Goal: Task Accomplishment & Management: Manage account settings

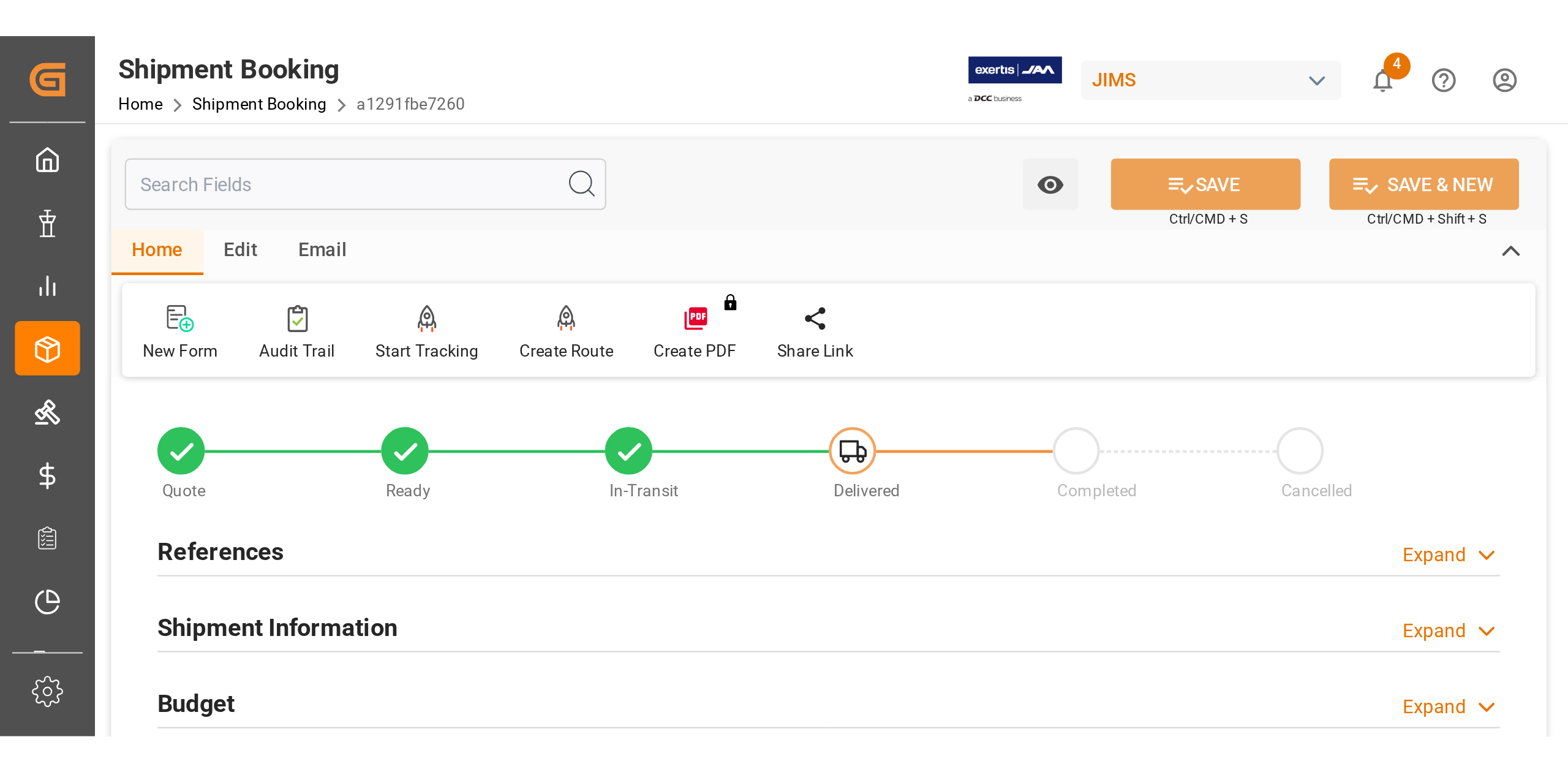
scroll to position [150, 0]
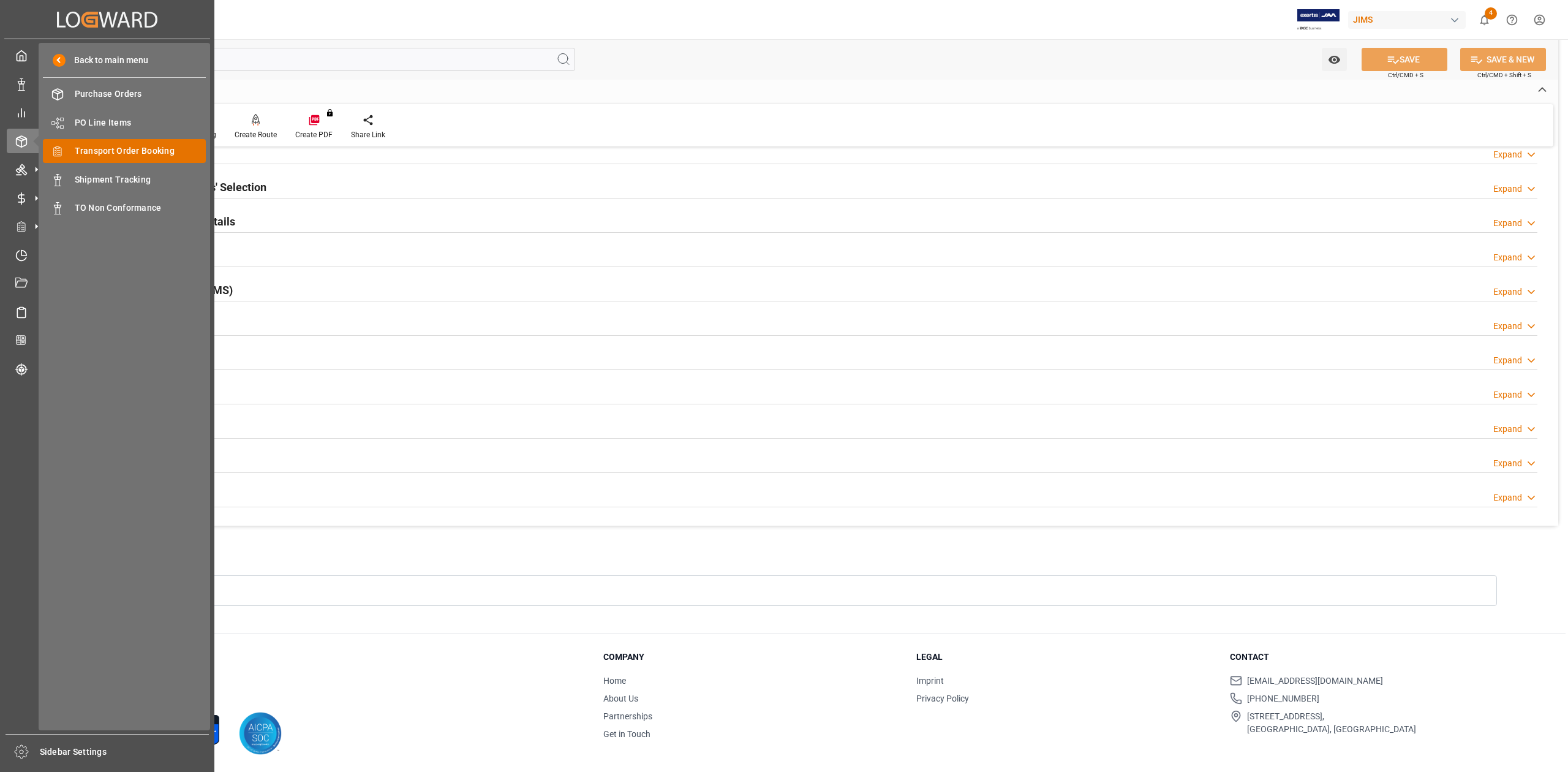
click at [160, 155] on span "Transport Order Booking" at bounding box center [140, 151] width 131 height 13
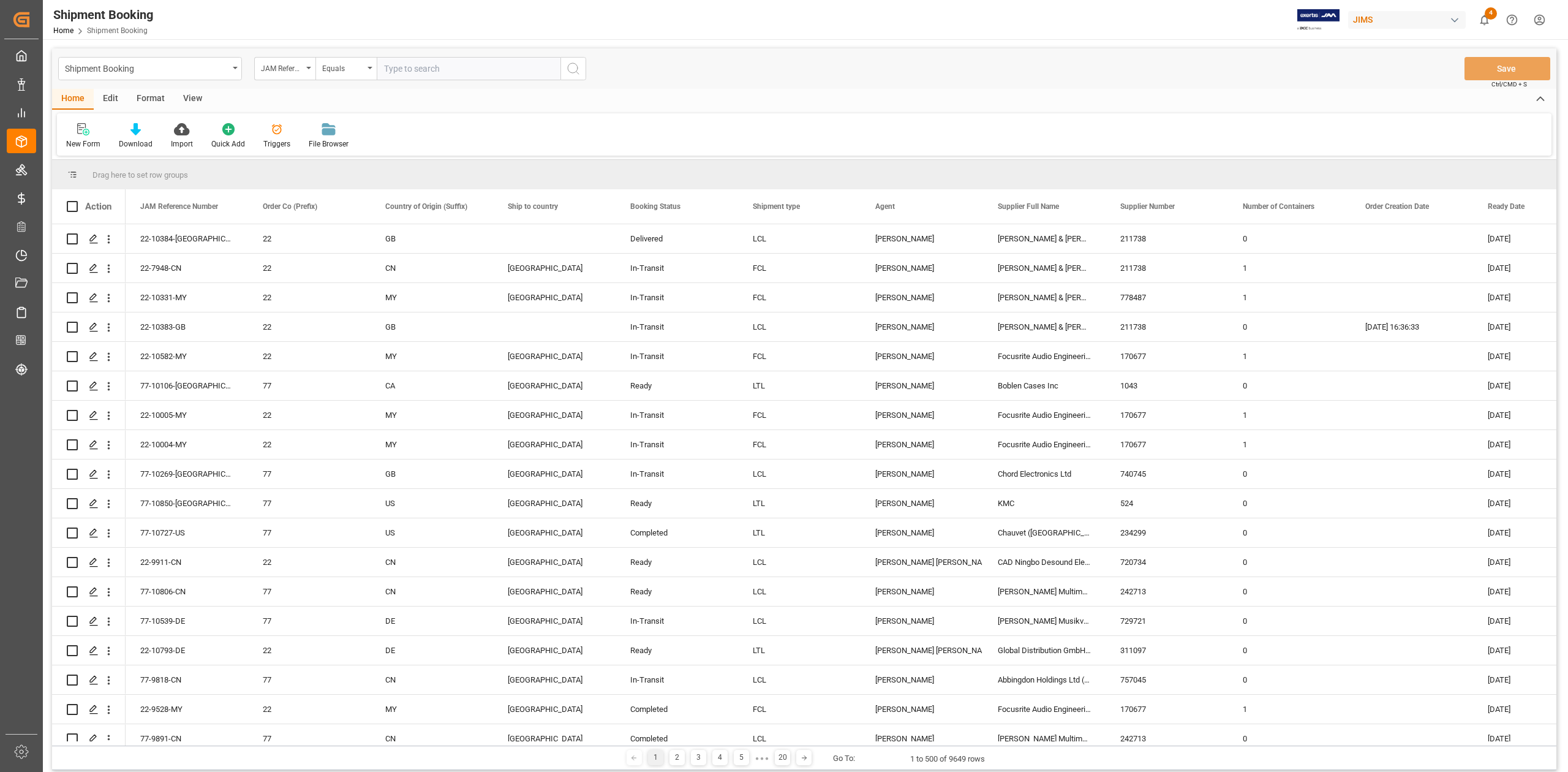
click at [474, 67] on input "text" at bounding box center [468, 68] width 184 height 23
type input "77-10649-JP"
click at [571, 70] on icon "search button" at bounding box center [573, 69] width 15 height 15
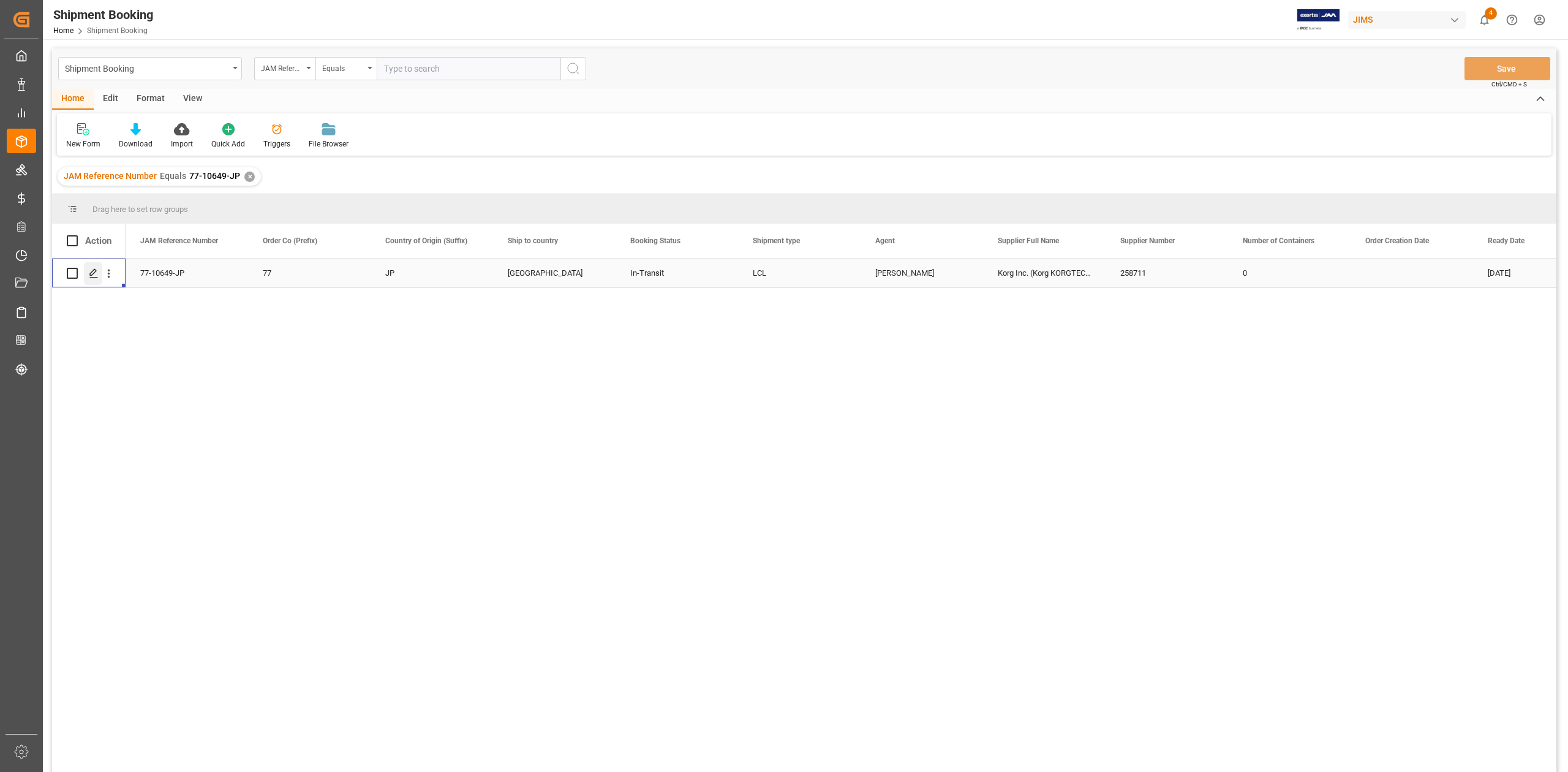
click at [97, 275] on icon "Press SPACE to select this row." at bounding box center [93, 273] width 10 height 10
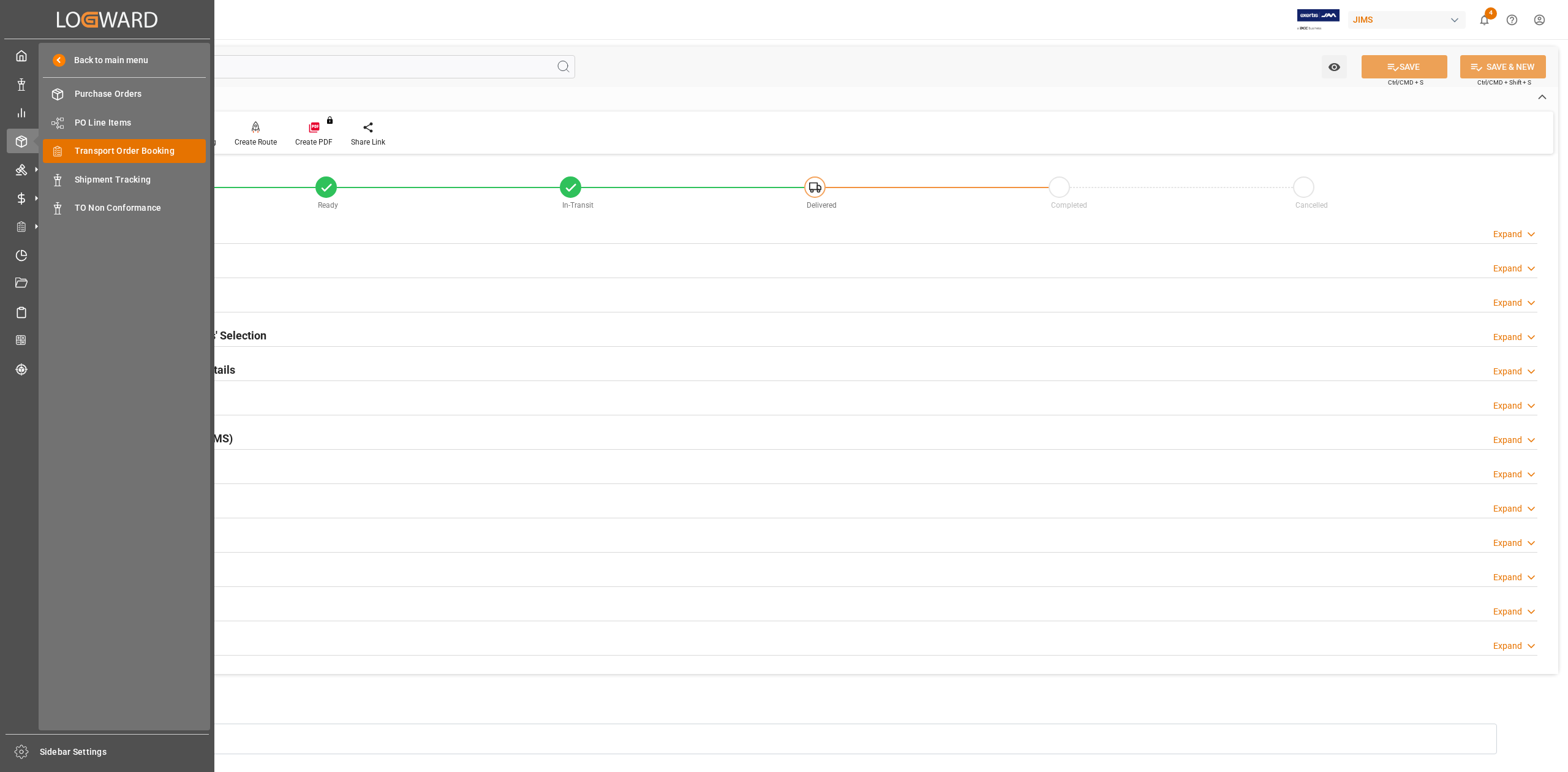
click at [118, 143] on div "Transport Order Booking Transport Order Booking" at bounding box center [124, 151] width 163 height 24
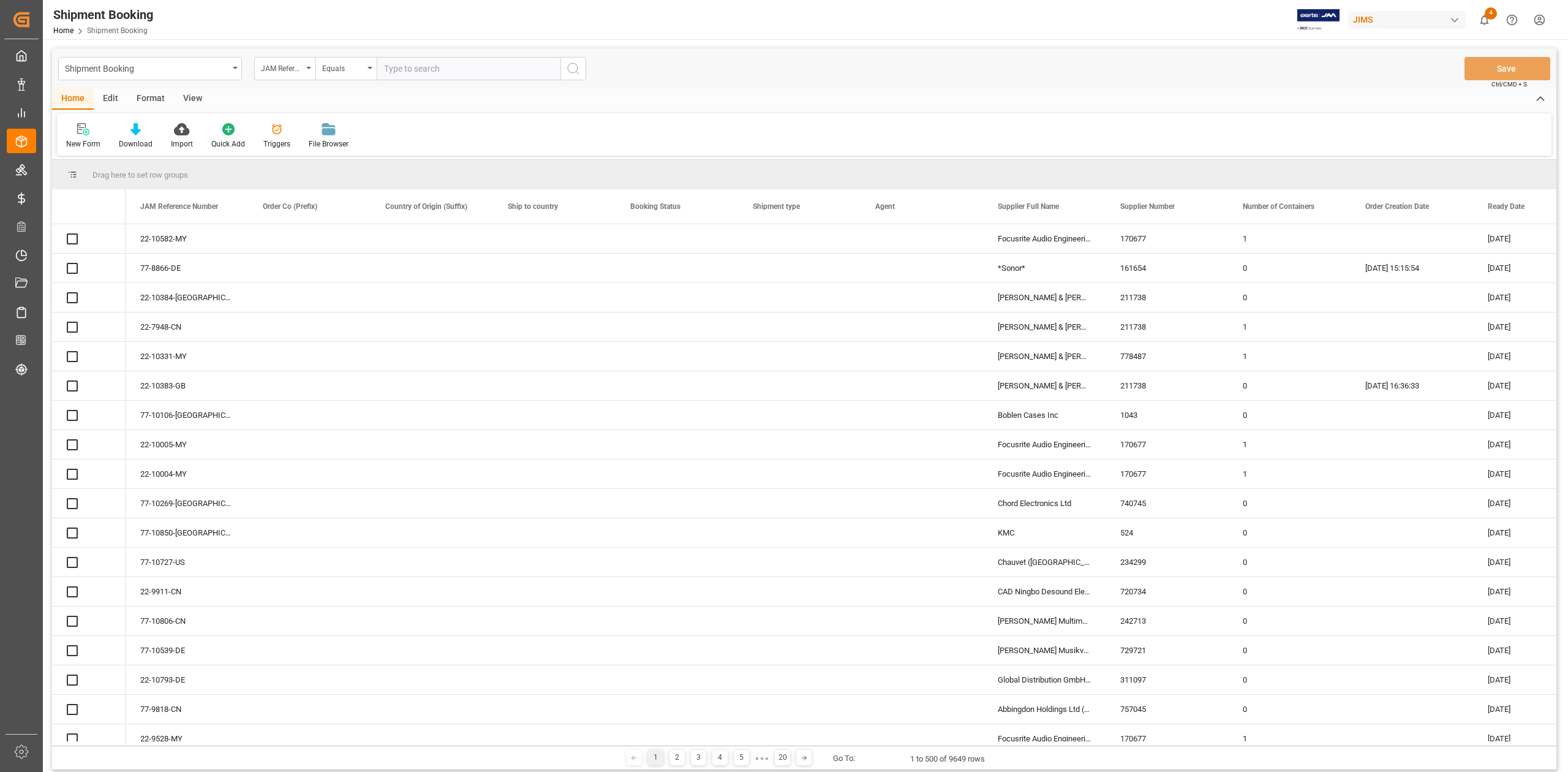
click at [496, 69] on input "text" at bounding box center [468, 68] width 184 height 23
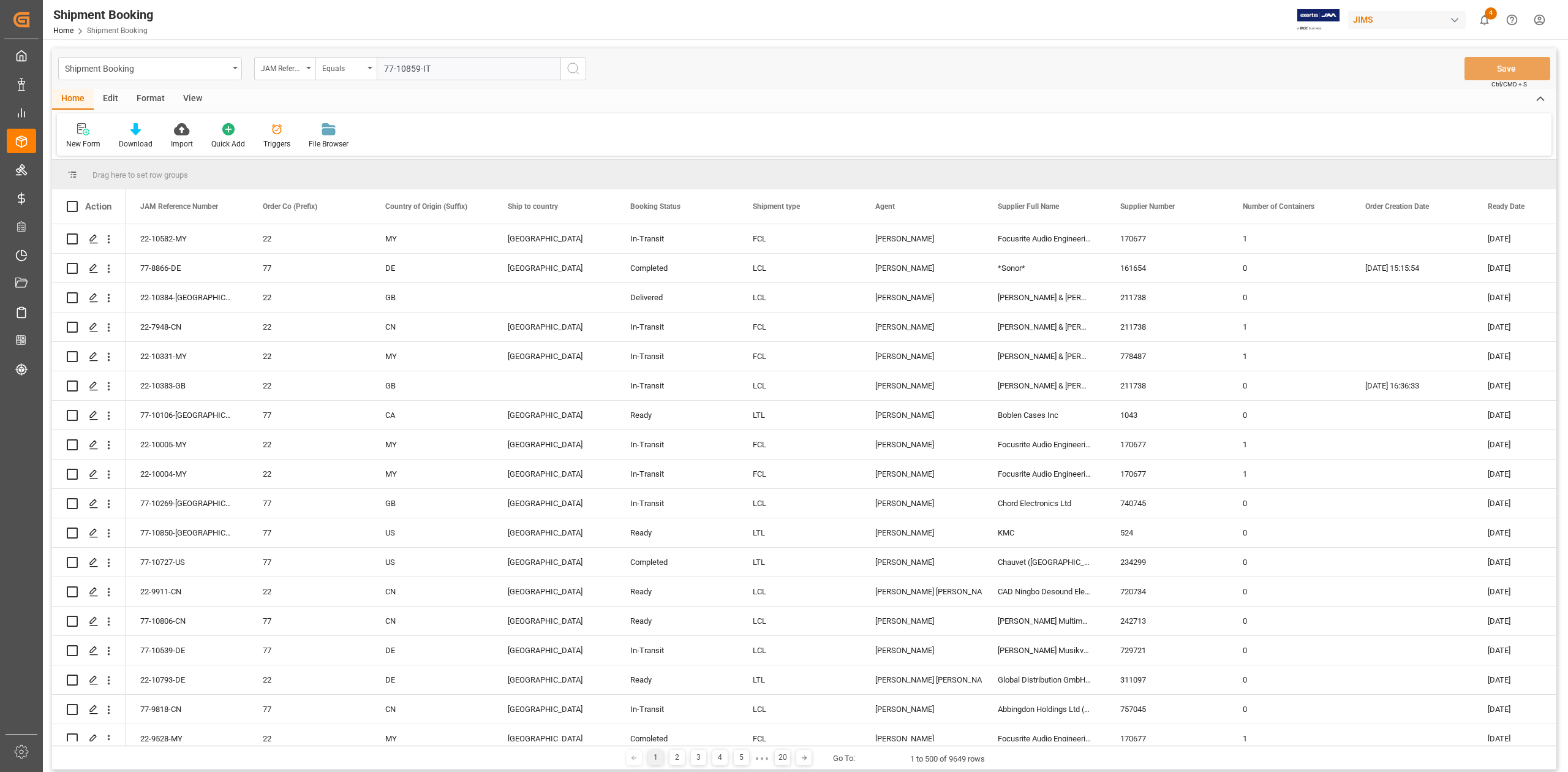
type input "77-10859-IT"
click at [579, 66] on icon "search button" at bounding box center [573, 69] width 15 height 15
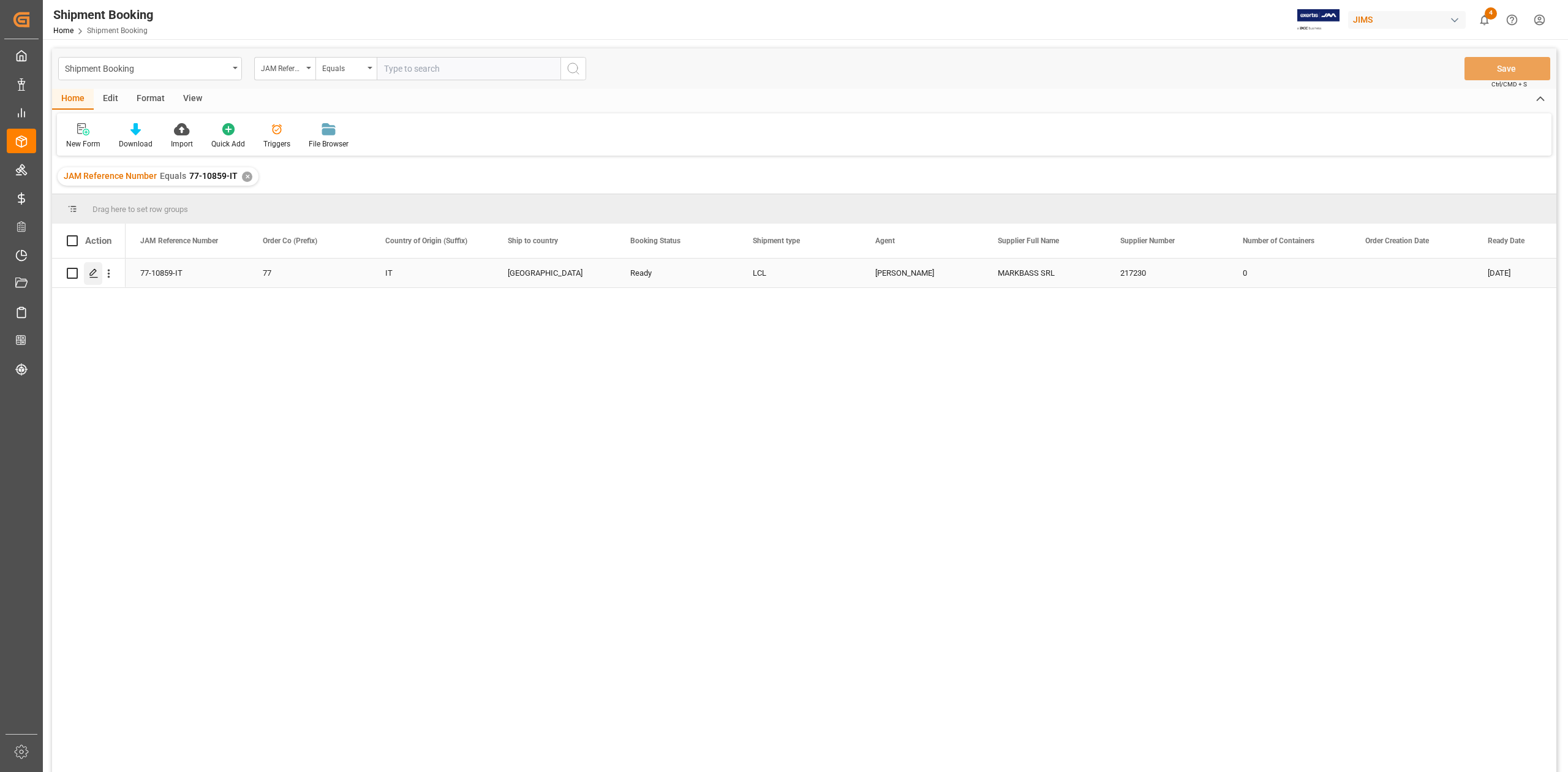
click at [94, 277] on icon "Press SPACE to select this row." at bounding box center [93, 273] width 10 height 10
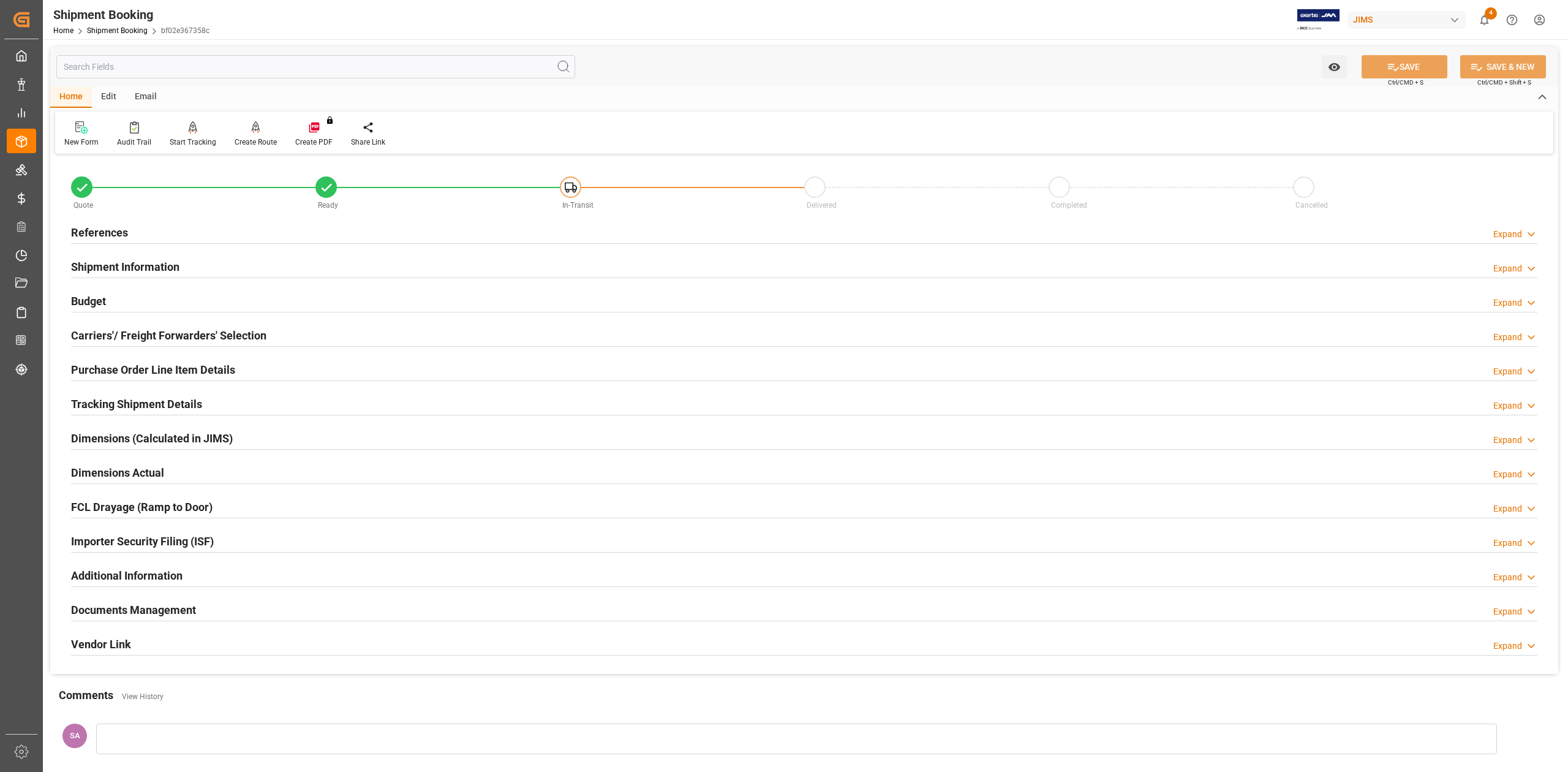
click at [99, 412] on div "Tracking Shipment Details" at bounding box center [137, 403] width 131 height 23
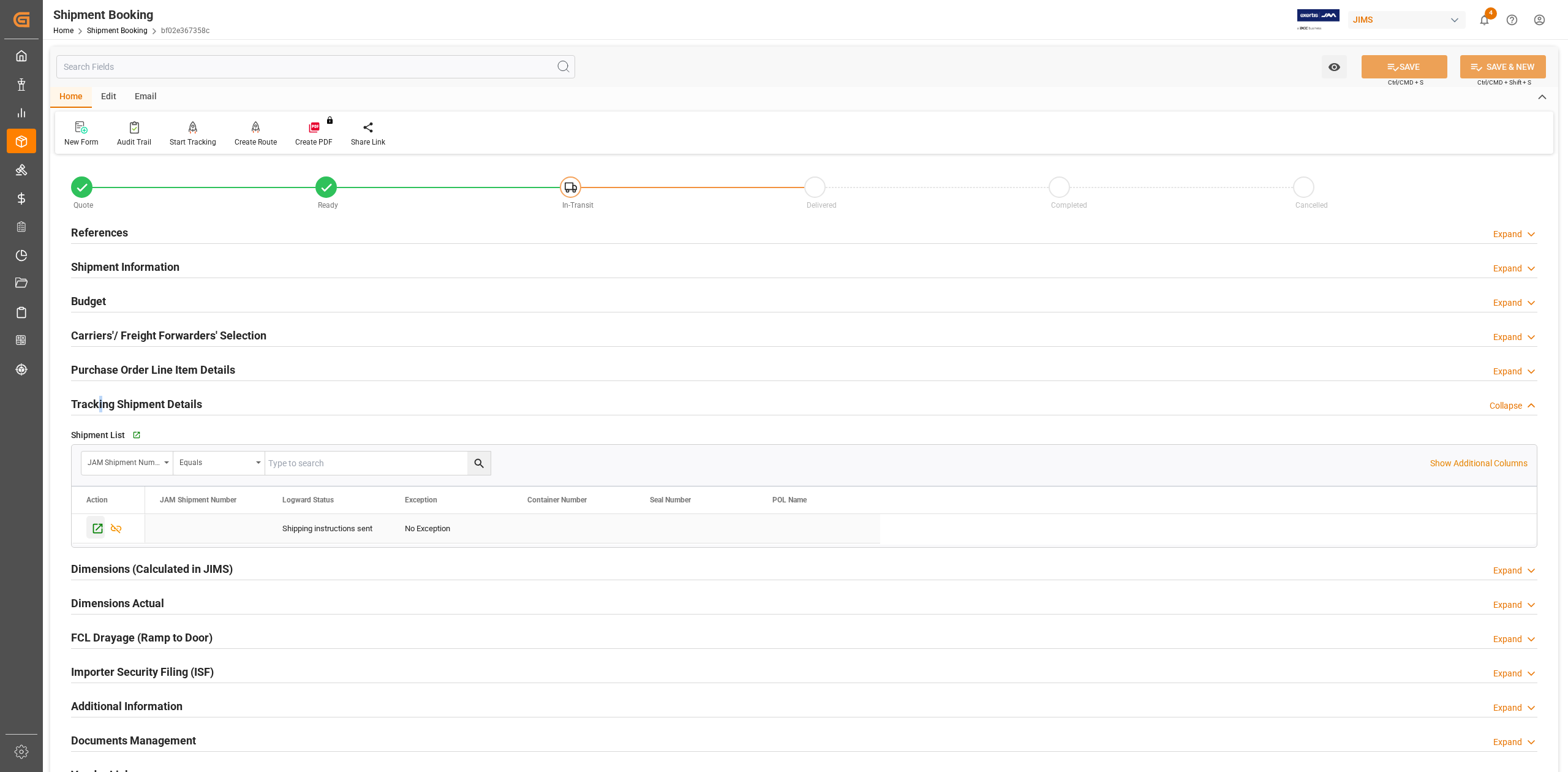
click at [96, 532] on icon "Press SPACE to select this row." at bounding box center [98, 528] width 13 height 13
click at [106, 264] on h2 "Shipment Information" at bounding box center [125, 267] width 108 height 17
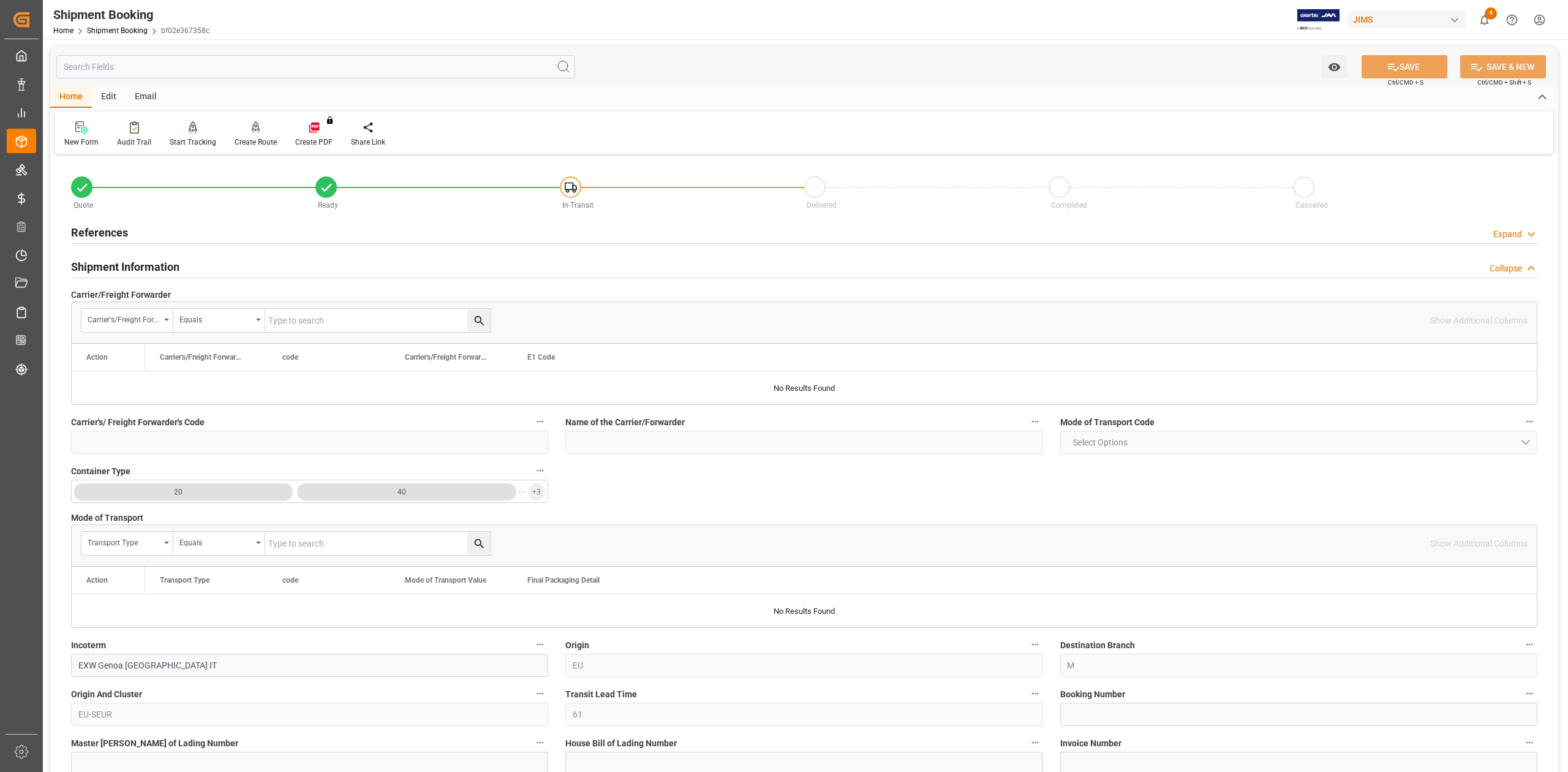
click at [106, 264] on h2 "Shipment Information" at bounding box center [125, 267] width 108 height 17
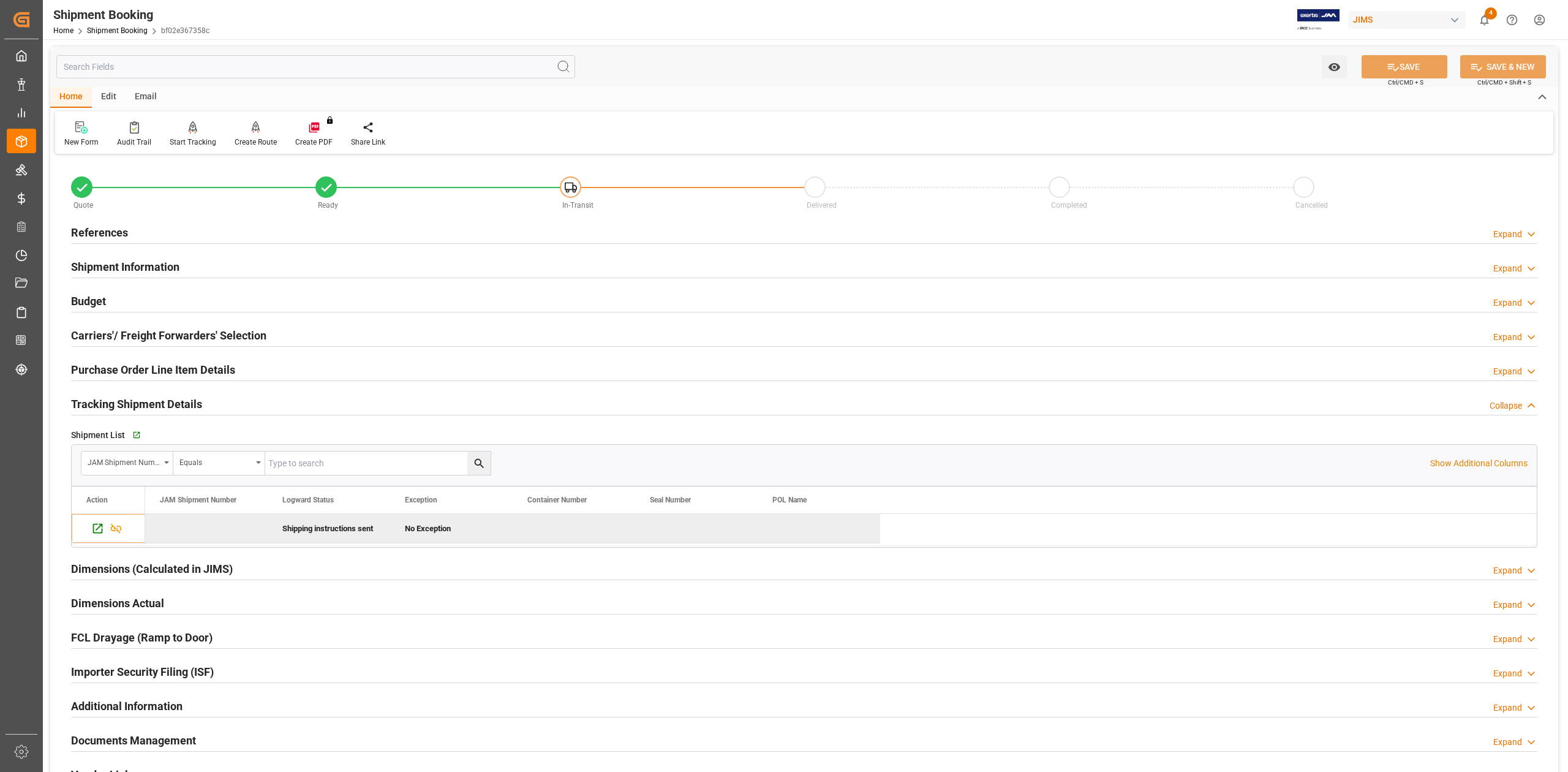
click at [99, 231] on h2 "References" at bounding box center [100, 233] width 57 height 17
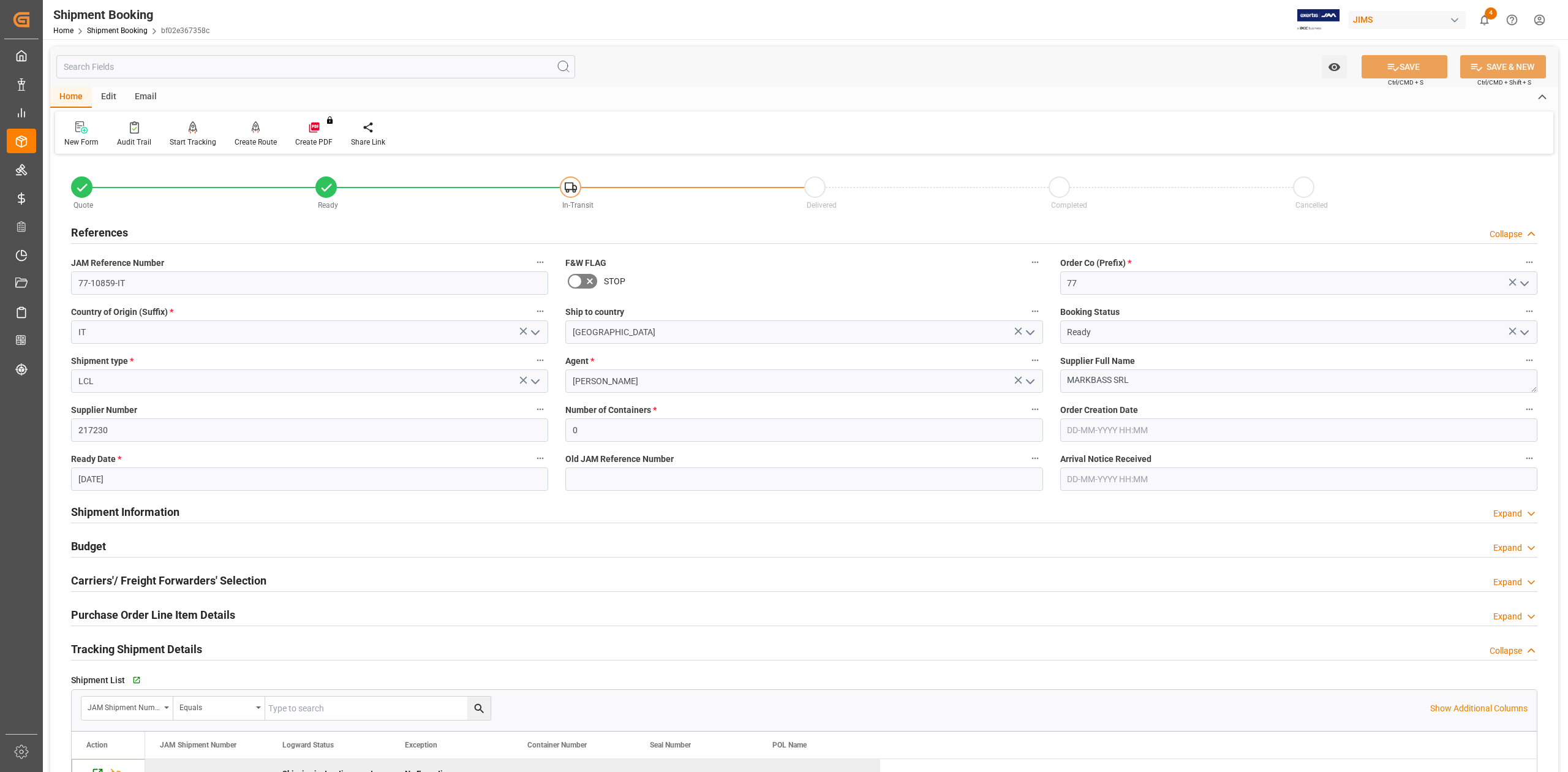
click at [99, 231] on h2 "References" at bounding box center [100, 233] width 57 height 17
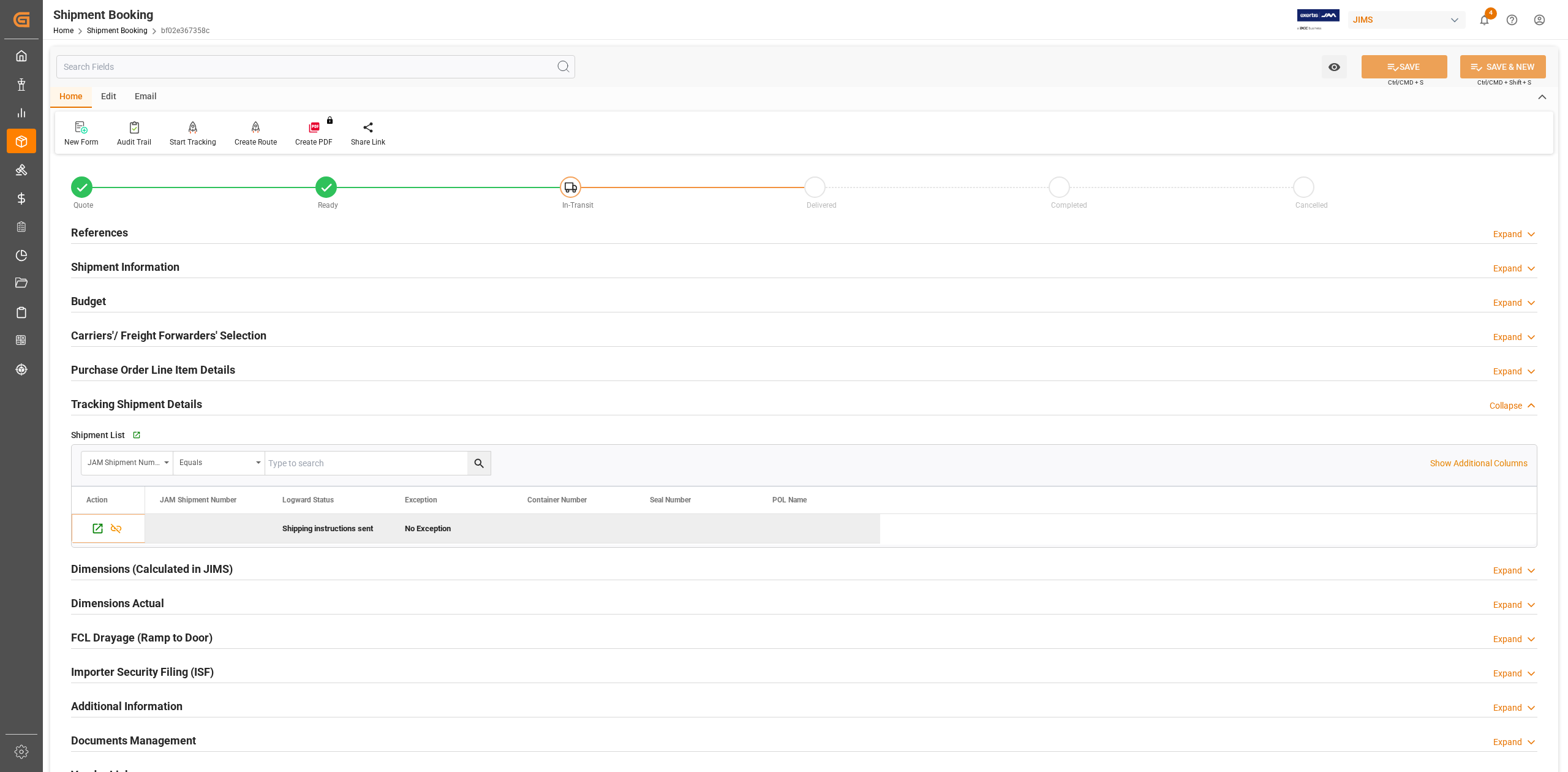
click at [95, 228] on h2 "References" at bounding box center [100, 233] width 57 height 17
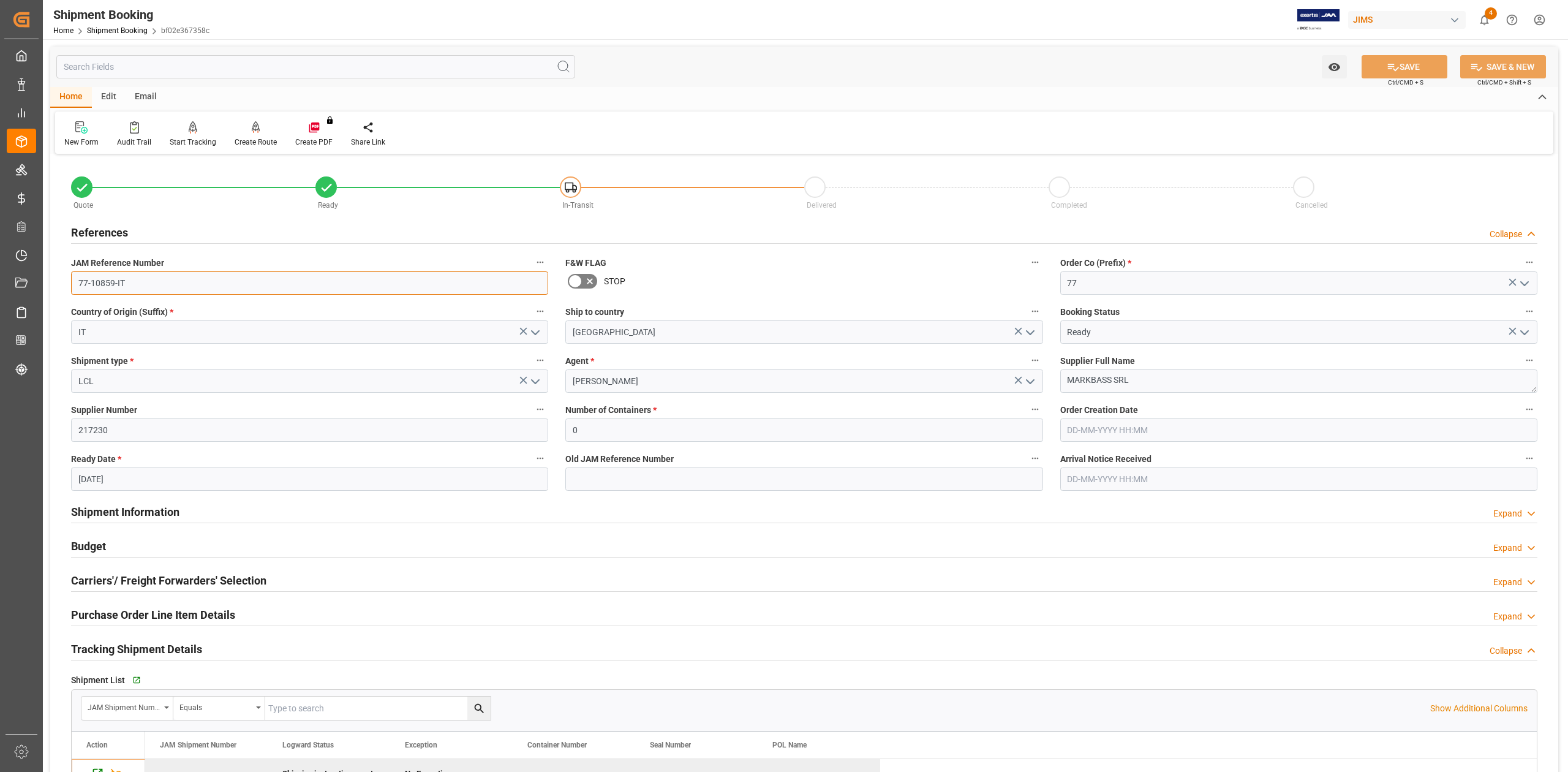
click at [145, 280] on input "77-10859-IT" at bounding box center [310, 282] width 477 height 23
click at [254, 143] on div "Create Route" at bounding box center [255, 142] width 42 height 11
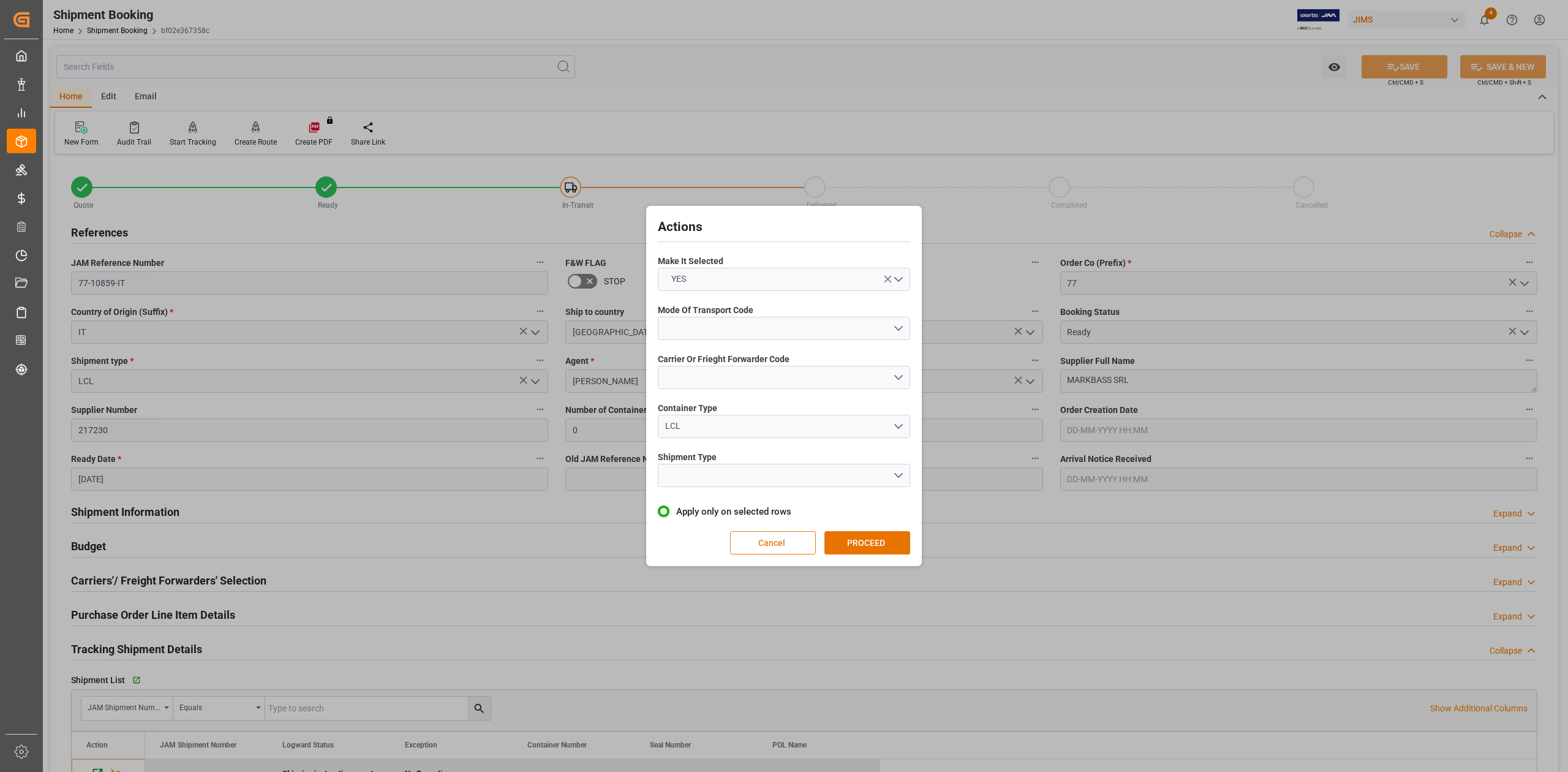
click at [754, 540] on button "Cancel" at bounding box center [773, 542] width 86 height 23
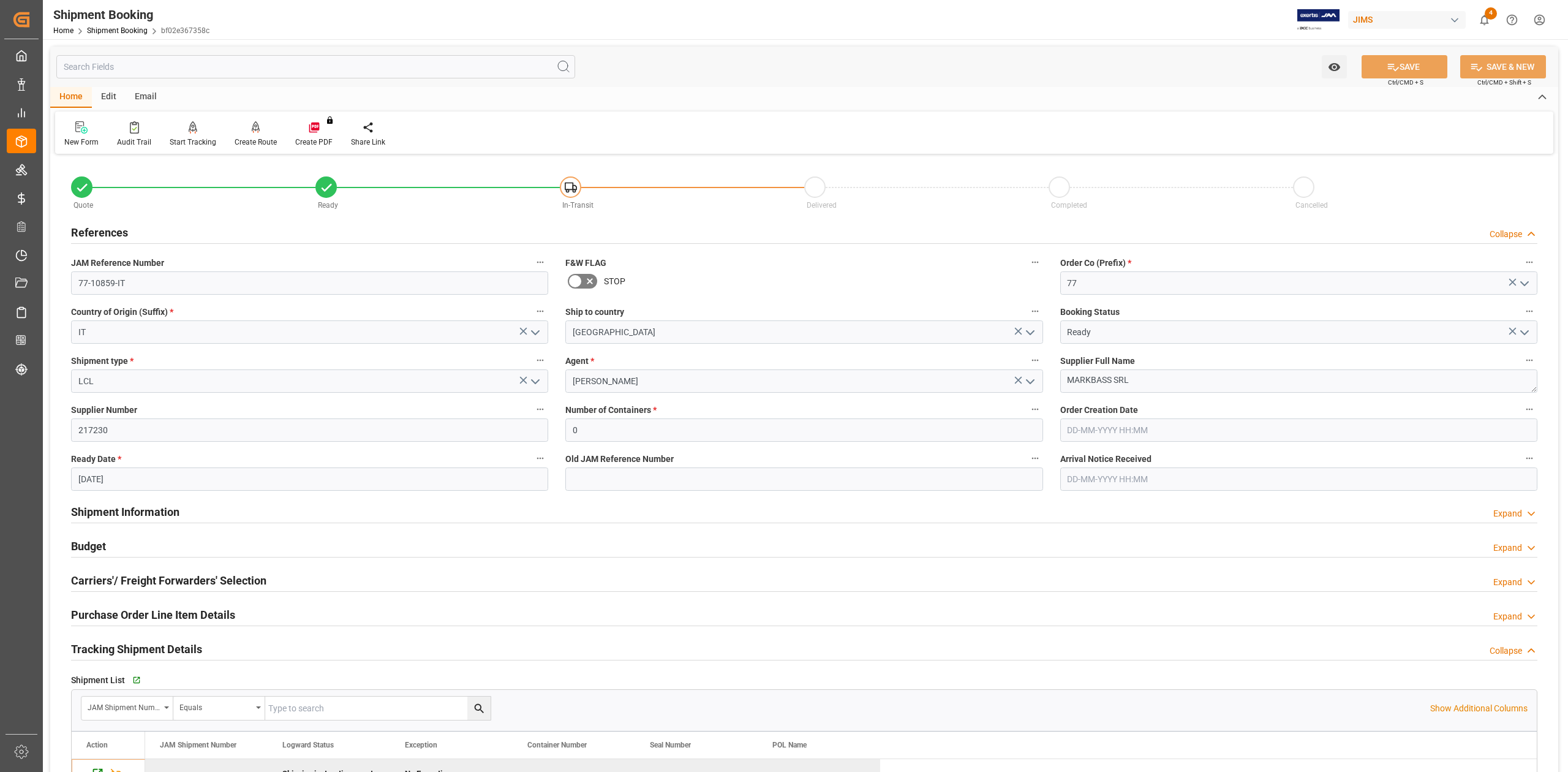
click at [143, 586] on h2 "Carriers'/ Freight Forwarders' Selection" at bounding box center [169, 581] width 195 height 17
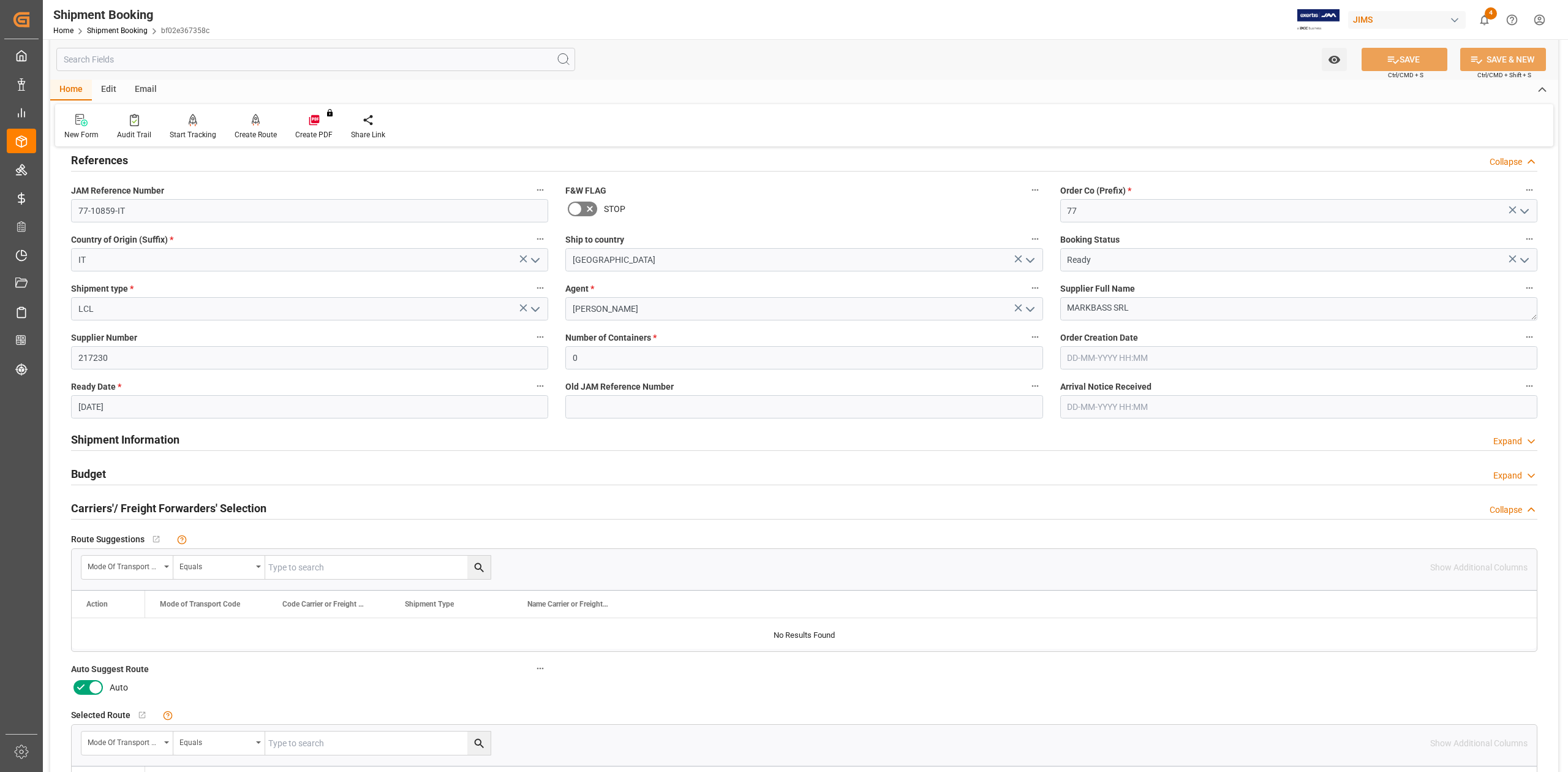
scroll to position [163, 0]
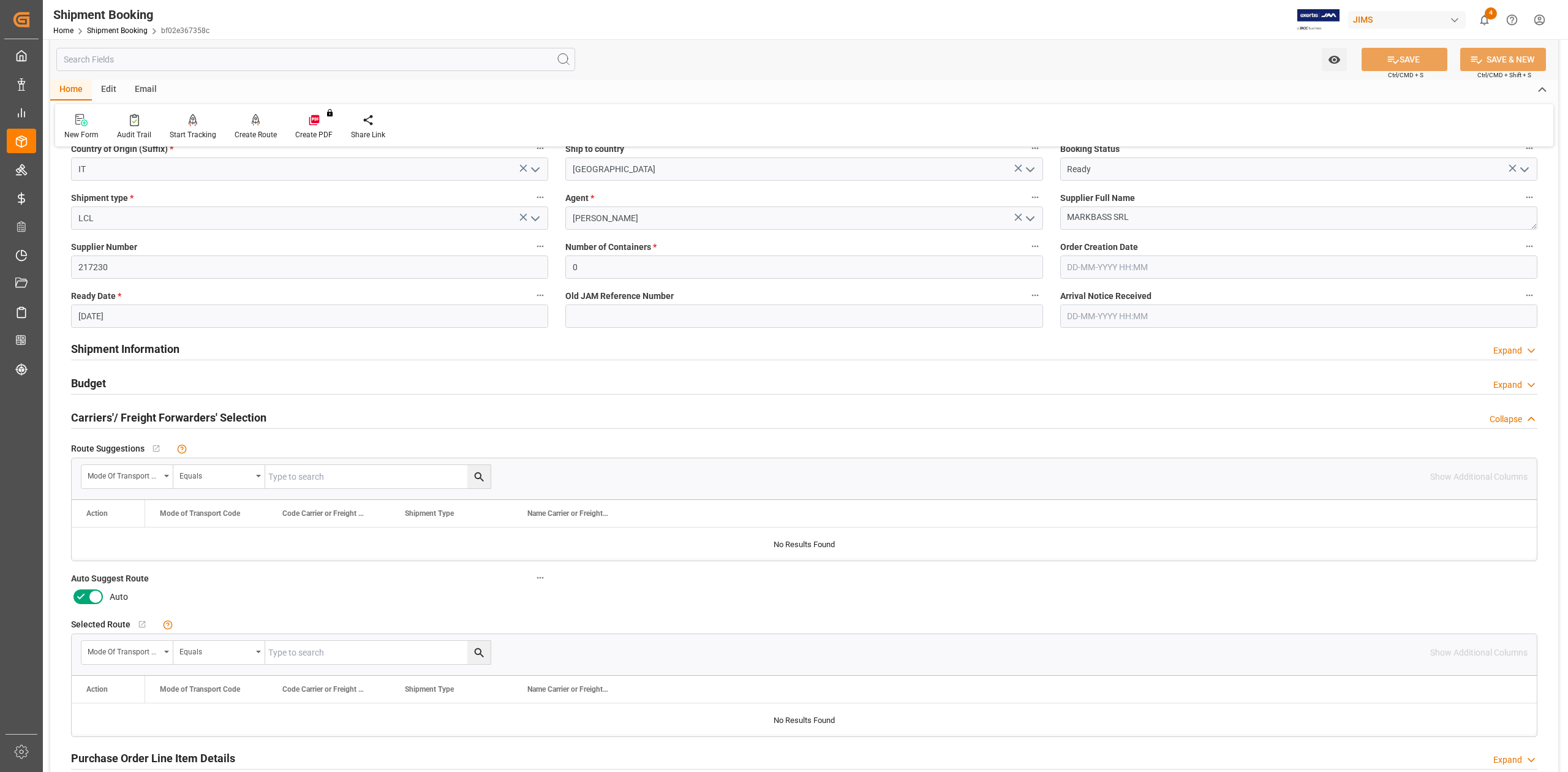
click at [95, 596] on icon at bounding box center [95, 597] width 6 height 6
click at [0, 0] on input "checkbox" at bounding box center [0, 0] width 0 height 0
click at [1392, 60] on icon at bounding box center [1392, 59] width 13 height 13
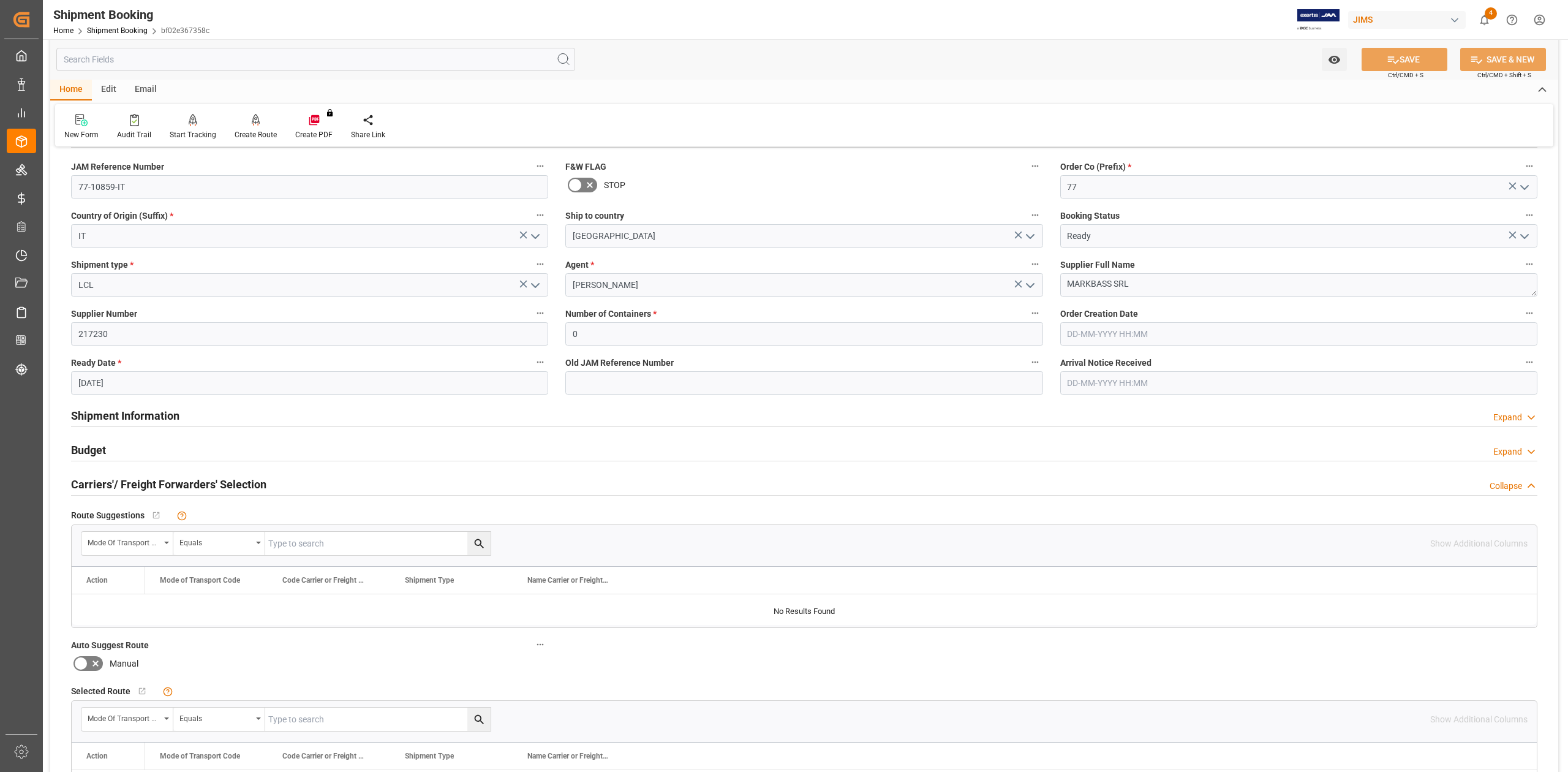
scroll to position [0, 0]
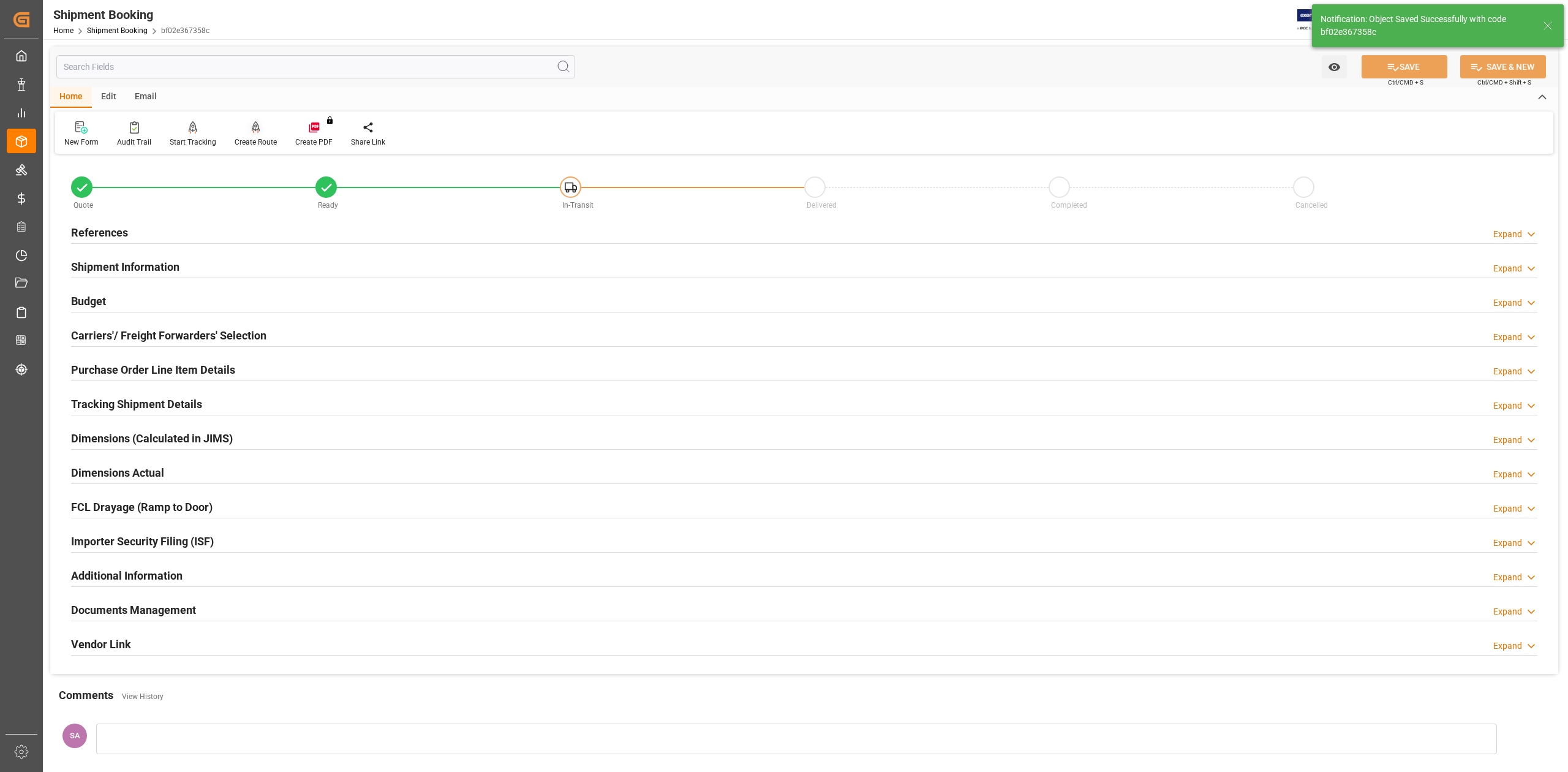
click at [254, 145] on div "Create Route" at bounding box center [255, 142] width 42 height 11
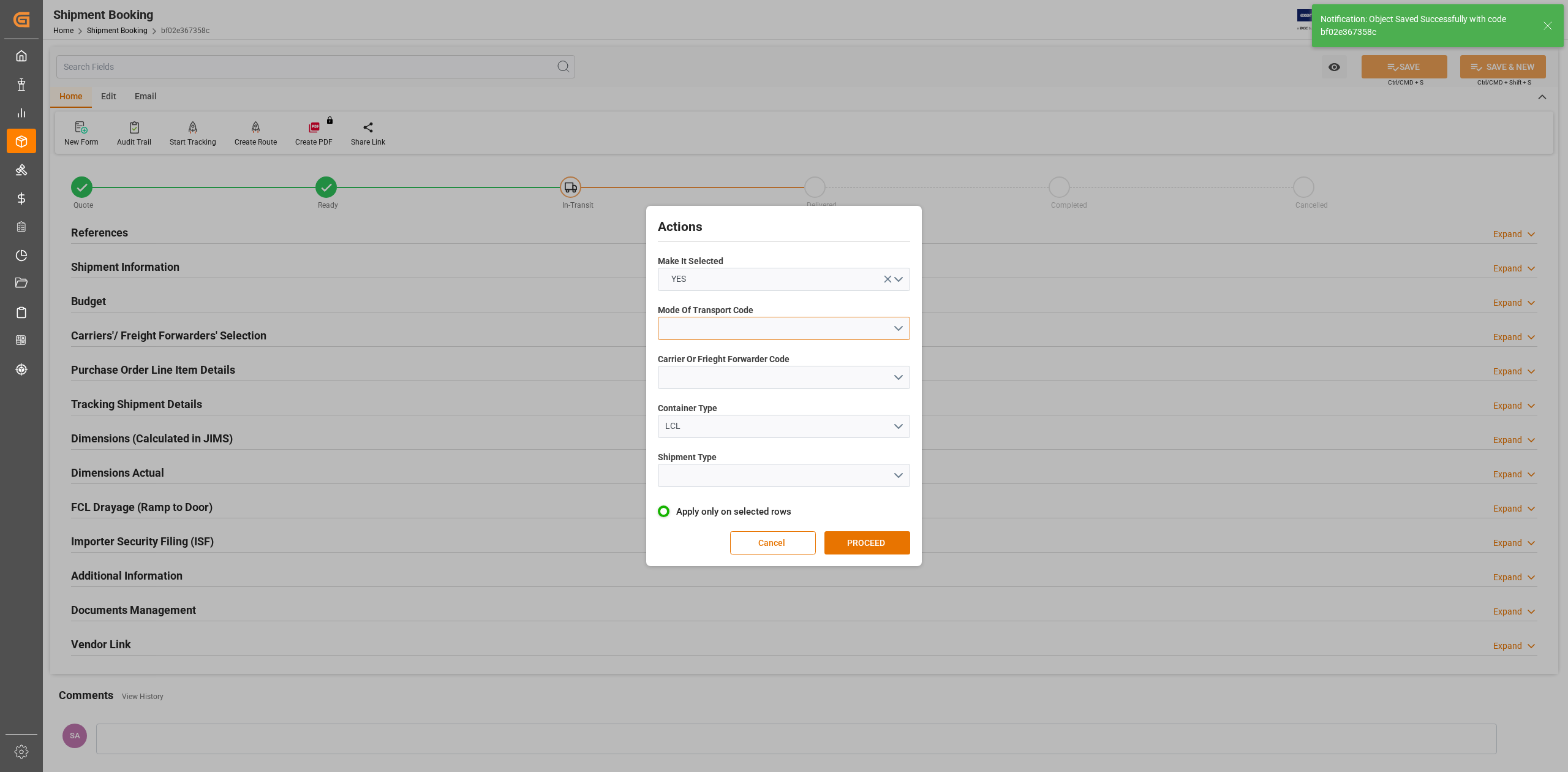
click at [814, 327] on button "open menu" at bounding box center [784, 328] width 252 height 23
drag, startPoint x: 745, startPoint y: 332, endPoint x: 740, endPoint y: 337, distance: 7.1
click at [740, 332] on div "1- OCEAN" at bounding box center [784, 331] width 251 height 26
click at [729, 373] on button "open menu" at bounding box center [784, 377] width 252 height 23
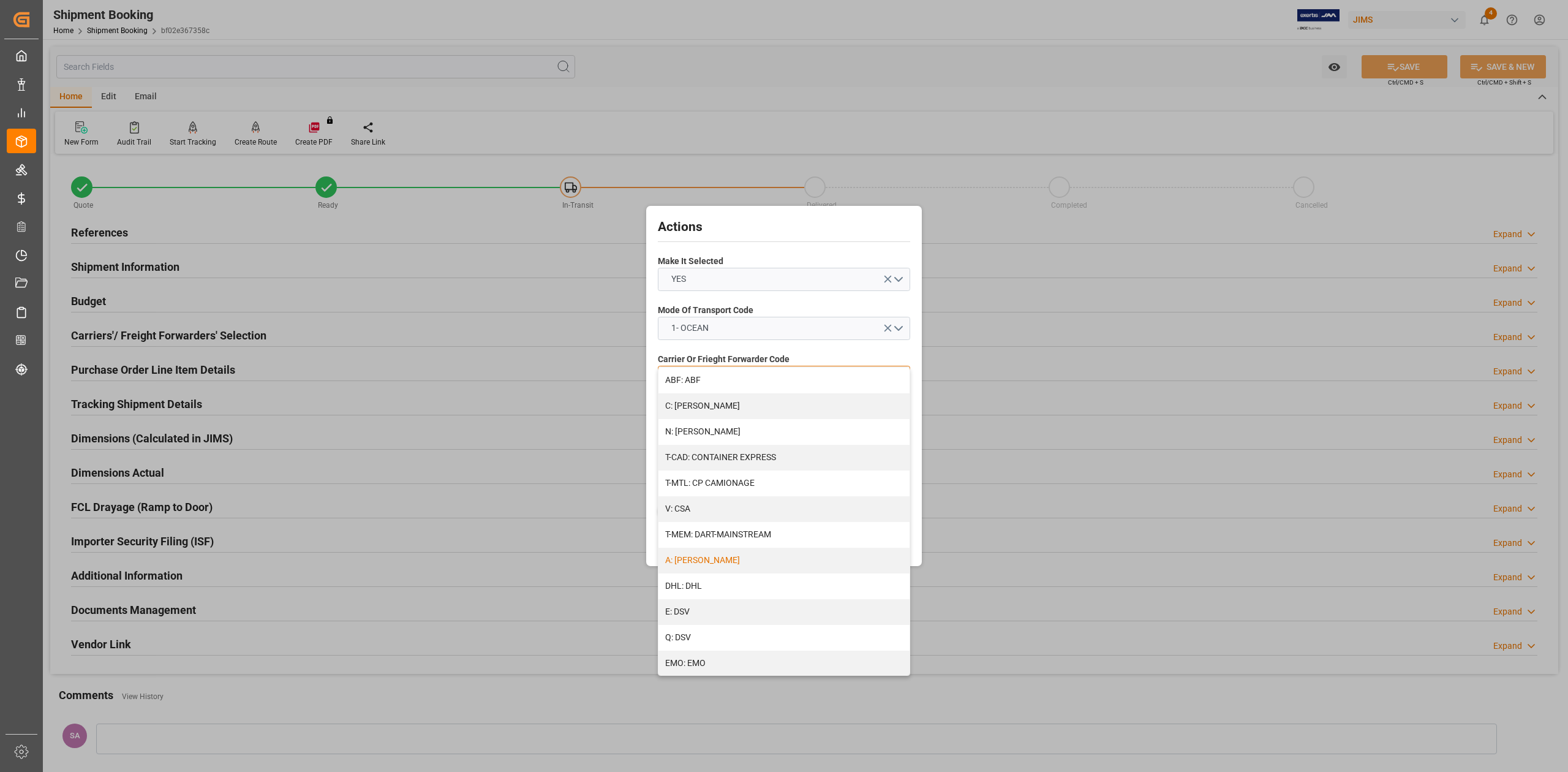
click at [717, 559] on div "A: DELMAR" at bounding box center [784, 560] width 251 height 26
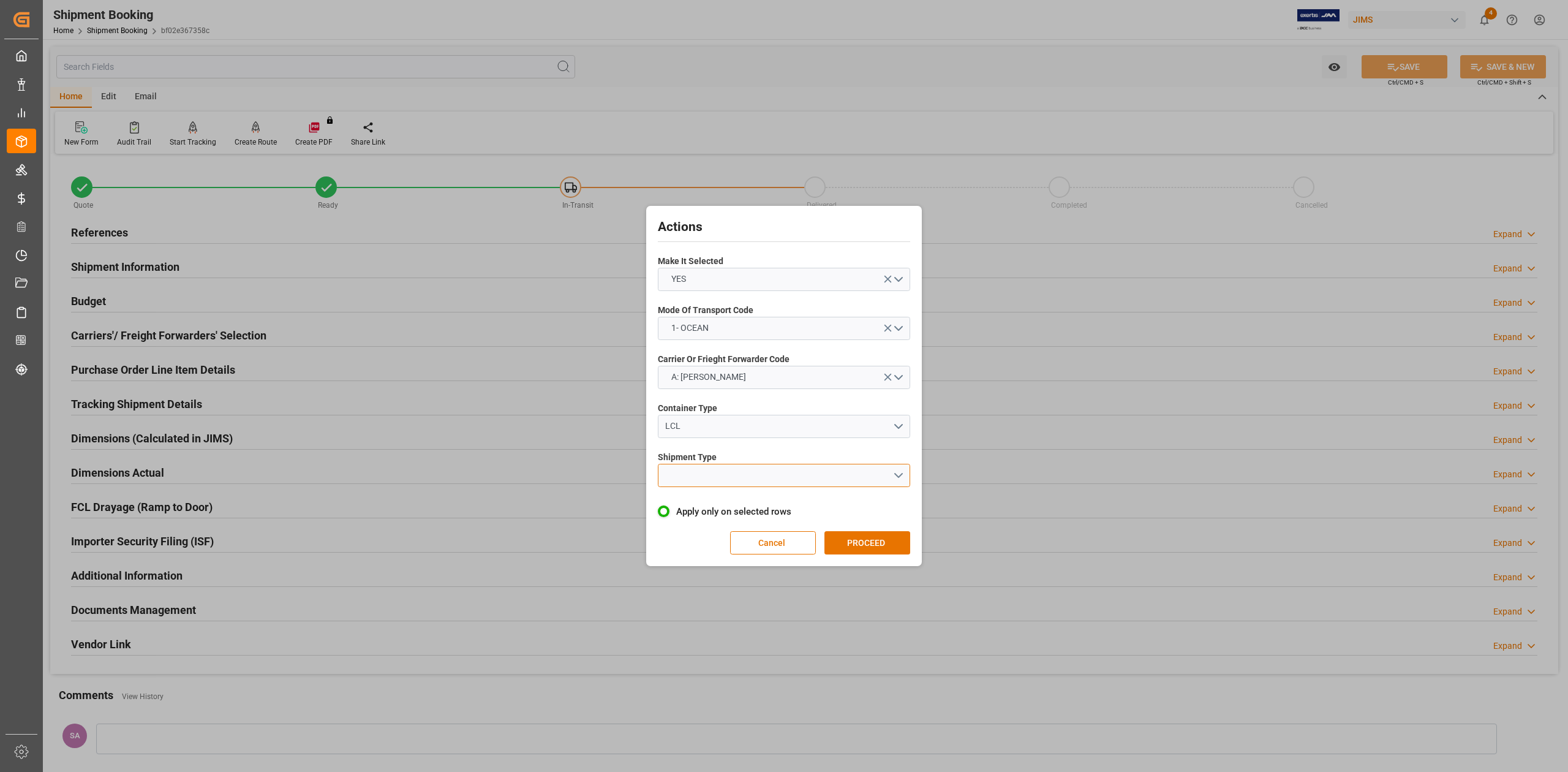
click at [687, 483] on button "open menu" at bounding box center [784, 475] width 252 height 23
click at [688, 500] on div "LCL" at bounding box center [784, 504] width 251 height 26
click at [736, 378] on button "A: DELMAR" at bounding box center [784, 377] width 252 height 23
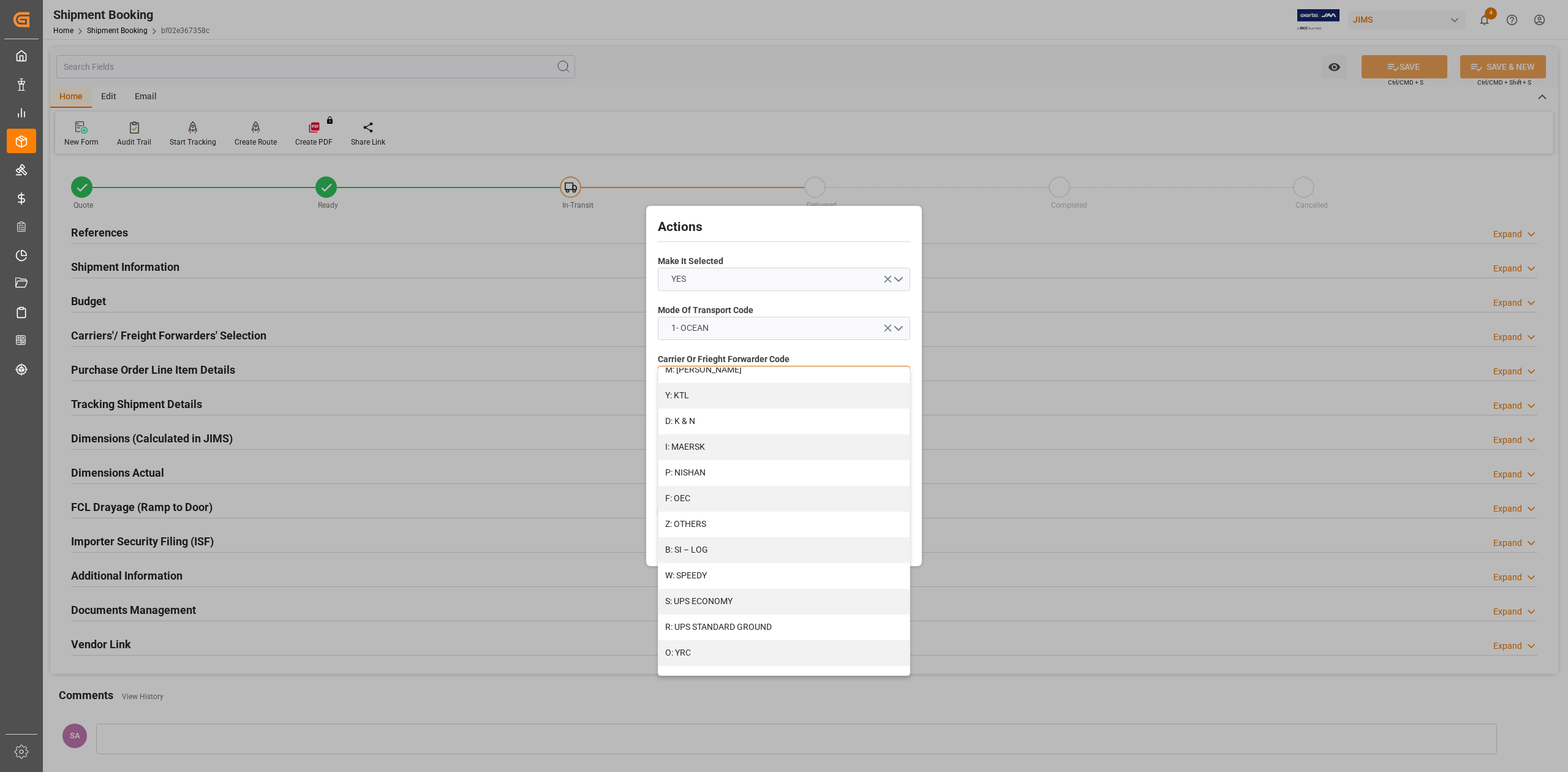
scroll to position [581, 0]
click at [721, 542] on div "B: SI – LOG" at bounding box center [784, 547] width 251 height 26
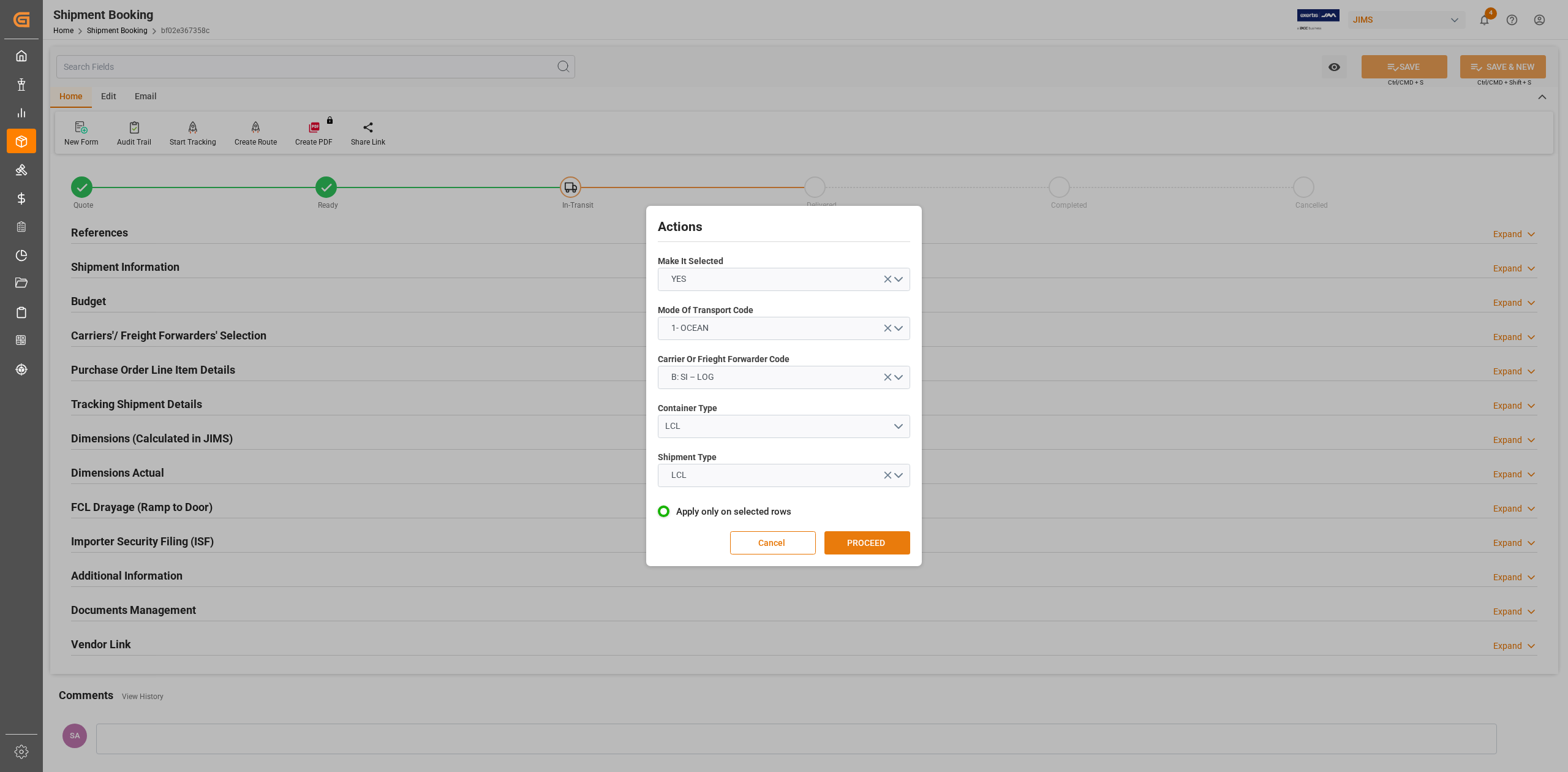
click at [870, 541] on button "PROCEED" at bounding box center [867, 542] width 86 height 23
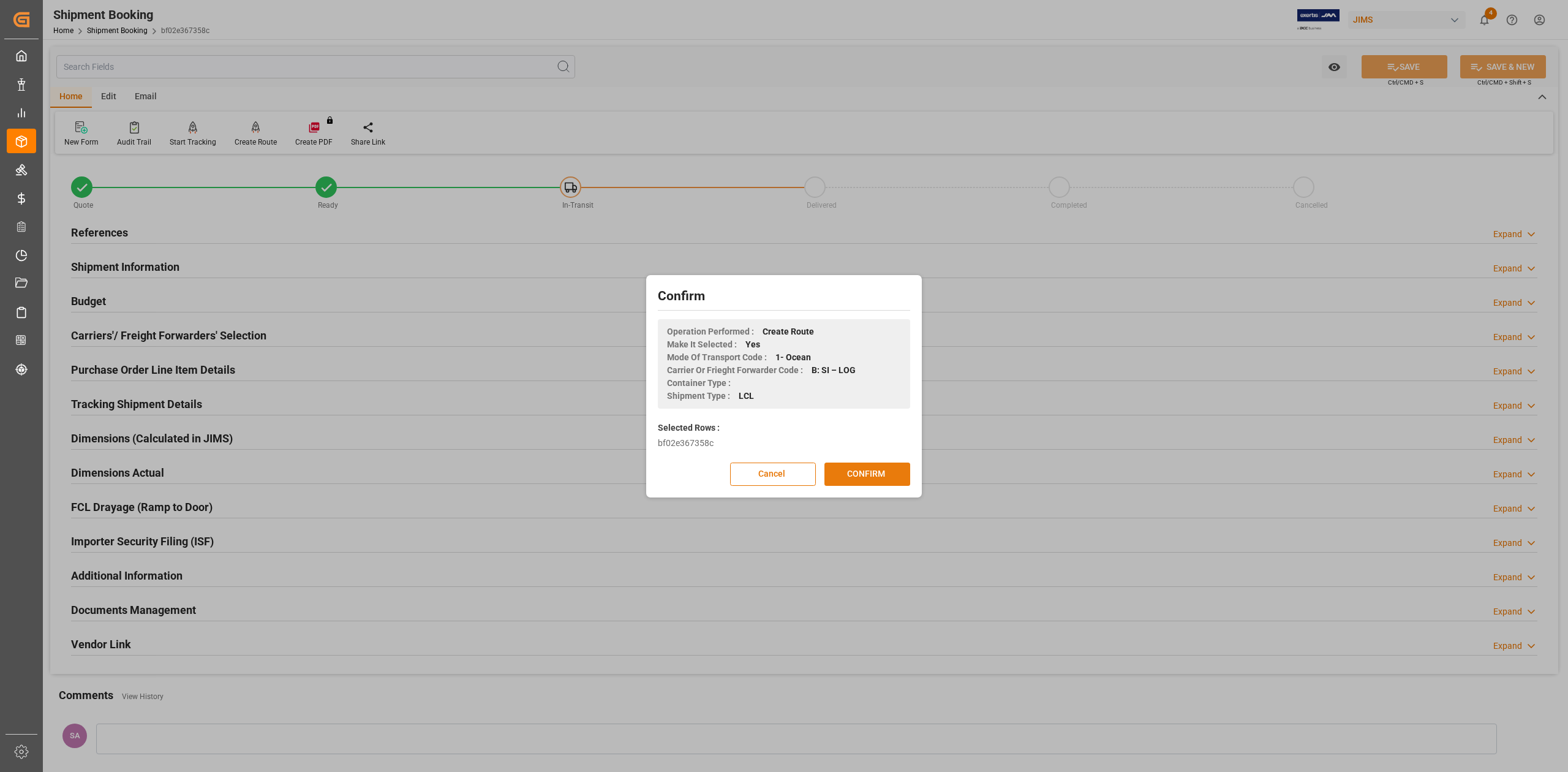
click at [888, 481] on button "CONFIRM" at bounding box center [867, 474] width 86 height 23
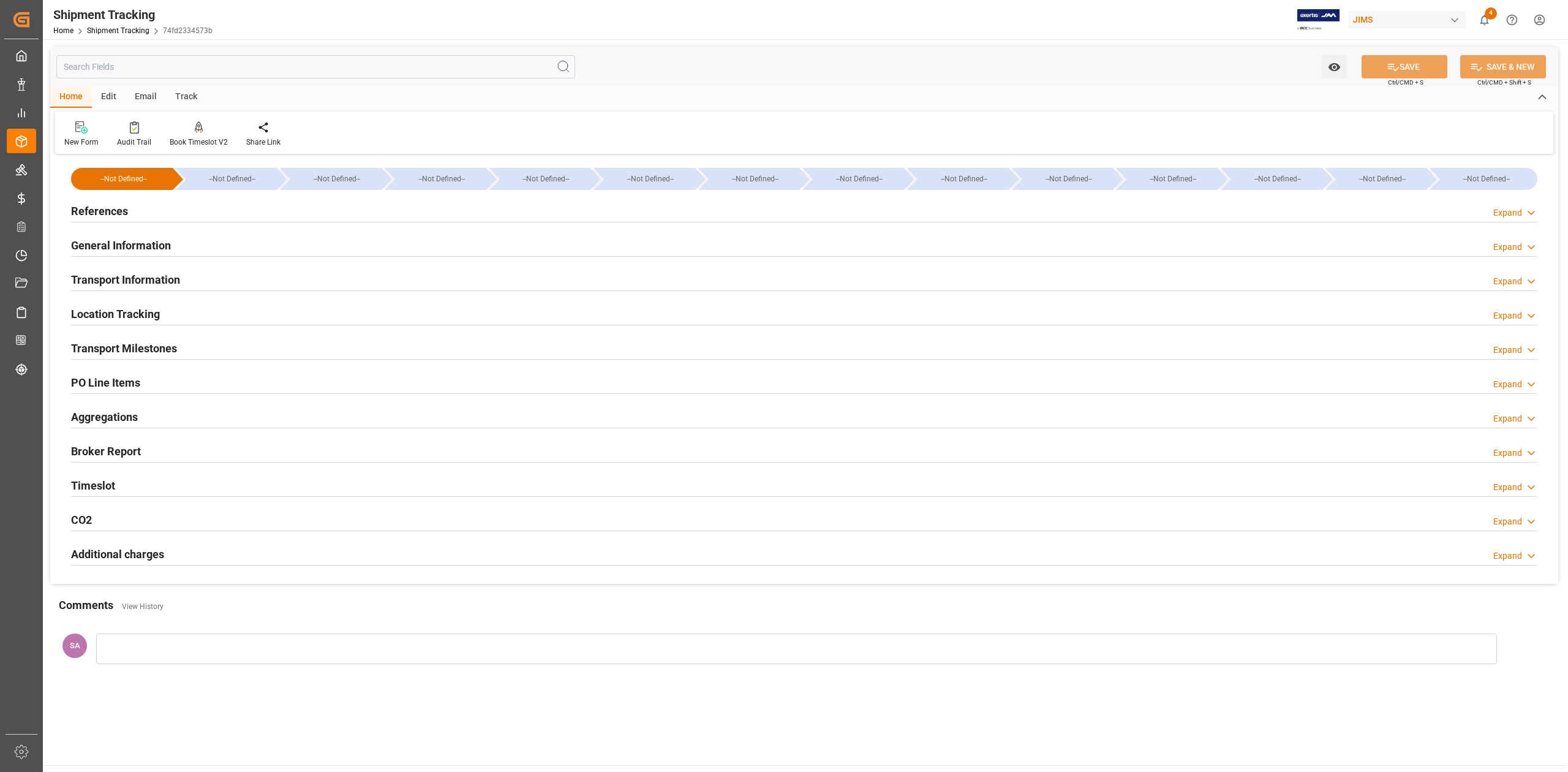
click at [150, 348] on h2 "Transport Milestones" at bounding box center [124, 348] width 106 height 17
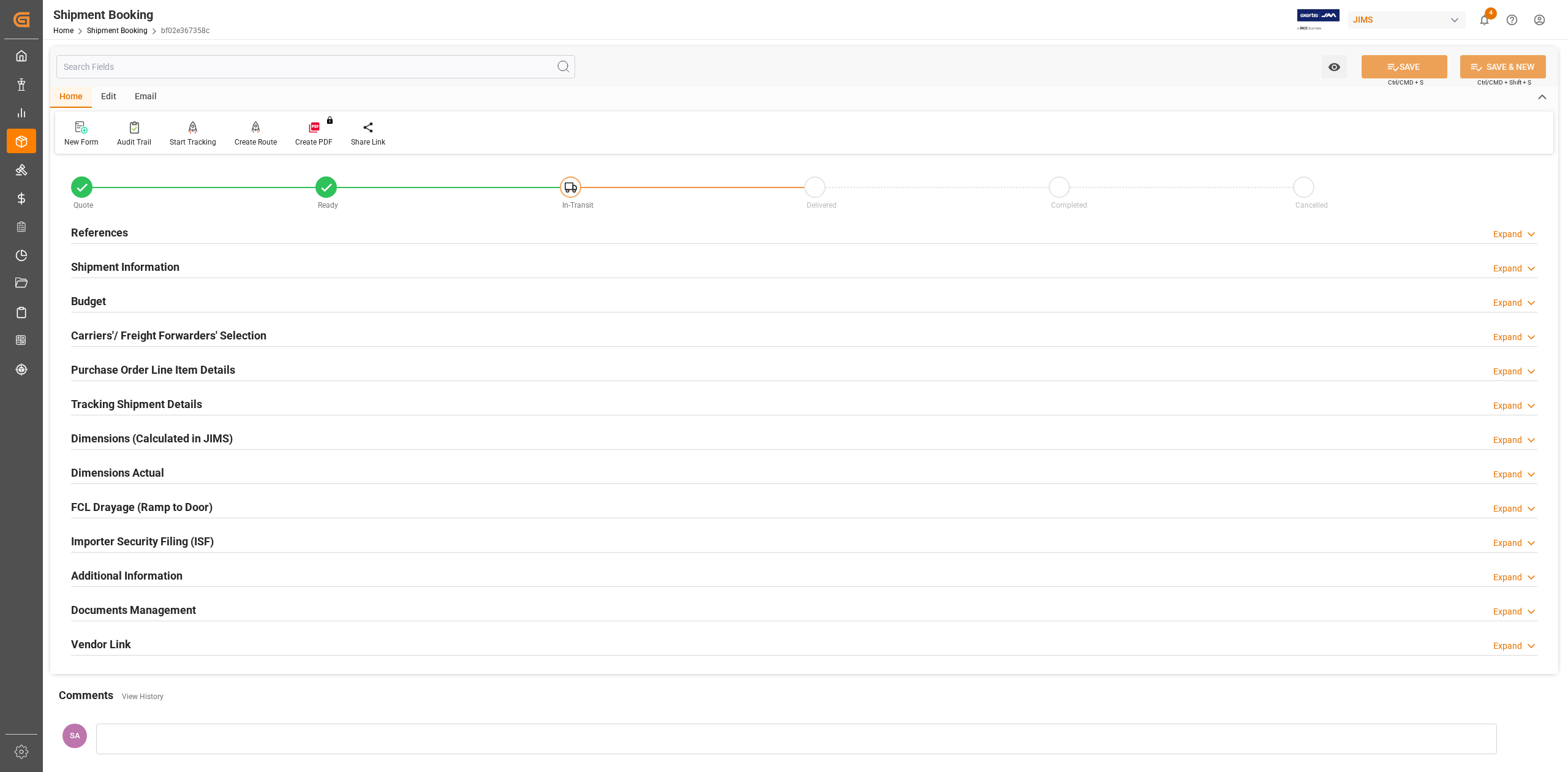
click at [99, 408] on h2 "Tracking Shipment Details" at bounding box center [137, 404] width 131 height 17
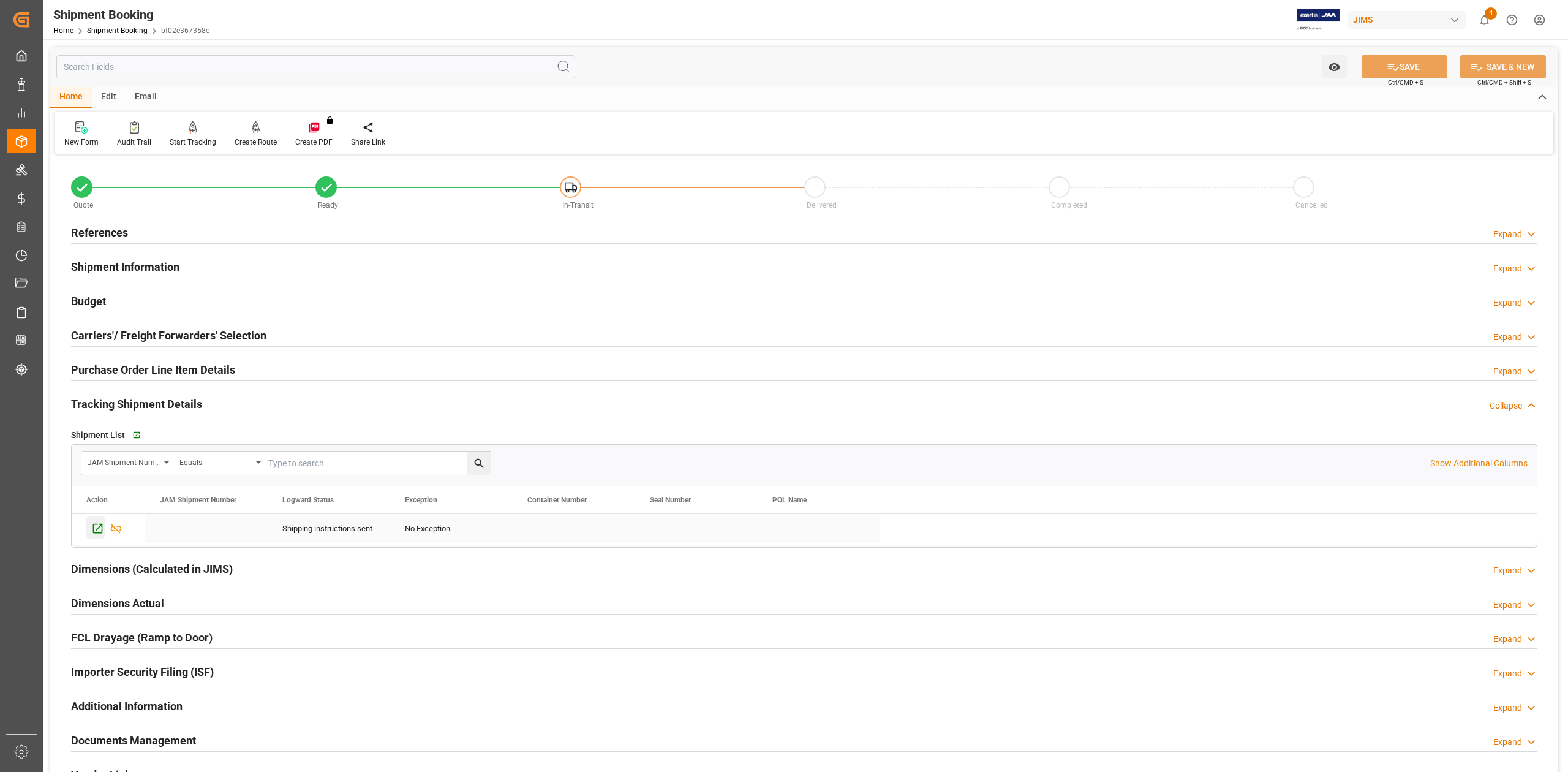
click at [101, 528] on icon "Press SPACE to select this row." at bounding box center [98, 528] width 13 height 13
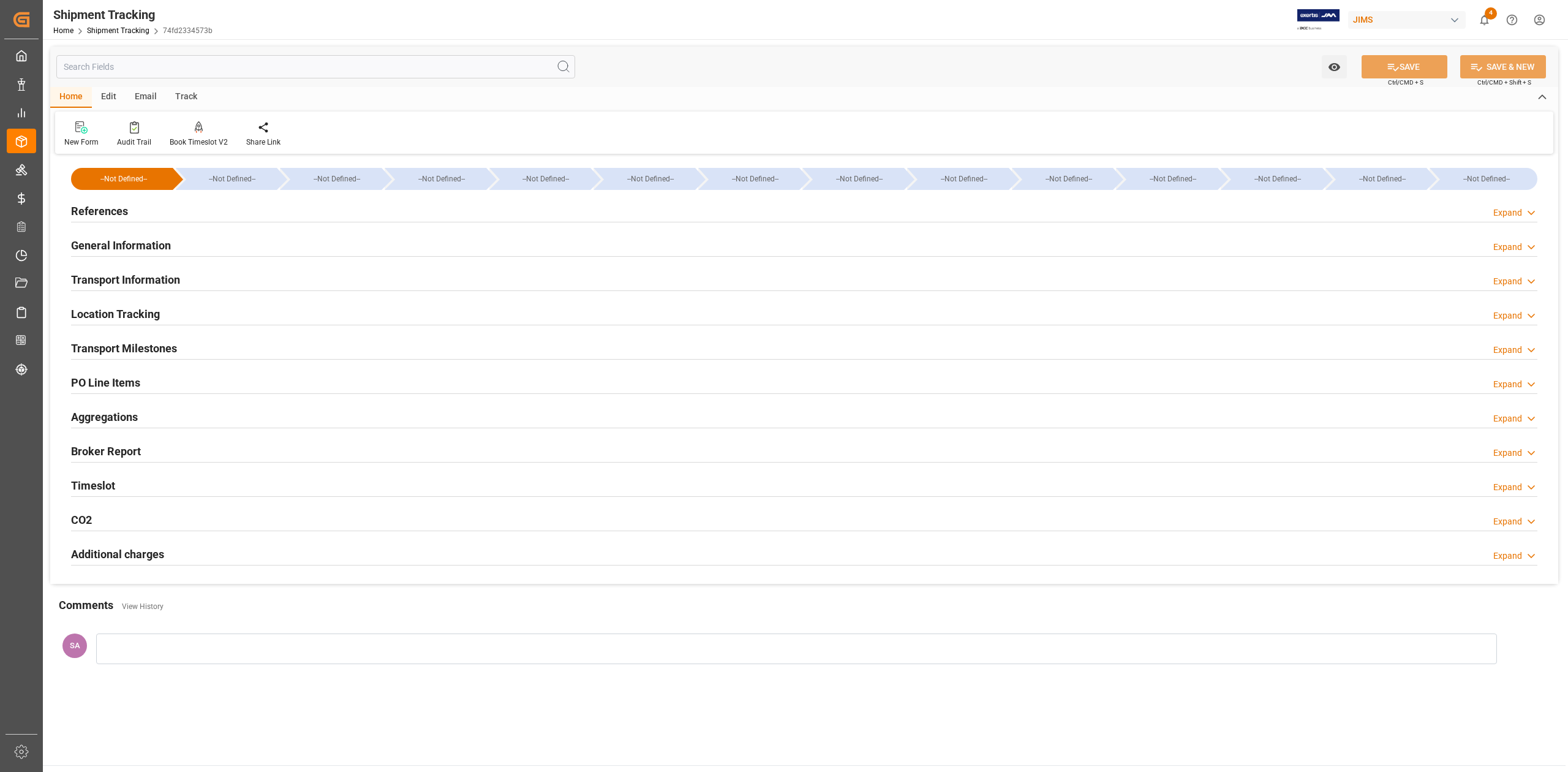
type input "[DATE]"
click at [128, 246] on h2 "General Information" at bounding box center [121, 246] width 100 height 17
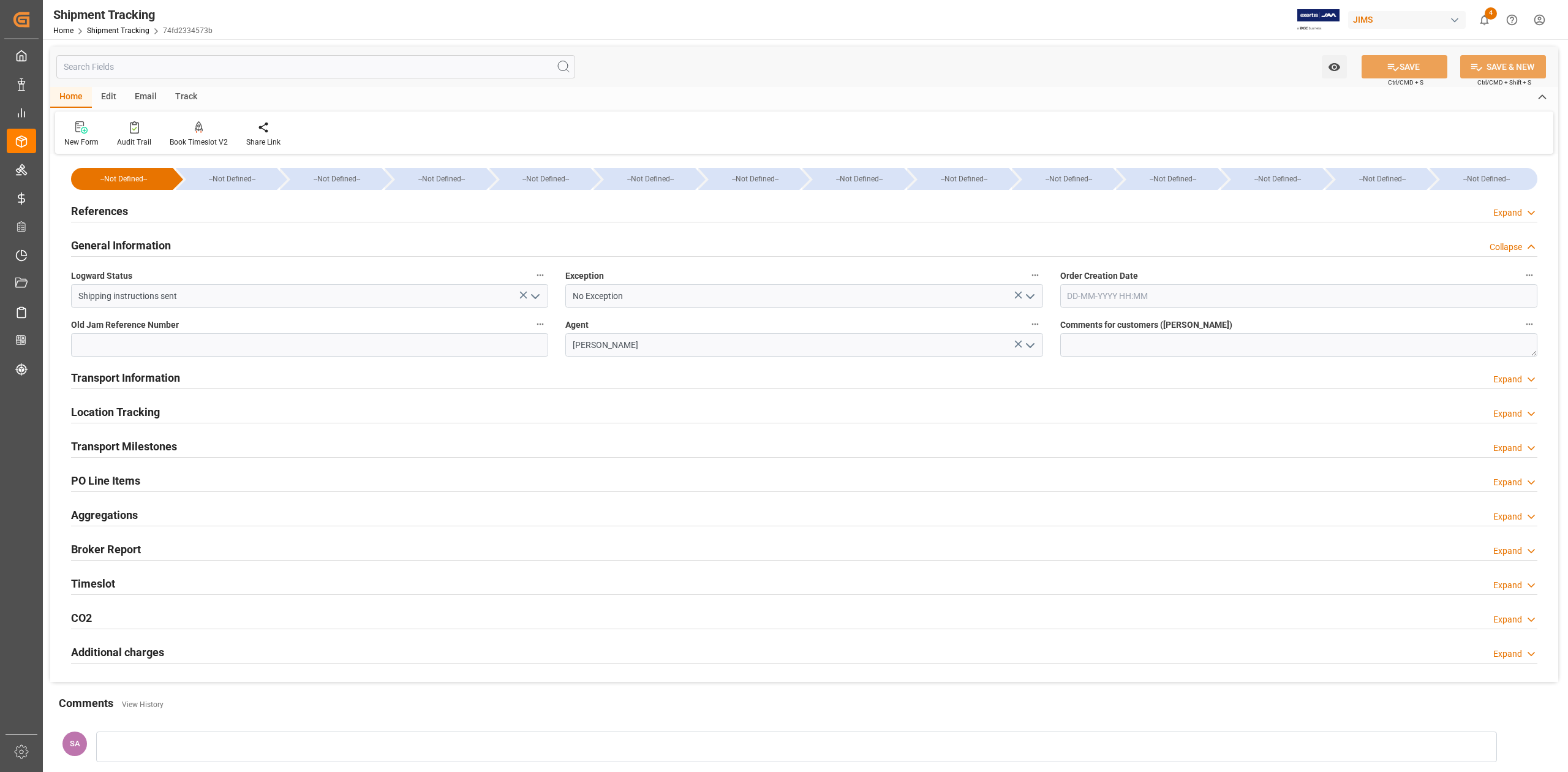
click at [128, 246] on h2 "General Information" at bounding box center [121, 246] width 100 height 17
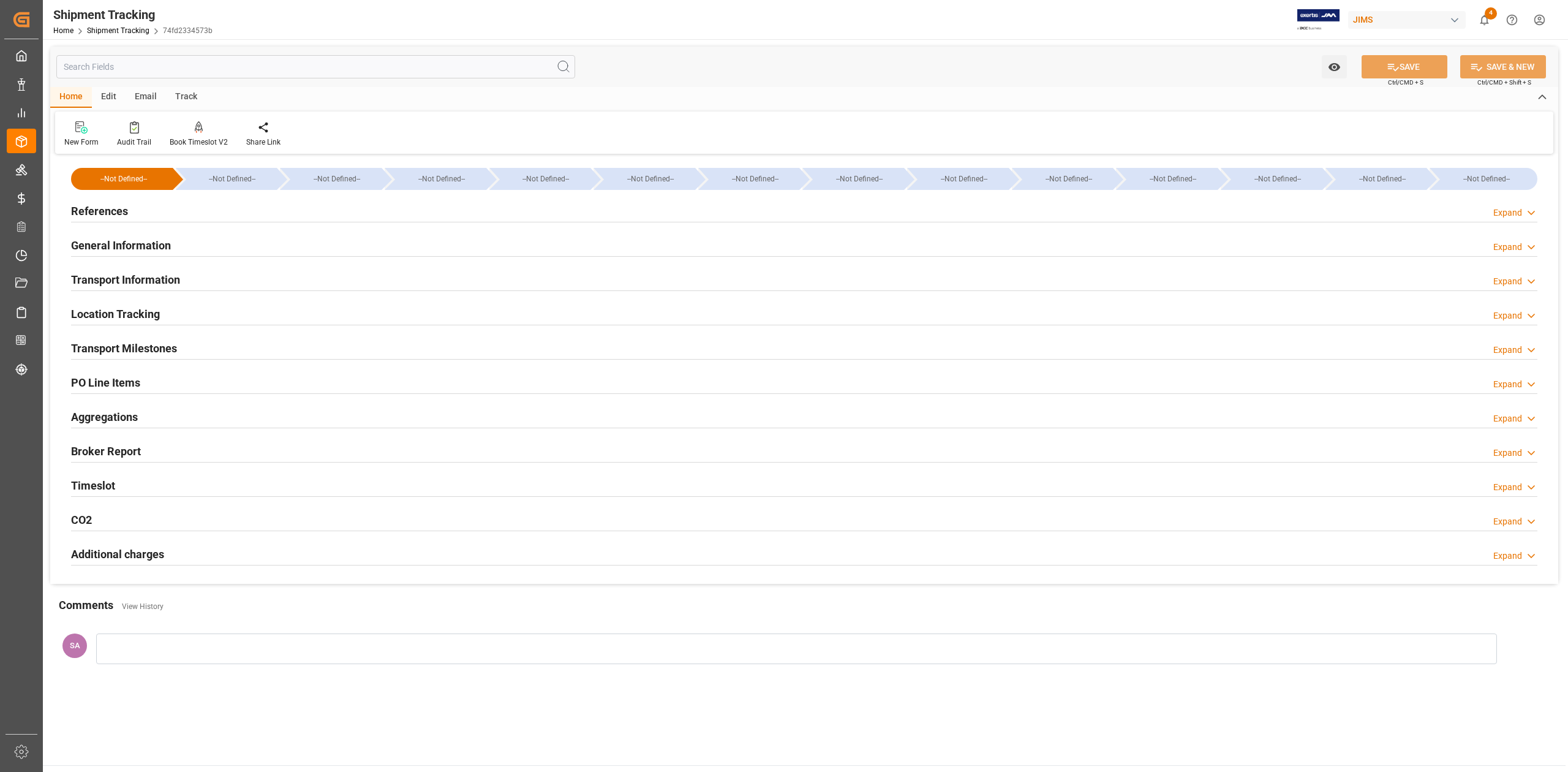
click at [113, 208] on h2 "References" at bounding box center [100, 211] width 57 height 17
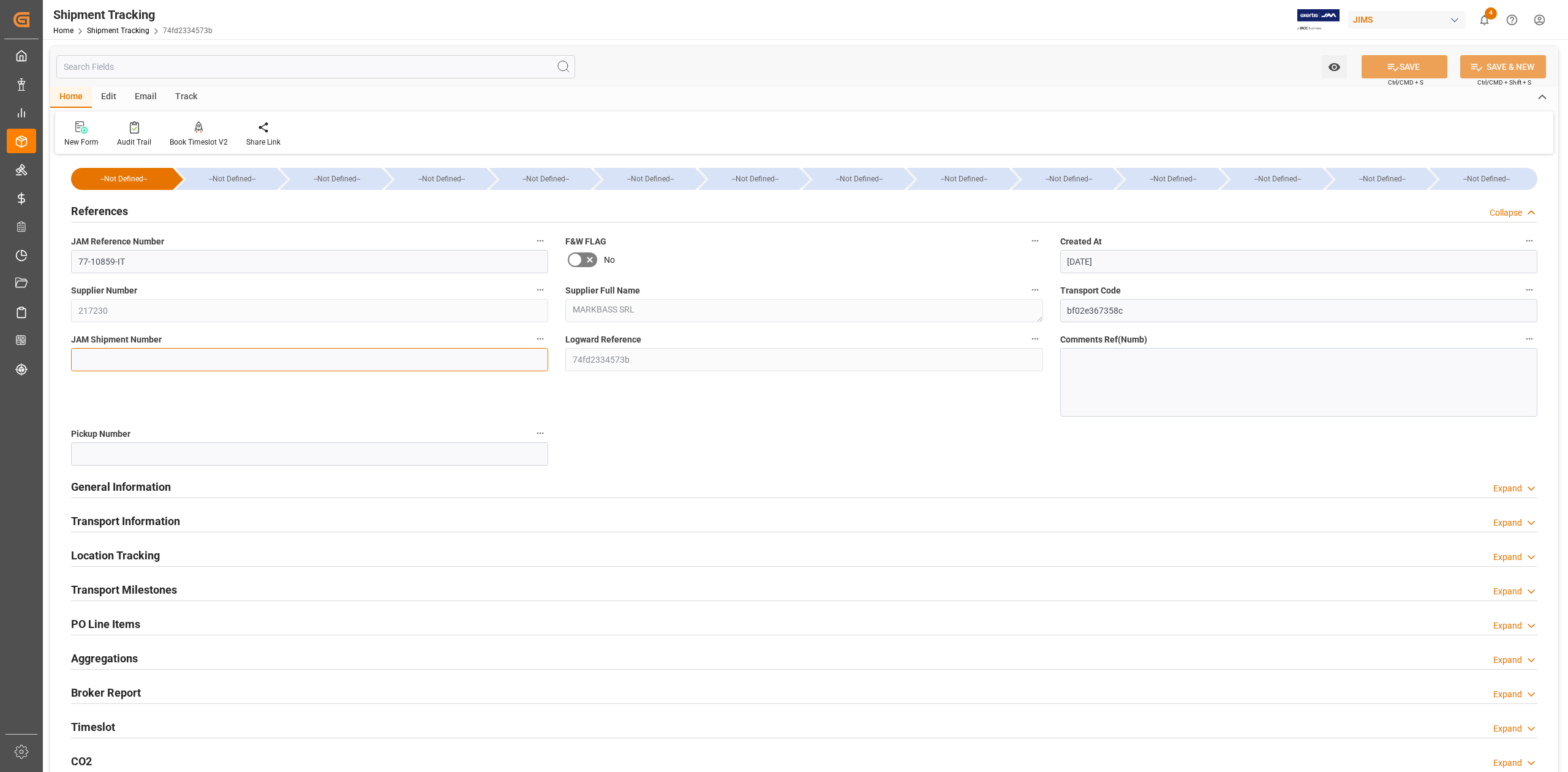
click at [122, 354] on input at bounding box center [310, 359] width 477 height 23
paste input "72847"
type input "72847"
click at [1392, 65] on icon at bounding box center [1392, 67] width 13 height 13
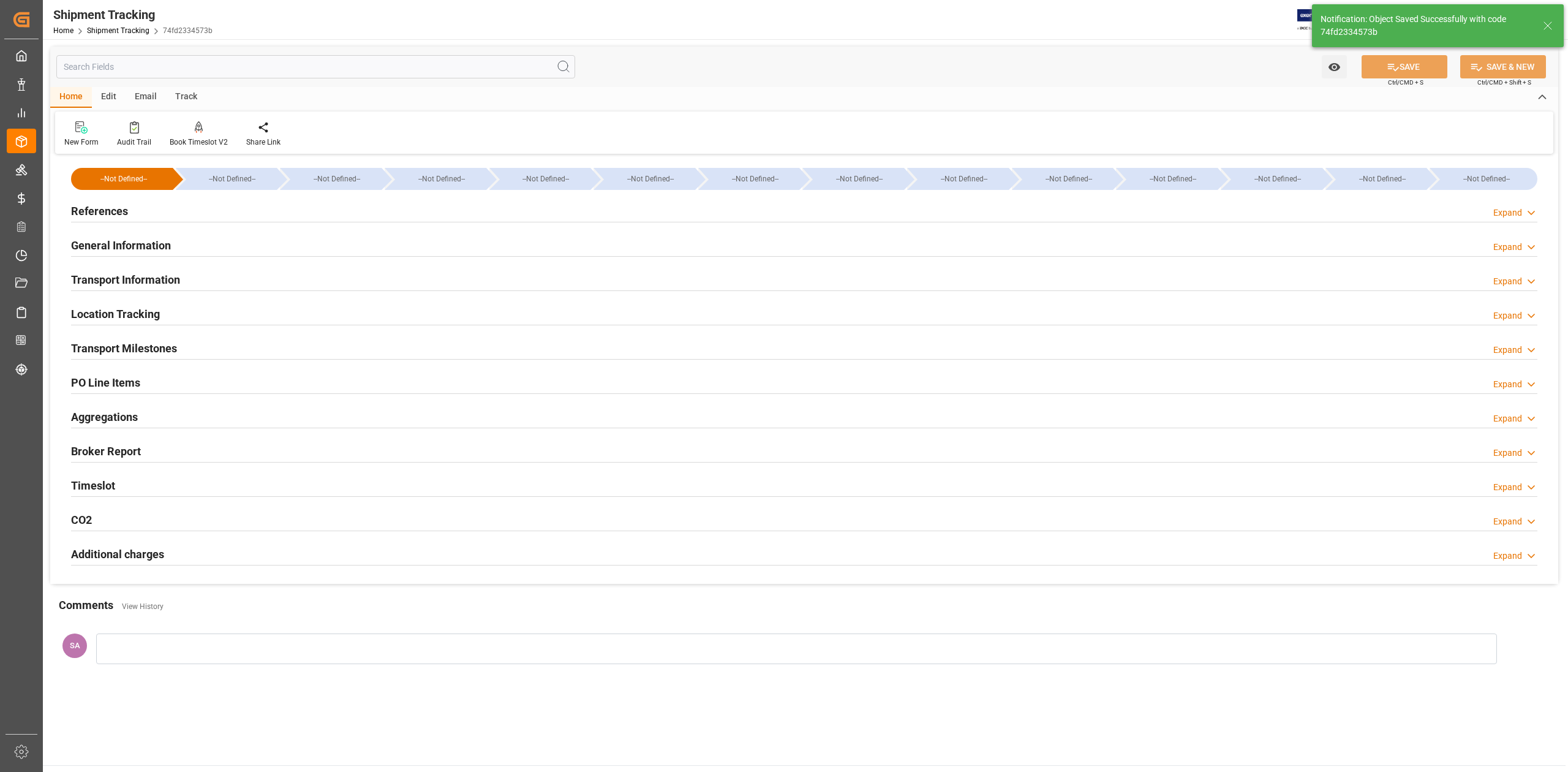
click at [159, 349] on h2 "Transport Milestones" at bounding box center [124, 348] width 106 height 17
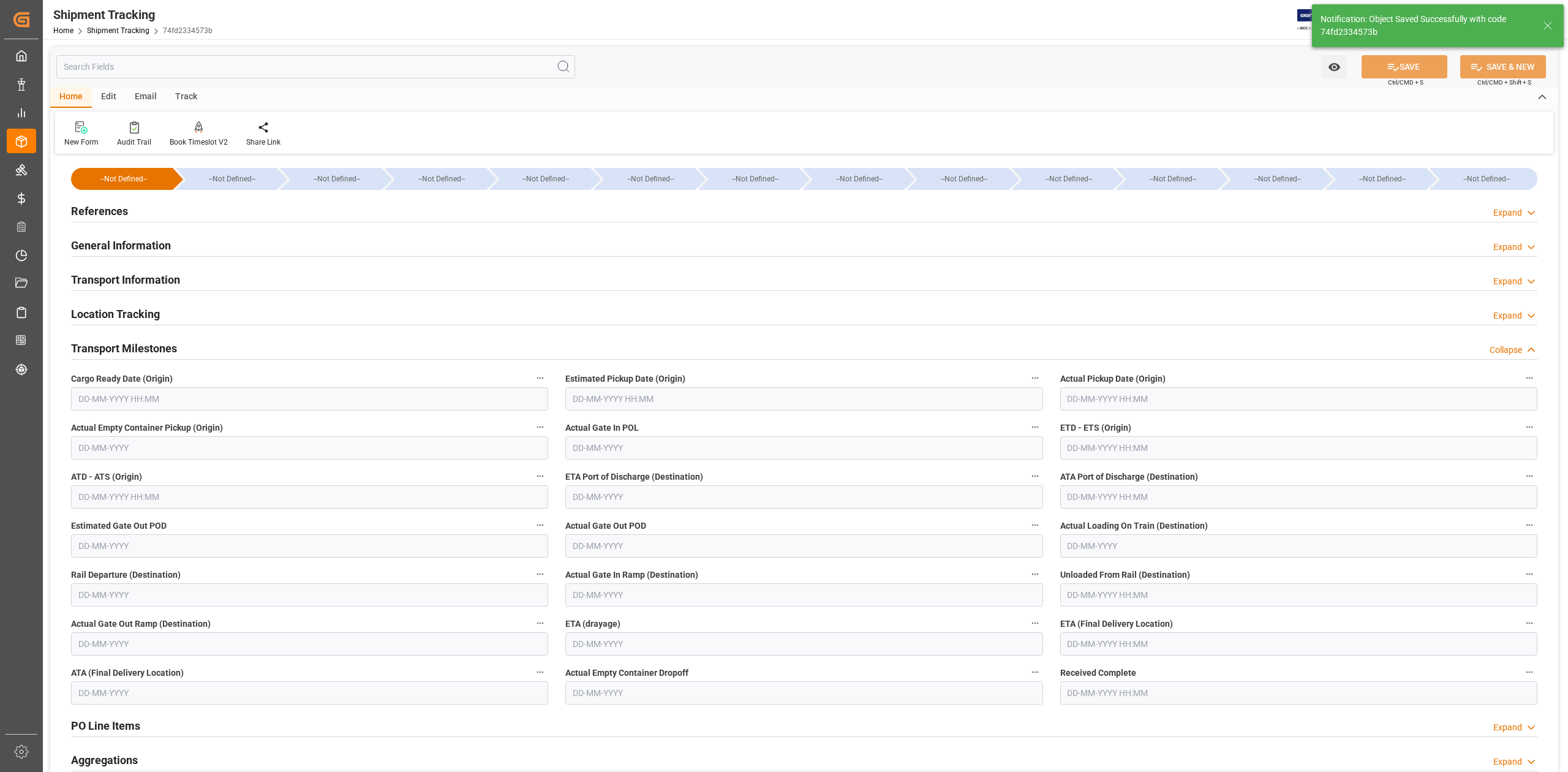
click at [161, 400] on input "text" at bounding box center [310, 399] width 477 height 23
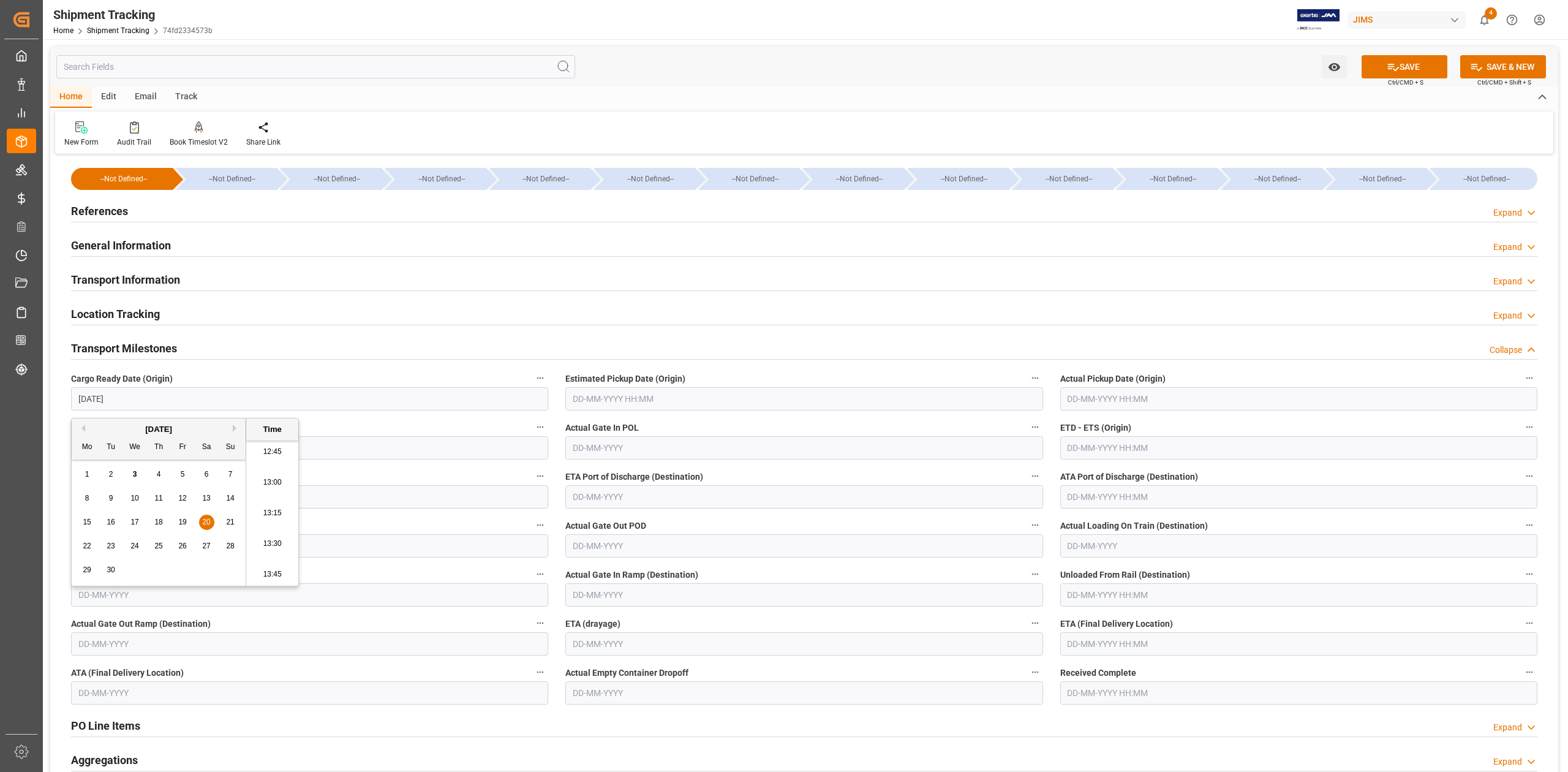
click at [1091, 646] on input "text" at bounding box center [1299, 644] width 477 height 23
type input "20-09-2025 00:00"
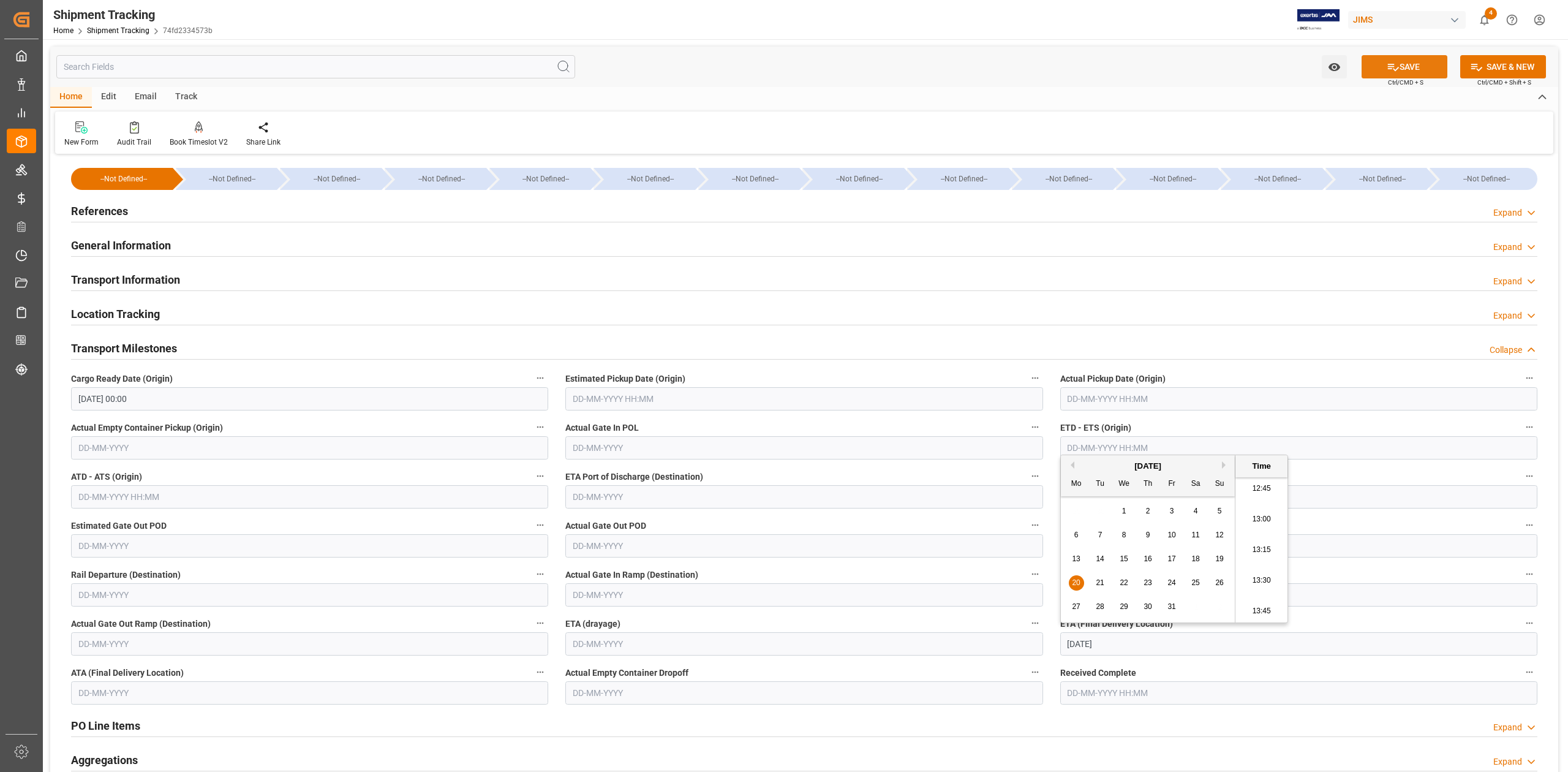
click at [1407, 67] on button "SAVE" at bounding box center [1404, 66] width 86 height 23
type input "20-10-2025 00:00"
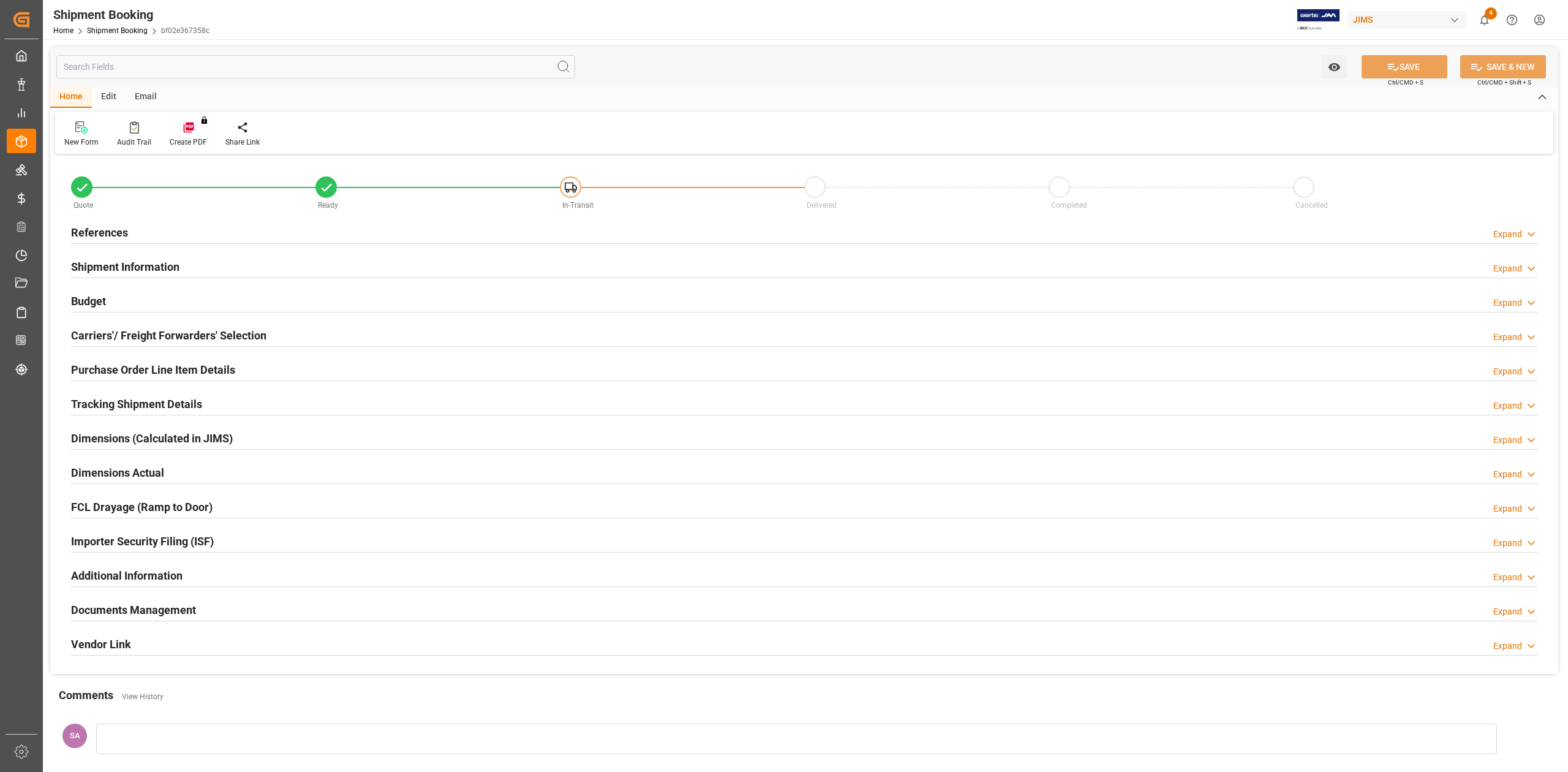
type input "0"
type input "[DATE]"
click at [92, 227] on h2 "References" at bounding box center [100, 233] width 57 height 17
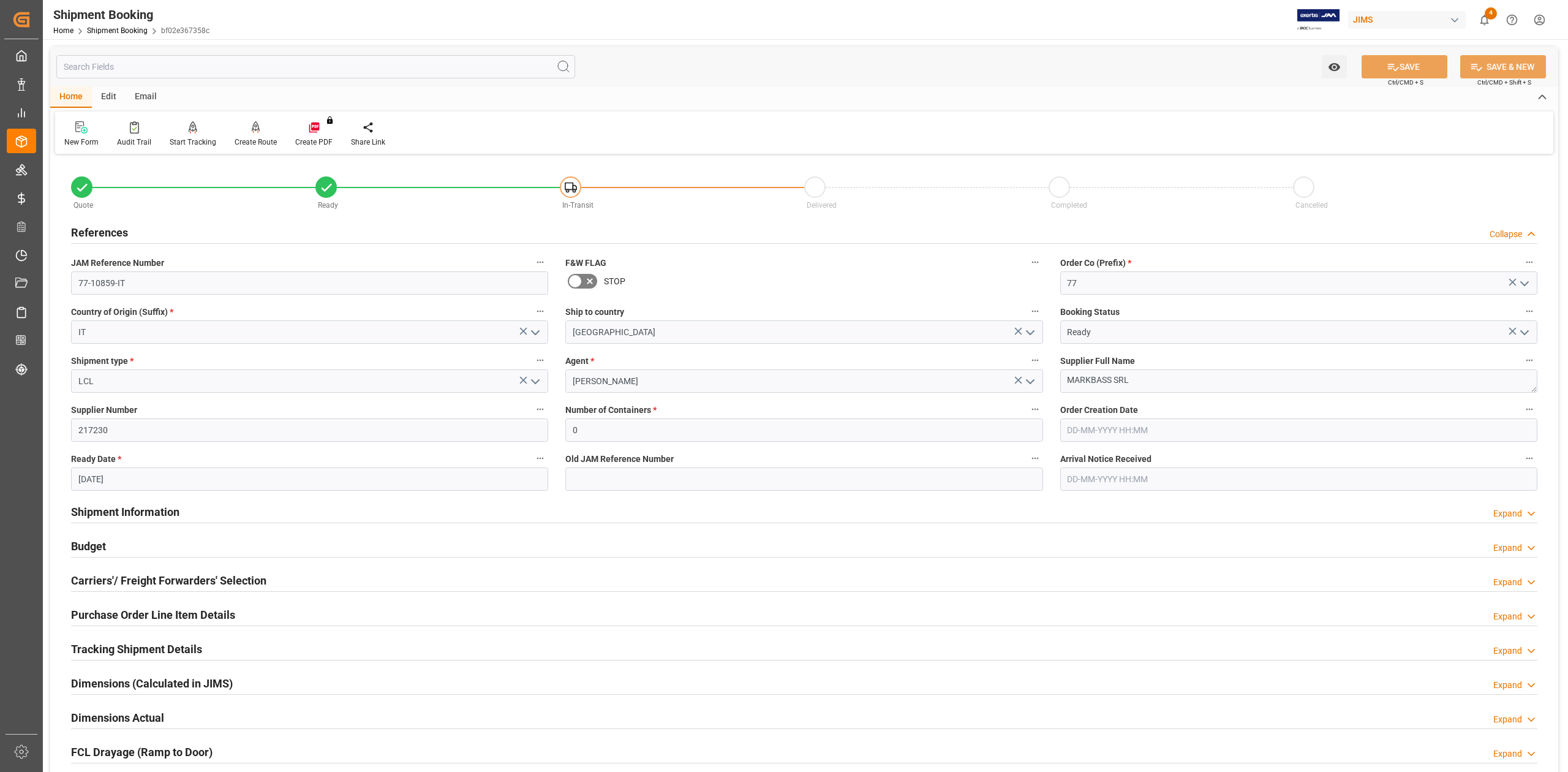
click at [196, 297] on div "JAM Reference Number 77-10859-IT" at bounding box center [309, 274] width 494 height 49
click at [185, 285] on input "77-10859-IT" at bounding box center [310, 282] width 477 height 23
click at [1149, 382] on textarea "MARKBASS SRL" at bounding box center [1299, 381] width 477 height 23
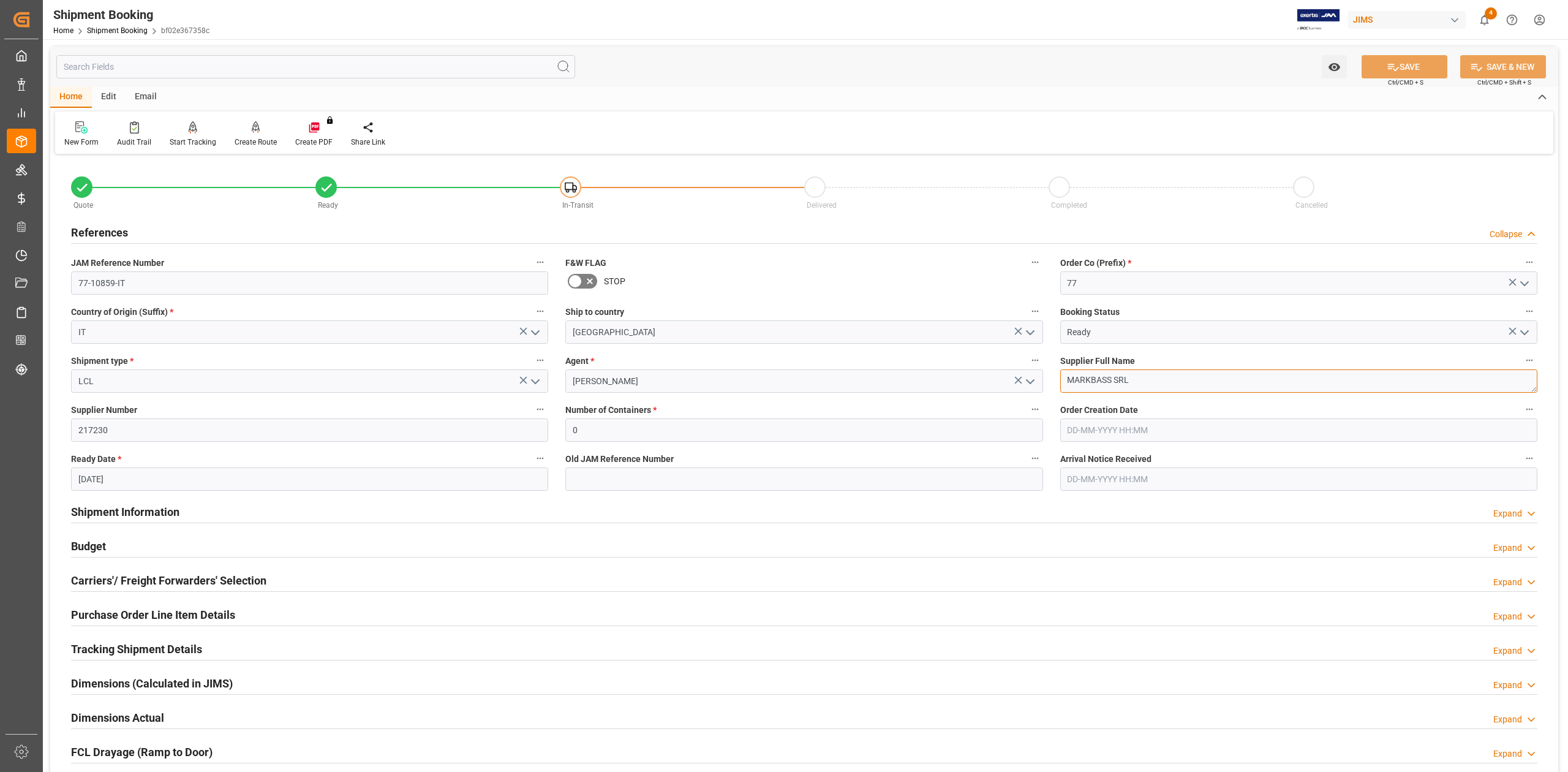
click at [1149, 382] on textarea "MARKBASS SRL" at bounding box center [1299, 381] width 477 height 23
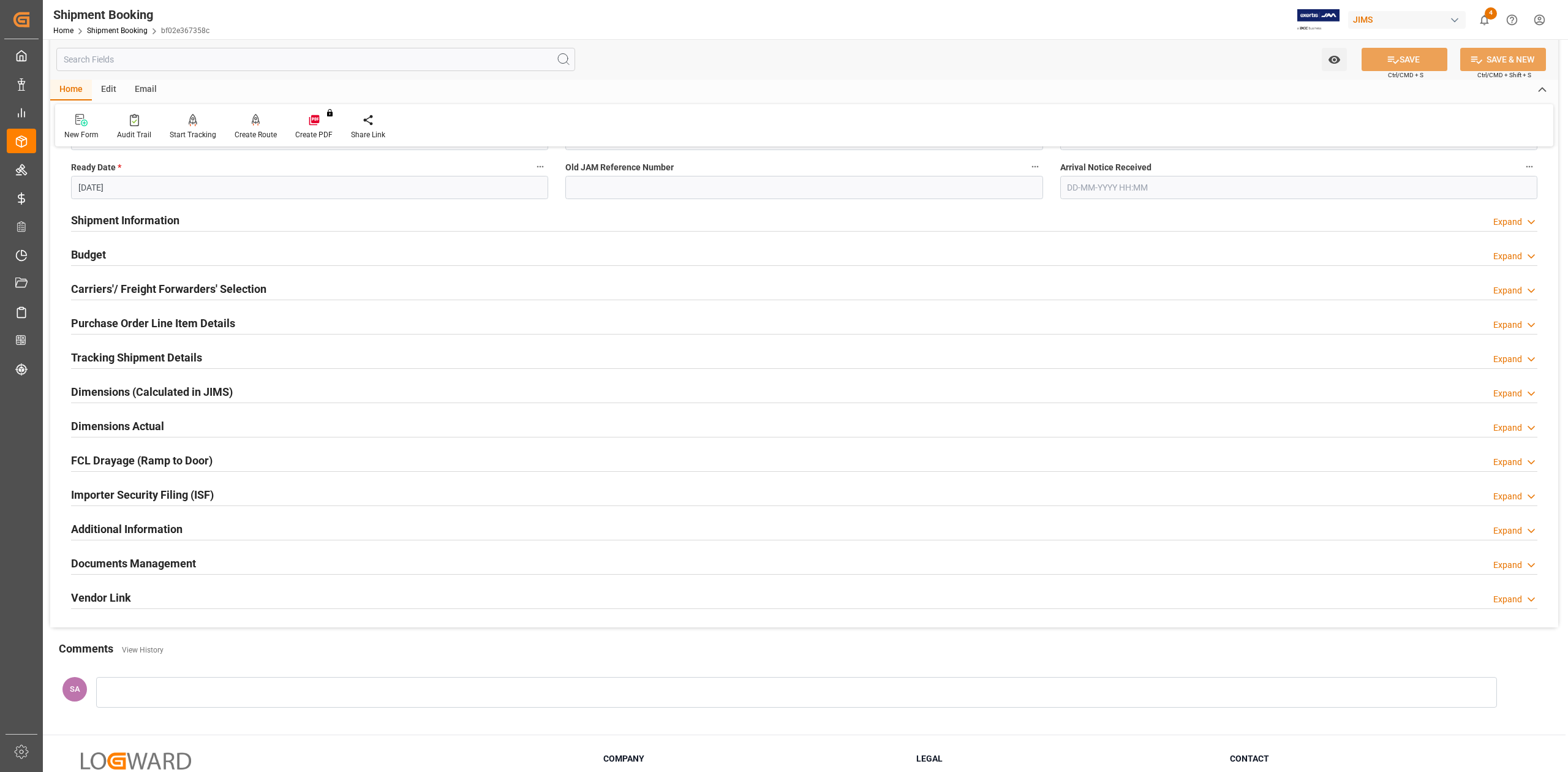
scroll to position [327, 0]
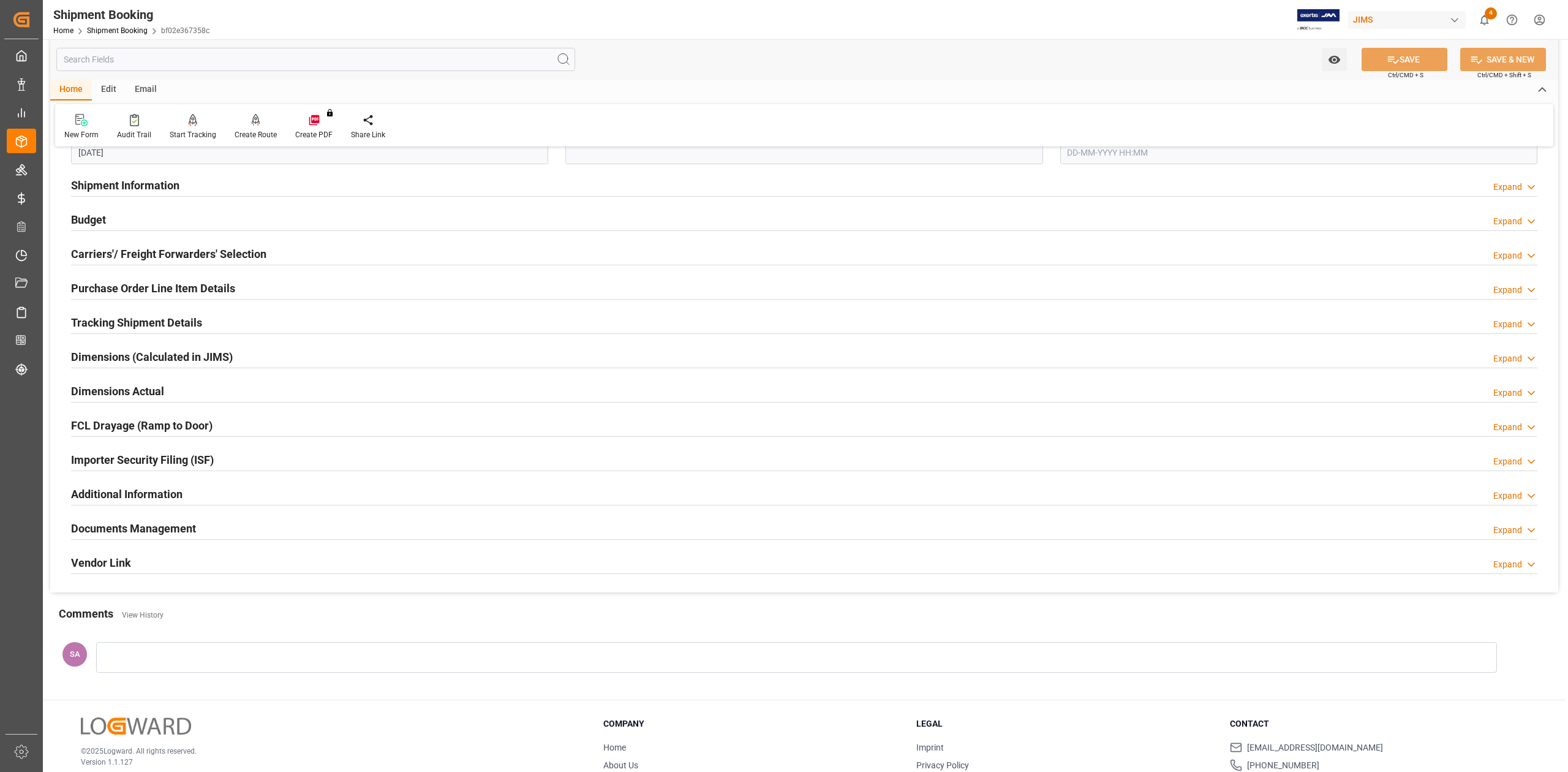
drag, startPoint x: 116, startPoint y: 291, endPoint x: 207, endPoint y: 378, distance: 125.9
click at [116, 291] on h2 "Purchase Order Line Item Details" at bounding box center [153, 288] width 164 height 17
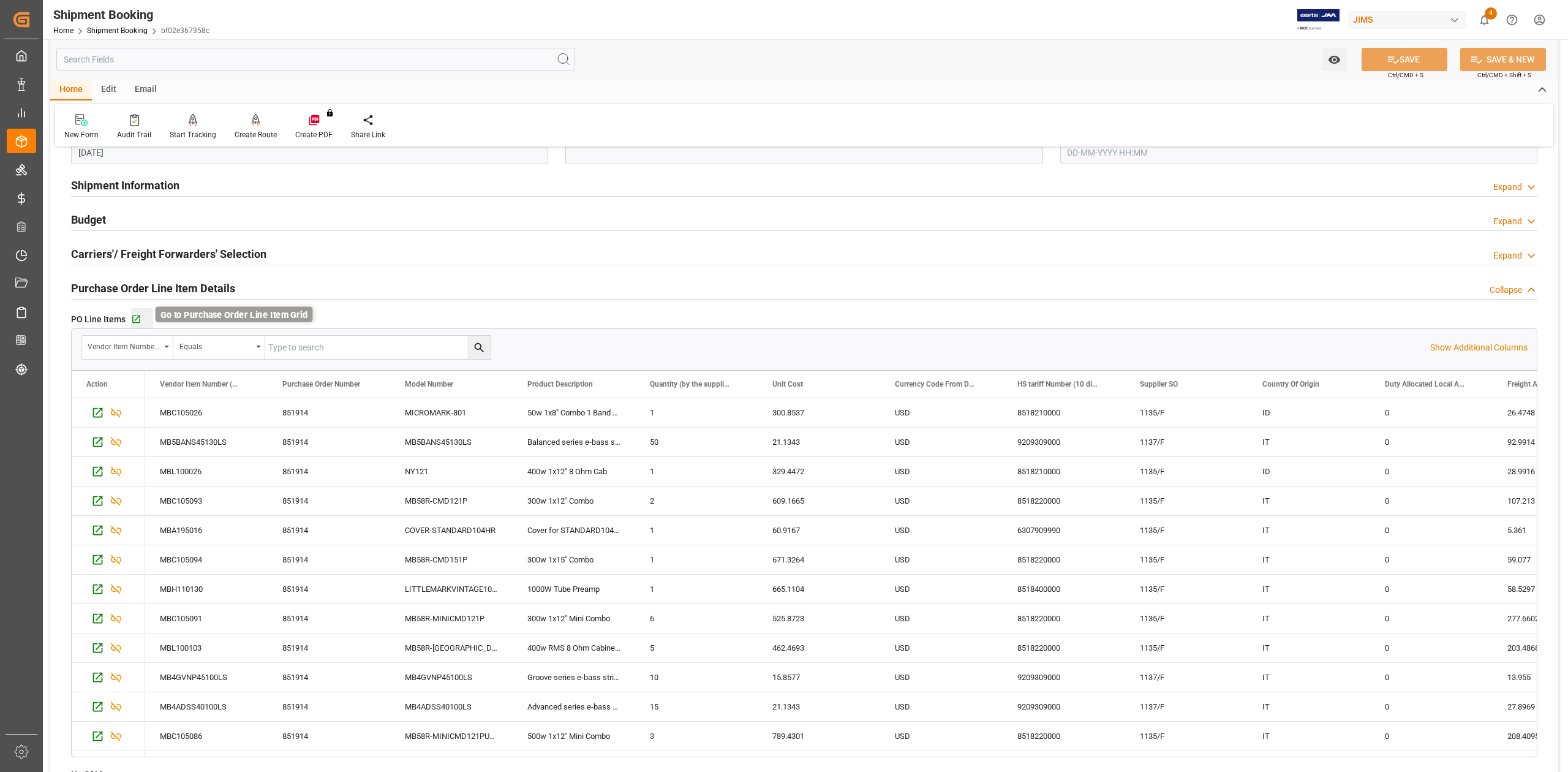
click at [137, 318] on icon "button" at bounding box center [136, 319] width 8 height 8
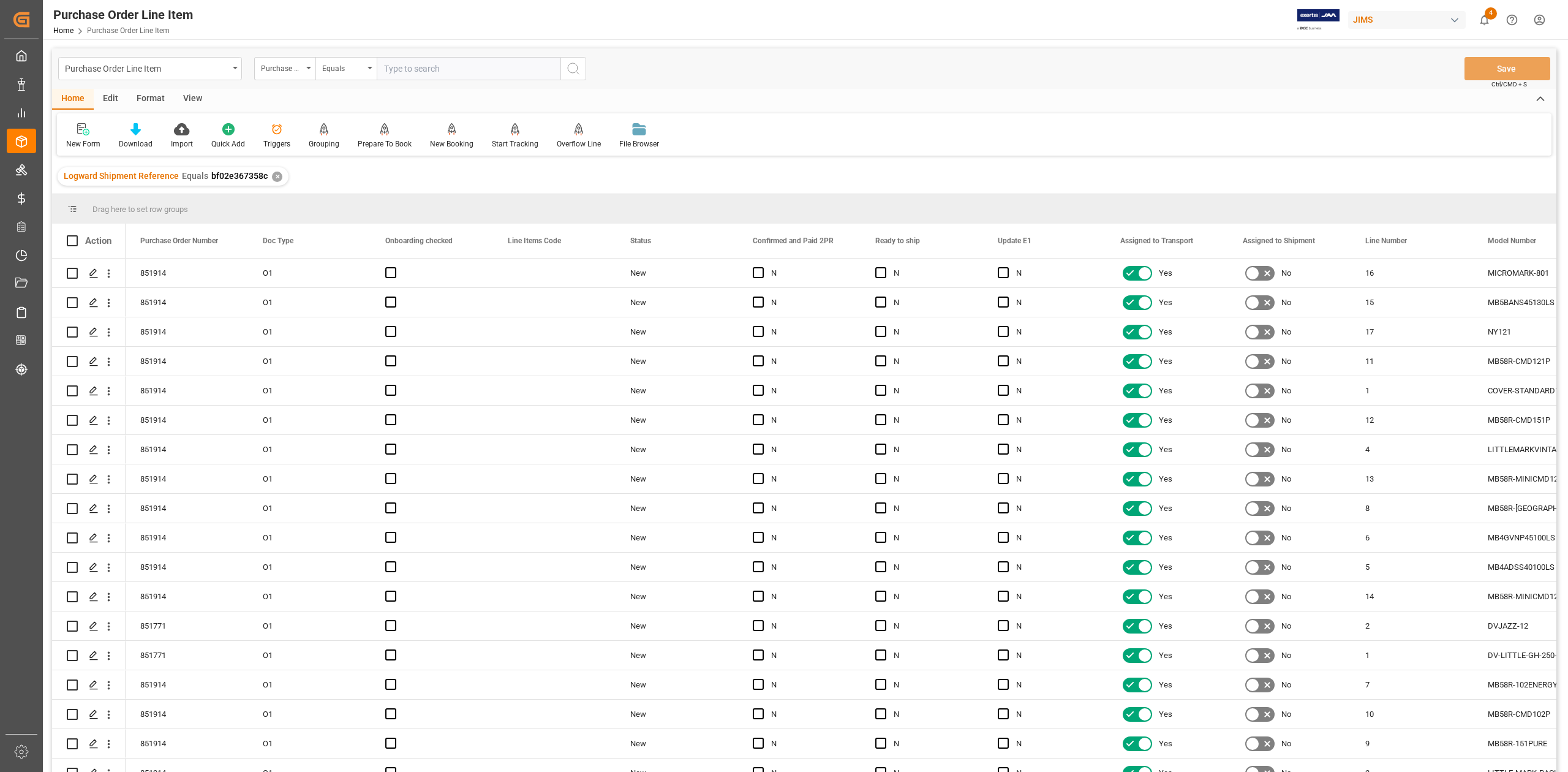
click at [187, 97] on div "View" at bounding box center [193, 99] width 38 height 21
click at [138, 135] on div "Standard Templates" at bounding box center [139, 136] width 80 height 27
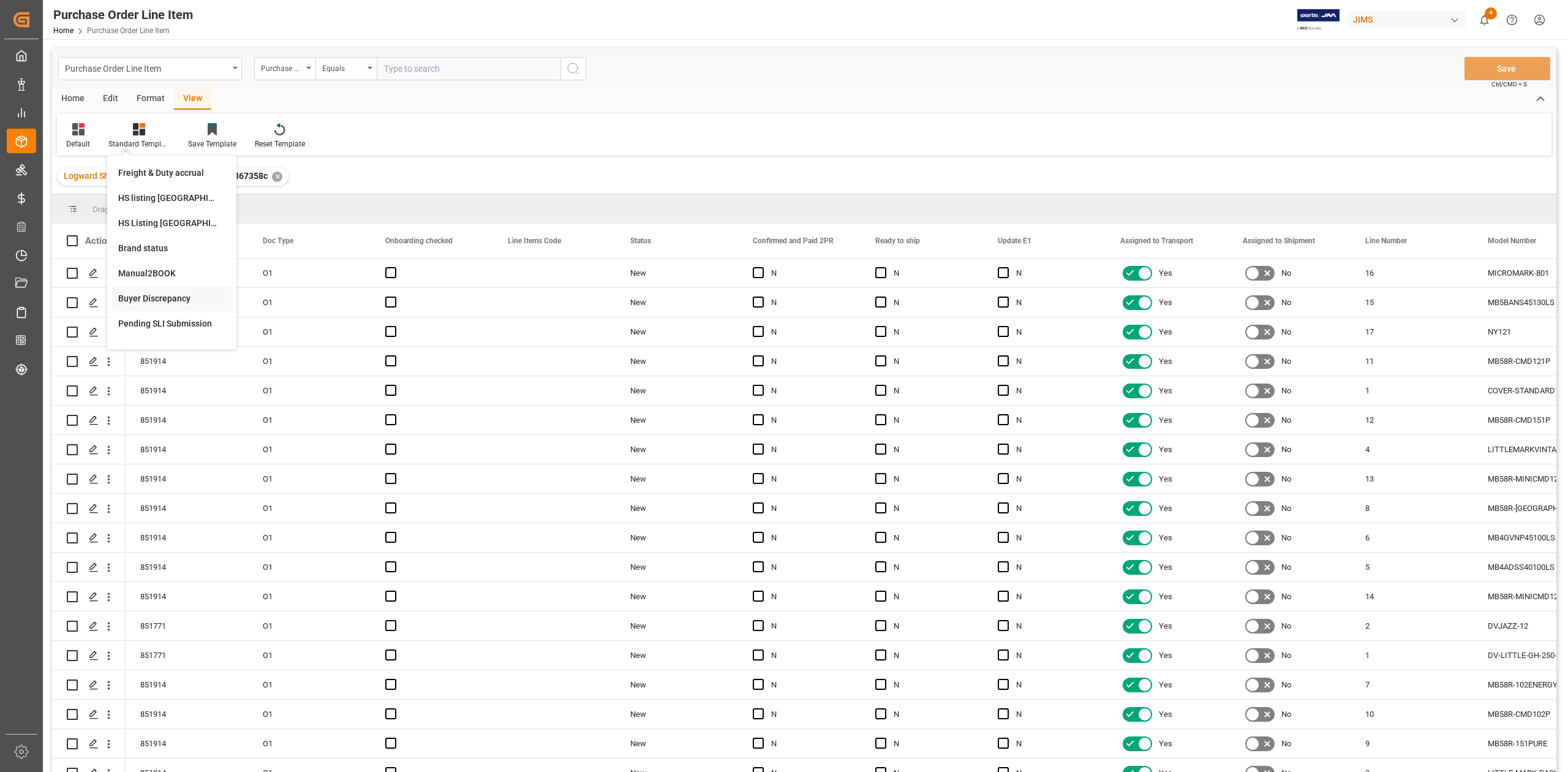
click at [179, 300] on div "Buyer Discrepancy" at bounding box center [171, 298] width 107 height 13
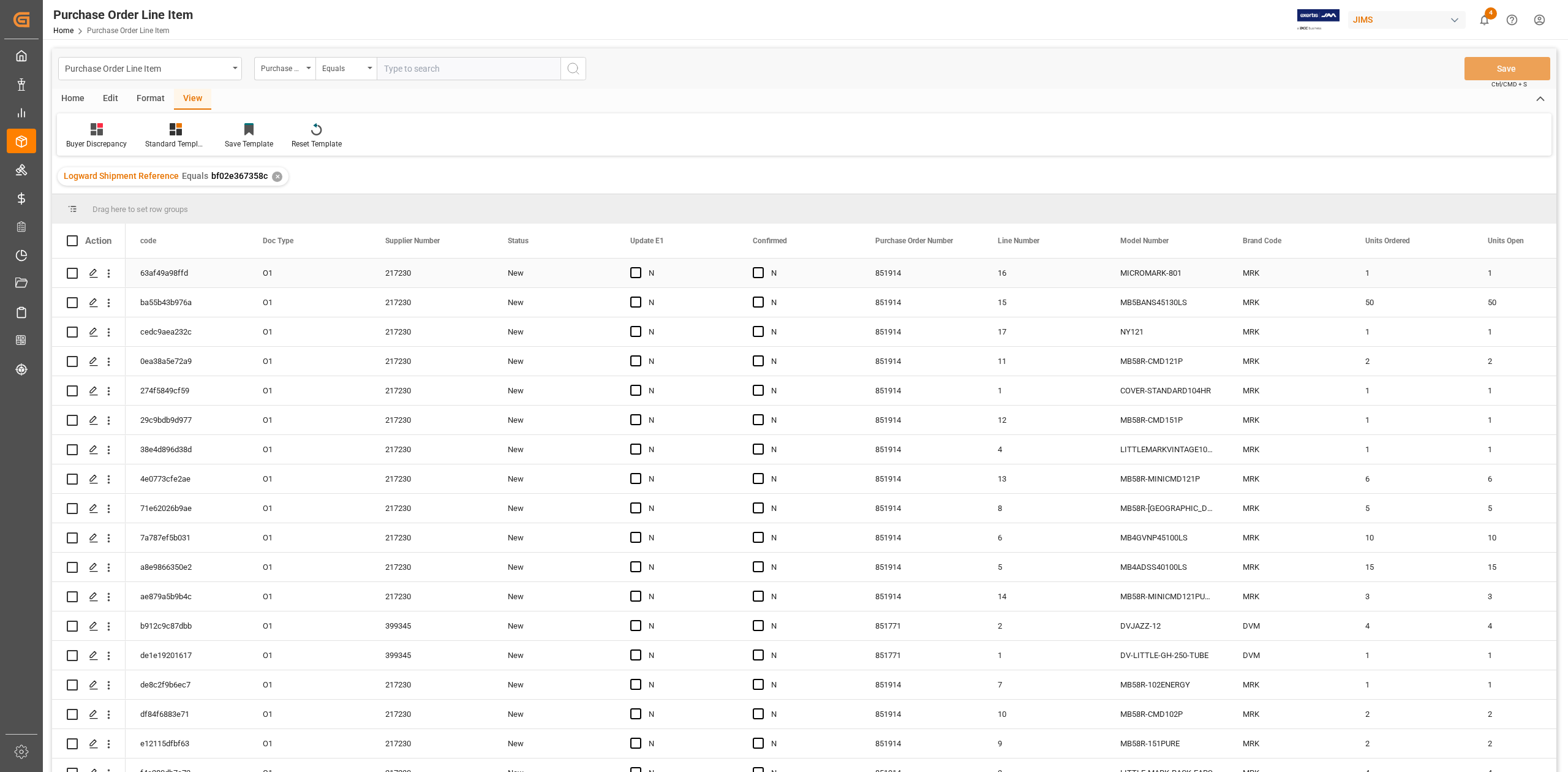
click at [1177, 270] on div "MICROMARK-801" at bounding box center [1166, 273] width 122 height 29
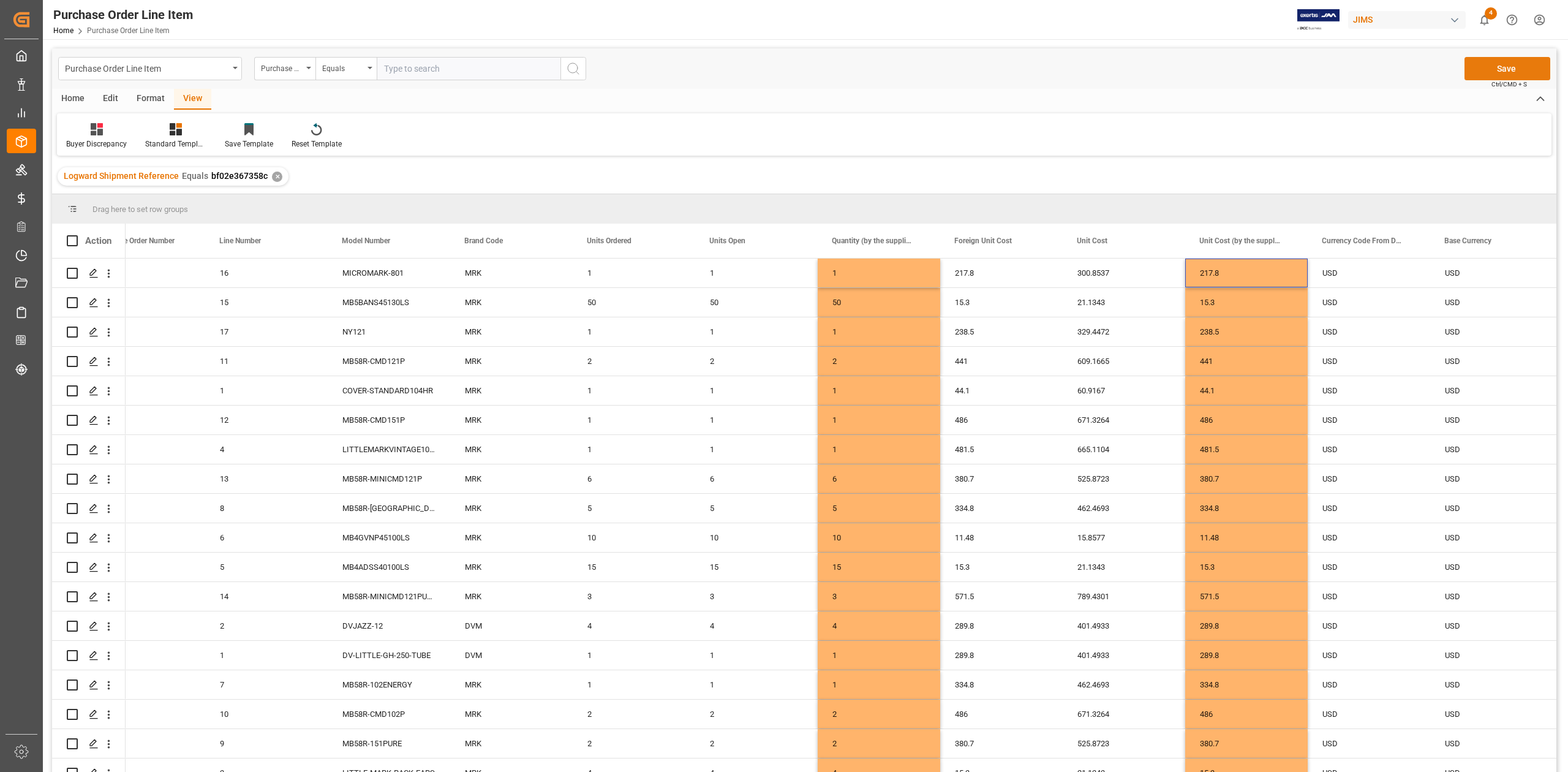
click at [1493, 66] on button "Save" at bounding box center [1507, 68] width 86 height 23
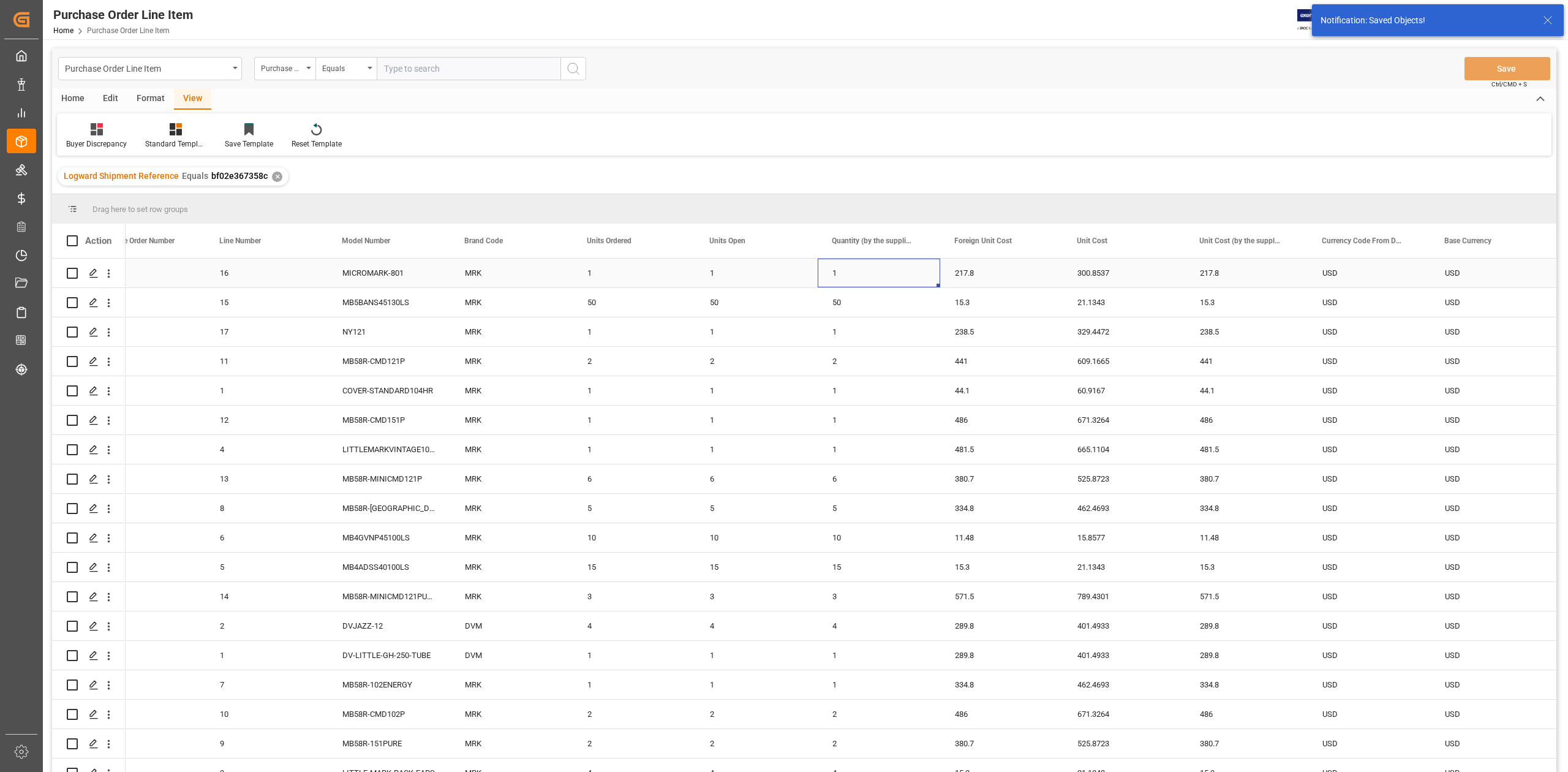
click at [859, 277] on div "1" at bounding box center [878, 273] width 122 height 29
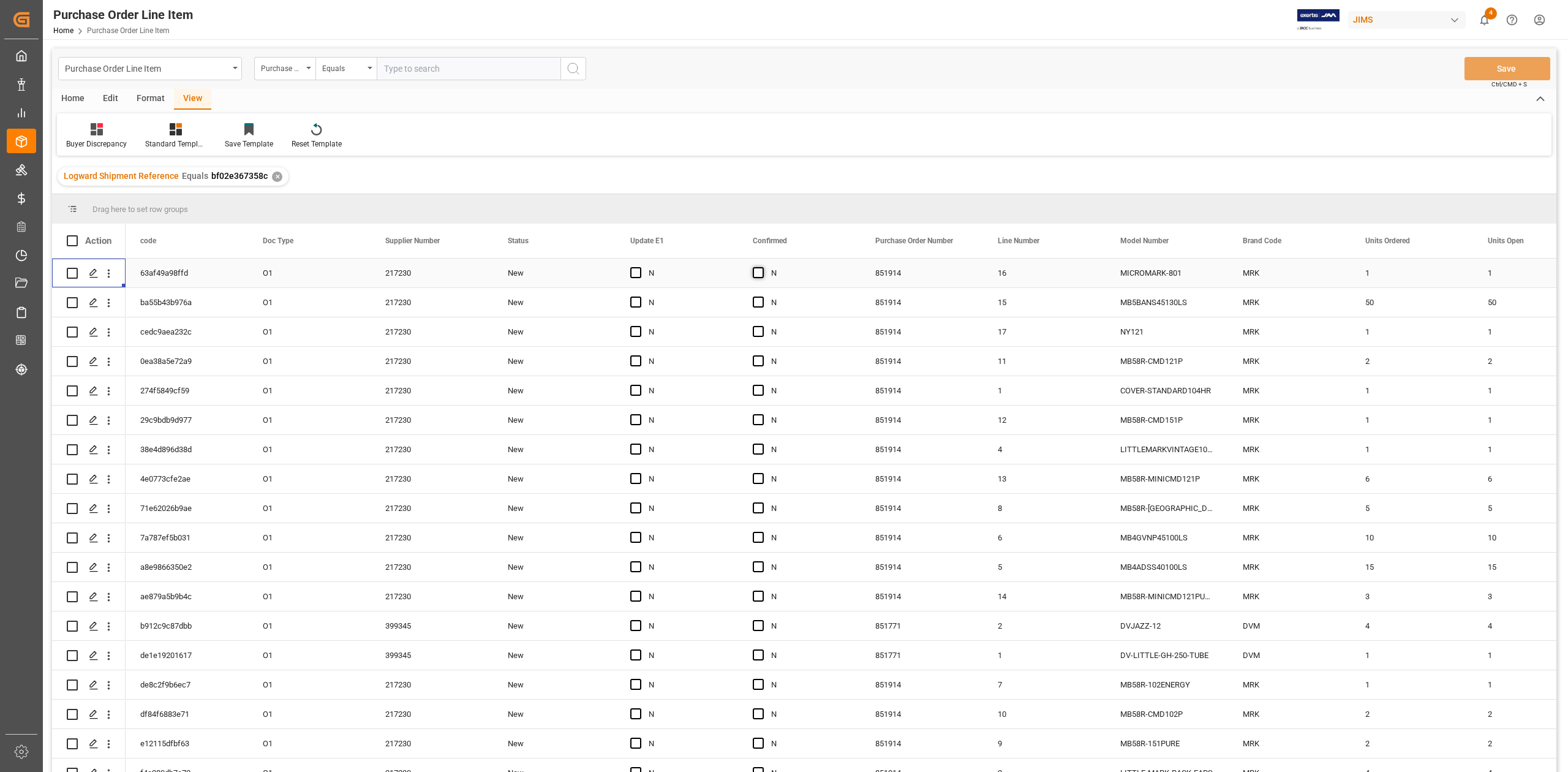
click at [757, 270] on span "Press SPACE to select this row." at bounding box center [758, 273] width 11 height 11
click at [762, 267] on input "Press SPACE to select this row." at bounding box center [762, 267] width 0 height 0
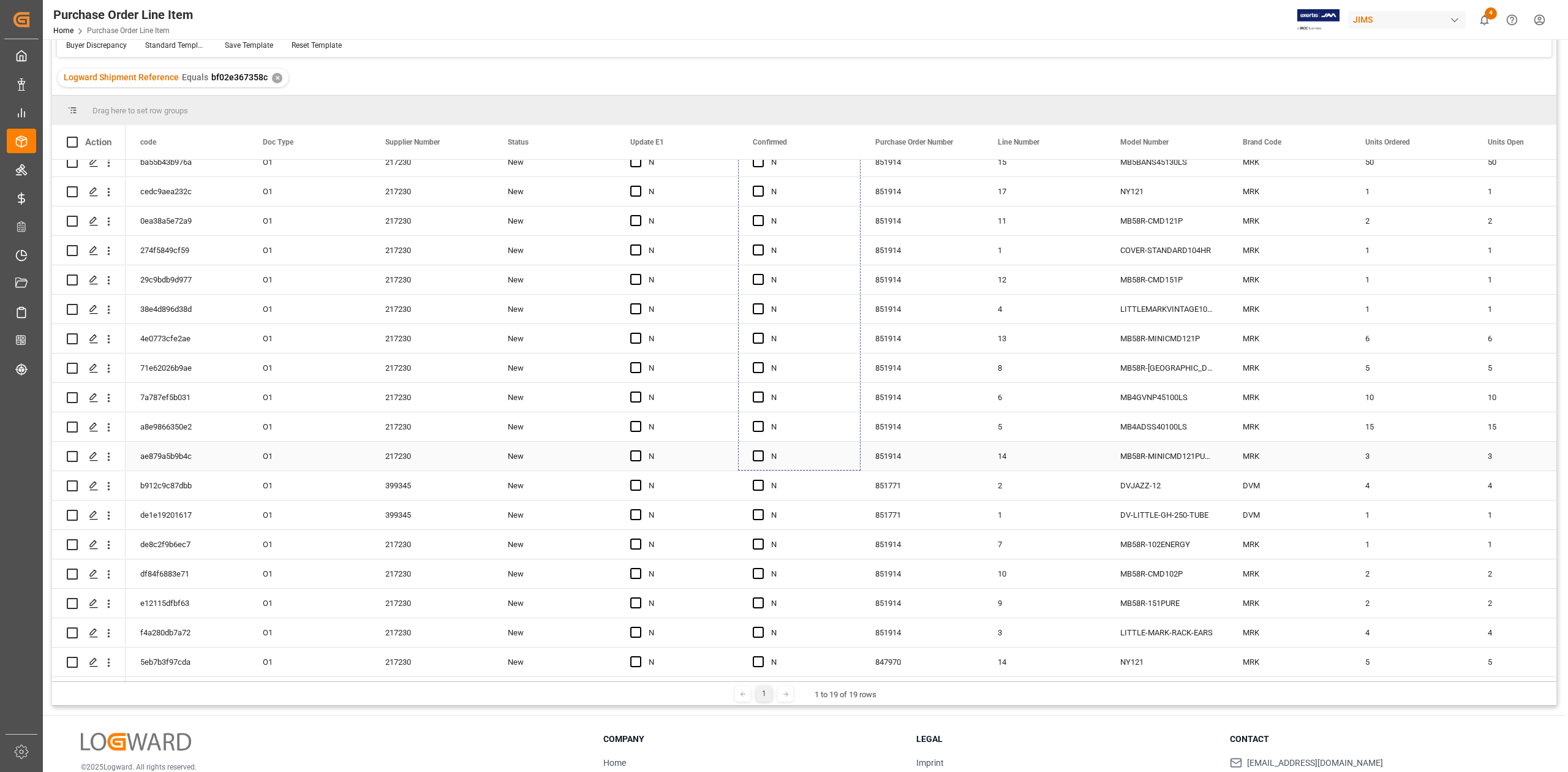
scroll to position [181, 0]
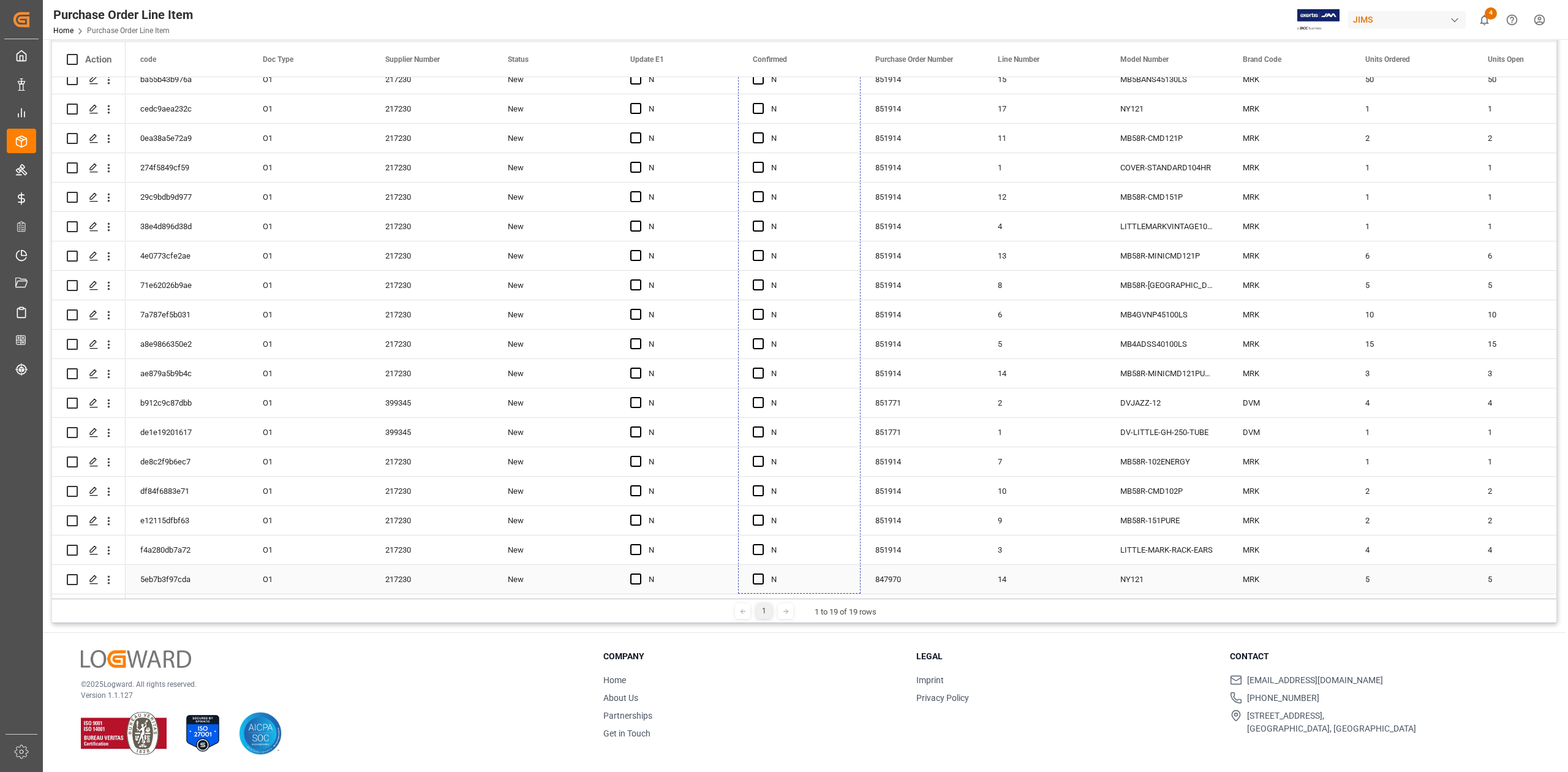
drag, startPoint x: 859, startPoint y: 285, endPoint x: 844, endPoint y: 569, distance: 284.4
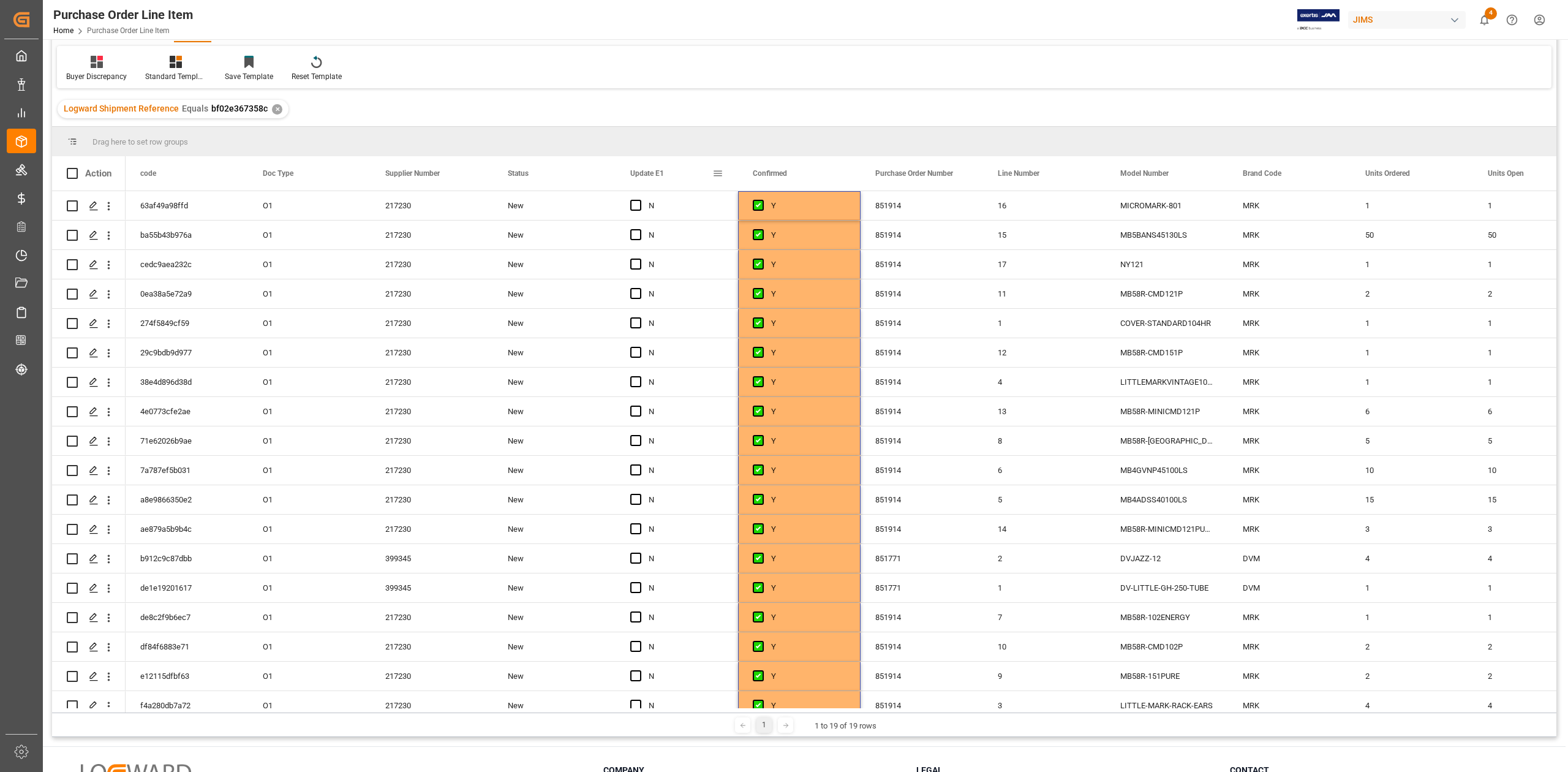
scroll to position [0, 0]
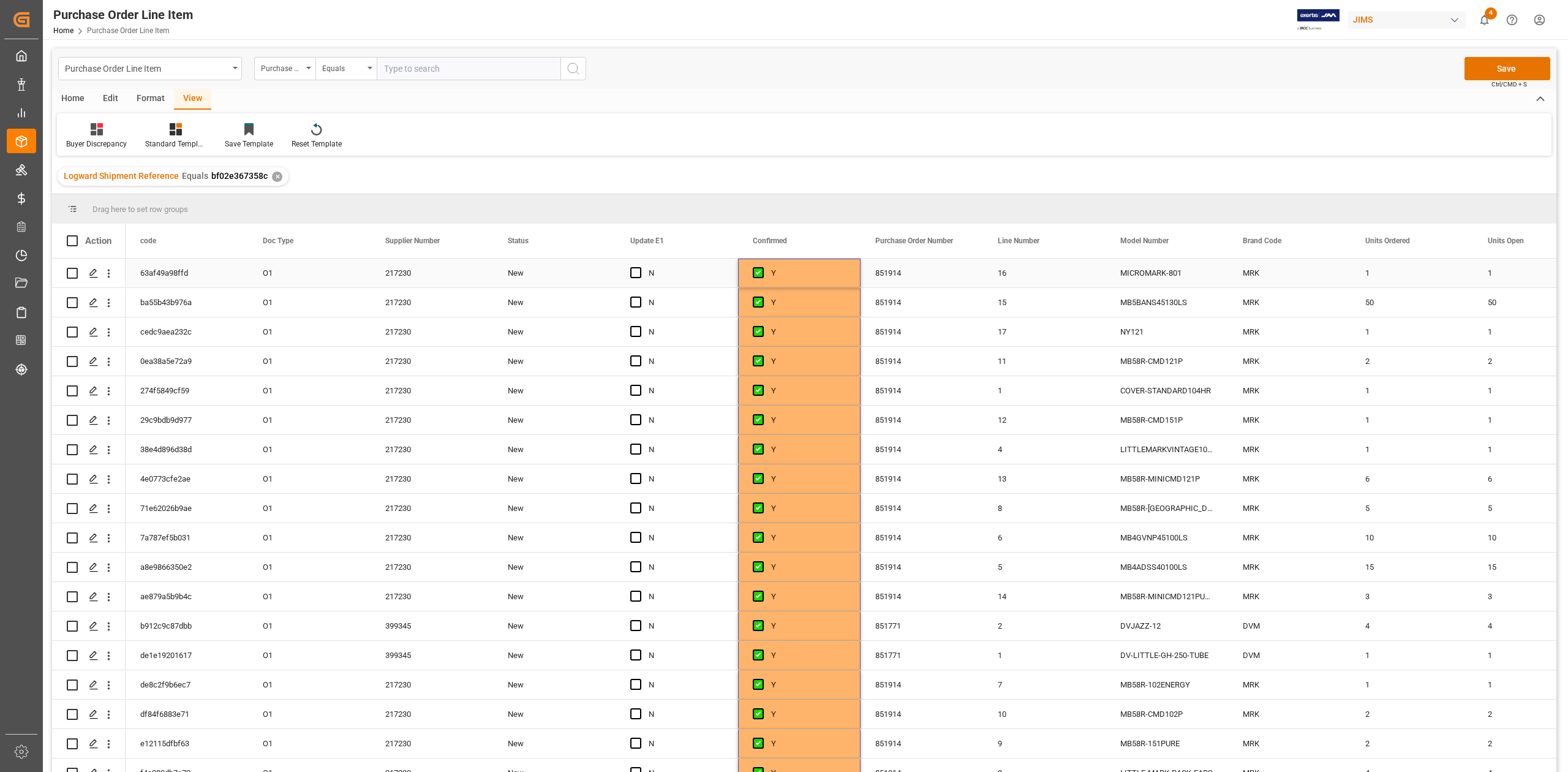
drag, startPoint x: 634, startPoint y: 273, endPoint x: 643, endPoint y: 275, distance: 9.2
click at [634, 273] on span "Press SPACE to select this row." at bounding box center [636, 273] width 11 height 11
click at [640, 267] on input "Press SPACE to select this row." at bounding box center [640, 267] width 0 height 0
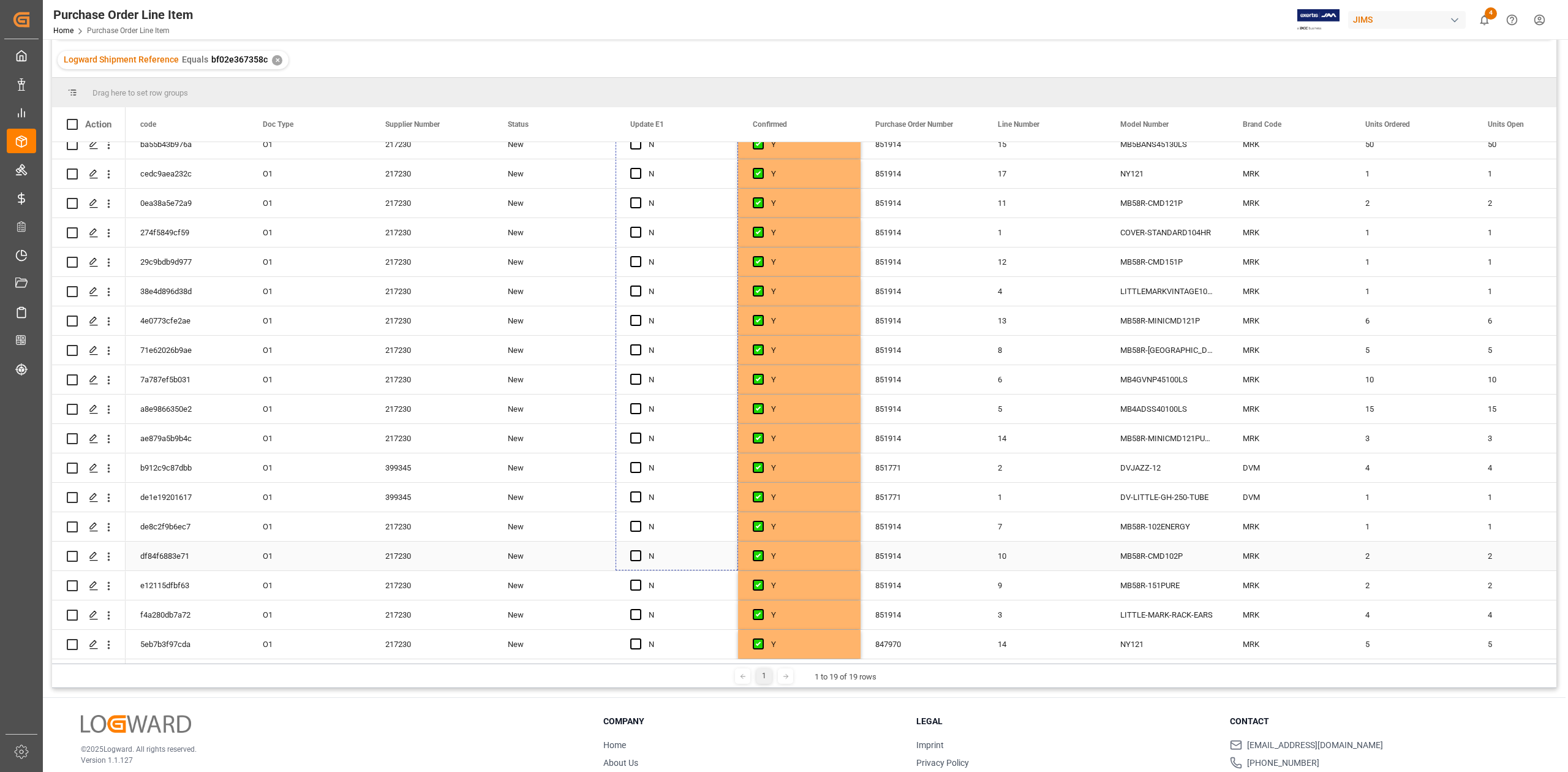
scroll to position [181, 0]
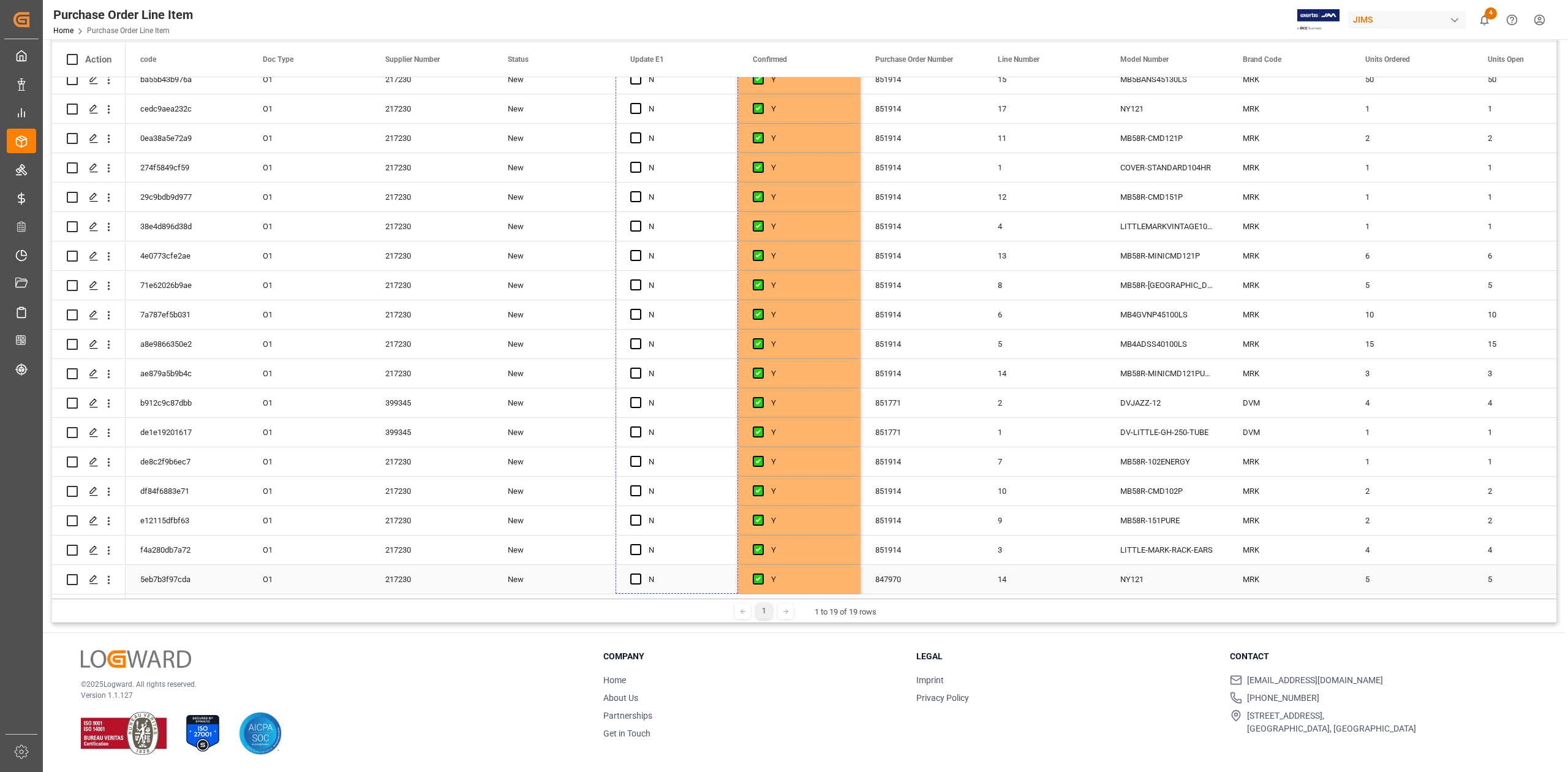
drag, startPoint x: 735, startPoint y: 283, endPoint x: 1026, endPoint y: 535, distance: 384.9
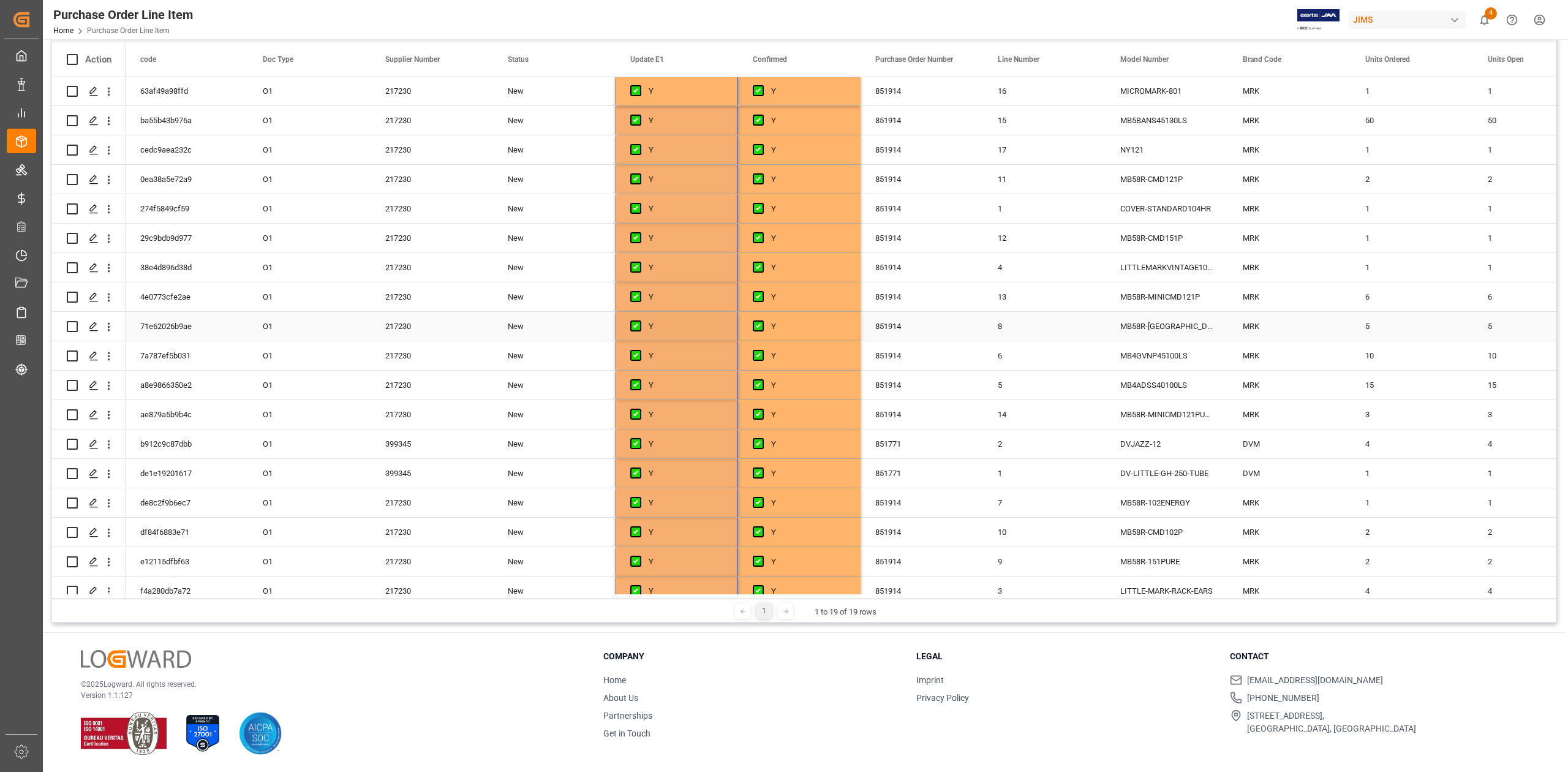
scroll to position [0, 0]
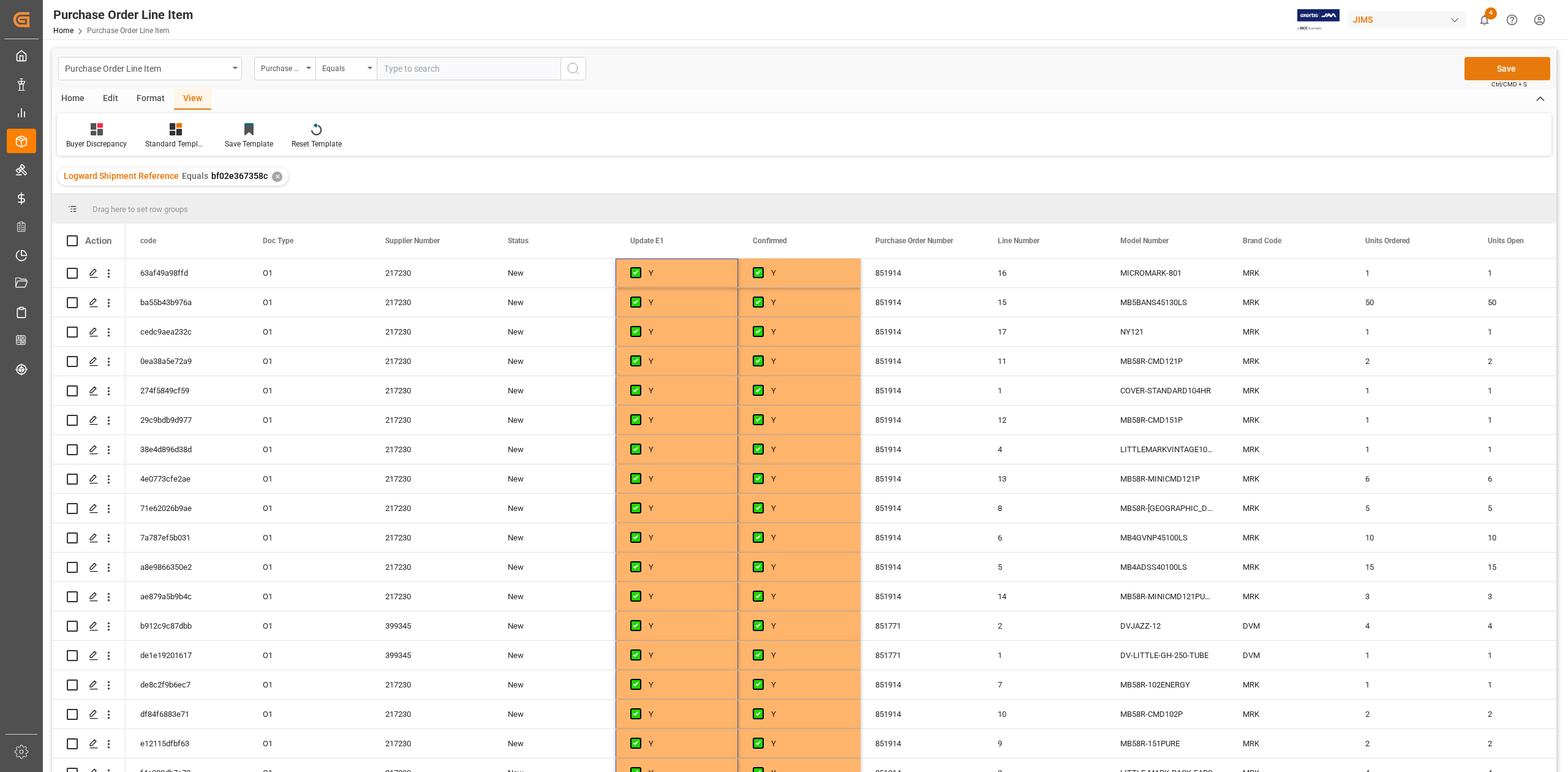
click at [1515, 64] on button "Save" at bounding box center [1507, 68] width 86 height 23
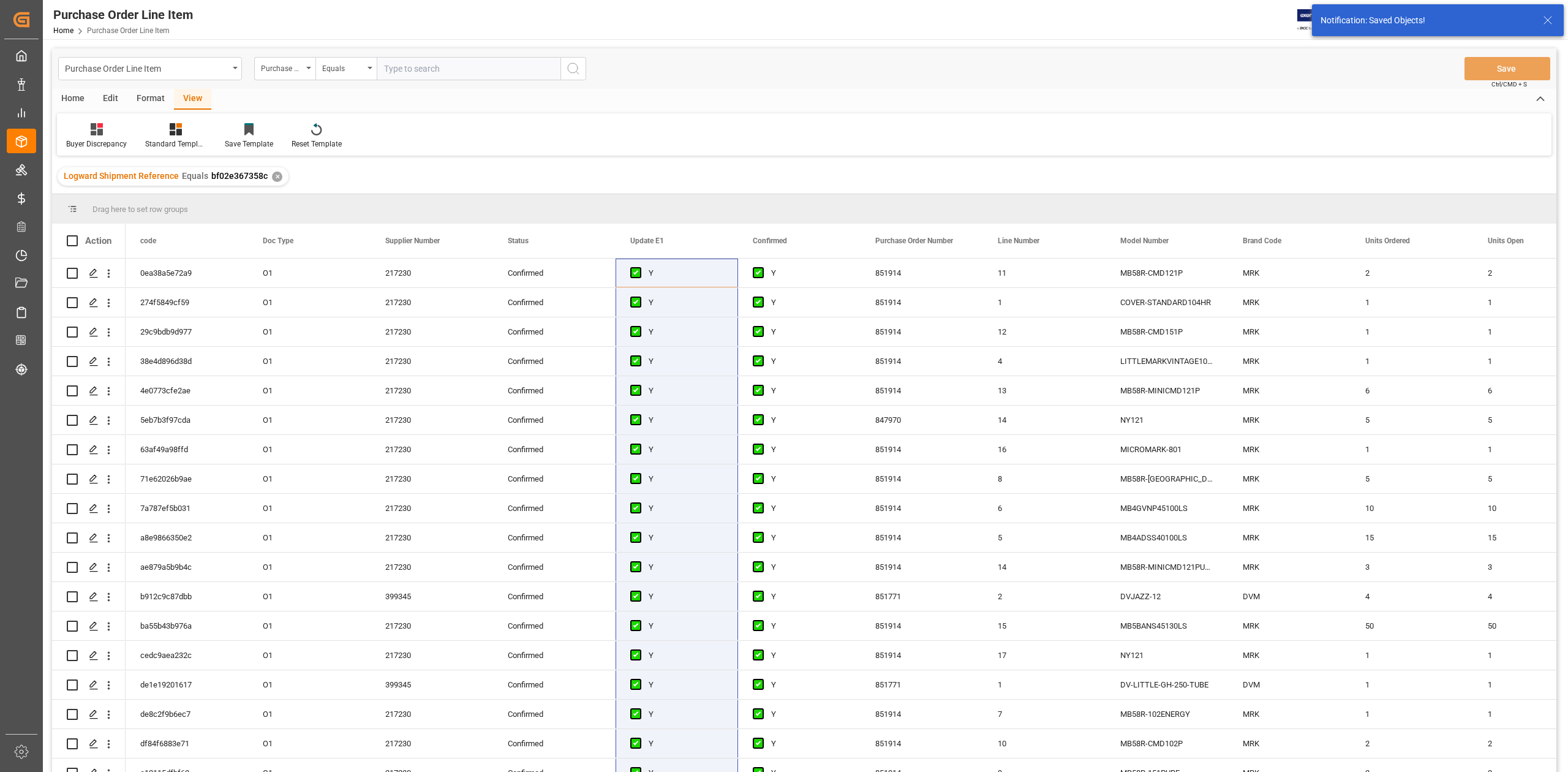
click at [98, 145] on div "Buyer Discrepancy" at bounding box center [96, 143] width 61 height 11
click at [101, 167] on div "Default" at bounding box center [129, 173] width 107 height 13
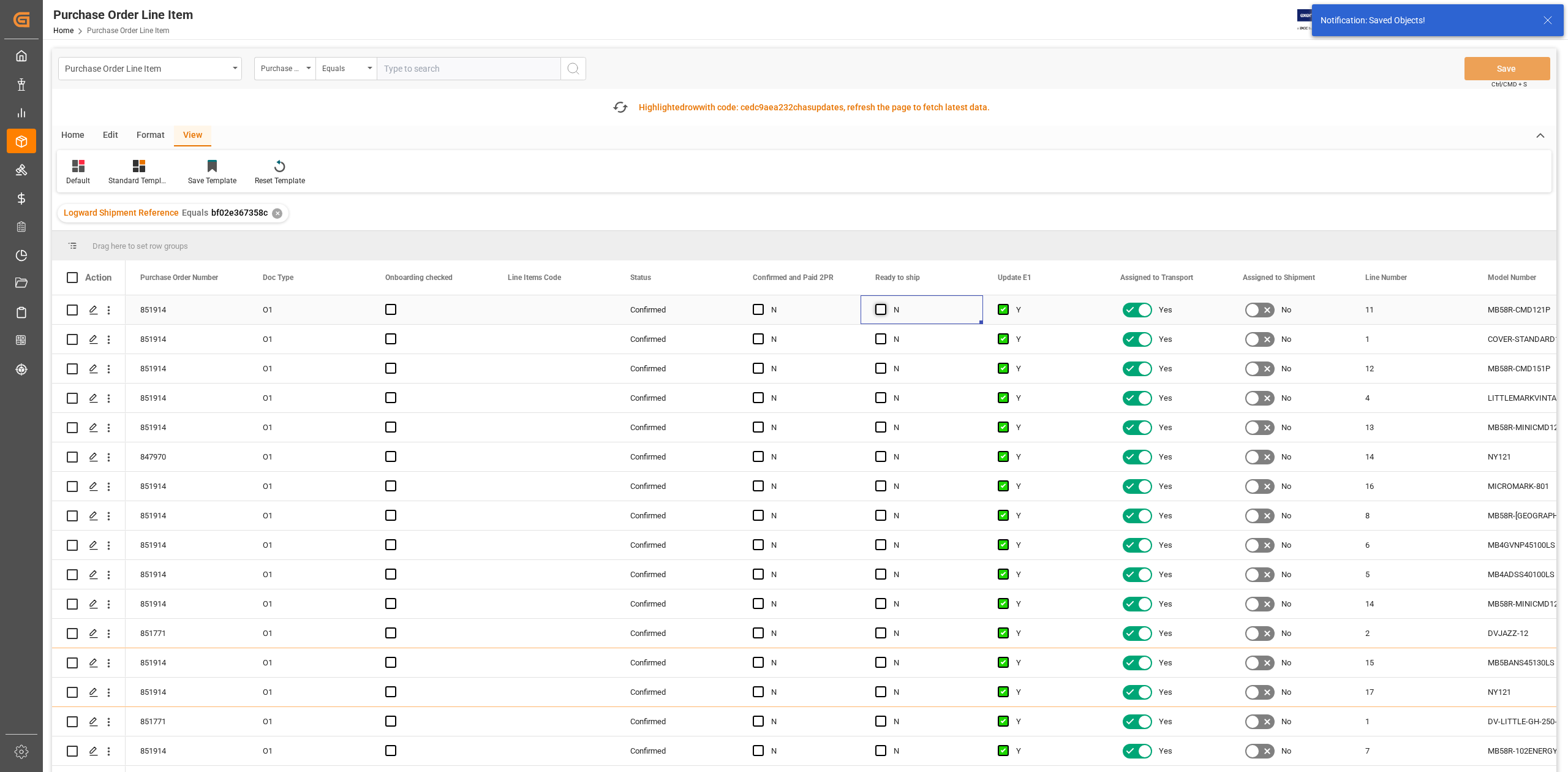
click at [880, 307] on span "Press SPACE to select this row." at bounding box center [880, 309] width 11 height 11
click at [884, 304] on input "Press SPACE to select this row." at bounding box center [884, 304] width 0 height 0
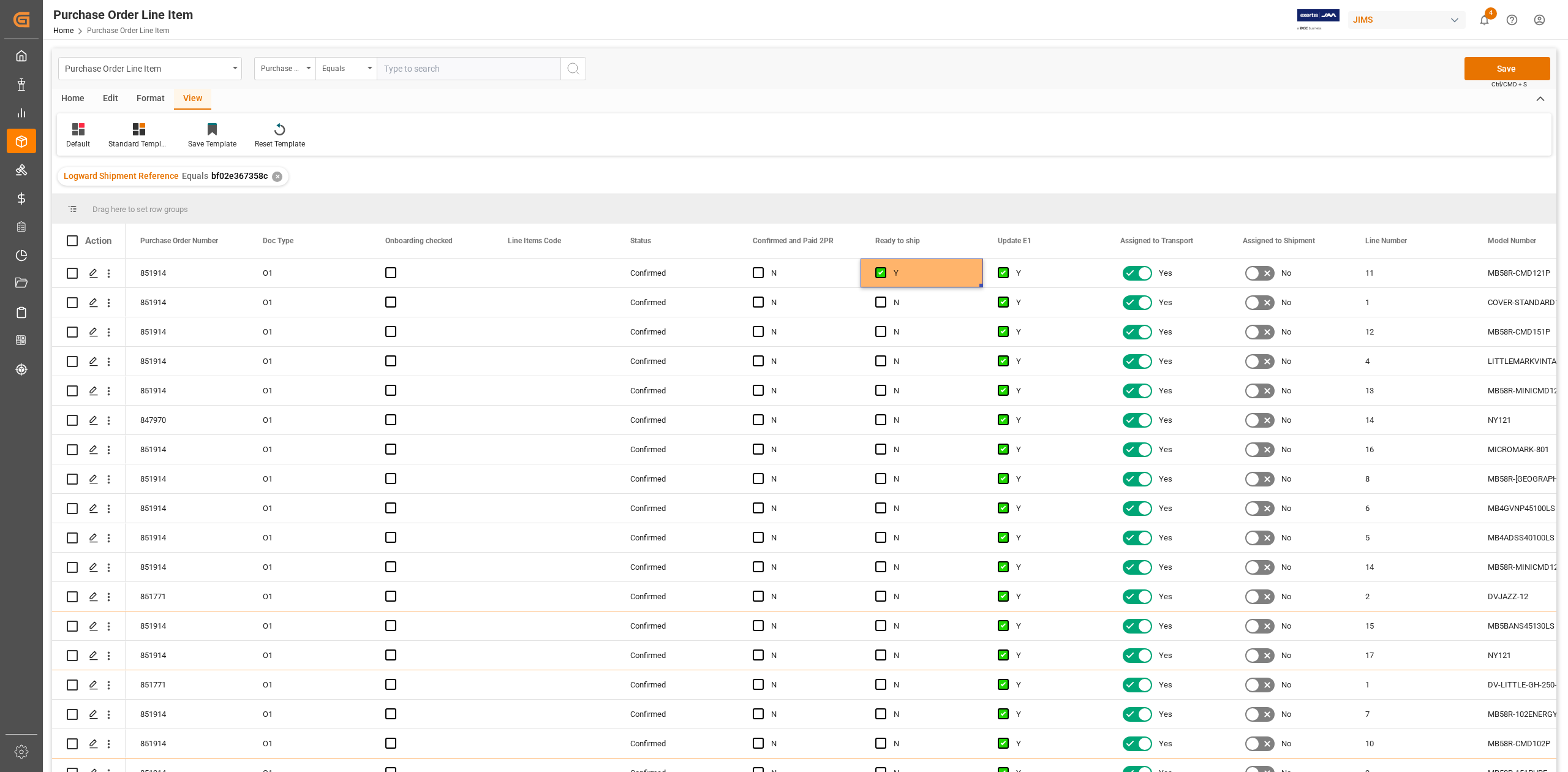
click at [1094, 131] on div "Home Edit Format View Default Standard Templates Save Template Reset Template" at bounding box center [804, 122] width 1504 height 67
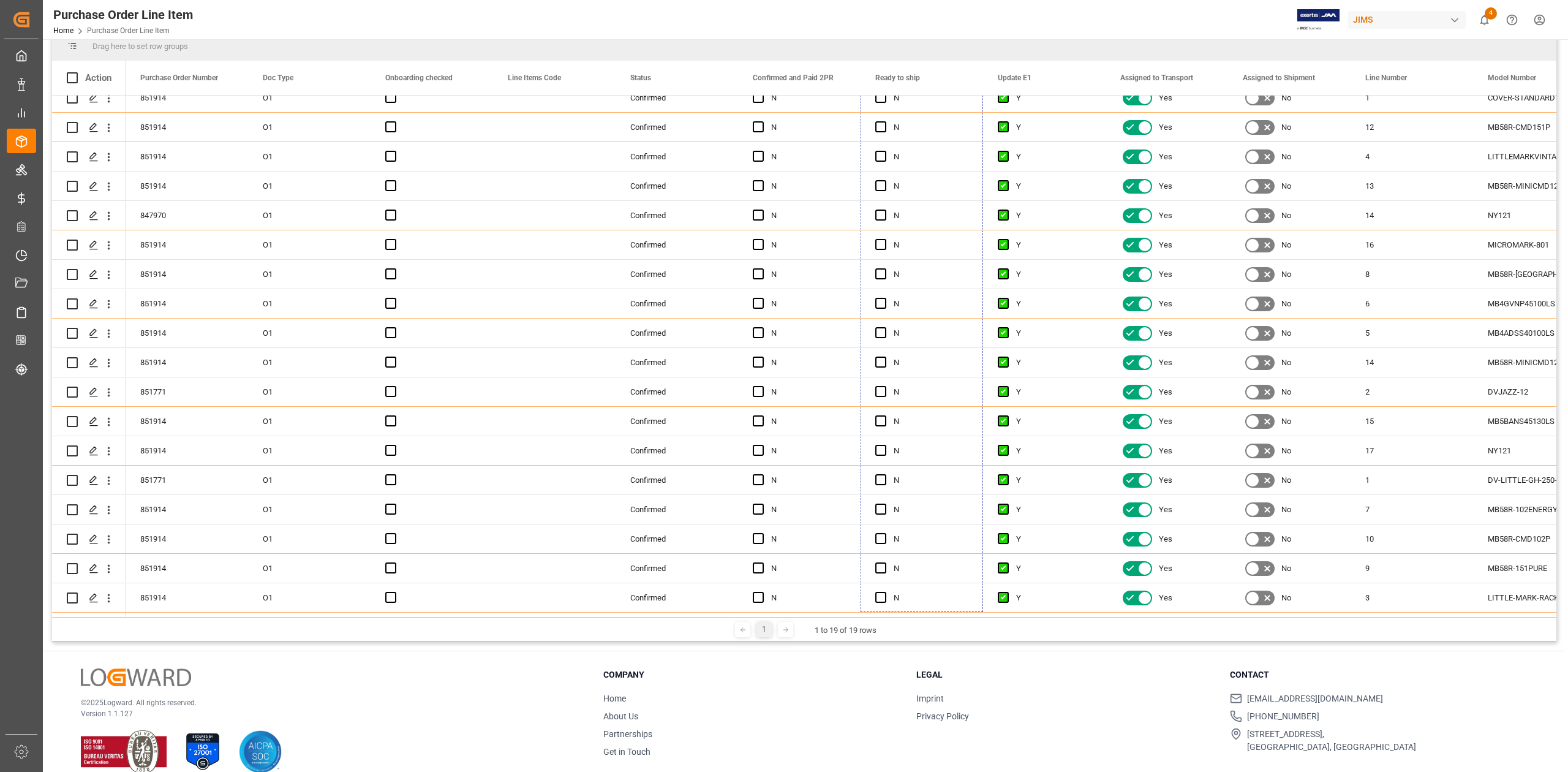
drag, startPoint x: 981, startPoint y: 158, endPoint x: 925, endPoint y: 692, distance: 536.9
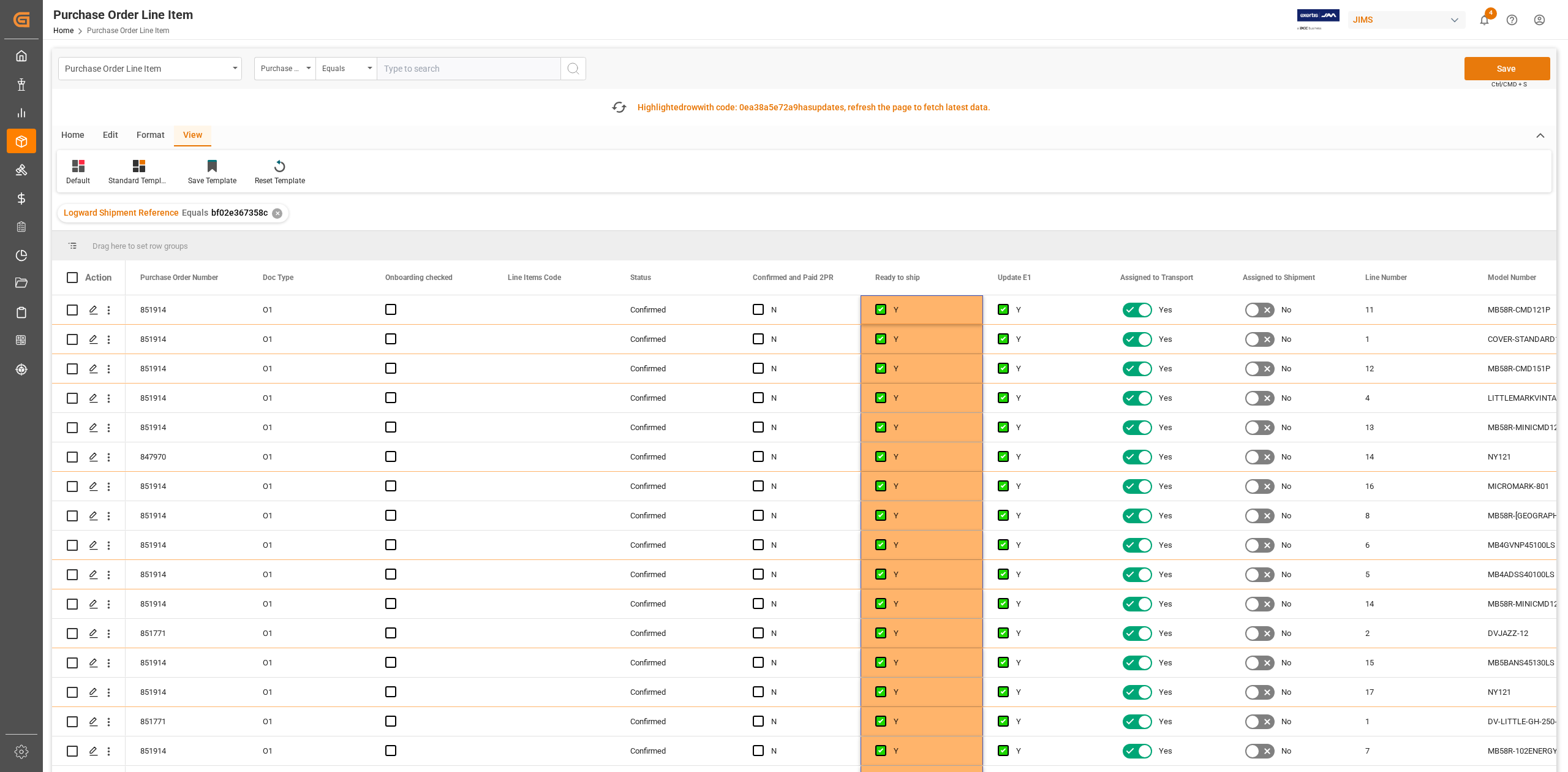
click at [1500, 65] on button "Save" at bounding box center [1507, 68] width 86 height 23
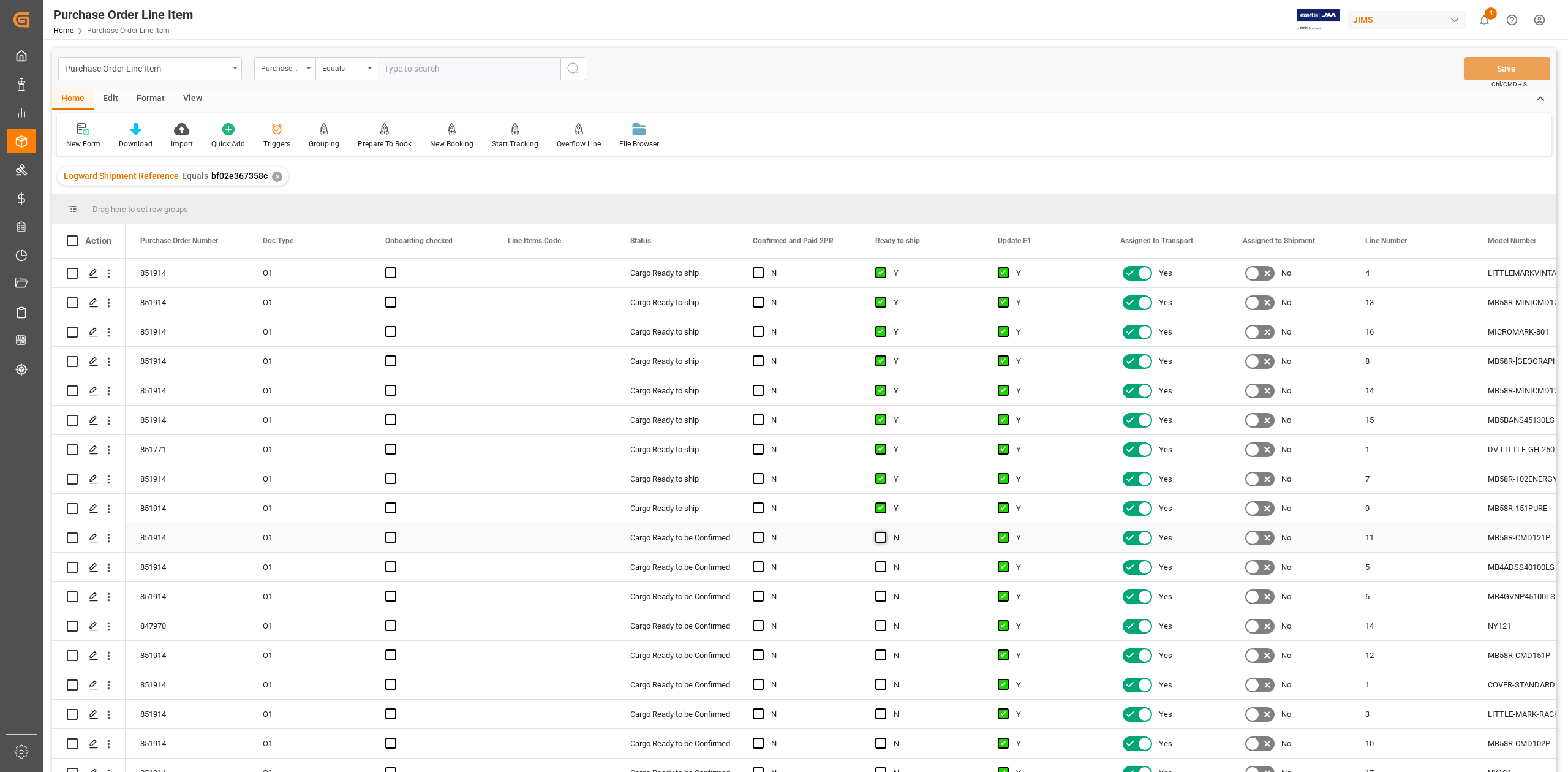
click at [880, 541] on span "Press SPACE to select this row." at bounding box center [880, 537] width 11 height 11
click at [884, 532] on input "Press SPACE to select this row." at bounding box center [884, 532] width 0 height 0
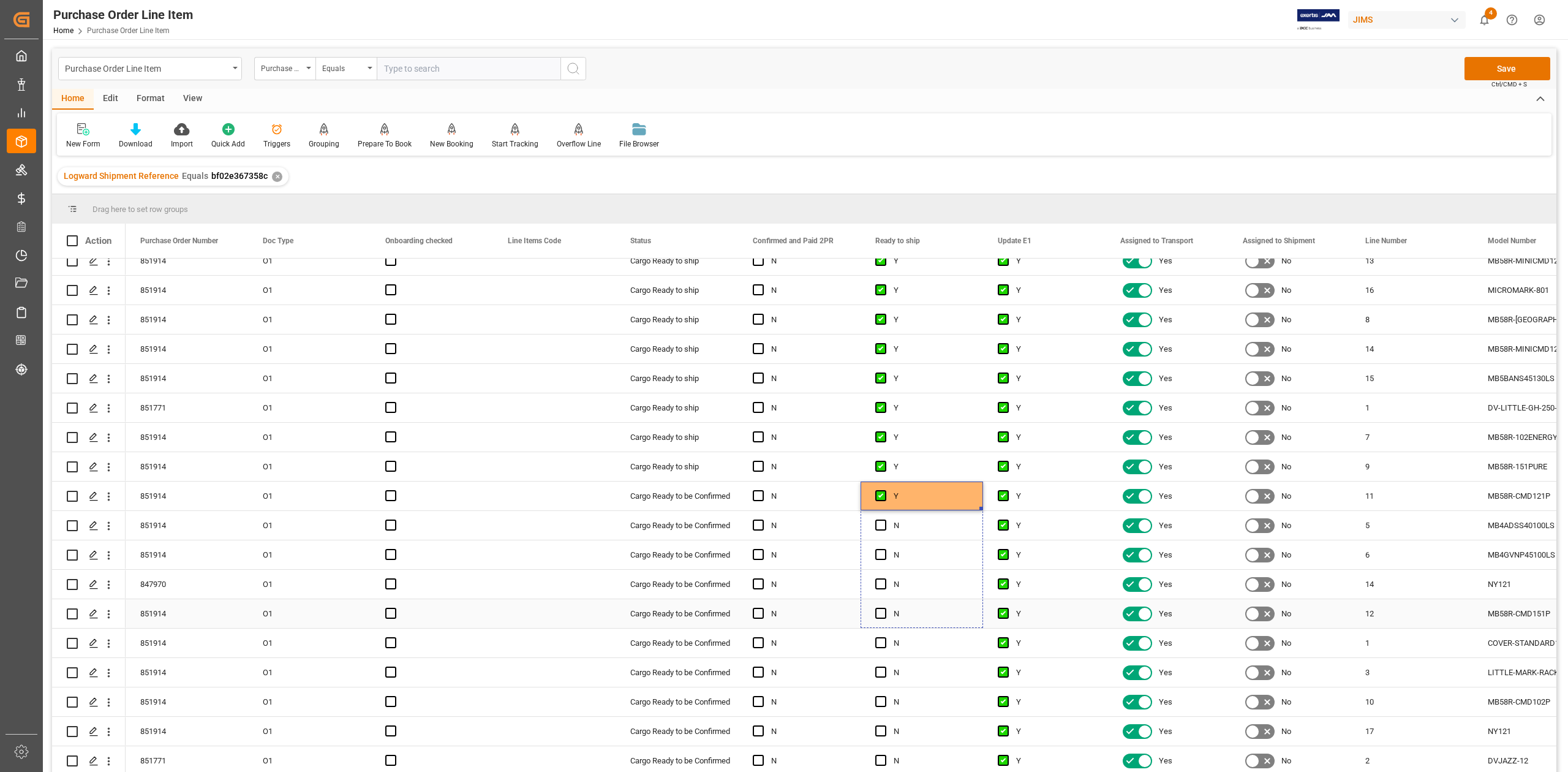
scroll to position [181, 0]
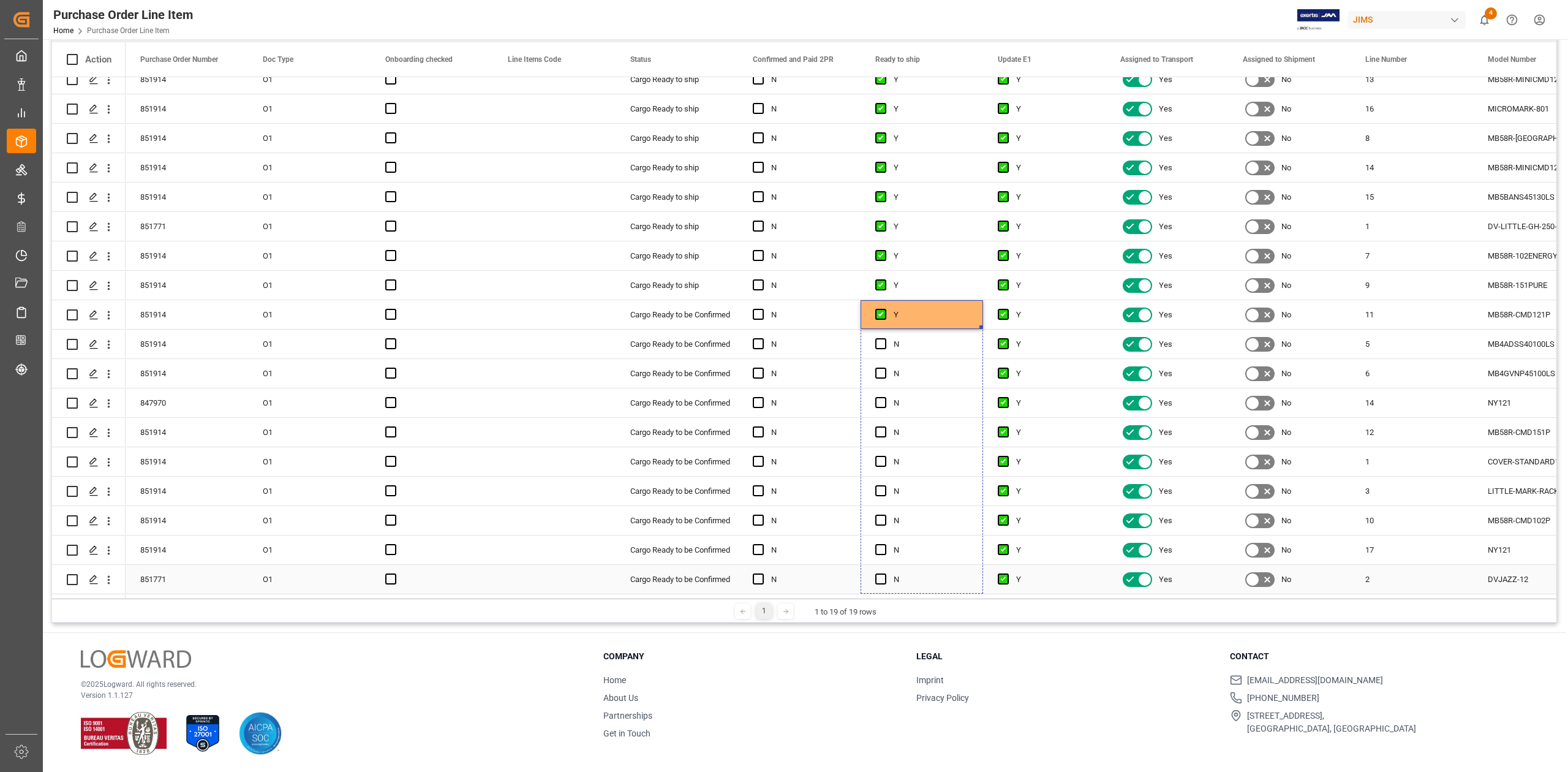
drag, startPoint x: 980, startPoint y: 550, endPoint x: 939, endPoint y: 574, distance: 47.5
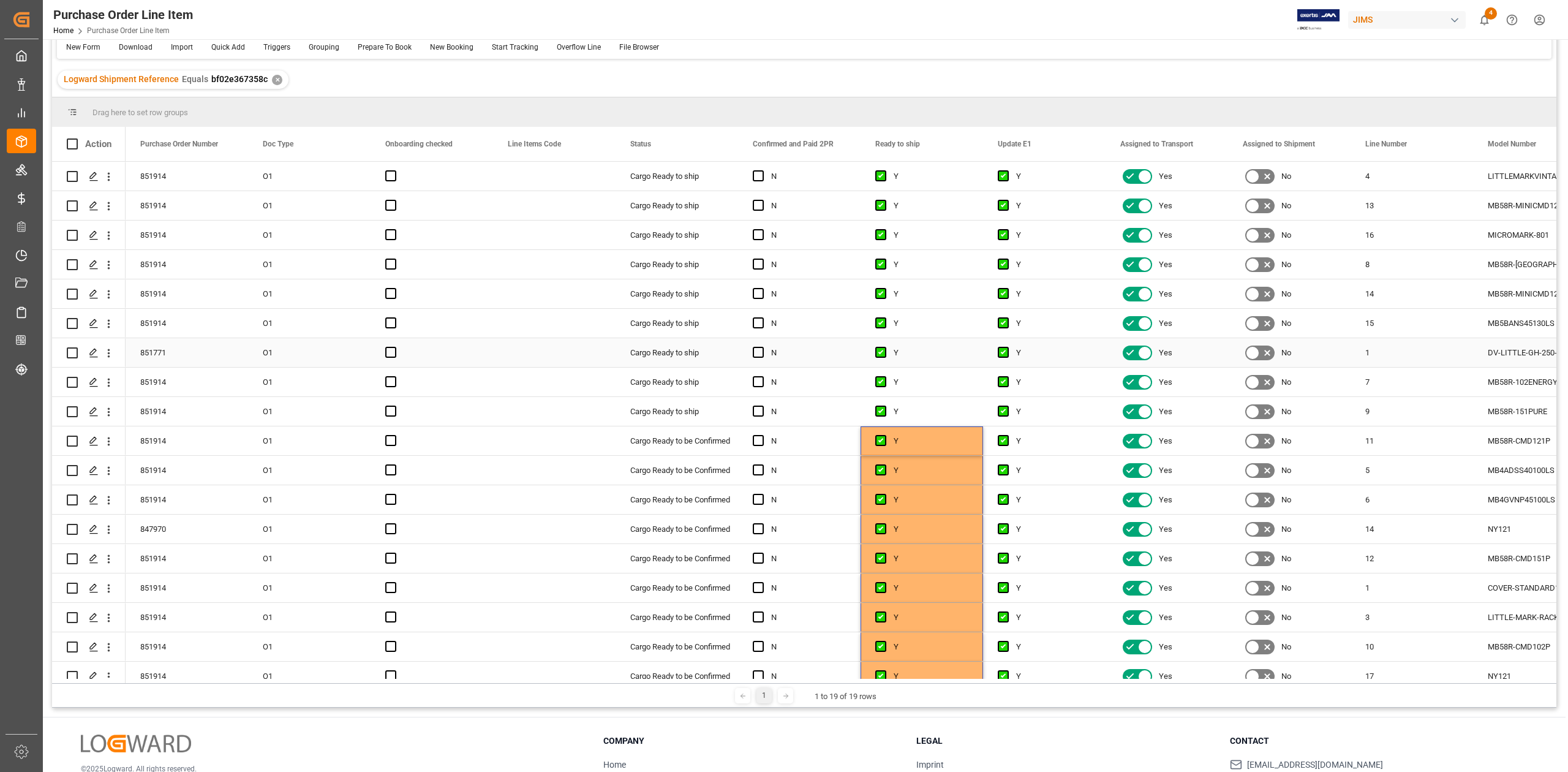
scroll to position [0, 0]
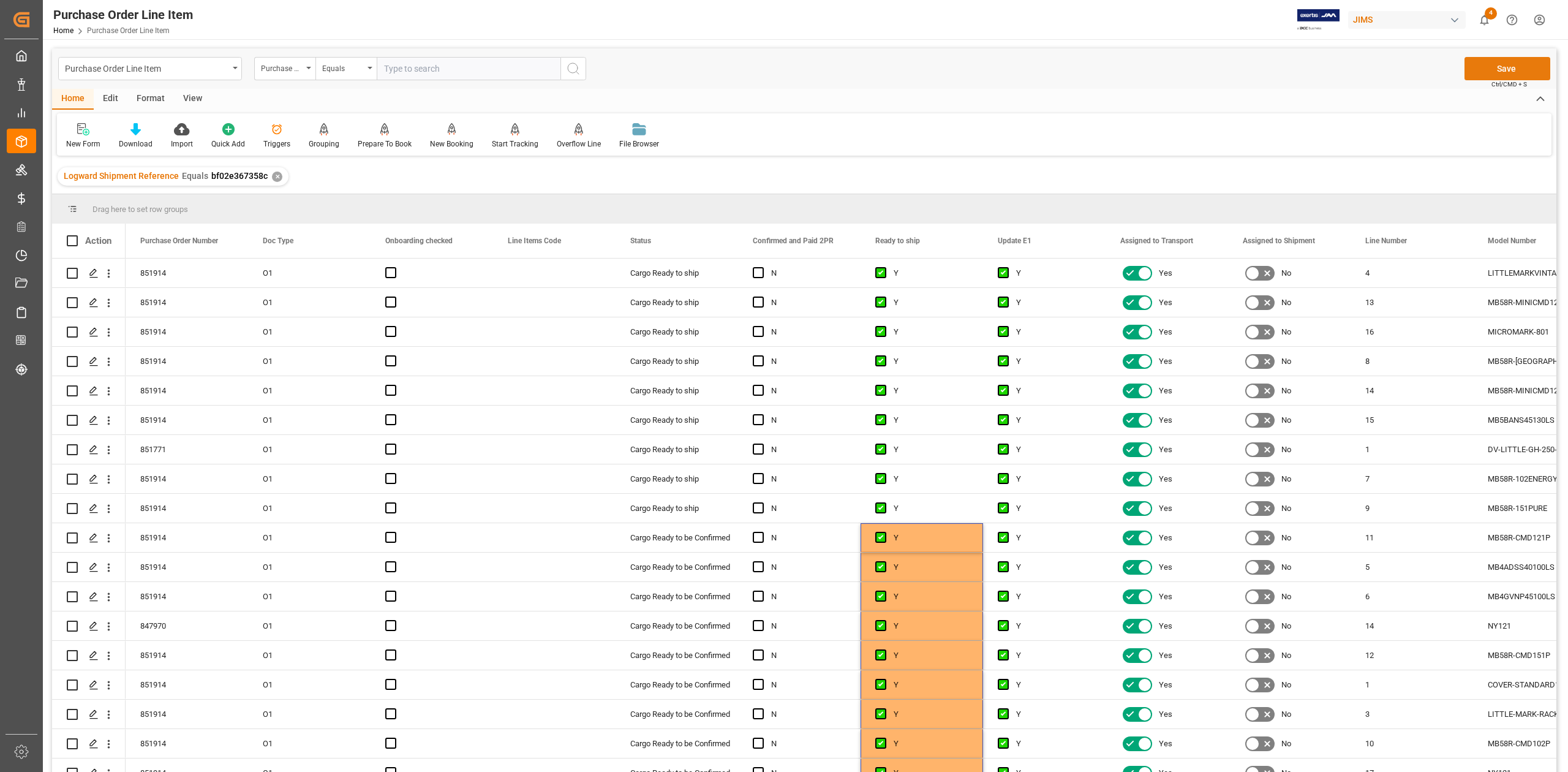
click at [1494, 74] on button "Save" at bounding box center [1507, 68] width 86 height 23
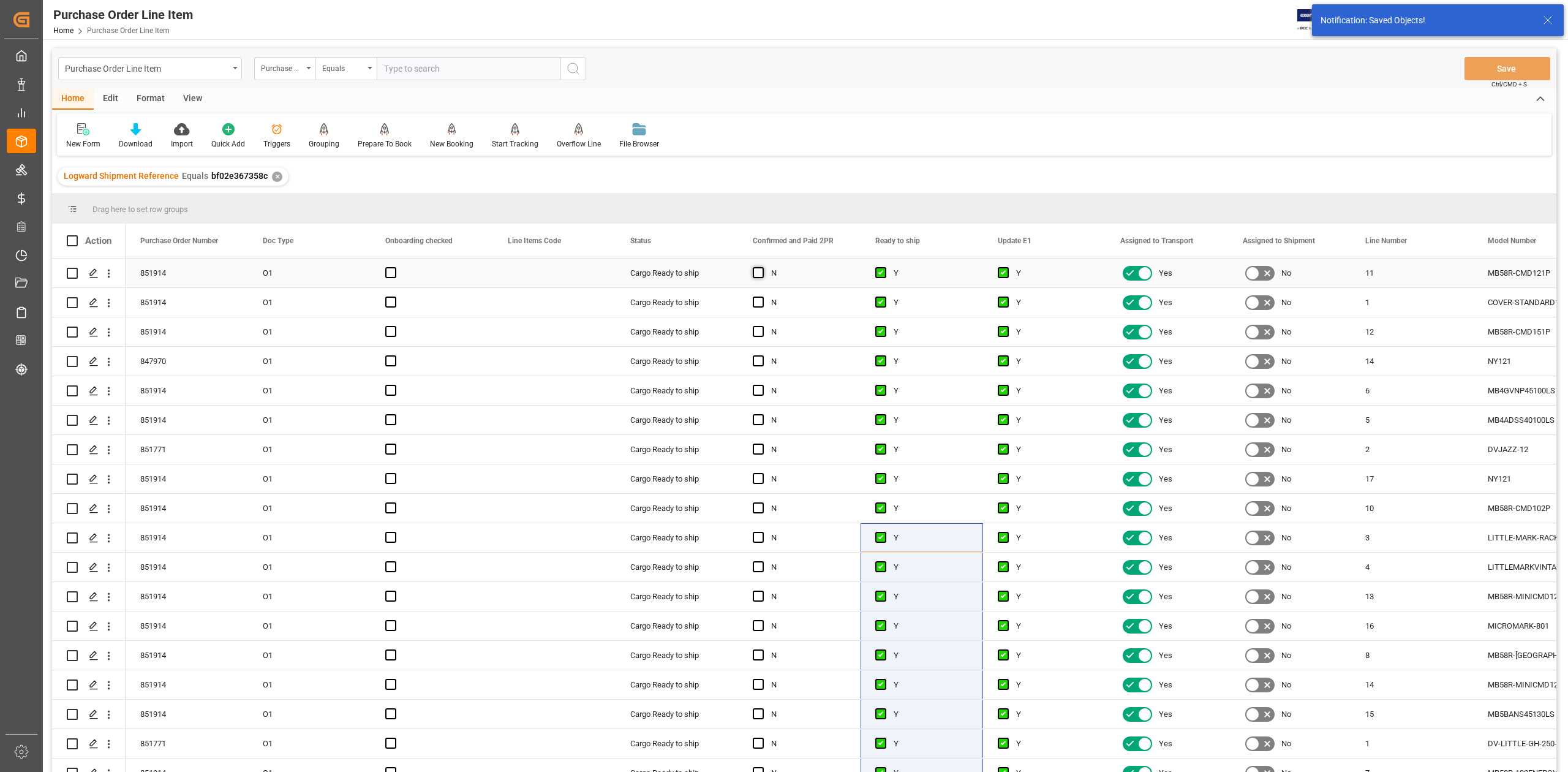
click at [760, 275] on span "Press SPACE to select this row." at bounding box center [758, 273] width 11 height 11
click at [762, 267] on input "Press SPACE to select this row." at bounding box center [762, 267] width 0 height 0
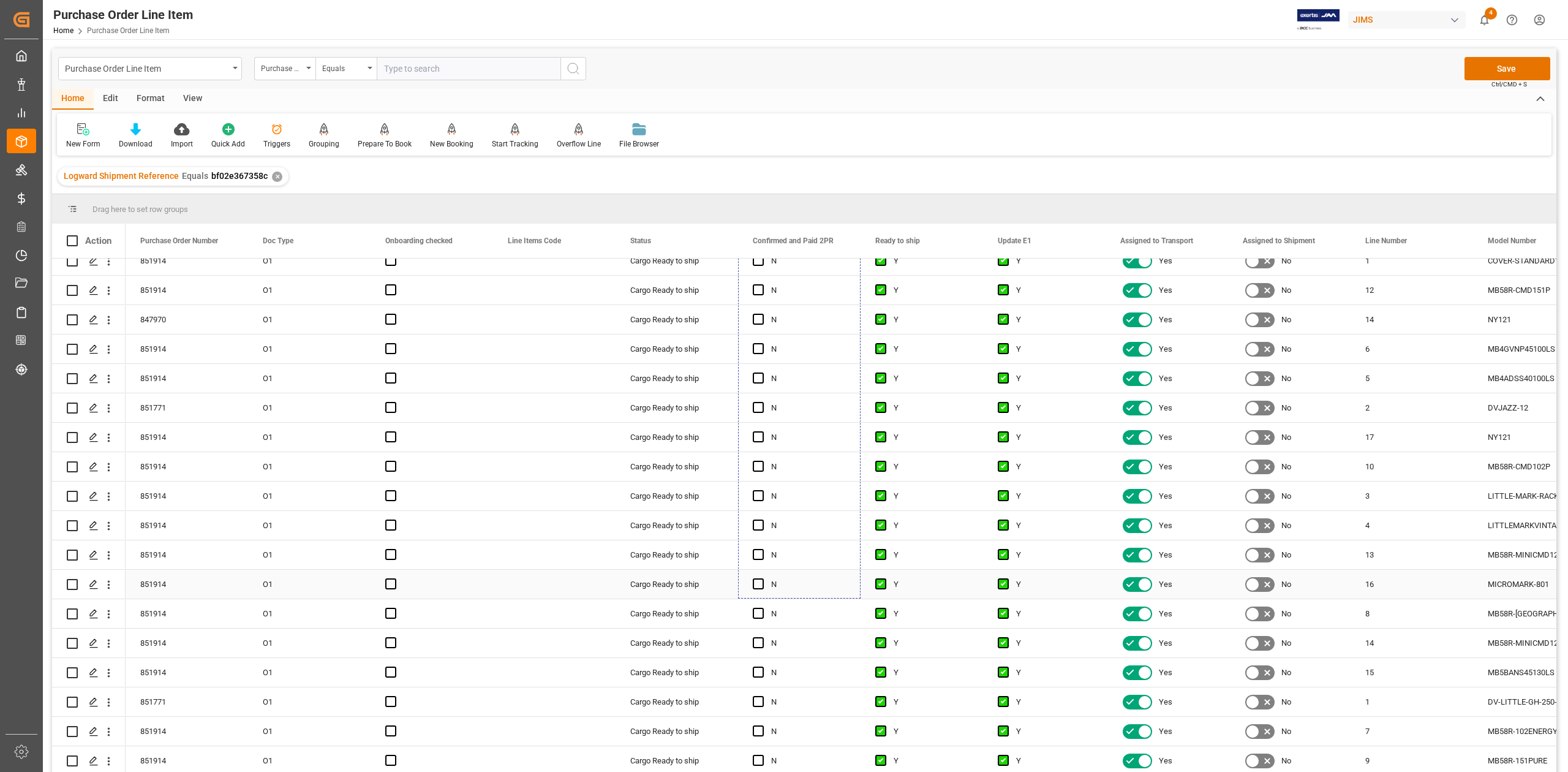
scroll to position [181, 0]
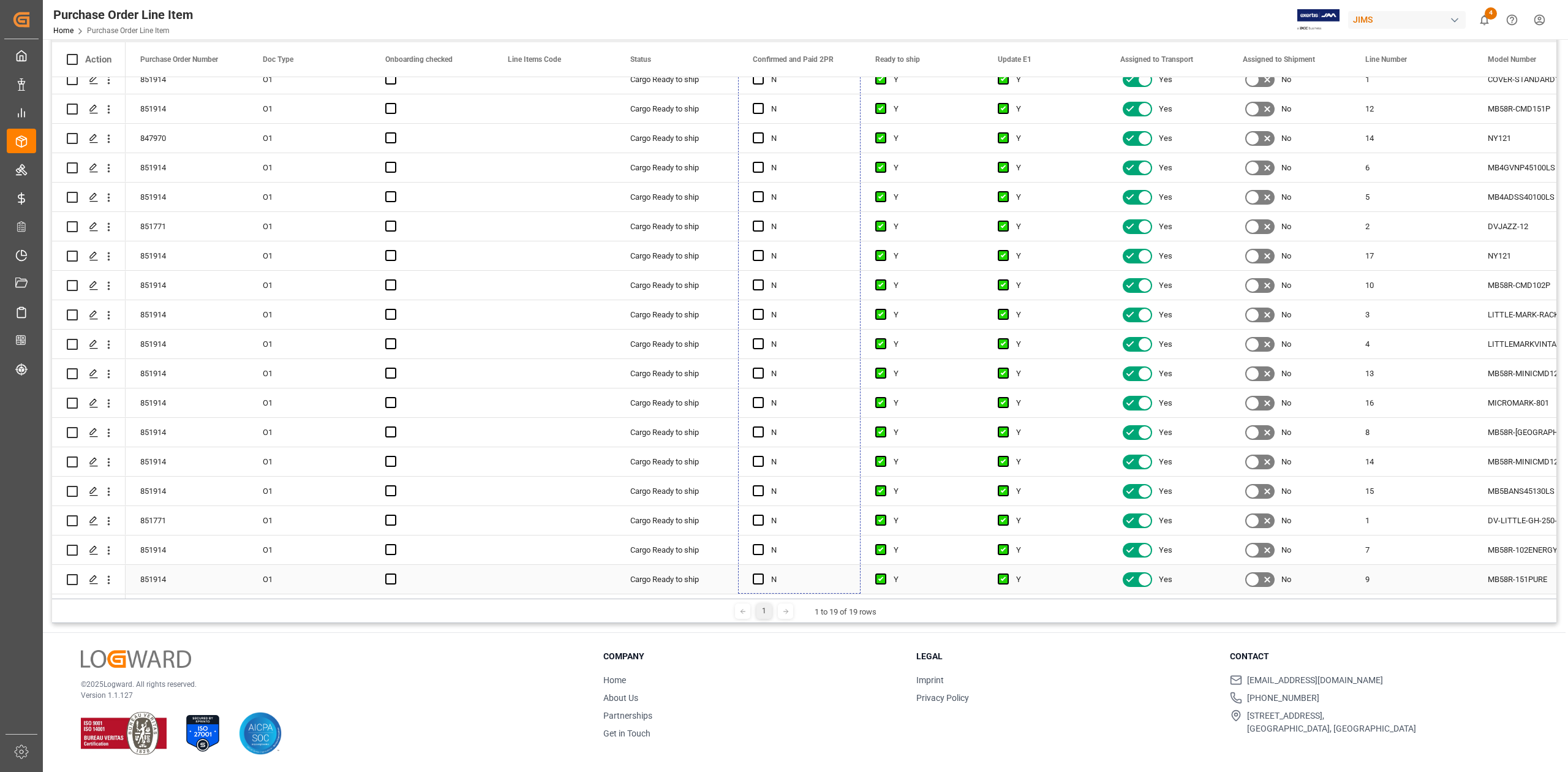
drag, startPoint x: 858, startPoint y: 285, endPoint x: 835, endPoint y: 574, distance: 289.9
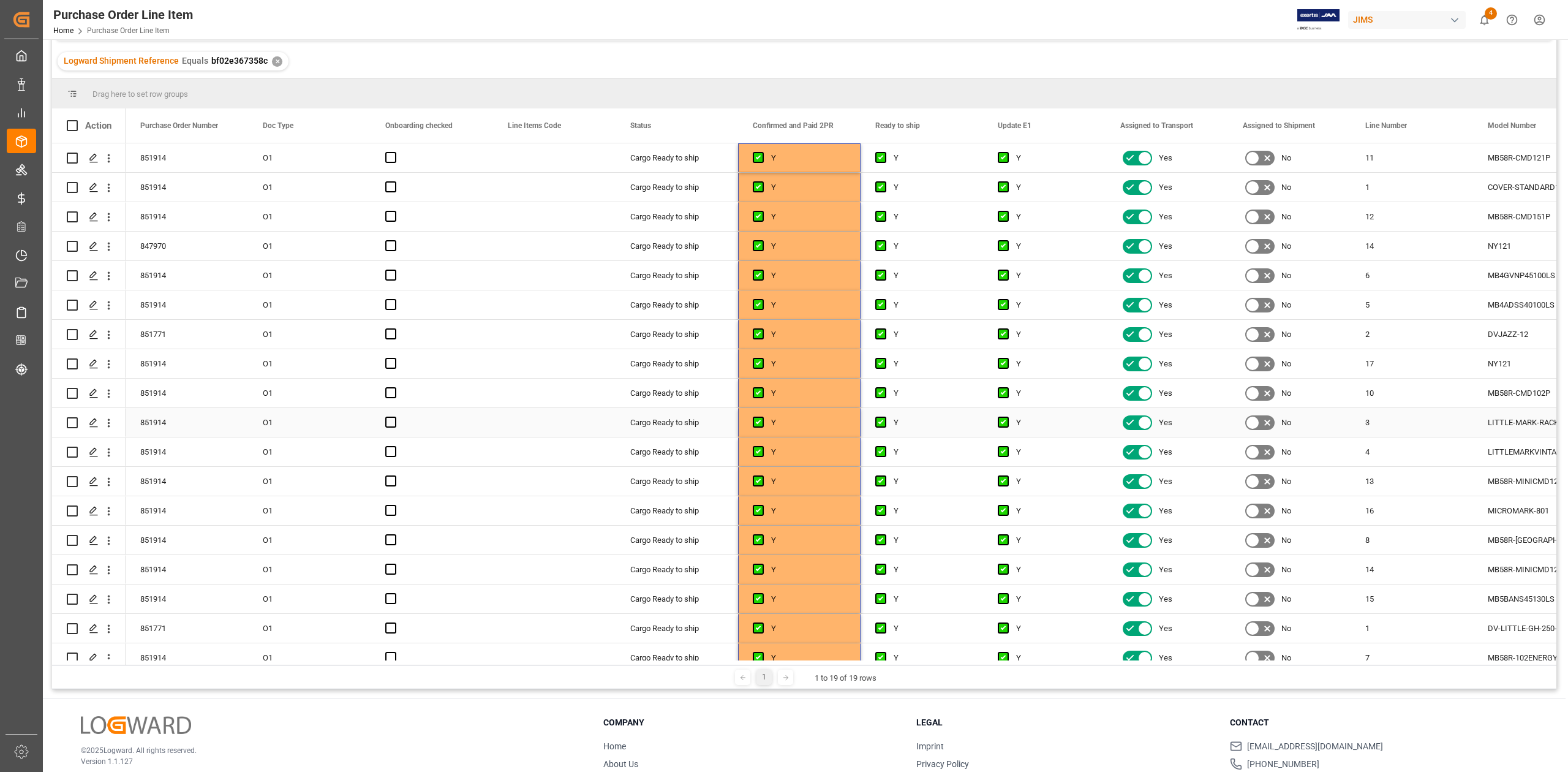
scroll to position [0, 0]
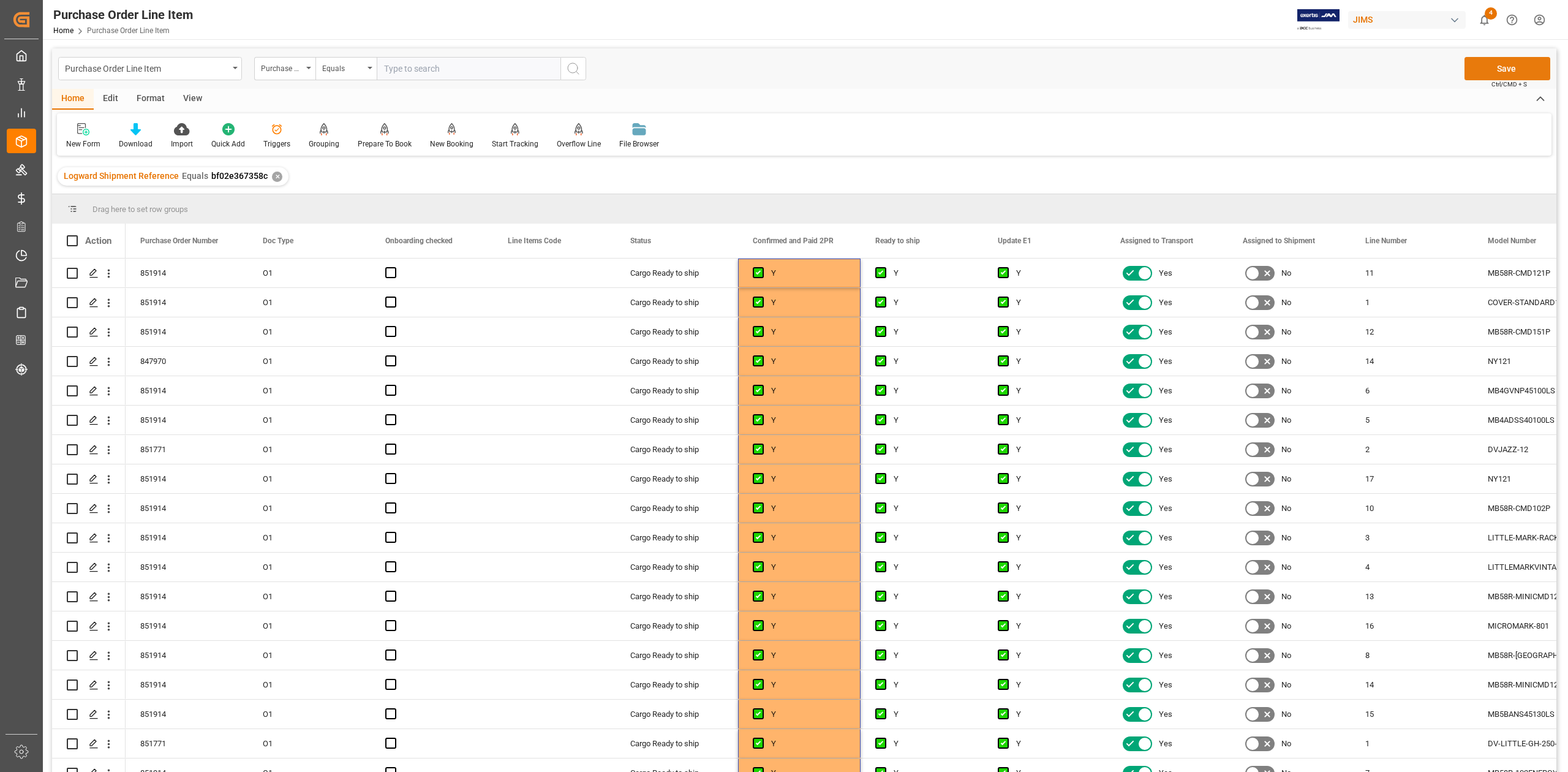
click at [1491, 68] on button "Save" at bounding box center [1507, 68] width 86 height 23
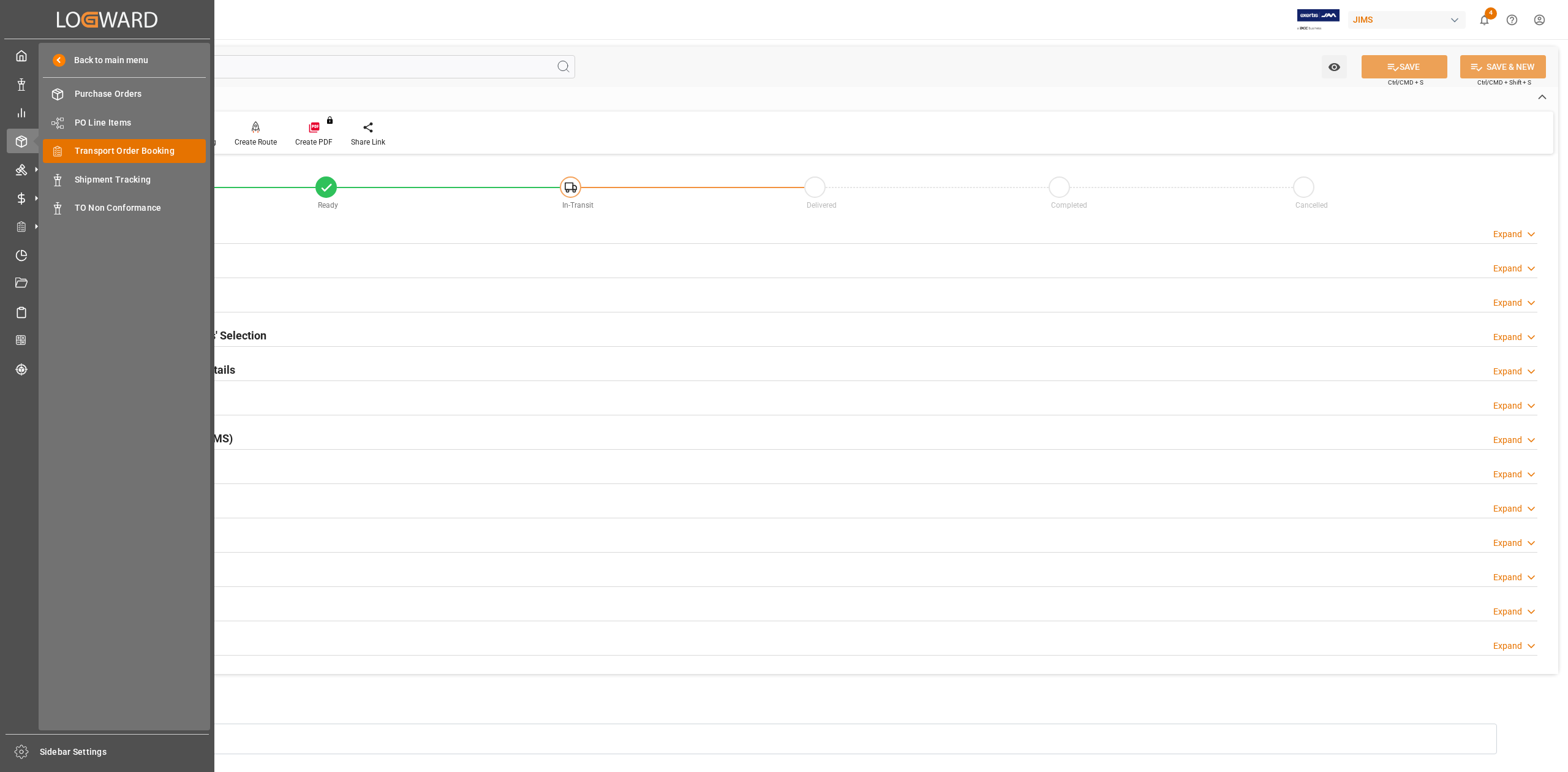
click at [131, 148] on span "Transport Order Booking" at bounding box center [140, 151] width 131 height 13
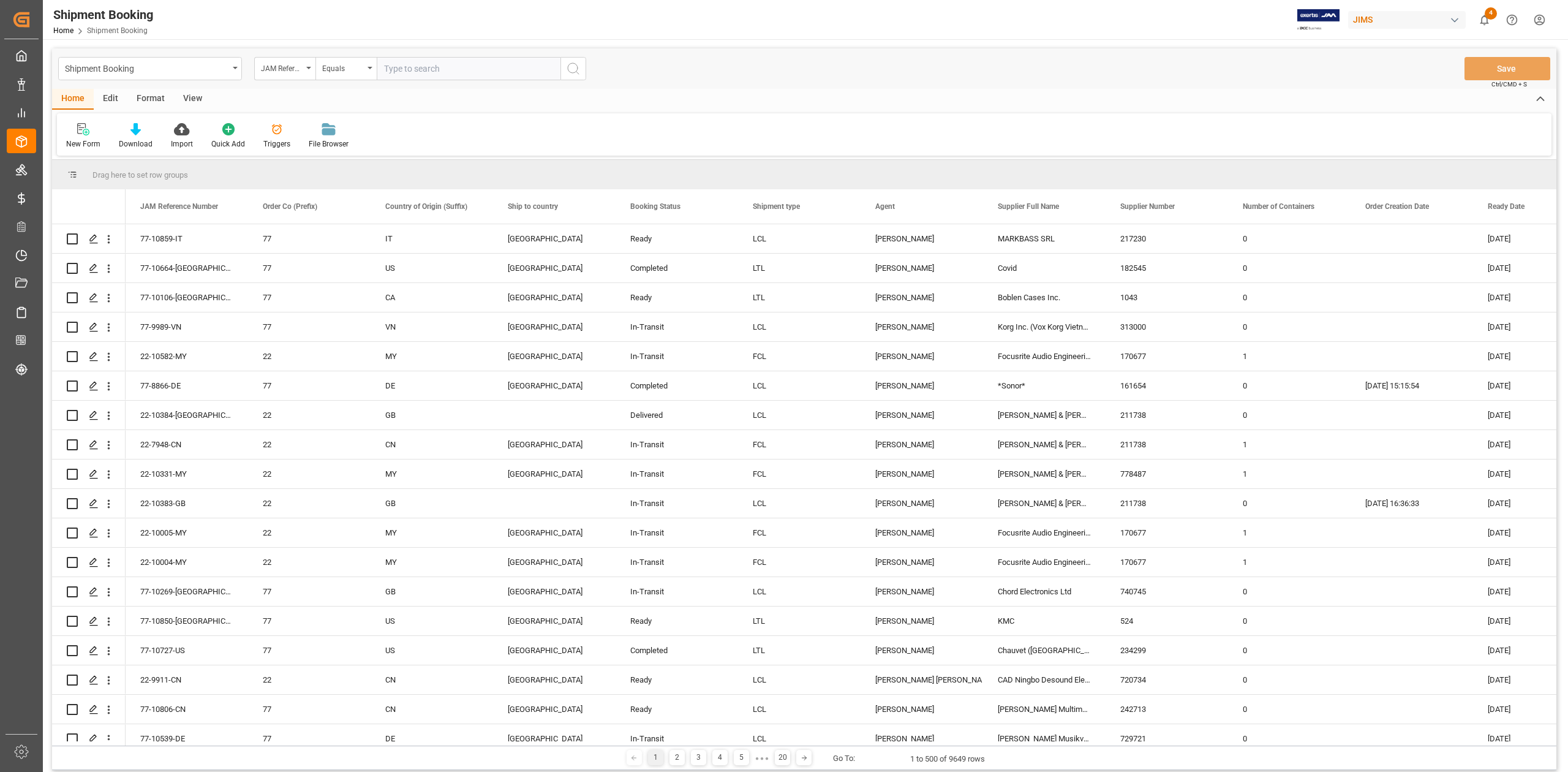
click at [417, 65] on input "text" at bounding box center [468, 68] width 184 height 23
click at [419, 69] on input "text" at bounding box center [468, 68] width 184 height 23
type input "77-10649-JP"
click at [570, 71] on circle "search button" at bounding box center [572, 68] width 10 height 10
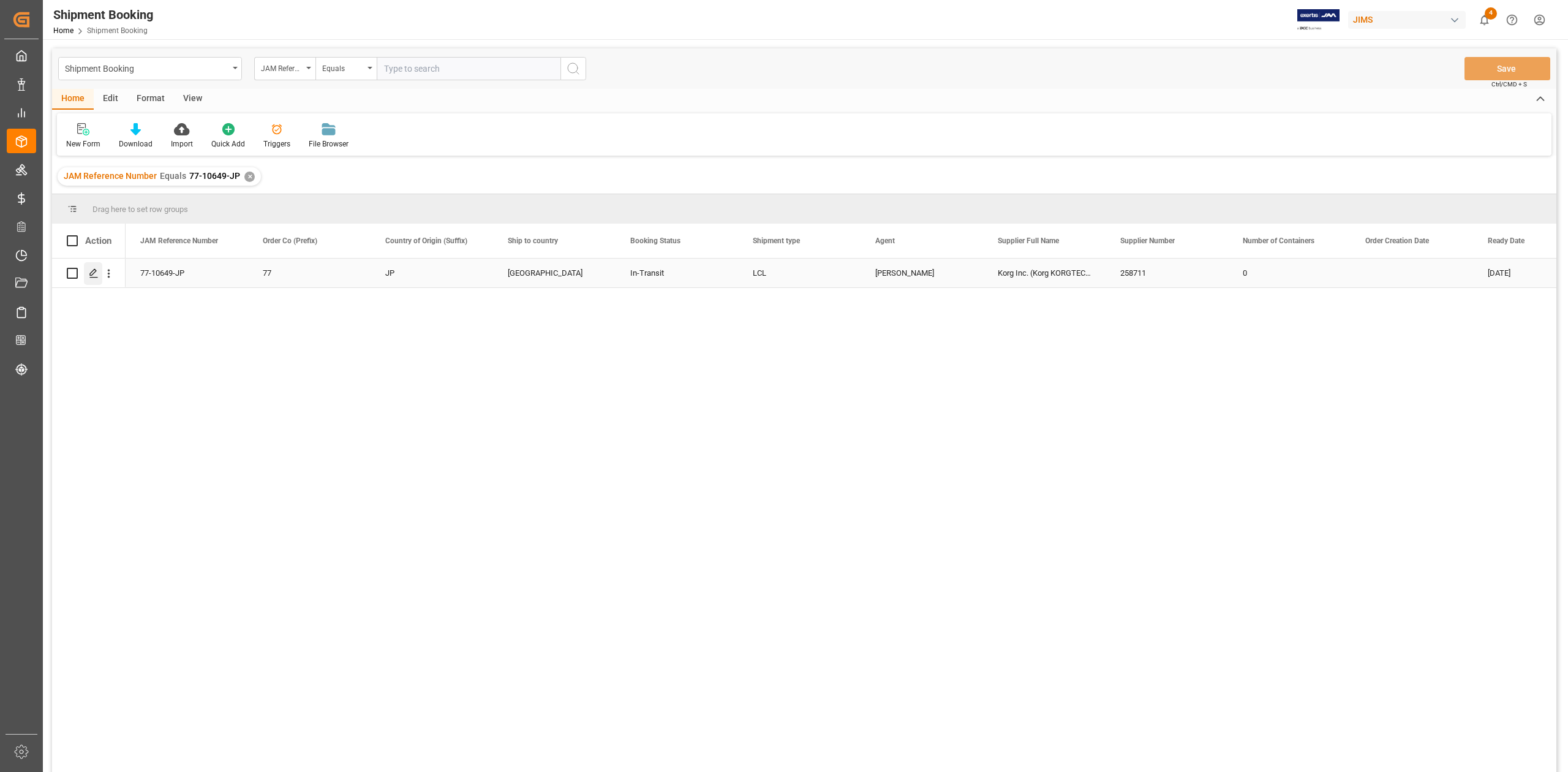
click at [88, 273] on div "Press SPACE to select this row." at bounding box center [93, 273] width 18 height 23
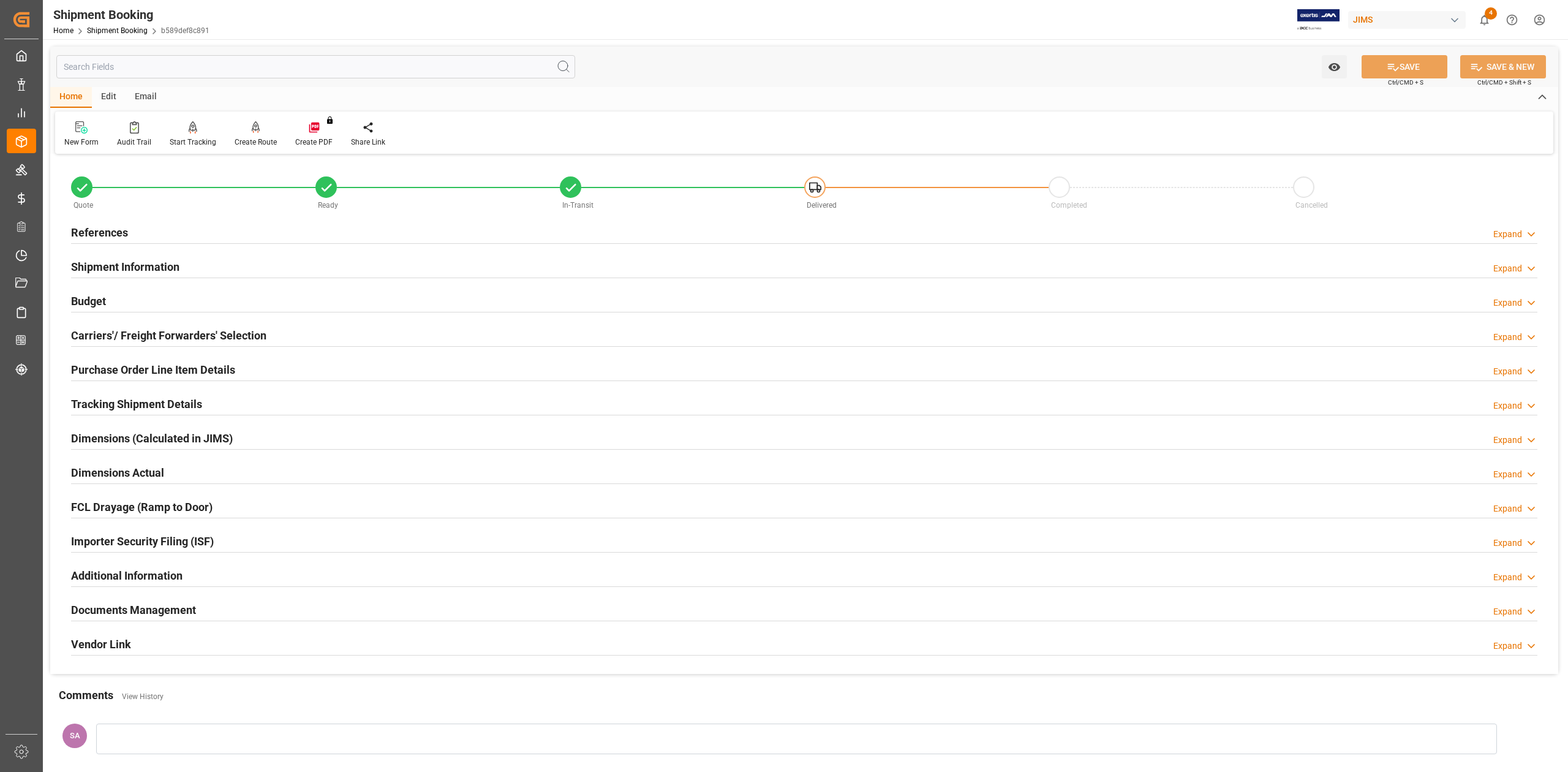
click at [113, 231] on h2 "References" at bounding box center [100, 233] width 57 height 17
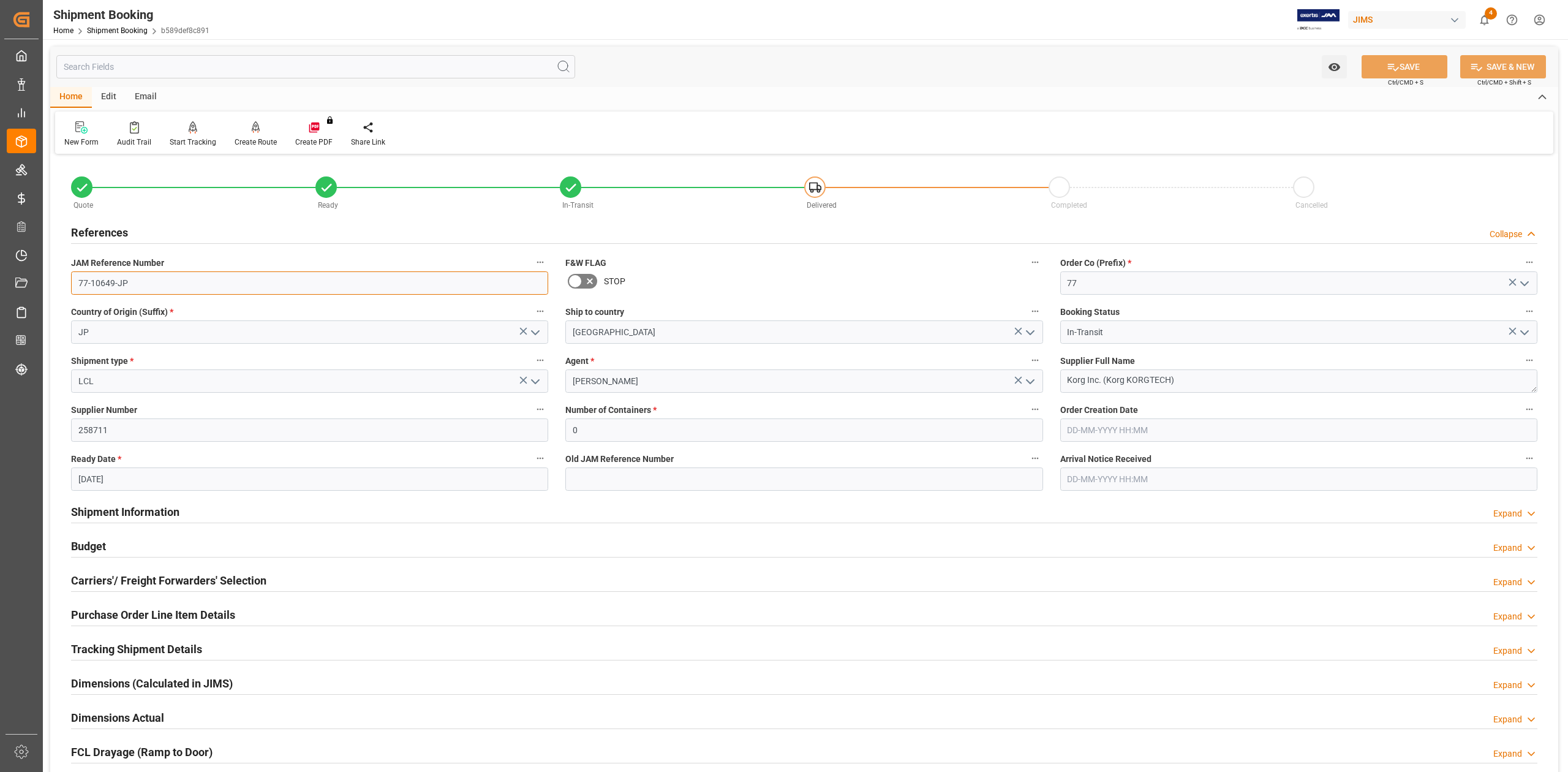
click at [149, 287] on input "77-10649-JP" at bounding box center [310, 282] width 477 height 23
click at [198, 288] on input "77-10649-JP" at bounding box center [310, 282] width 477 height 23
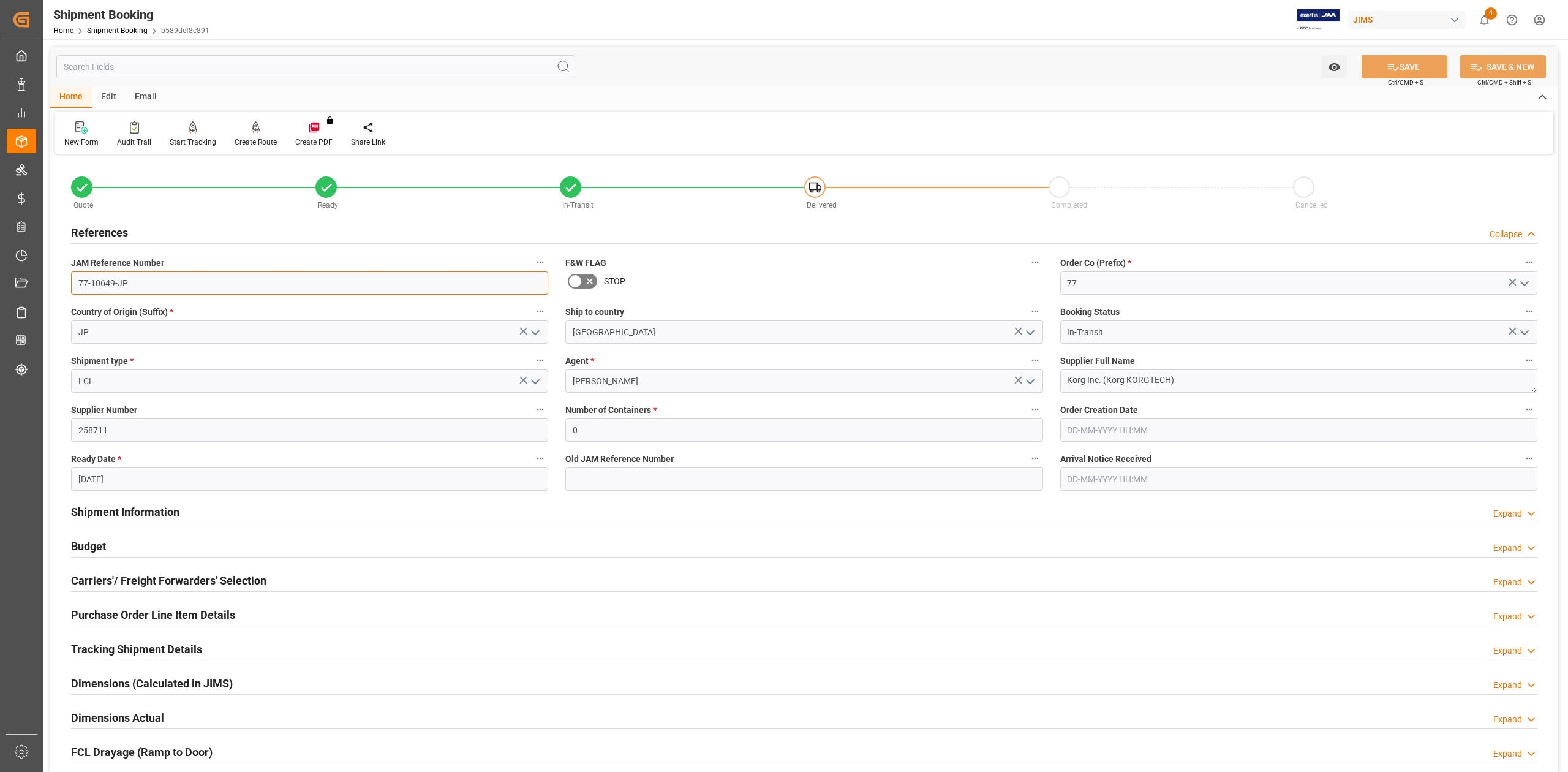
click at [198, 288] on input "77-10649-JP" at bounding box center [310, 282] width 477 height 23
click at [172, 283] on input "77-10649-JP" at bounding box center [310, 282] width 477 height 23
click at [209, 285] on input "77-10649-JP" at bounding box center [310, 282] width 477 height 23
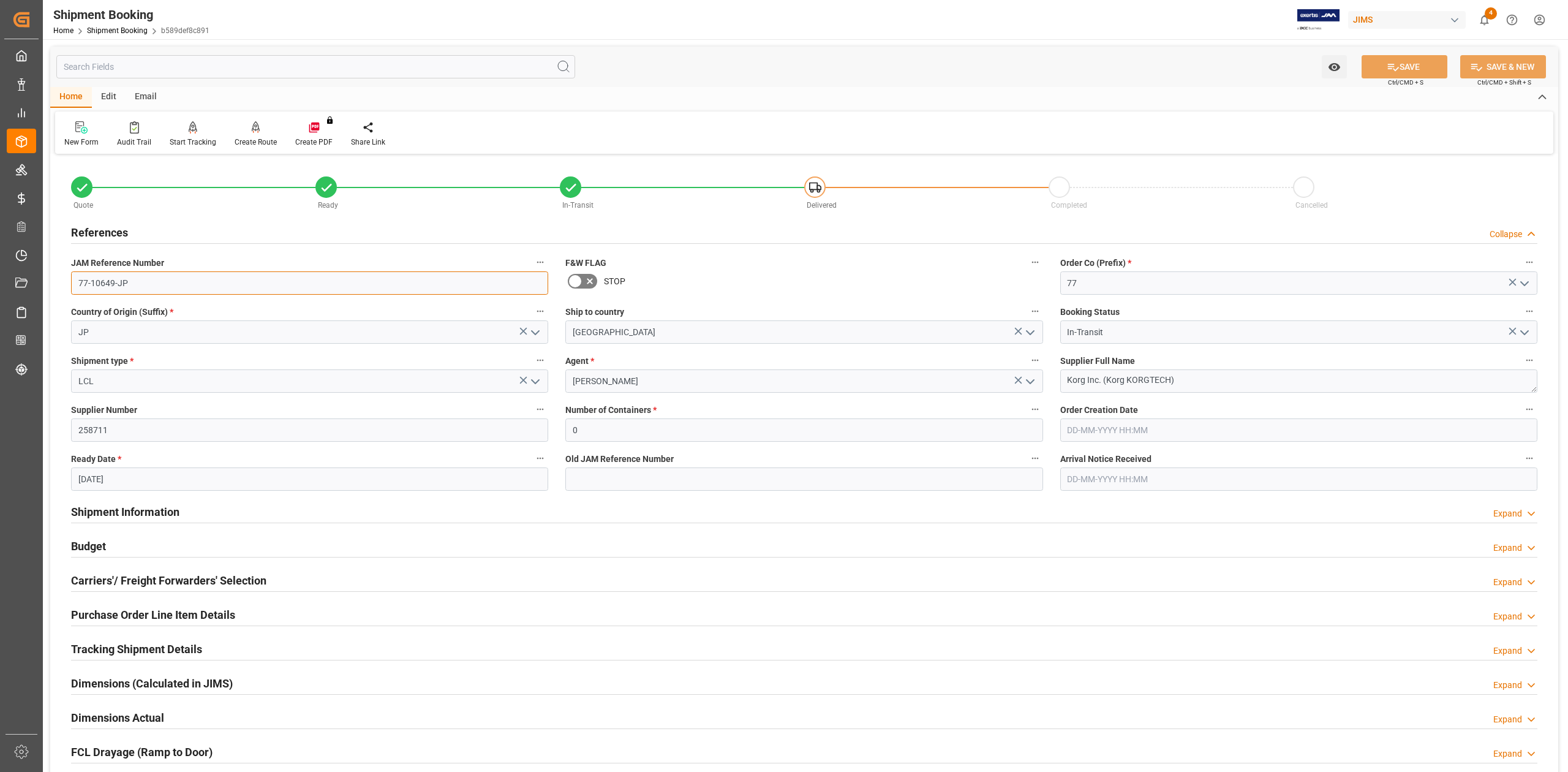
click at [209, 285] on input "77-10649-JP" at bounding box center [310, 282] width 477 height 23
click at [236, 282] on input "77-10649-JP" at bounding box center [310, 282] width 477 height 23
click at [238, 282] on input "77-10649-JP" at bounding box center [310, 282] width 477 height 23
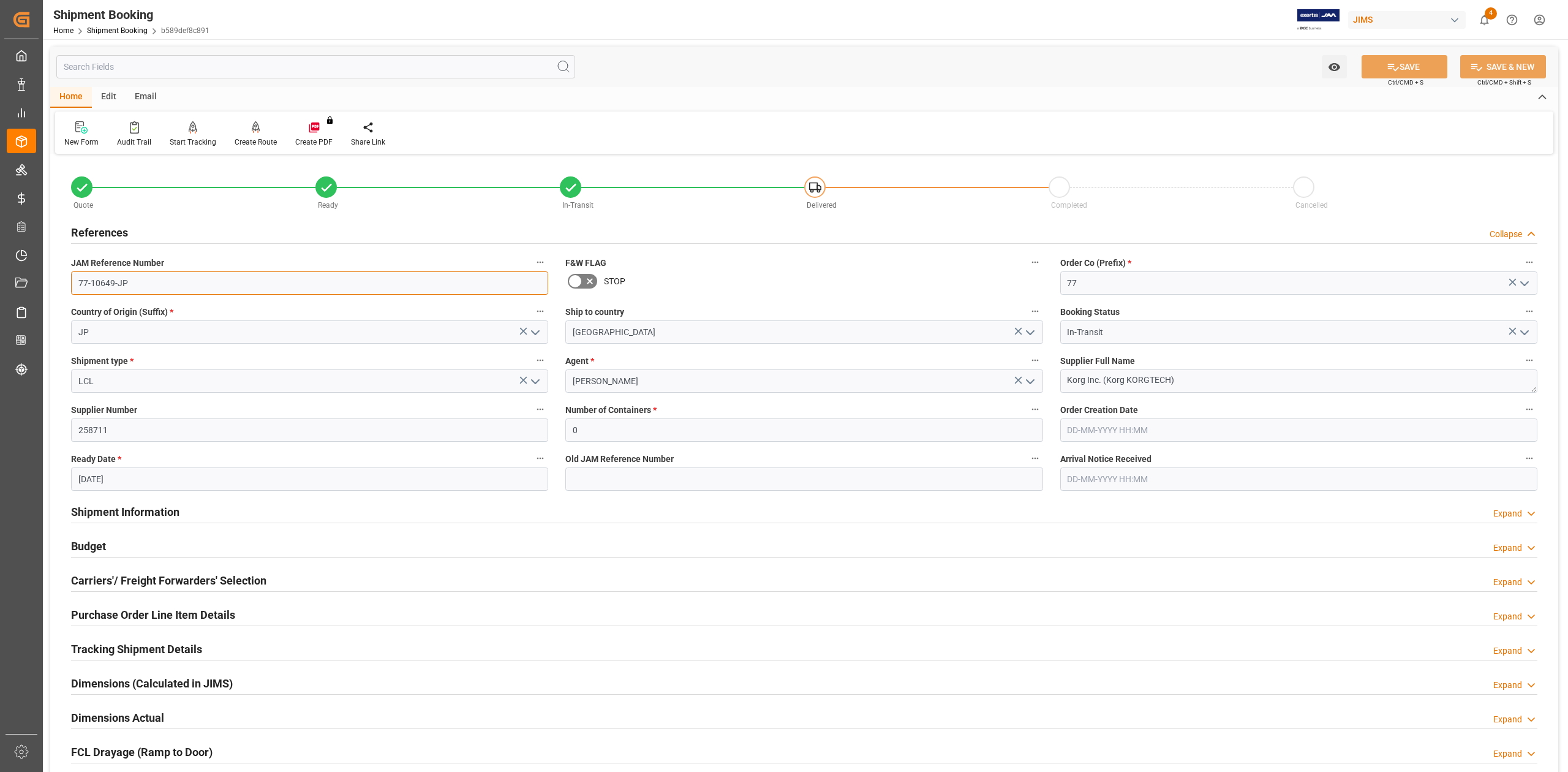
click at [158, 288] on input "77-10649-JP" at bounding box center [310, 282] width 477 height 23
click at [174, 282] on input "77-10649-JP" at bounding box center [310, 282] width 477 height 23
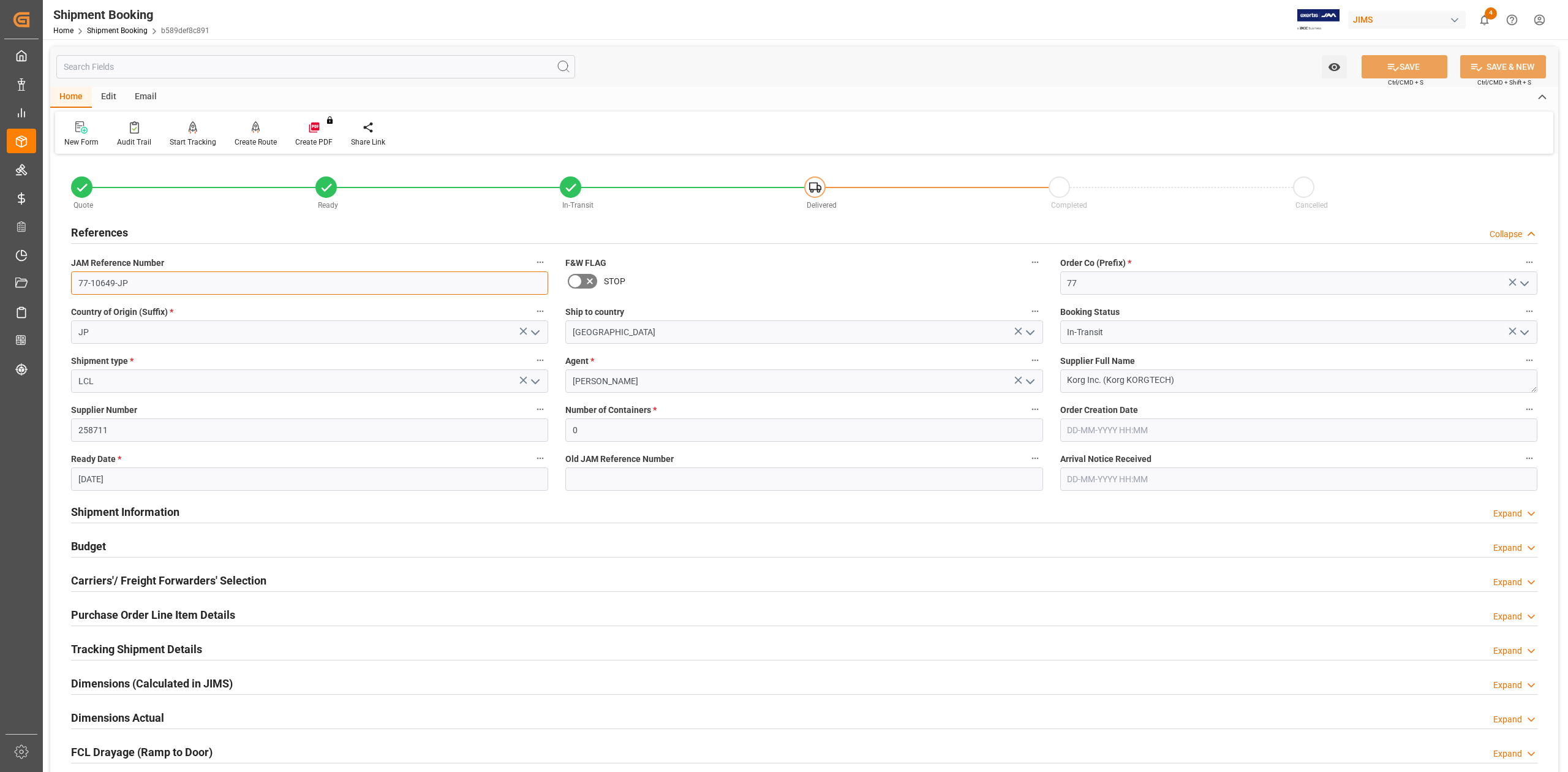
click at [174, 282] on input "77-10649-JP" at bounding box center [310, 282] width 477 height 23
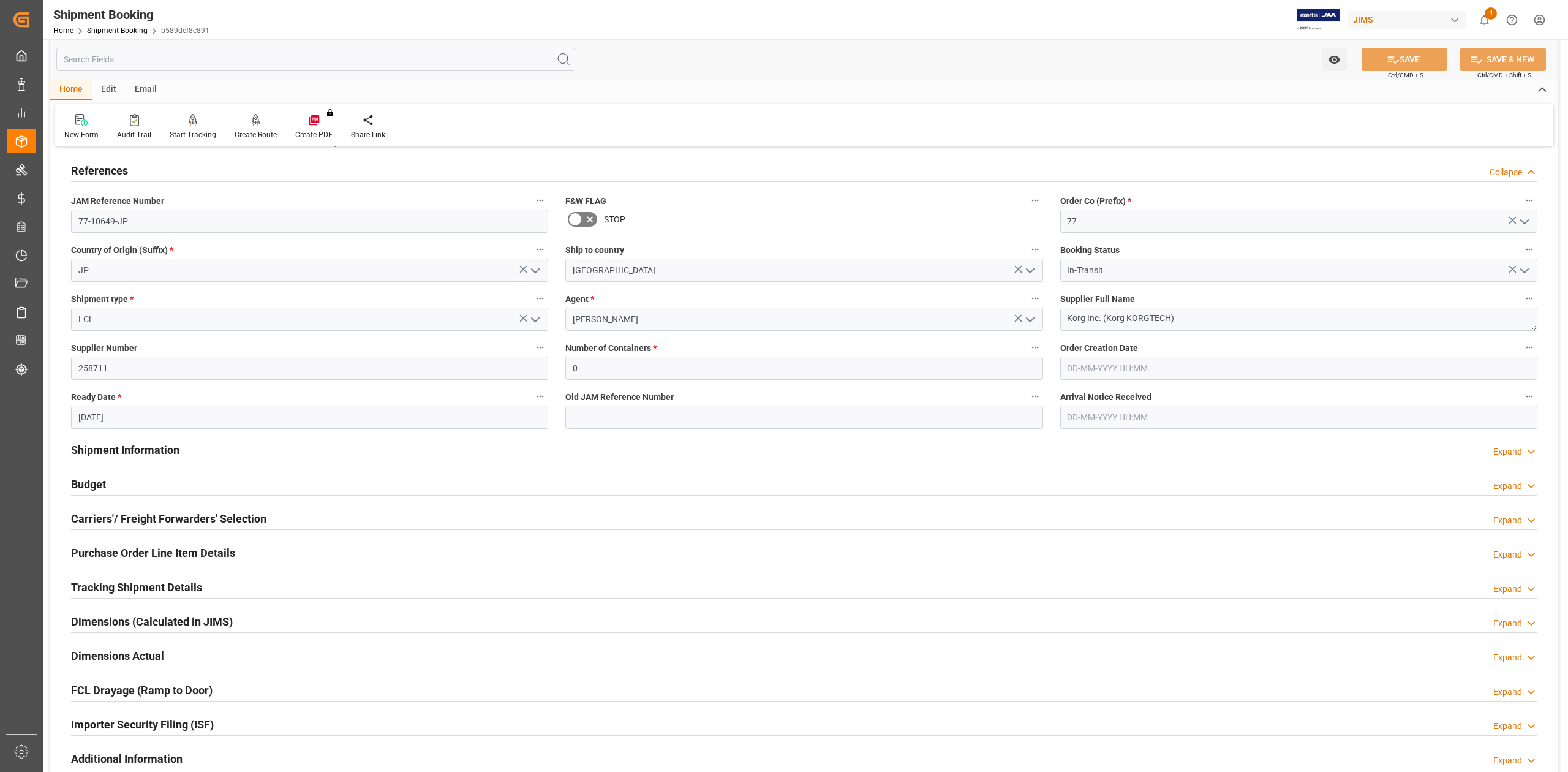
scroll to position [163, 0]
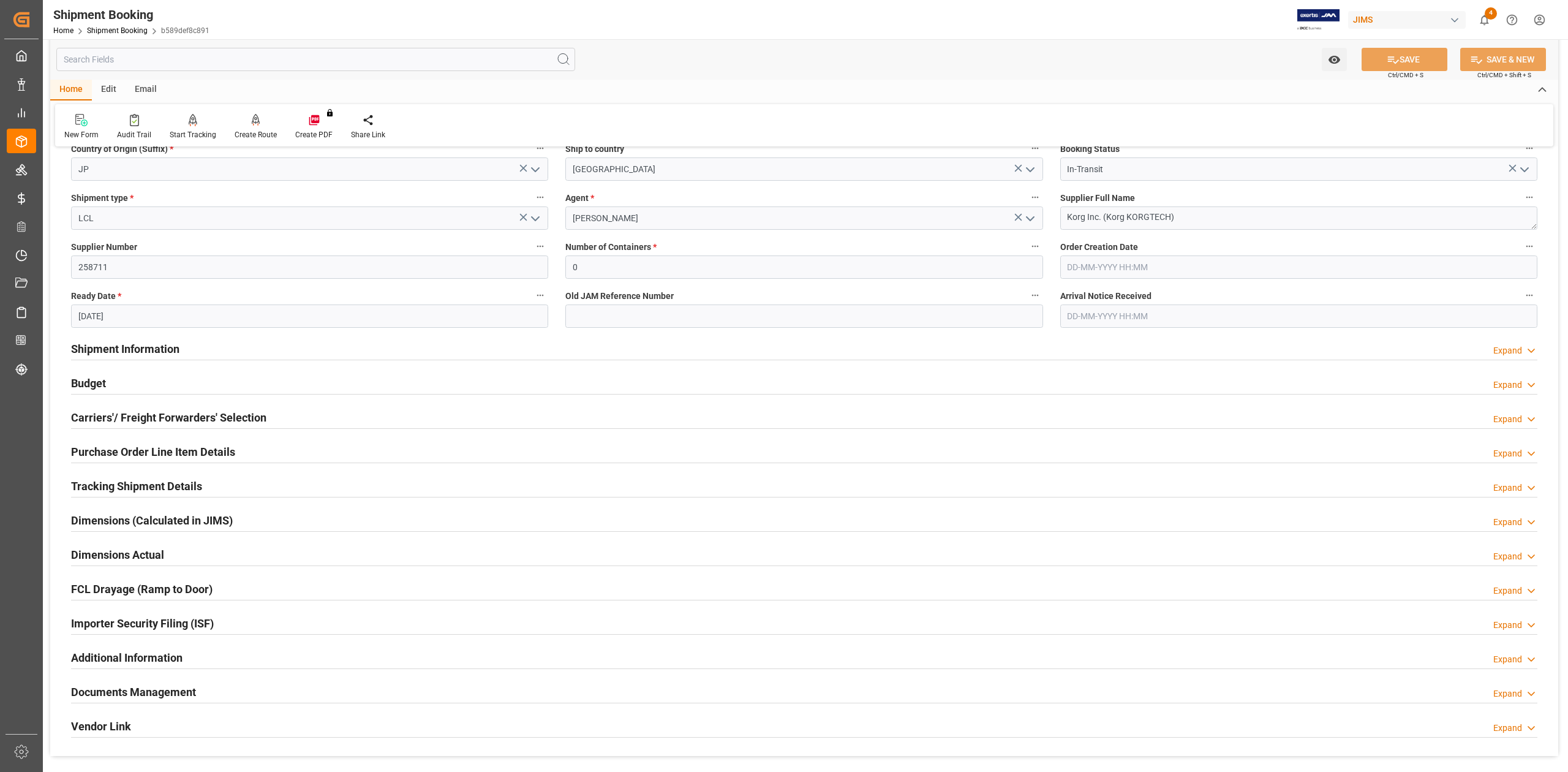
drag, startPoint x: 118, startPoint y: 486, endPoint x: 125, endPoint y: 497, distance: 13.0
click at [118, 486] on h2 "Tracking Shipment Details" at bounding box center [137, 486] width 131 height 17
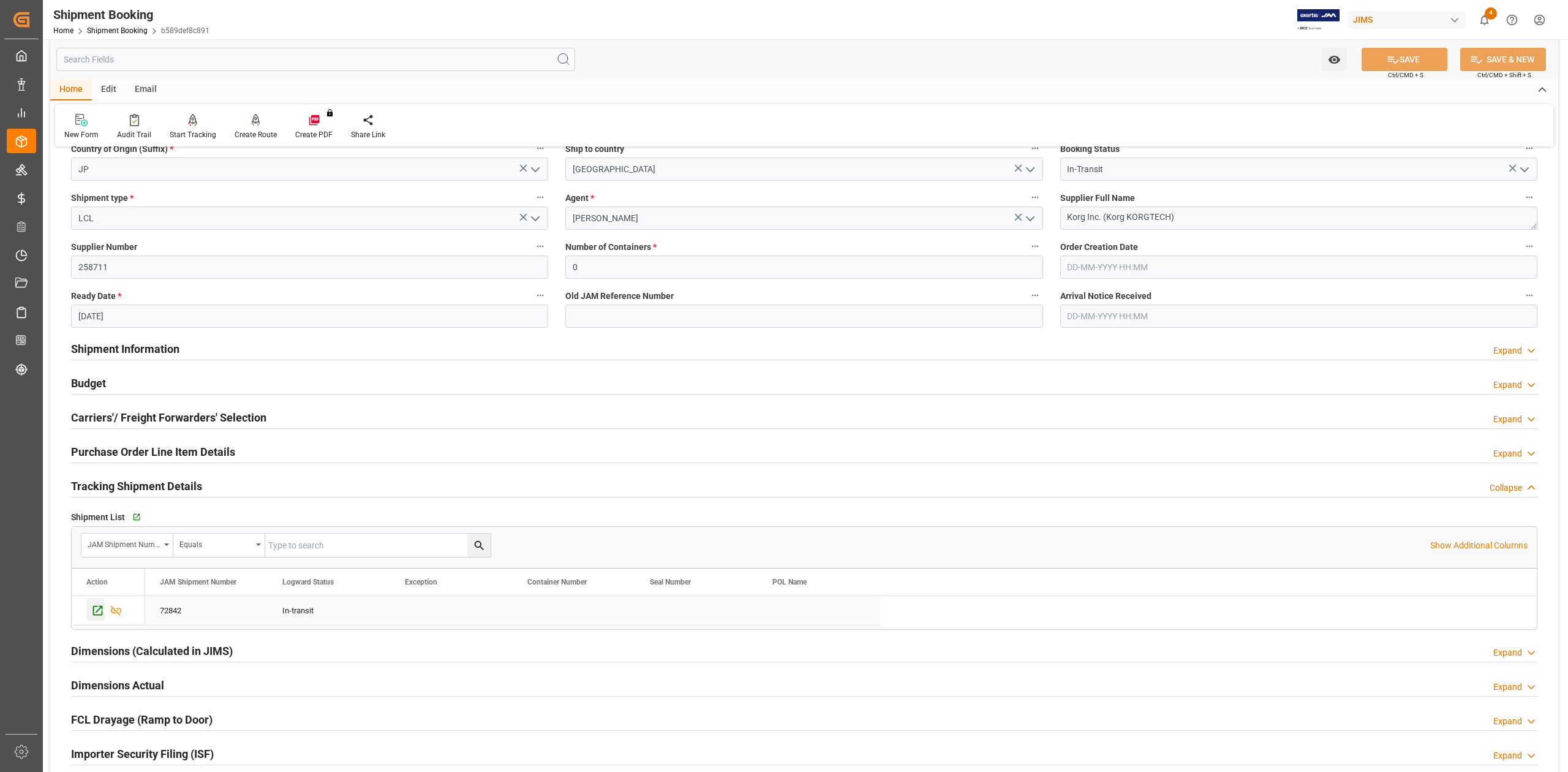
click at [98, 615] on icon "Press SPACE to select this row." at bounding box center [98, 610] width 13 height 13
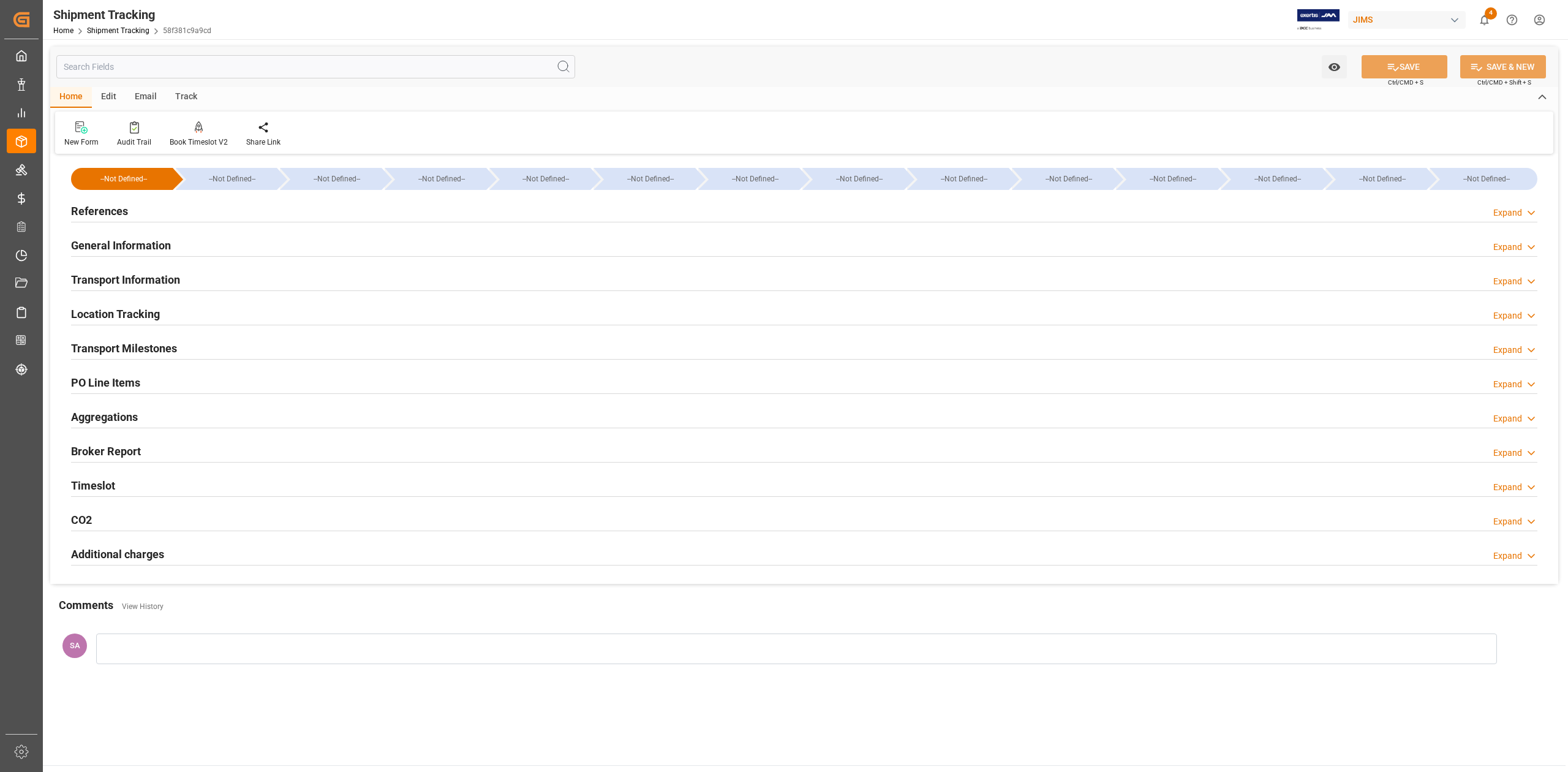
type input "[DATE]"
click at [101, 208] on h2 "References" at bounding box center [100, 211] width 57 height 17
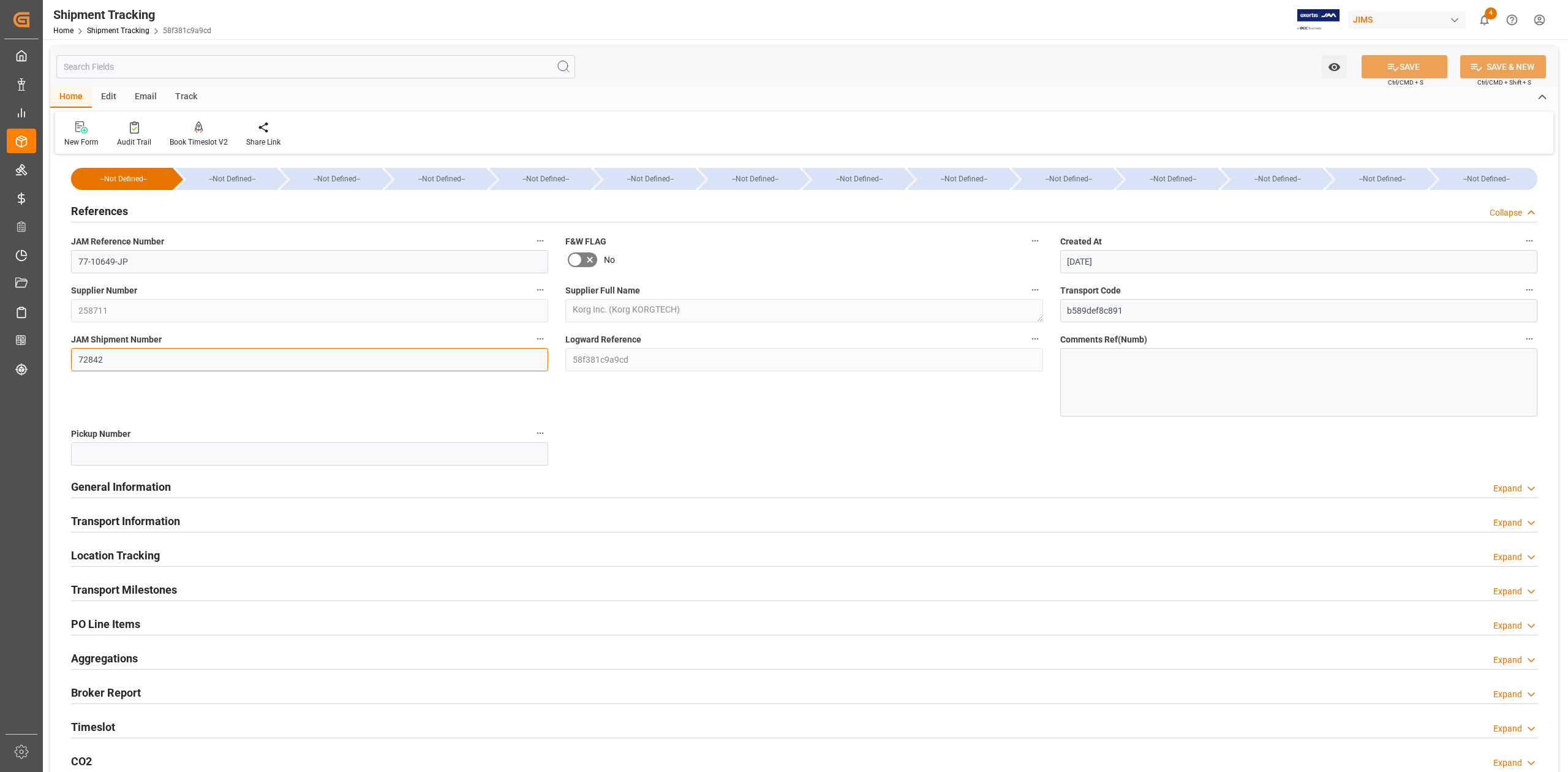
click at [140, 360] on input "72842" at bounding box center [310, 359] width 477 height 23
paste input "54"
type input "72854"
click at [1401, 68] on button "SAVE" at bounding box center [1404, 66] width 86 height 23
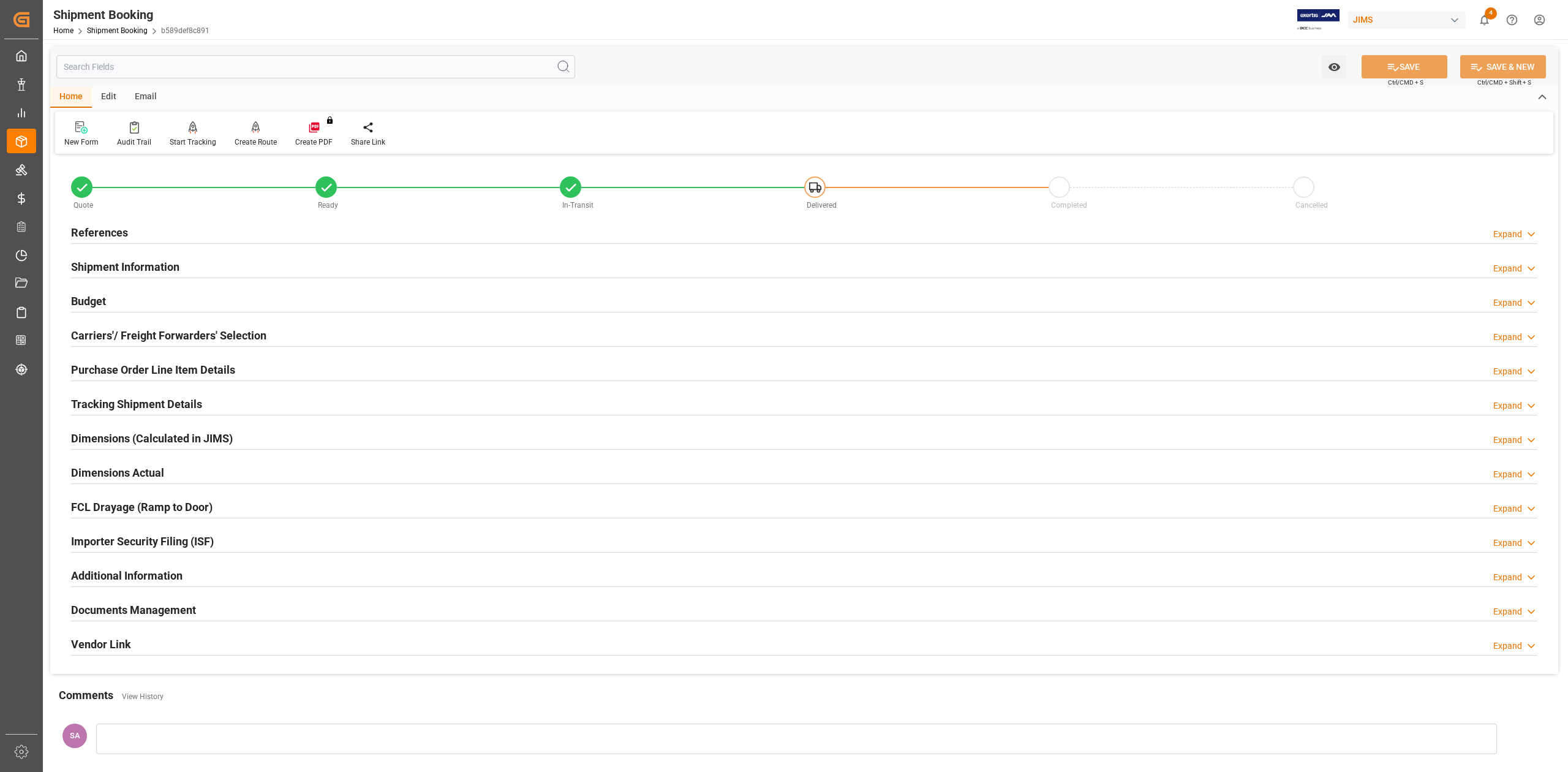
drag, startPoint x: 113, startPoint y: 231, endPoint x: 141, endPoint y: 250, distance: 33.8
click at [113, 231] on h2 "References" at bounding box center [100, 233] width 57 height 17
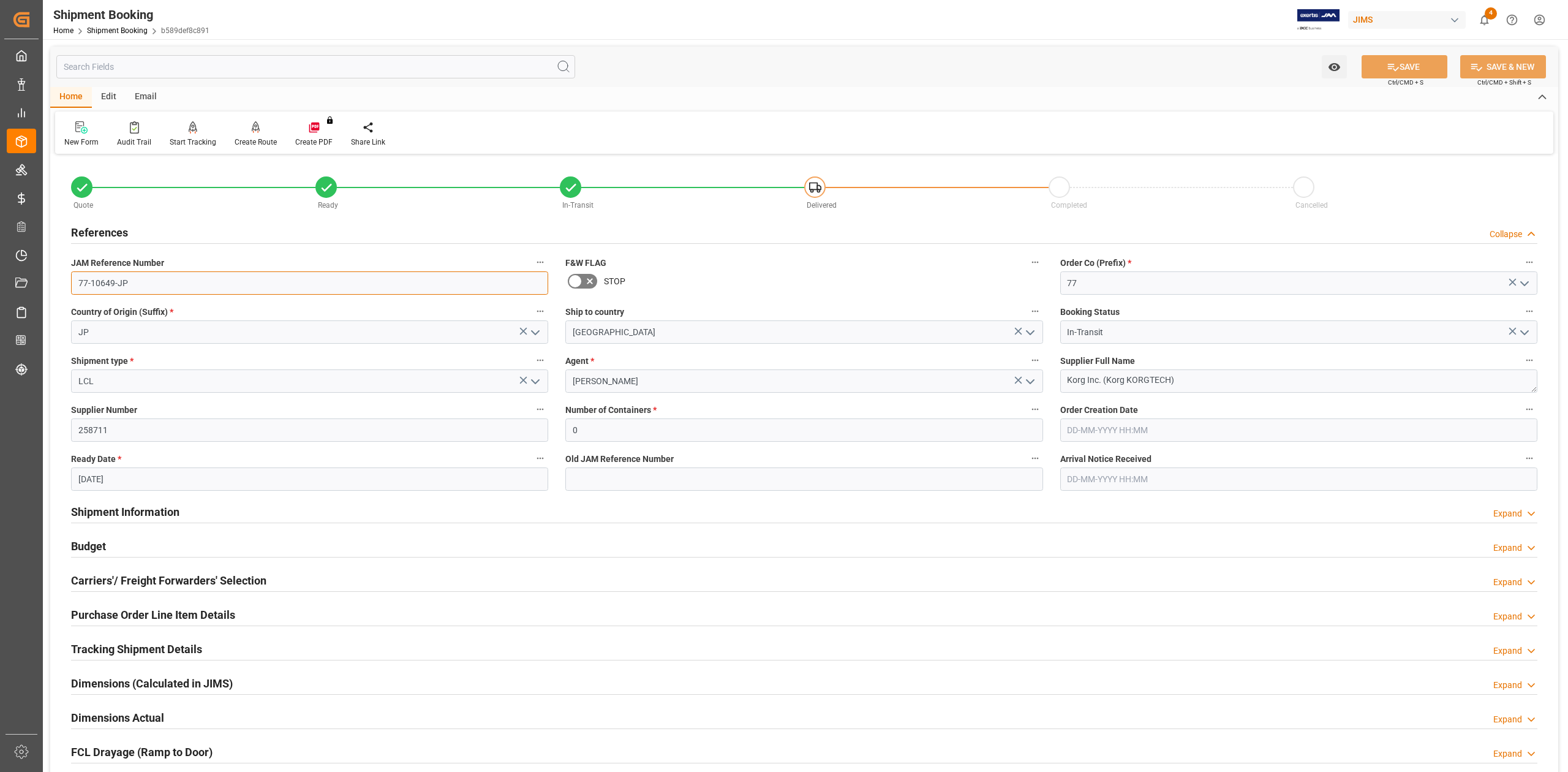
click at [174, 275] on input "77-10649-JP" at bounding box center [310, 282] width 477 height 23
click at [254, 282] on input "77-10649-JP" at bounding box center [310, 282] width 477 height 23
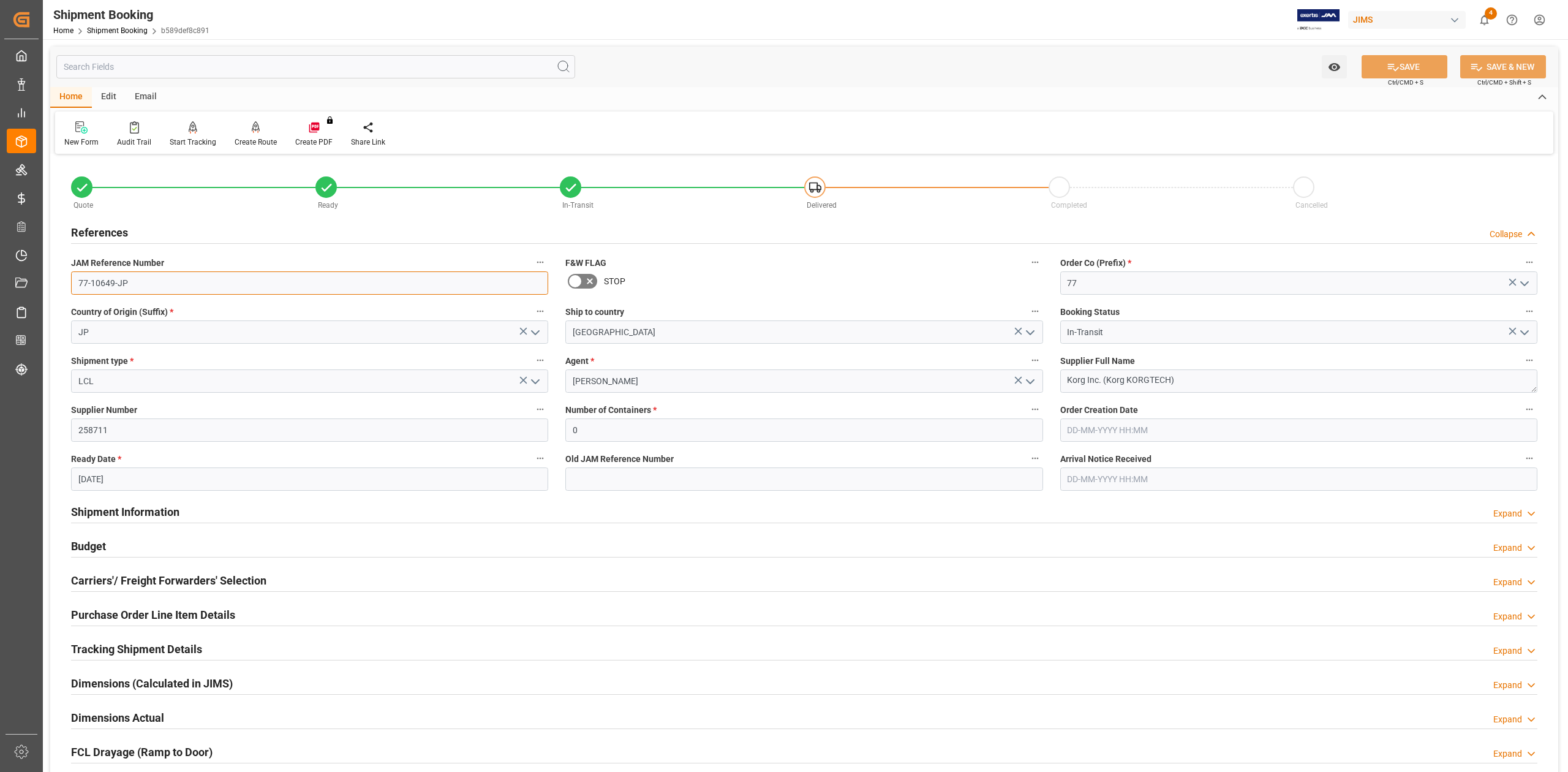
click at [241, 278] on input "77-10649-JP" at bounding box center [310, 282] width 477 height 23
click at [143, 285] on input "77-10649-JP" at bounding box center [310, 282] width 477 height 23
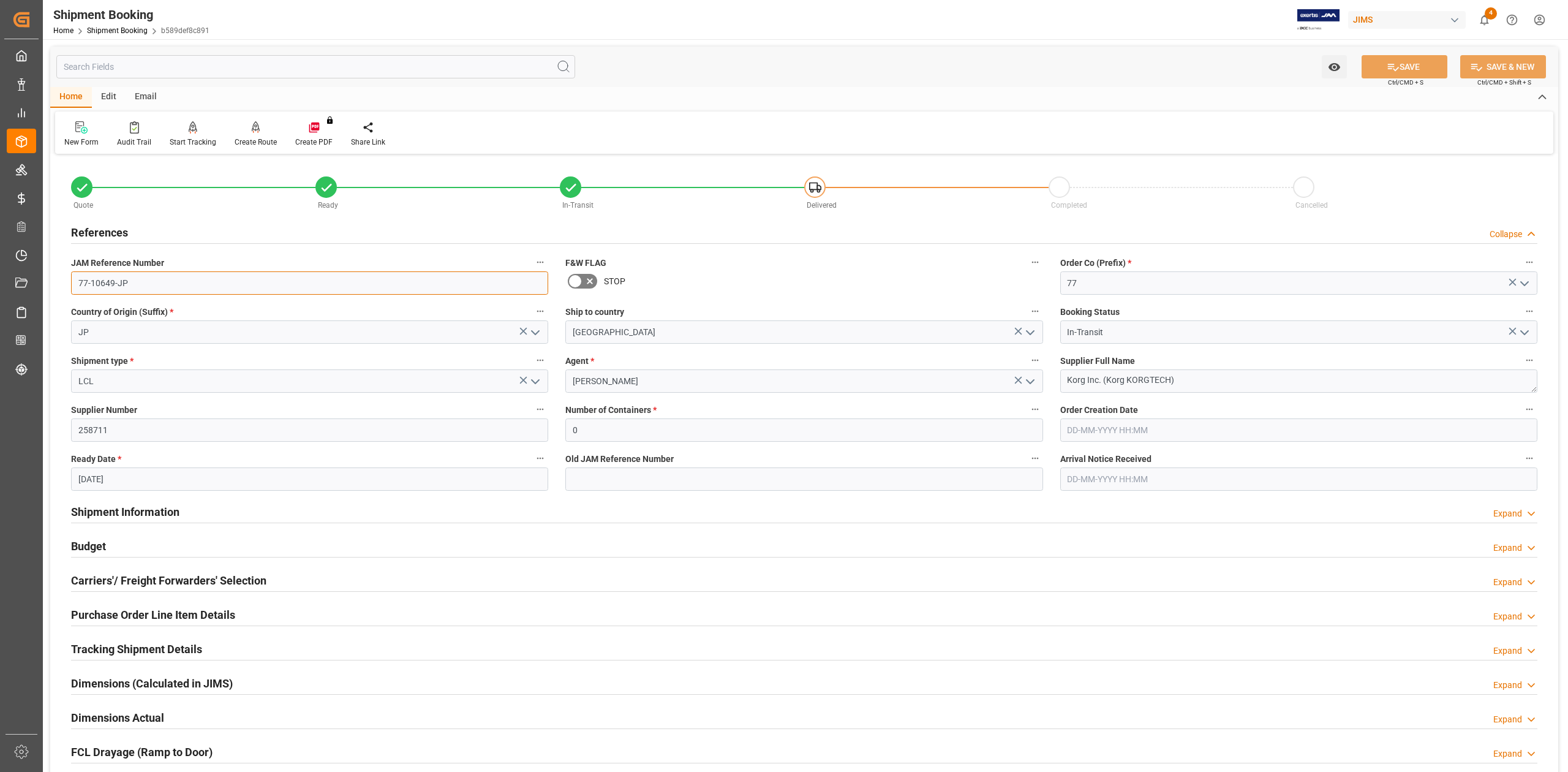
click at [143, 285] on input "77-10649-JP" at bounding box center [310, 282] width 477 height 23
click at [155, 277] on input "77-10649-JP" at bounding box center [310, 282] width 477 height 23
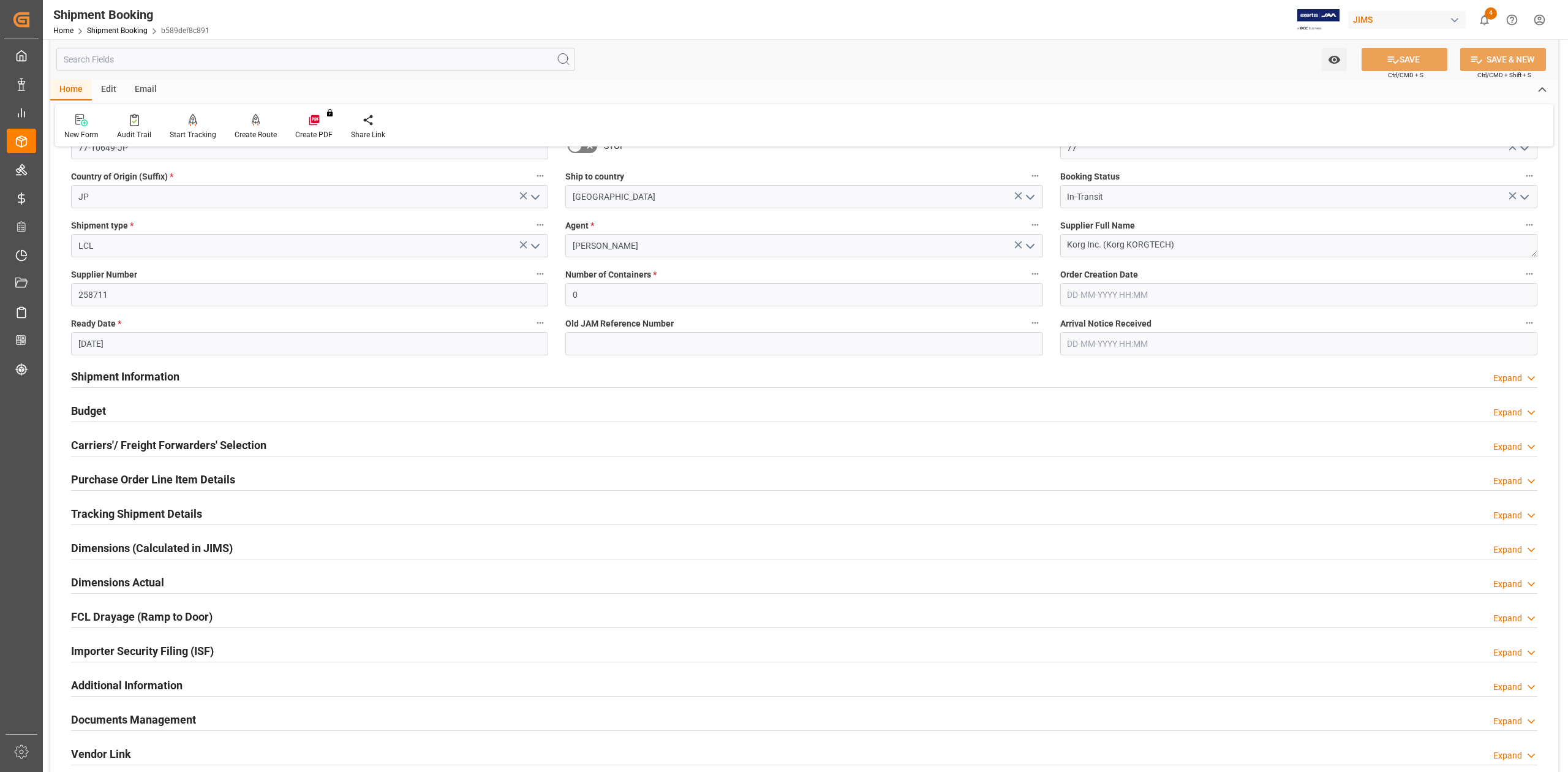
scroll to position [163, 0]
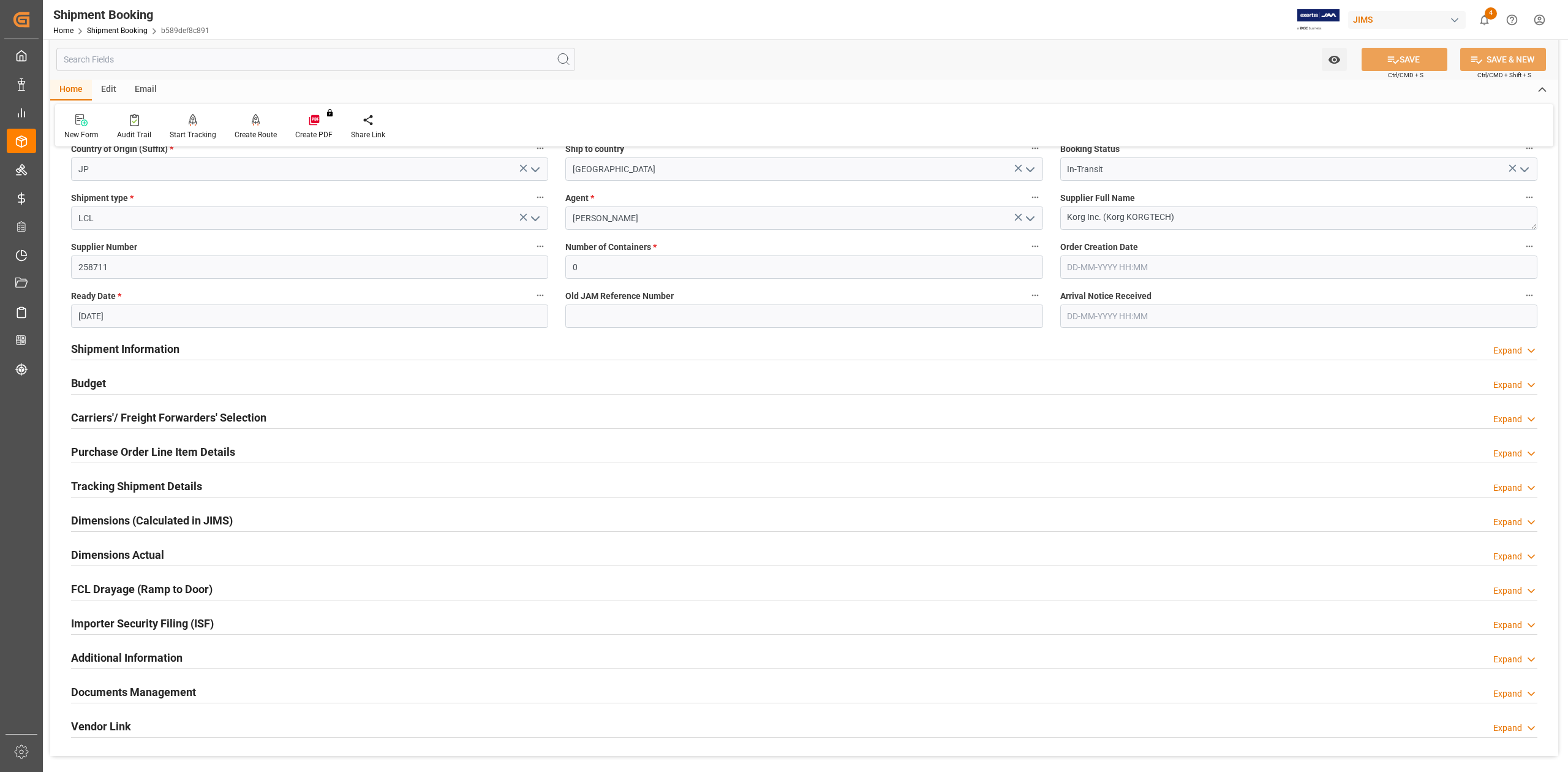
drag, startPoint x: 101, startPoint y: 487, endPoint x: 119, endPoint y: 501, distance: 22.8
click at [101, 487] on h2 "Tracking Shipment Details" at bounding box center [137, 486] width 131 height 17
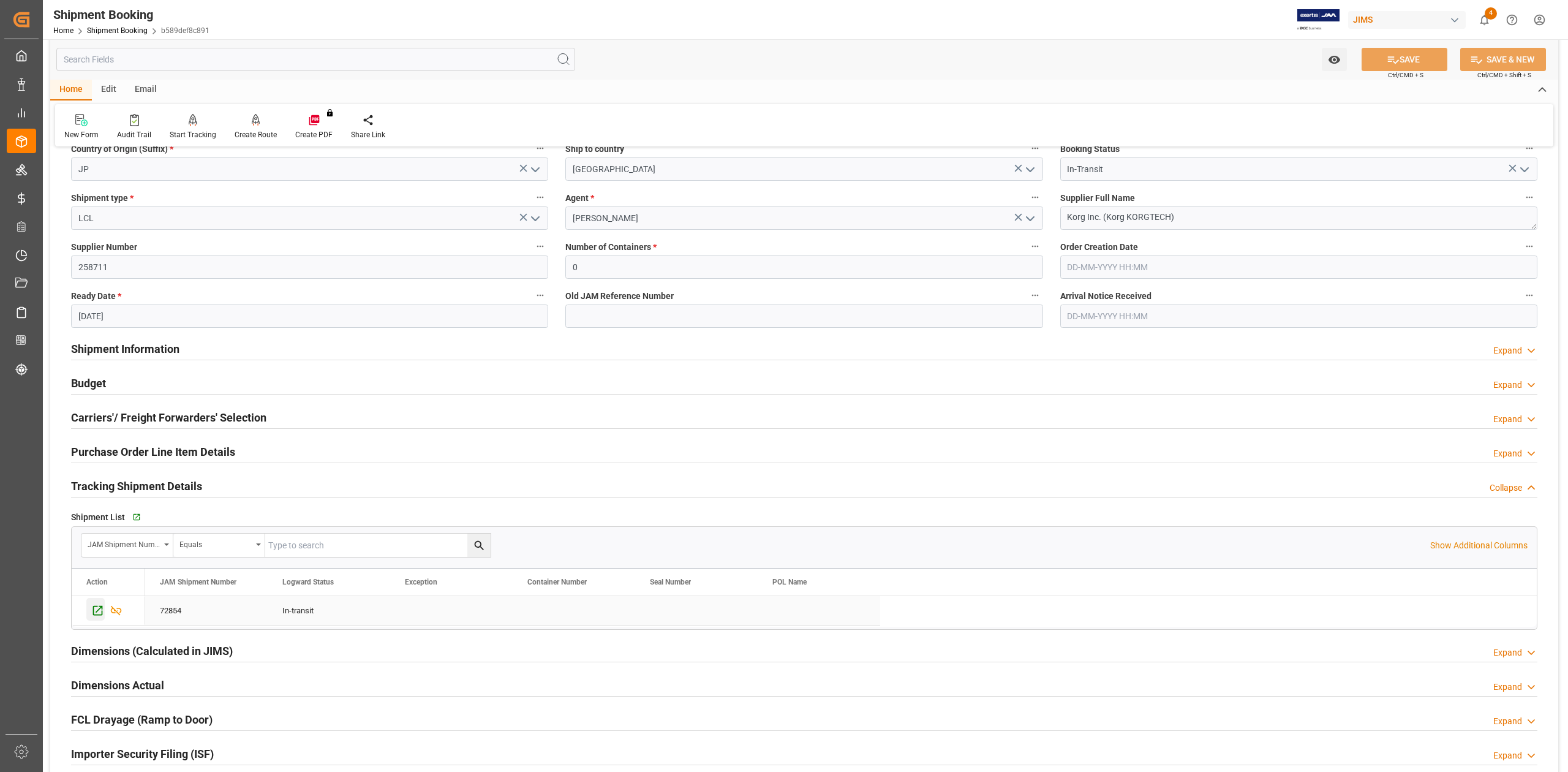
click at [97, 613] on icon "Press SPACE to select this row." at bounding box center [98, 611] width 10 height 10
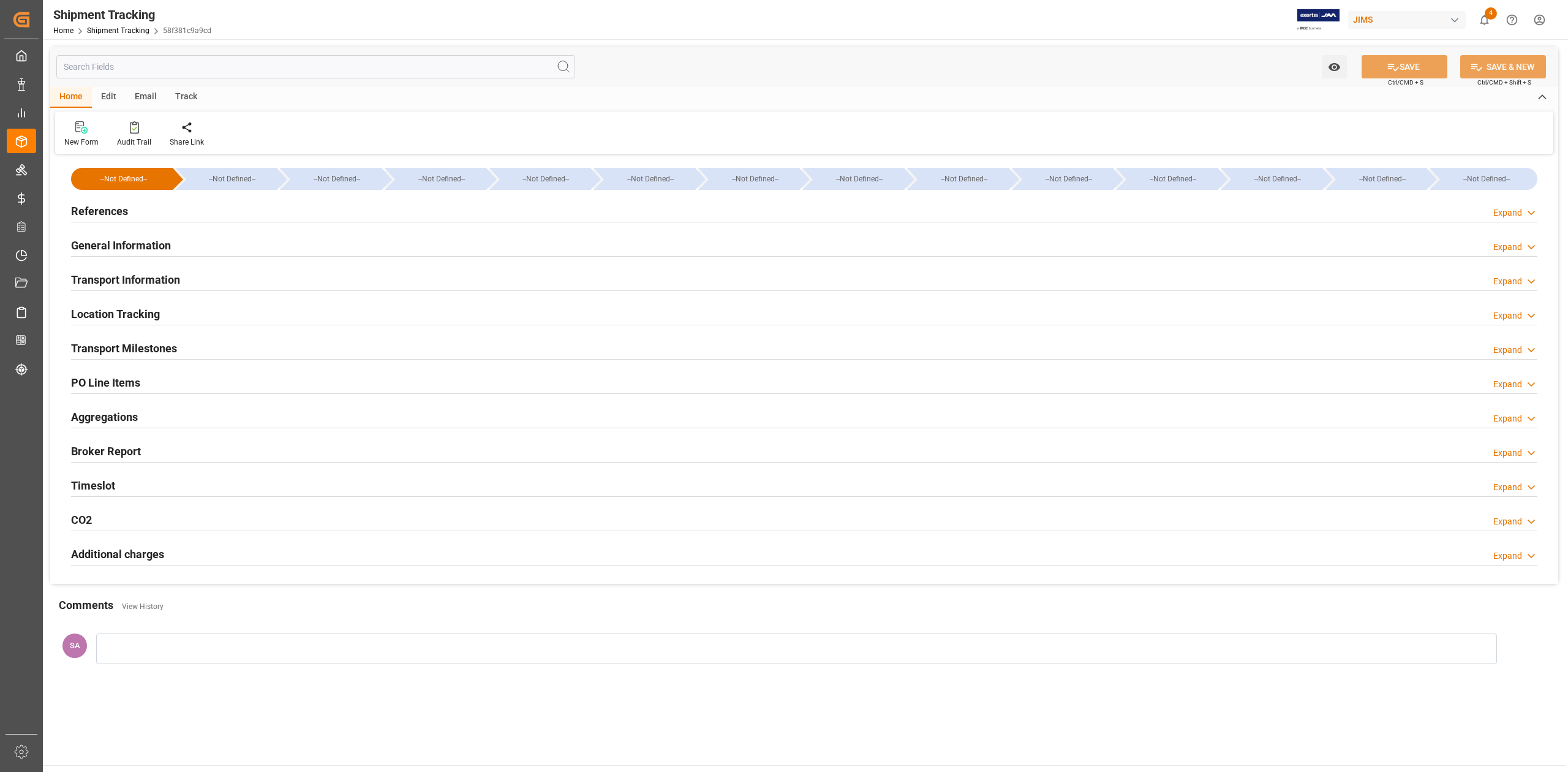
type input "[DATE]"
drag, startPoint x: 107, startPoint y: 207, endPoint x: 125, endPoint y: 231, distance: 30.0
click at [107, 207] on h2 "References" at bounding box center [100, 211] width 57 height 17
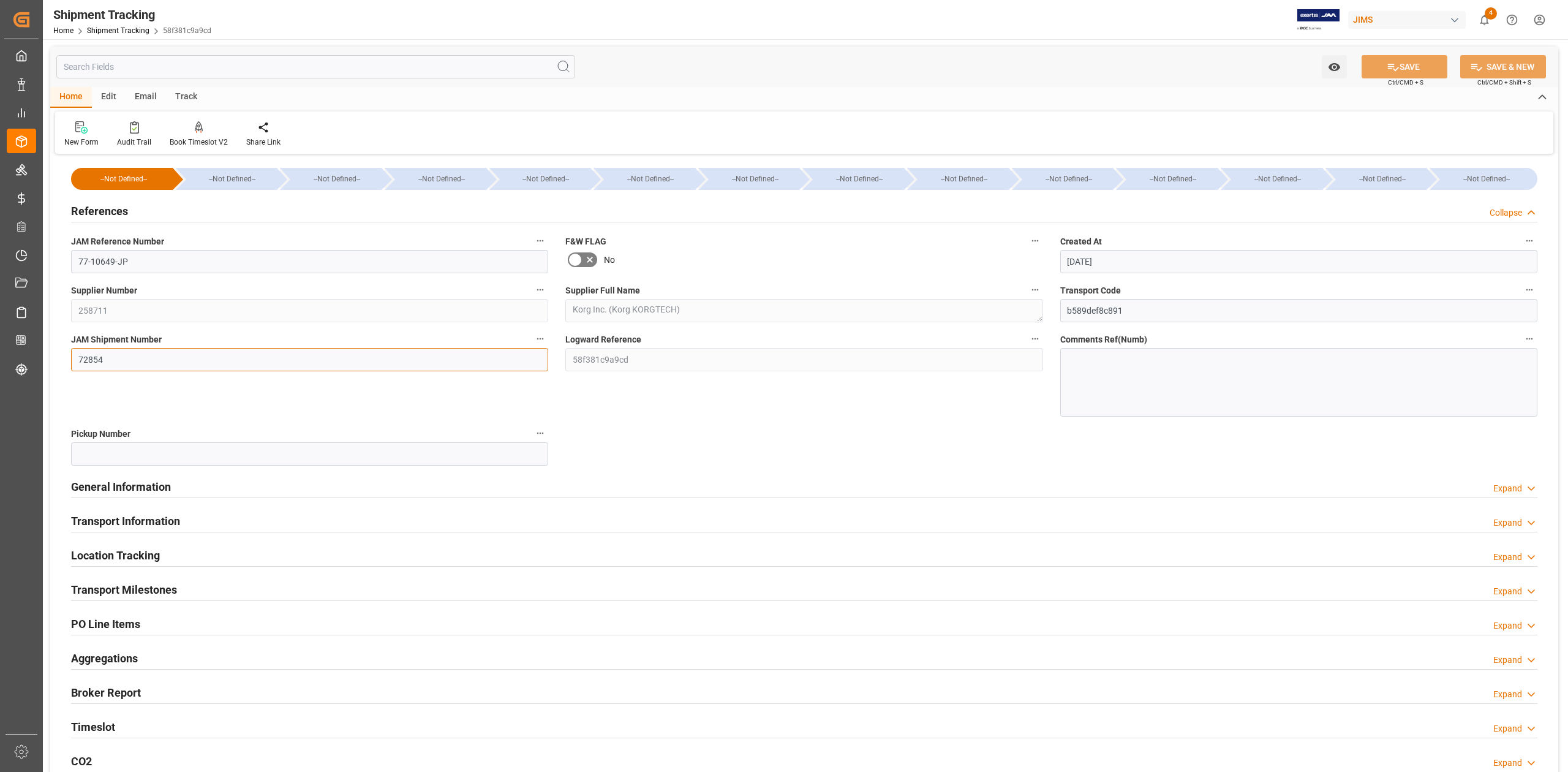
click at [159, 354] on input "72854" at bounding box center [310, 359] width 477 height 23
paste input "5"
type input "72855"
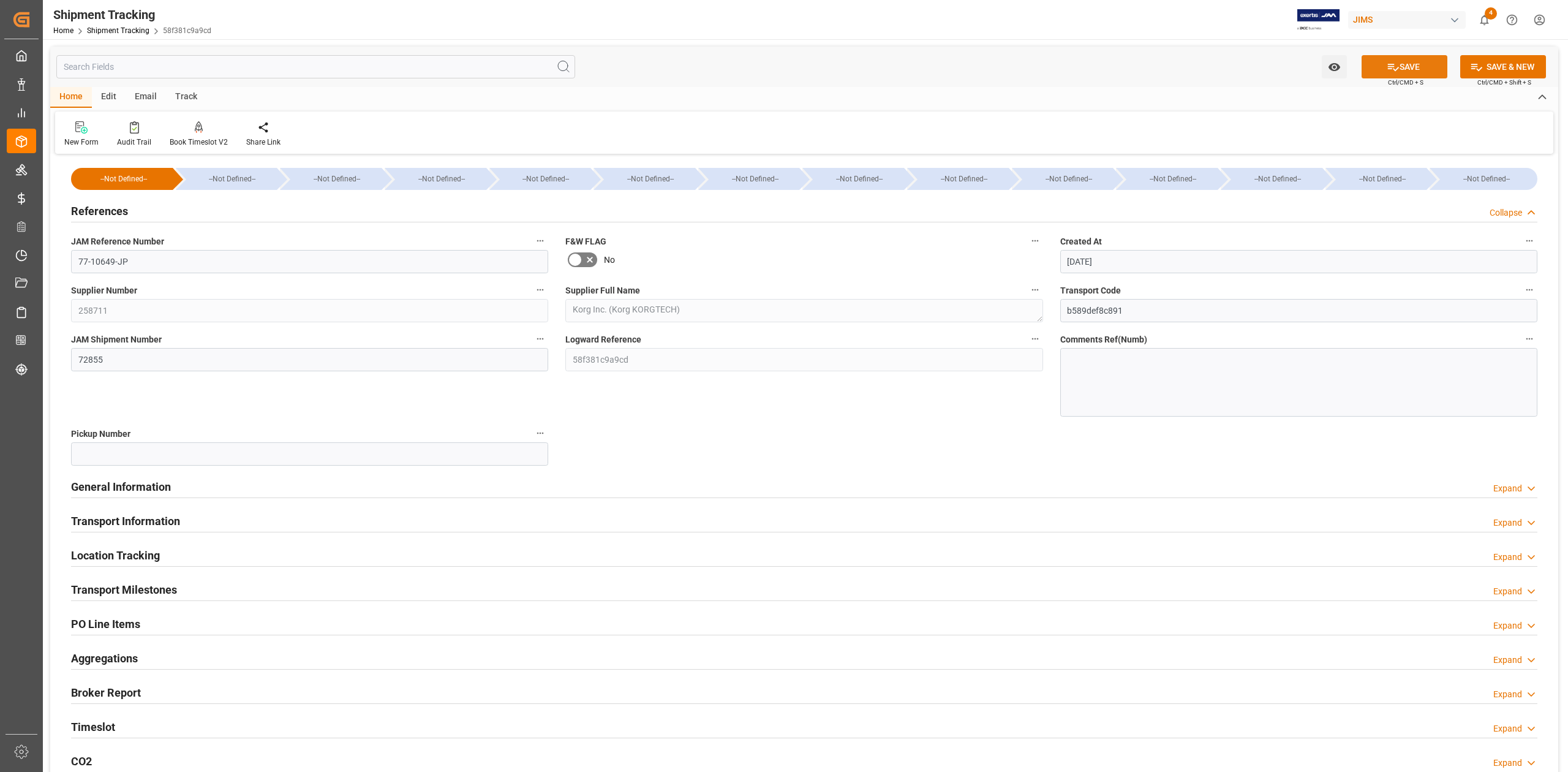
click at [1395, 64] on icon at bounding box center [1392, 67] width 13 height 13
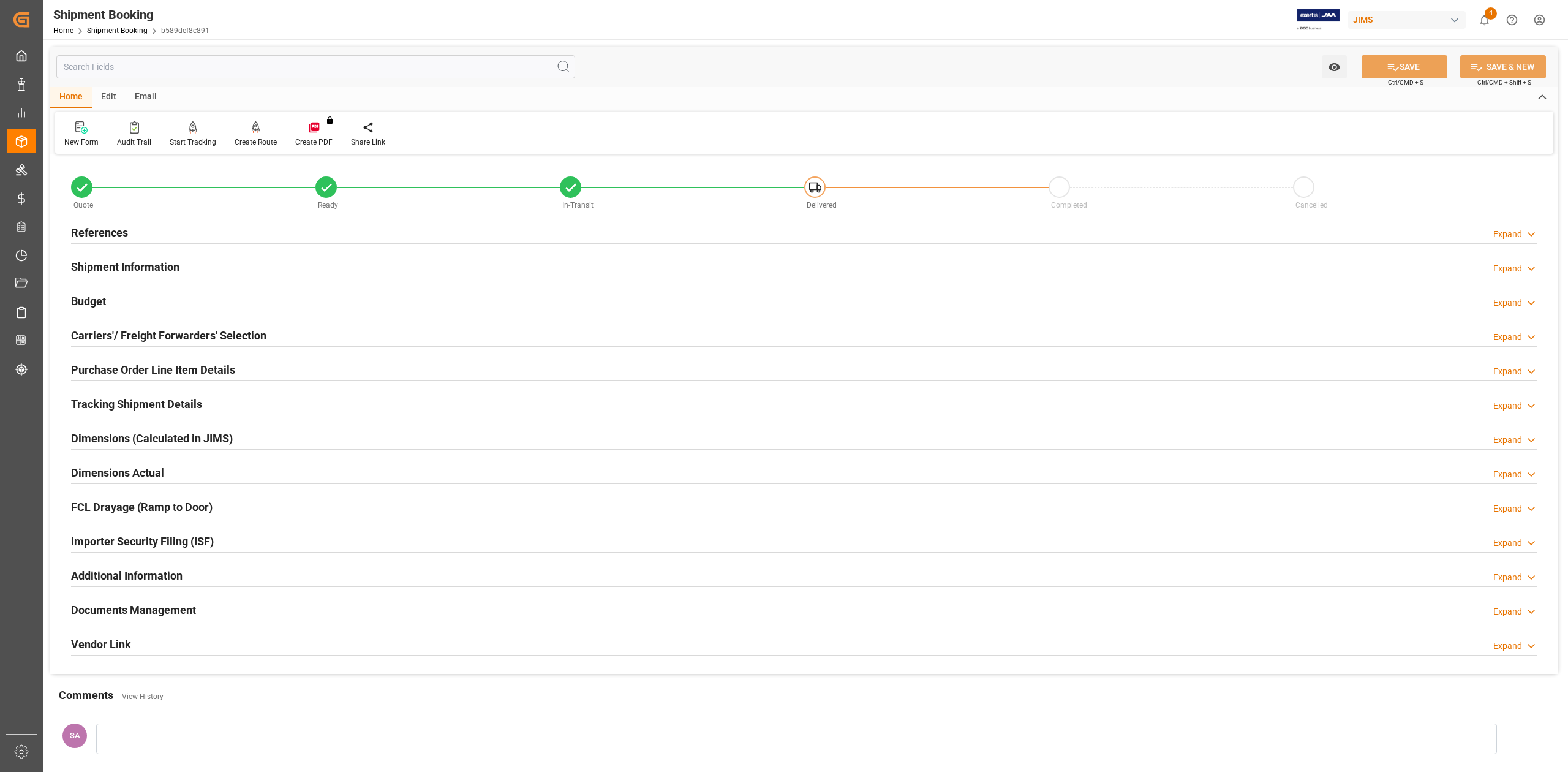
drag, startPoint x: 118, startPoint y: 231, endPoint x: 164, endPoint y: 278, distance: 65.8
click at [118, 231] on h2 "References" at bounding box center [100, 233] width 57 height 17
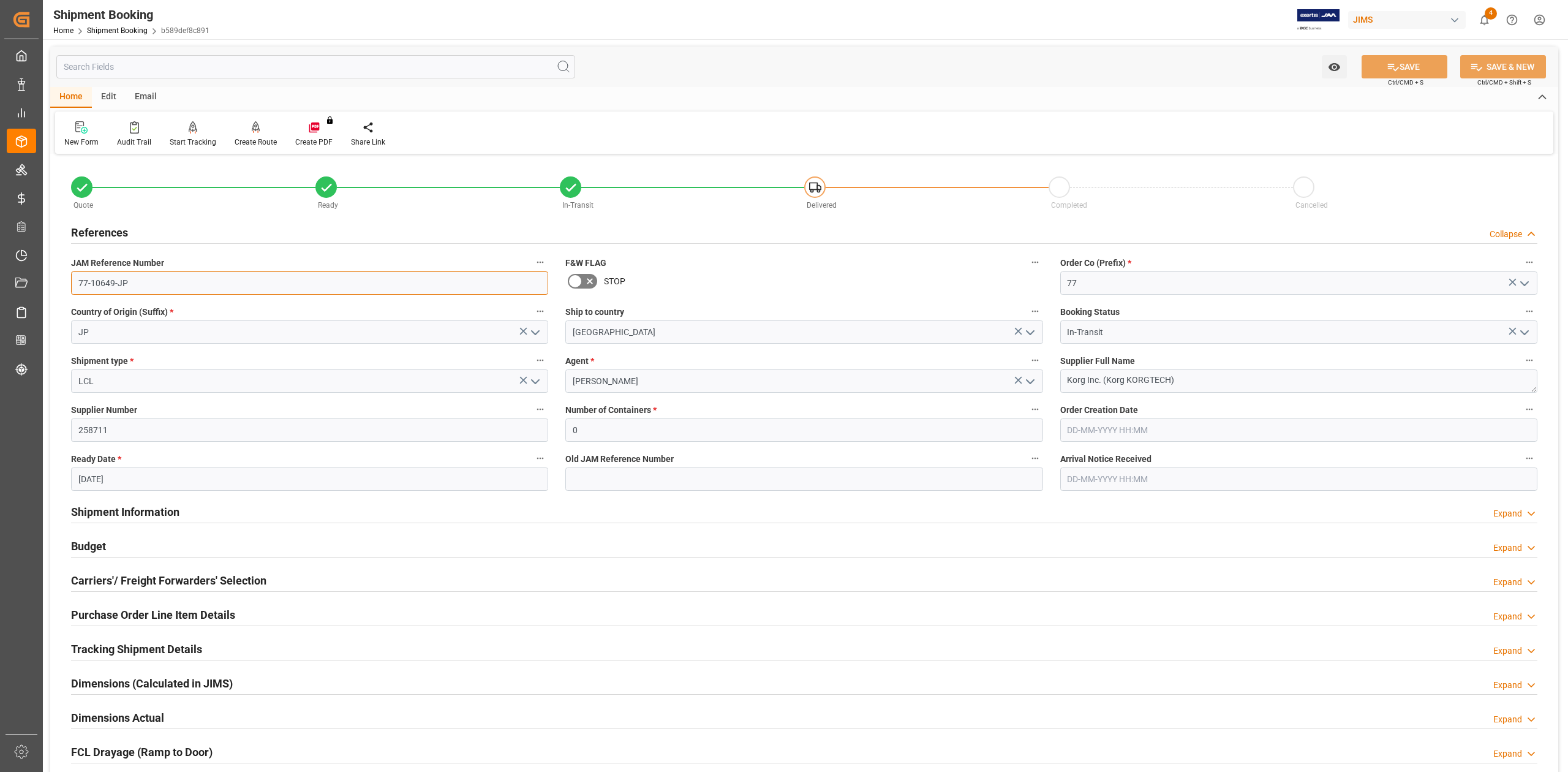
click at [168, 282] on input "77-10649-JP" at bounding box center [310, 282] width 477 height 23
click at [1203, 385] on textarea "Korg Inc. (Korg KORGTECH)" at bounding box center [1299, 381] width 477 height 23
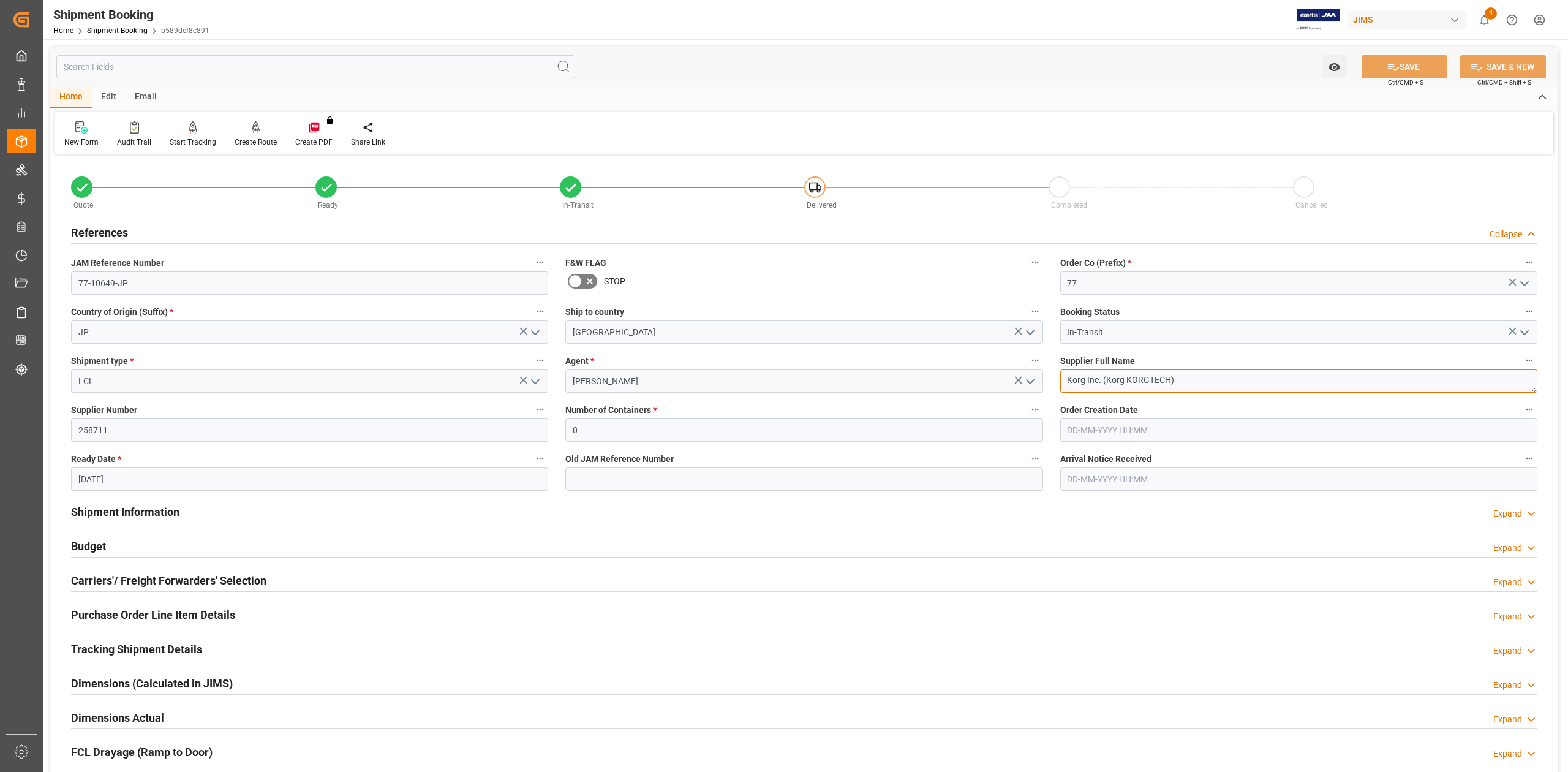
click at [1203, 385] on textarea "Korg Inc. (Korg KORGTECH)" at bounding box center [1299, 381] width 477 height 23
click at [143, 280] on input "77-10649-JP" at bounding box center [310, 282] width 477 height 23
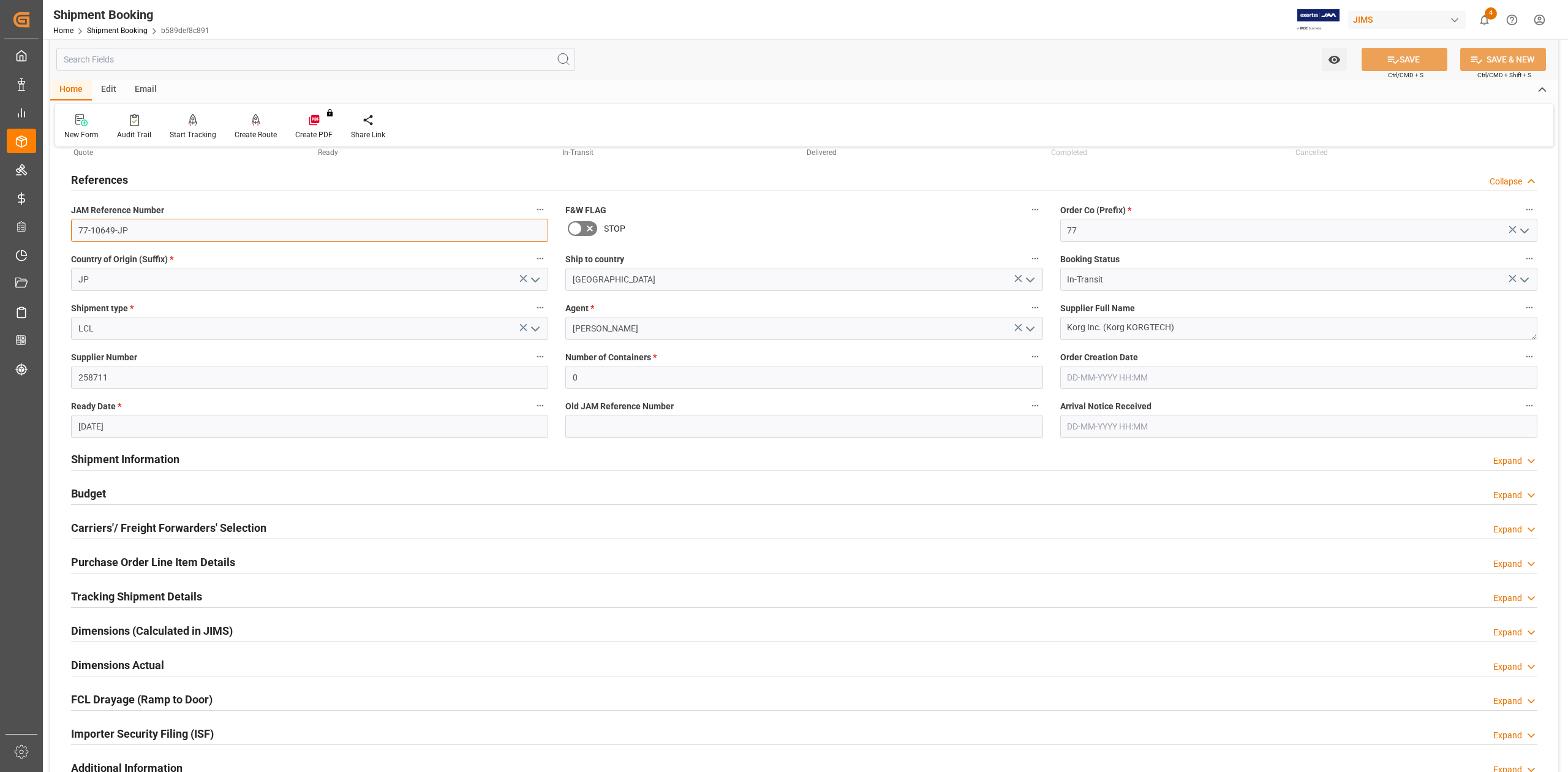
scroll to position [82, 0]
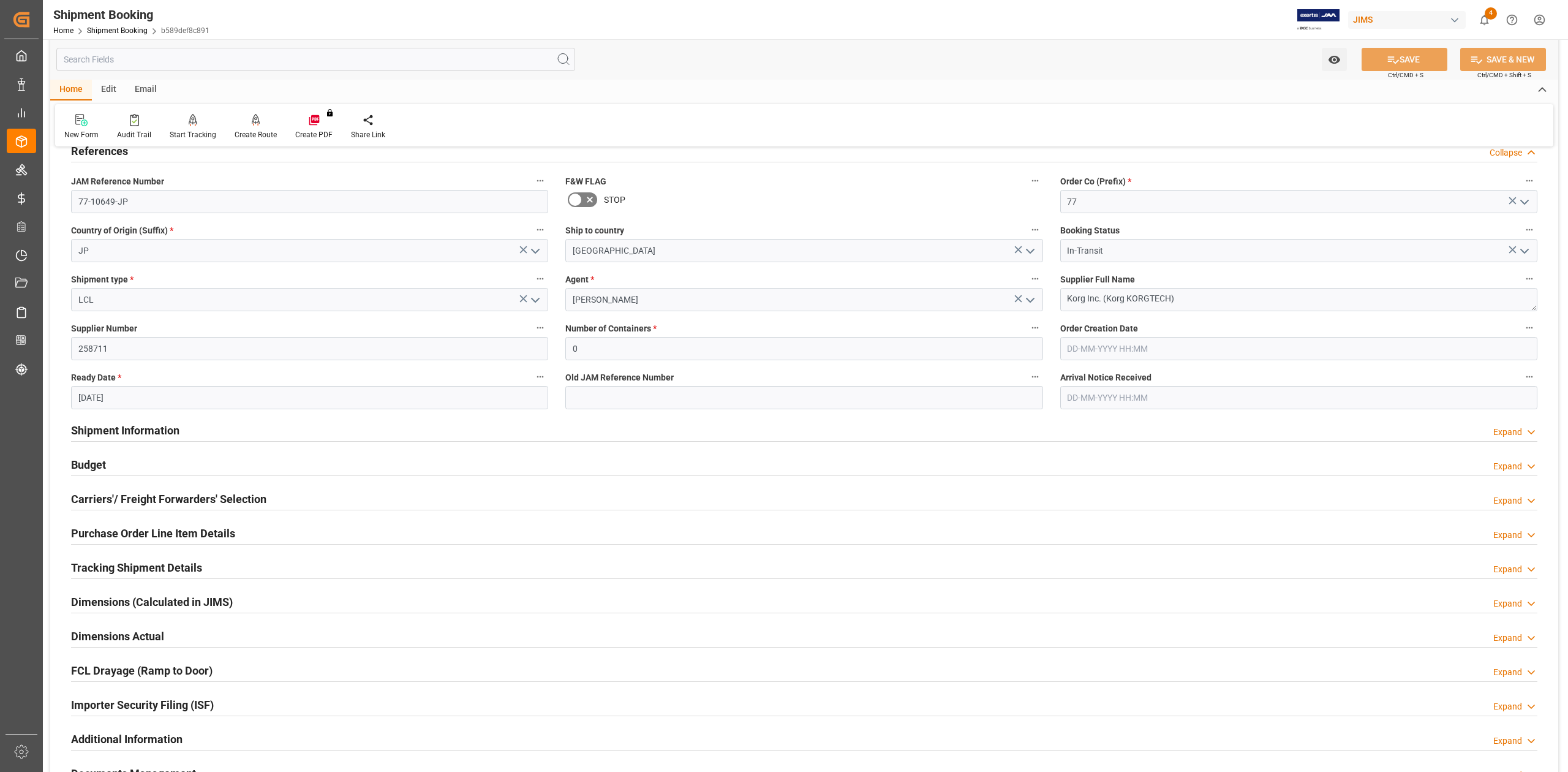
click at [151, 566] on h2 "Tracking Shipment Details" at bounding box center [137, 568] width 131 height 17
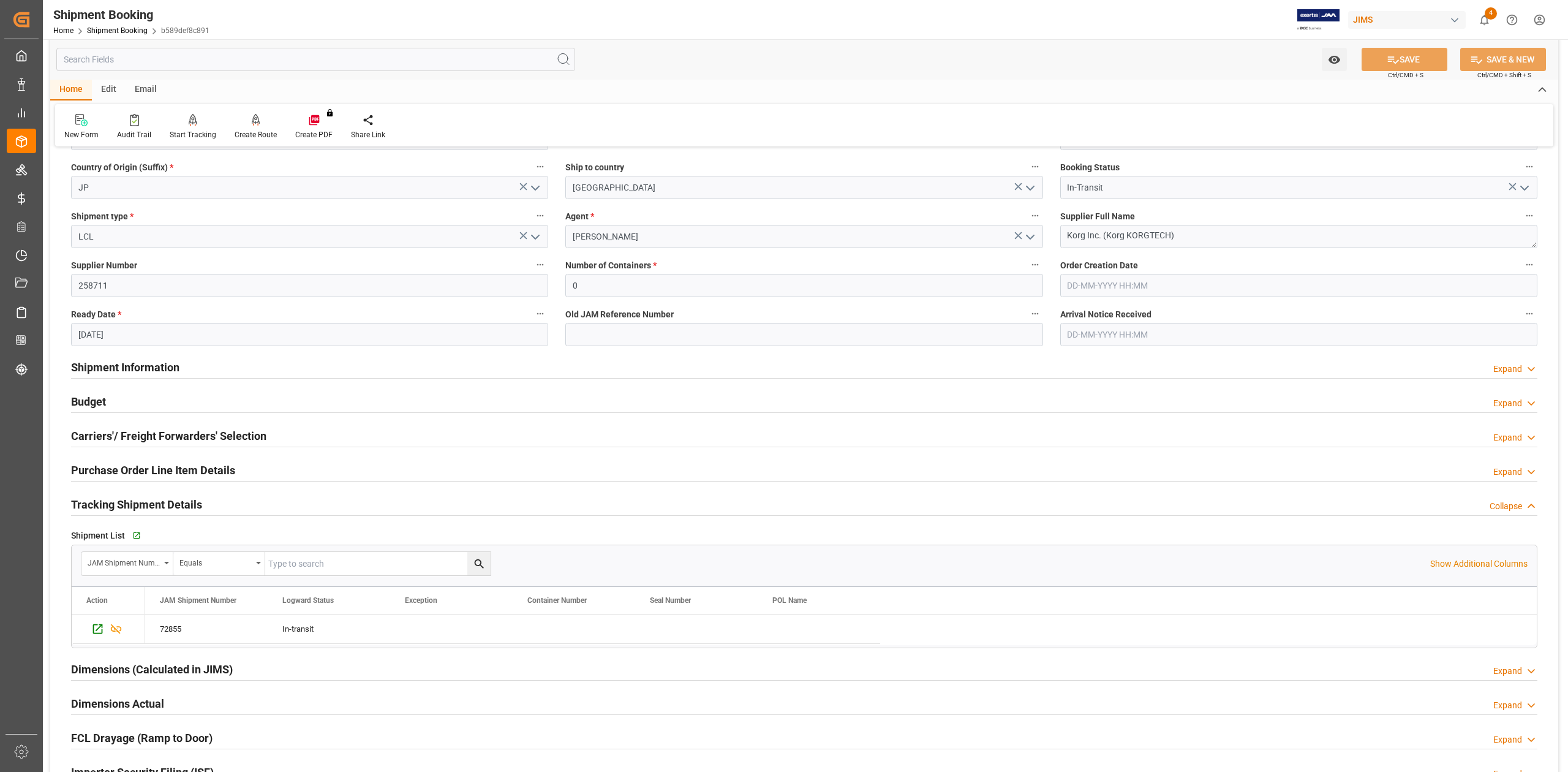
scroll to position [327, 0]
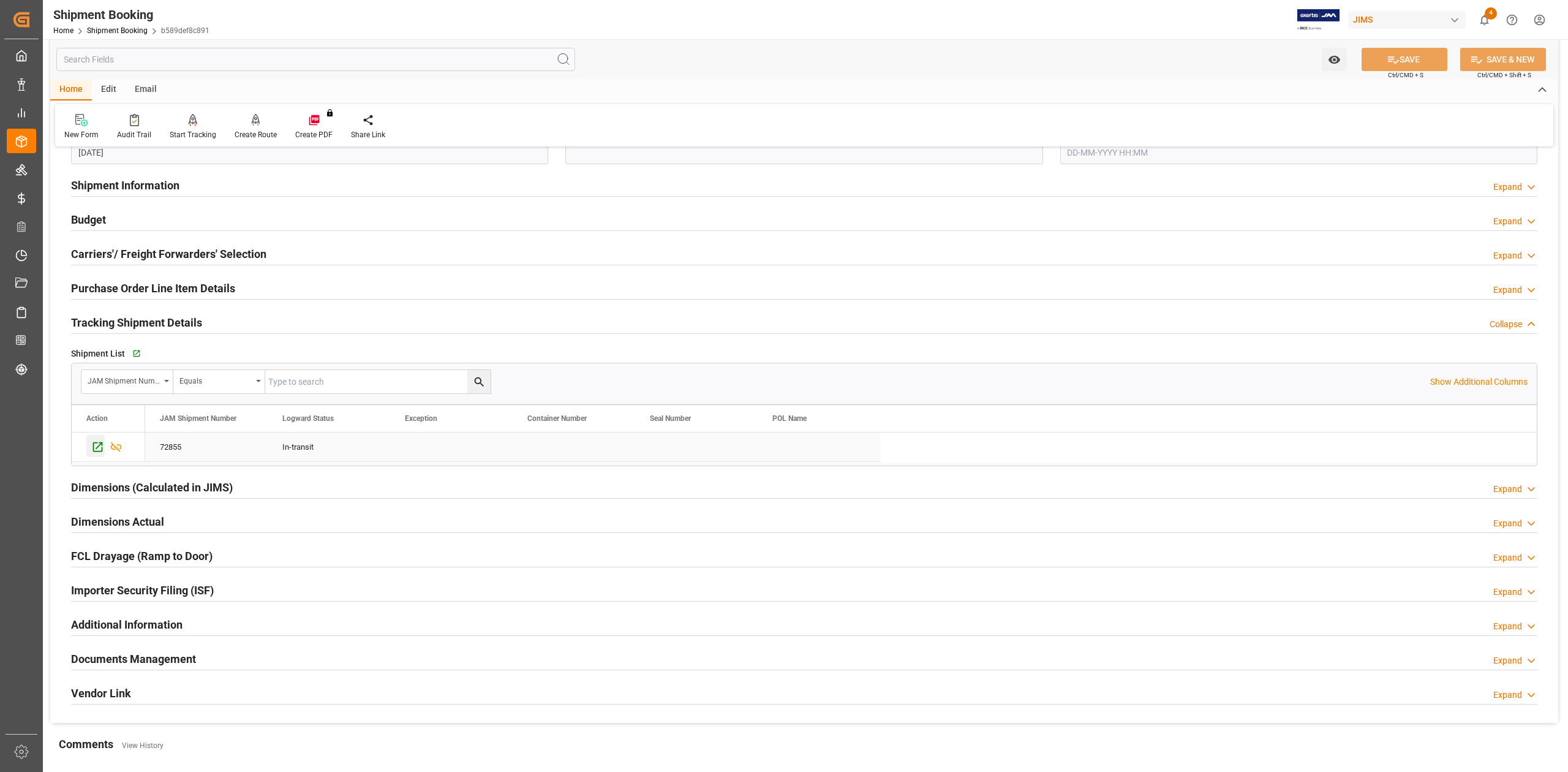
click at [97, 451] on icon "Press SPACE to select this row." at bounding box center [98, 447] width 13 height 13
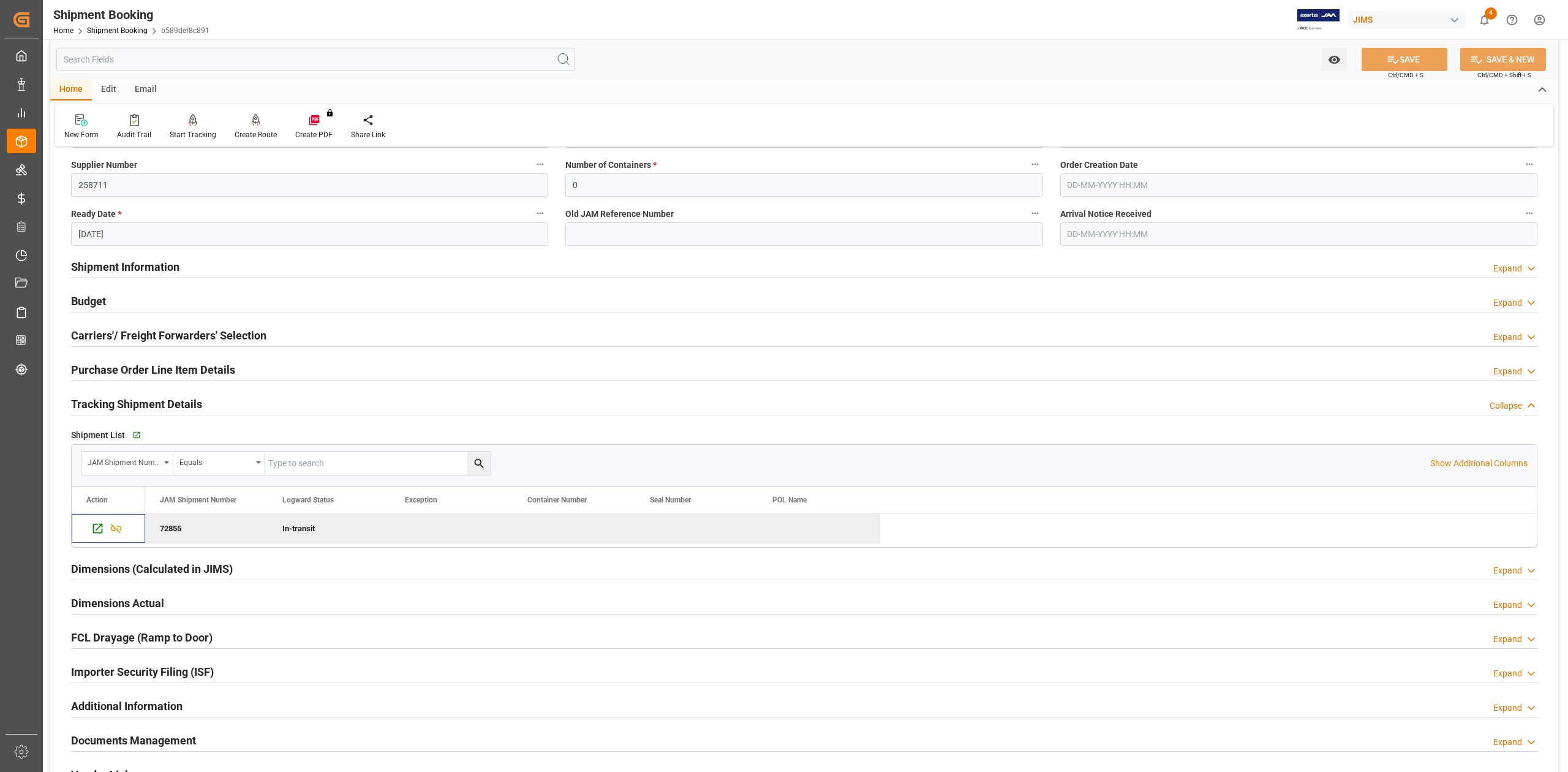
click at [149, 262] on h2 "Shipment Information" at bounding box center [125, 267] width 108 height 17
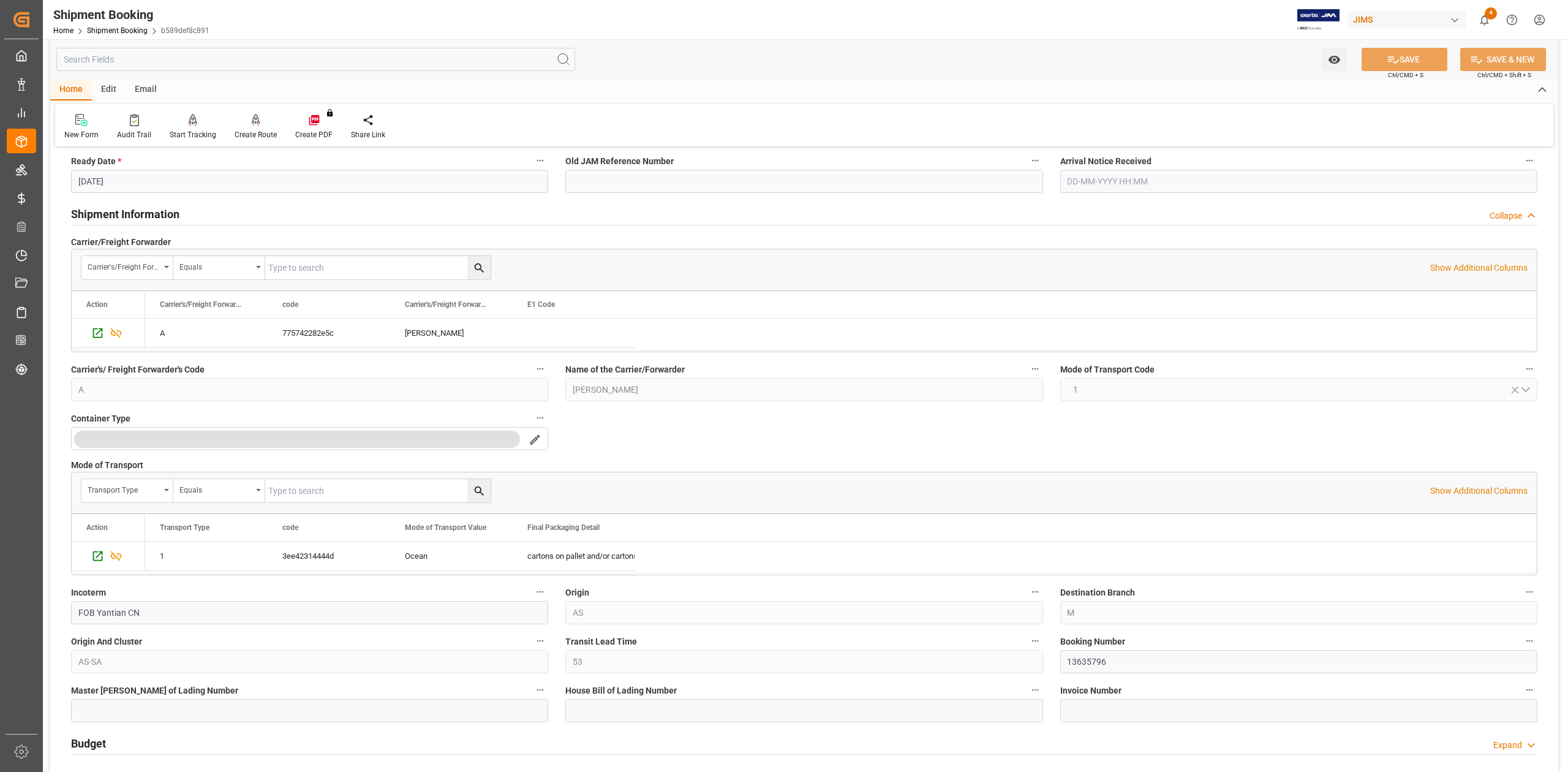
scroll to position [327, 0]
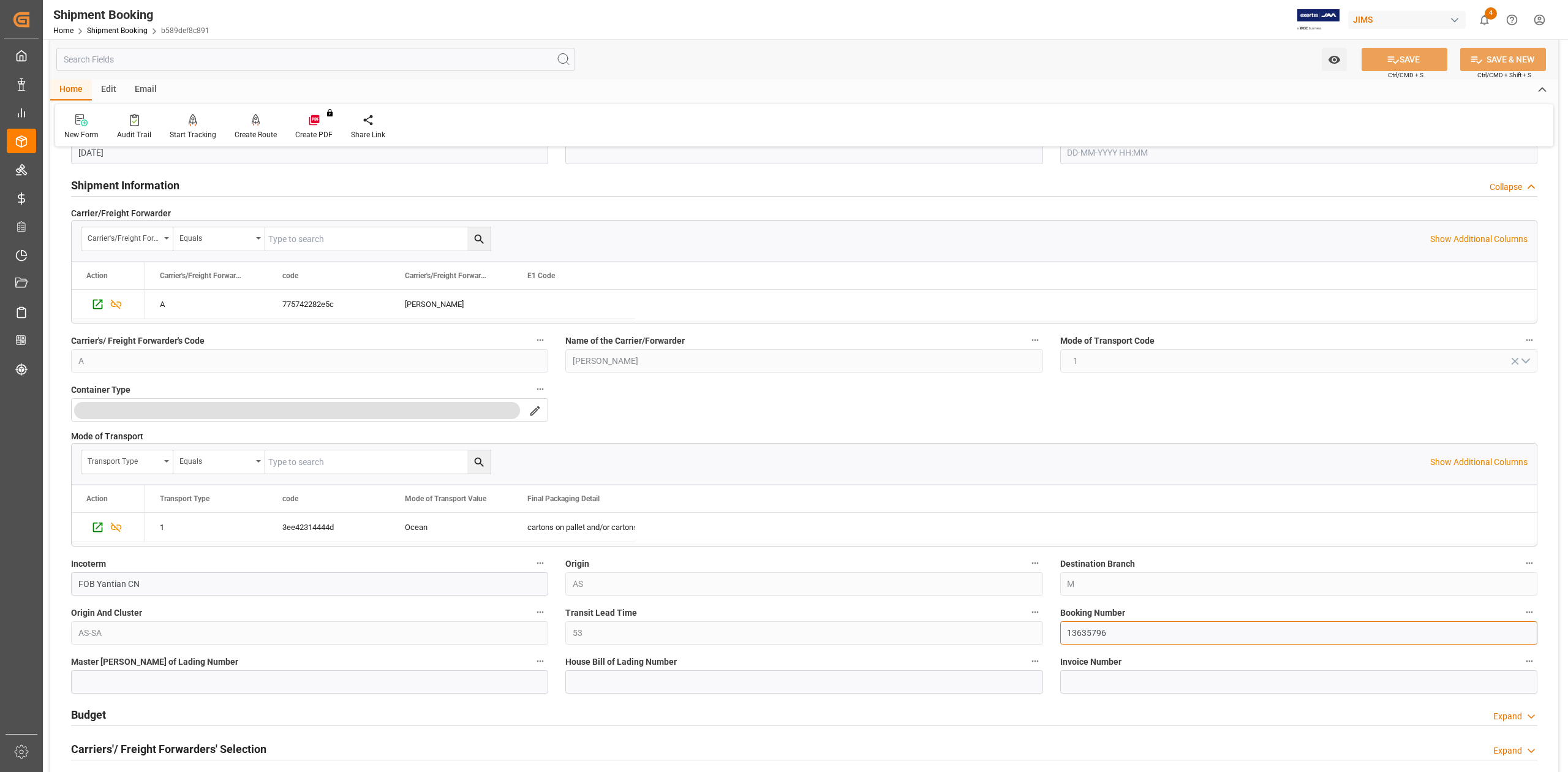
click at [1089, 635] on input "13635796" at bounding box center [1299, 632] width 477 height 23
click at [632, 681] on input at bounding box center [804, 682] width 477 height 23
click at [665, 686] on input "KLLMJP1153888" at bounding box center [804, 682] width 477 height 23
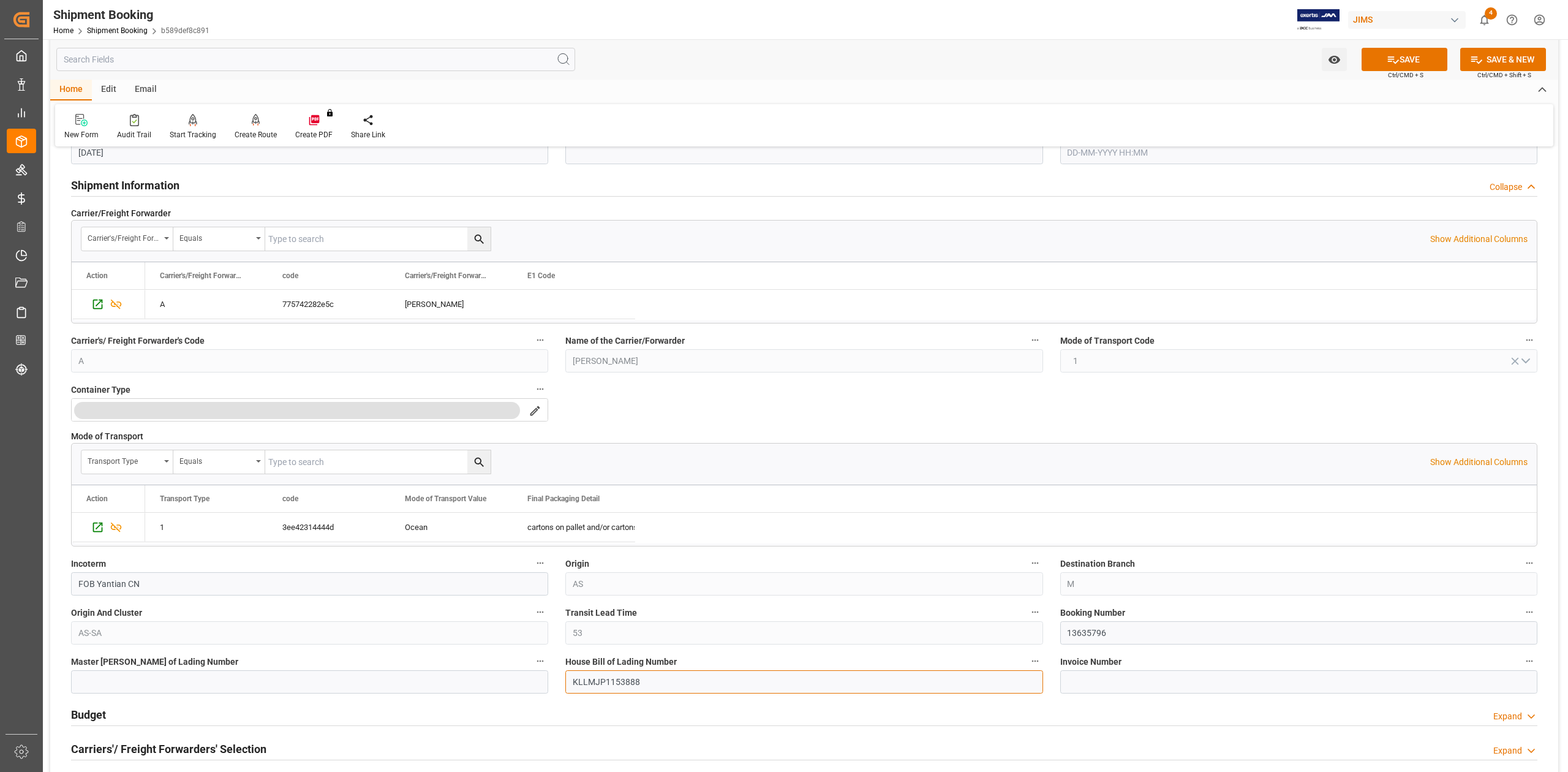
click at [665, 686] on input "KLLMJP1153888" at bounding box center [804, 682] width 477 height 23
type input "KLLMJP1153888"
click at [1382, 62] on button "SAVE" at bounding box center [1404, 59] width 86 height 23
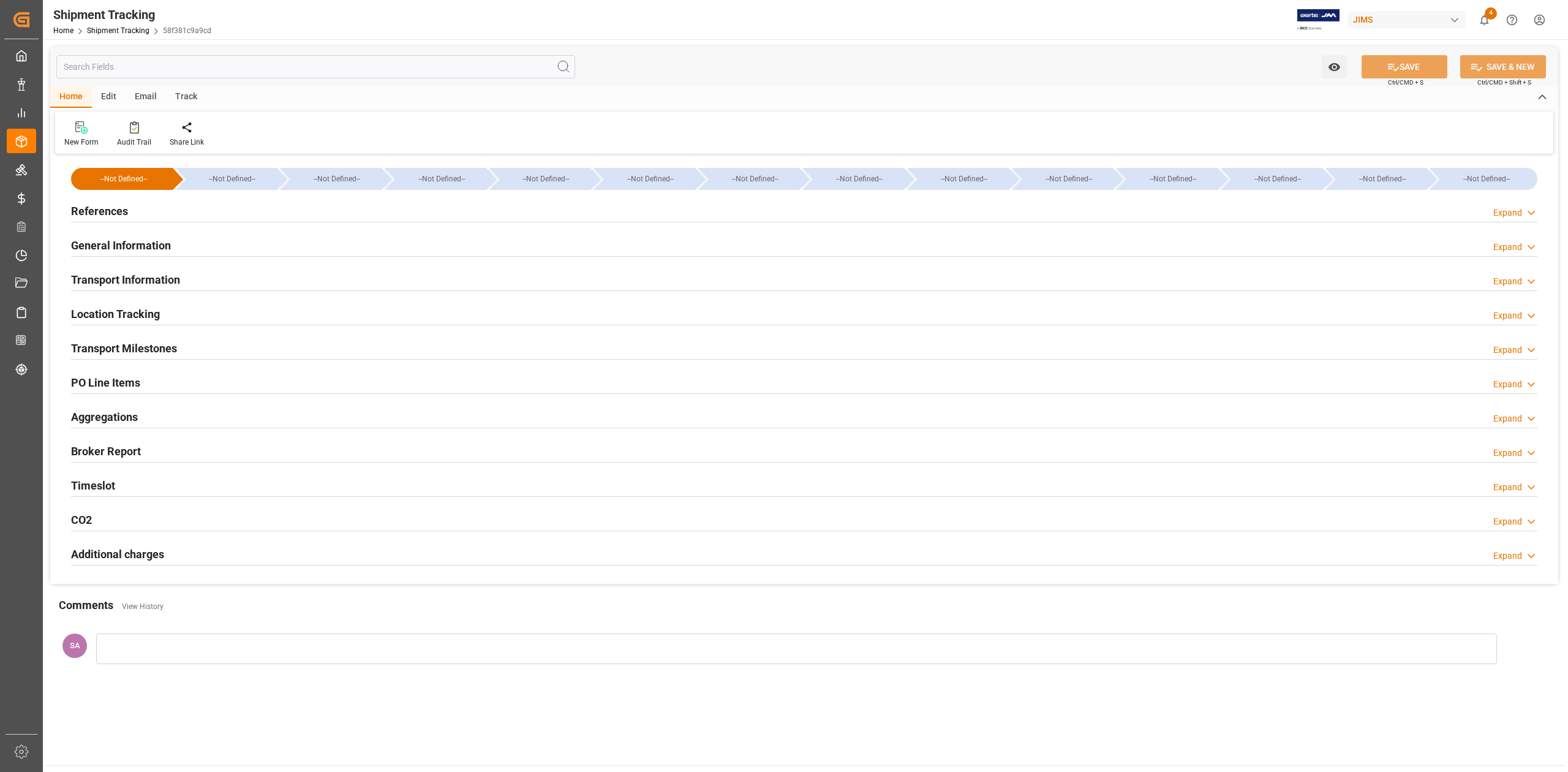
type input "[DATE] 00:00"
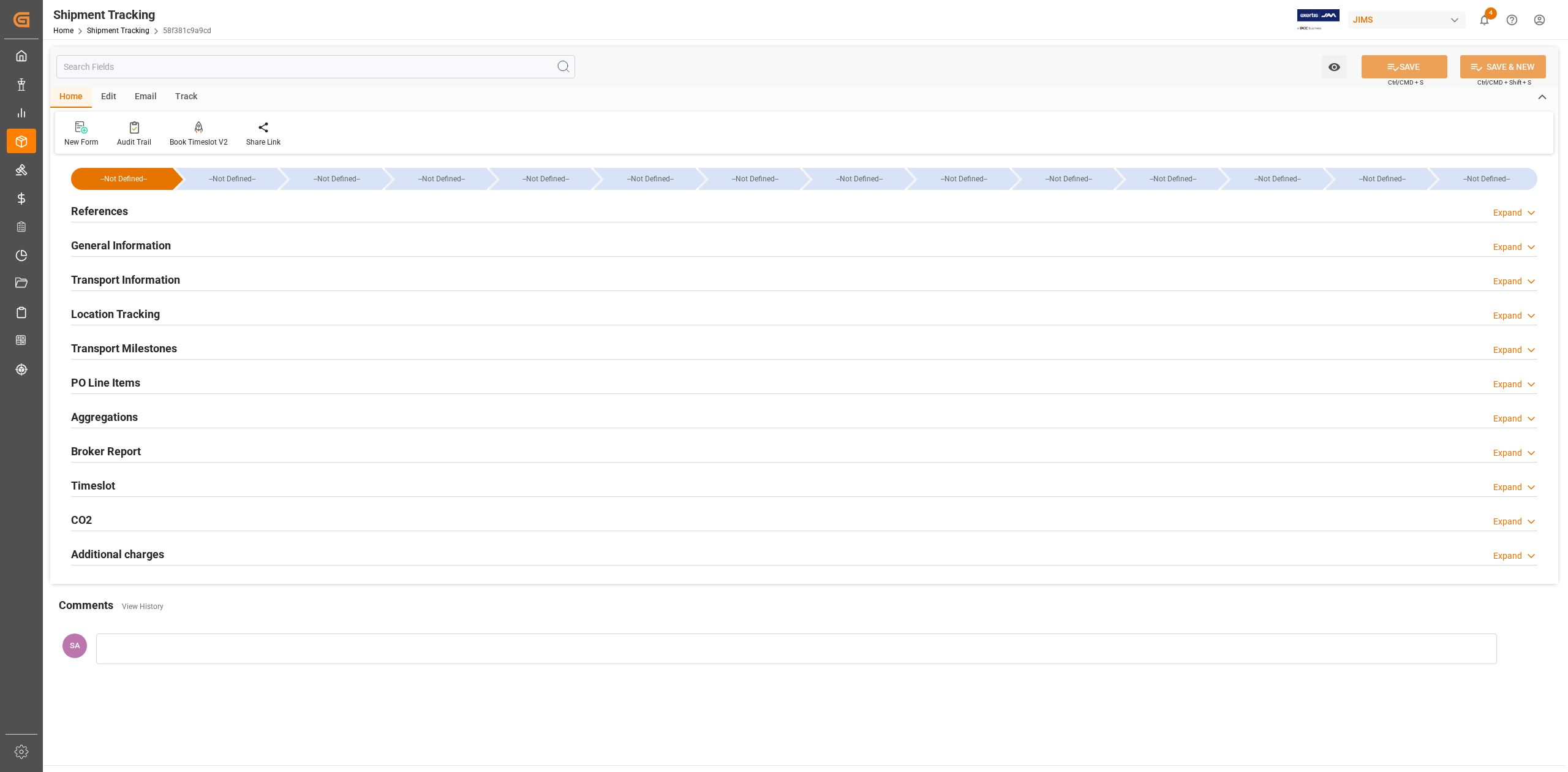
click at [155, 351] on h2 "Transport Milestones" at bounding box center [124, 348] width 106 height 17
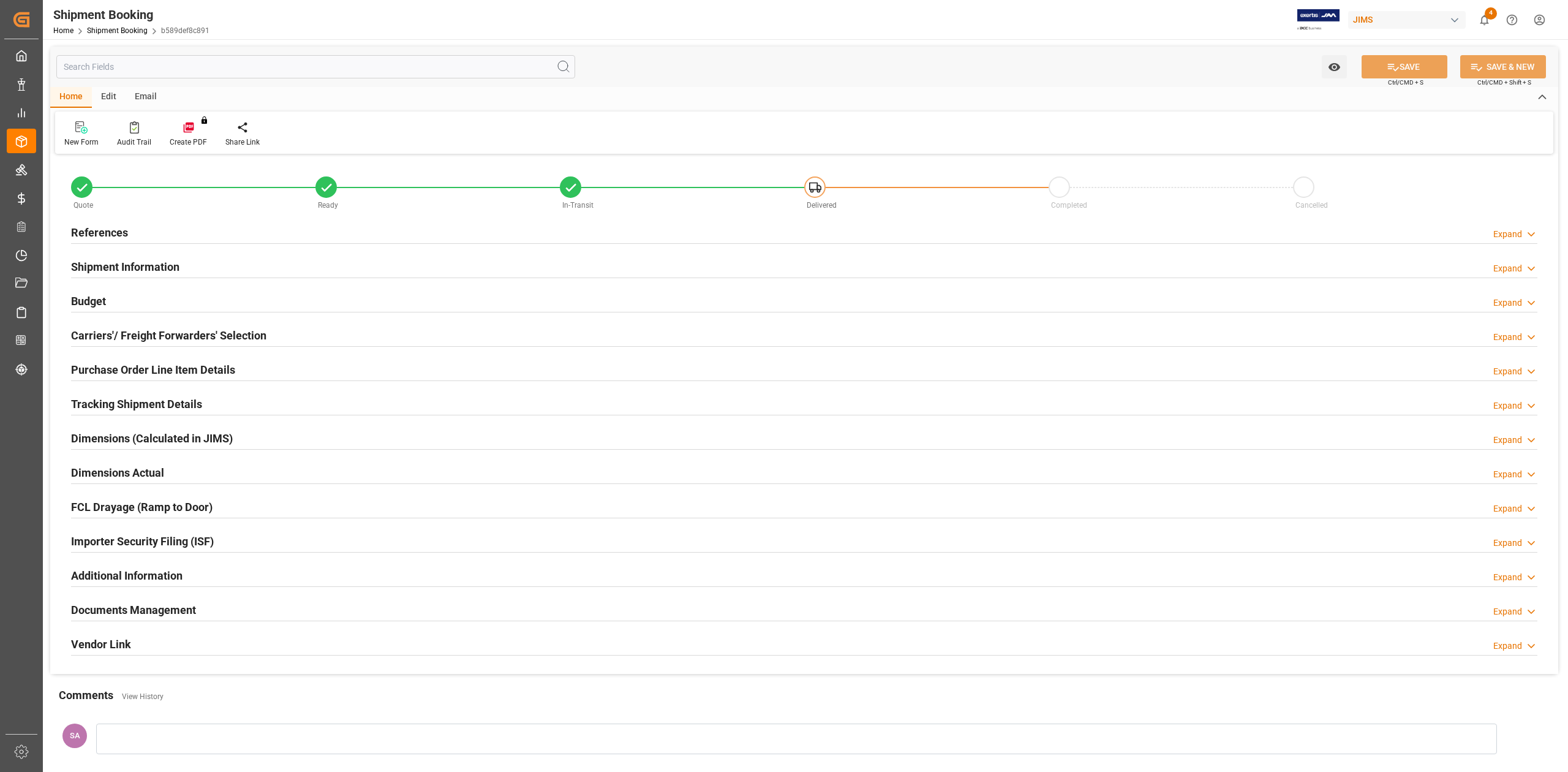
type input "31"
click at [116, 258] on h2 "Shipment Information" at bounding box center [125, 267] width 108 height 17
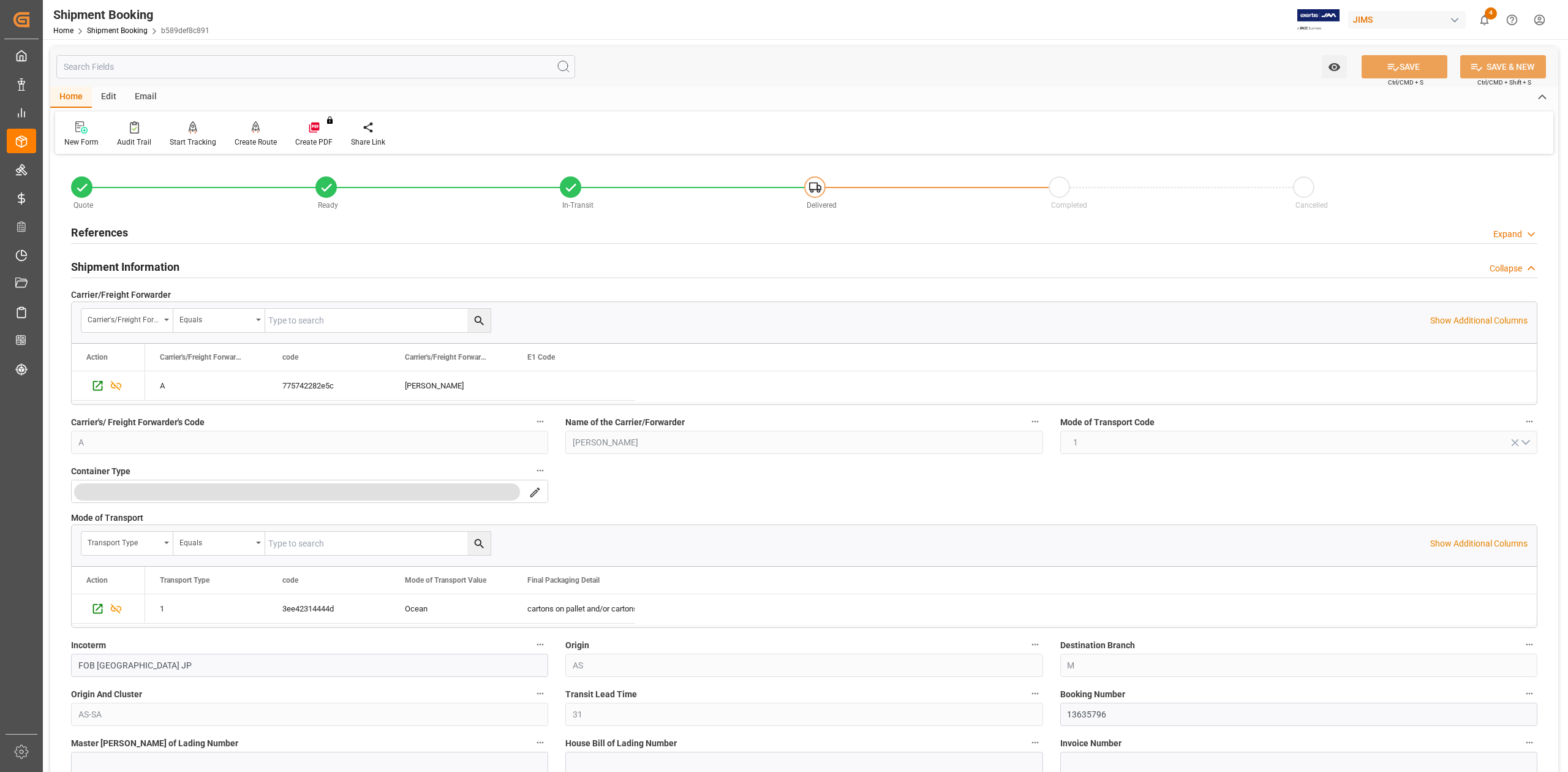
scroll to position [163, 0]
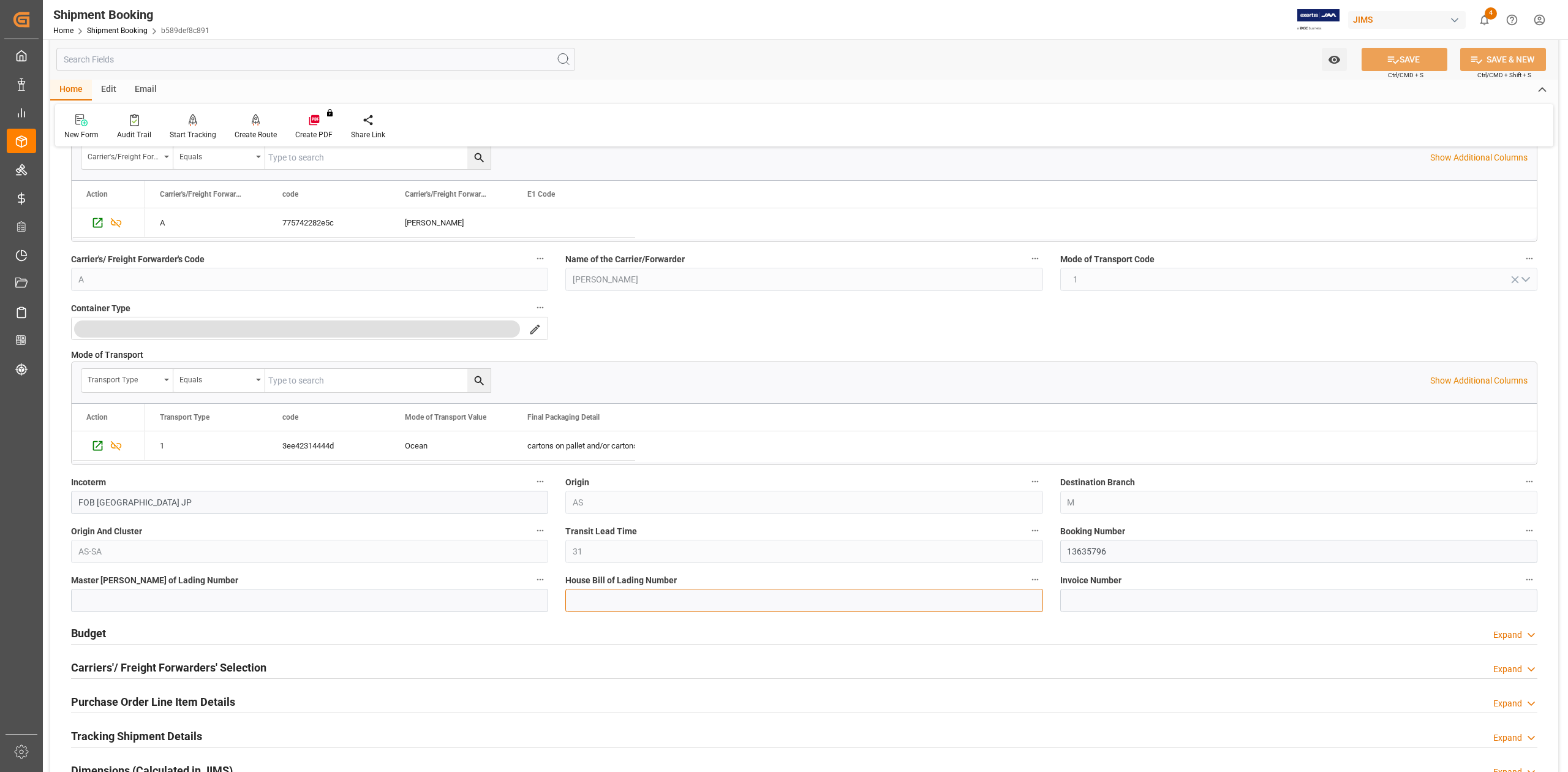
click at [665, 604] on input at bounding box center [804, 600] width 477 height 23
paste input "KLLMJP1153888"
type input "KLLMJP1153888"
click at [1378, 68] on button "SAVE" at bounding box center [1404, 59] width 86 height 23
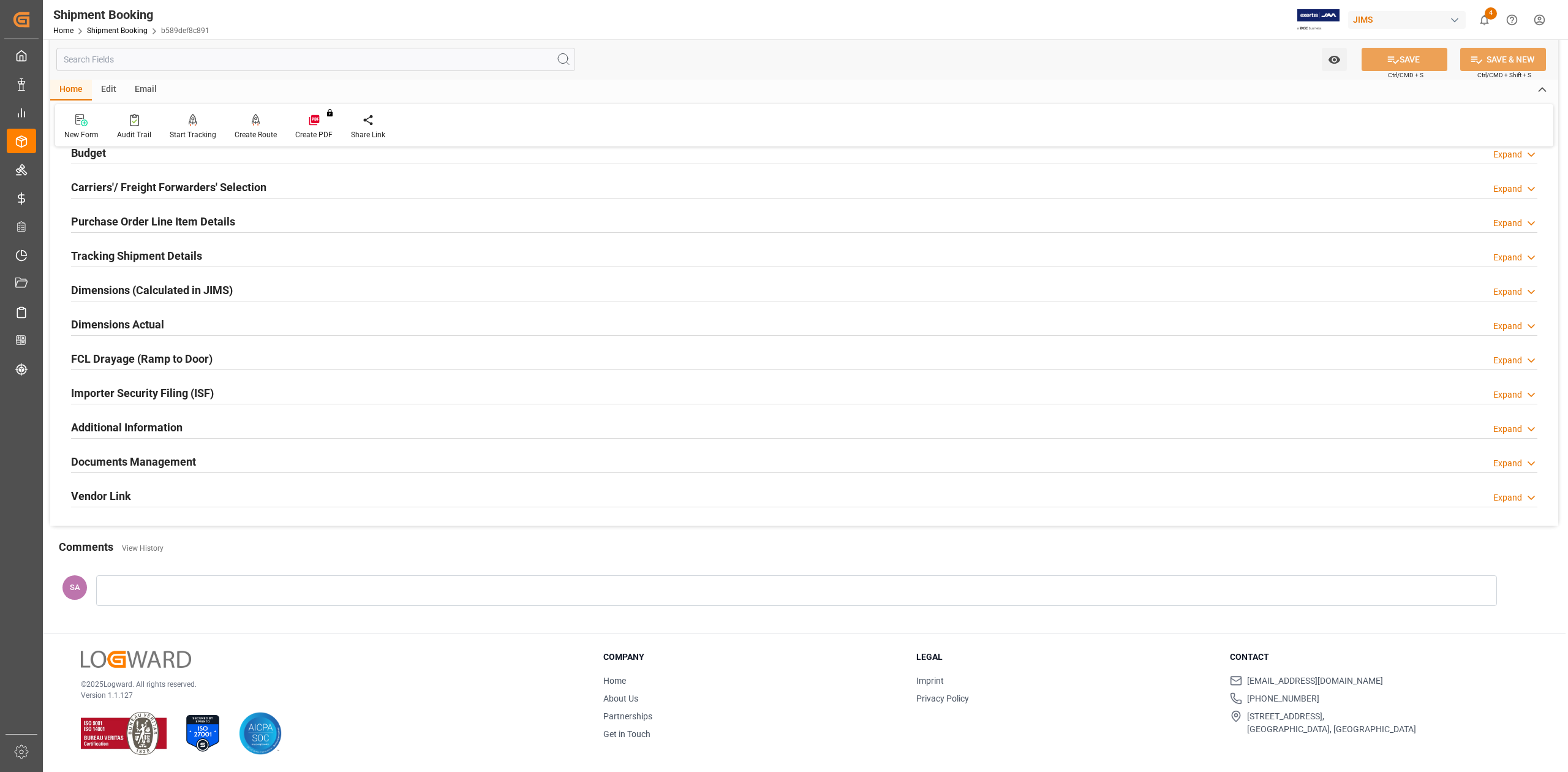
scroll to position [150, 0]
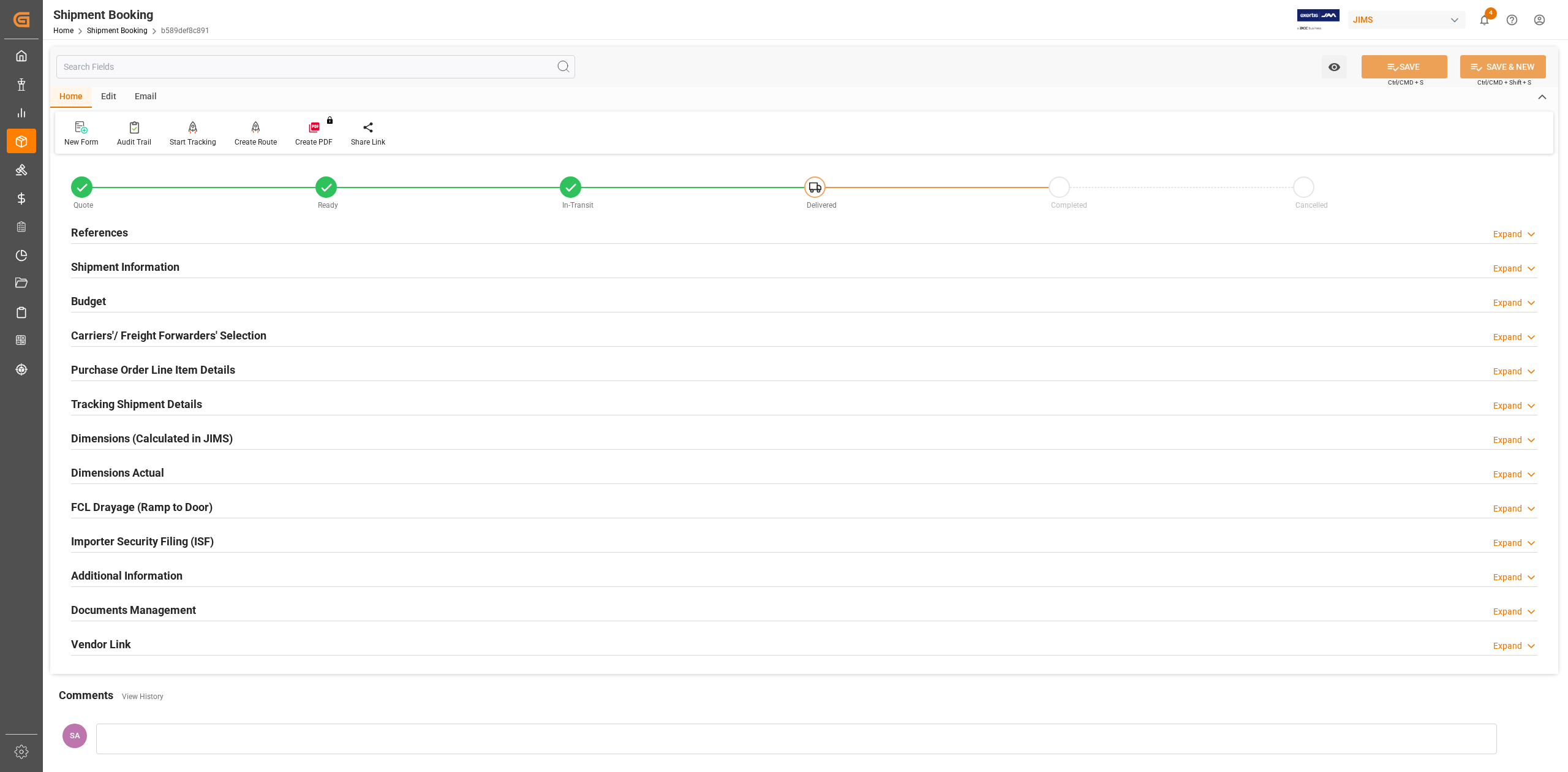
click at [182, 372] on h2 "Purchase Order Line Item Details" at bounding box center [153, 369] width 164 height 17
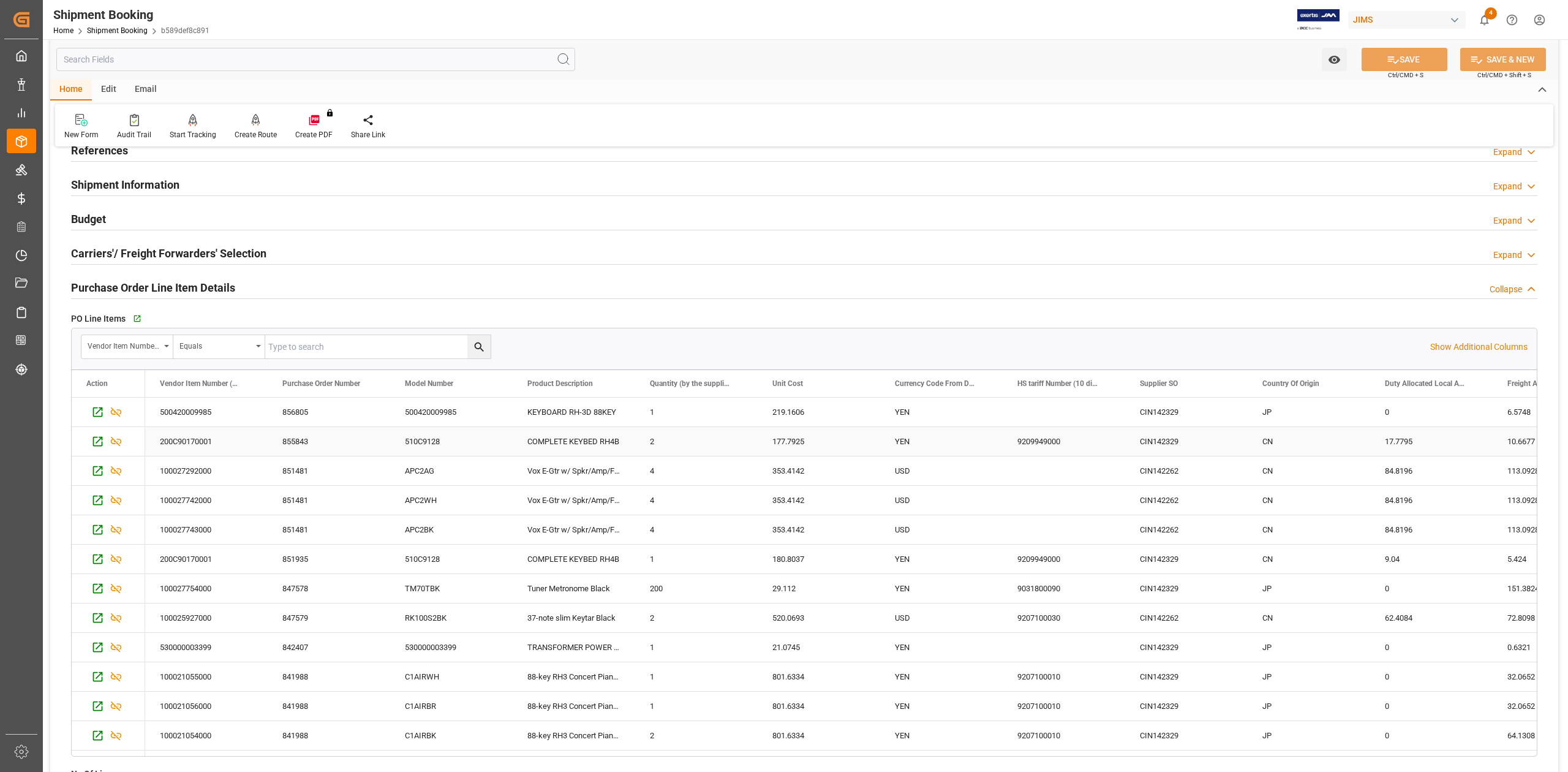
scroll to position [82, 0]
click at [134, 320] on icon "button" at bounding box center [136, 319] width 8 height 8
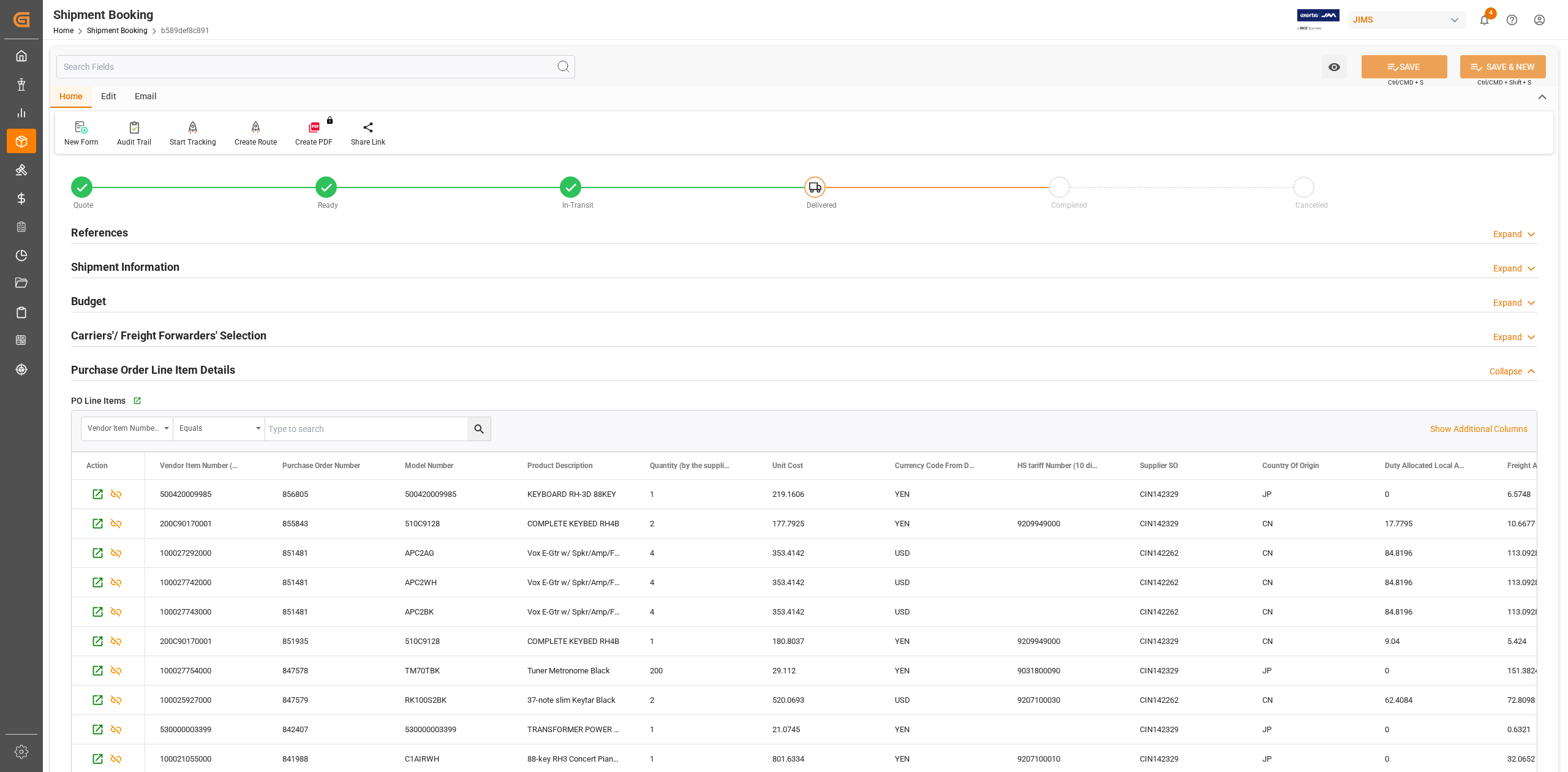
drag, startPoint x: 111, startPoint y: 231, endPoint x: 153, endPoint y: 255, distance: 48.4
click at [111, 231] on h2 "References" at bounding box center [100, 233] width 57 height 17
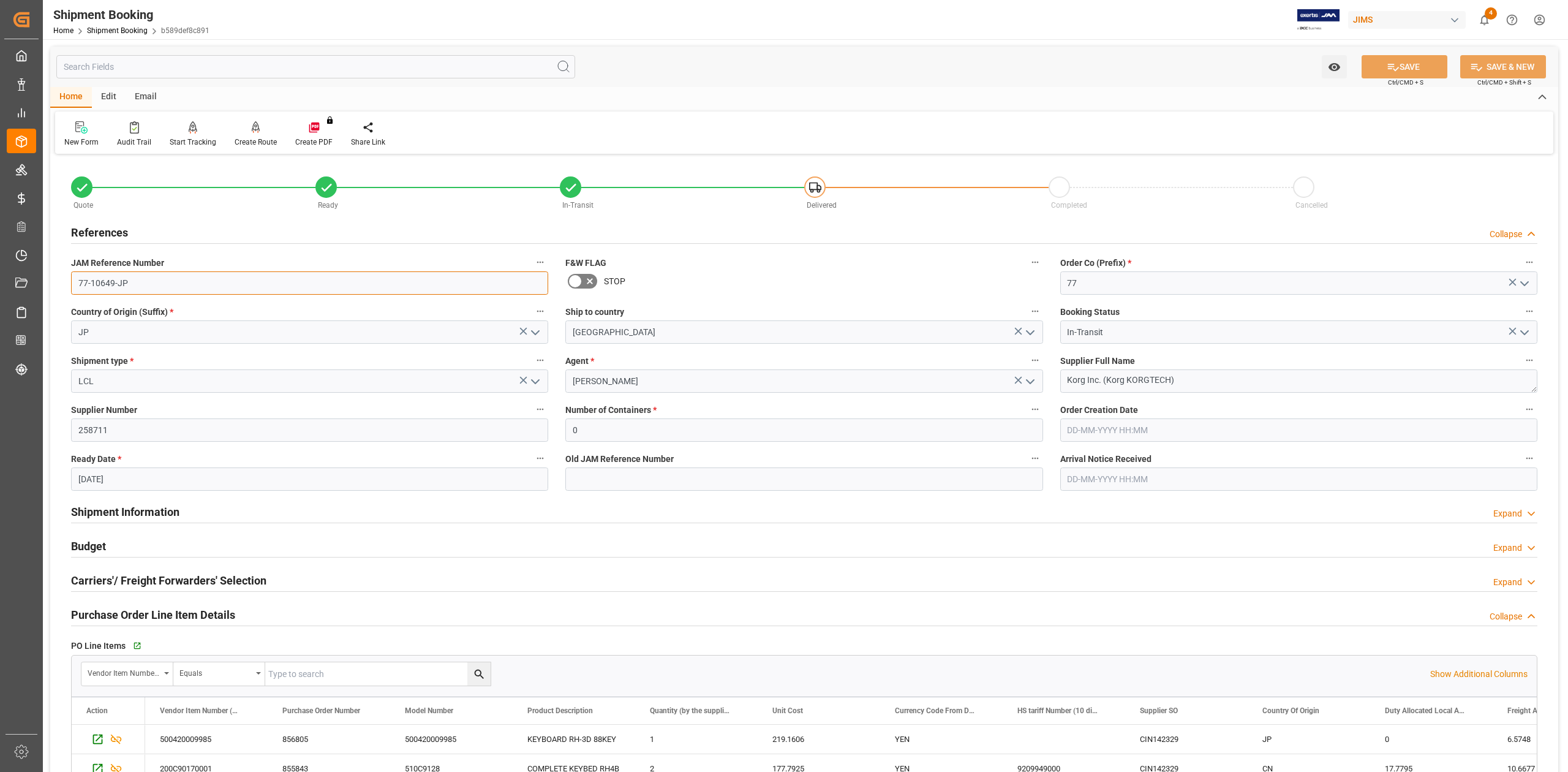
click at [174, 279] on input "77-10649-JP" at bounding box center [310, 282] width 477 height 23
click at [1189, 375] on textarea "Korg Inc. (Korg KORGTECH)" at bounding box center [1299, 381] width 477 height 23
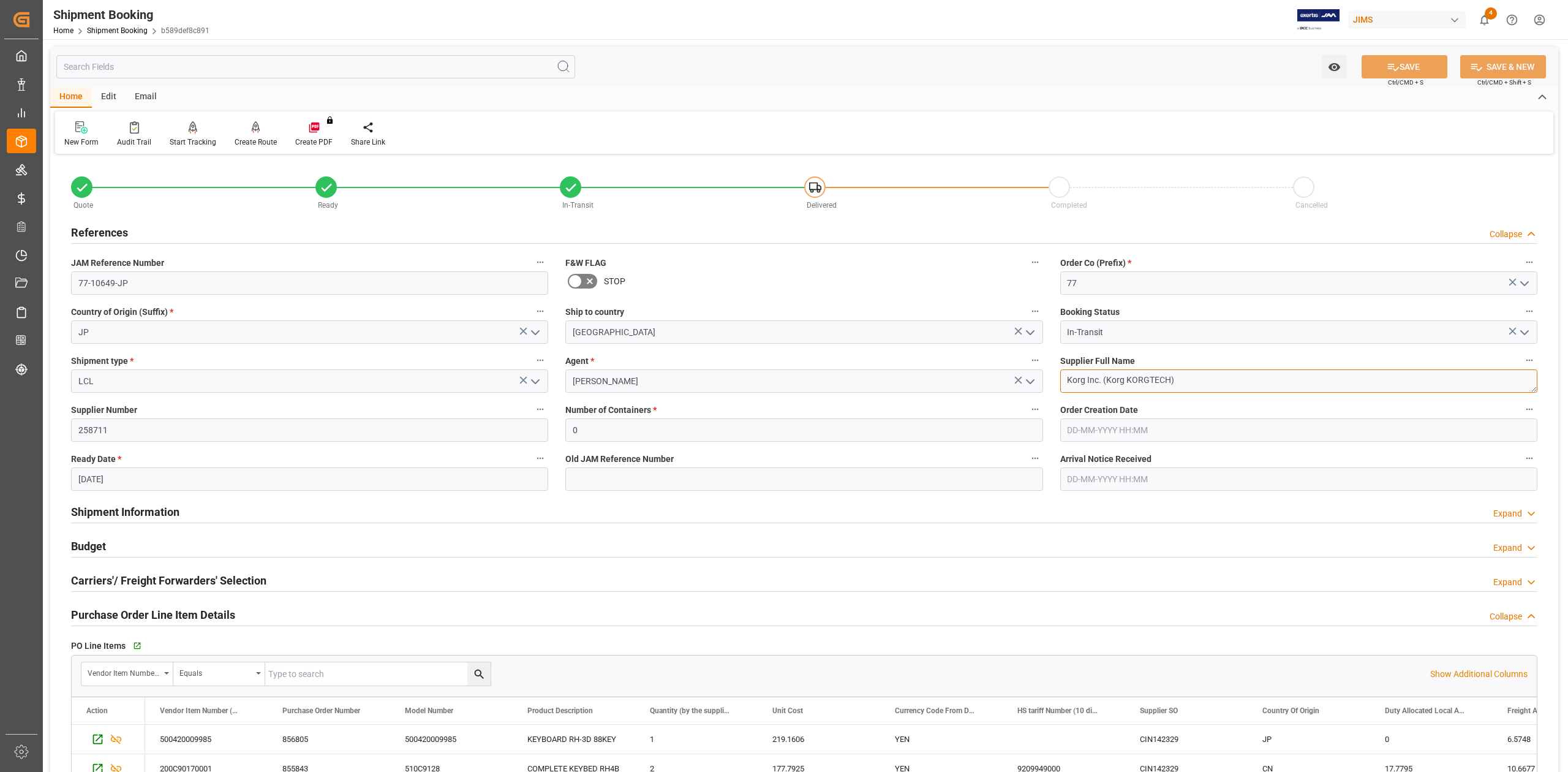
click at [1189, 375] on textarea "Korg Inc. (Korg KORGTECH)" at bounding box center [1299, 381] width 477 height 23
drag, startPoint x: 85, startPoint y: 544, endPoint x: 503, endPoint y: 478, distance: 423.2
click at [85, 544] on h2 "Budget" at bounding box center [89, 546] width 35 height 17
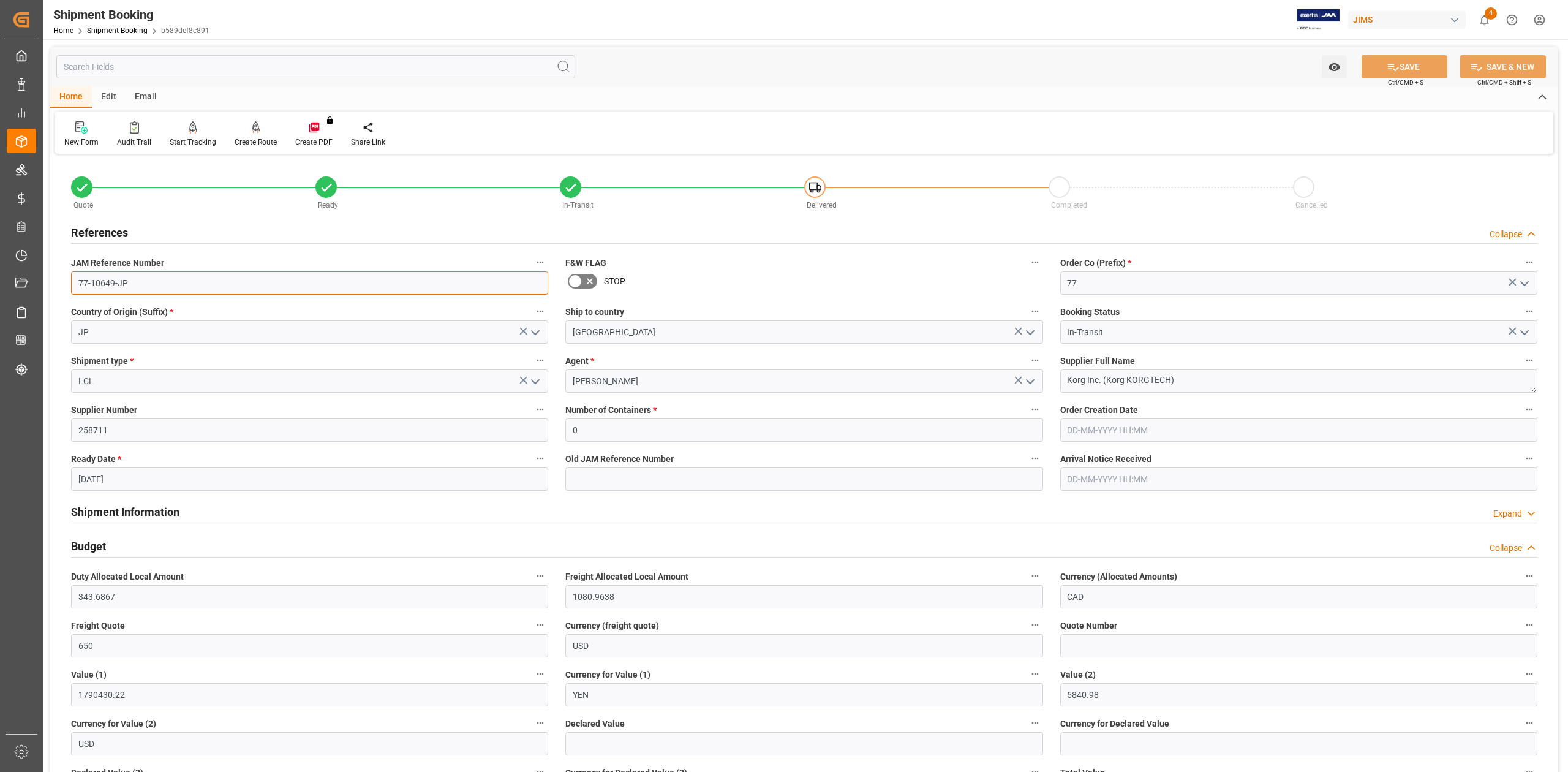
click at [153, 280] on input "77-10649-JP" at bounding box center [310, 282] width 477 height 23
click at [1193, 381] on textarea "Korg Inc. (Korg KORGTECH)" at bounding box center [1299, 381] width 477 height 23
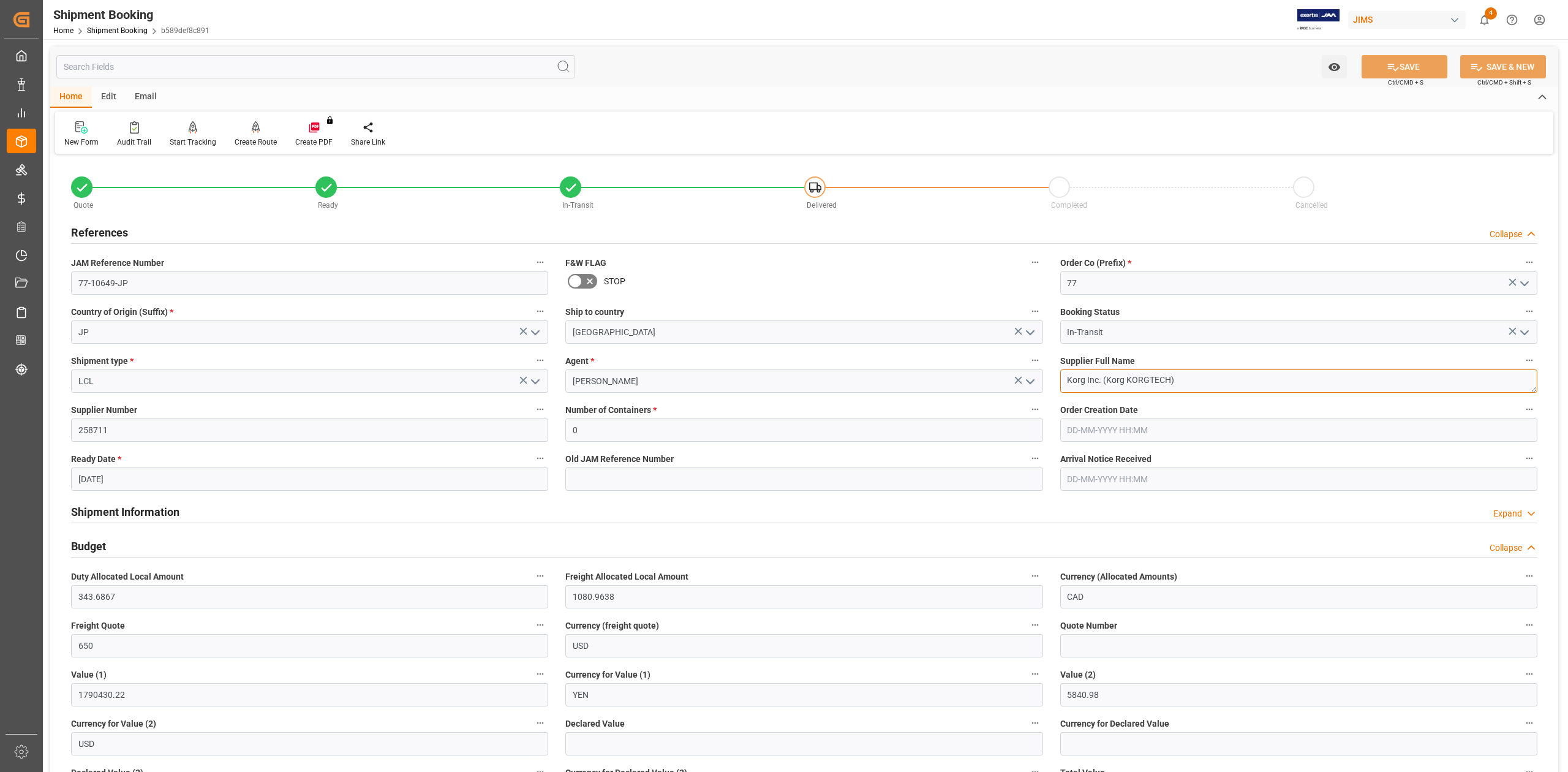
click at [1193, 381] on textarea "Korg Inc. (Korg KORGTECH)" at bounding box center [1299, 381] width 477 height 23
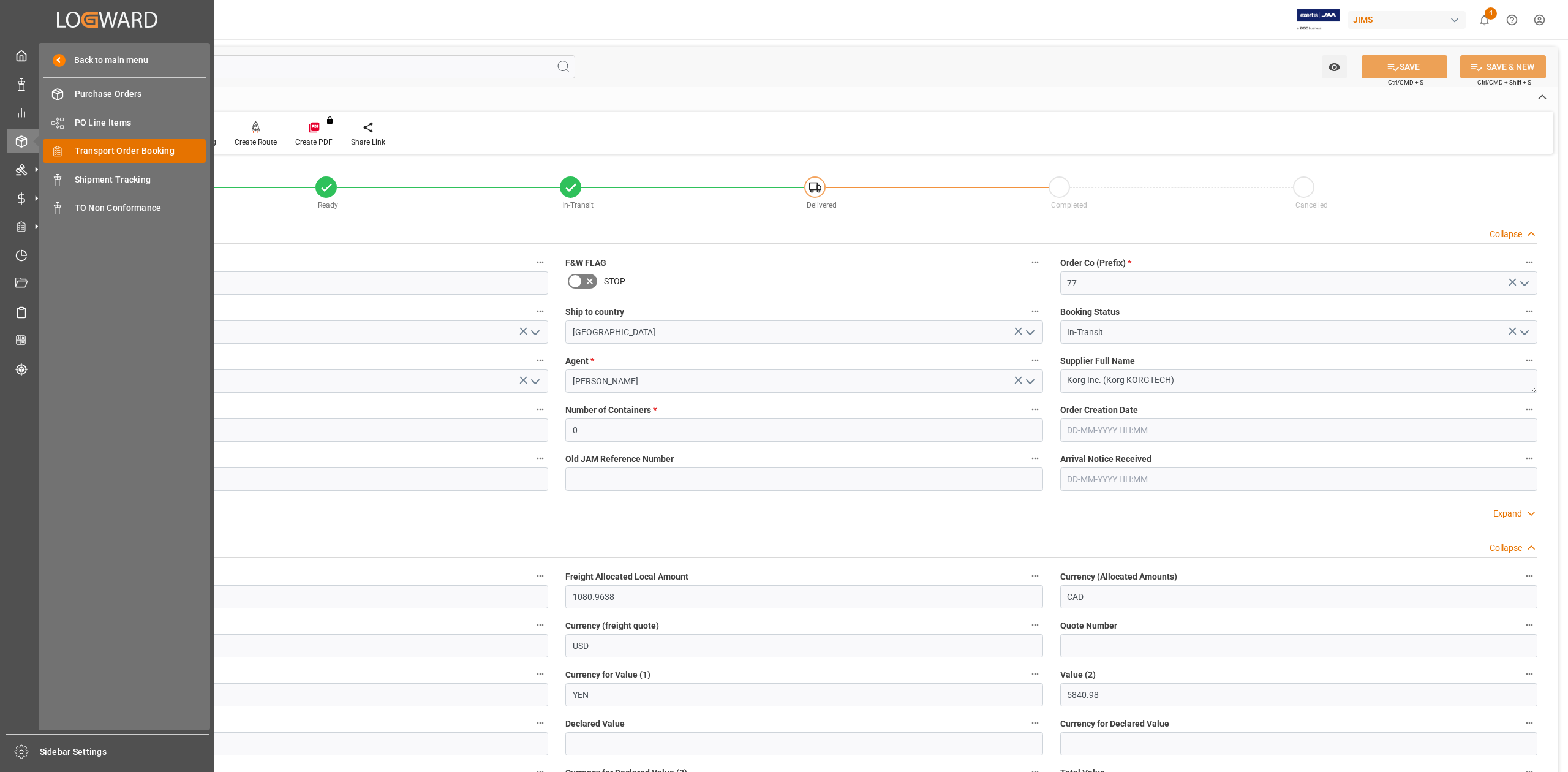
click at [118, 151] on span "Transport Order Booking" at bounding box center [140, 151] width 131 height 13
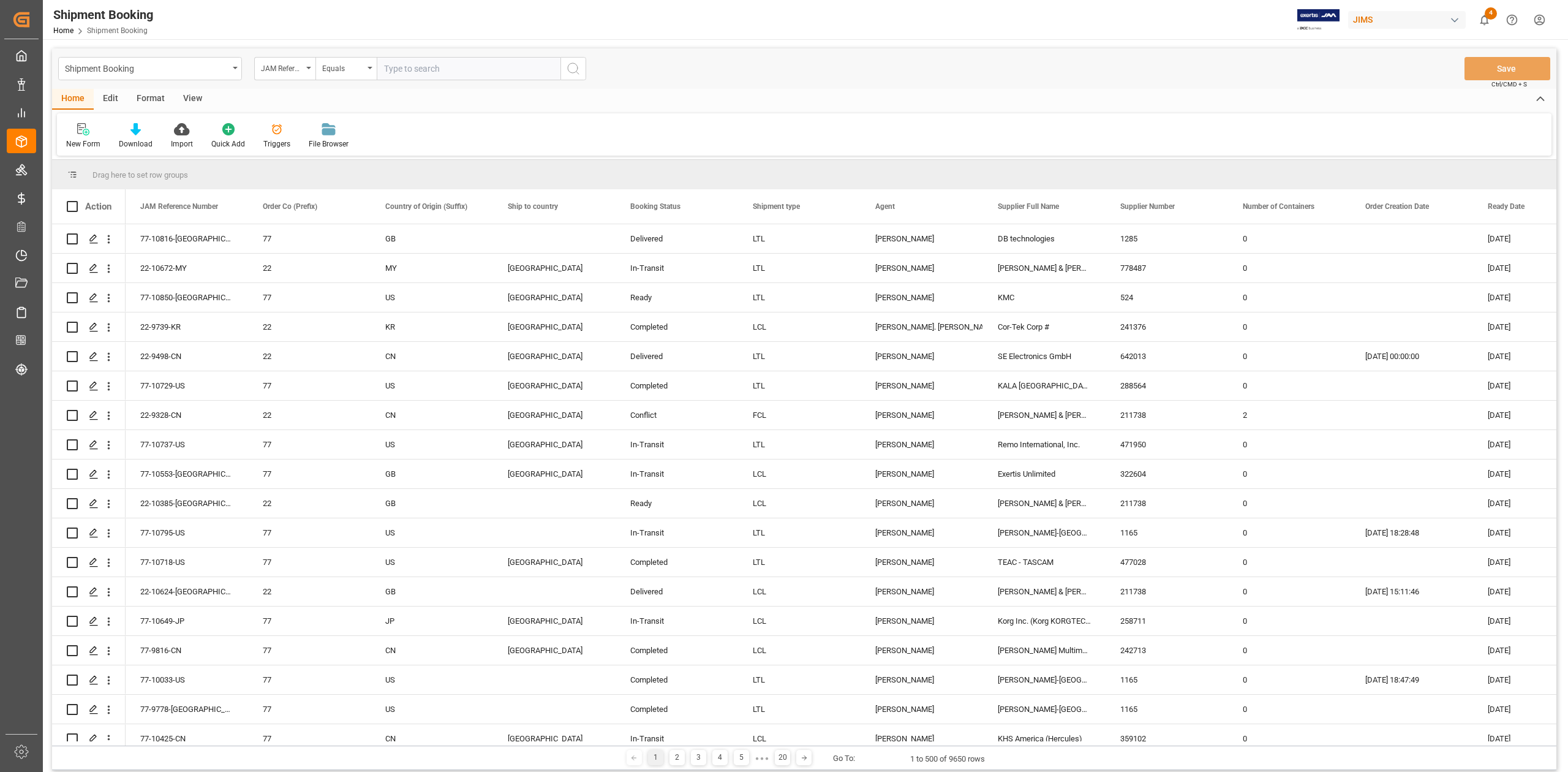
click at [429, 70] on input "text" at bounding box center [468, 68] width 184 height 23
paste input "77-9033-JP"
type input "77-9033-JP"
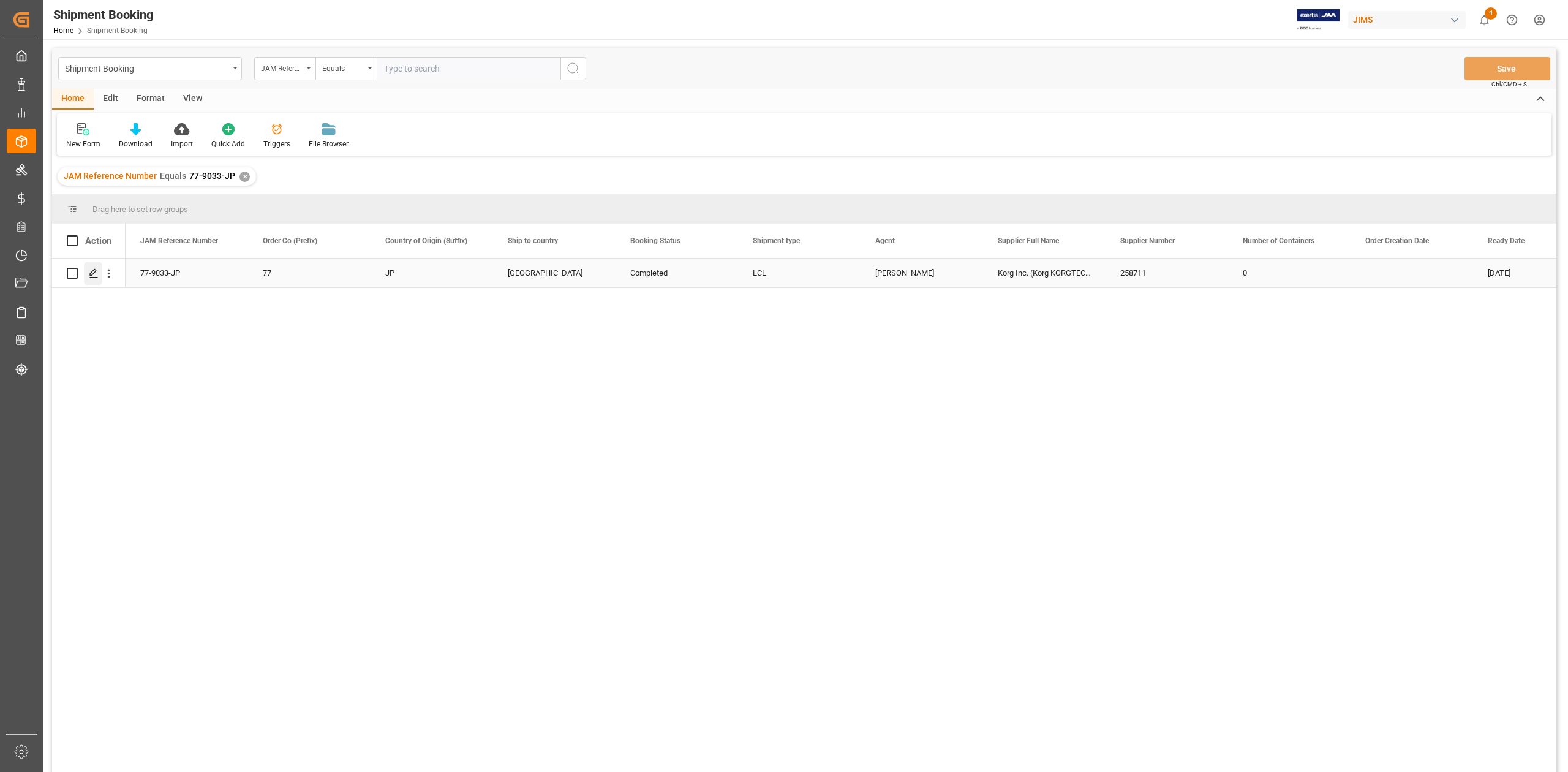
click at [94, 271] on icon "Press SPACE to select this row." at bounding box center [93, 273] width 10 height 10
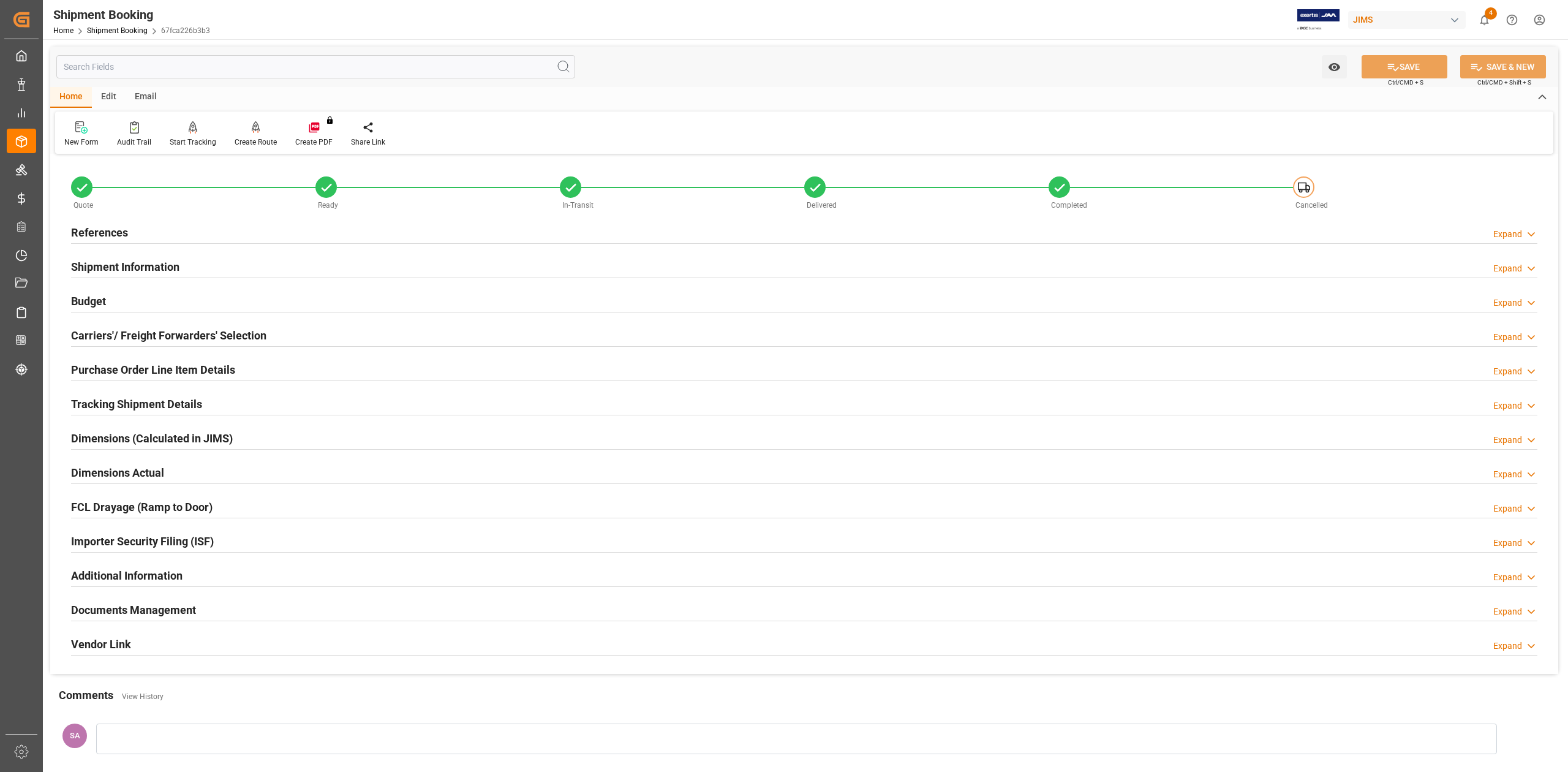
click at [148, 609] on h2 "Documents Management" at bounding box center [134, 610] width 125 height 17
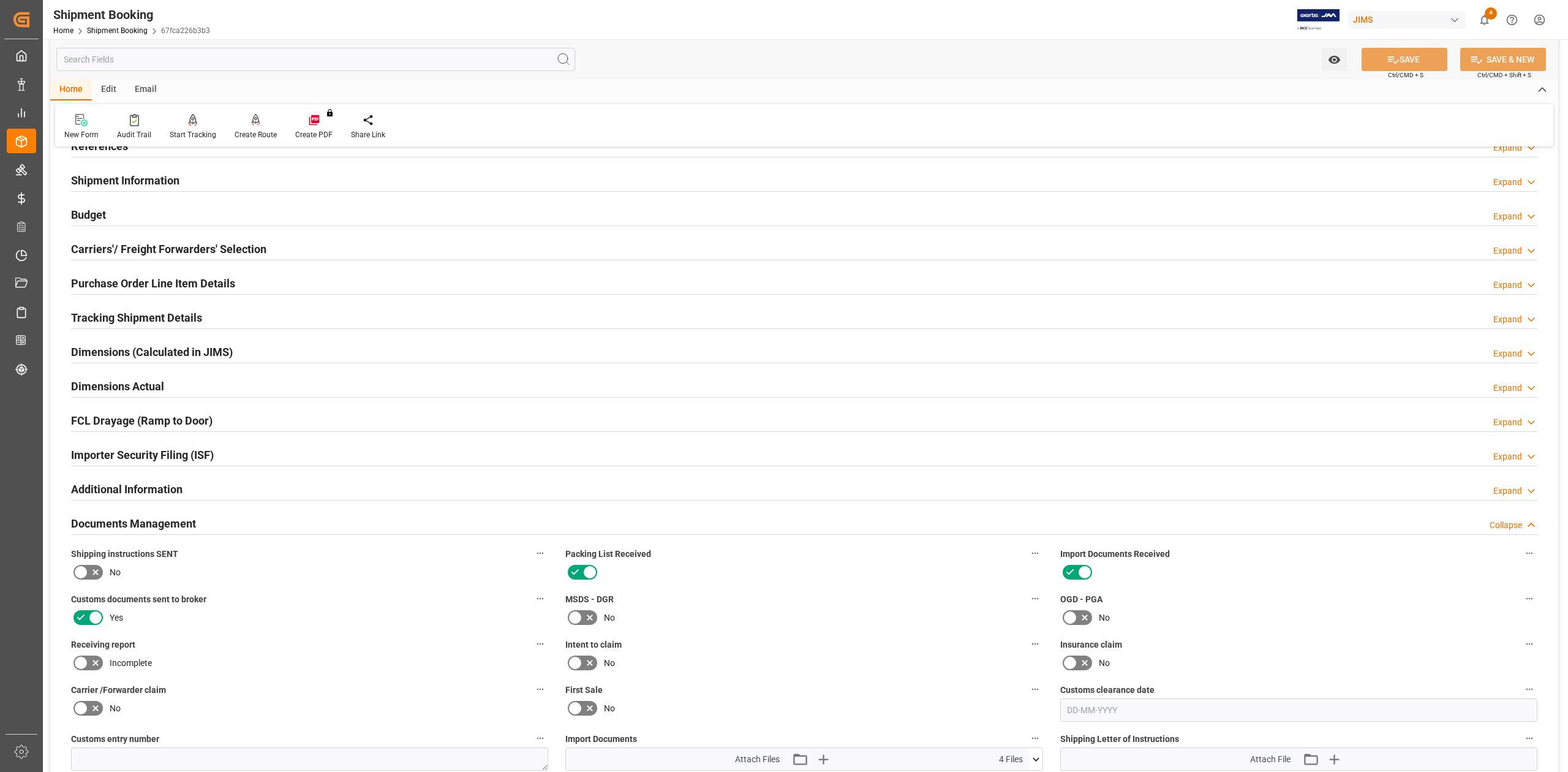
scroll to position [58, 0]
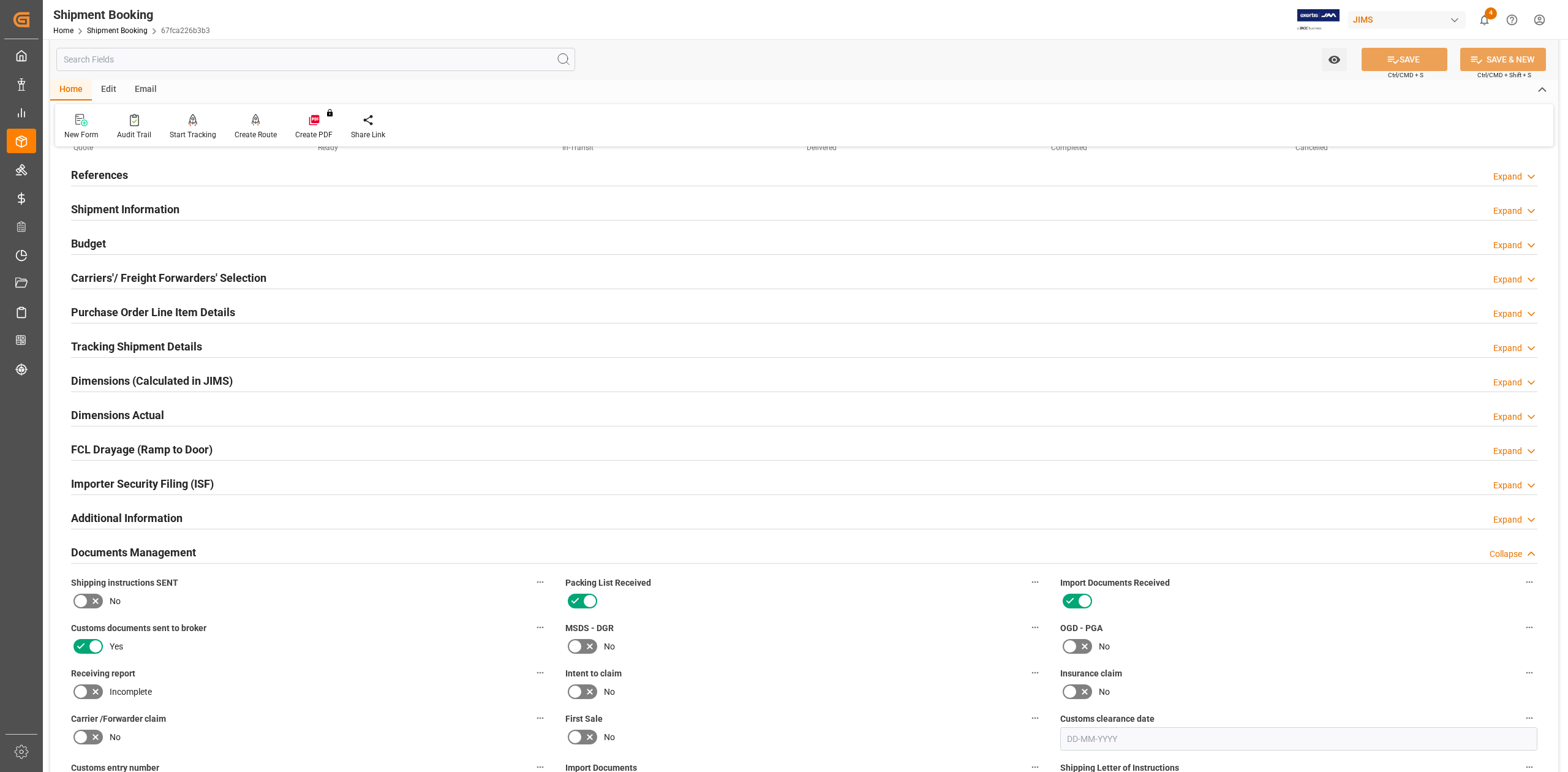
click at [89, 312] on h2 "Purchase Order Line Item Details" at bounding box center [153, 312] width 164 height 17
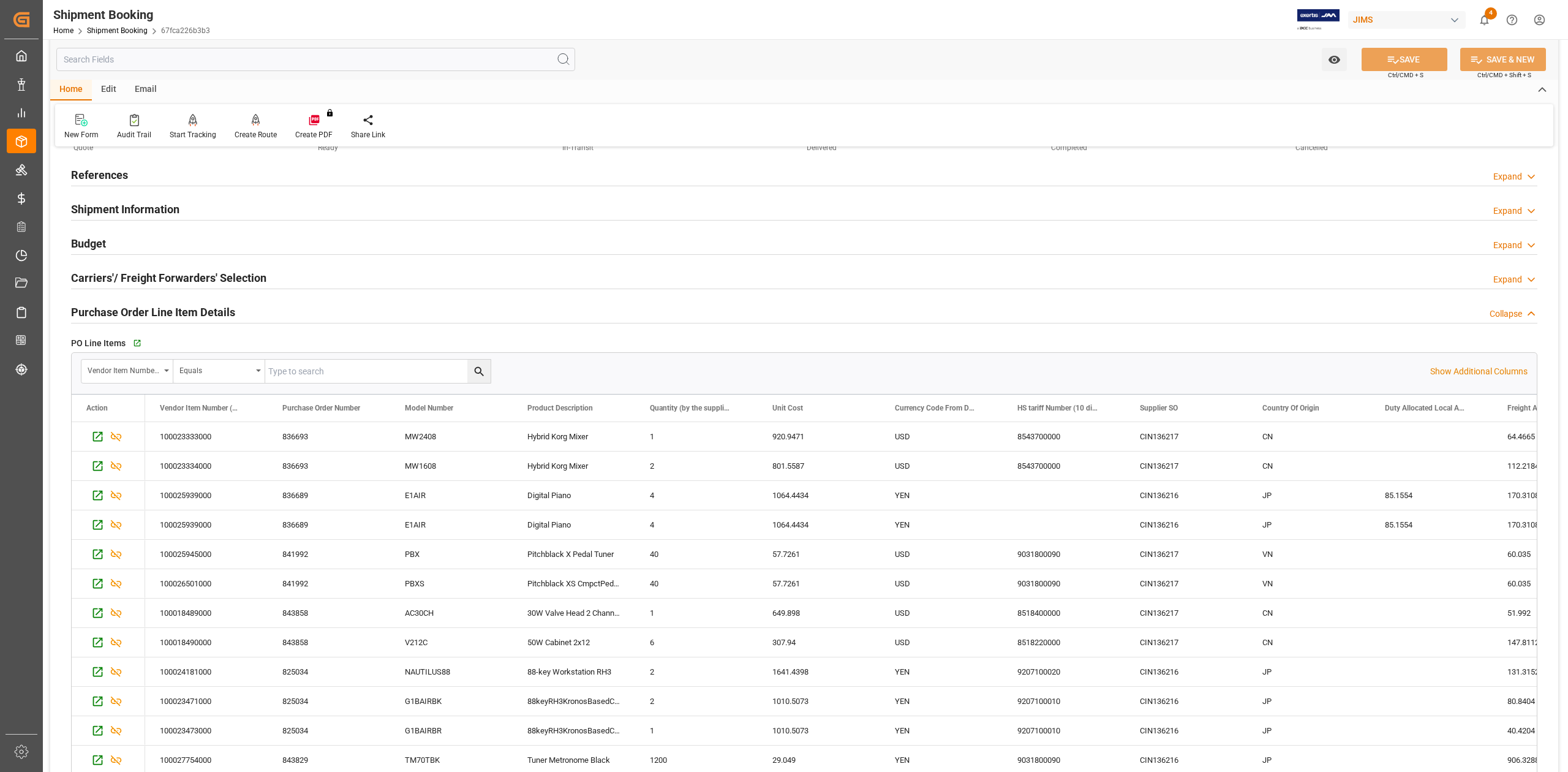
click at [89, 312] on h2 "Purchase Order Line Item Details" at bounding box center [153, 312] width 164 height 17
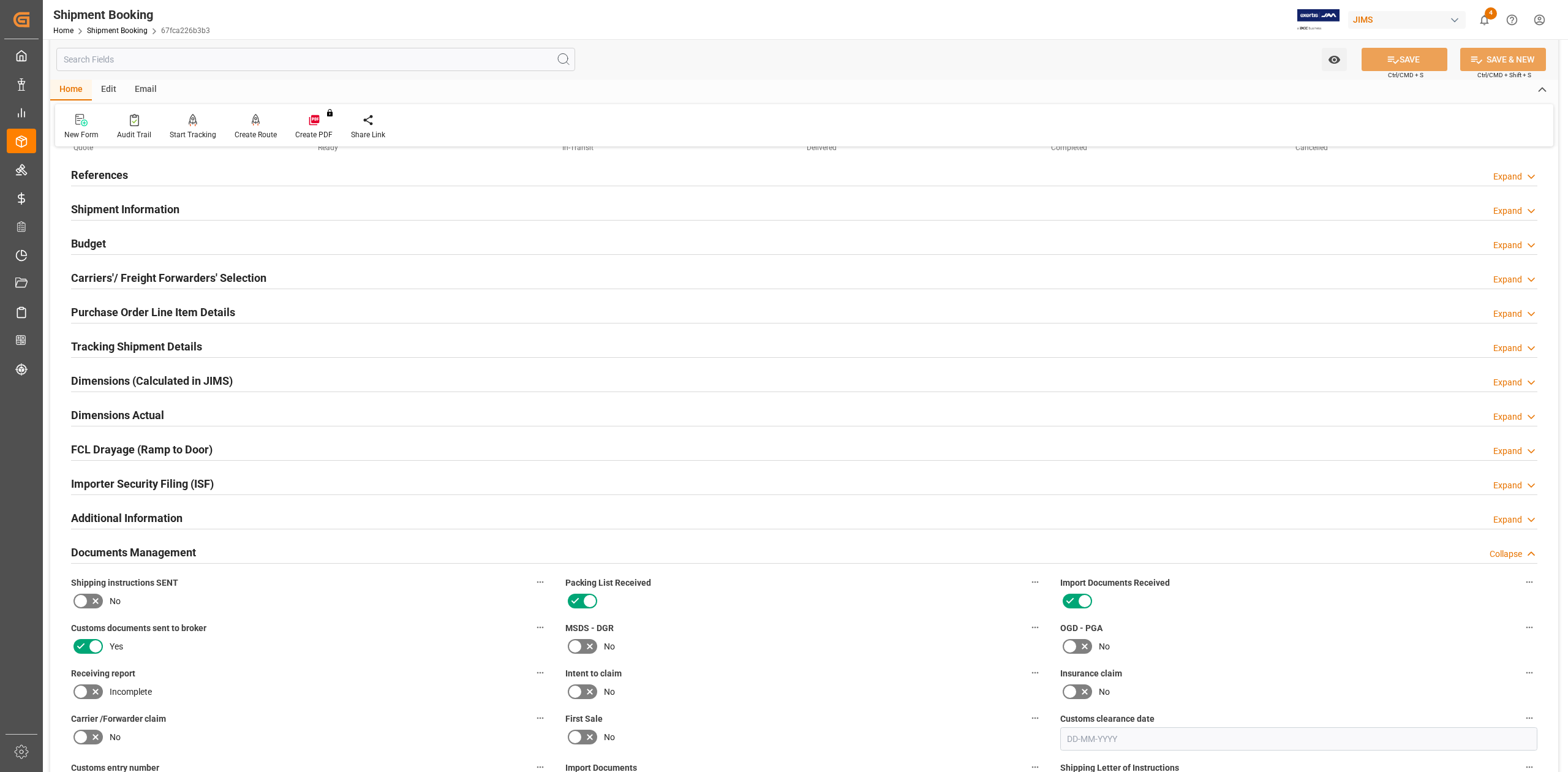
click at [108, 348] on h2 "Tracking Shipment Details" at bounding box center [137, 346] width 131 height 17
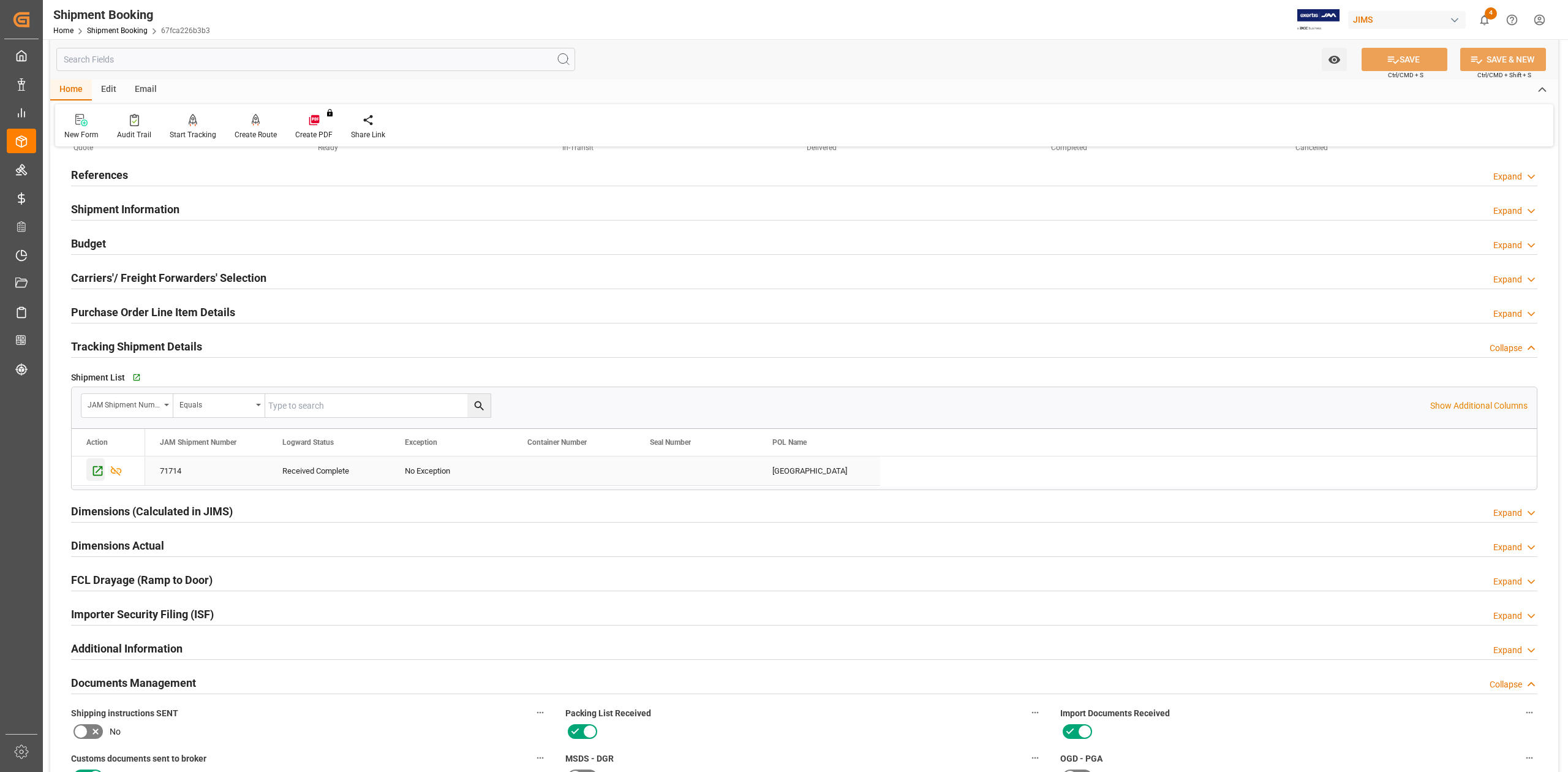
click at [96, 474] on icon "Press SPACE to select this row." at bounding box center [98, 471] width 10 height 10
click at [98, 239] on h2 "Budget" at bounding box center [89, 243] width 35 height 17
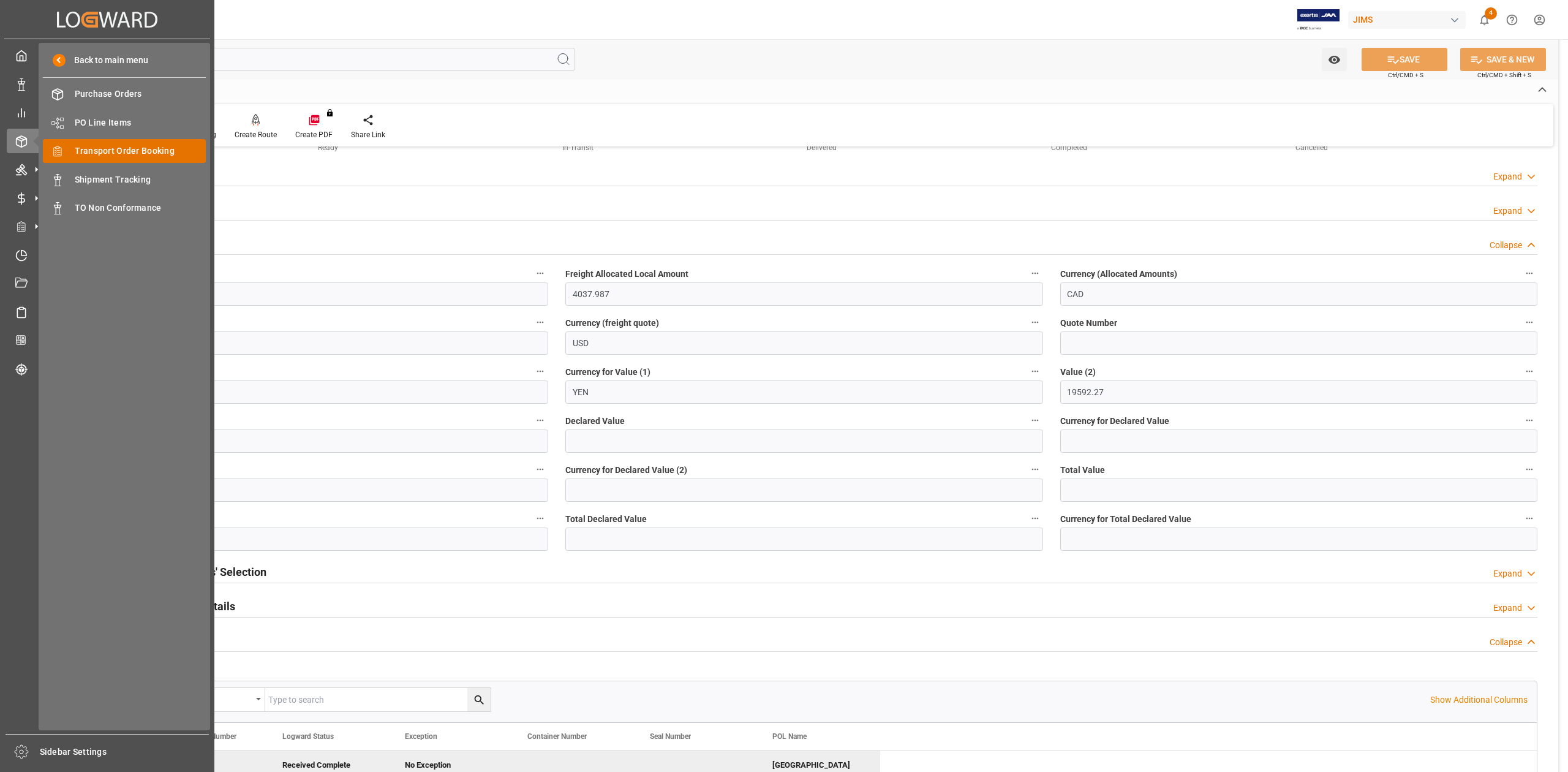
click at [92, 149] on span "Transport Order Booking" at bounding box center [140, 151] width 131 height 13
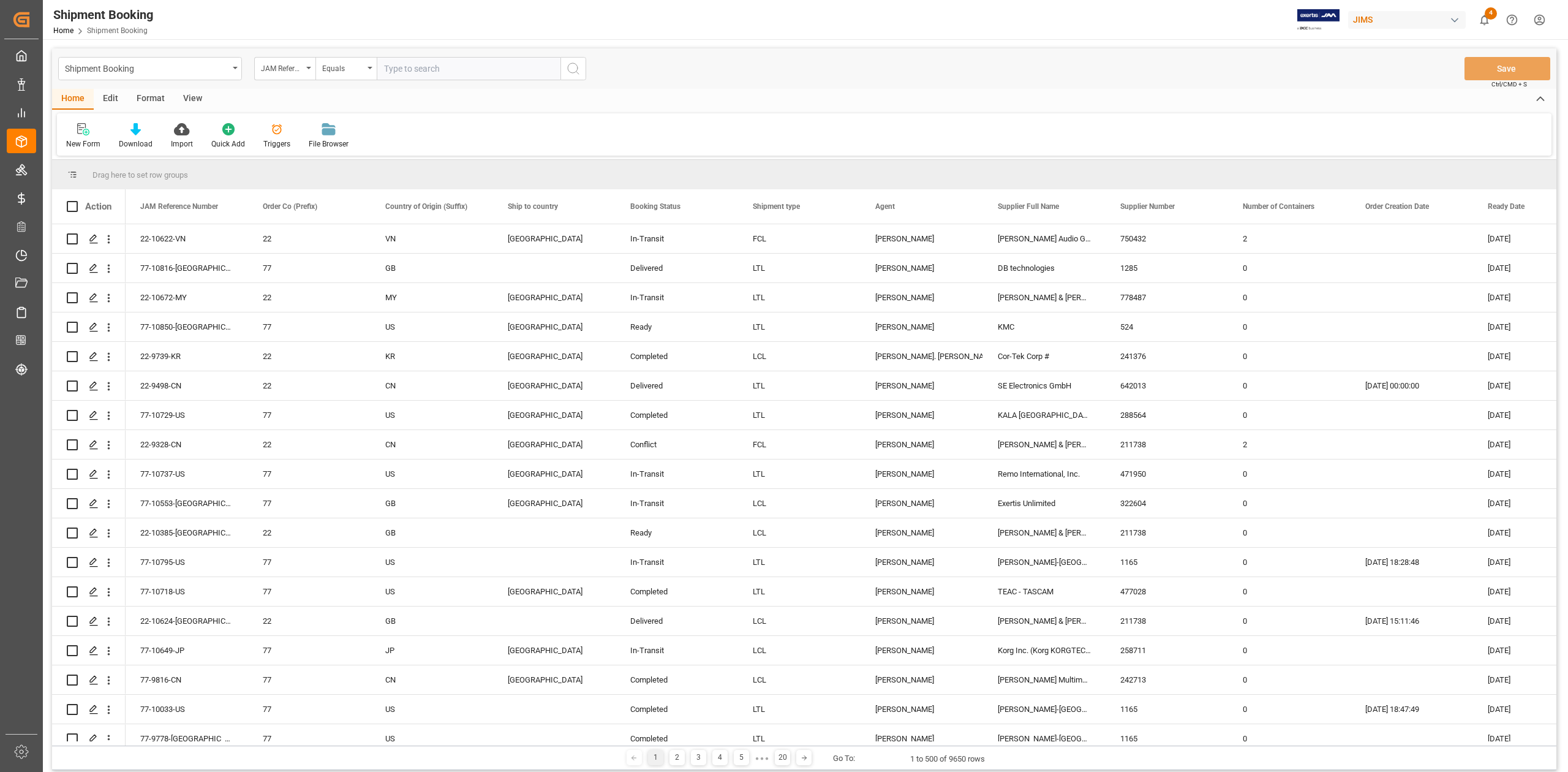
click at [429, 64] on input "text" at bounding box center [468, 68] width 184 height 23
type input "77-10170-IT"
click at [576, 71] on icon "search button" at bounding box center [573, 69] width 15 height 15
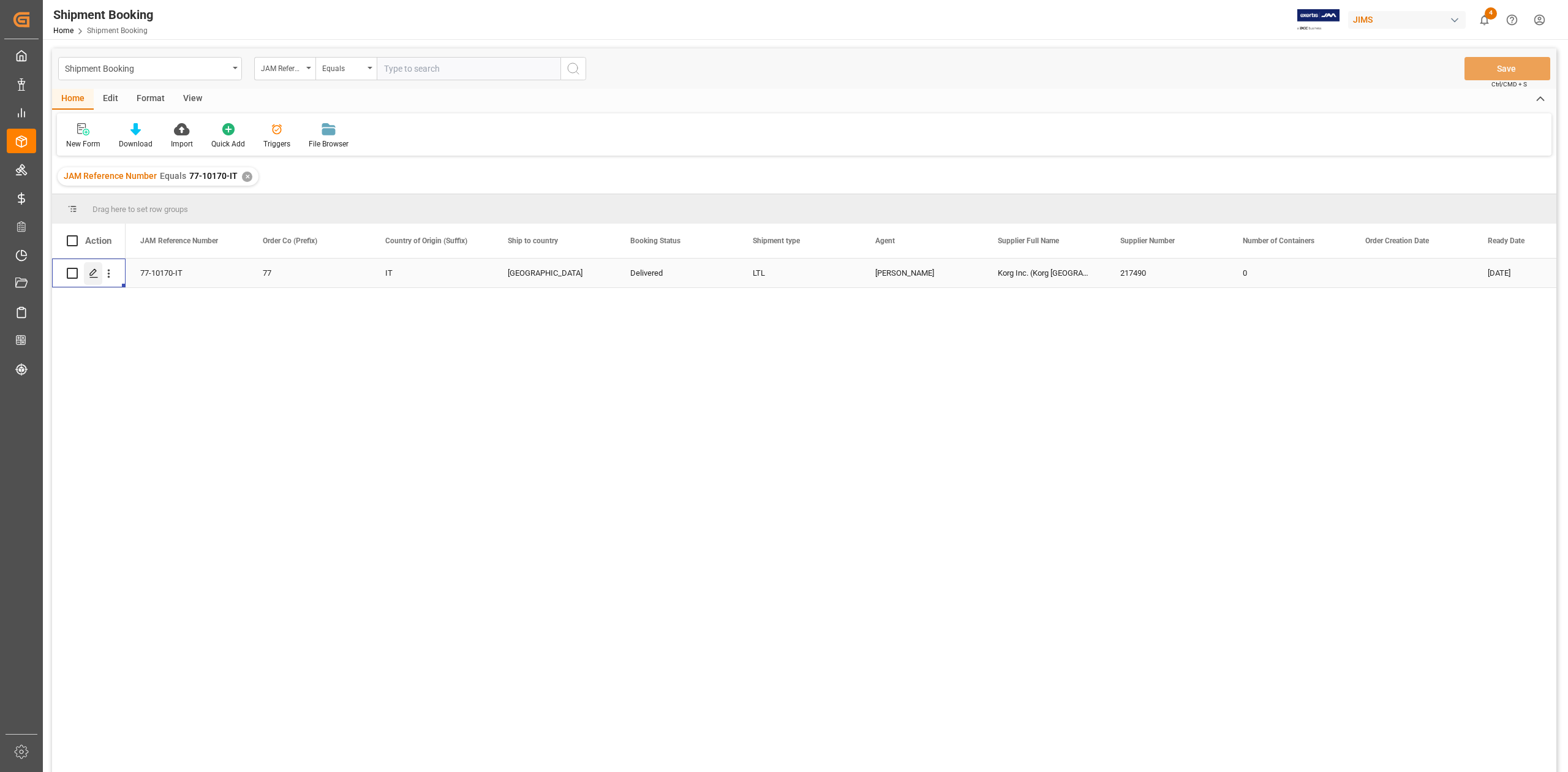
click at [92, 275] on polygon "Press SPACE to select this row." at bounding box center [93, 273] width 6 height 6
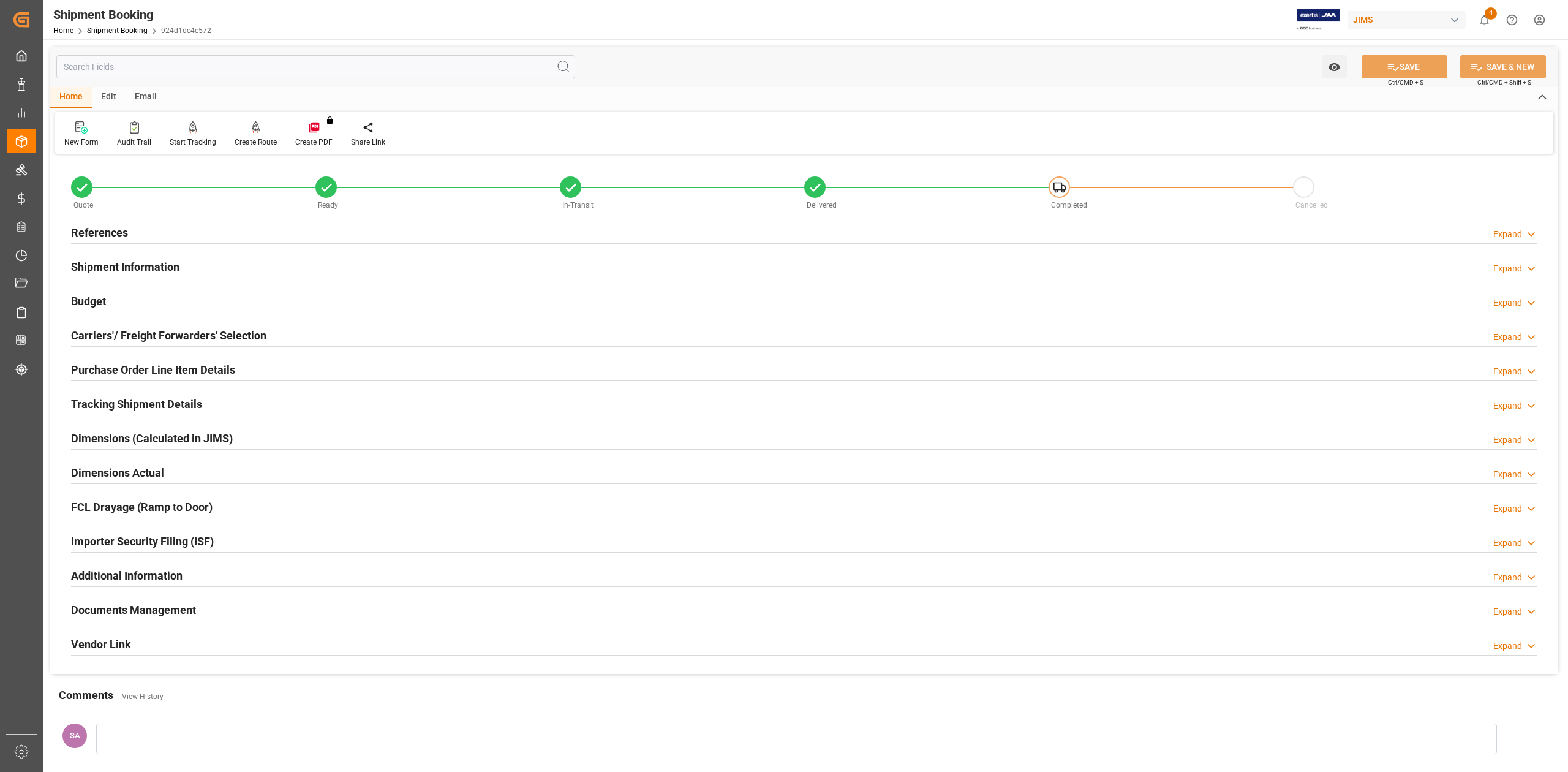
click at [101, 300] on h2 "Budget" at bounding box center [89, 301] width 35 height 17
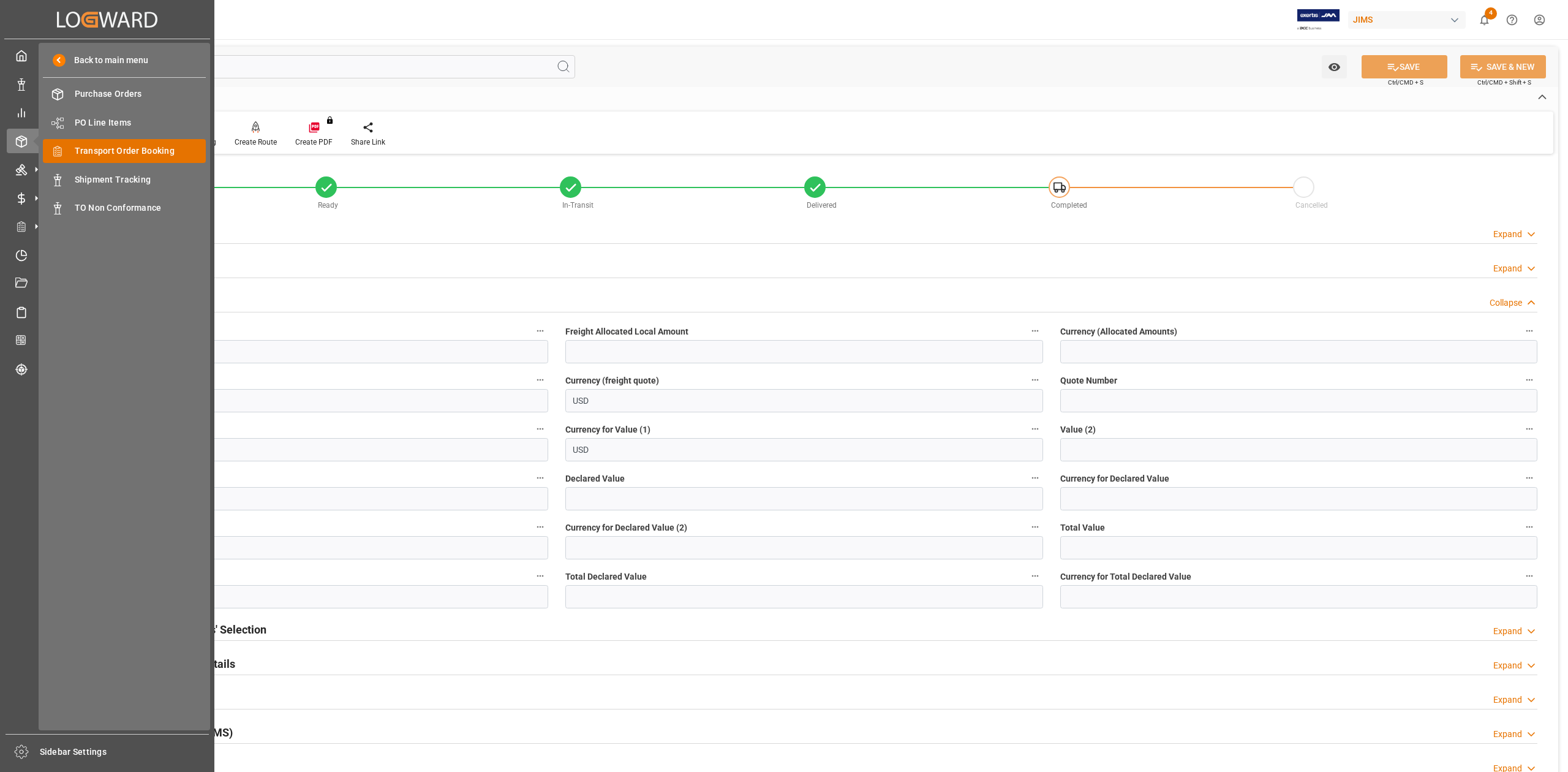
click at [109, 153] on span "Transport Order Booking" at bounding box center [140, 151] width 131 height 13
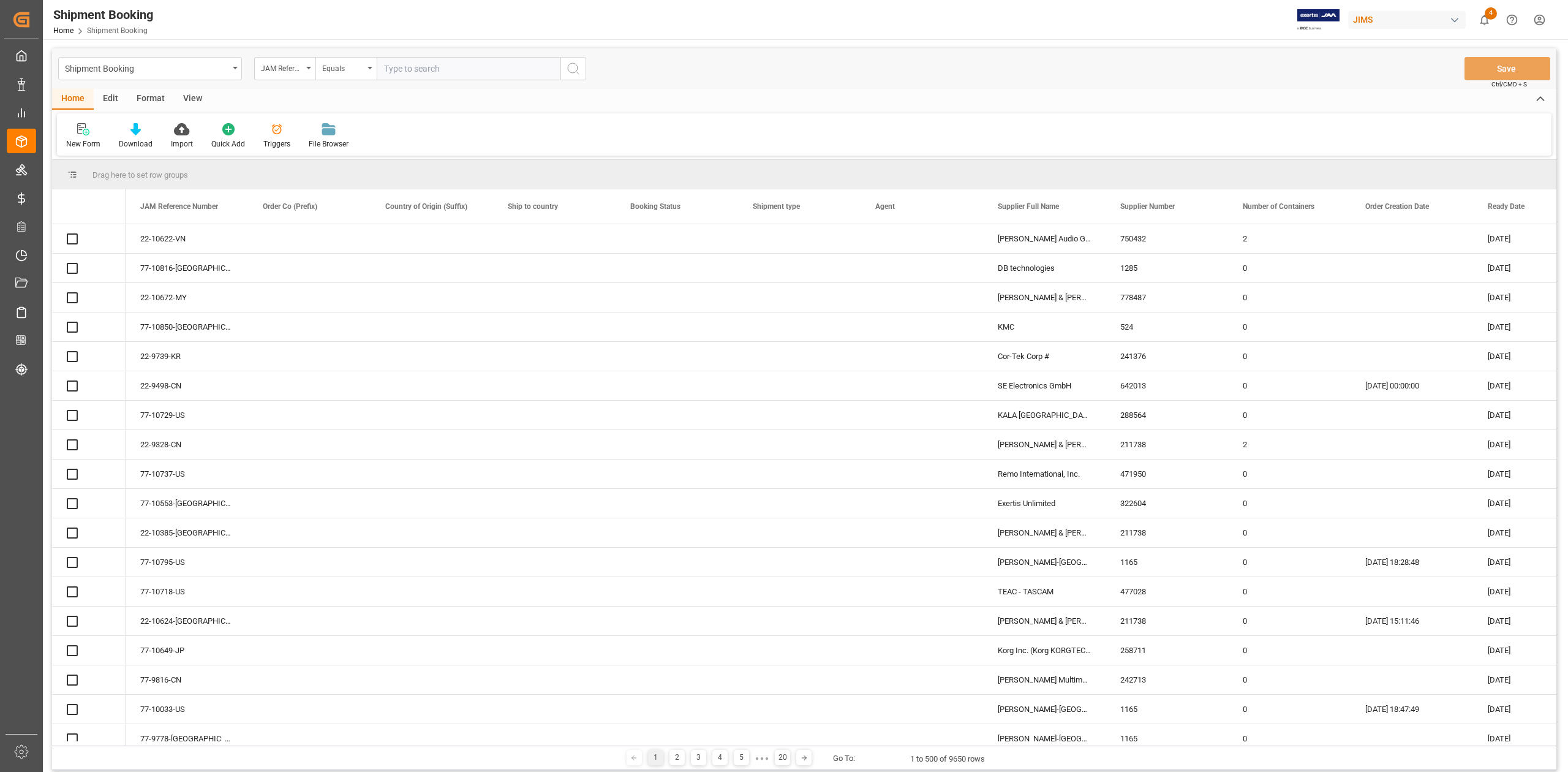
click at [488, 74] on input "text" at bounding box center [468, 68] width 184 height 23
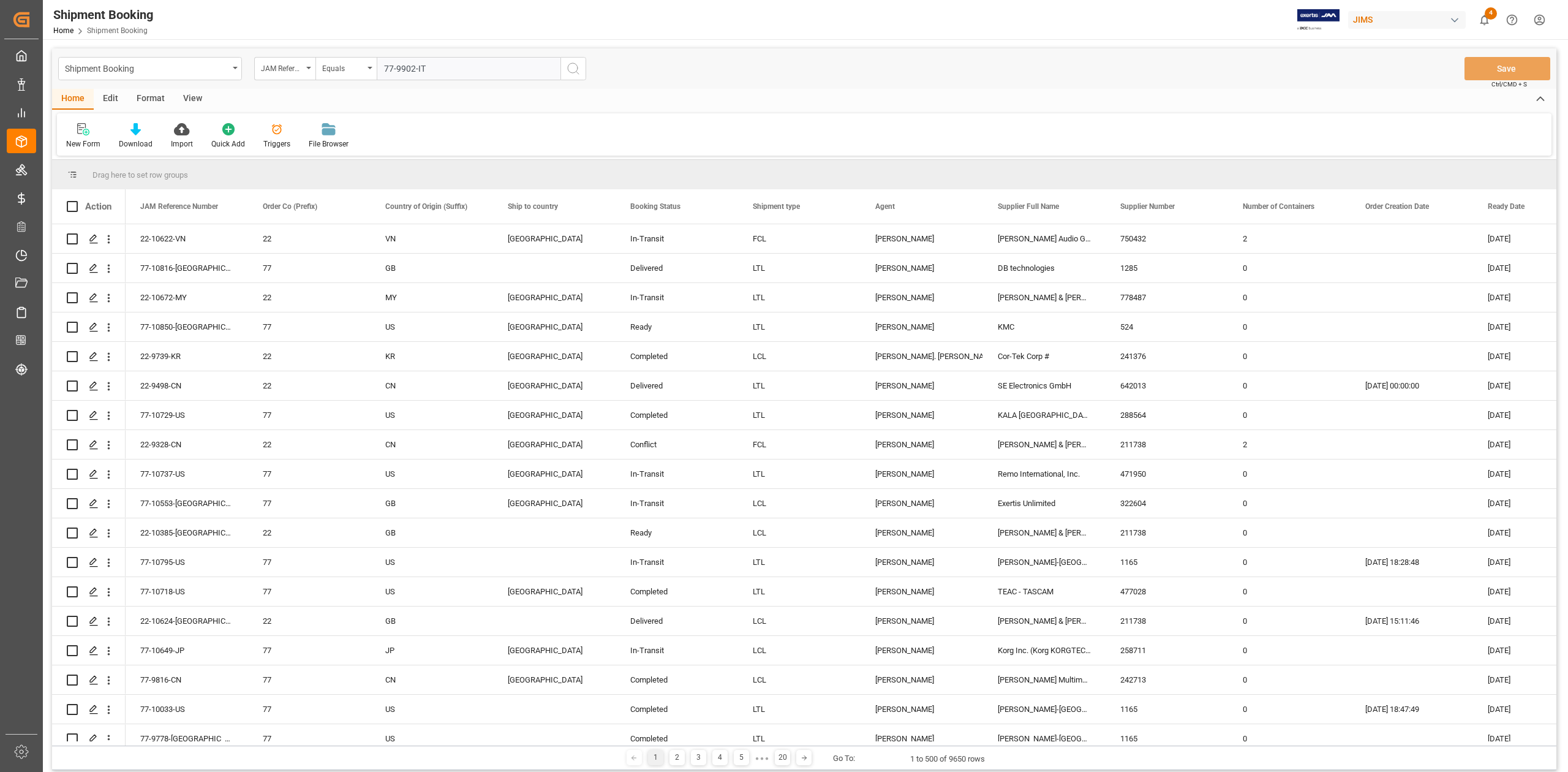
type input "77-9902-IT"
click at [573, 74] on icon "search button" at bounding box center [573, 69] width 15 height 15
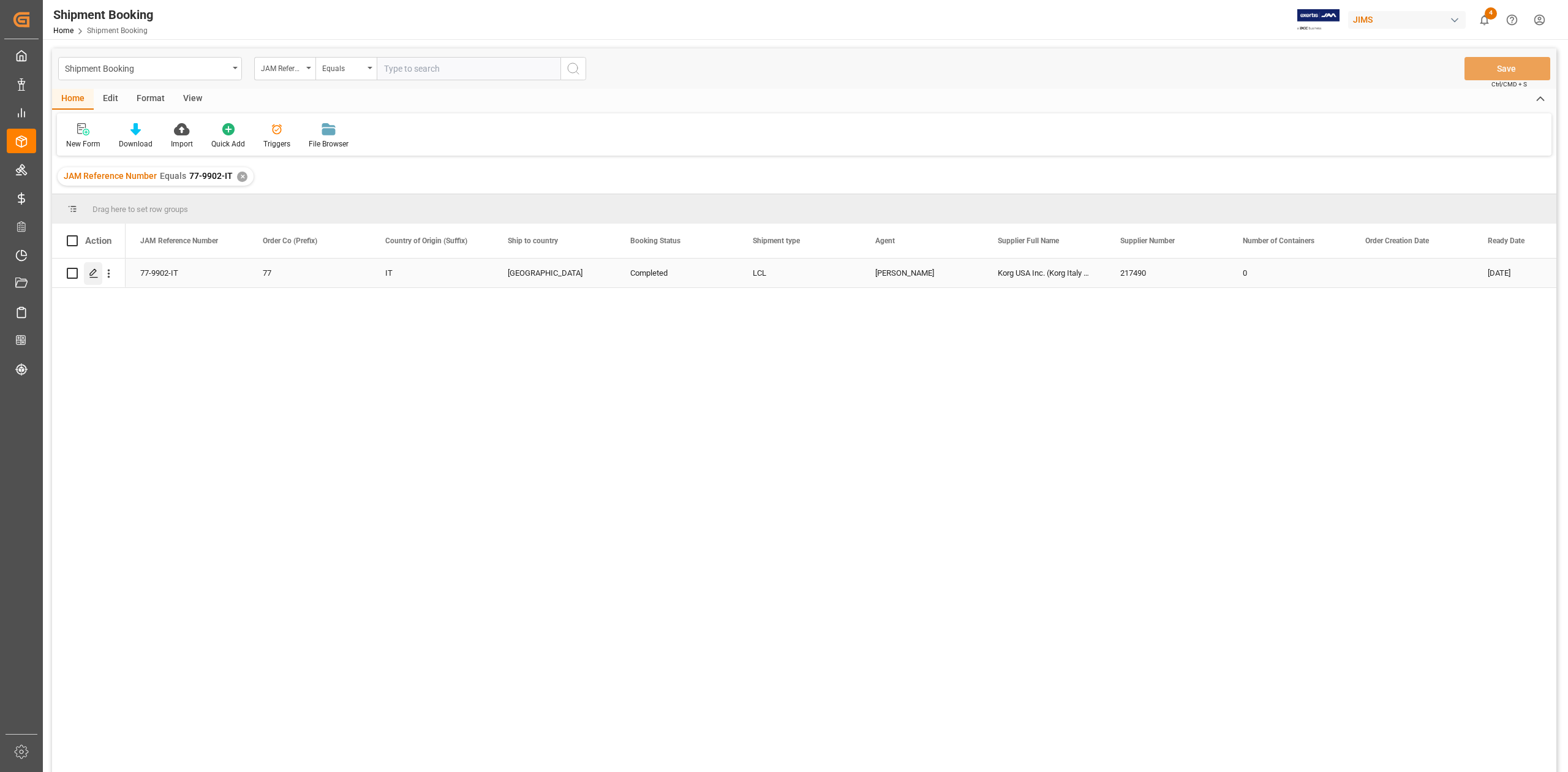
click at [94, 275] on icon "Press SPACE to select this row." at bounding box center [93, 273] width 10 height 10
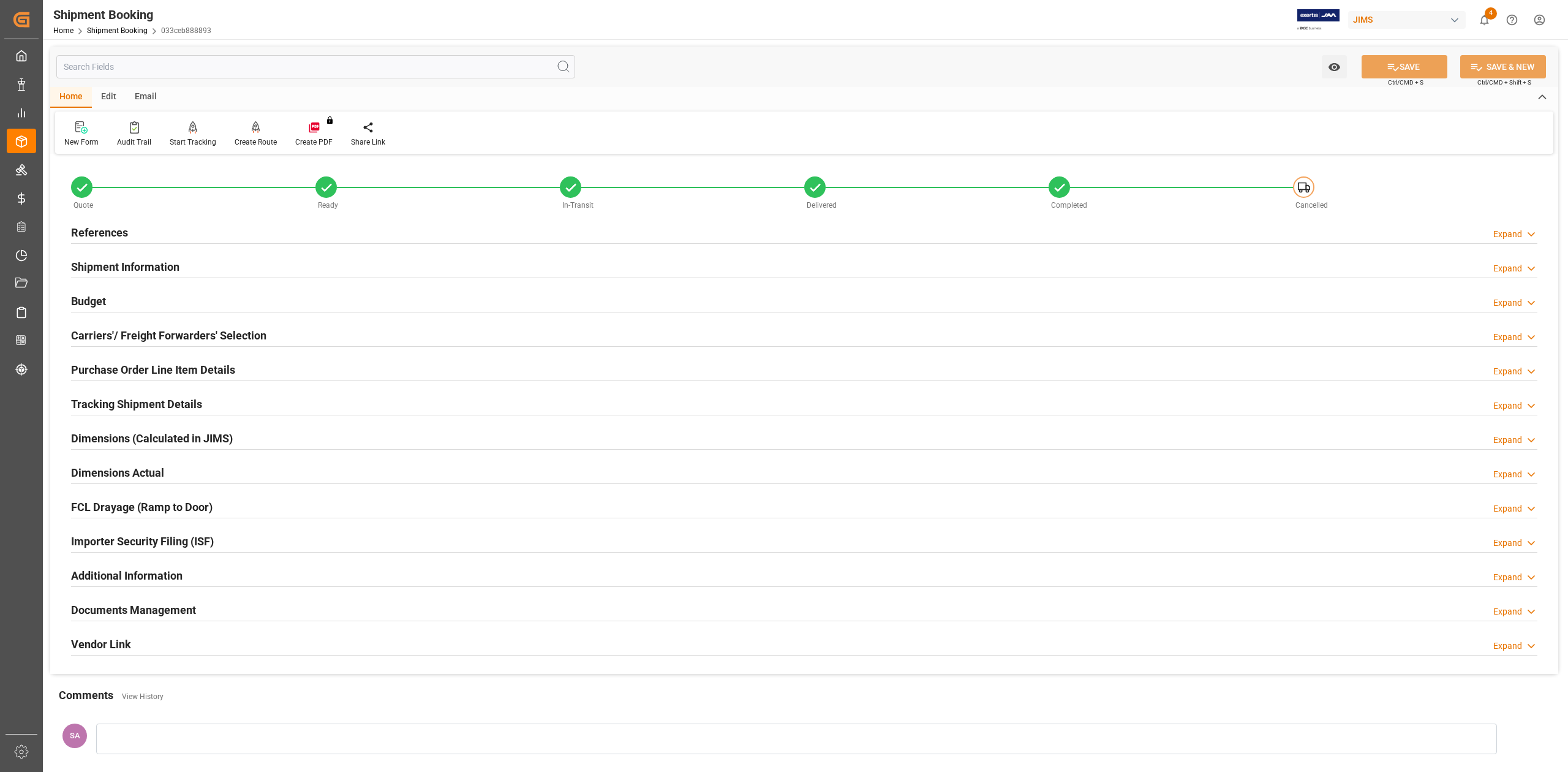
click at [92, 304] on h2 "Budget" at bounding box center [89, 301] width 35 height 17
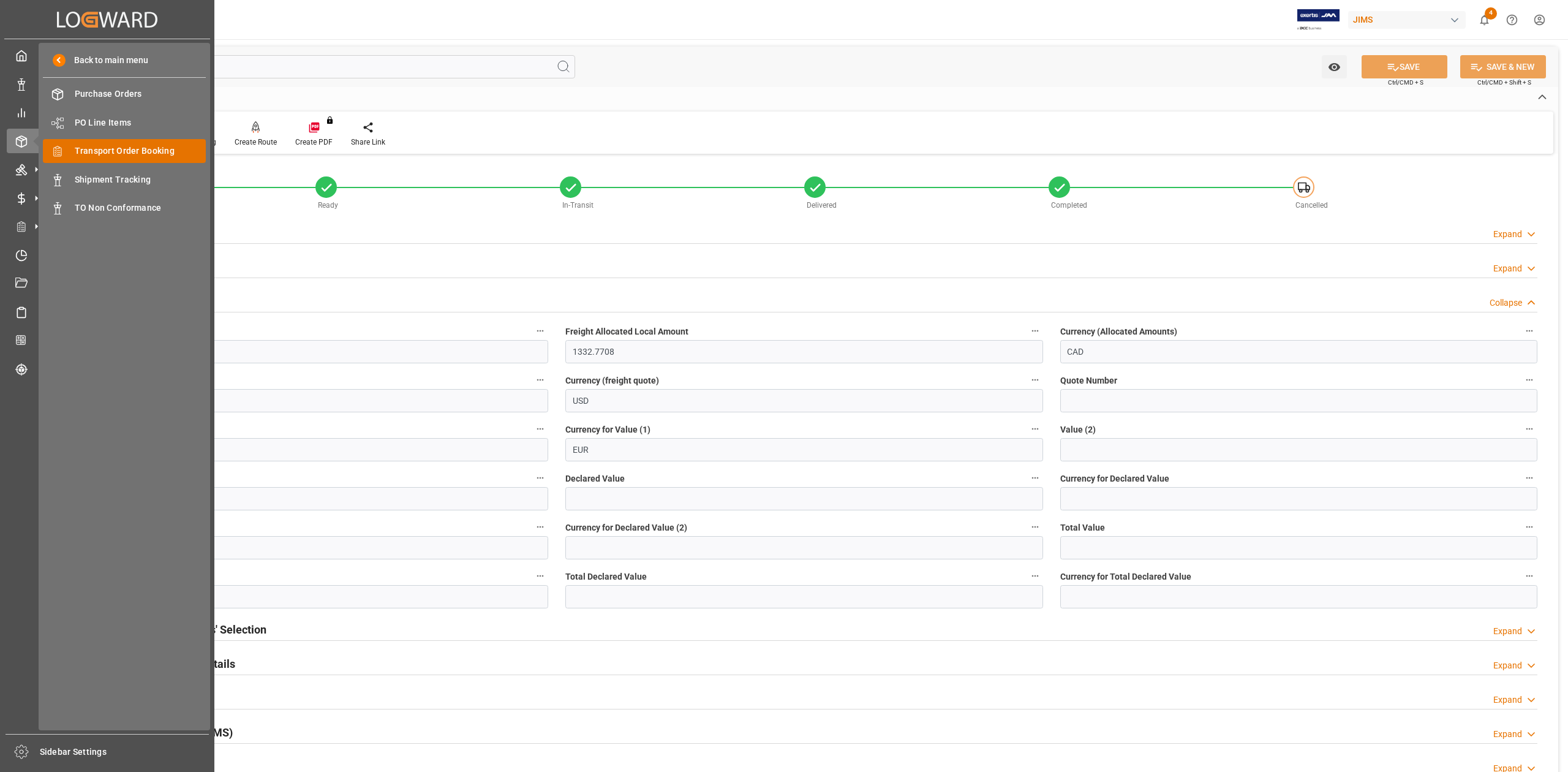
click at [137, 151] on span "Transport Order Booking" at bounding box center [140, 151] width 131 height 13
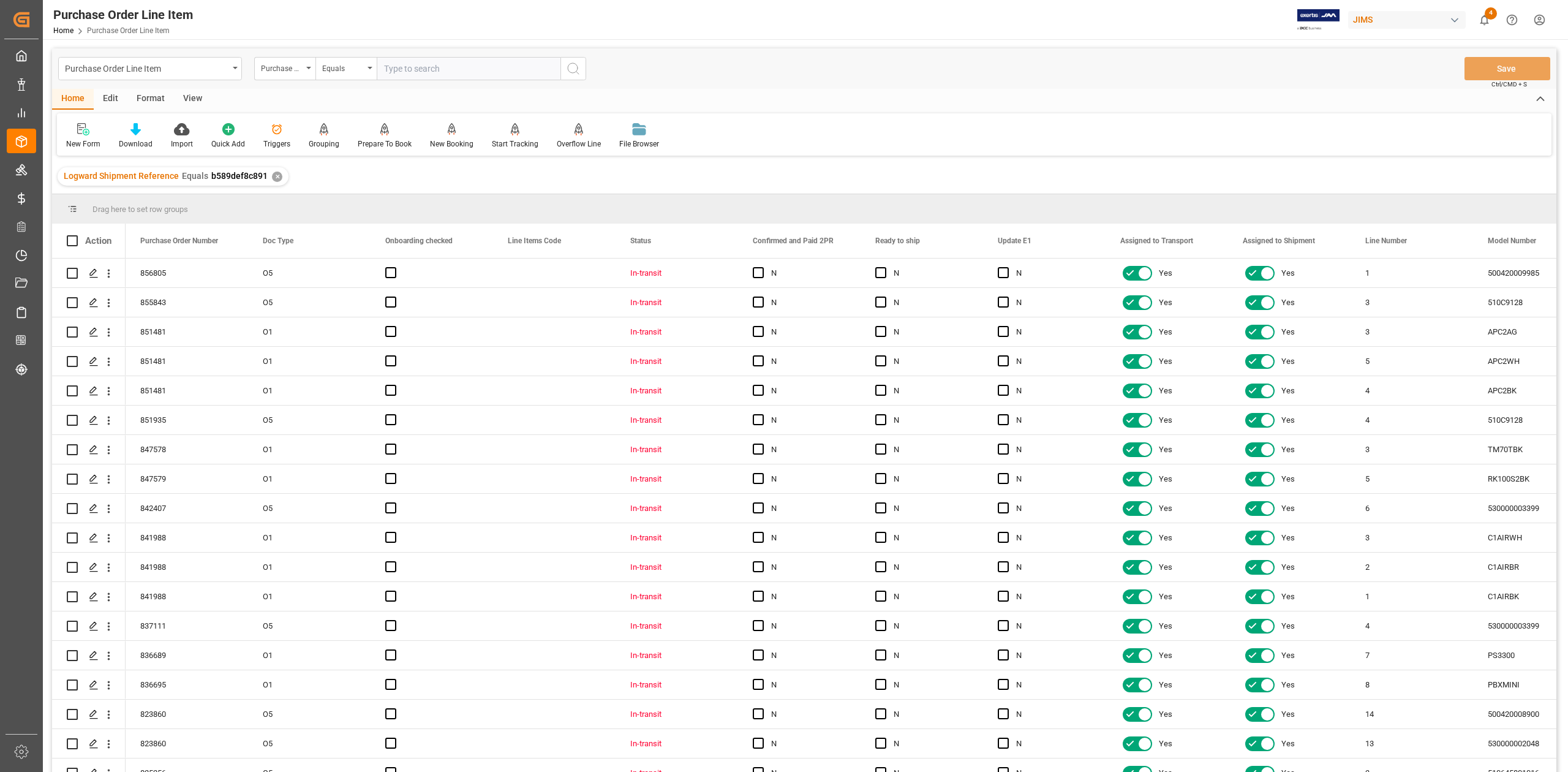
click at [190, 103] on div "View" at bounding box center [193, 99] width 38 height 21
click at [128, 142] on div "Standard Templates" at bounding box center [139, 143] width 62 height 11
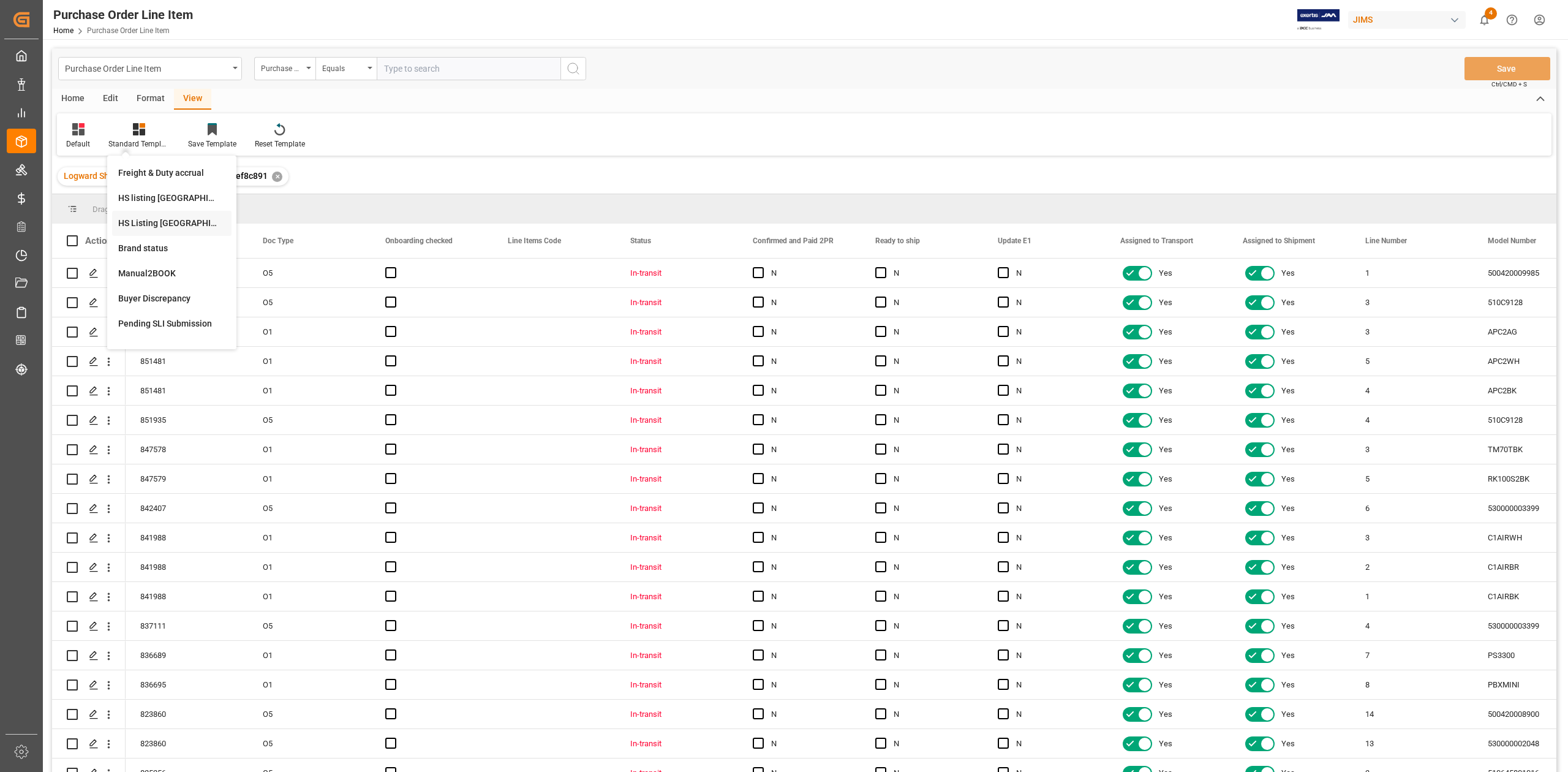
click at [155, 219] on div "HS Listing [GEOGRAPHIC_DATA]" at bounding box center [171, 223] width 107 height 13
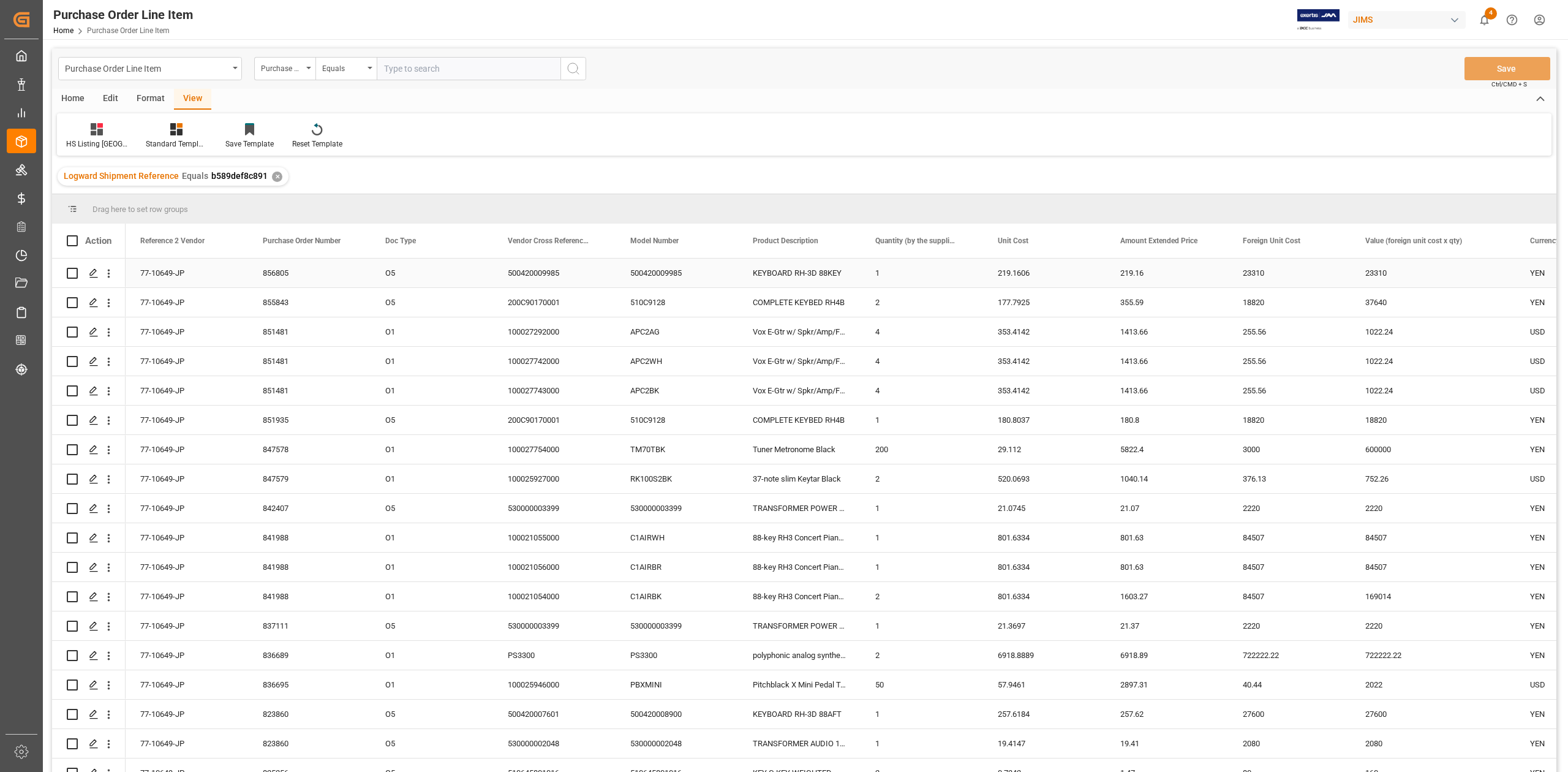
click at [337, 278] on div "856805" at bounding box center [308, 273] width 122 height 29
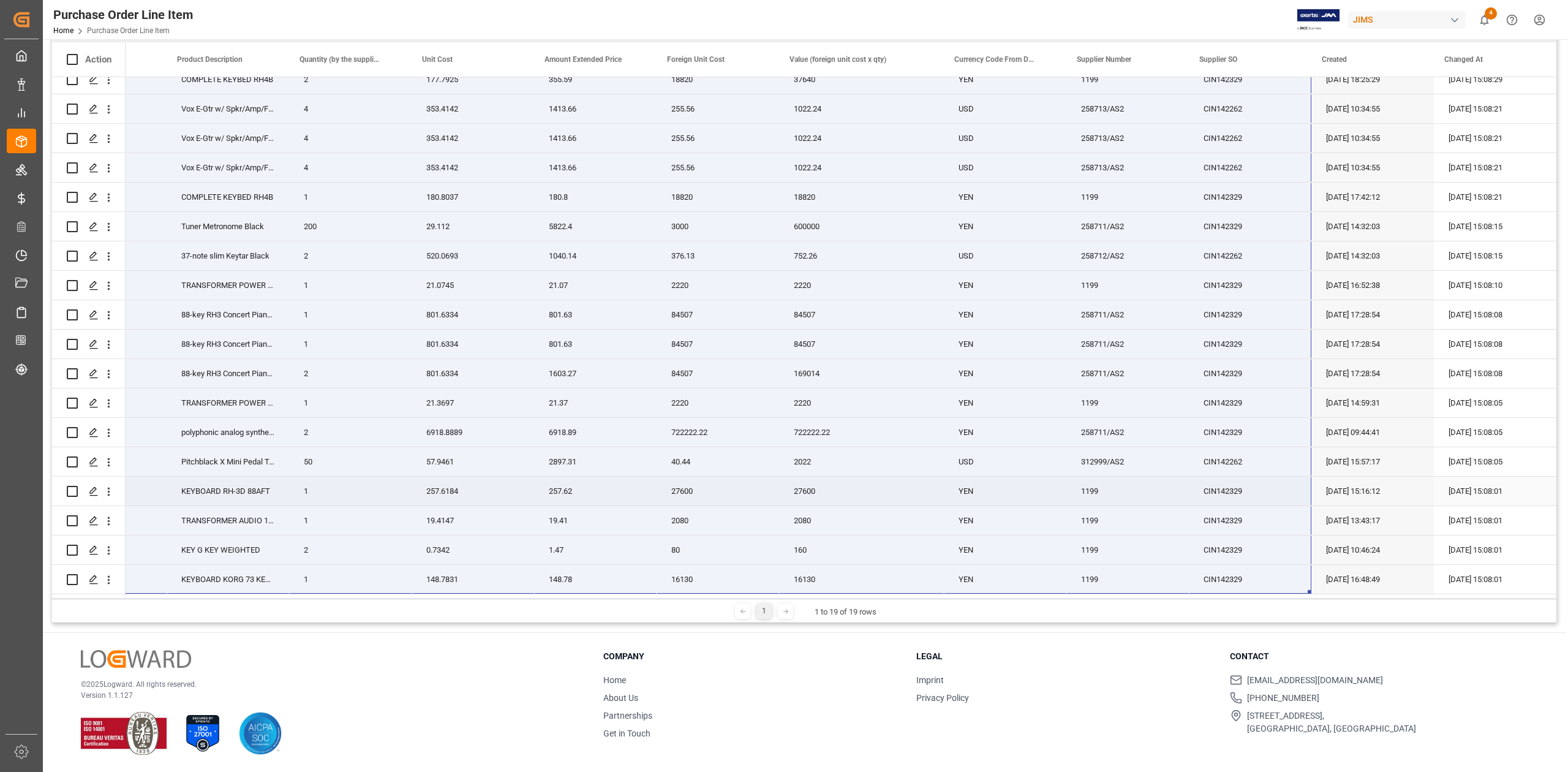
scroll to position [45, 0]
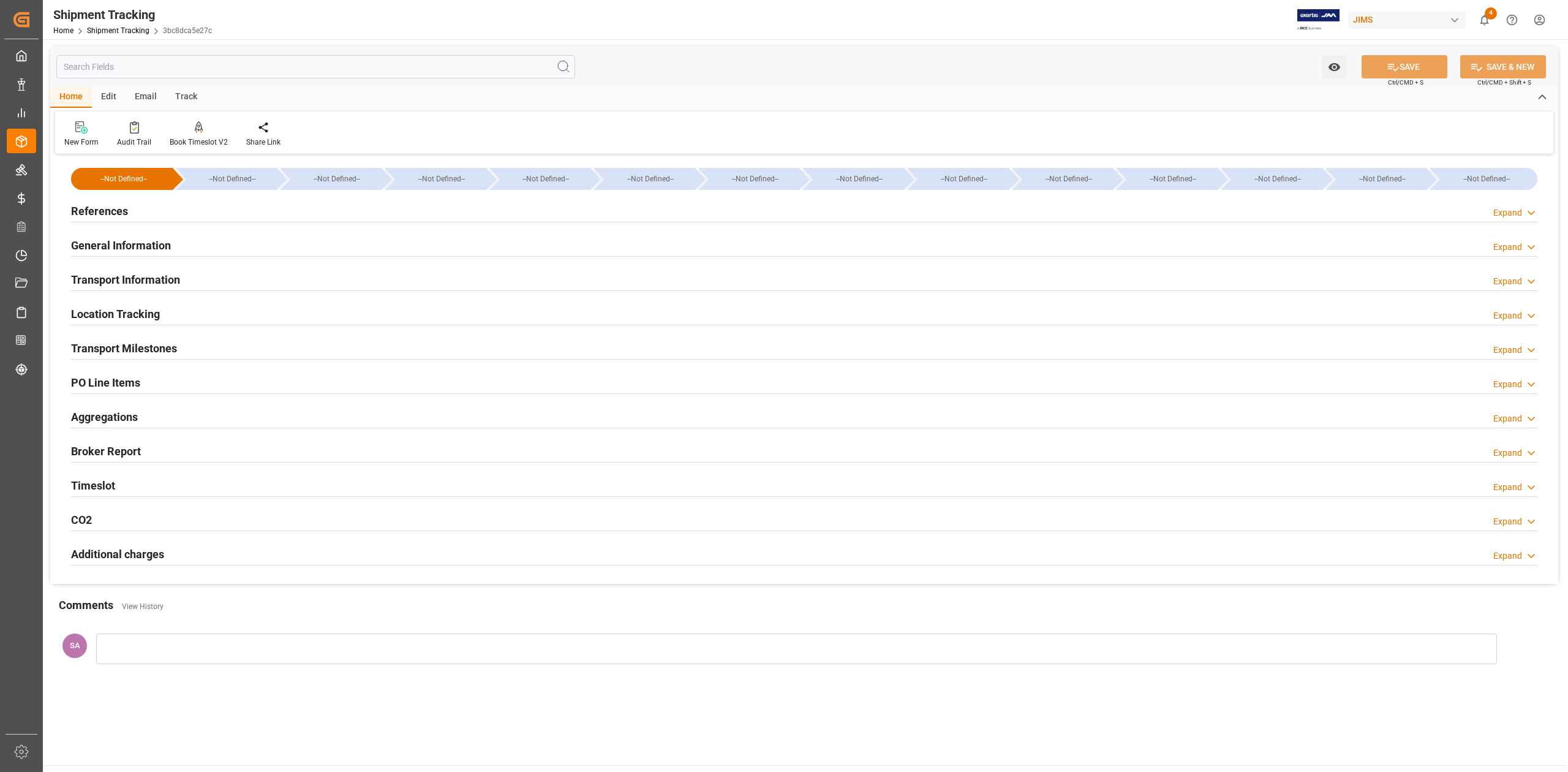
type input "[DATE] 00:00"
type input "[DATE]"
type input "[DATE] 00:00"
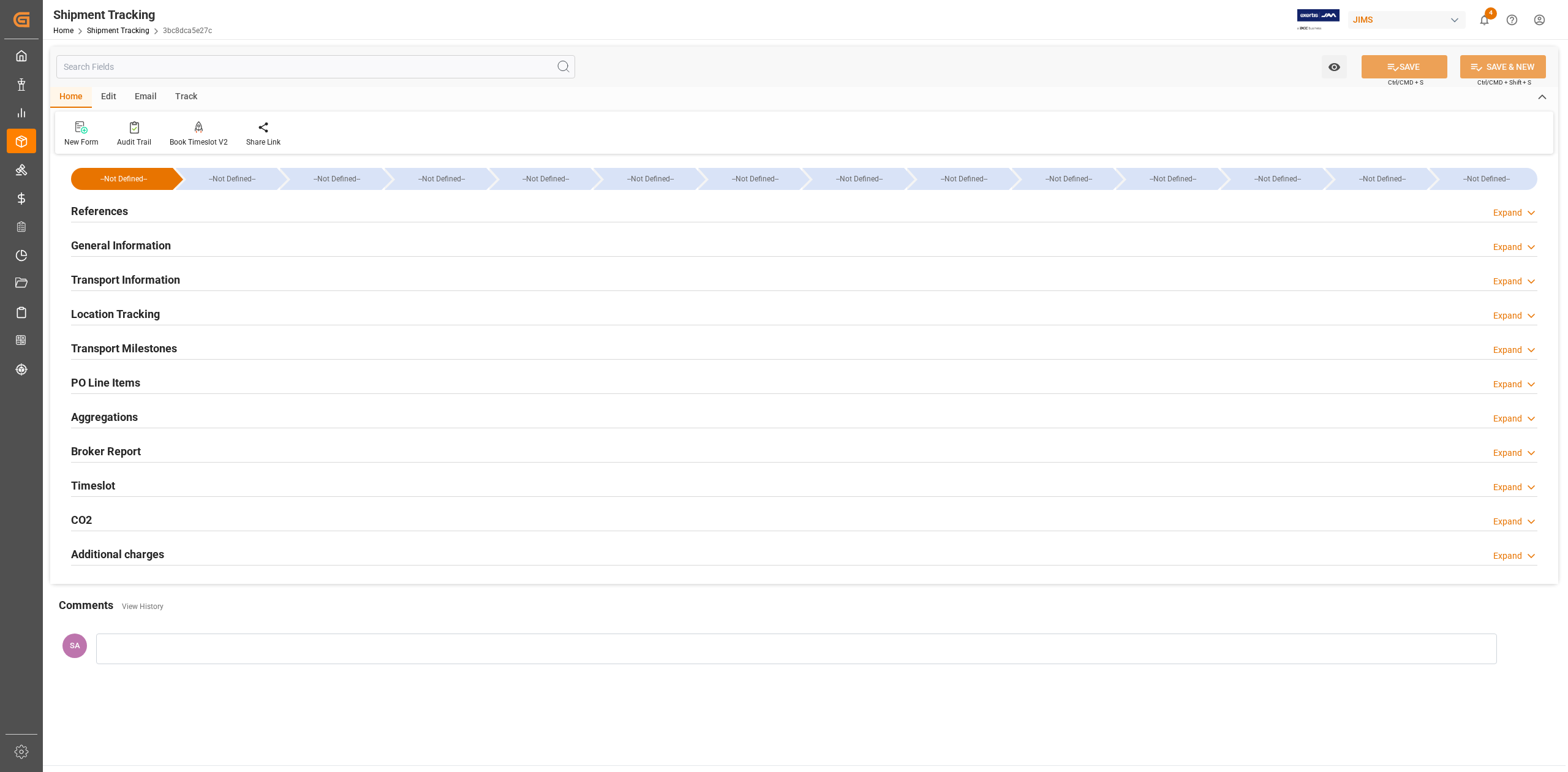
type input "[DATE] 00:00"
type input "[DATE]"
type input "[DATE] 00:00"
type input "[DATE]"
click at [147, 344] on h2 "Transport Milestones" at bounding box center [124, 348] width 106 height 17
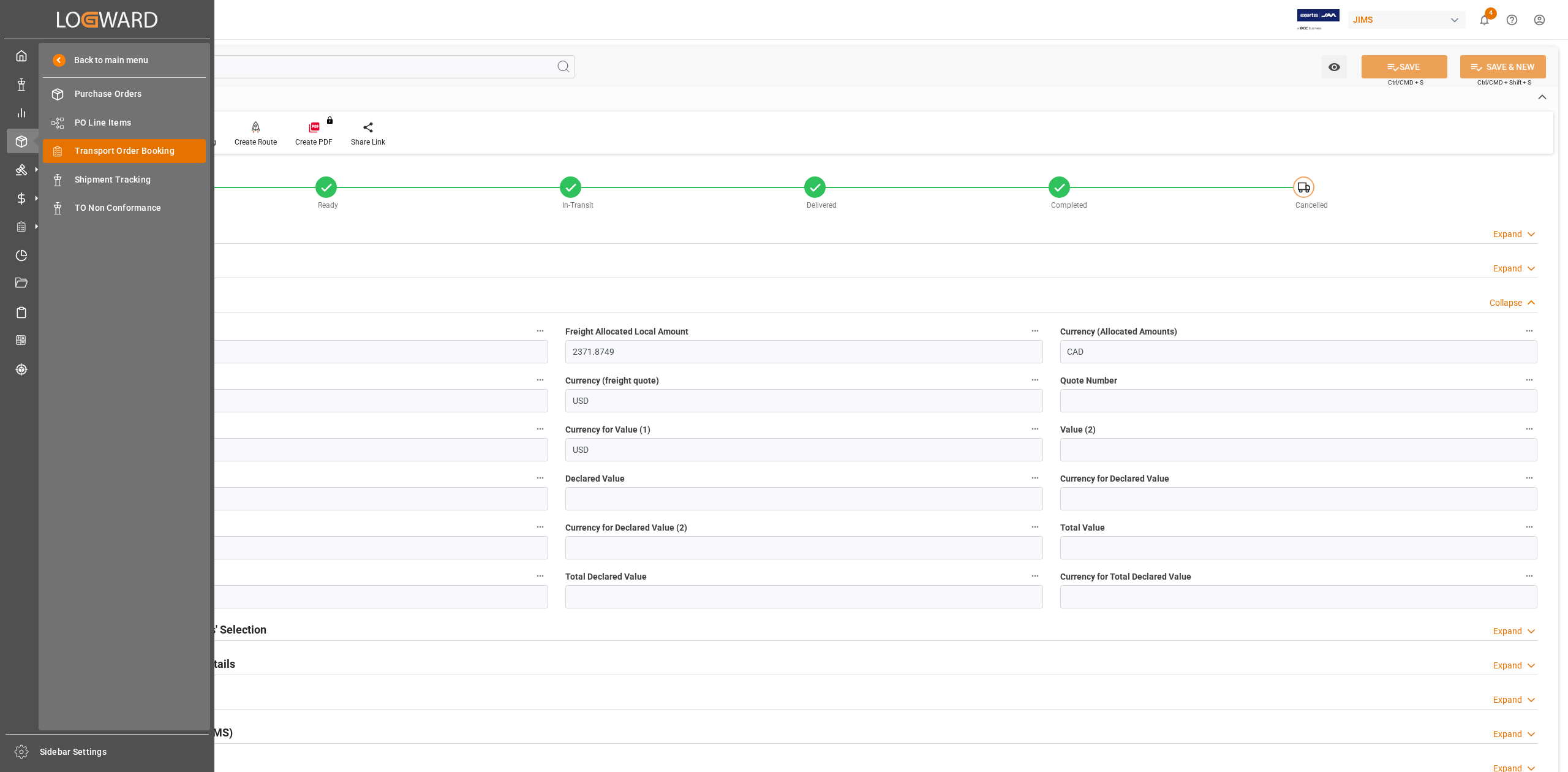
click at [118, 148] on span "Transport Order Booking" at bounding box center [140, 151] width 131 height 13
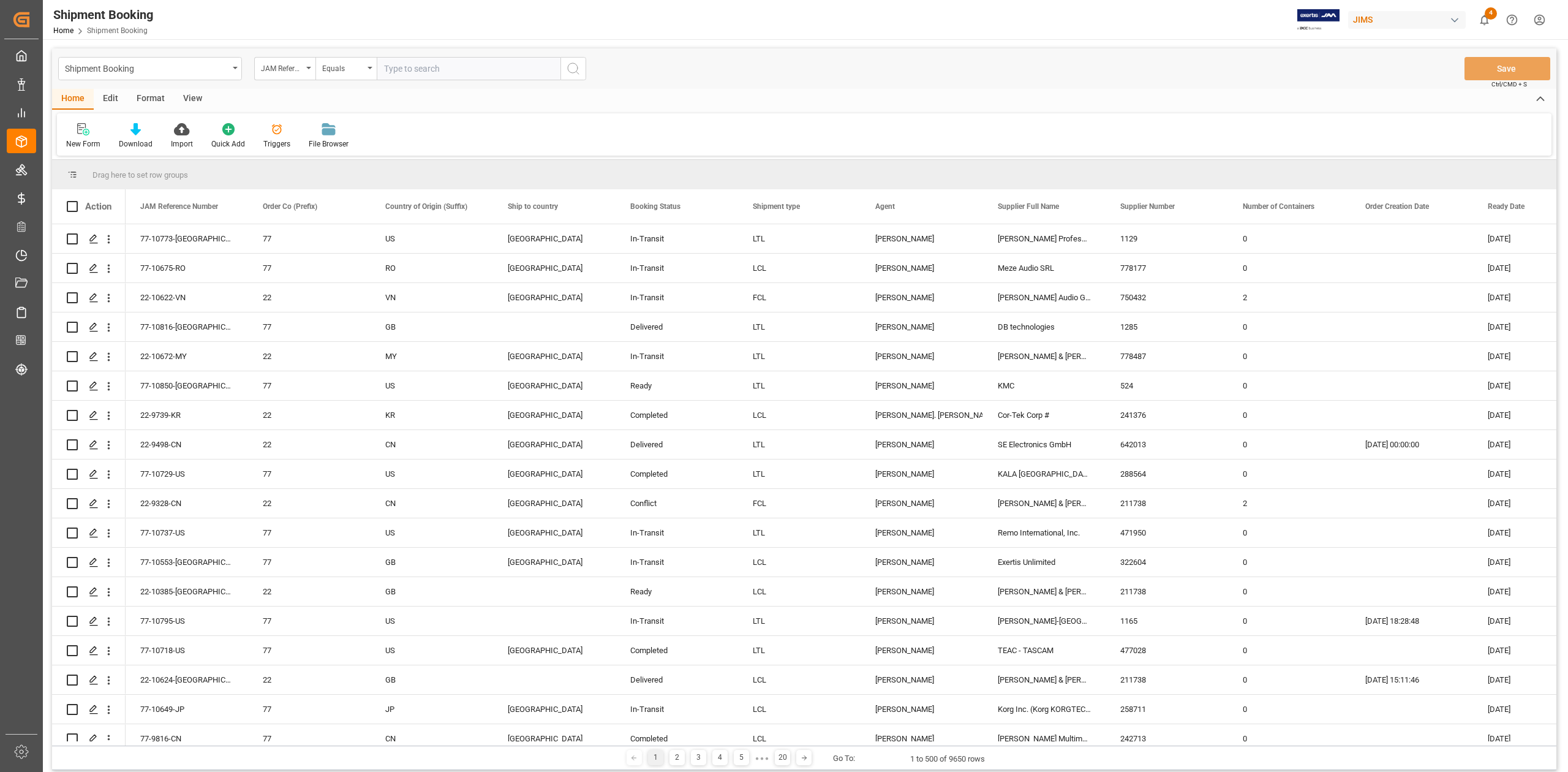
click at [438, 64] on input "text" at bounding box center [468, 68] width 184 height 23
type input "77-9986-JP"
click at [579, 68] on icon "search button" at bounding box center [573, 69] width 15 height 15
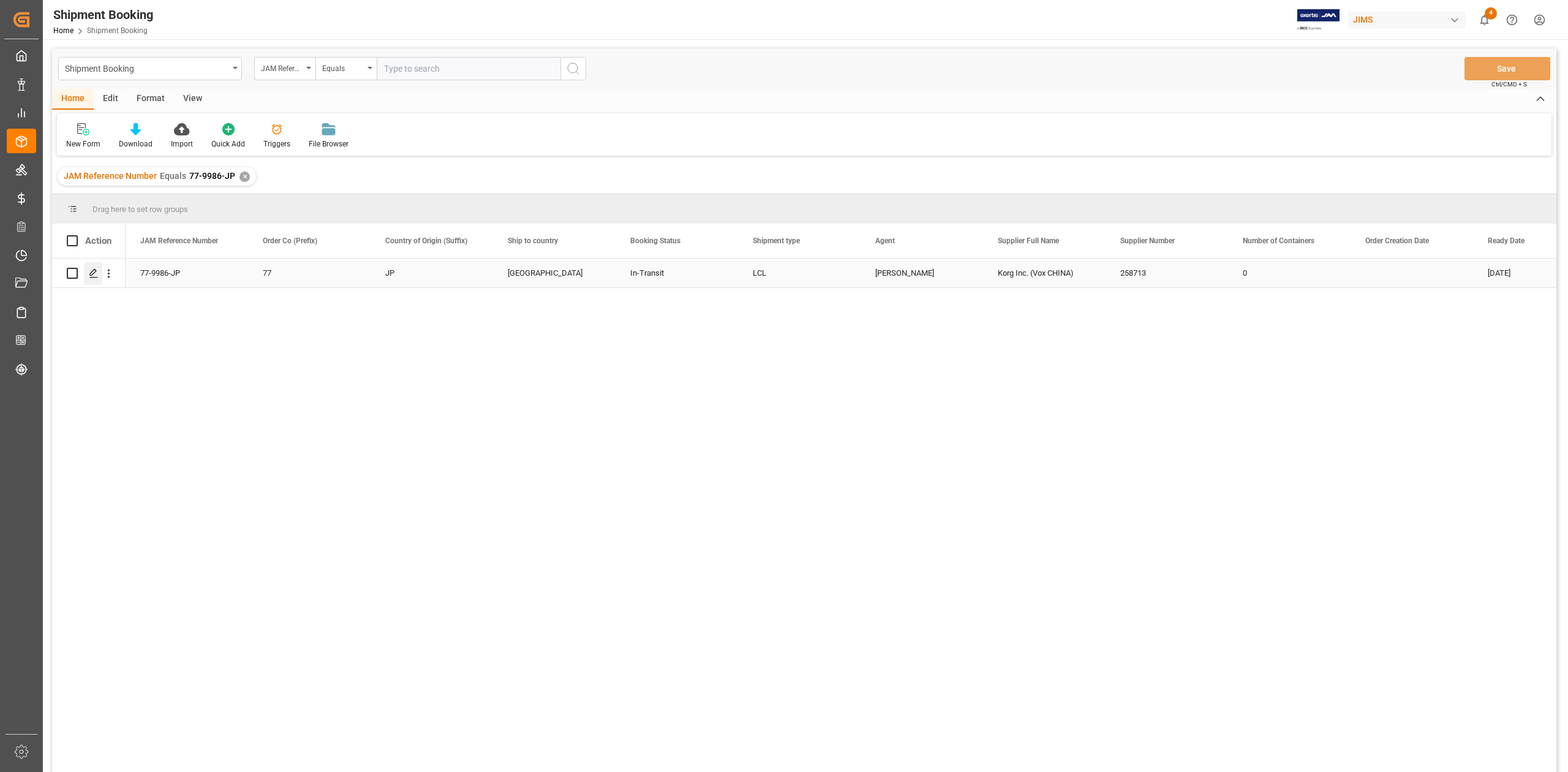
click at [97, 273] on icon "Press SPACE to select this row." at bounding box center [93, 273] width 10 height 10
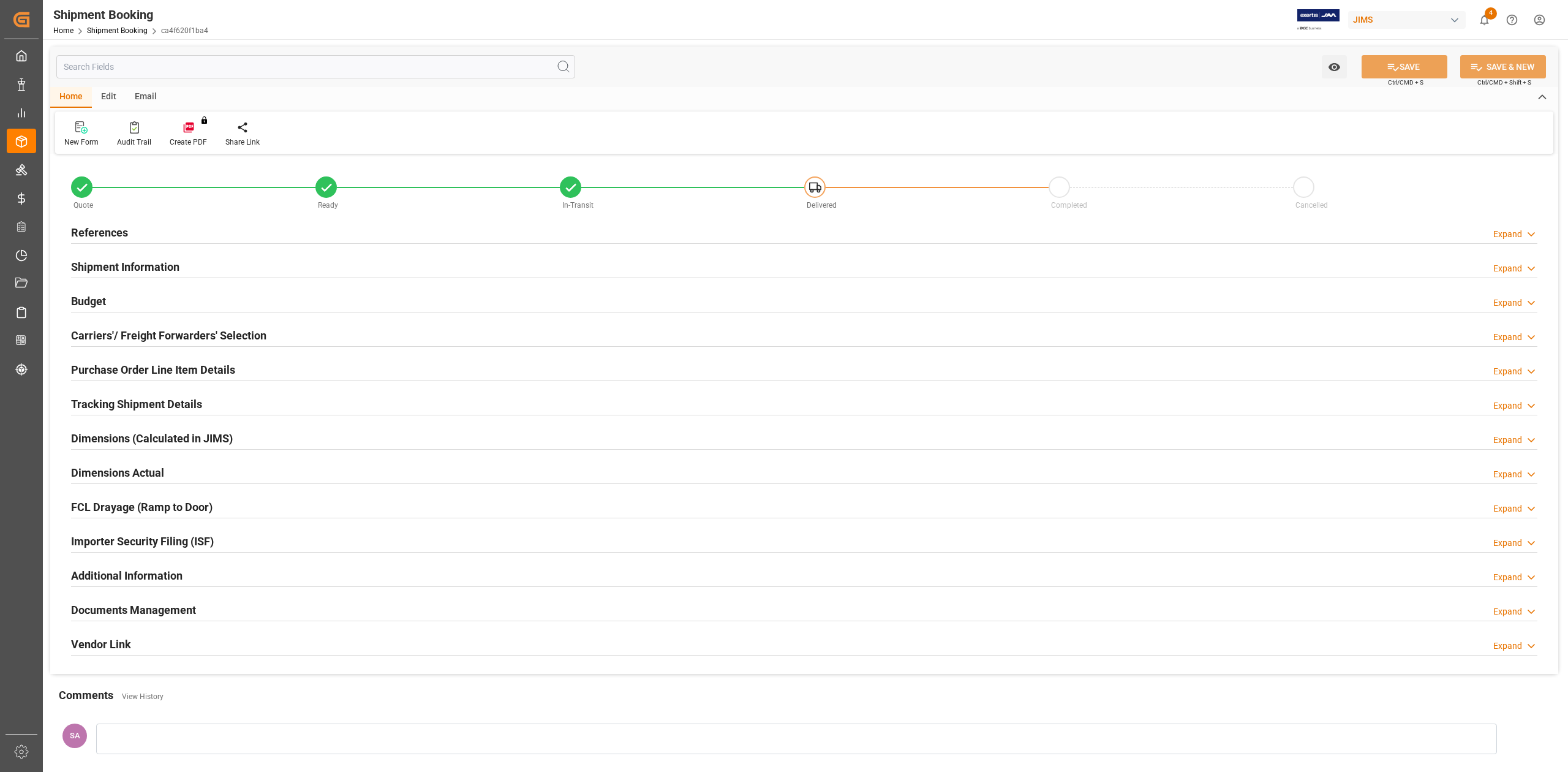
type input "354.1856"
type input "1565.3553"
type input "2100"
type input "2678279"
type input "6292.52"
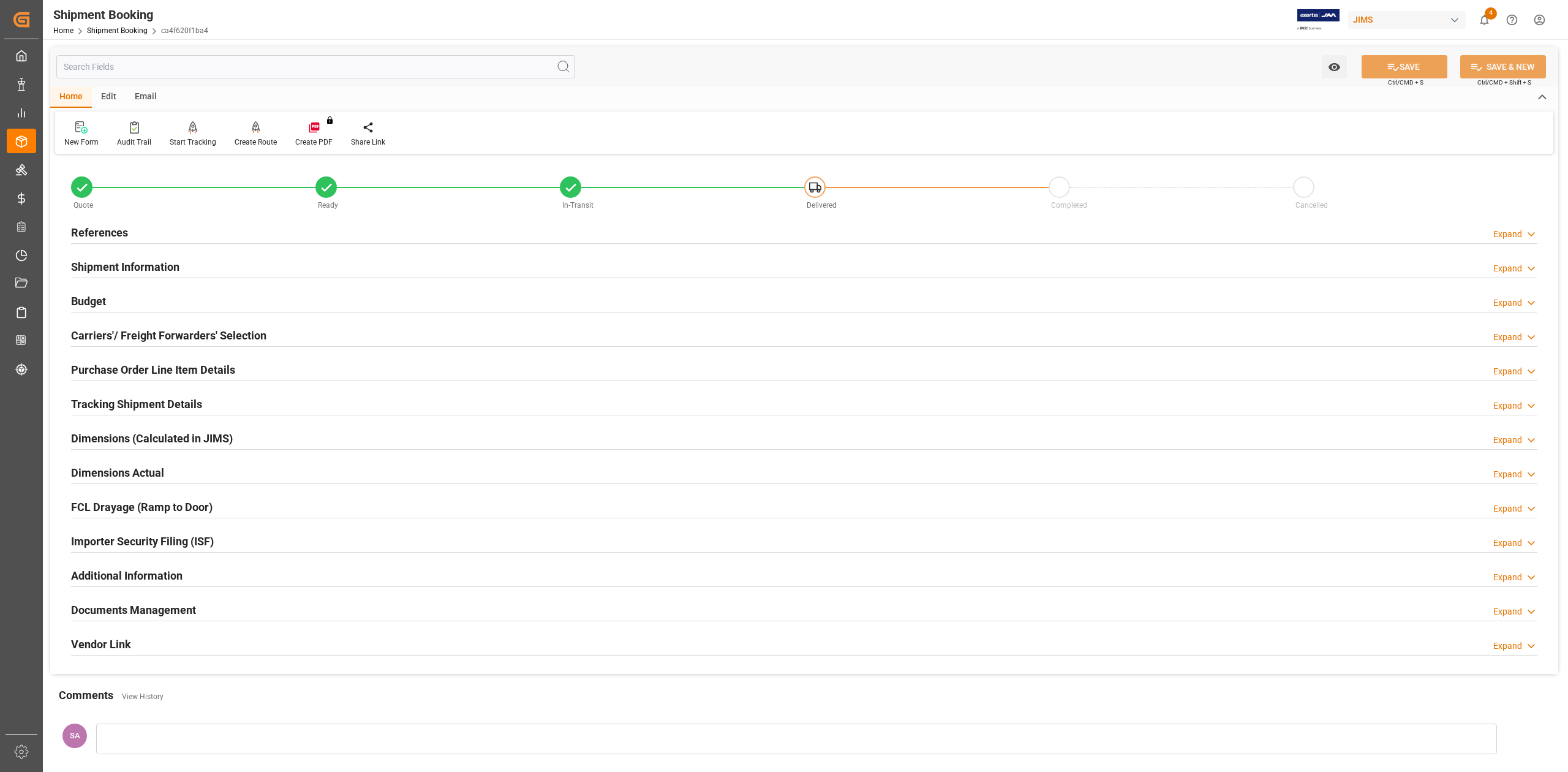
click at [91, 302] on h2 "Budget" at bounding box center [89, 301] width 35 height 17
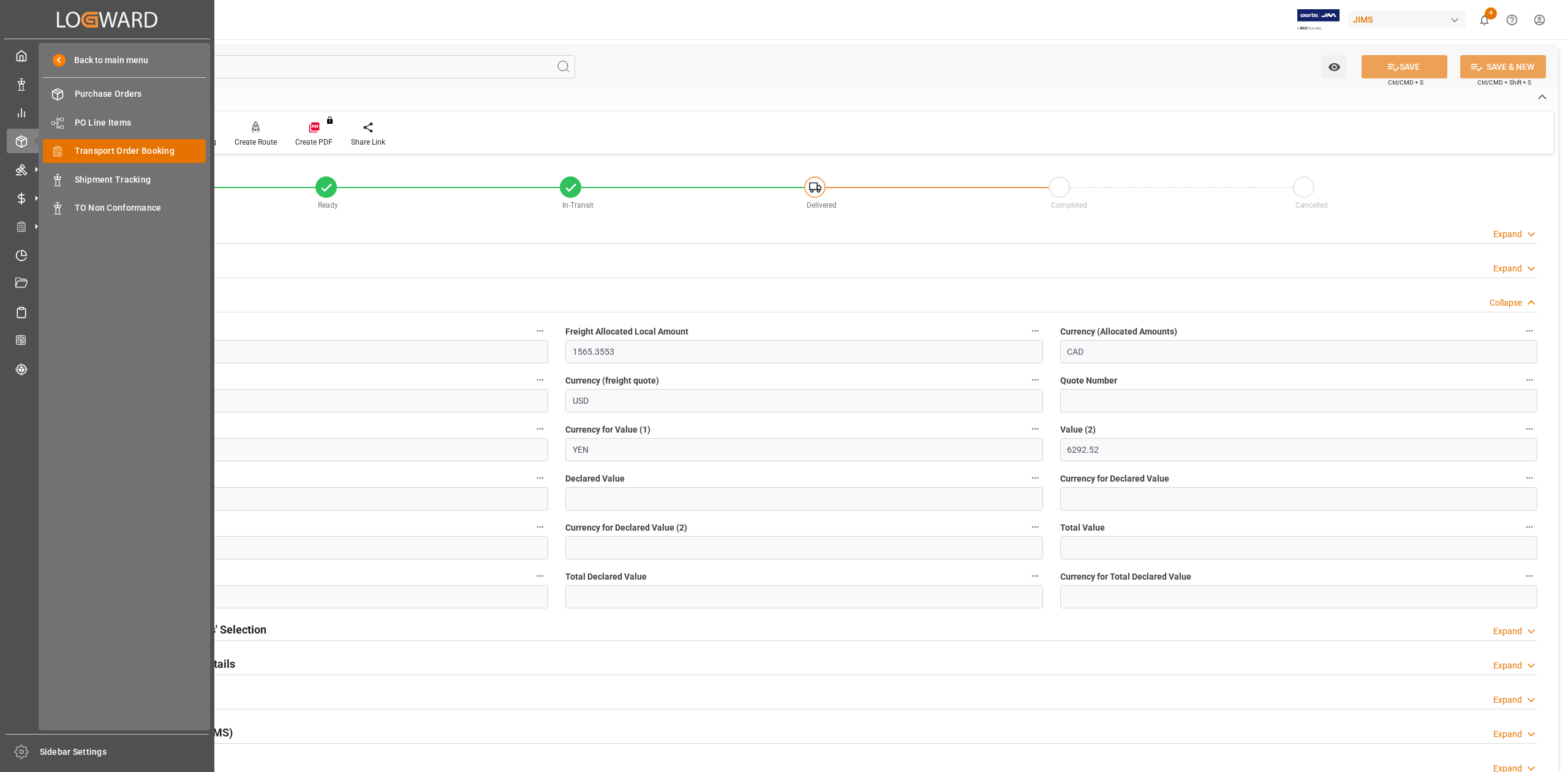
click at [158, 149] on span "Transport Order Booking" at bounding box center [140, 151] width 131 height 13
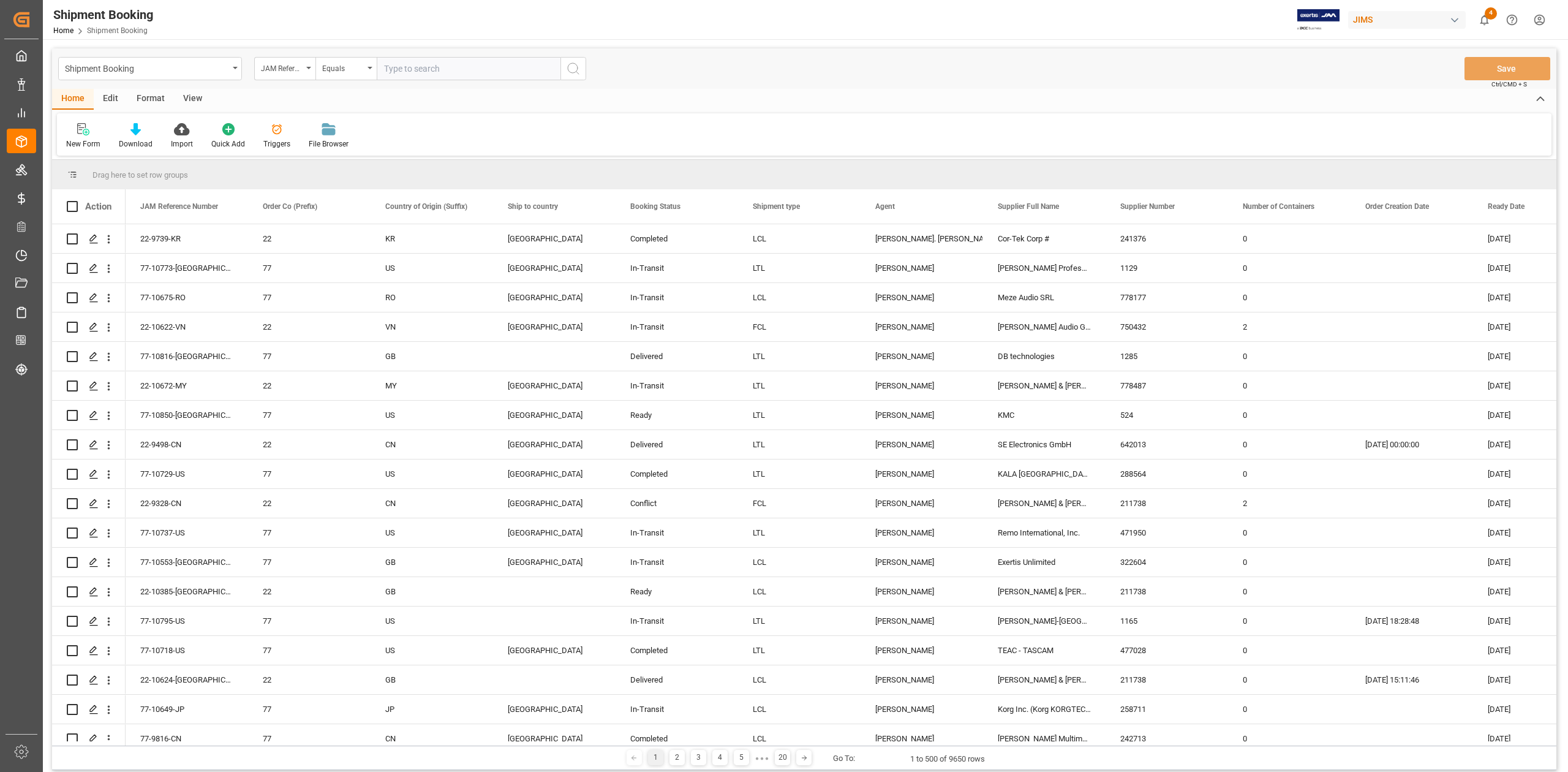
click at [444, 67] on input "text" at bounding box center [468, 68] width 184 height 23
type input "77-10502-US"
click at [570, 75] on icon "search button" at bounding box center [573, 69] width 15 height 15
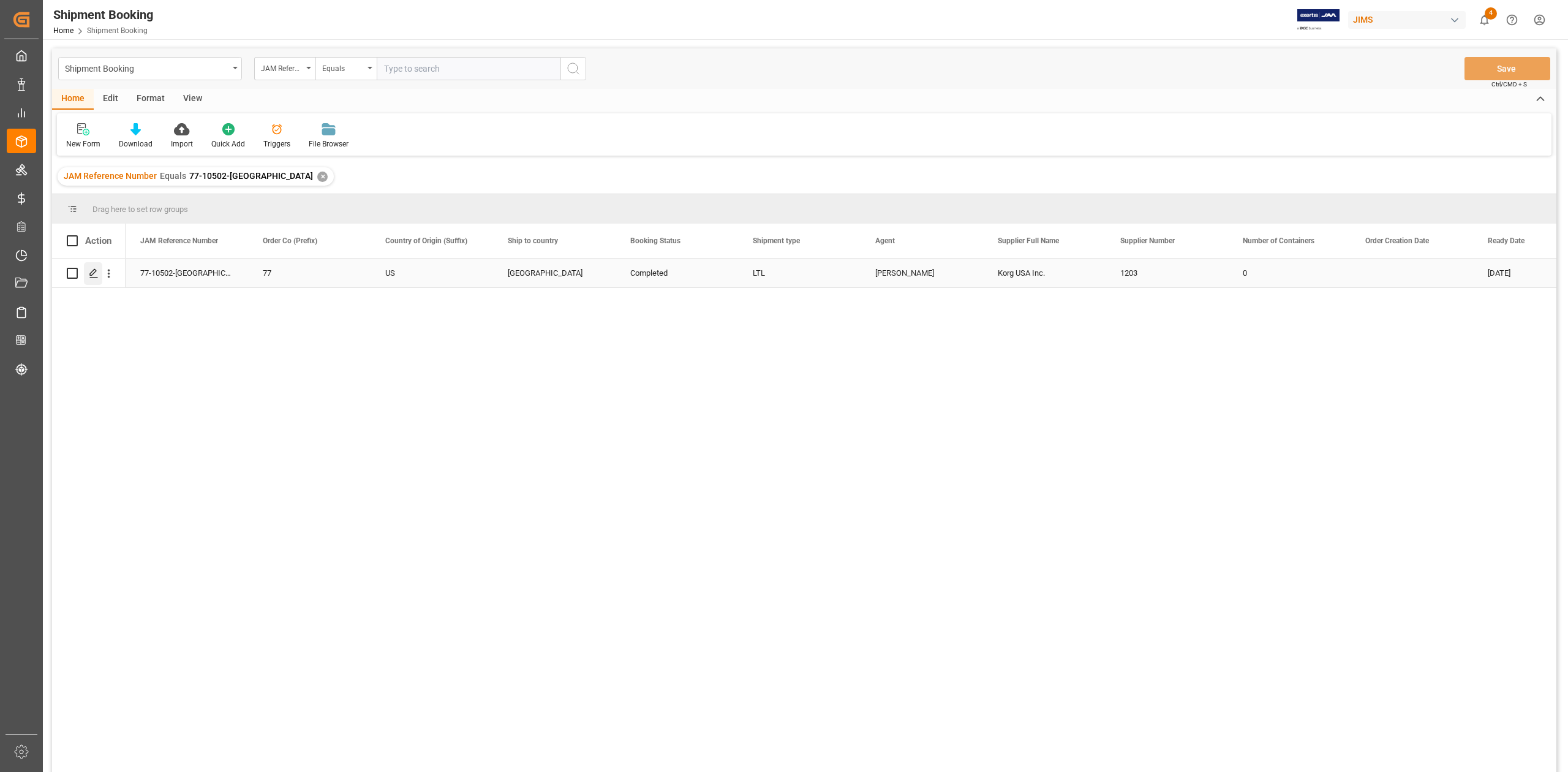
click at [96, 273] on icon "Press SPACE to select this row." at bounding box center [93, 273] width 10 height 10
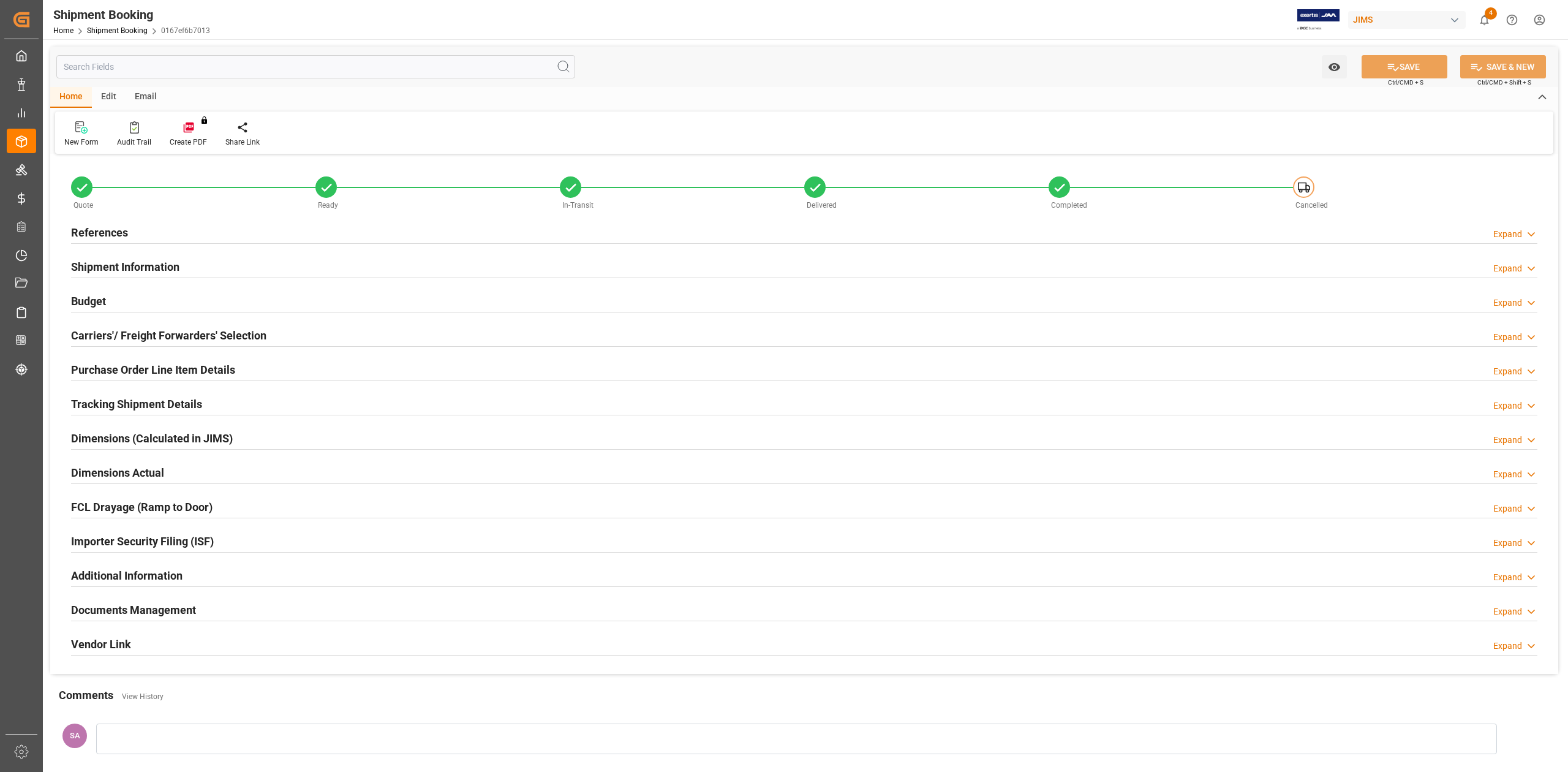
type input "0.423"
type input "13.0694"
type input "25"
type input "139.82"
type input "0"
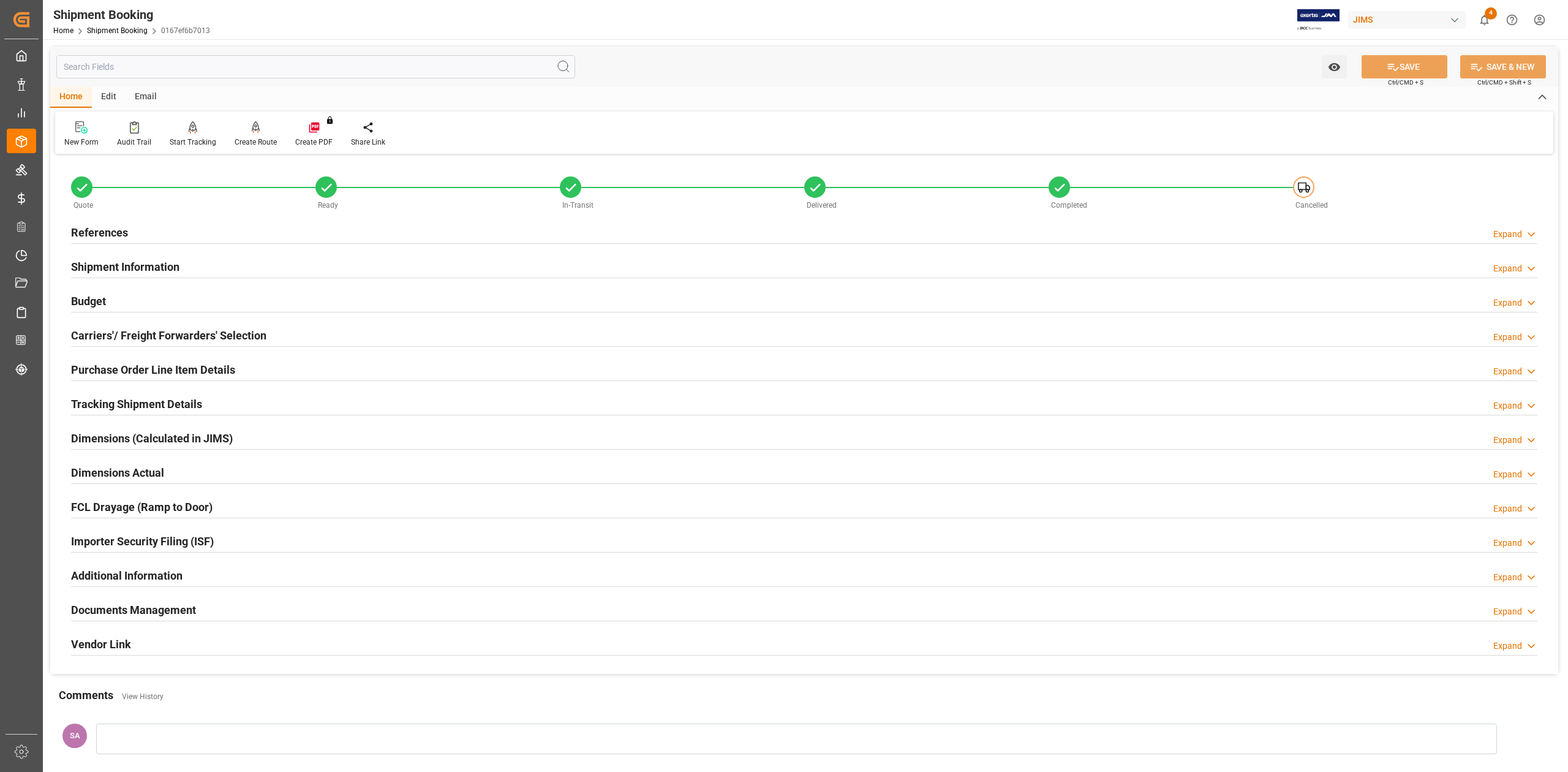
click at [92, 300] on h2 "Budget" at bounding box center [89, 301] width 35 height 17
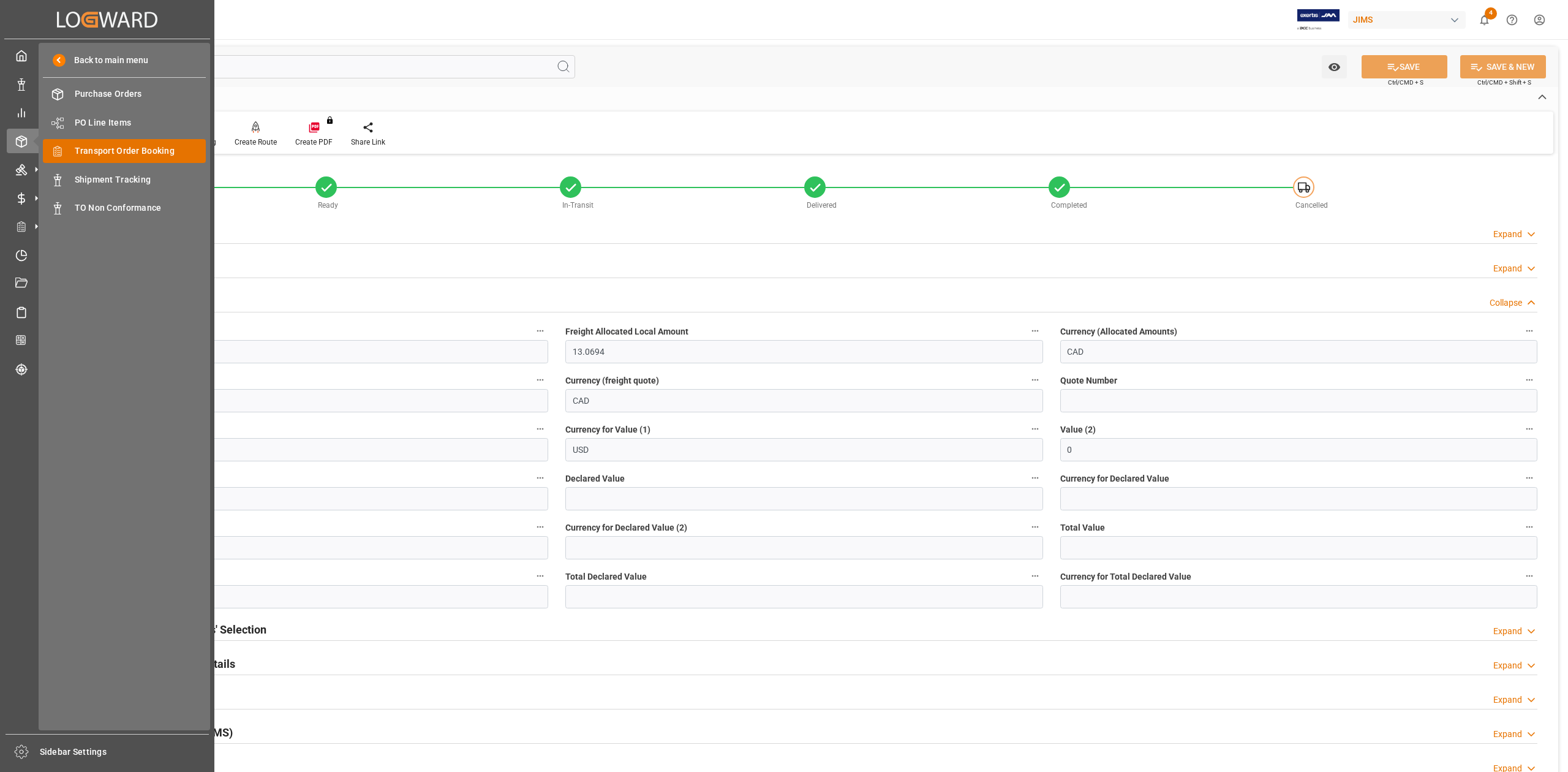
click at [128, 148] on span "Transport Order Booking" at bounding box center [140, 151] width 131 height 13
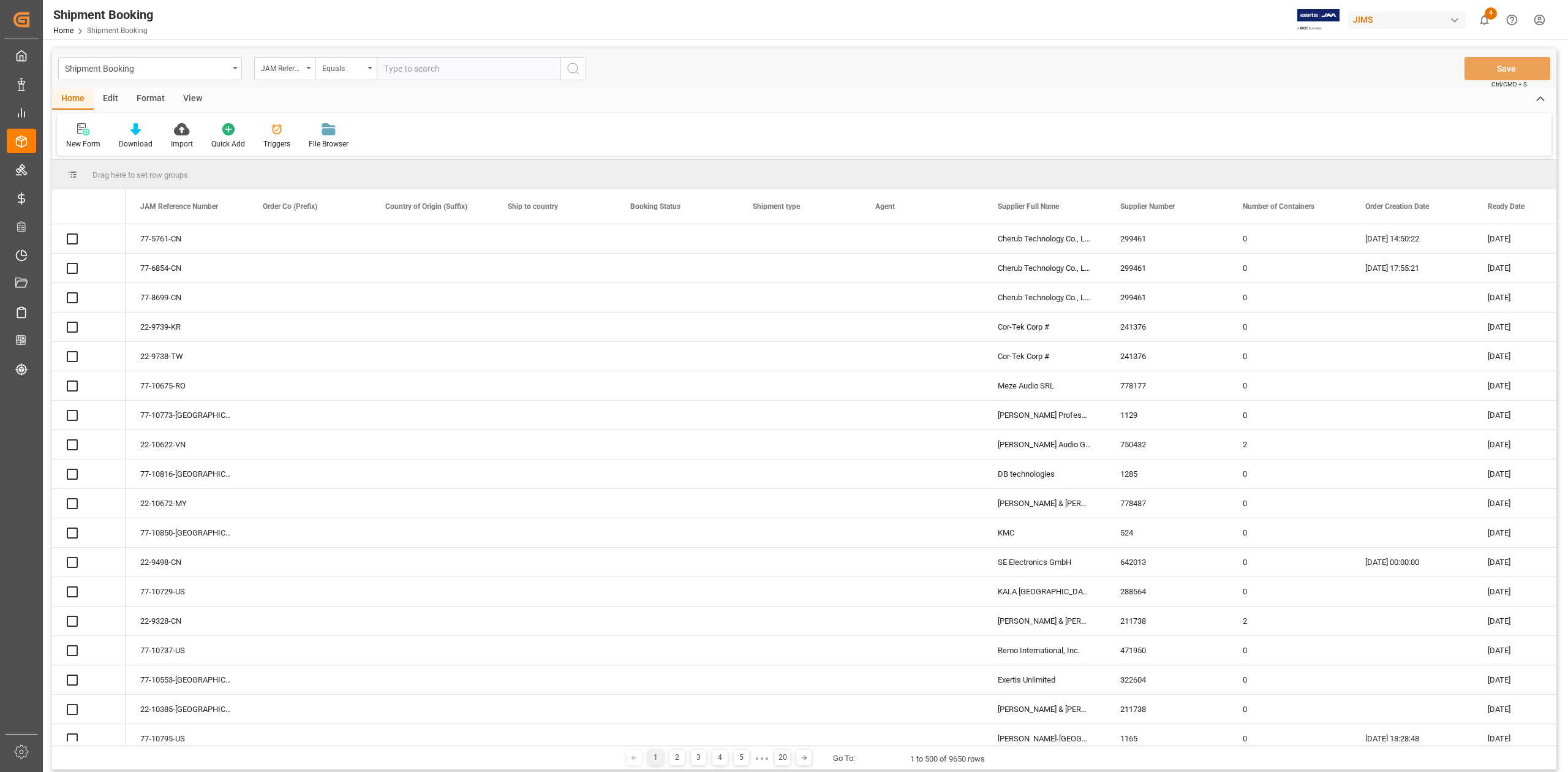
click at [427, 69] on input "text" at bounding box center [468, 68] width 184 height 23
type input "77-10649-JP"
click at [573, 67] on icon "search button" at bounding box center [573, 69] width 15 height 15
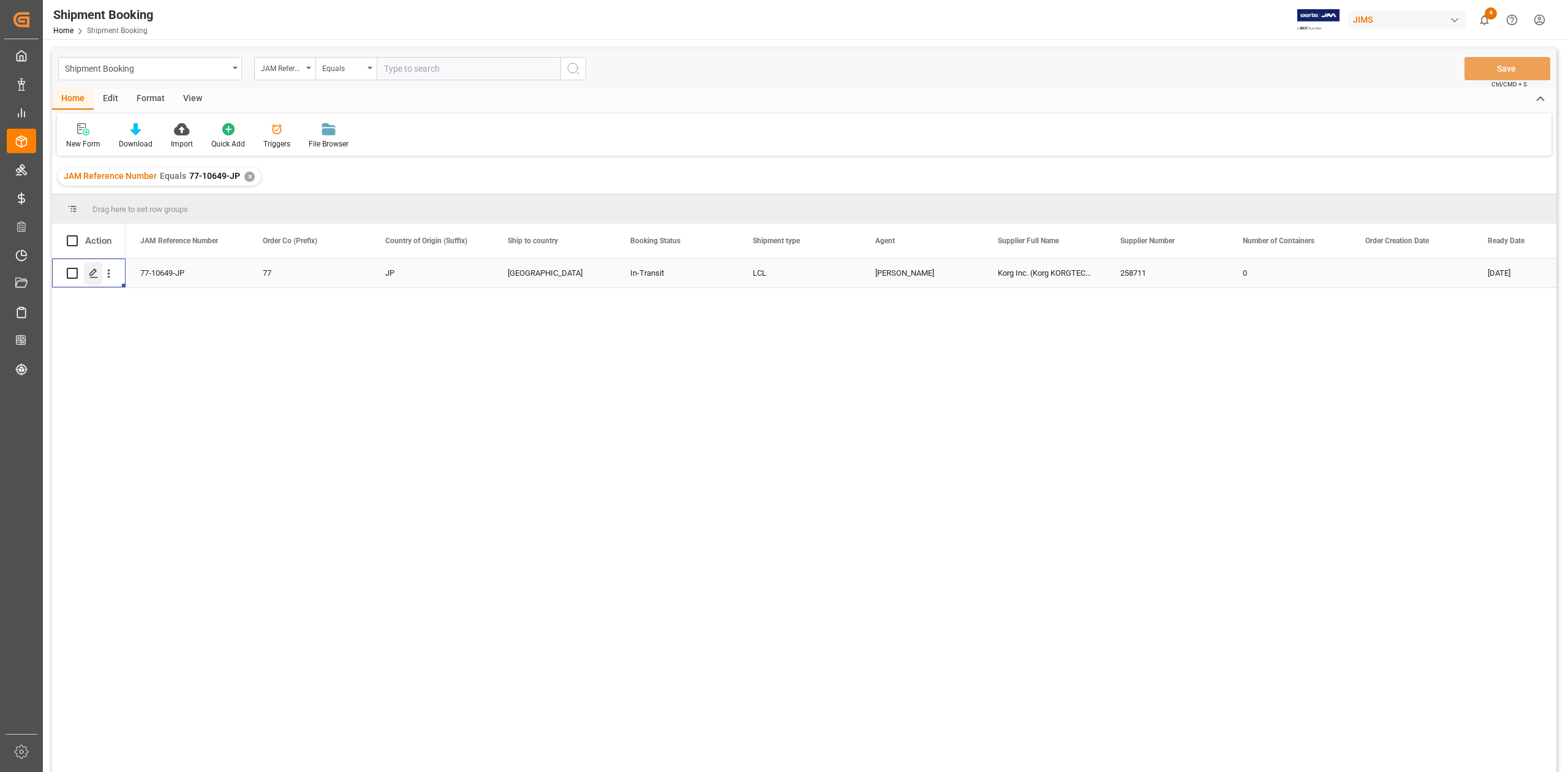
click at [93, 275] on polygon "Press SPACE to select this row." at bounding box center [93, 273] width 6 height 6
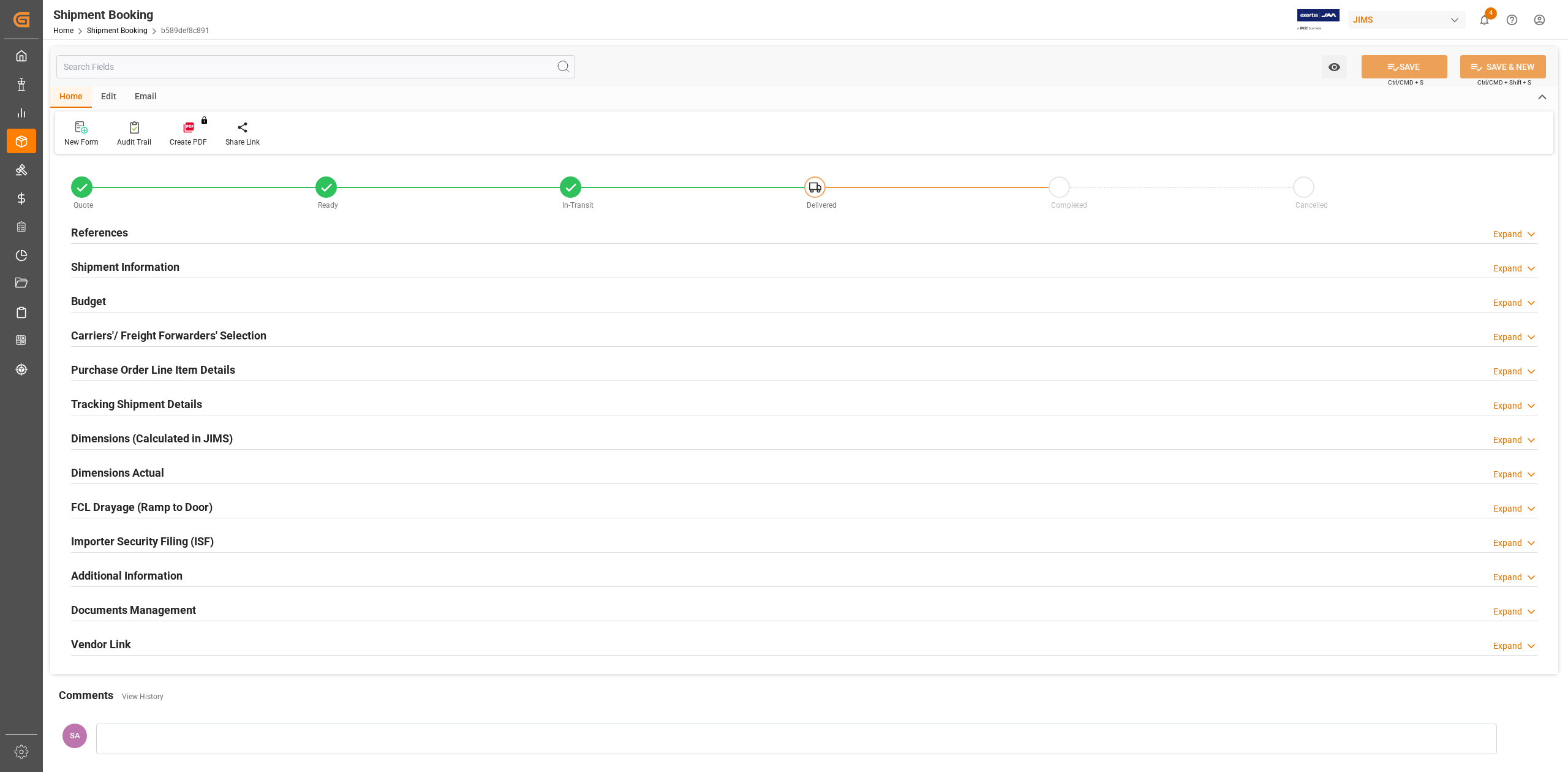
type input "19"
click at [116, 401] on h2 "Tracking Shipment Details" at bounding box center [137, 404] width 131 height 17
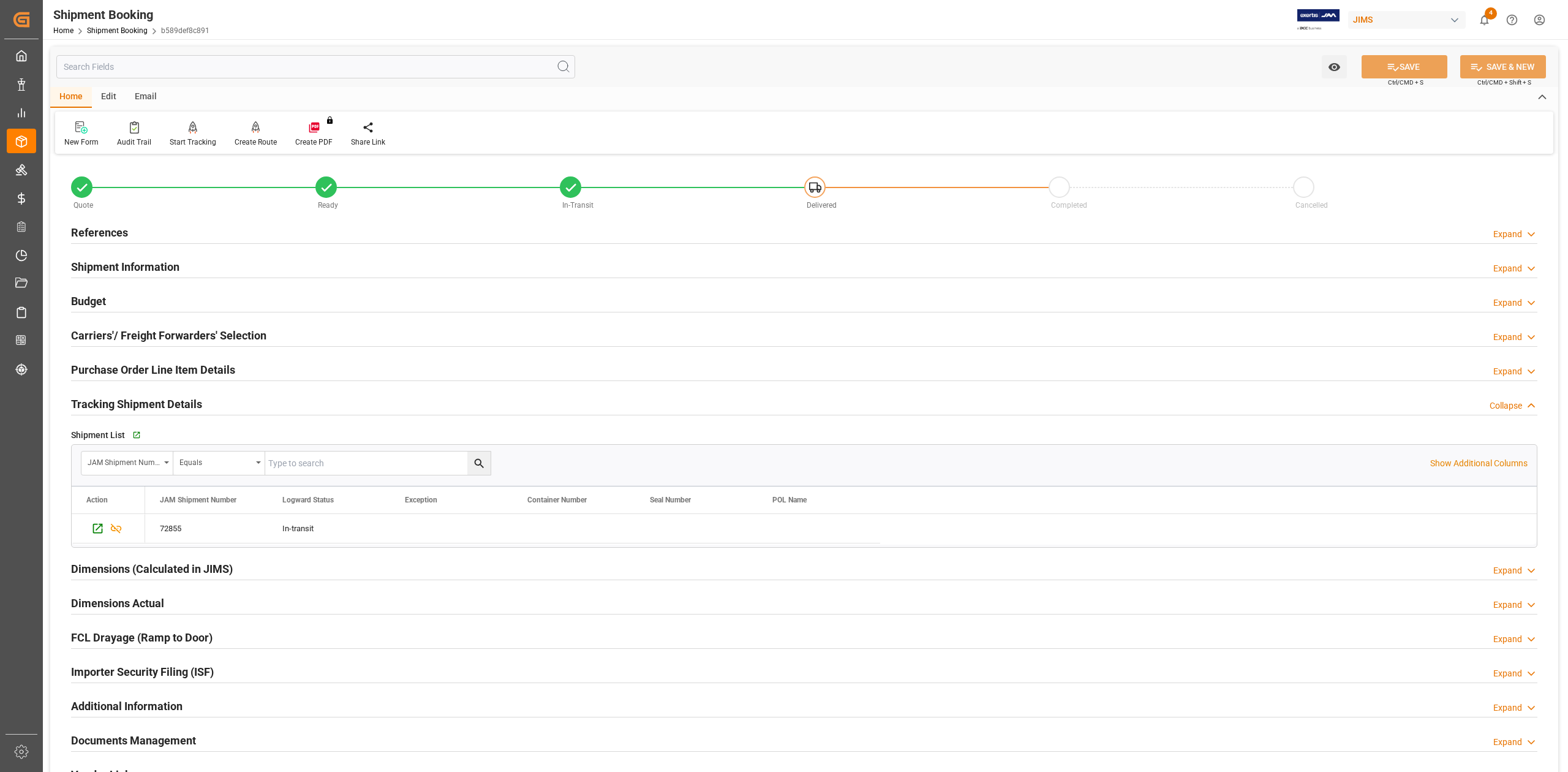
click at [123, 406] on h2 "Tracking Shipment Details" at bounding box center [137, 404] width 131 height 17
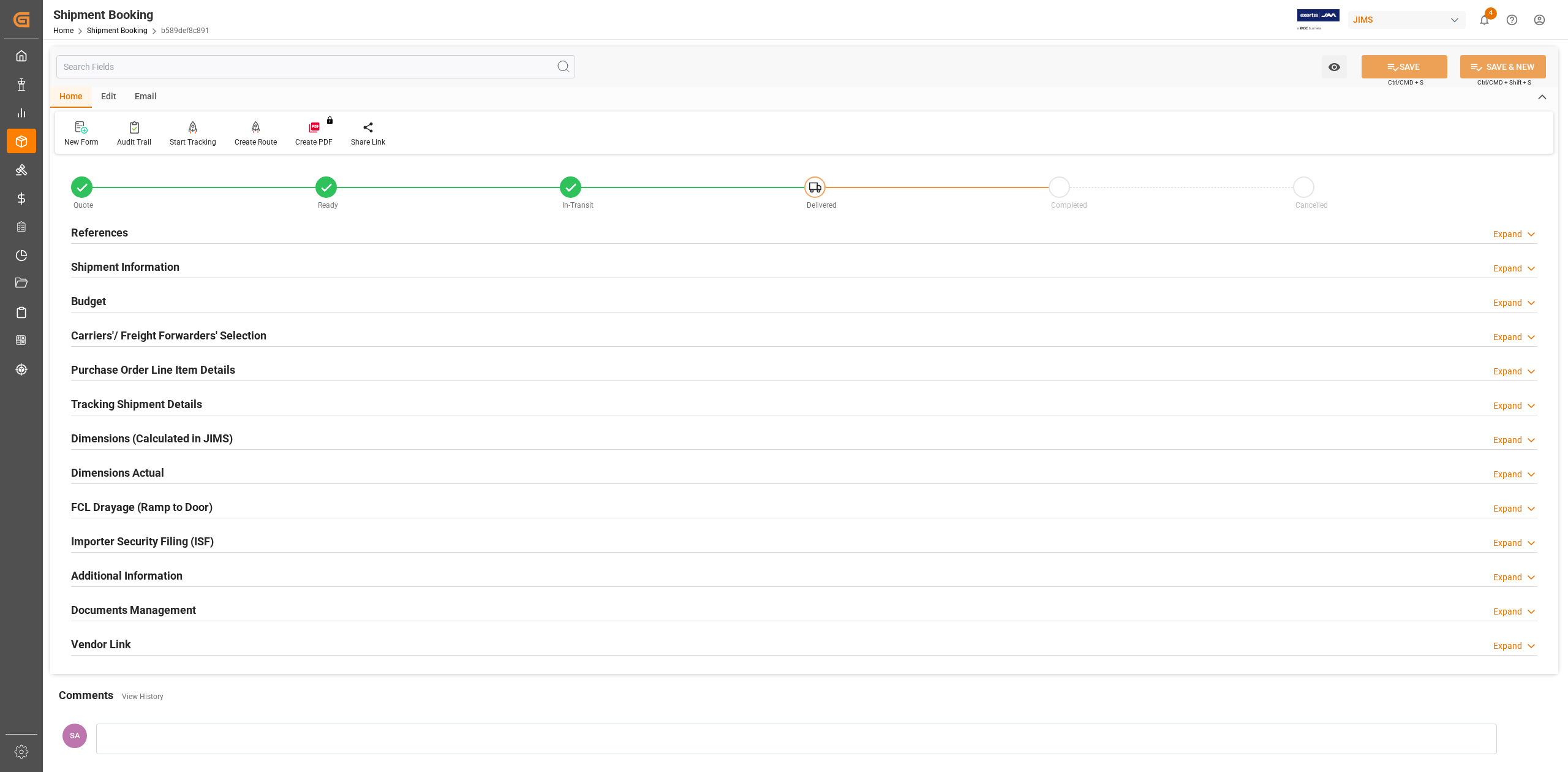
click at [97, 368] on h2 "Purchase Order Line Item Details" at bounding box center [153, 369] width 164 height 17
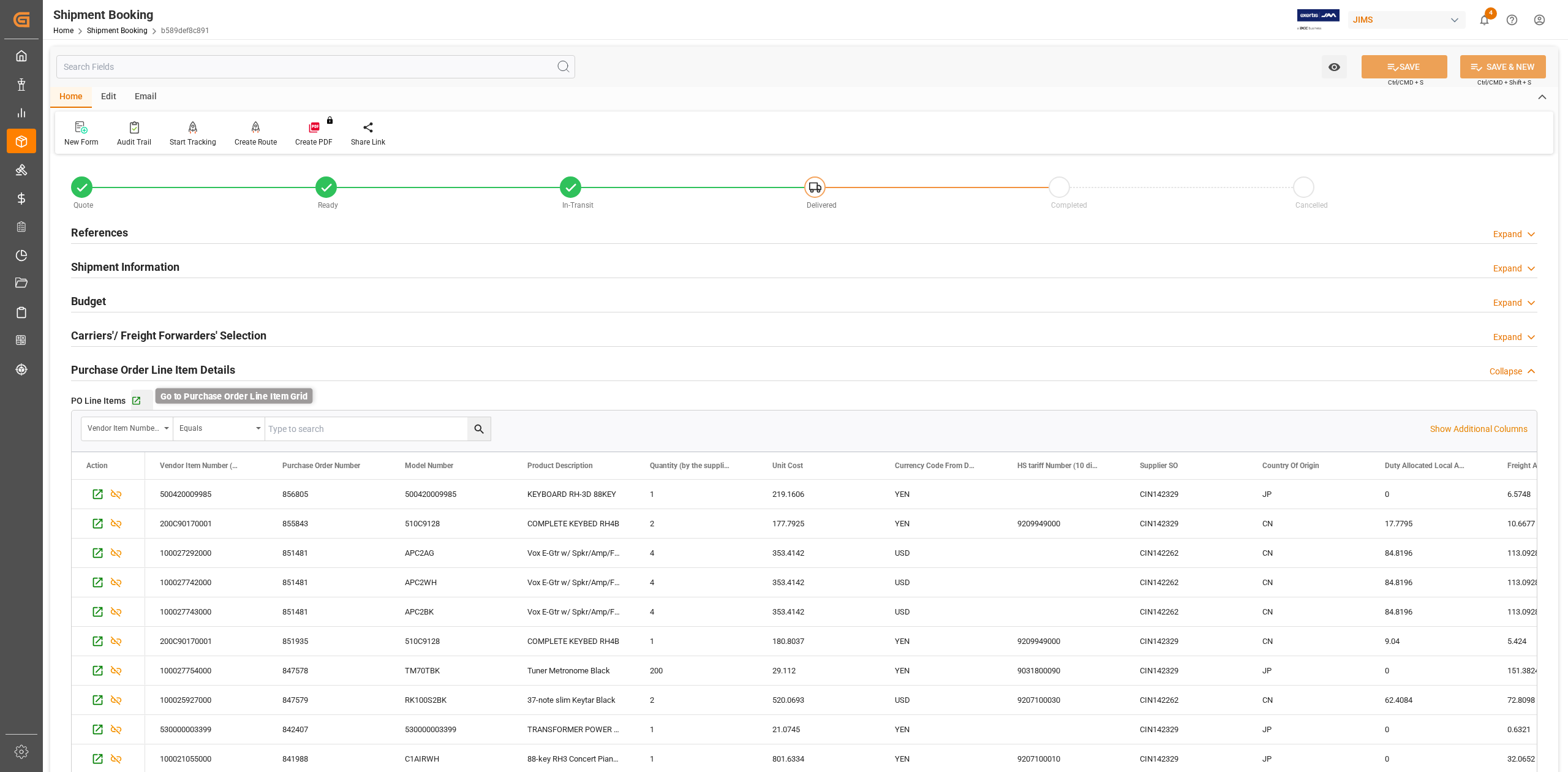
click at [134, 400] on icon "button" at bounding box center [137, 401] width 11 height 11
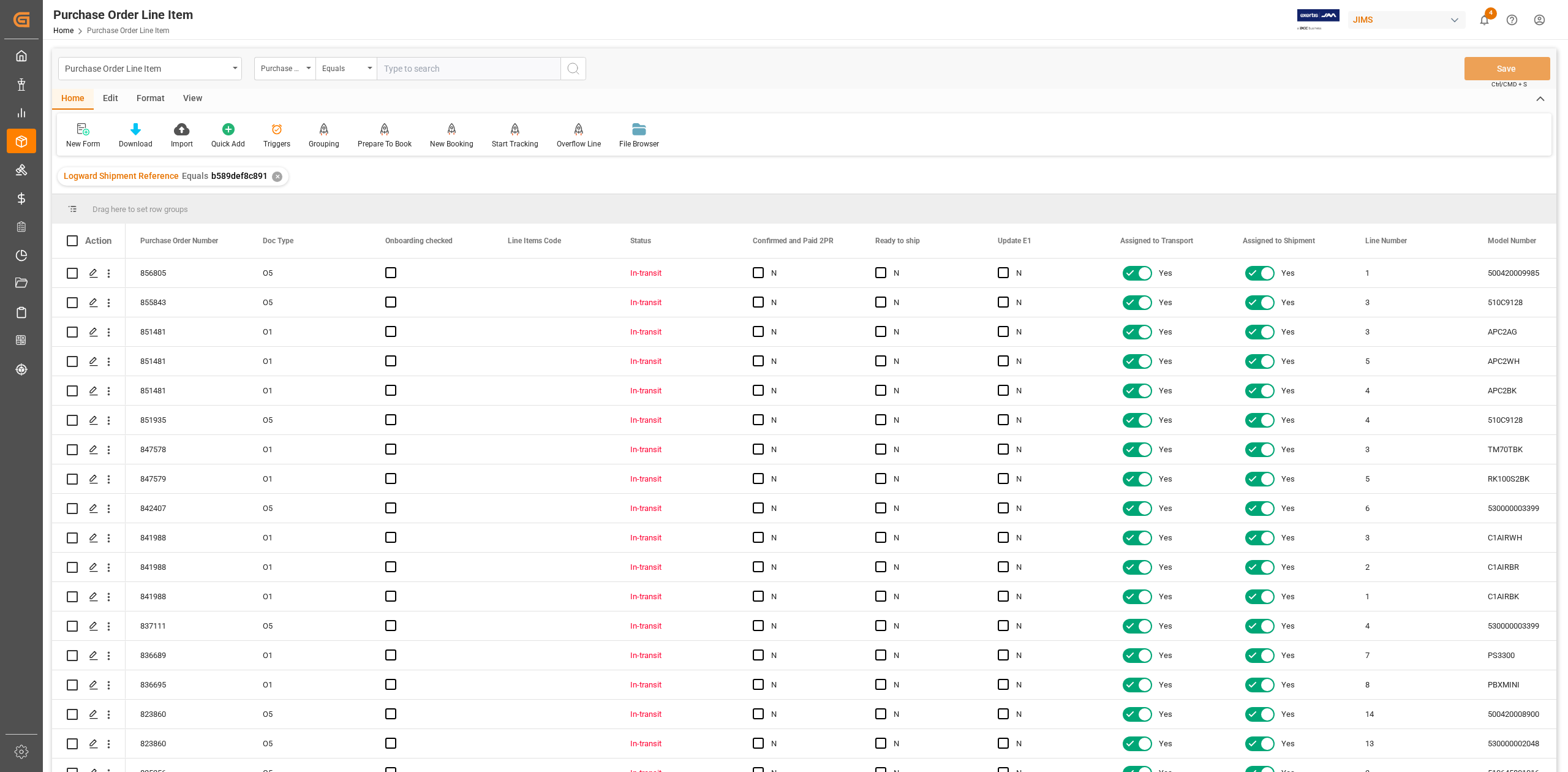
click at [194, 98] on div "View" at bounding box center [193, 99] width 38 height 21
click at [145, 137] on div "Standard Templates" at bounding box center [139, 136] width 80 height 27
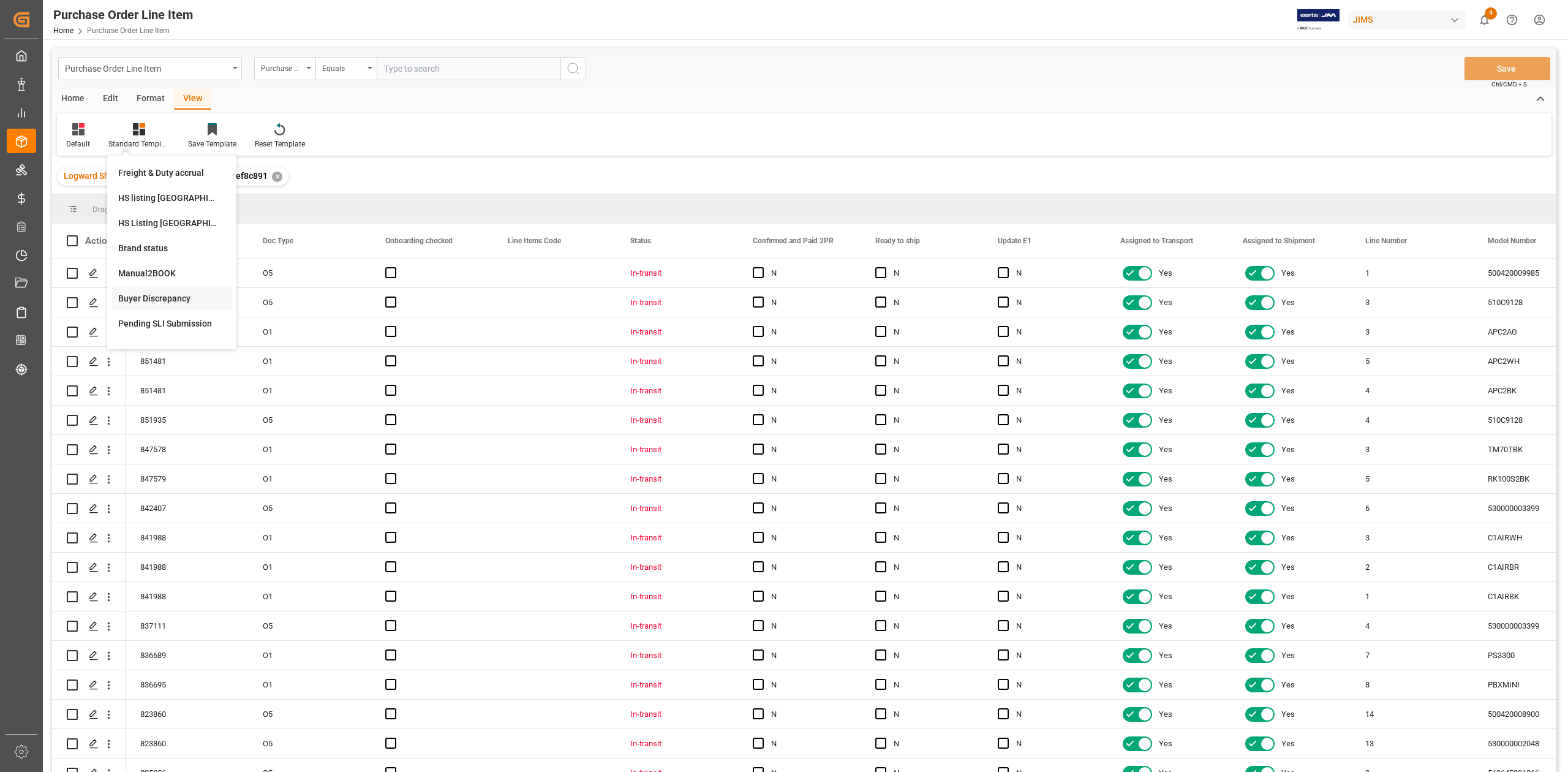
click at [182, 294] on div "Buyer Discrepancy" at bounding box center [171, 298] width 107 height 13
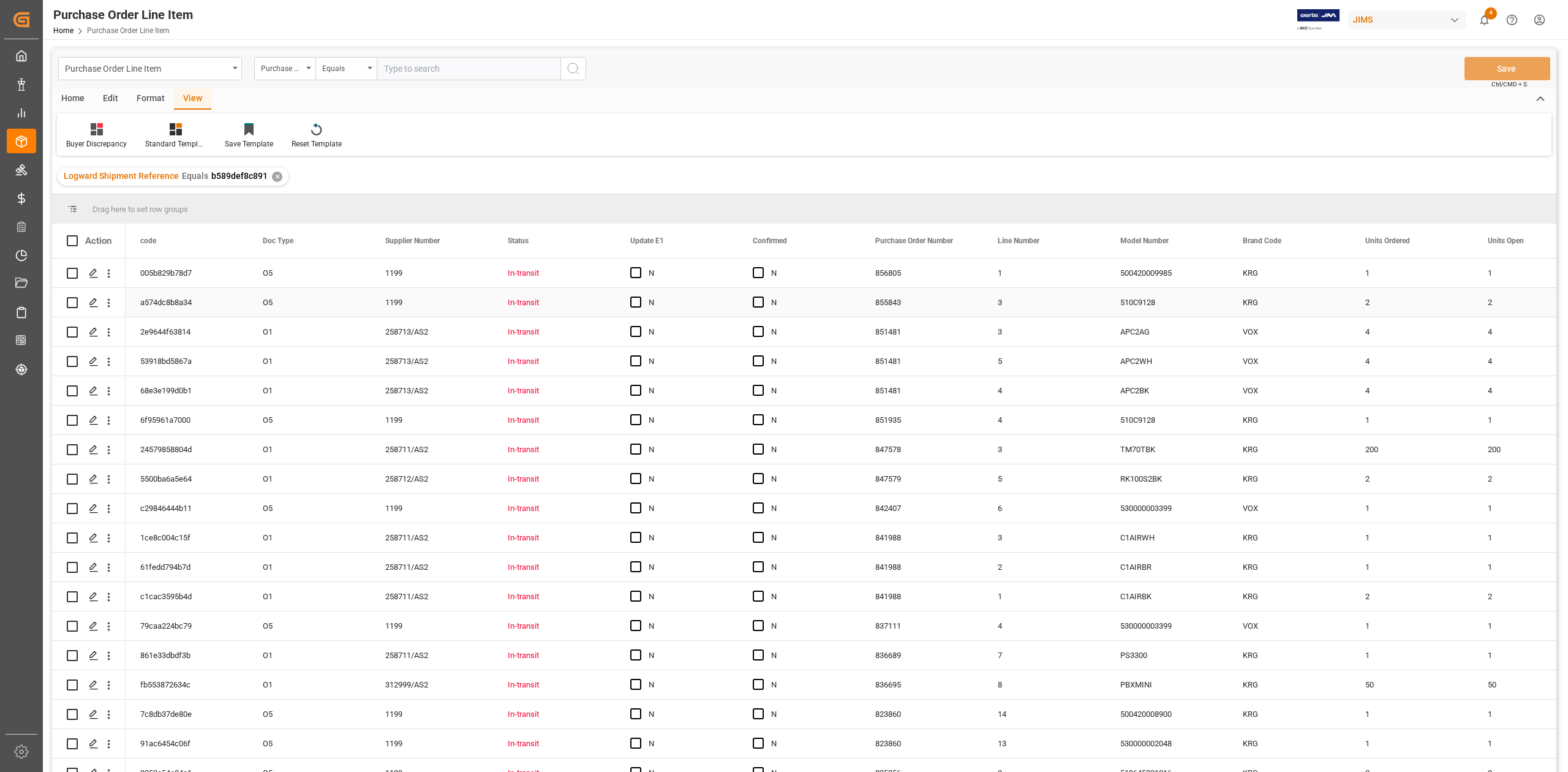
click at [1377, 280] on div "1" at bounding box center [1411, 273] width 122 height 29
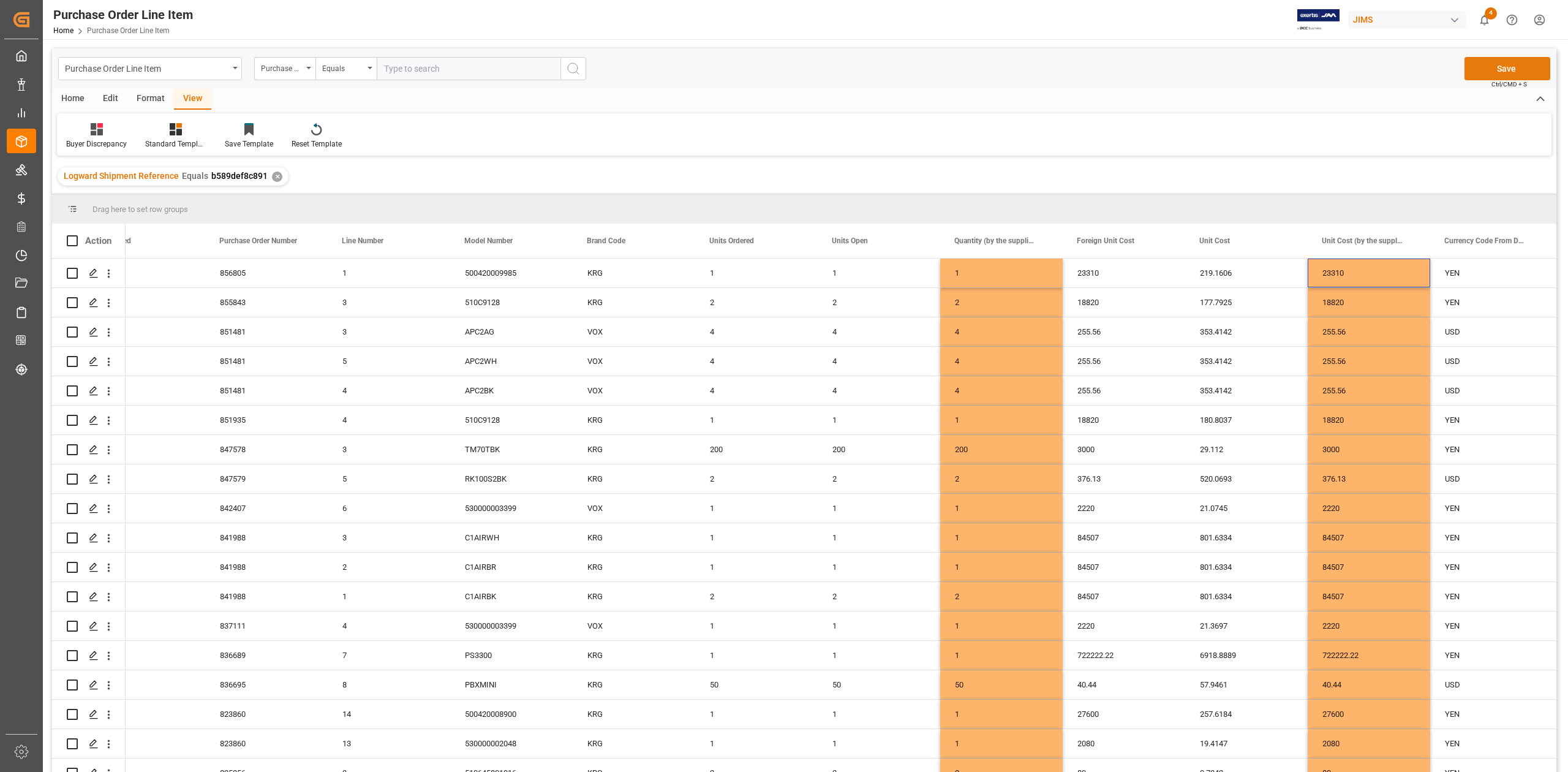
click at [1517, 62] on button "Save" at bounding box center [1507, 68] width 86 height 23
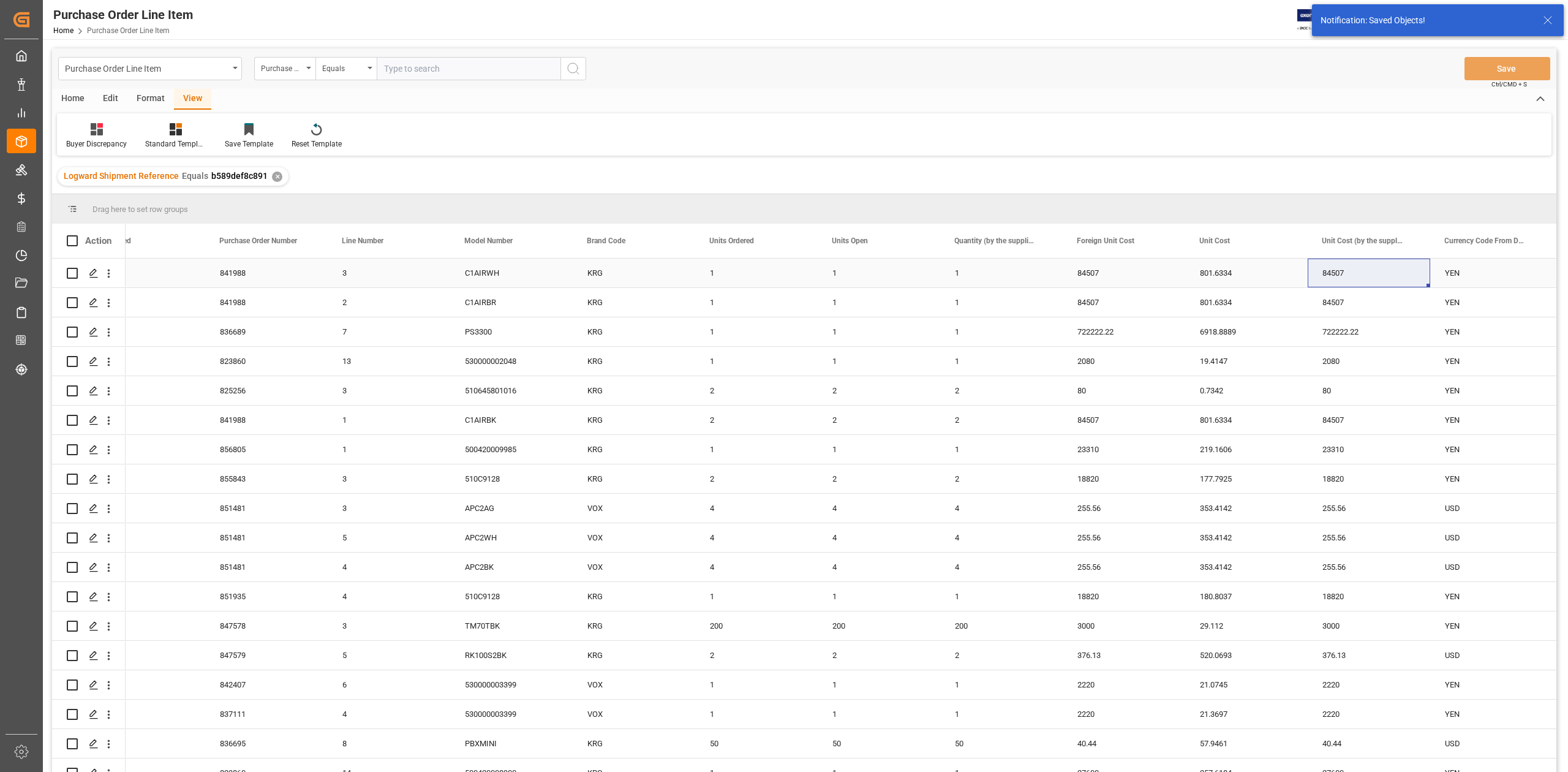
click at [655, 278] on div "KRG" at bounding box center [634, 273] width 122 height 29
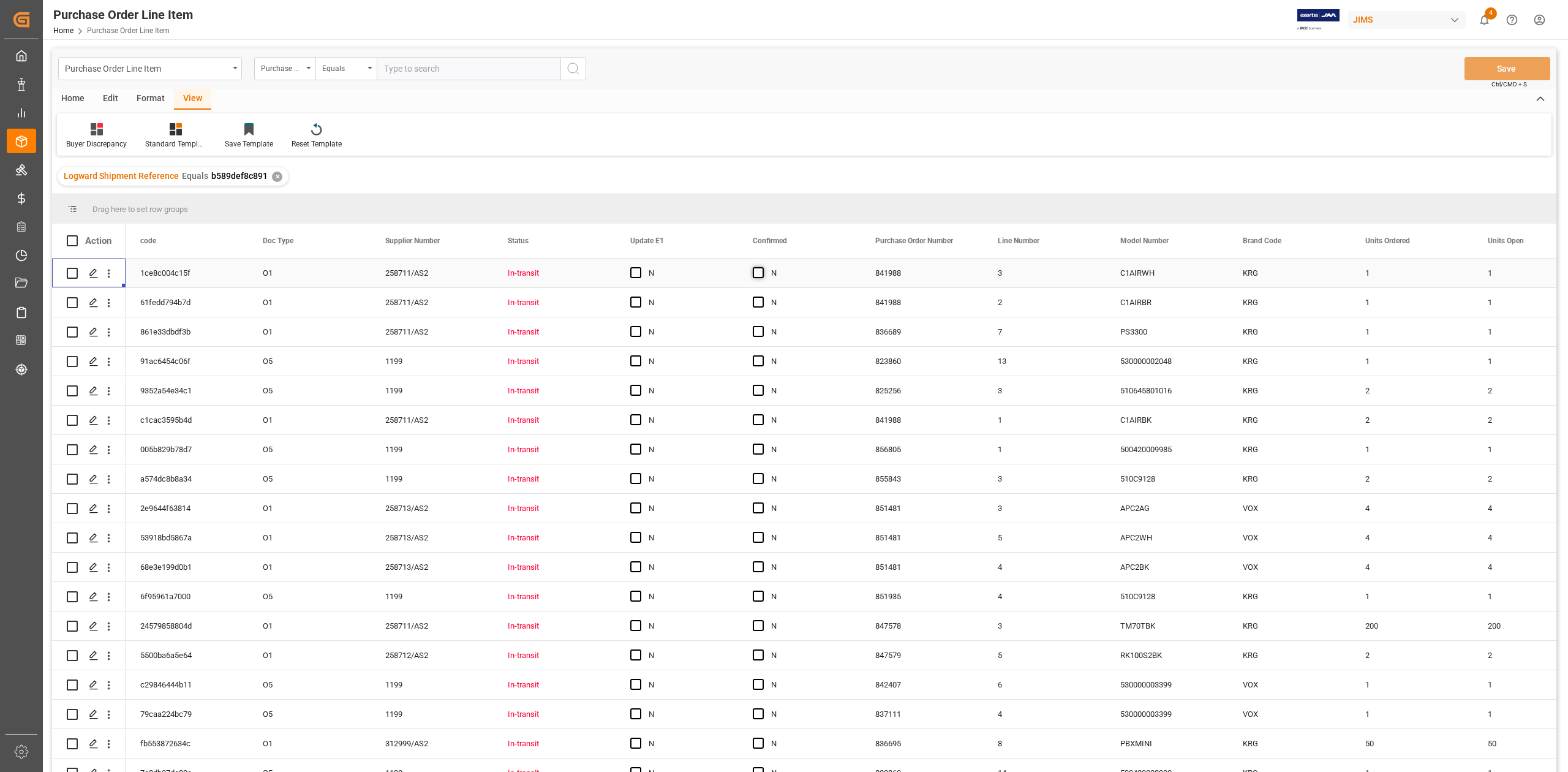
click at [760, 272] on span "Press SPACE to select this row." at bounding box center [758, 273] width 11 height 11
click at [762, 267] on input "Press SPACE to select this row." at bounding box center [762, 267] width 0 height 0
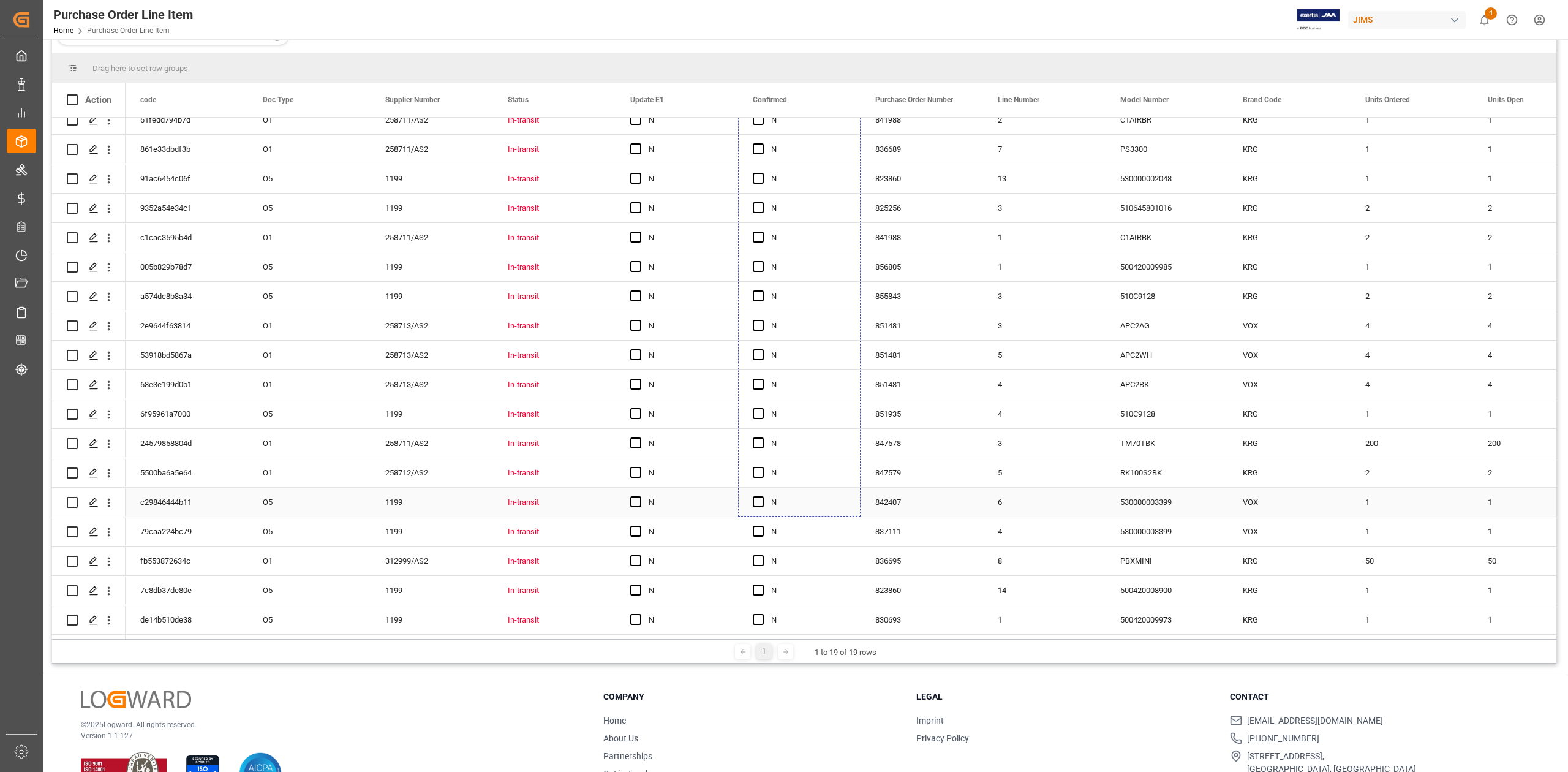
scroll to position [181, 0]
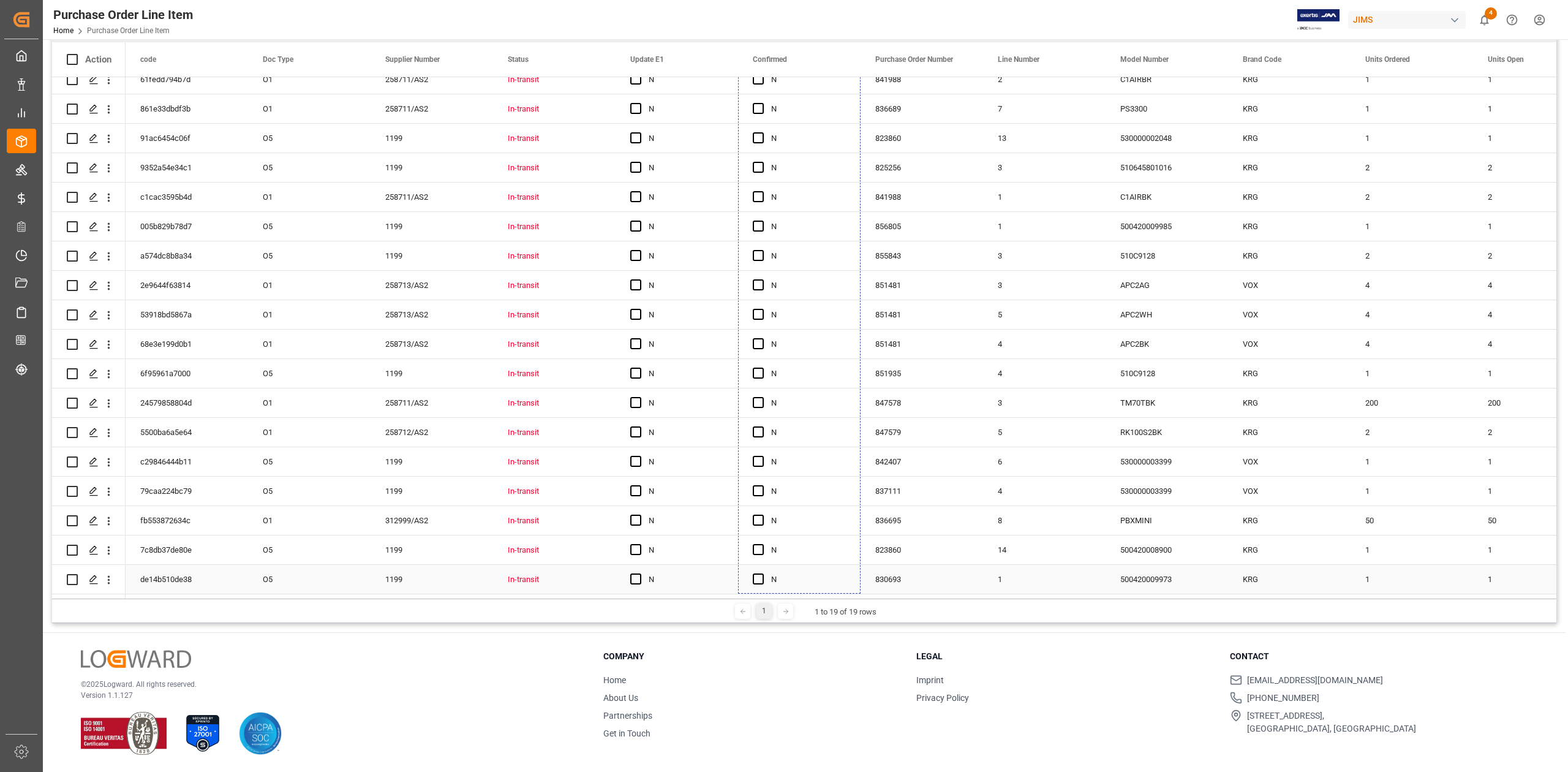
drag, startPoint x: 858, startPoint y: 285, endPoint x: 768, endPoint y: 559, distance: 288.4
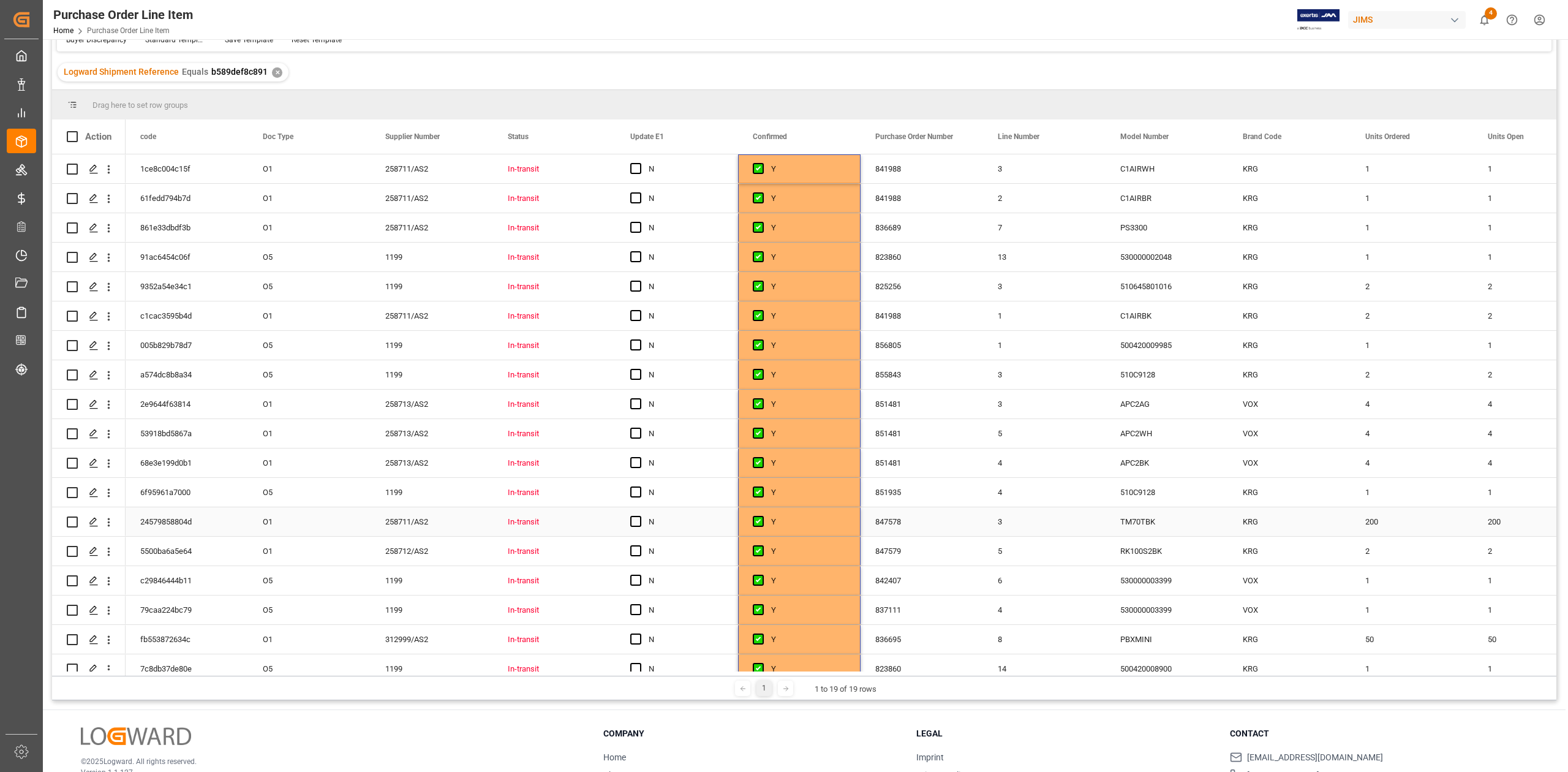
scroll to position [0, 0]
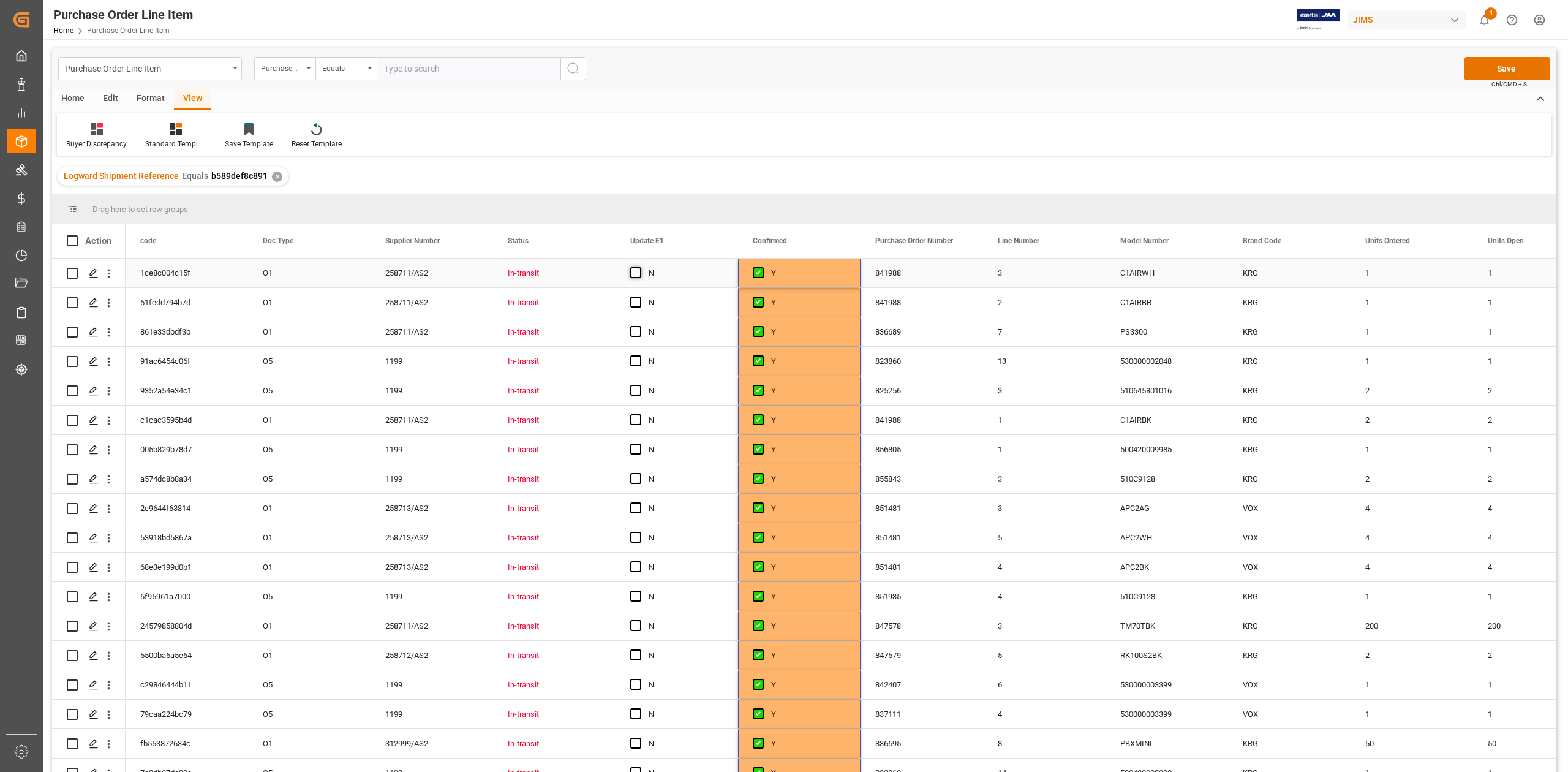
click at [637, 275] on span "Press SPACE to select this row." at bounding box center [636, 273] width 11 height 11
click at [640, 267] on input "Press SPACE to select this row." at bounding box center [640, 267] width 0 height 0
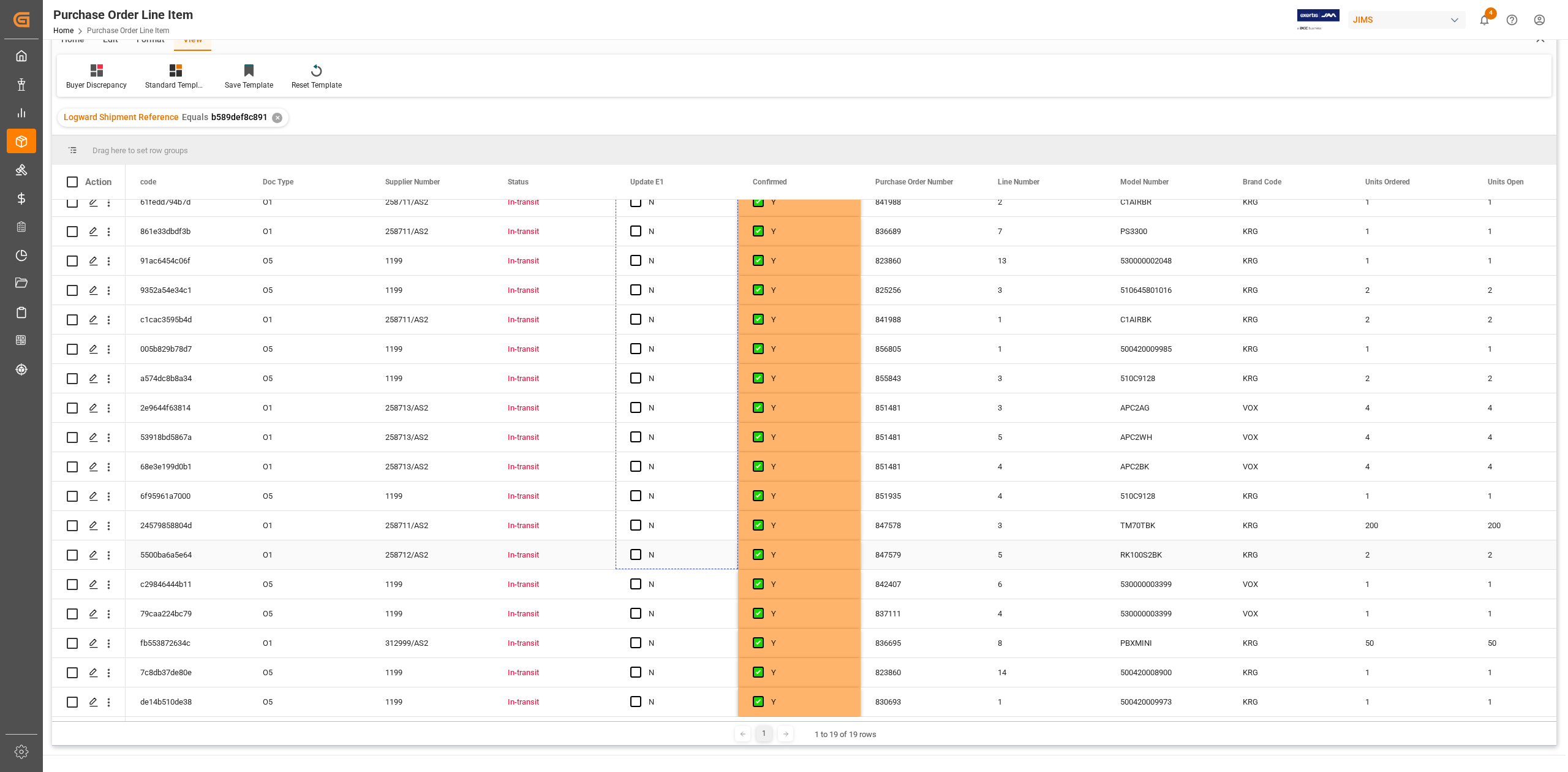
scroll to position [181, 0]
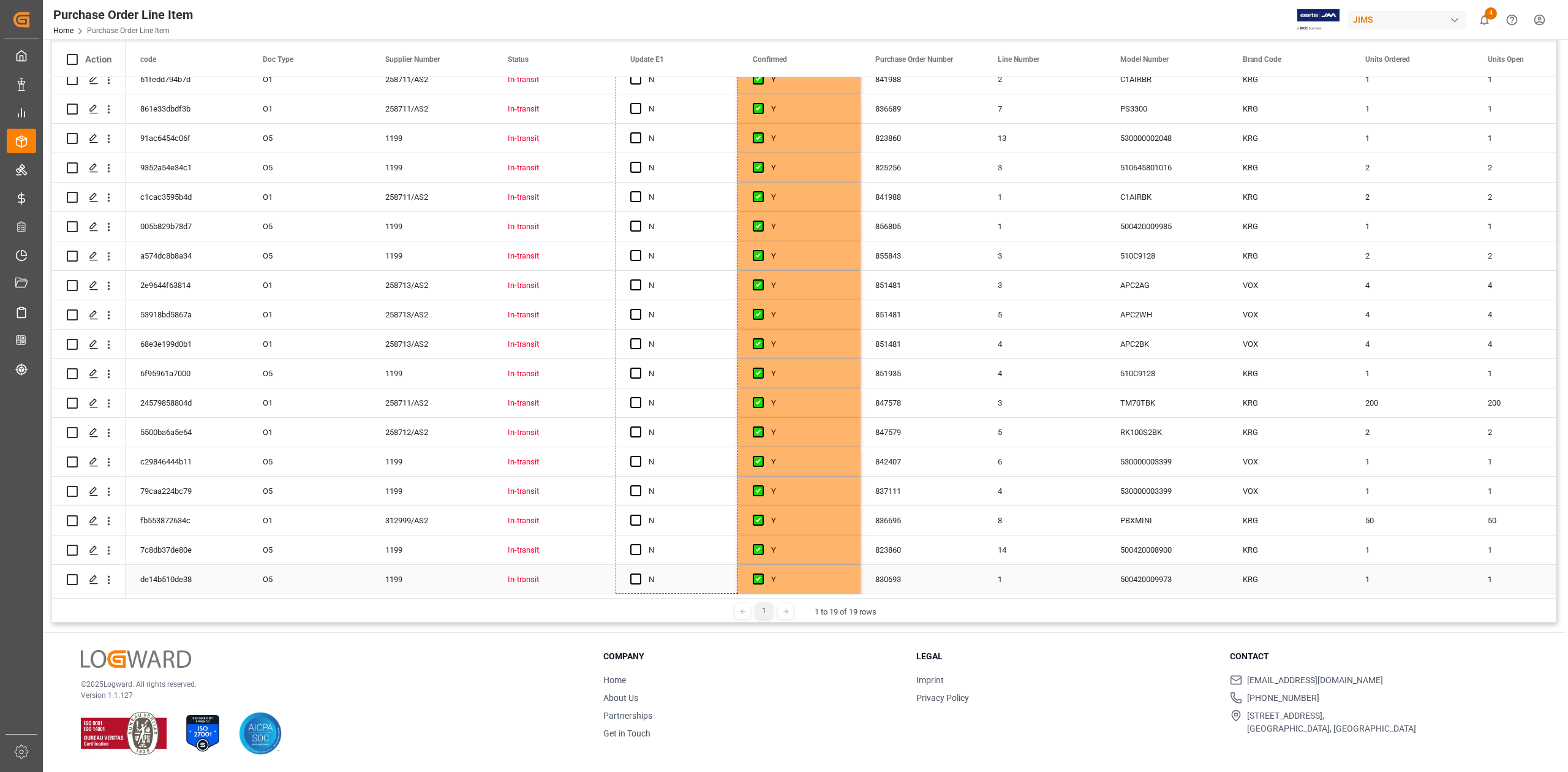
drag, startPoint x: 733, startPoint y: 285, endPoint x: 804, endPoint y: 571, distance: 294.7
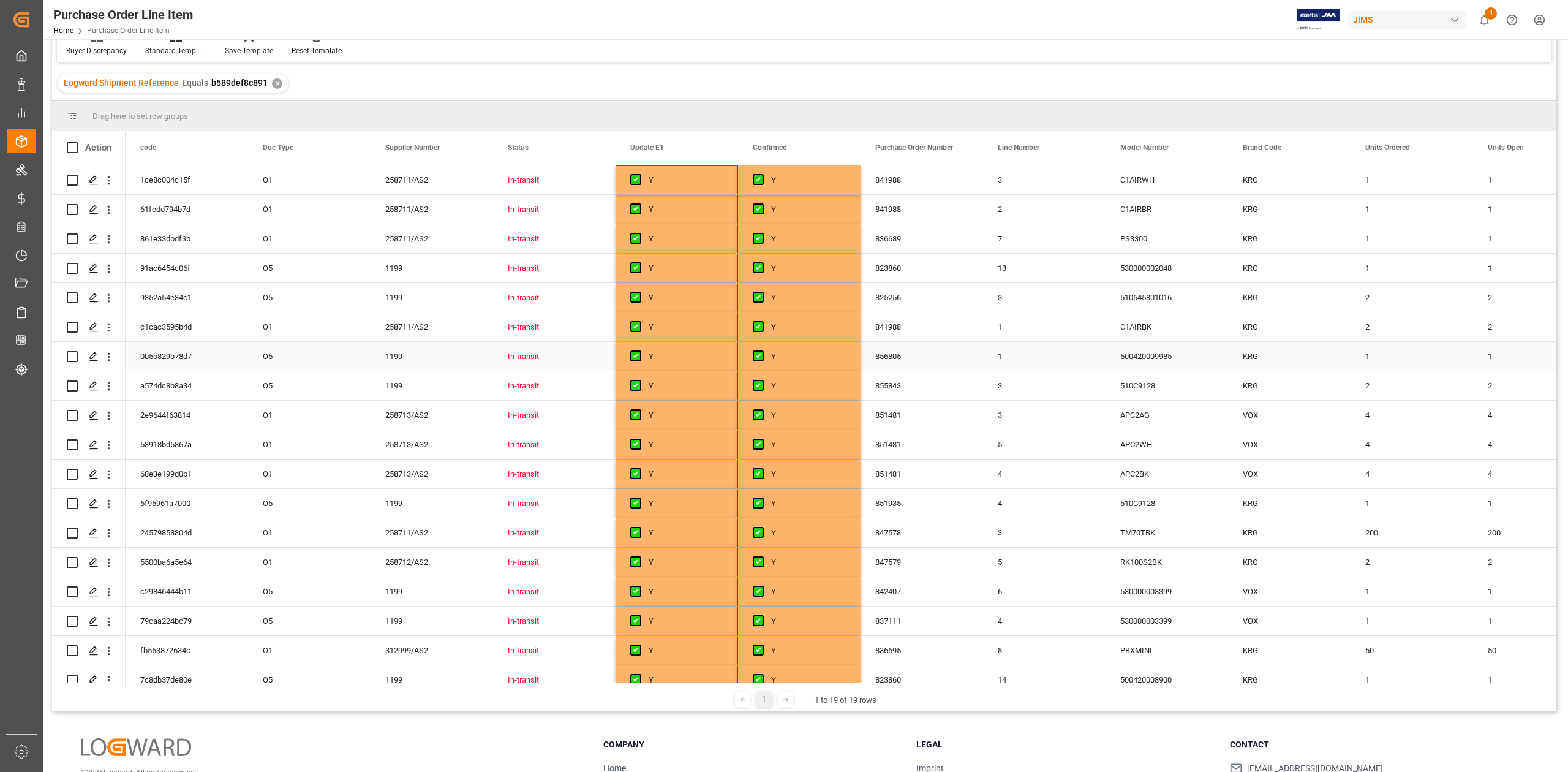
scroll to position [0, 0]
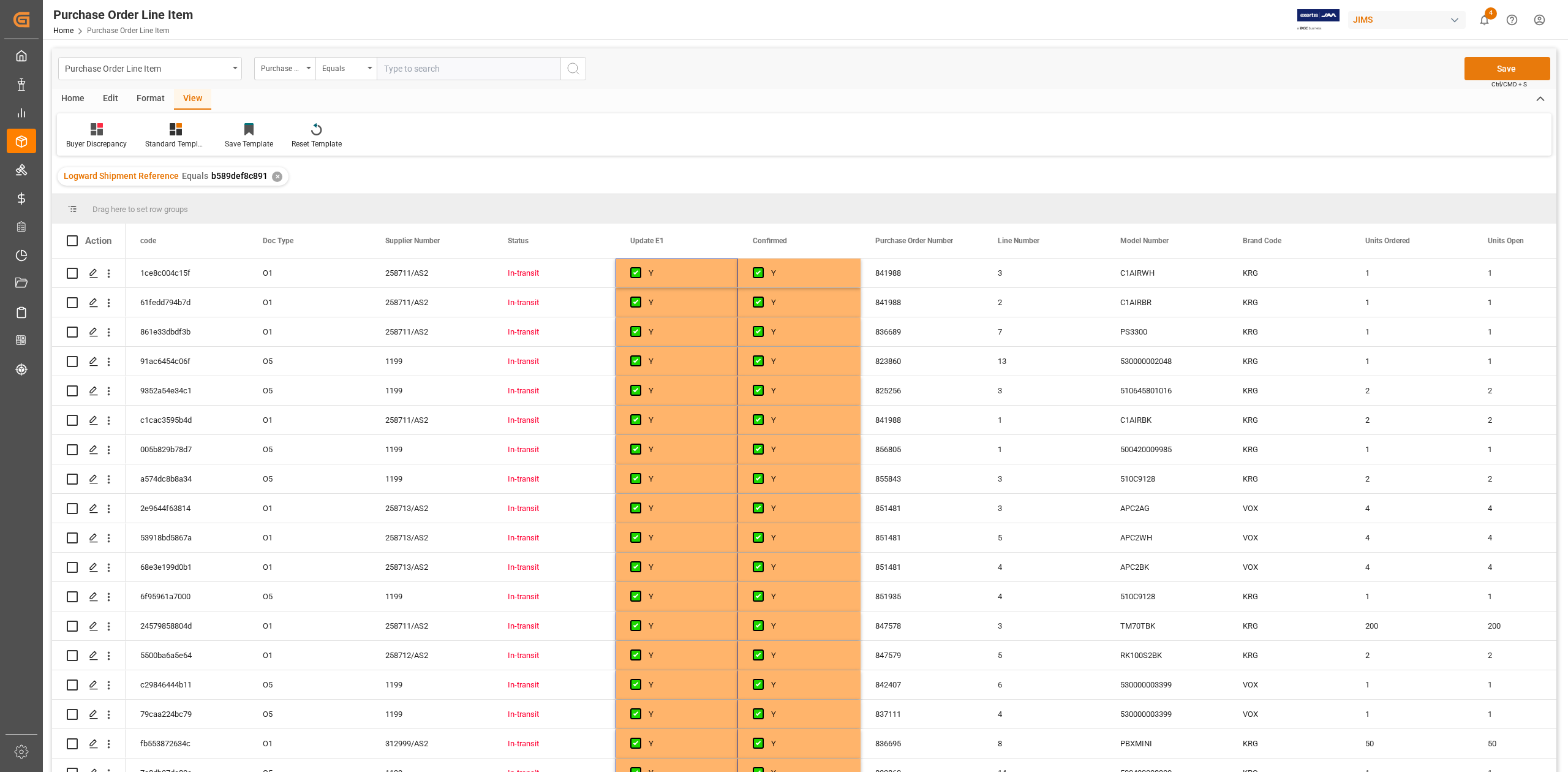
click at [1498, 67] on button "Save" at bounding box center [1507, 68] width 86 height 23
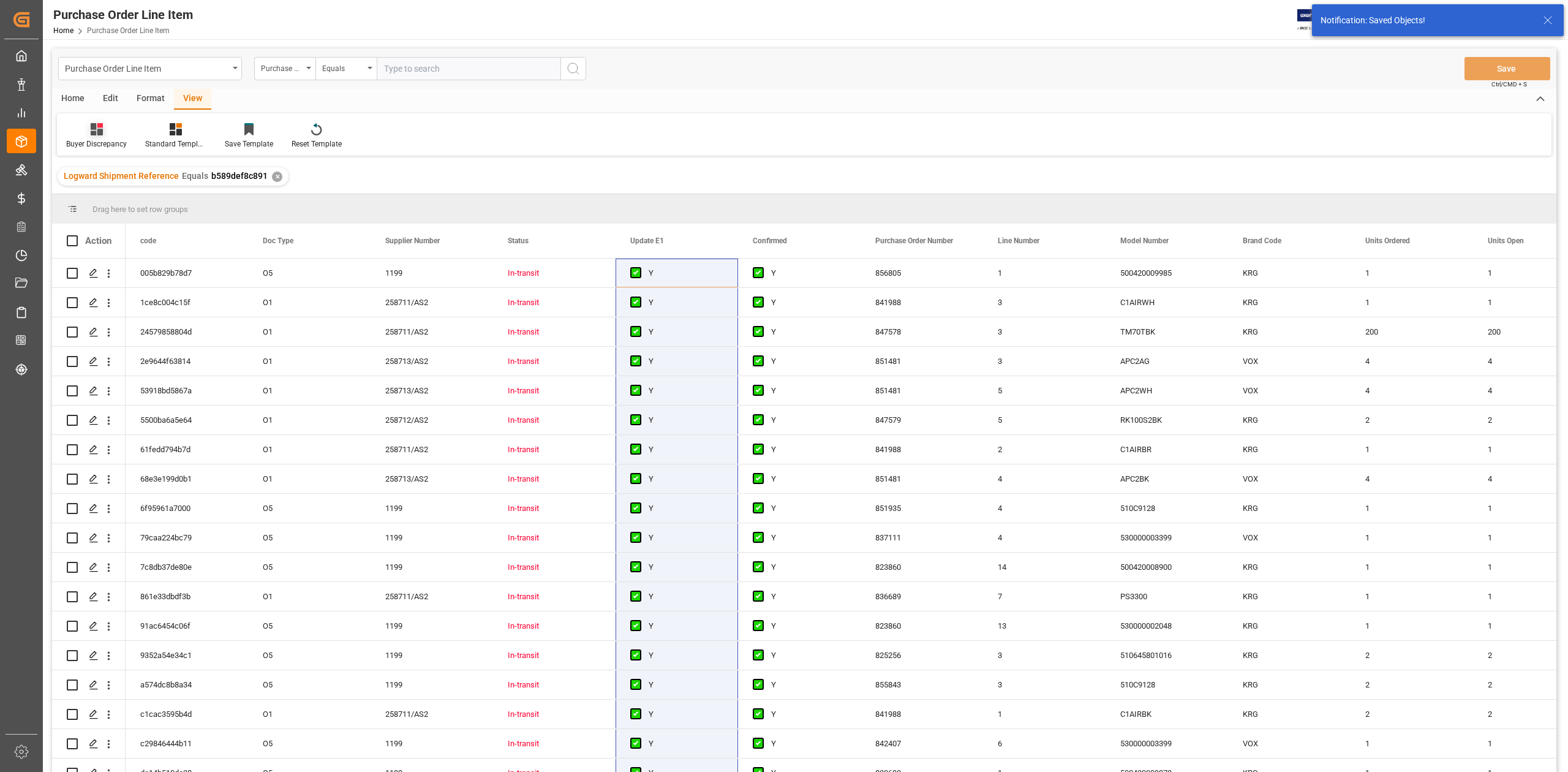
click at [97, 146] on div "Buyer Discrepancy" at bounding box center [96, 143] width 61 height 11
click at [99, 167] on div "Default" at bounding box center [129, 173] width 107 height 13
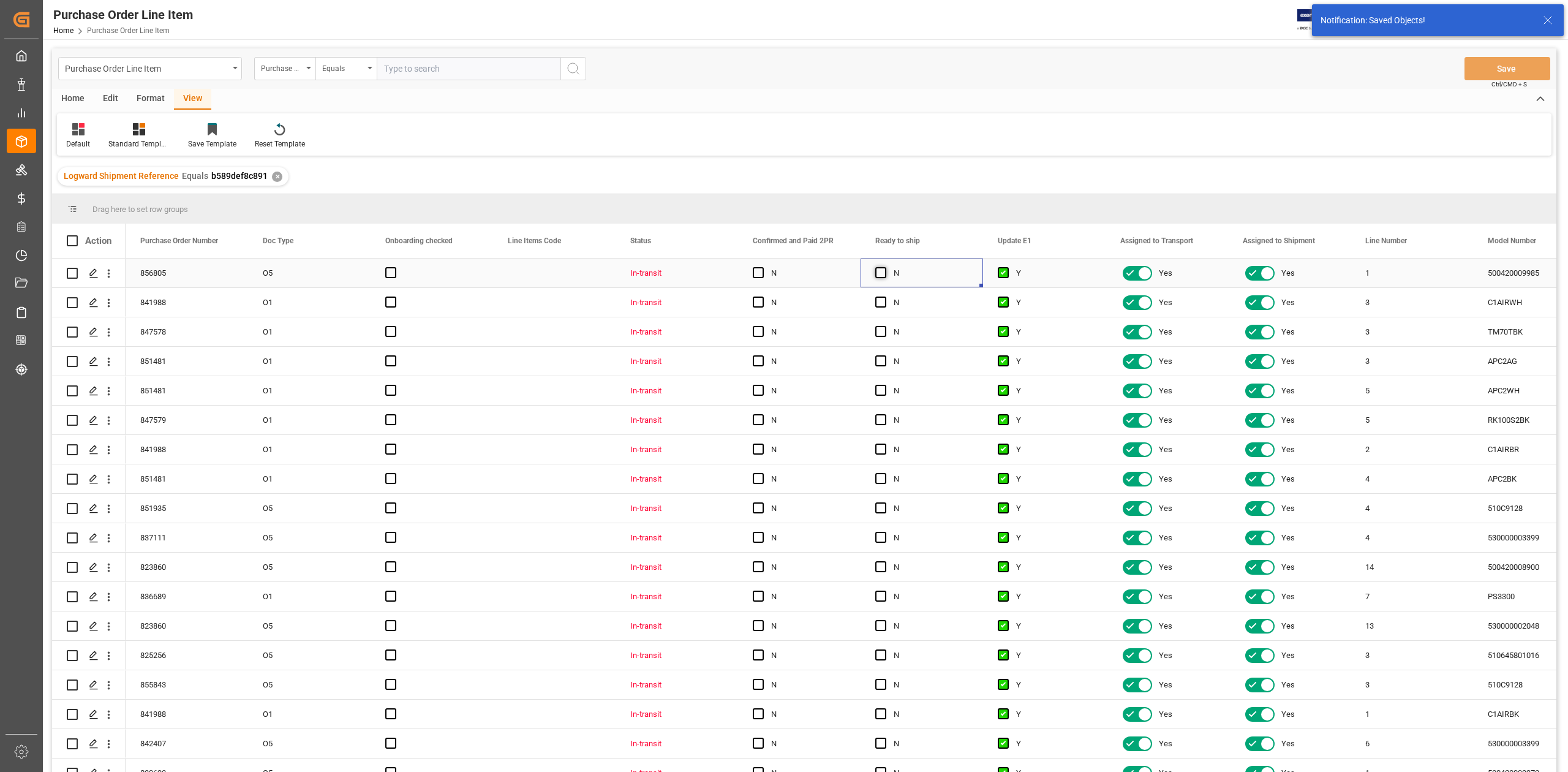
click at [878, 277] on span "Press SPACE to select this row." at bounding box center [880, 273] width 11 height 11
click at [884, 267] on input "Press SPACE to select this row." at bounding box center [884, 267] width 0 height 0
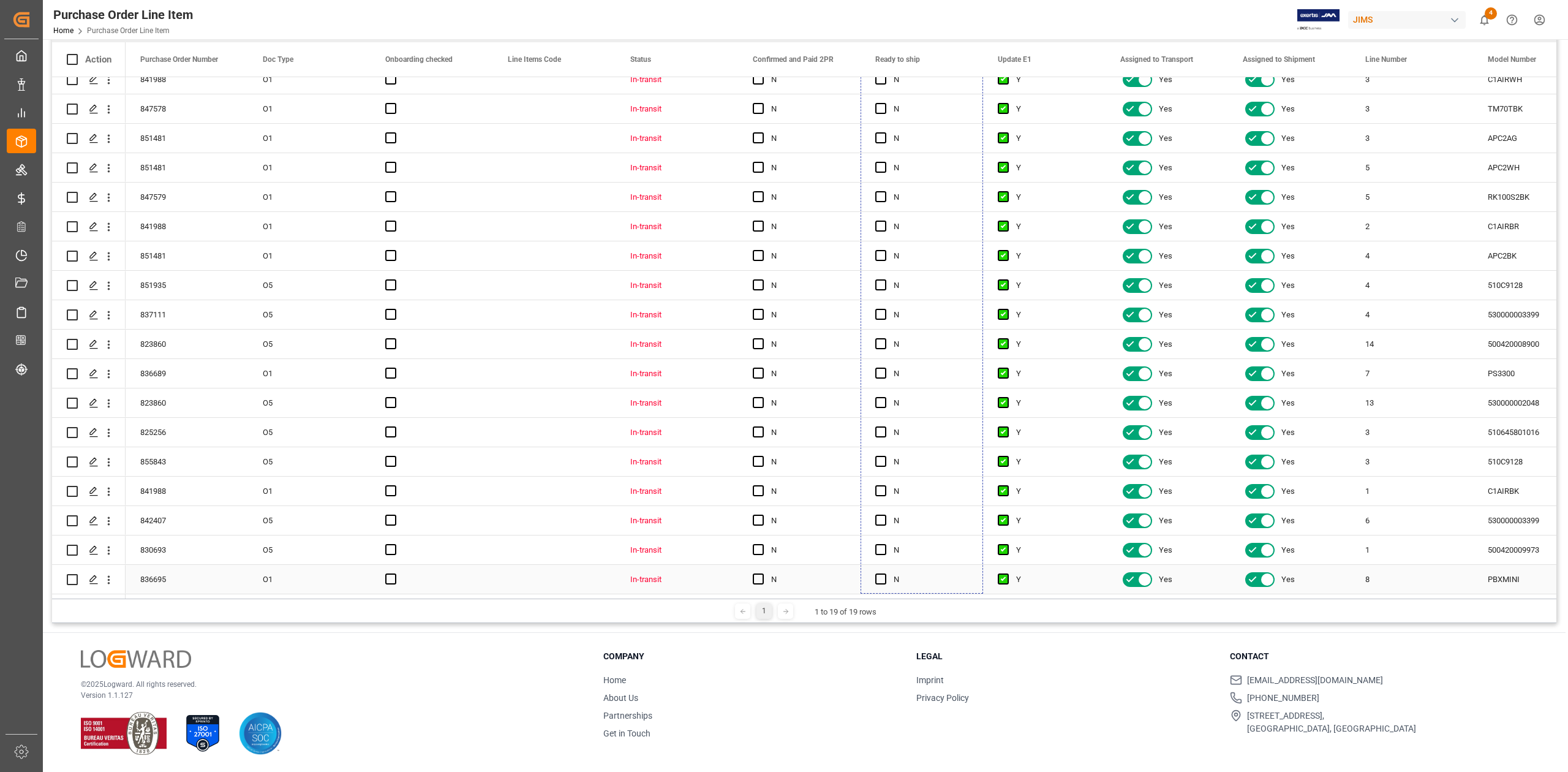
drag, startPoint x: 980, startPoint y: 283, endPoint x: 950, endPoint y: 571, distance: 289.6
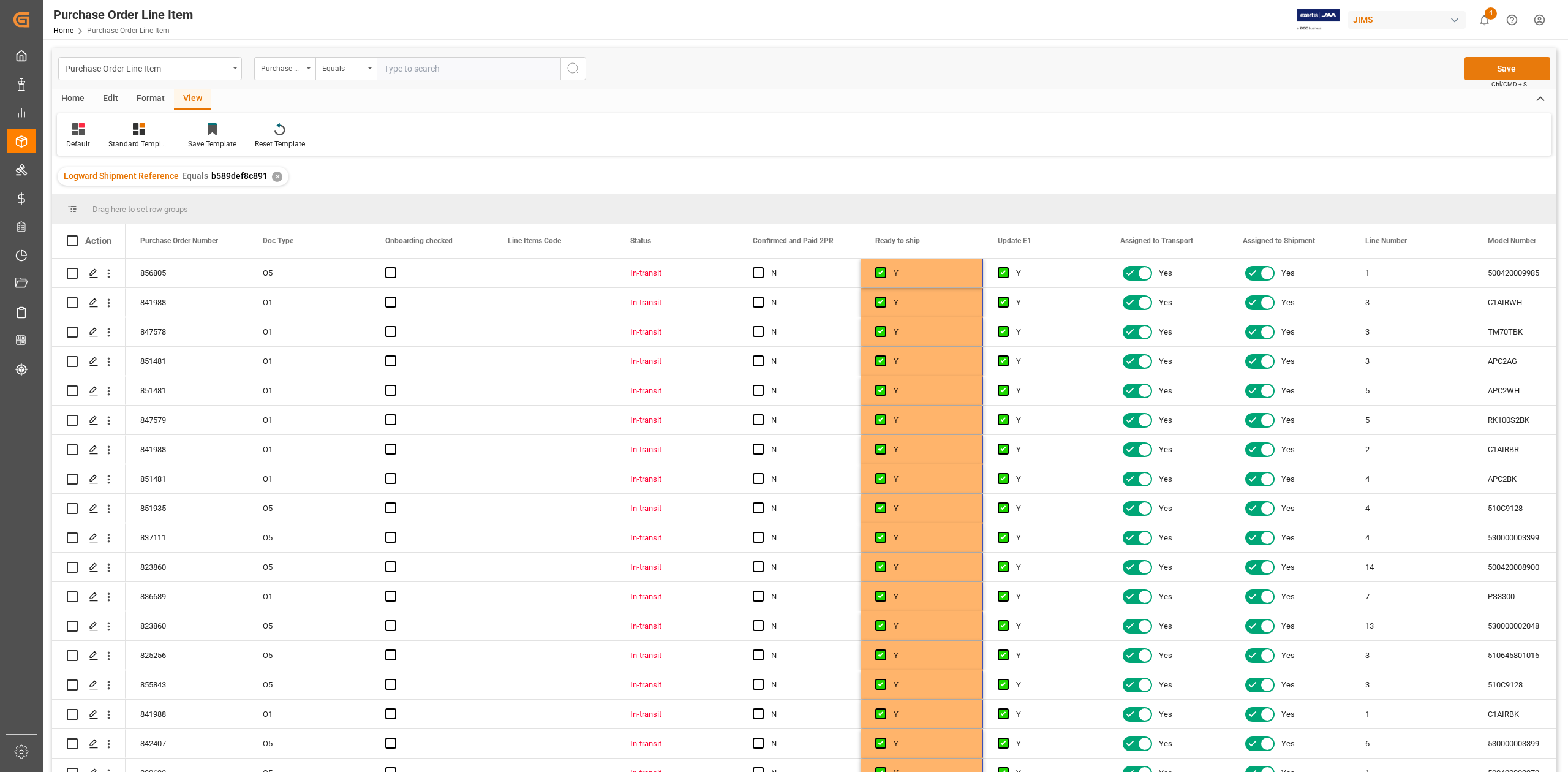
click at [1504, 65] on button "Save" at bounding box center [1507, 68] width 86 height 23
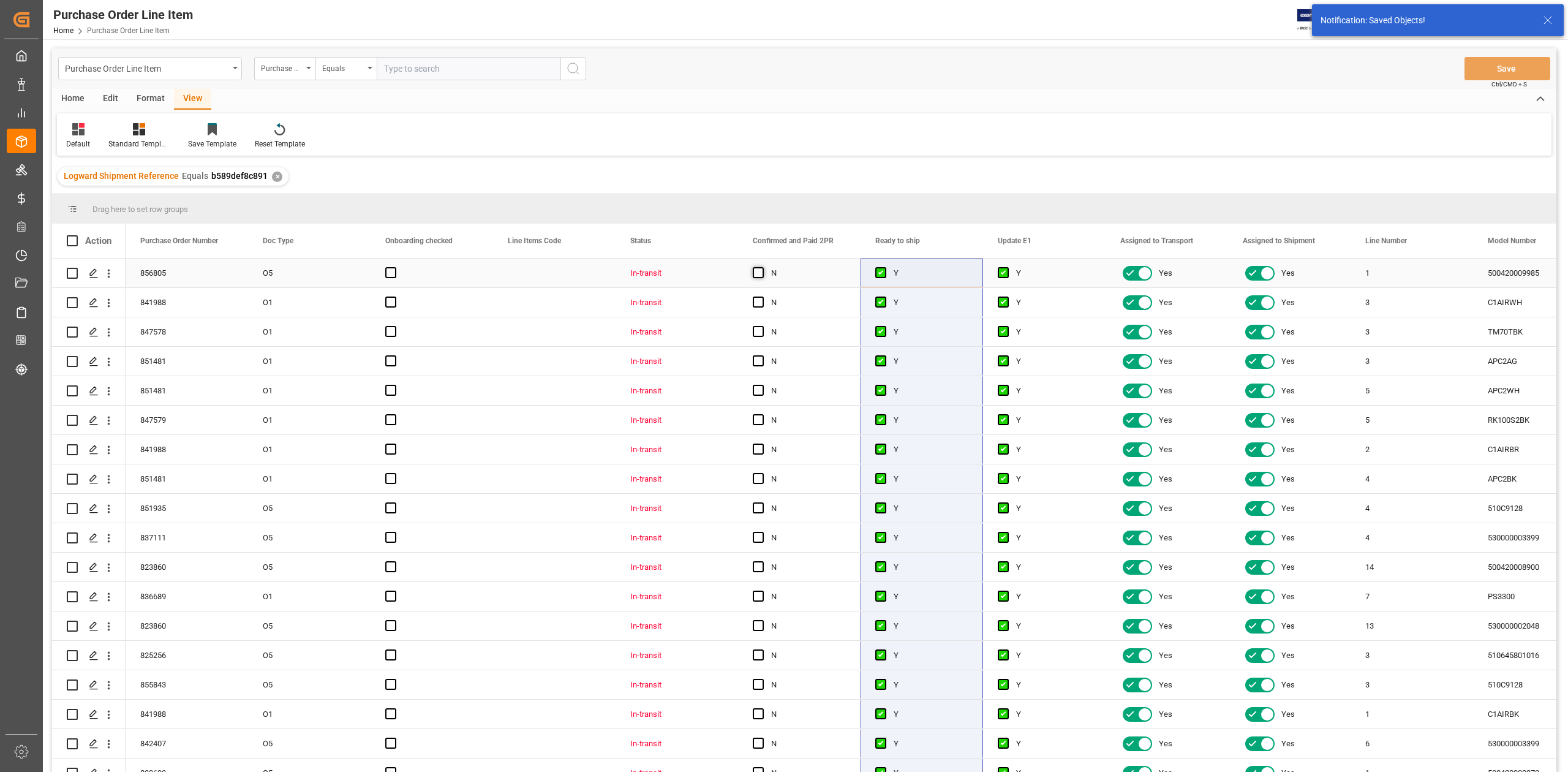
click at [755, 275] on span "Press SPACE to select this row." at bounding box center [758, 273] width 11 height 11
click at [762, 267] on input "Press SPACE to select this row." at bounding box center [762, 267] width 0 height 0
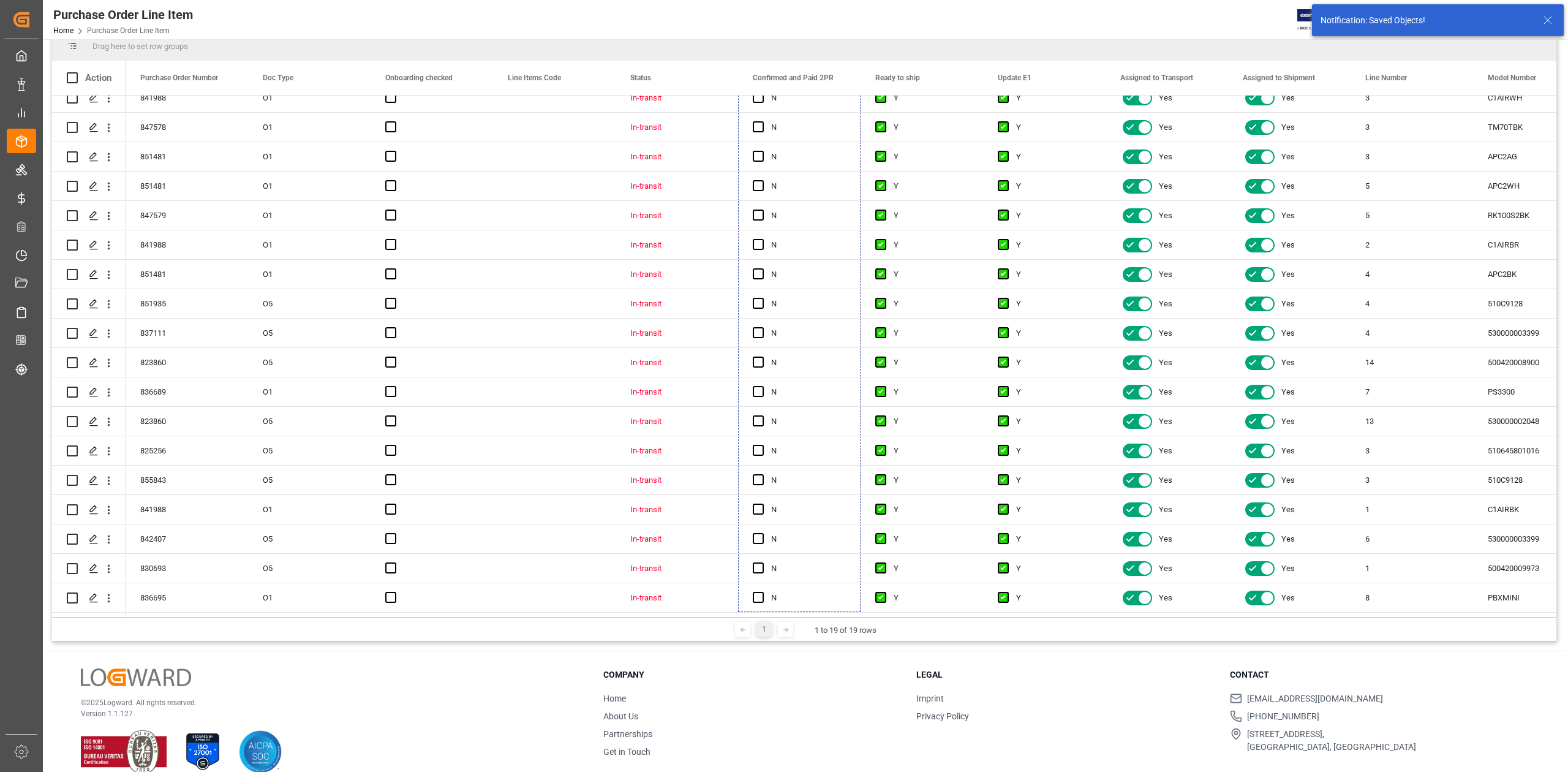
drag, startPoint x: 858, startPoint y: 285, endPoint x: 824, endPoint y: 654, distance: 370.6
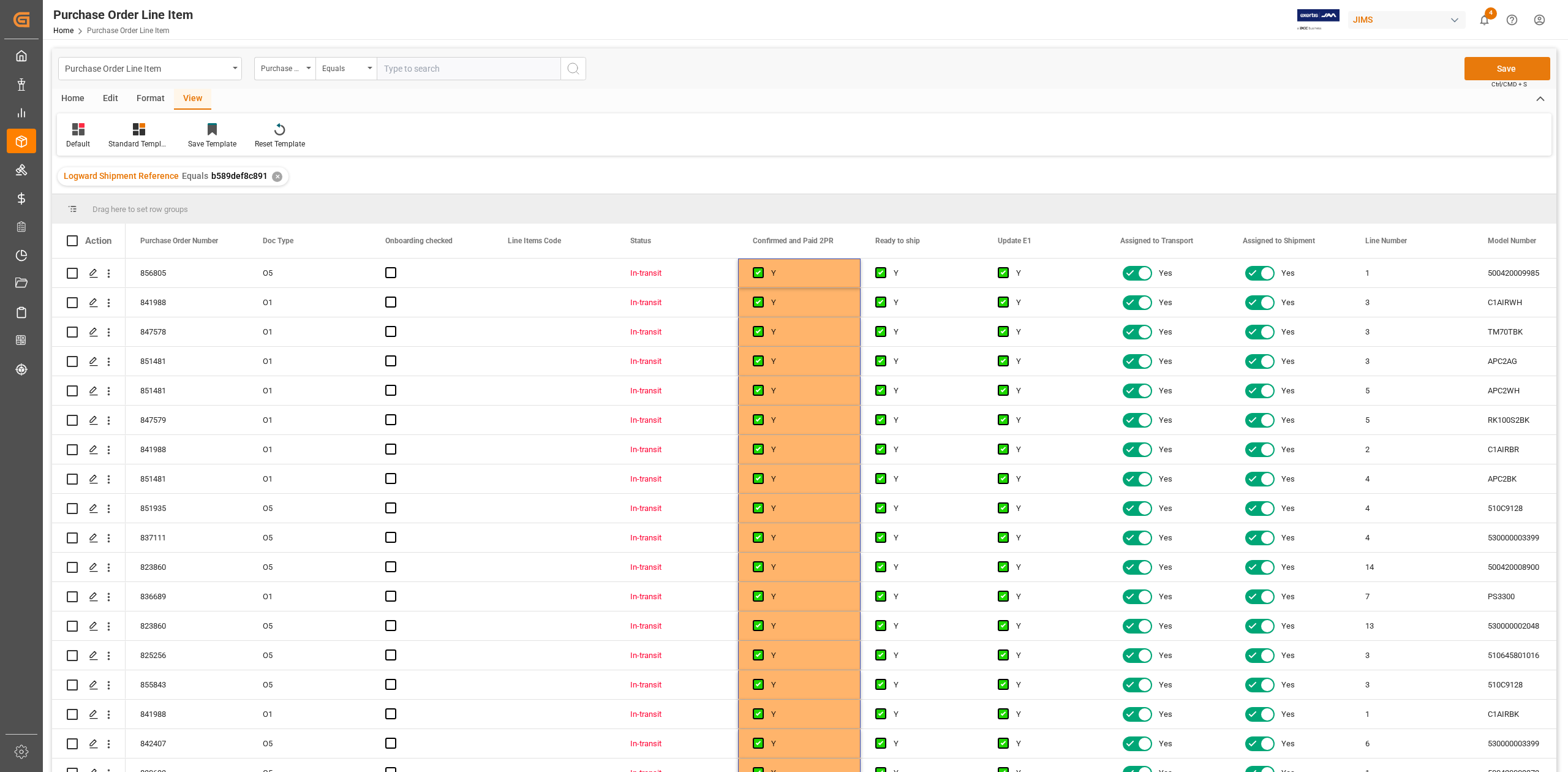
click at [1488, 65] on button "Save" at bounding box center [1507, 68] width 86 height 23
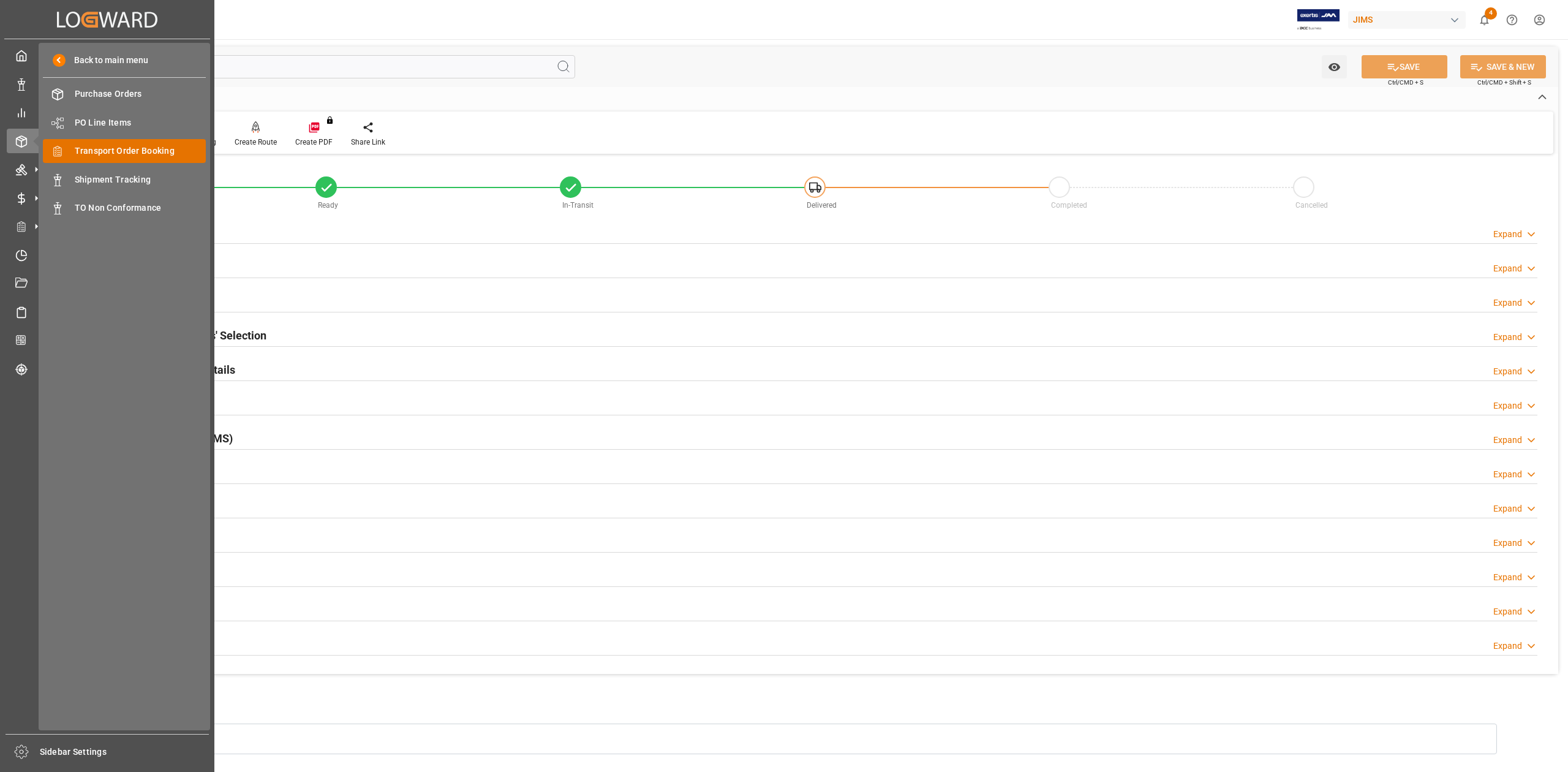
click at [107, 148] on span "Transport Order Booking" at bounding box center [140, 151] width 131 height 13
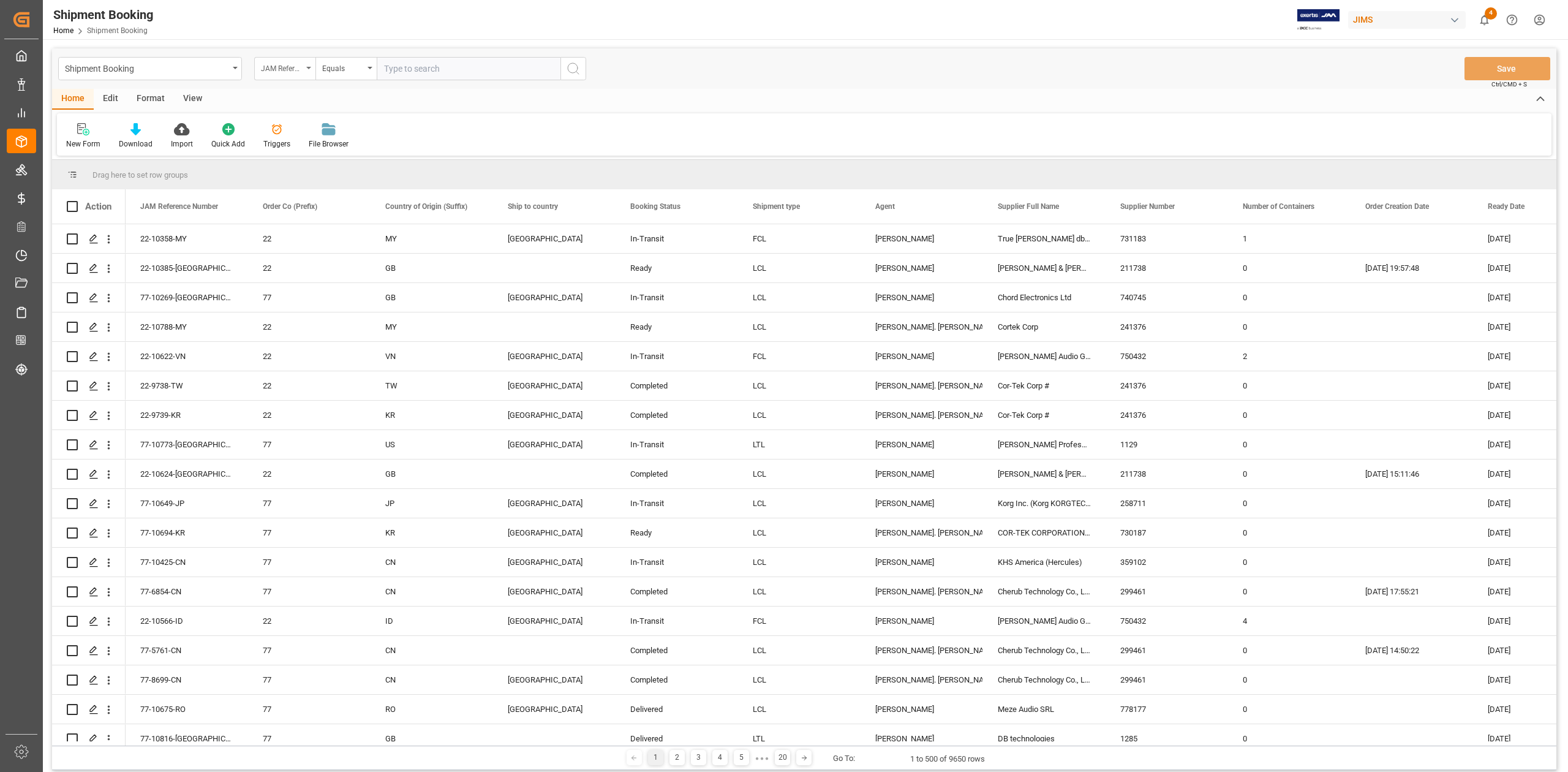
click at [304, 64] on div "JAM Reference Number" at bounding box center [285, 68] width 62 height 23
click at [305, 92] on input "text" at bounding box center [346, 97] width 173 height 20
click at [305, 95] on input "text" at bounding box center [346, 97] width 173 height 20
type input "SUPP"
click at [331, 147] on div "Supplier Number" at bounding box center [345, 151] width 182 height 26
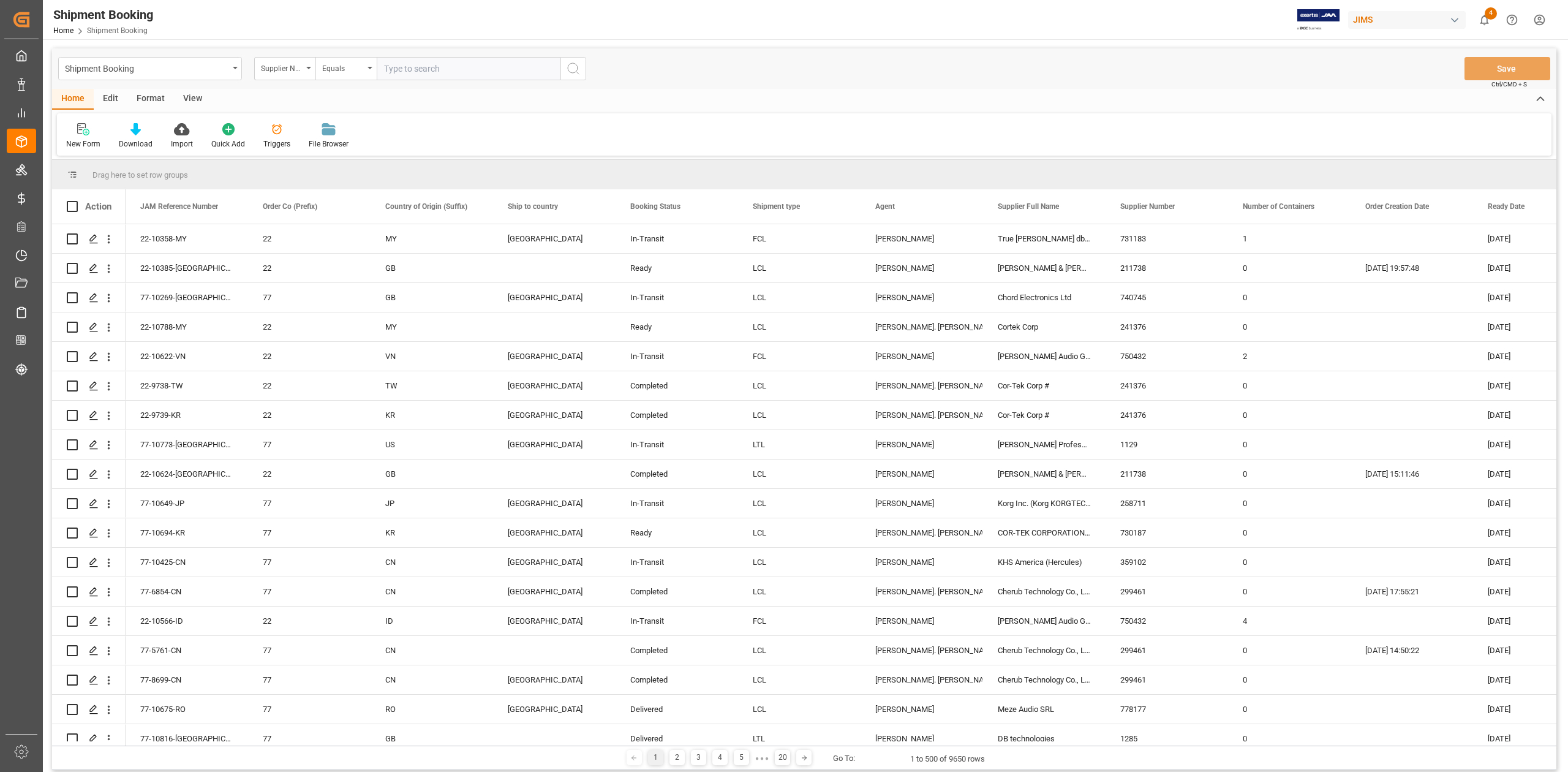
click at [420, 71] on input "text" at bounding box center [468, 68] width 184 height 23
paste input "398046"
type input "398046"
click at [576, 71] on circle "search button" at bounding box center [572, 68] width 10 height 10
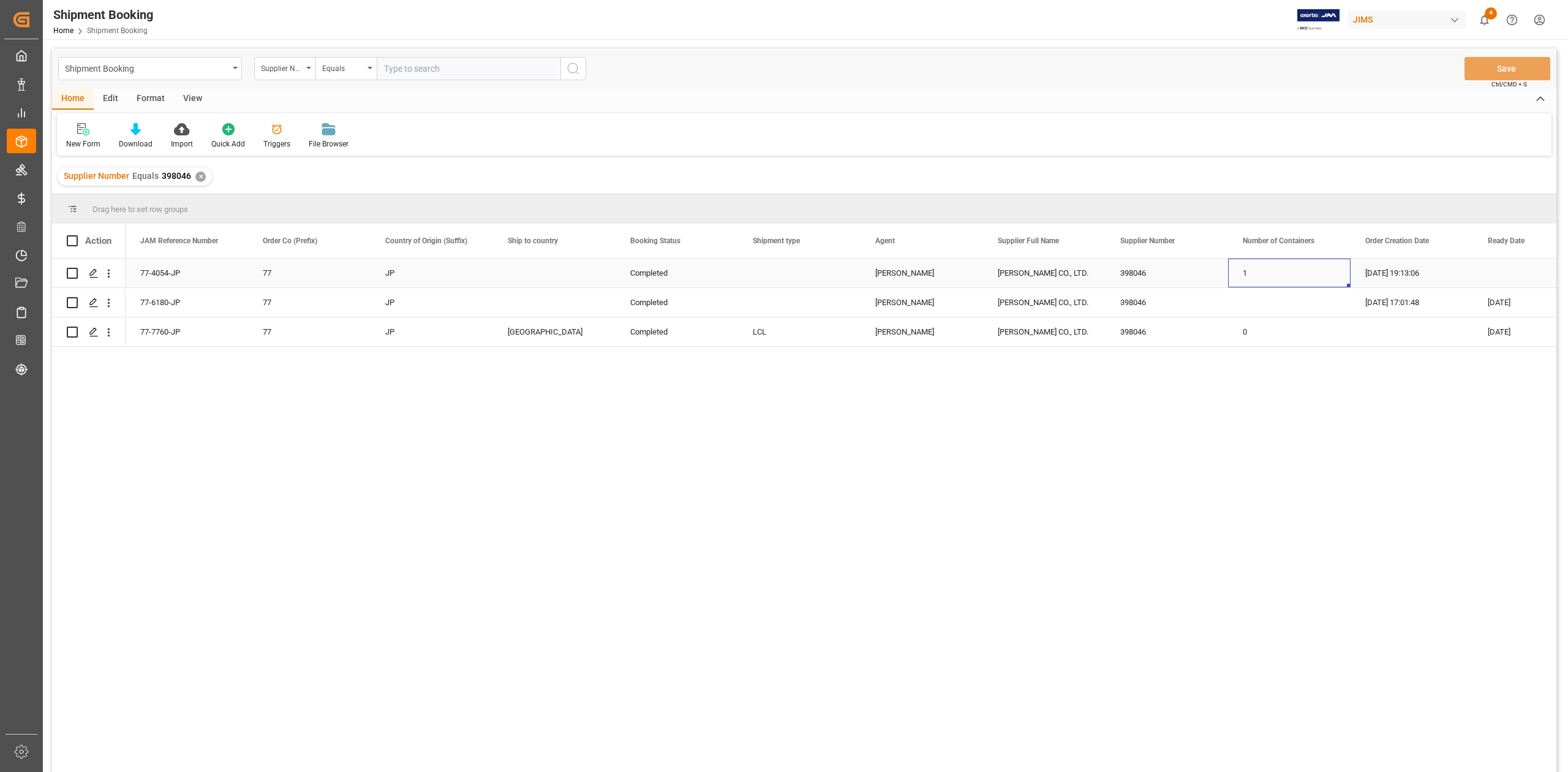
click at [1324, 271] on div "1" at bounding box center [1289, 273] width 122 height 29
click at [83, 135] on div "New Form" at bounding box center [83, 136] width 53 height 27
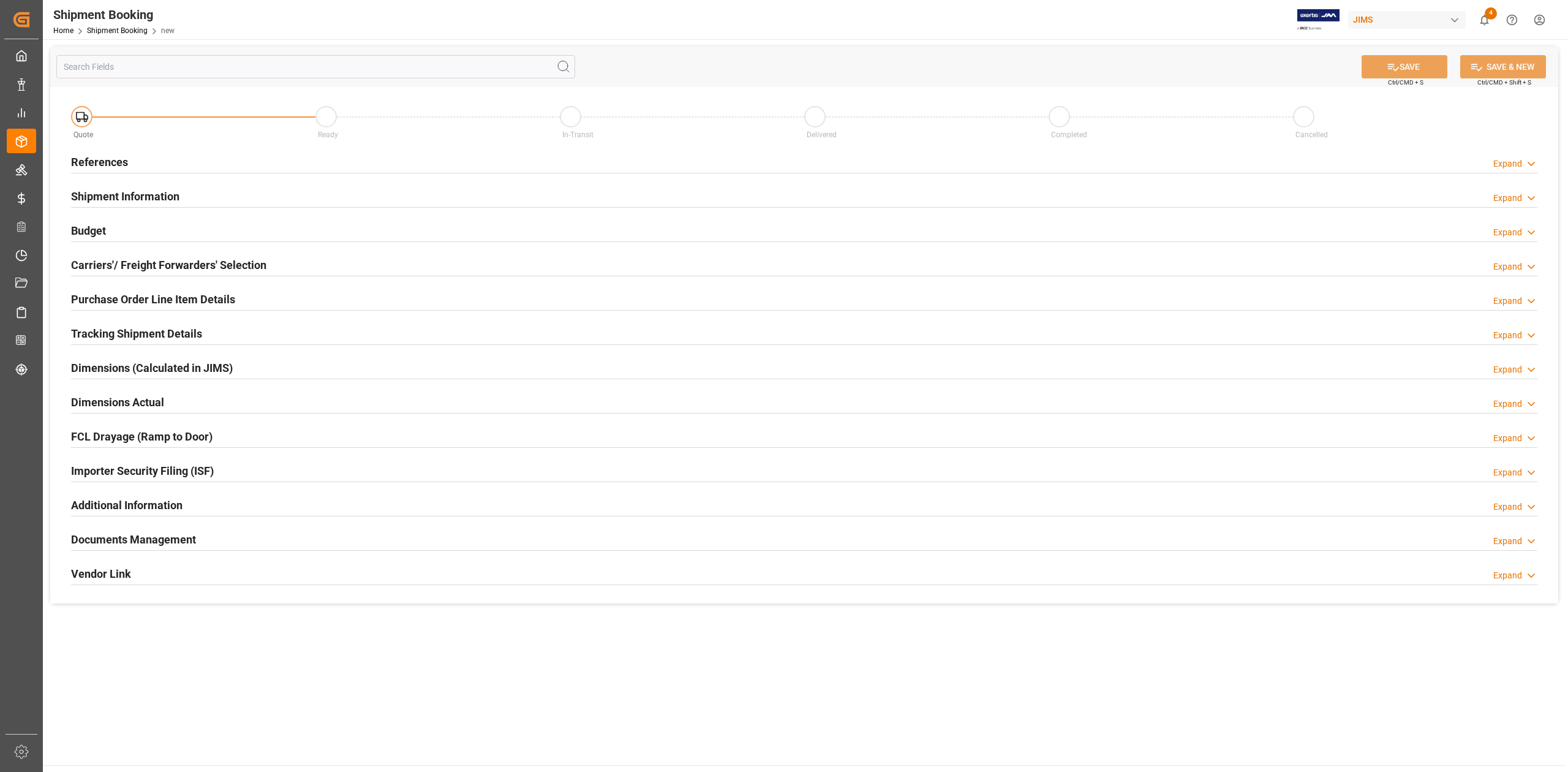
click at [92, 167] on h2 "References" at bounding box center [100, 162] width 57 height 17
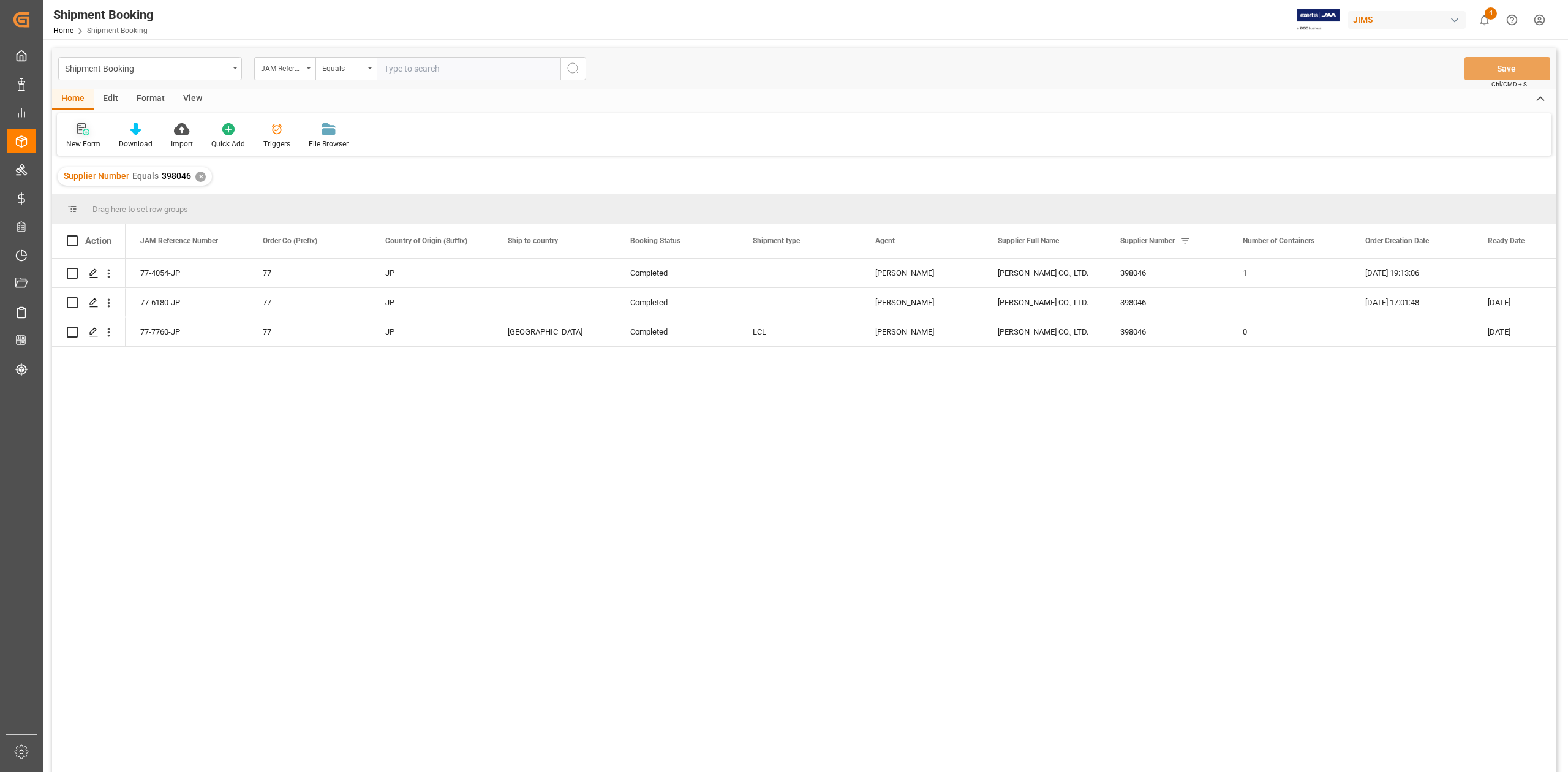
click at [82, 131] on icon at bounding box center [83, 129] width 12 height 12
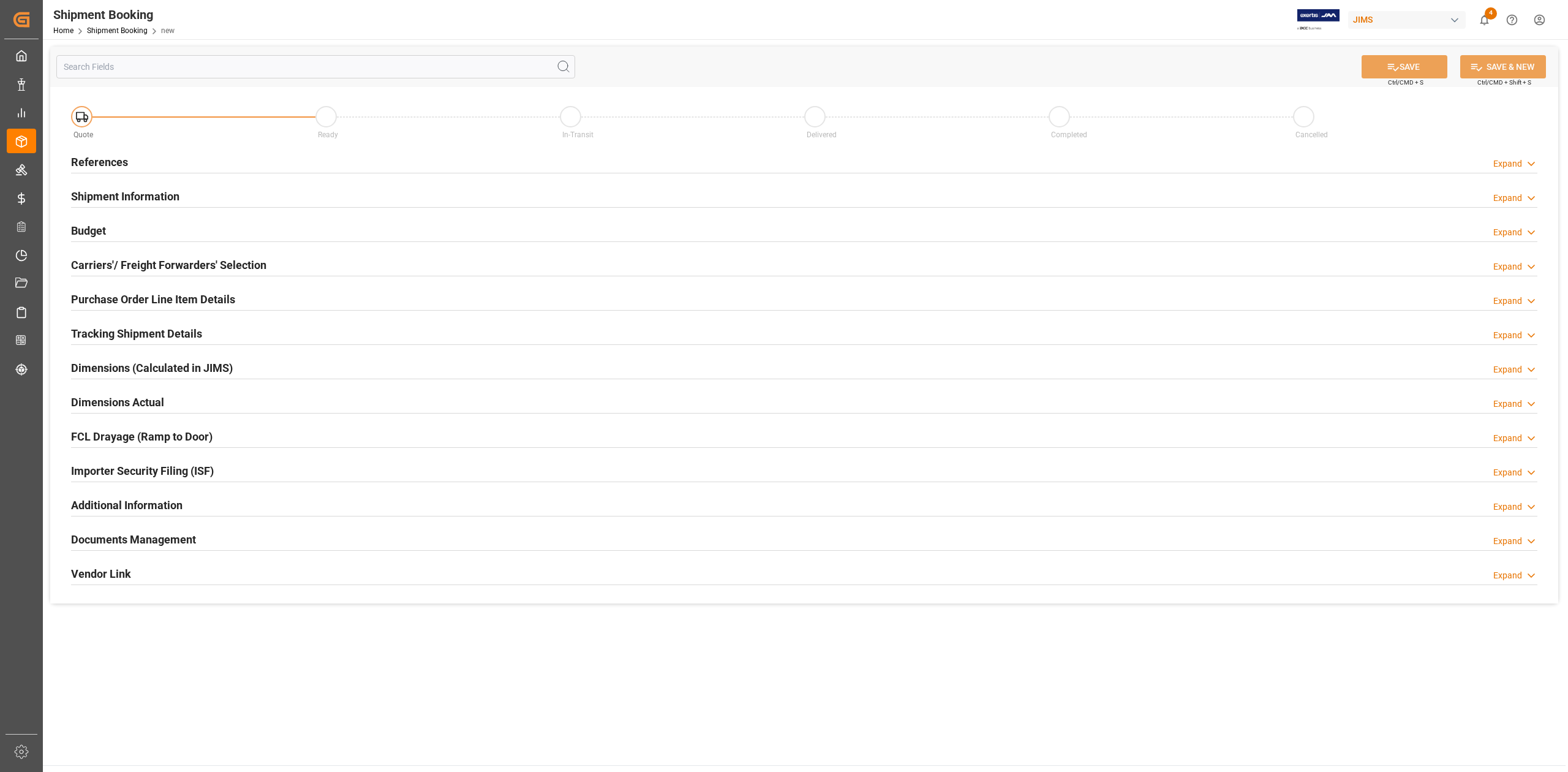
click at [111, 155] on h2 "References" at bounding box center [100, 162] width 57 height 17
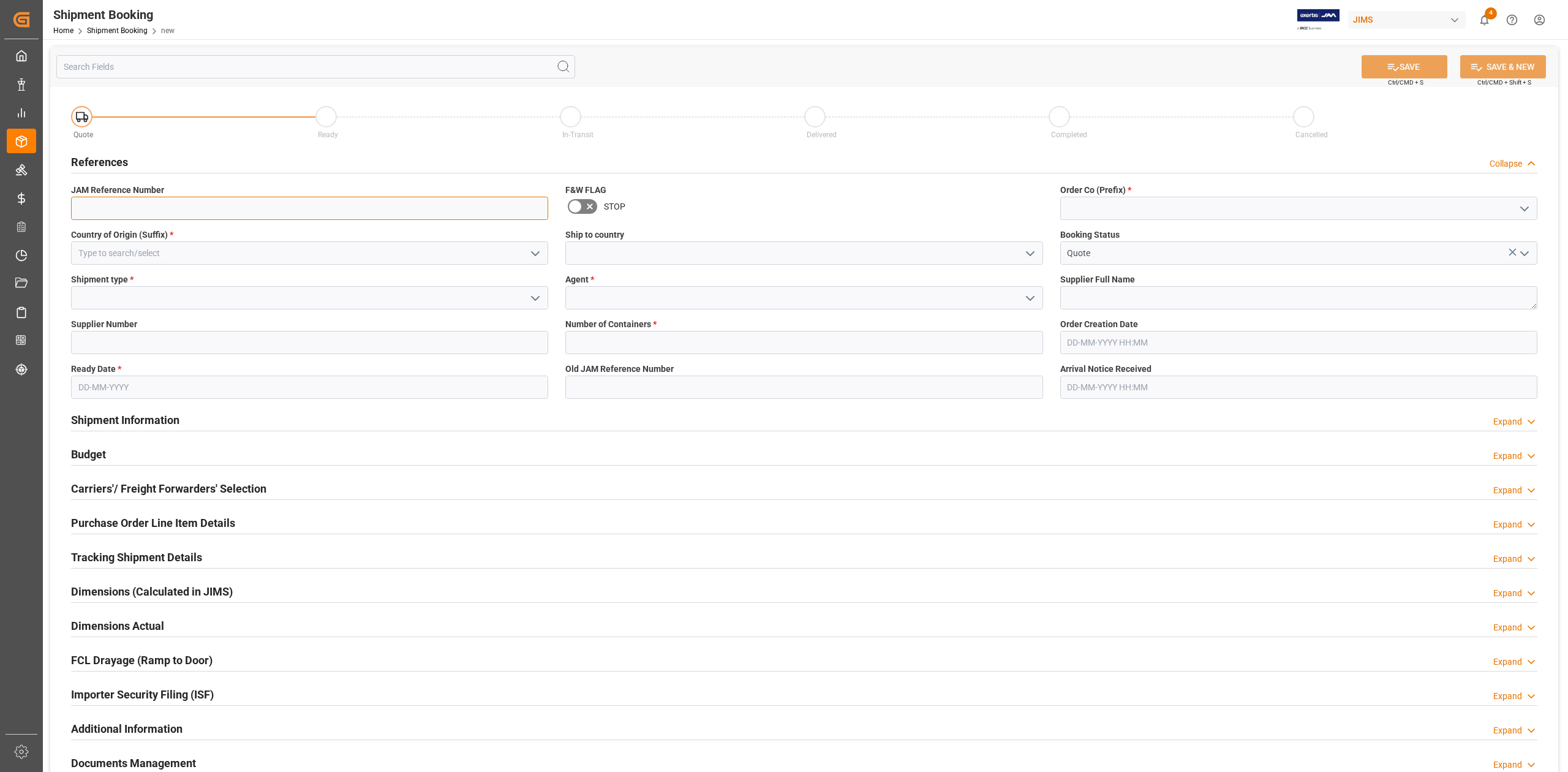
click at [131, 204] on input at bounding box center [310, 208] width 477 height 23
type input "77"
click at [140, 204] on input "77" at bounding box center [310, 208] width 477 height 23
click at [1171, 213] on input at bounding box center [1299, 208] width 477 height 23
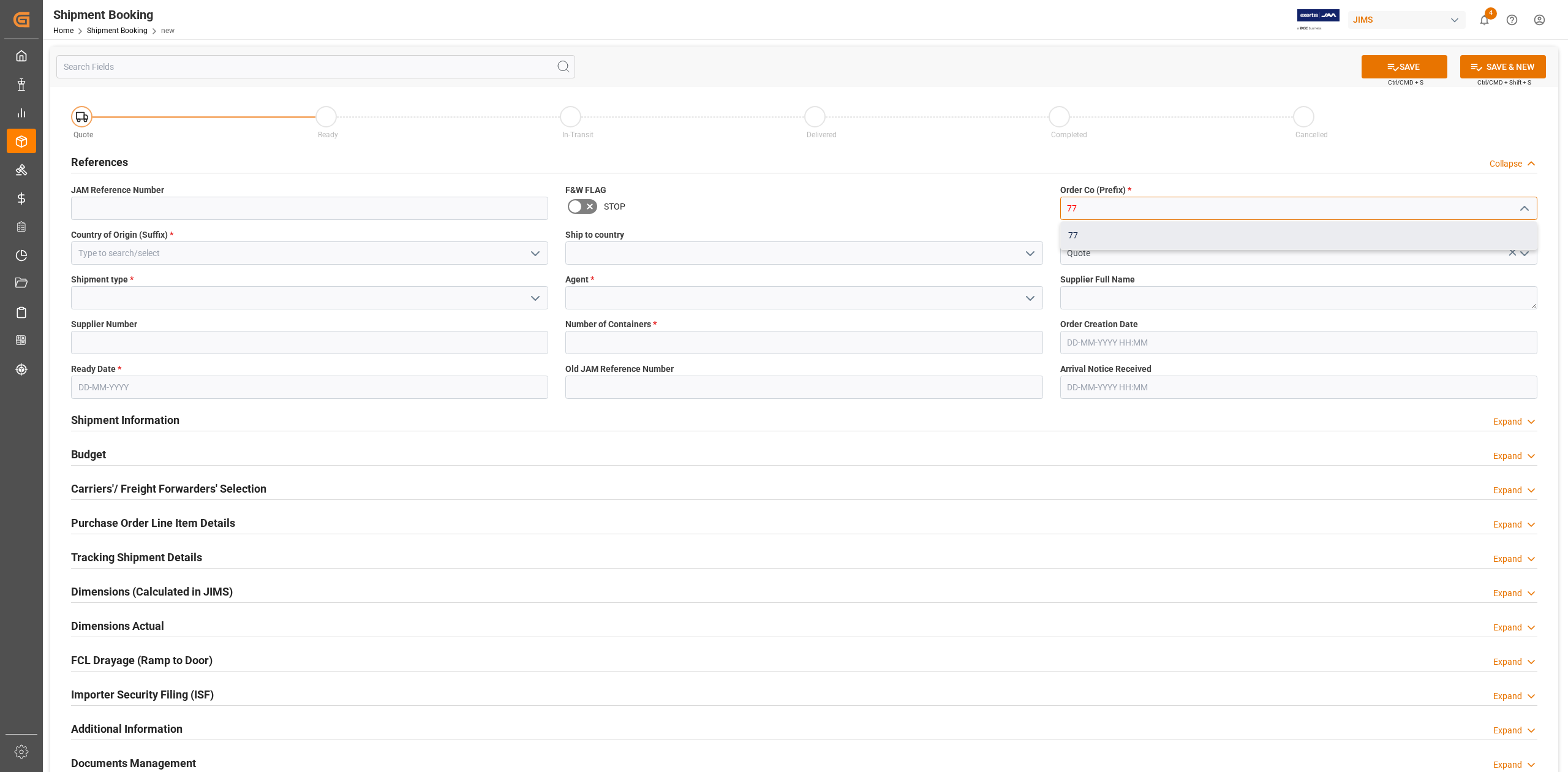
click at [1101, 236] on div "77" at bounding box center [1299, 235] width 476 height 28
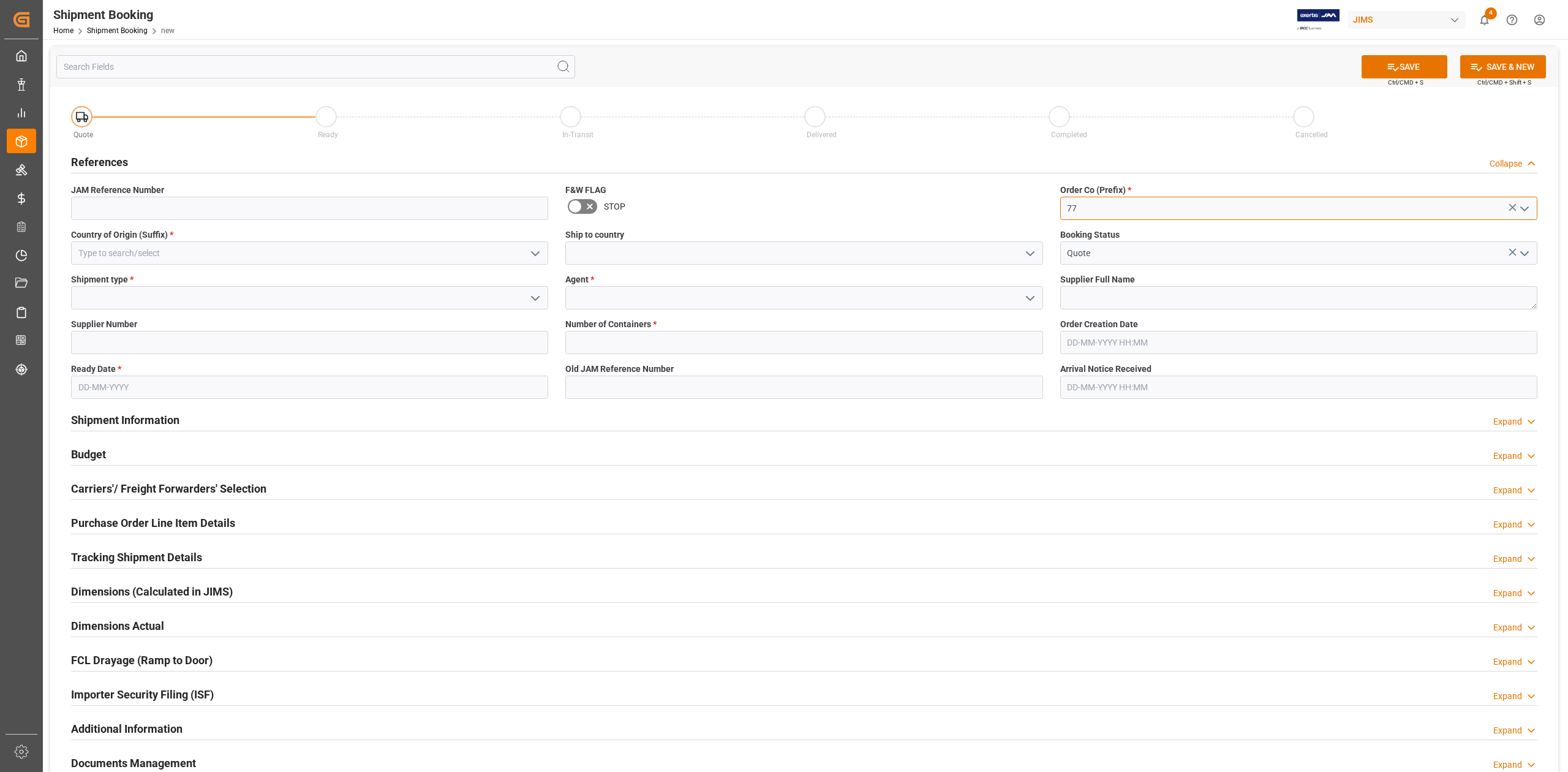
type input "77"
click at [155, 262] on input at bounding box center [310, 252] width 477 height 23
click at [188, 285] on div "JP" at bounding box center [309, 280] width 476 height 28
type input "JP"
click at [794, 252] on input at bounding box center [804, 252] width 477 height 23
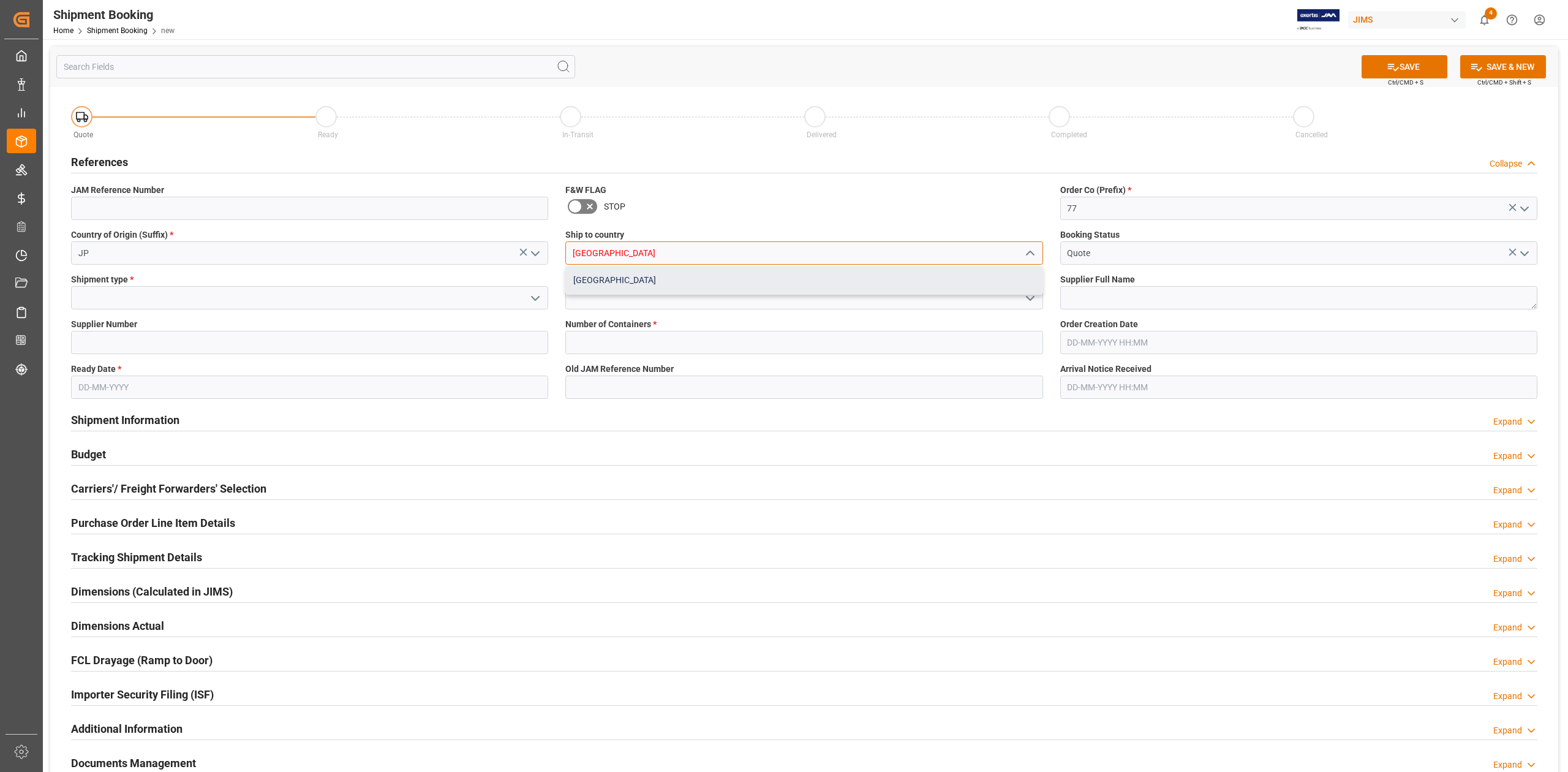
click at [727, 291] on div "[GEOGRAPHIC_DATA]" at bounding box center [804, 280] width 476 height 28
type input "[GEOGRAPHIC_DATA]"
click at [330, 299] on input at bounding box center [310, 297] width 477 height 23
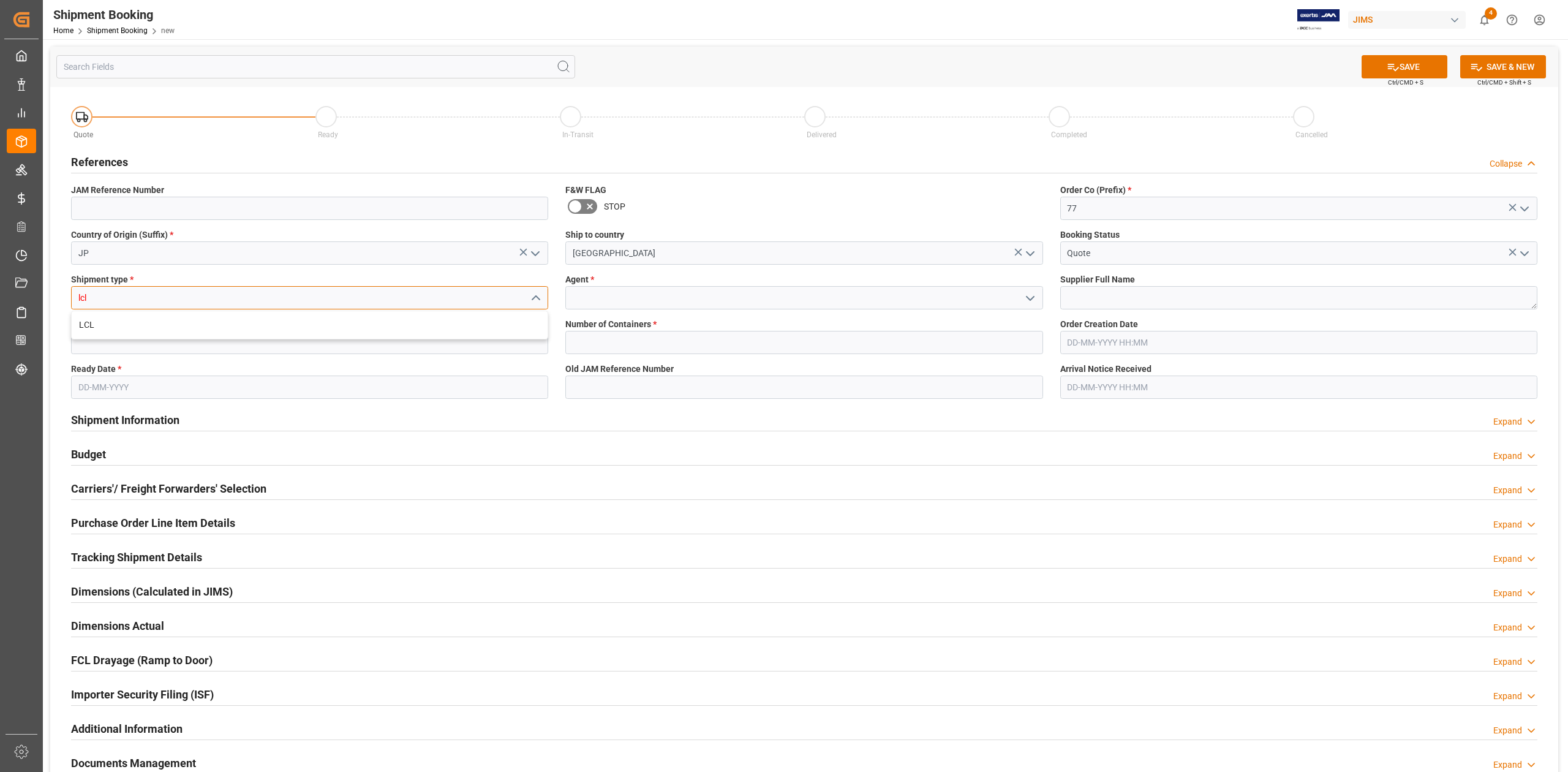
type input "lcl"
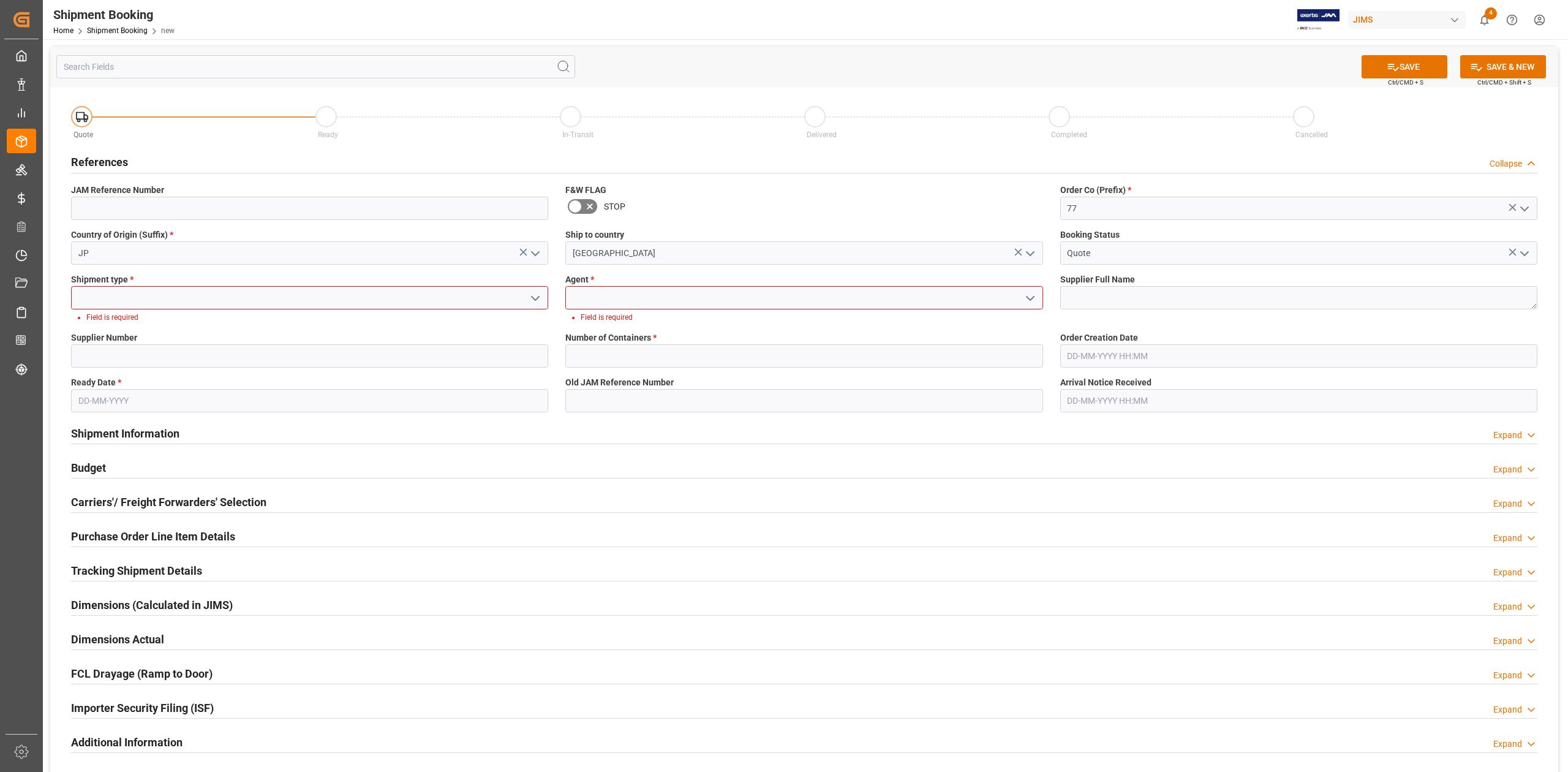
click at [326, 307] on input at bounding box center [310, 297] width 477 height 23
click at [315, 318] on div "LCL" at bounding box center [309, 324] width 476 height 28
type input "LCL"
click at [632, 297] on input at bounding box center [804, 297] width 477 height 23
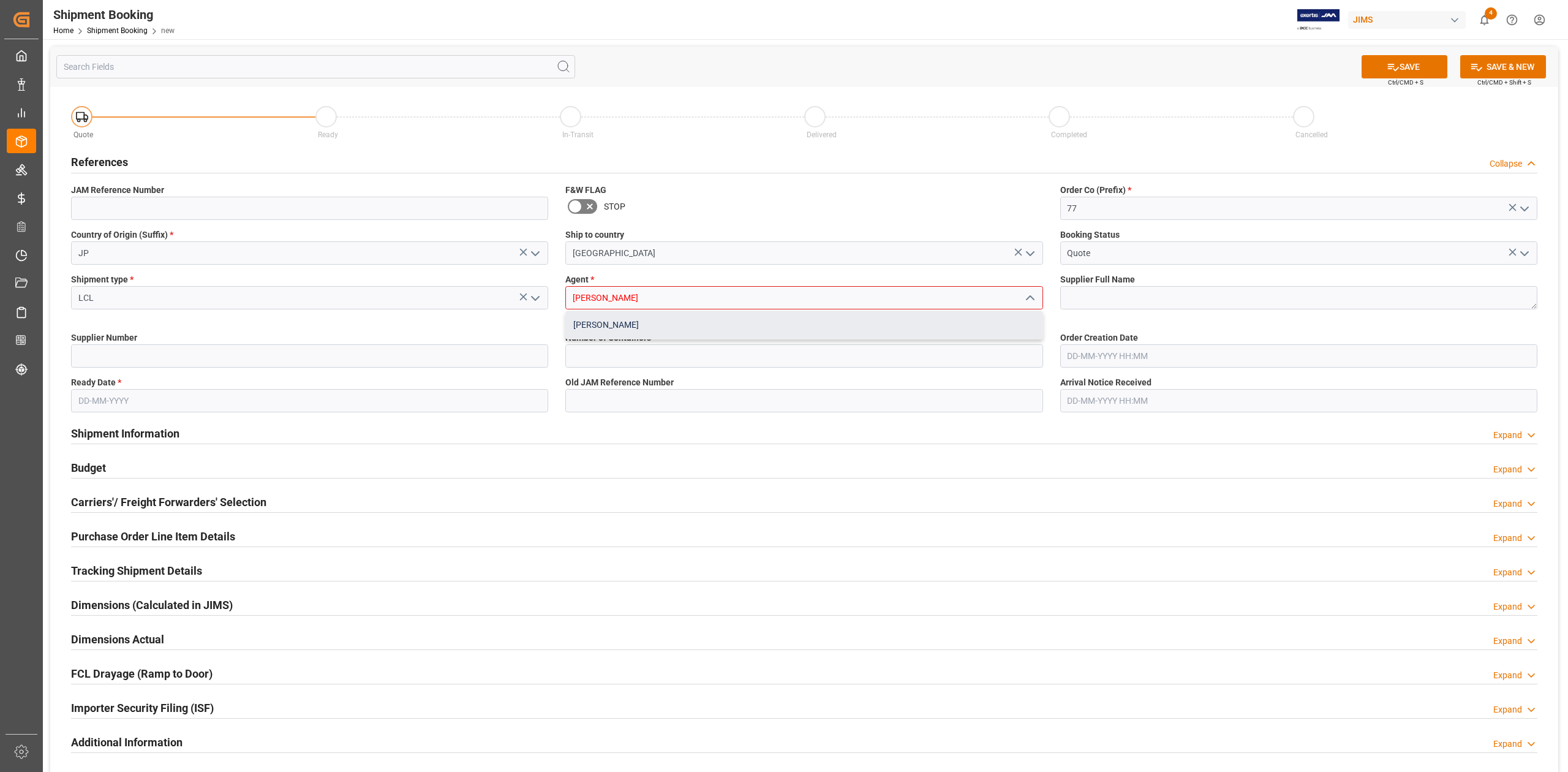
click at [647, 321] on div "[PERSON_NAME]" at bounding box center [804, 324] width 476 height 28
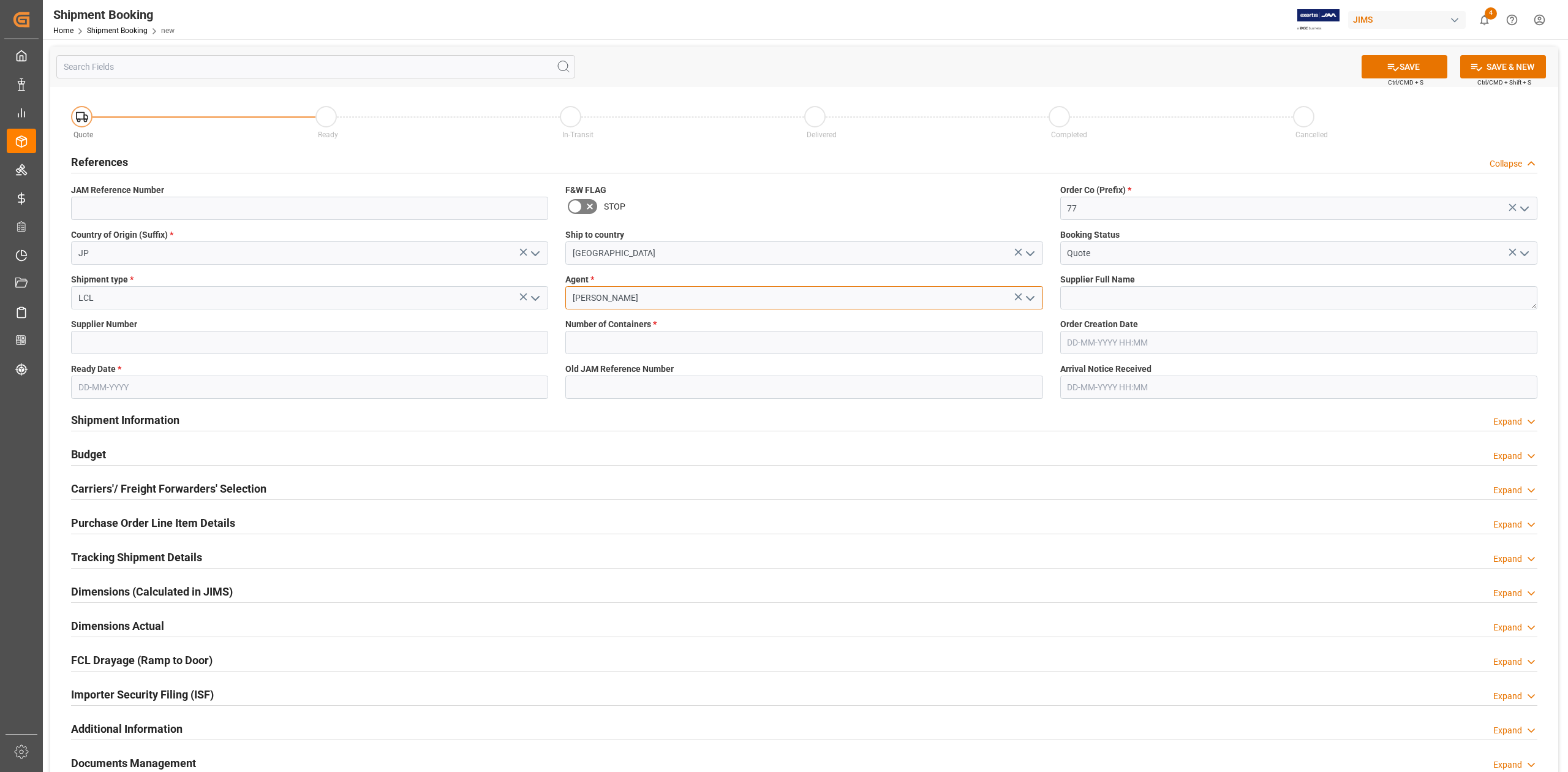
type input "[PERSON_NAME]"
click at [1106, 297] on textarea at bounding box center [1299, 297] width 477 height 23
paste textarea "[PERSON_NAME] CO., LTD."
type textarea "[PERSON_NAME] CO., LTD."
click at [145, 343] on input at bounding box center [310, 342] width 477 height 23
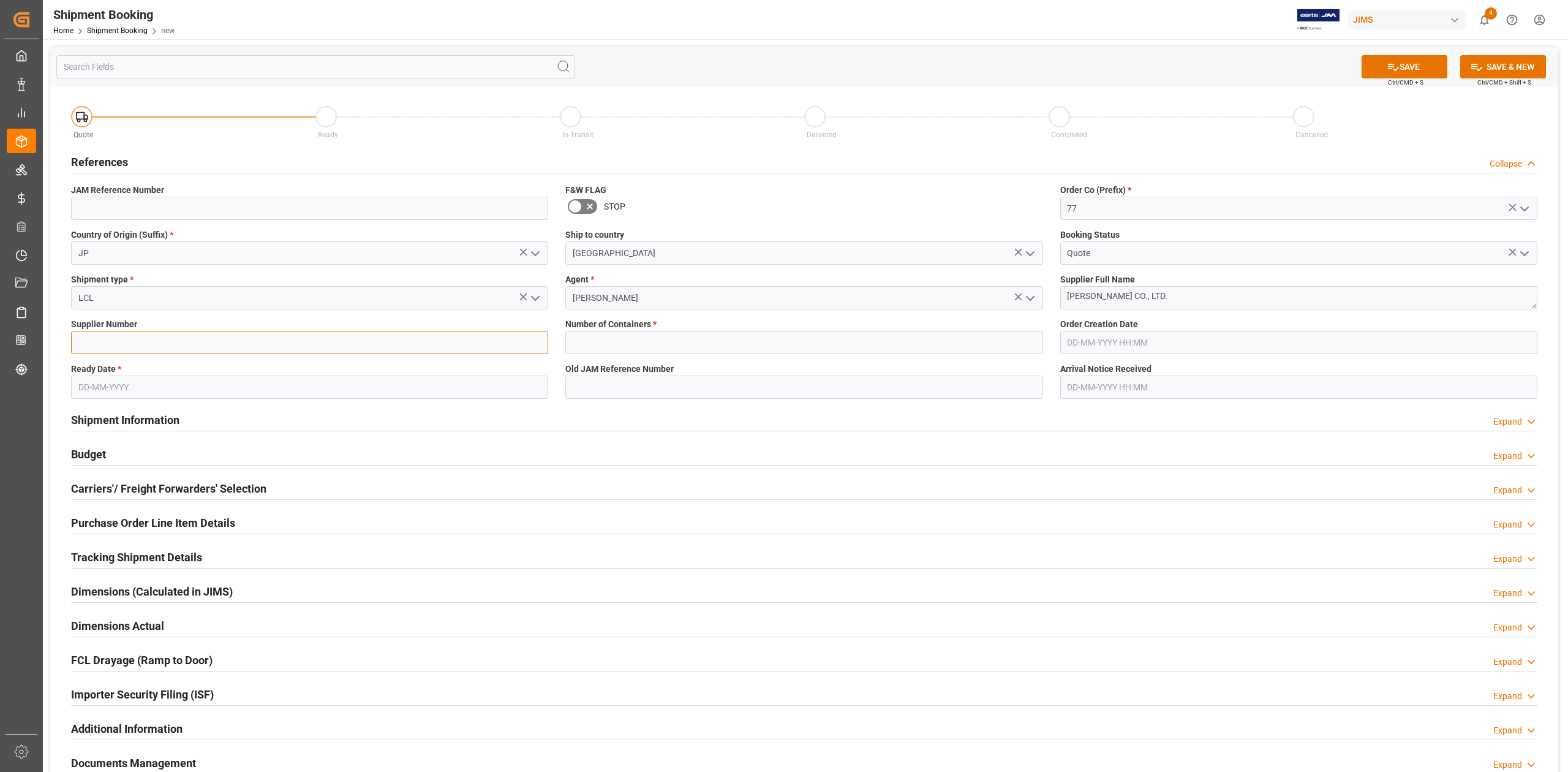
paste input "398046"
type input "398046"
click at [620, 345] on input "text" at bounding box center [804, 342] width 477 height 23
type input "0"
click at [275, 388] on input "text" at bounding box center [310, 387] width 477 height 23
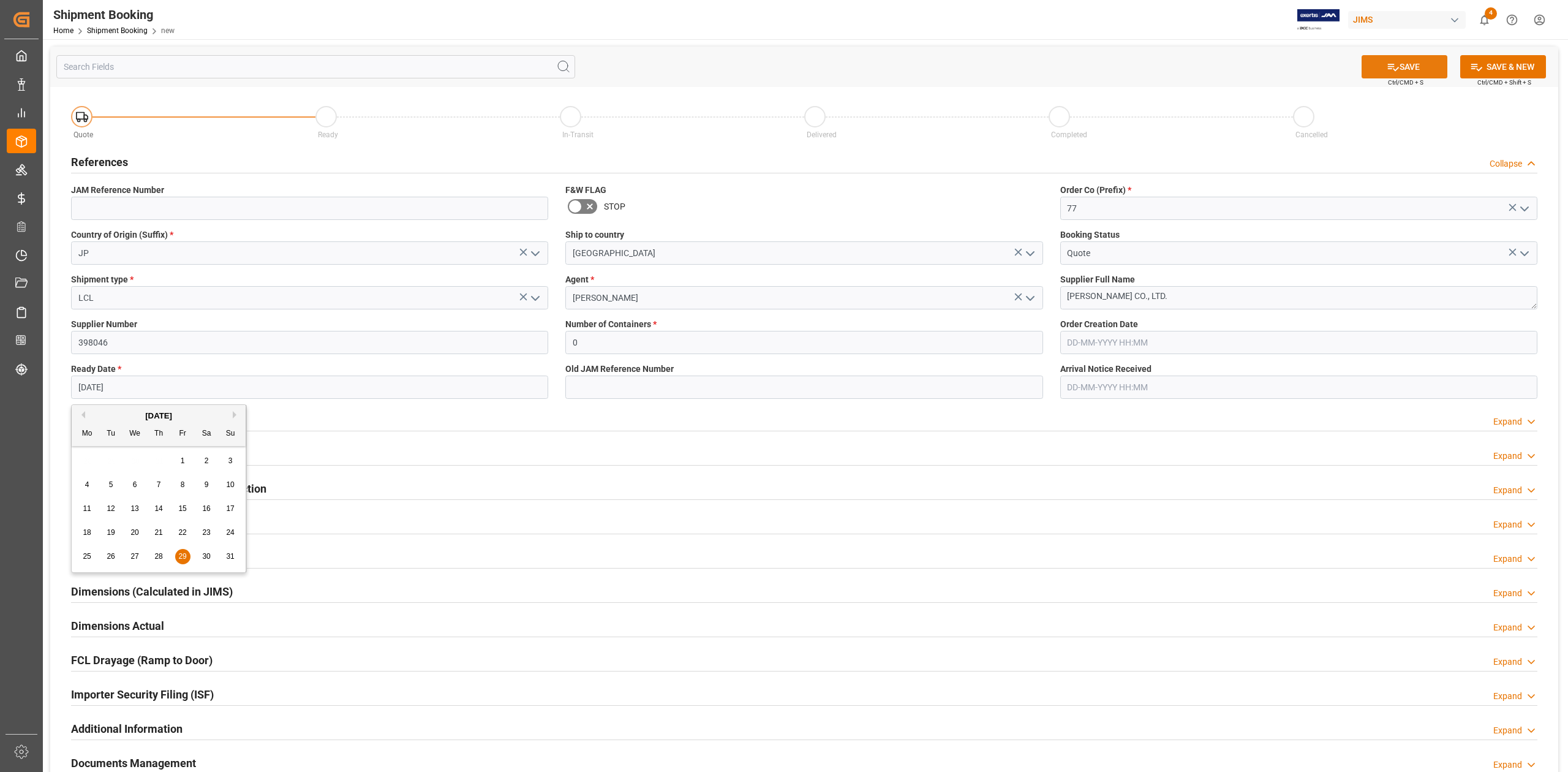
type input "[DATE]"
click at [1416, 65] on button "SAVE" at bounding box center [1404, 66] width 86 height 23
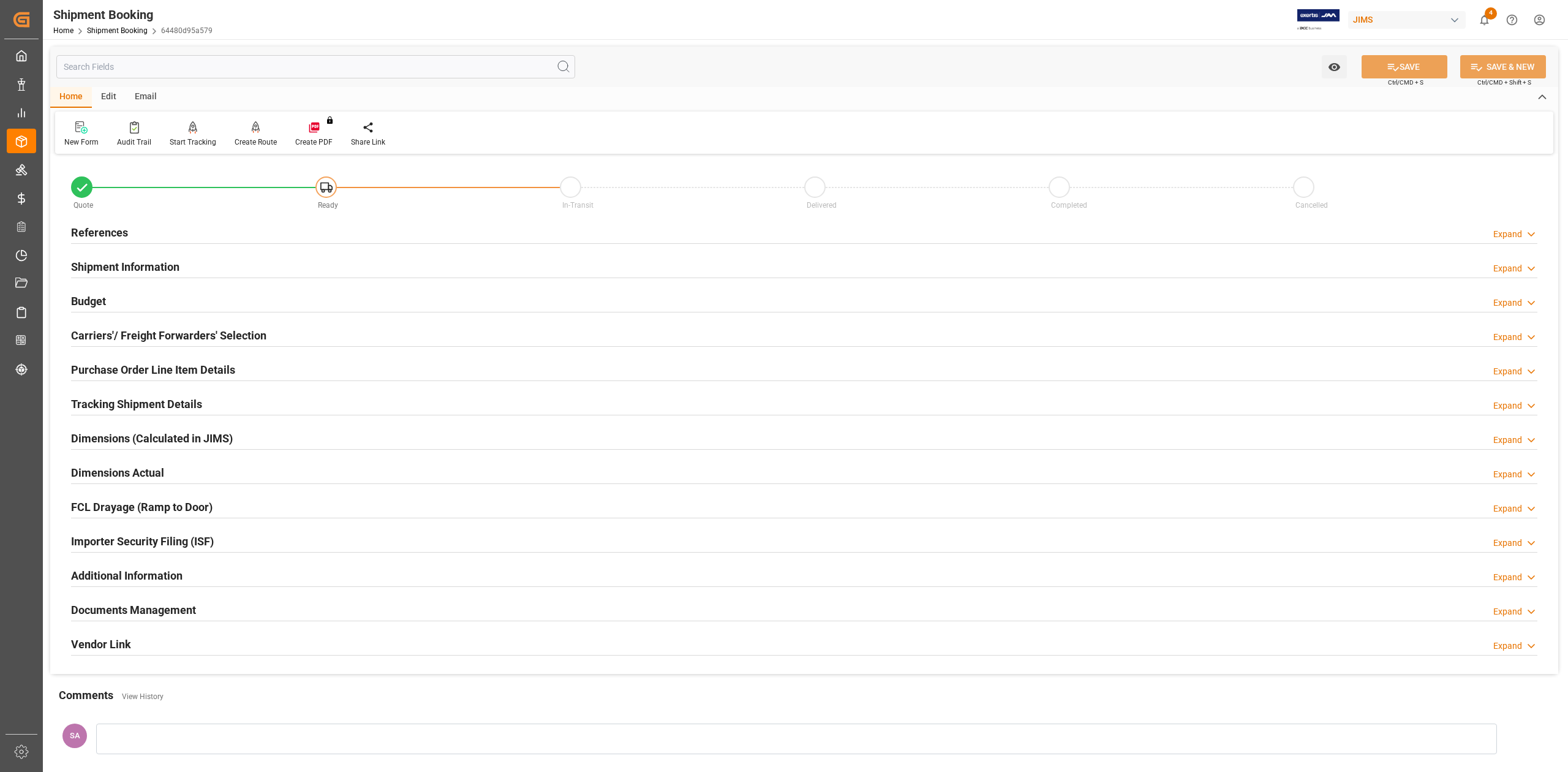
click at [111, 226] on h2 "References" at bounding box center [100, 233] width 57 height 17
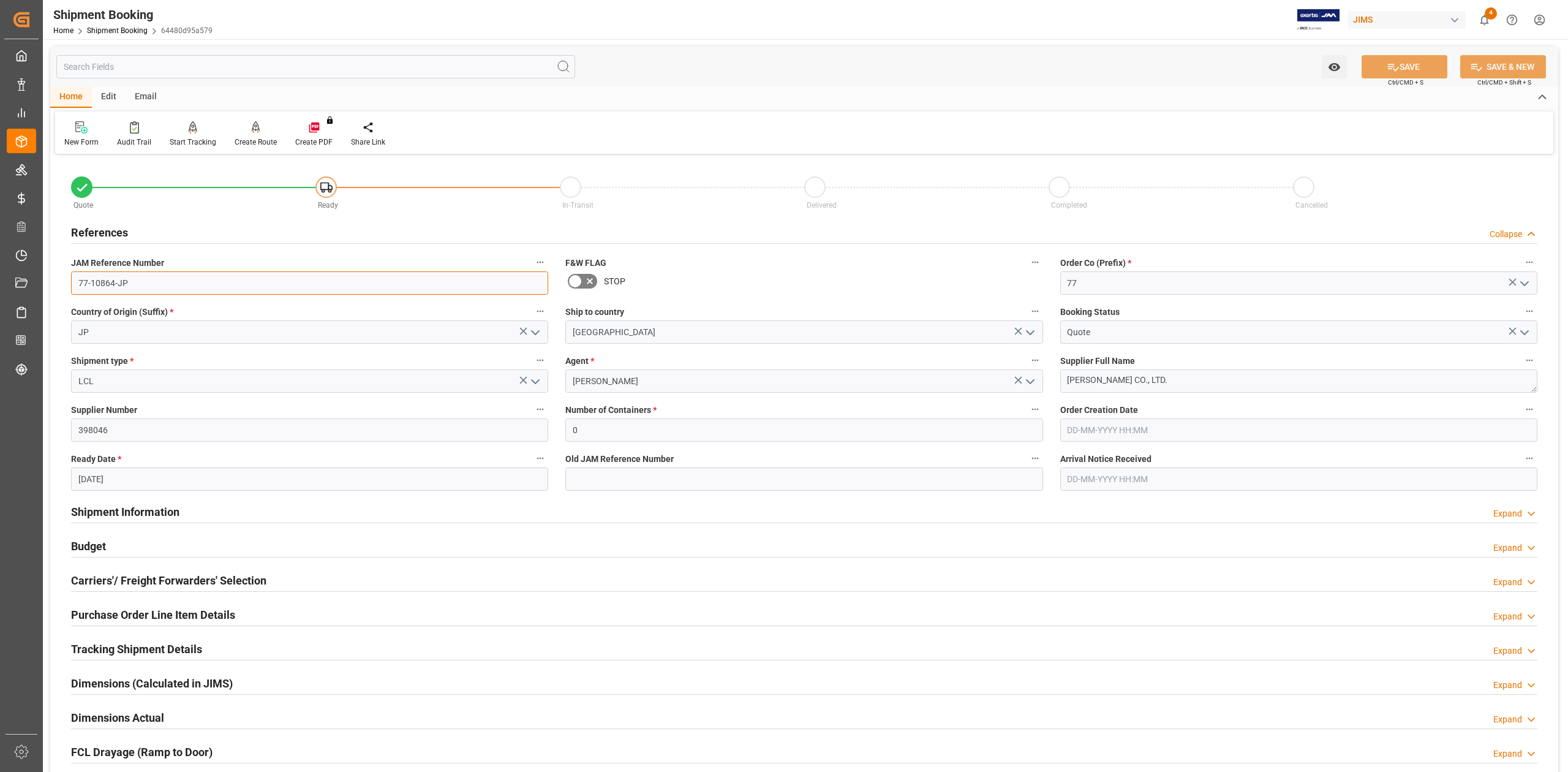
click at [143, 291] on input "77-10864-JP" at bounding box center [310, 282] width 477 height 23
click at [227, 281] on input "77-10864-JP" at bounding box center [310, 282] width 477 height 23
click at [101, 281] on input "77-10864-JP" at bounding box center [310, 282] width 477 height 23
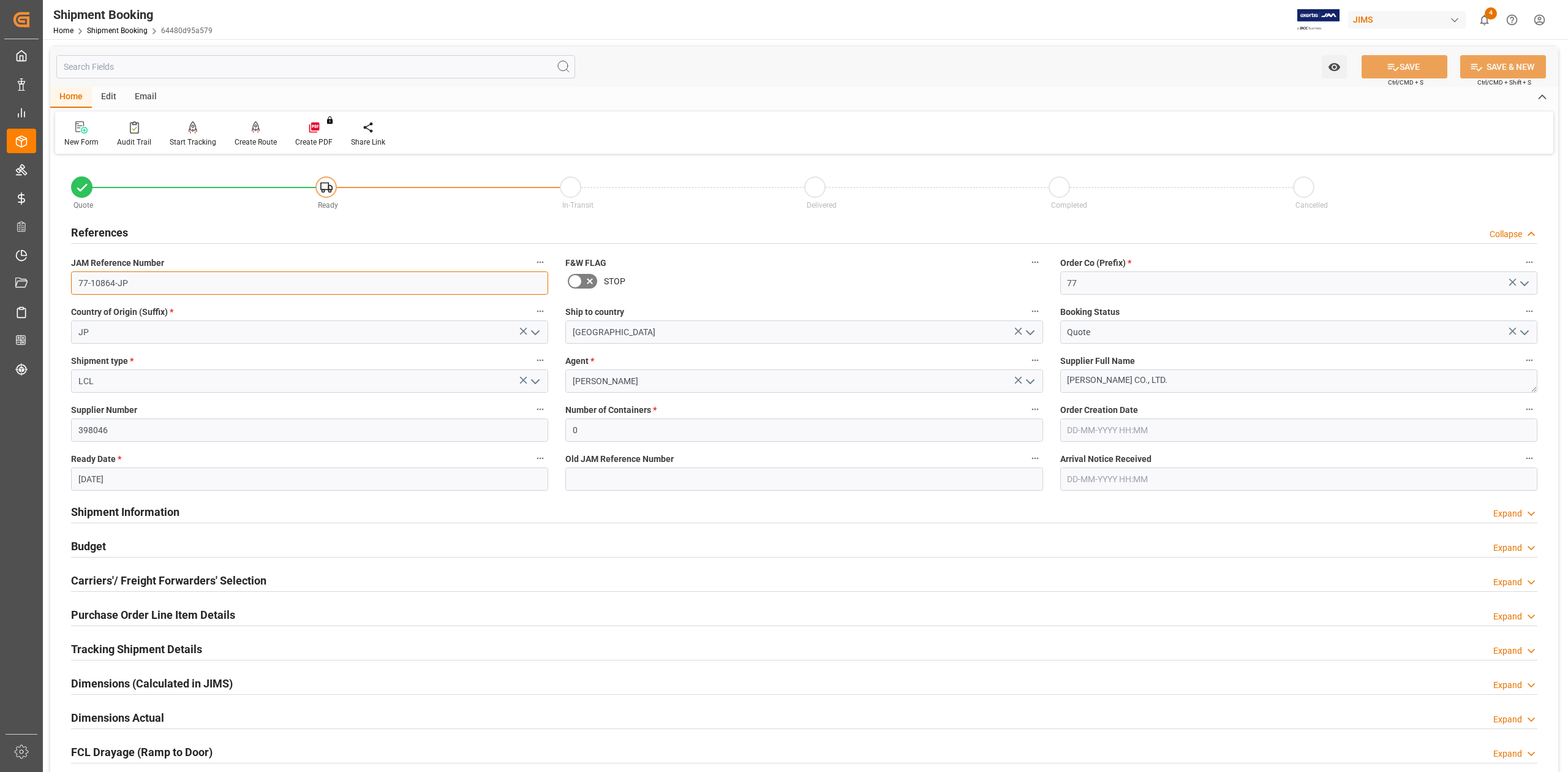
click at [101, 281] on input "77-10864-JP" at bounding box center [310, 282] width 477 height 23
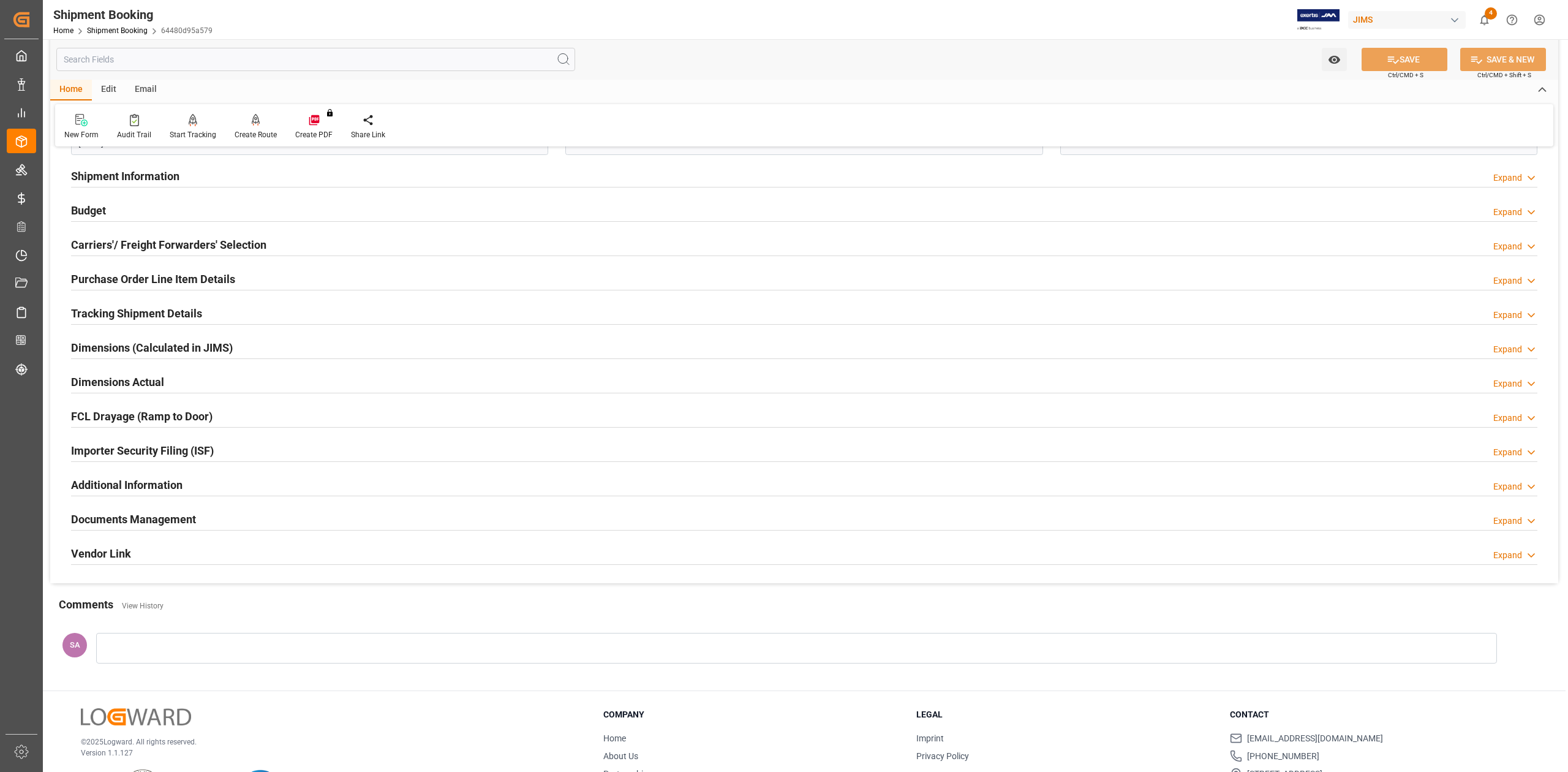
scroll to position [395, 0]
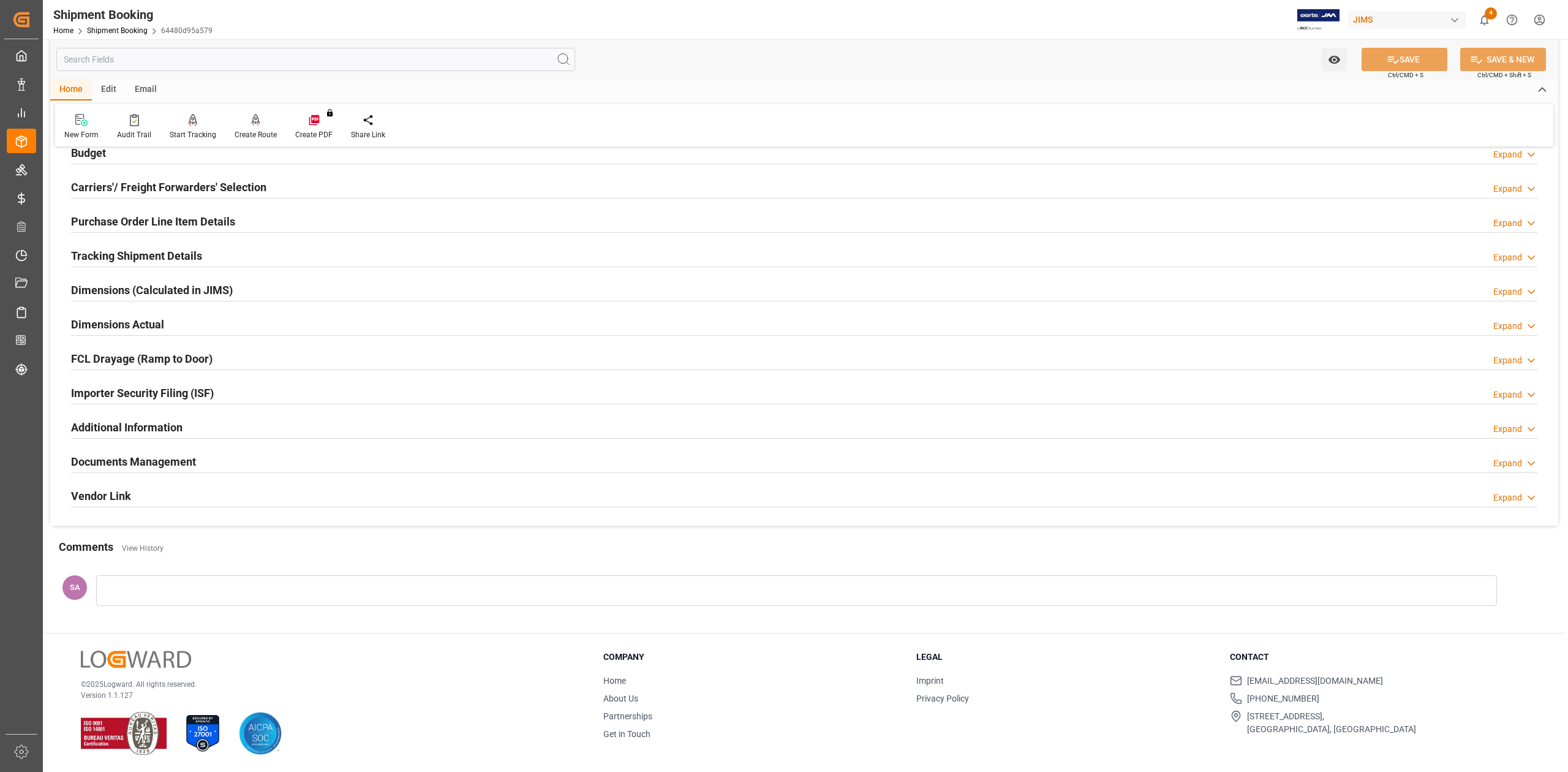
click at [135, 464] on h2 "Documents Management" at bounding box center [134, 462] width 125 height 17
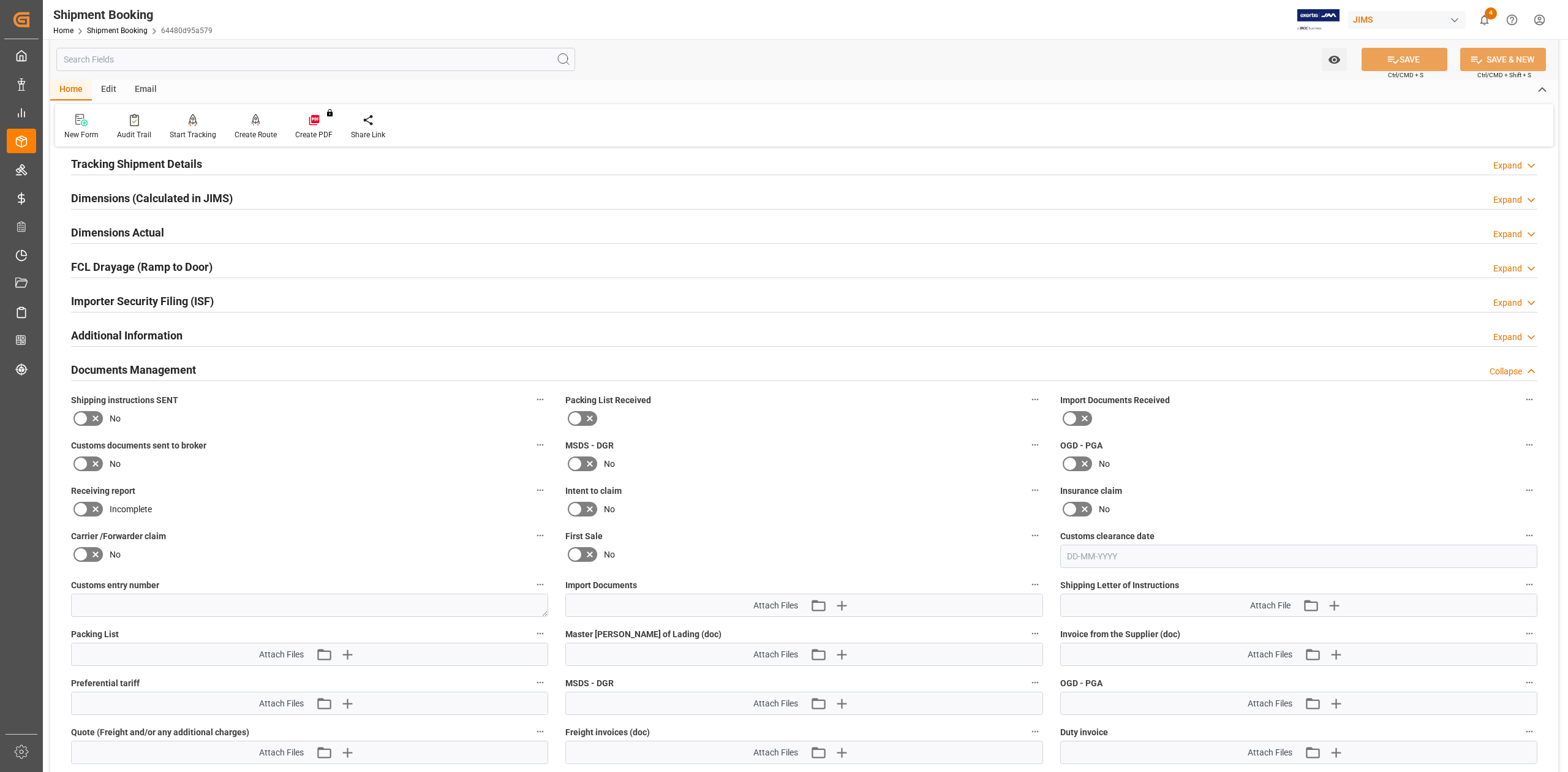
scroll to position [641, 0]
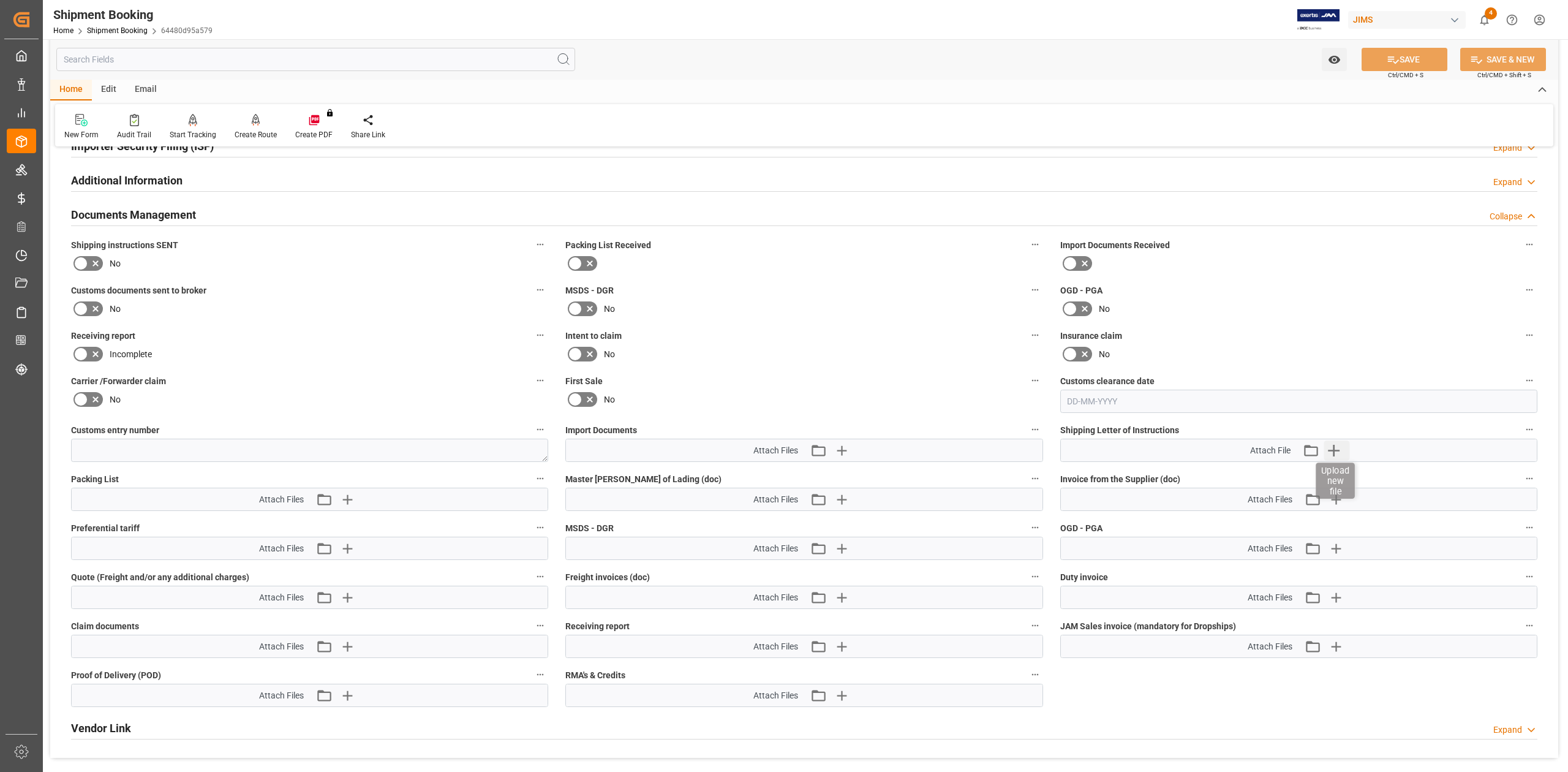
click at [1332, 449] on icon "button" at bounding box center [1334, 451] width 12 height 12
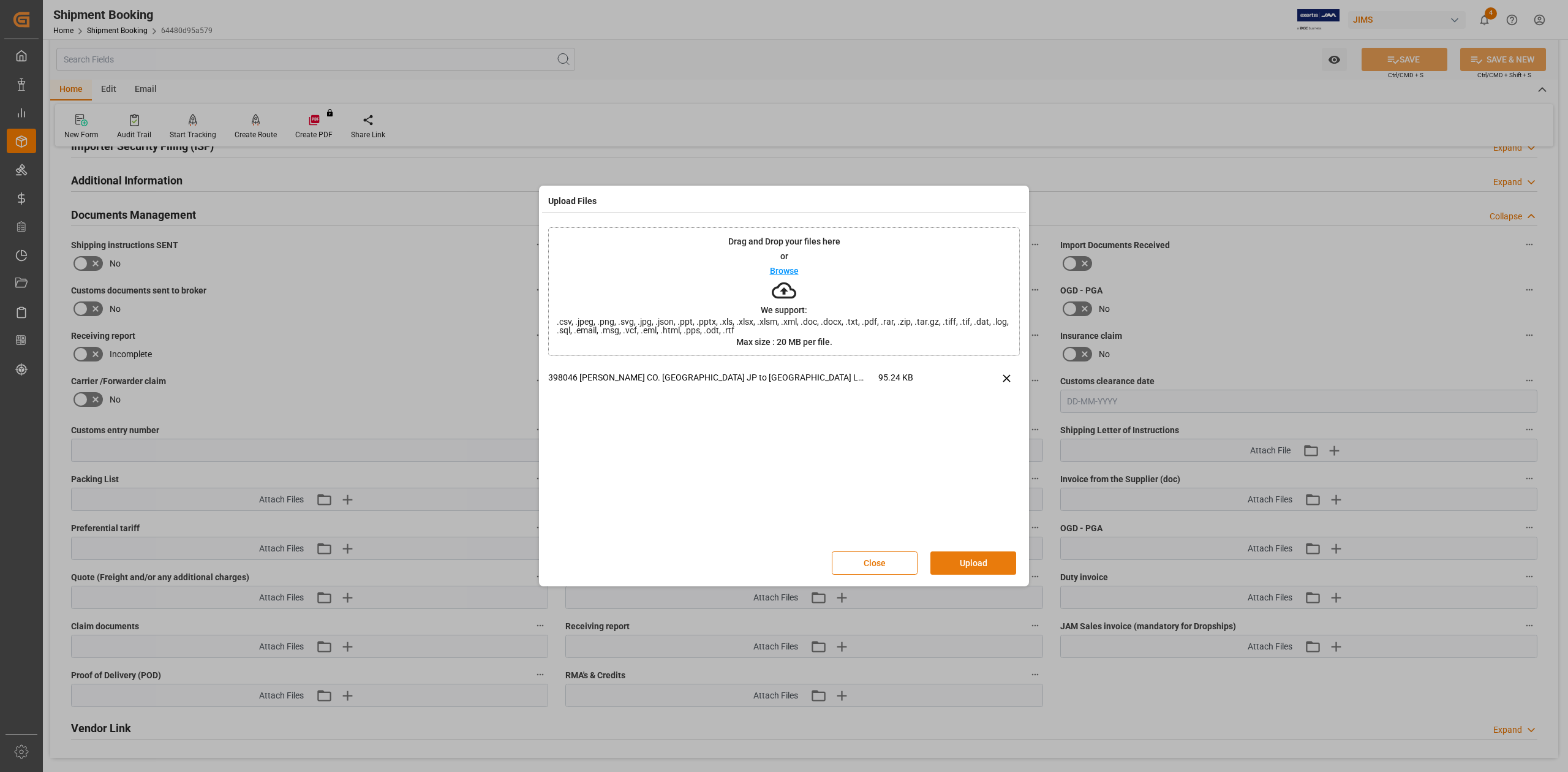
click at [1001, 559] on button "Upload" at bounding box center [973, 562] width 86 height 23
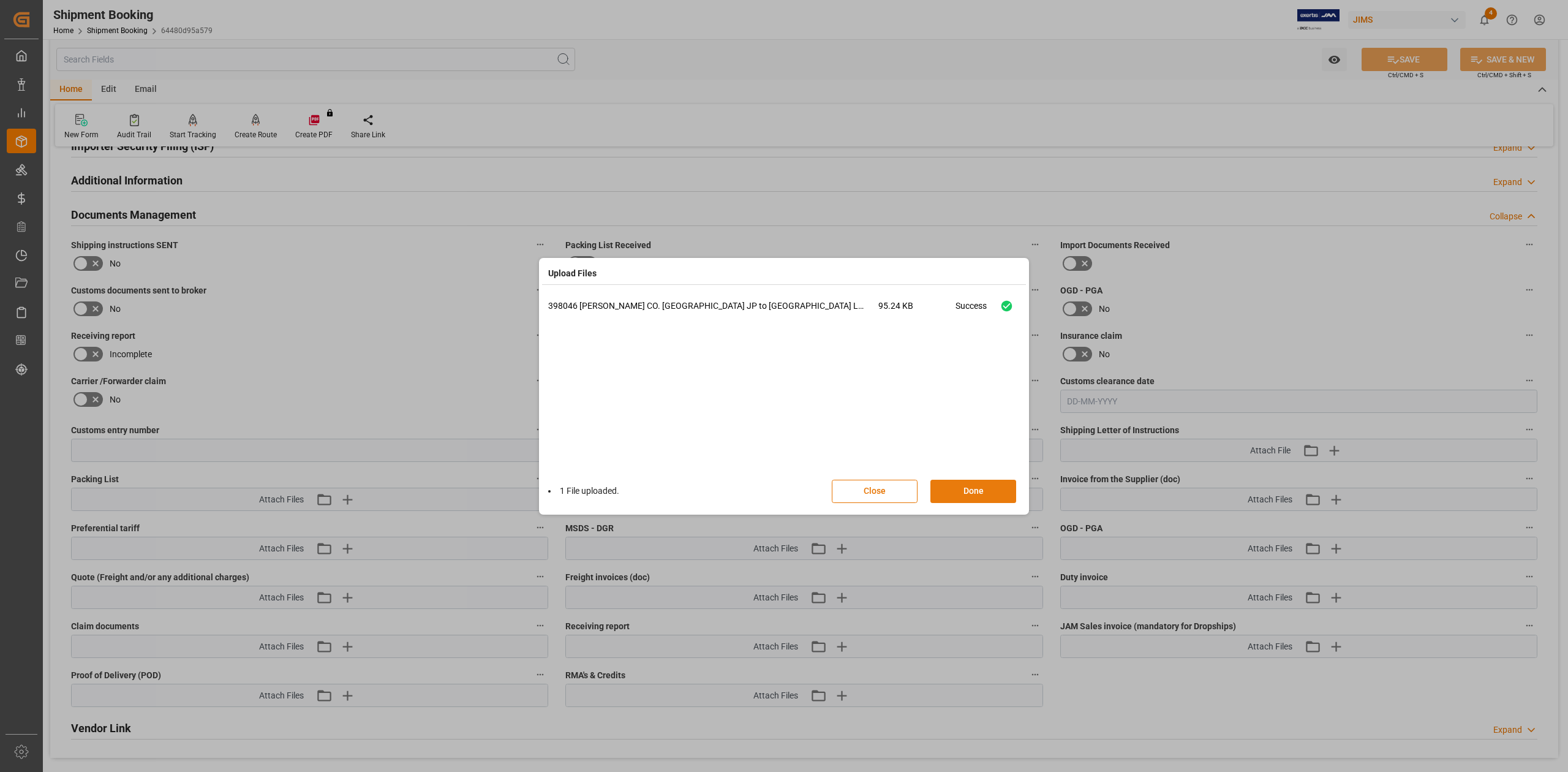
click at [980, 486] on button "Done" at bounding box center [973, 491] width 86 height 23
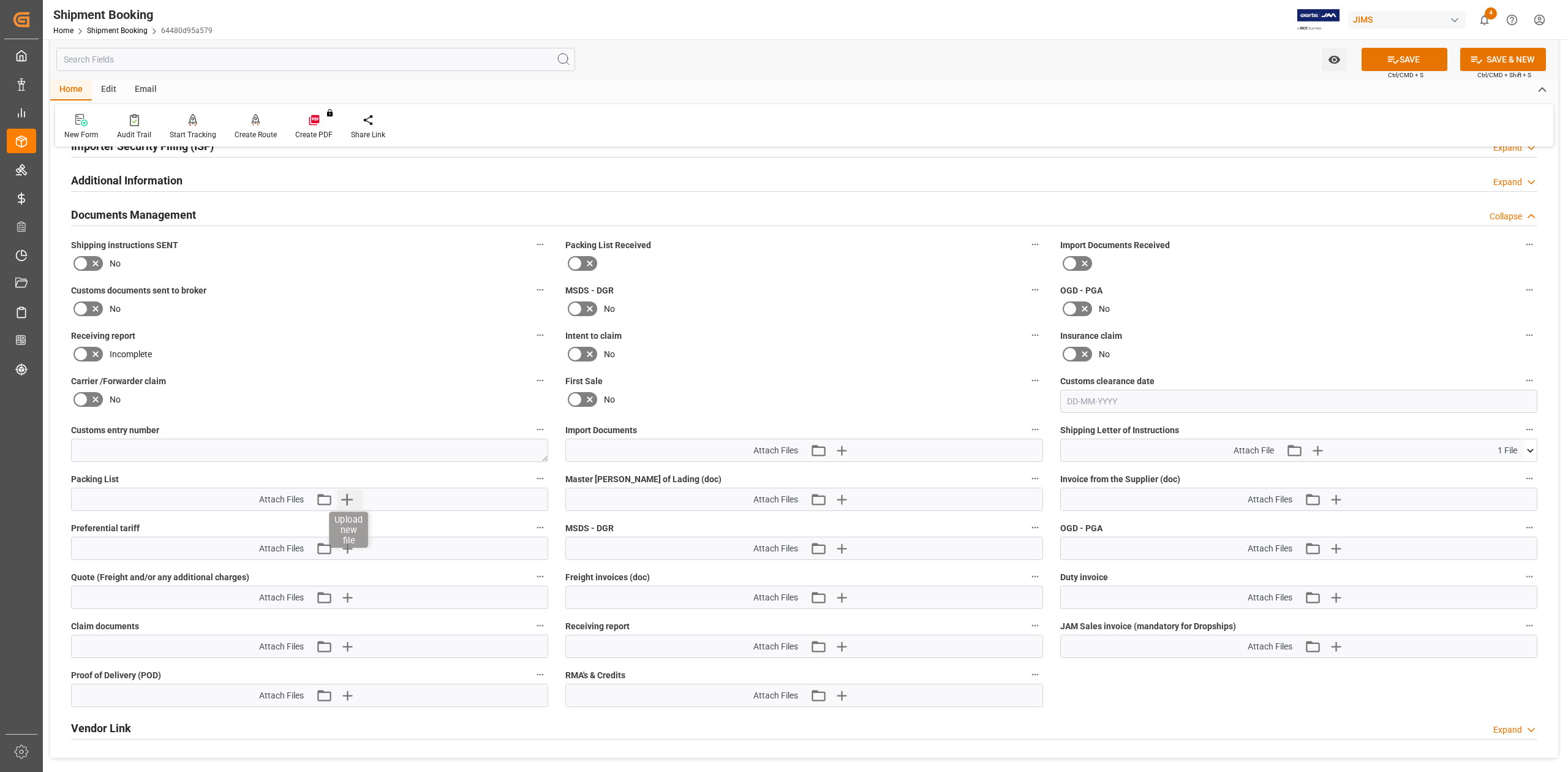
click at [346, 500] on icon "button" at bounding box center [347, 500] width 12 height 12
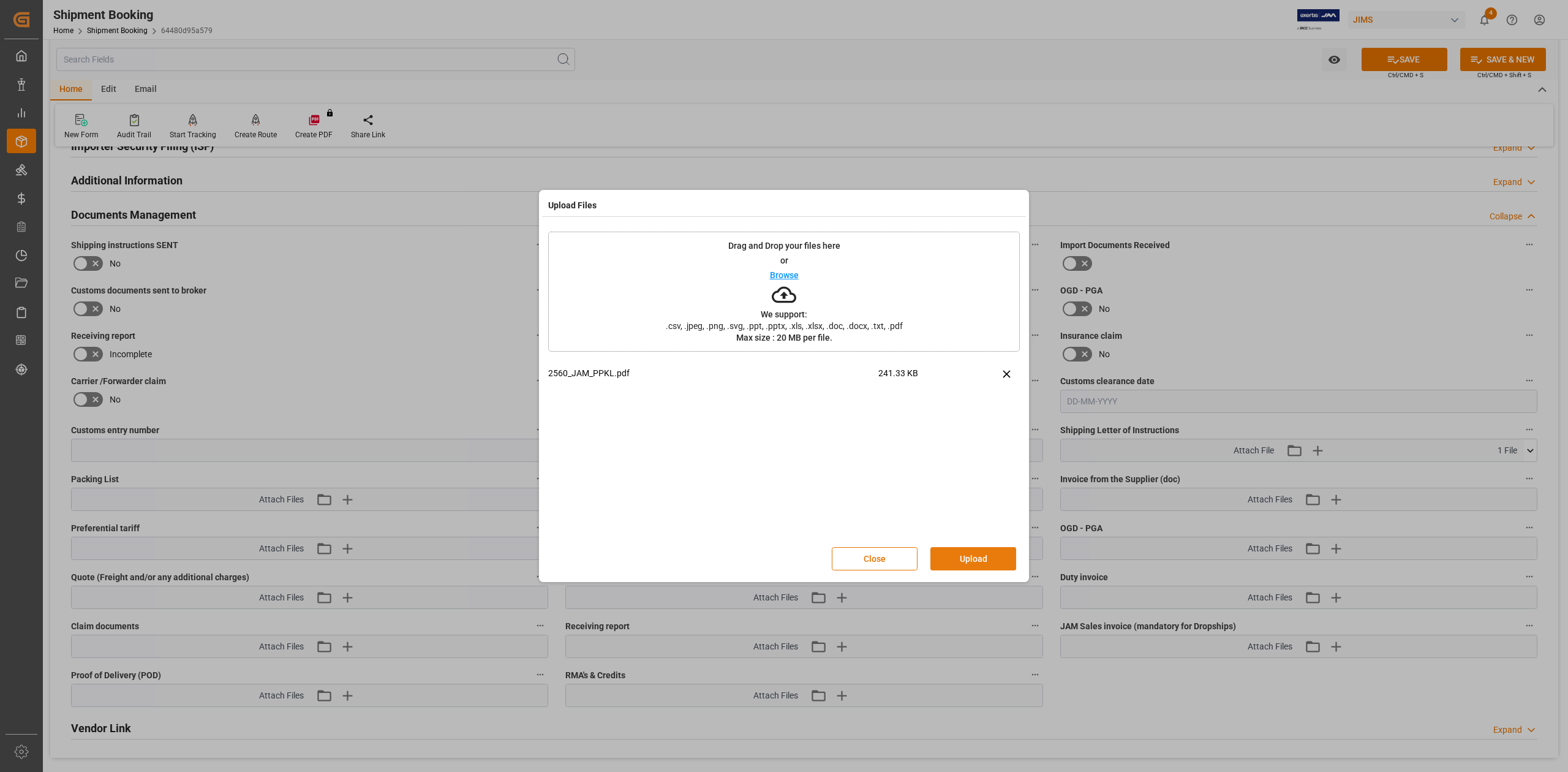
click at [973, 564] on button "Upload" at bounding box center [973, 559] width 86 height 23
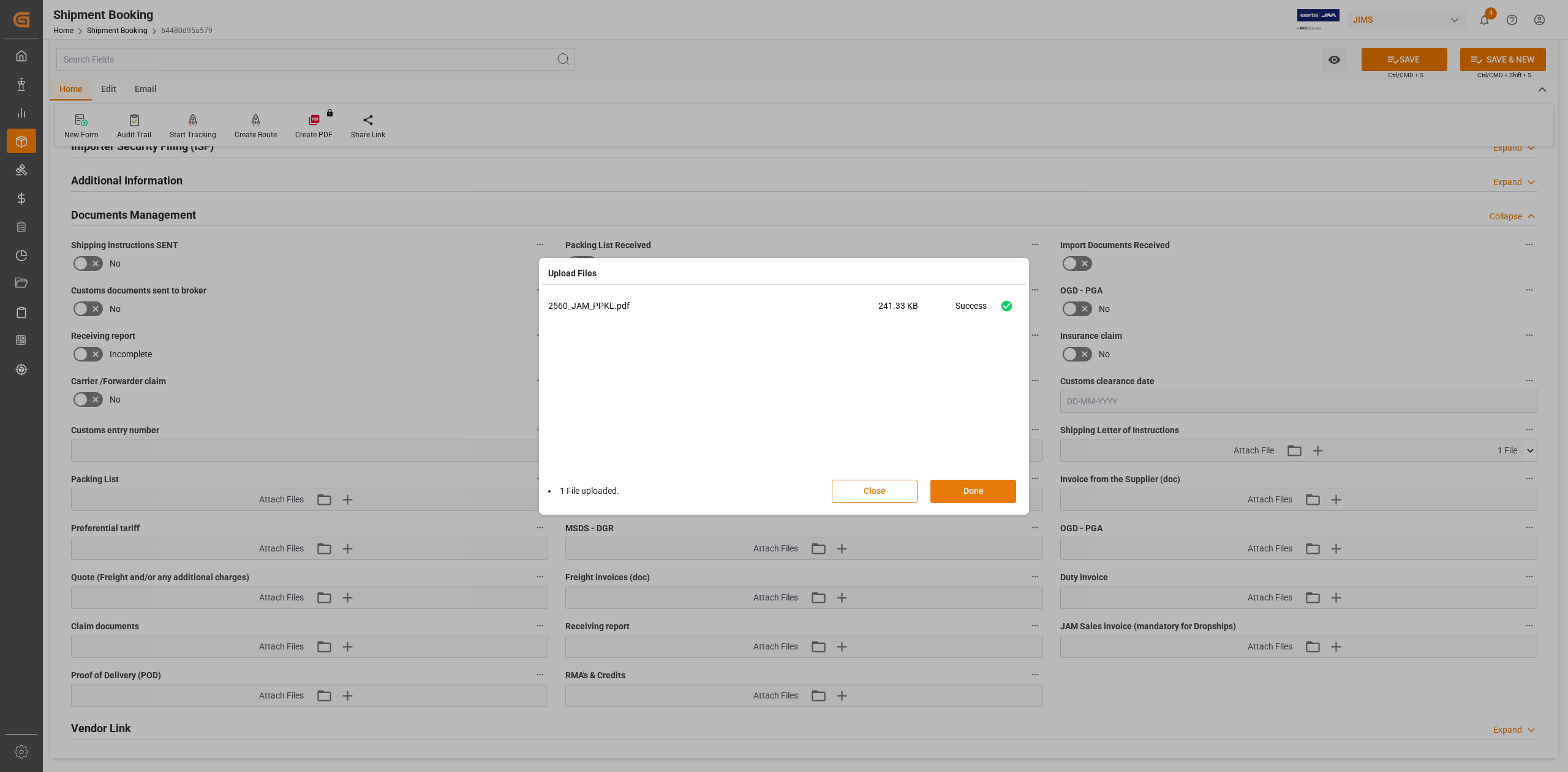
click at [953, 495] on button "Done" at bounding box center [973, 491] width 86 height 23
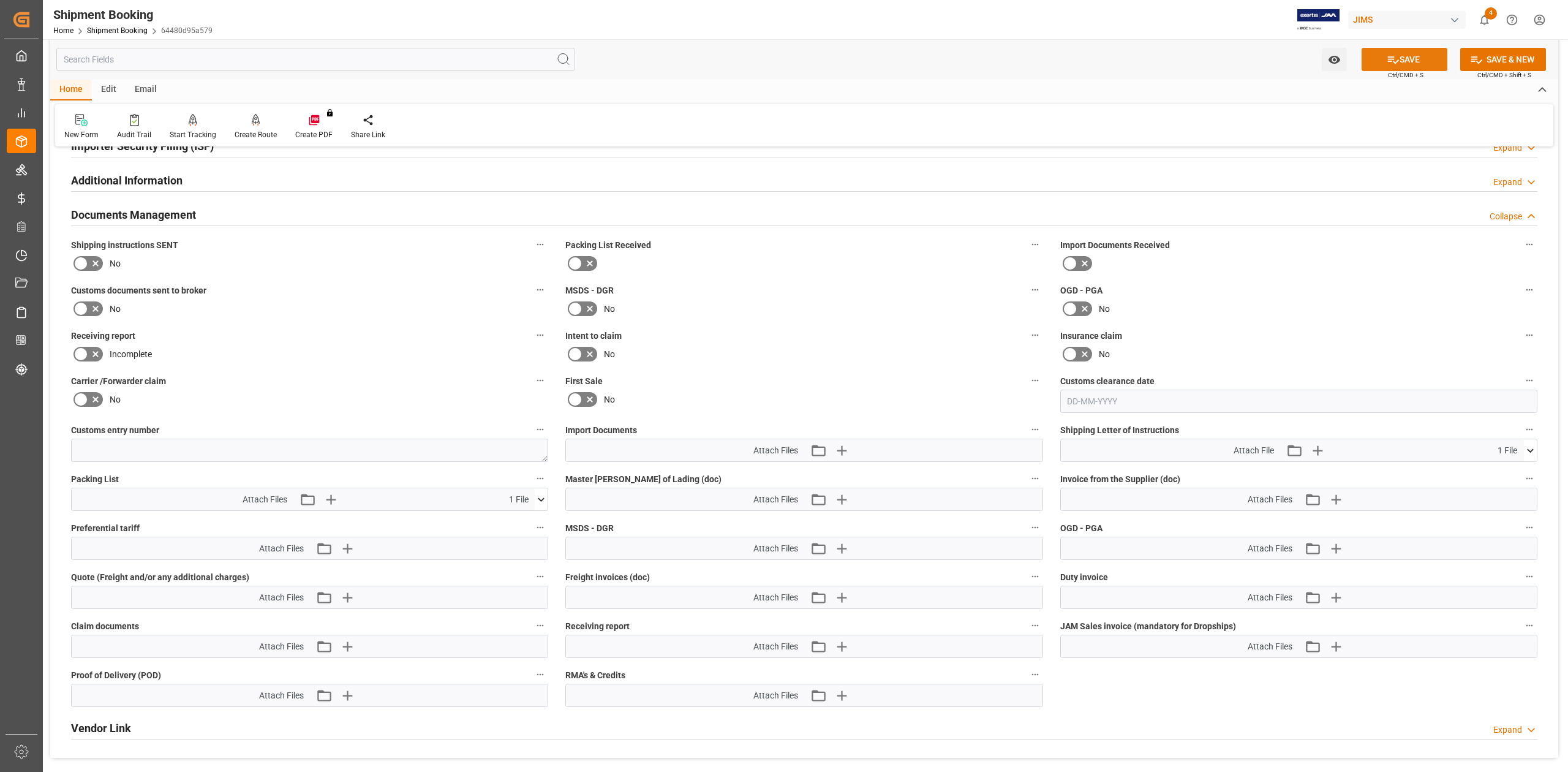
click at [1414, 55] on button "SAVE" at bounding box center [1404, 59] width 86 height 23
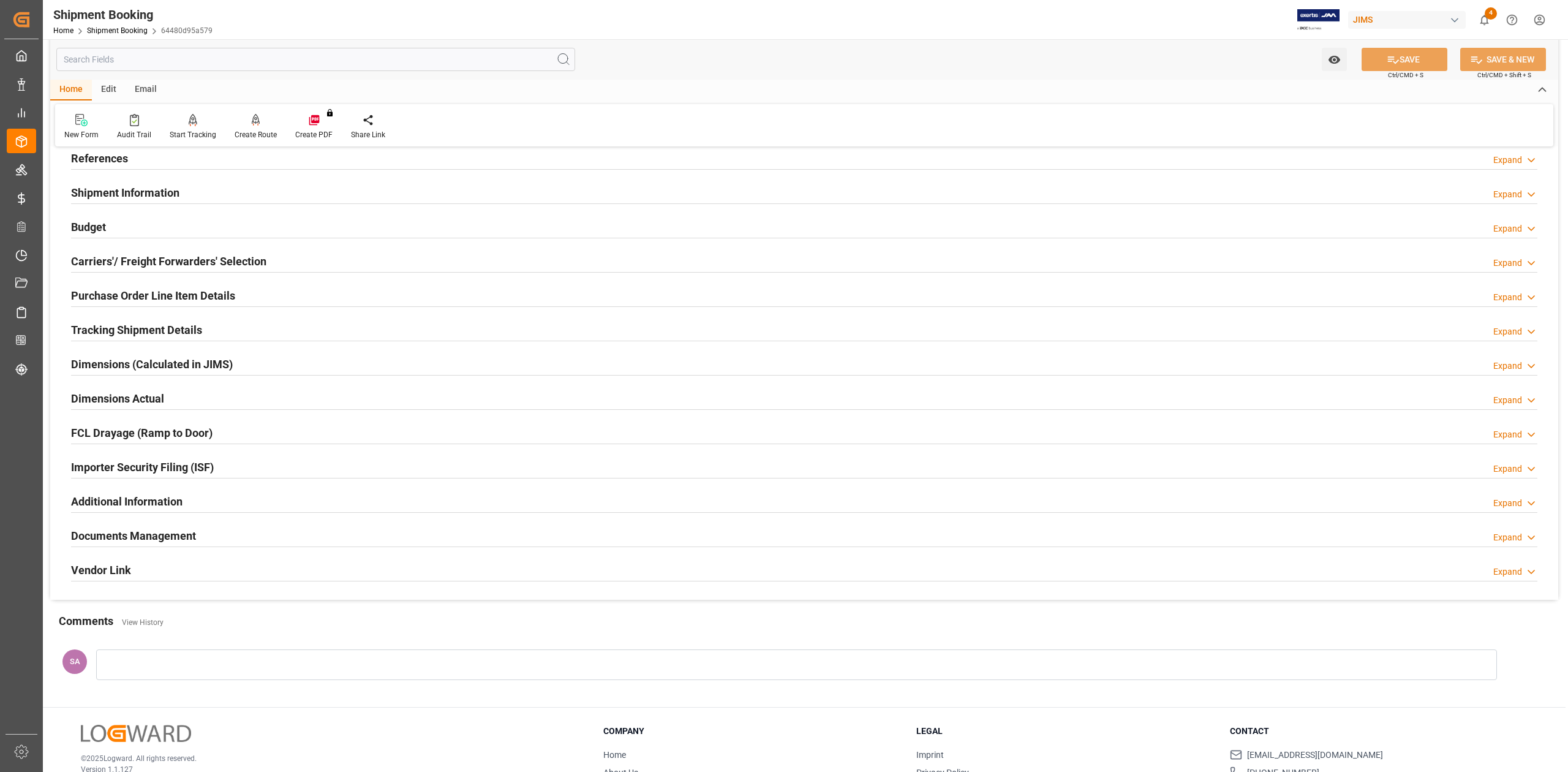
scroll to position [0, 0]
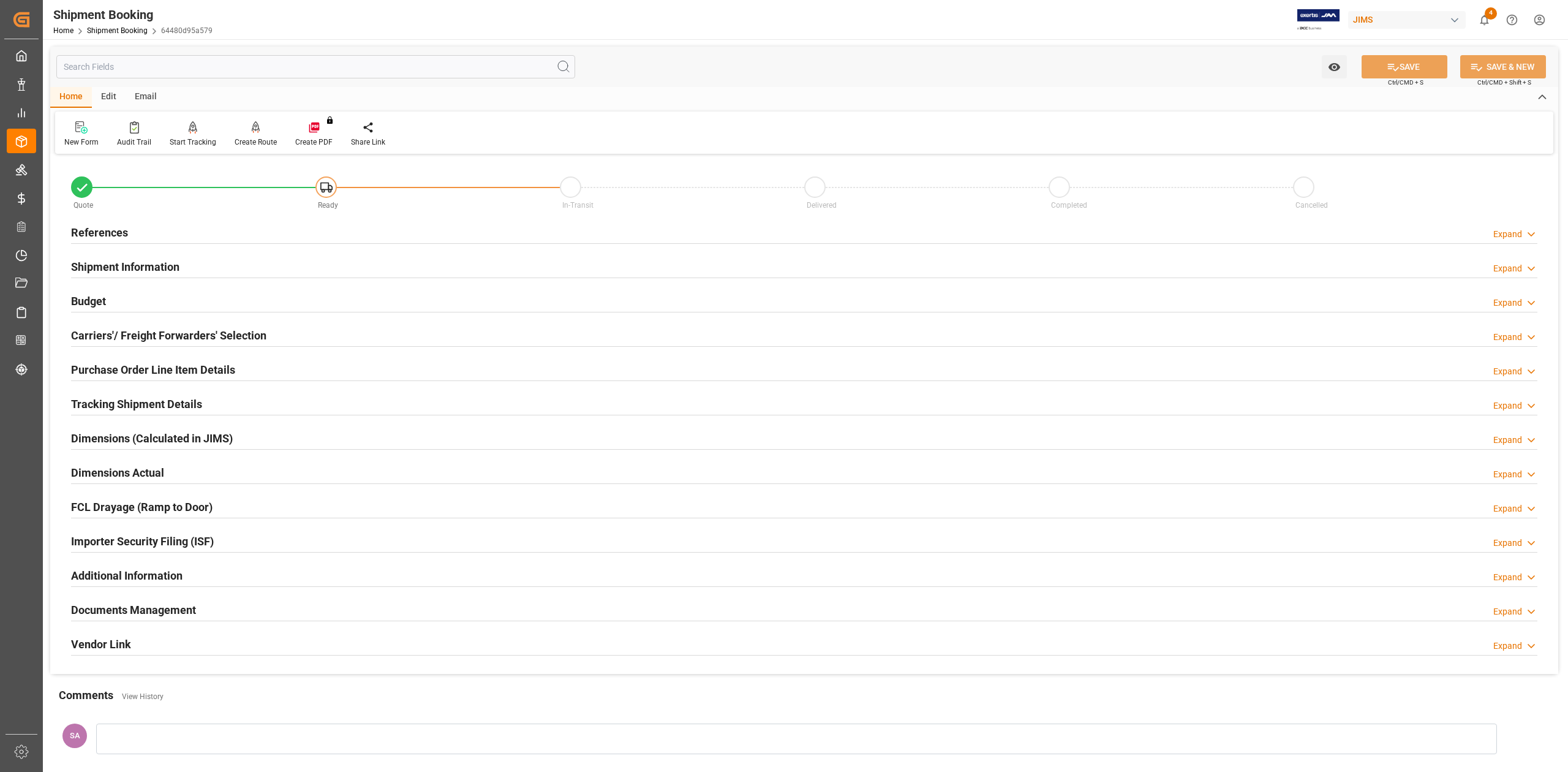
click at [128, 330] on h2 "Carriers'/ Freight Forwarders' Selection" at bounding box center [169, 336] width 195 height 17
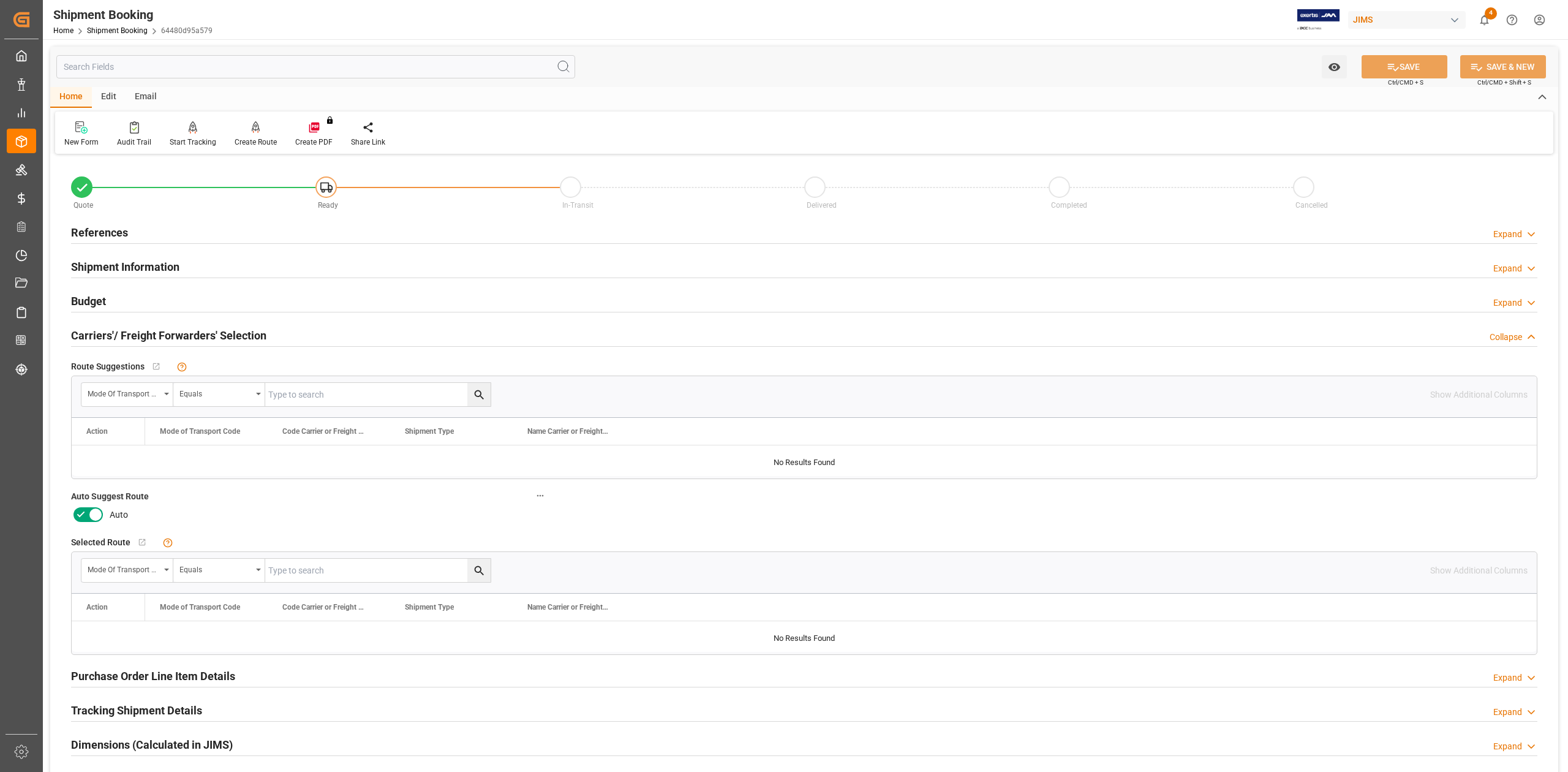
drag, startPoint x: 95, startPoint y: 522, endPoint x: 101, endPoint y: 520, distance: 6.3
click at [95, 520] on icon at bounding box center [95, 515] width 15 height 15
click at [0, 0] on input "checkbox" at bounding box center [0, 0] width 0 height 0
click at [1413, 65] on button "SAVE" at bounding box center [1404, 66] width 86 height 23
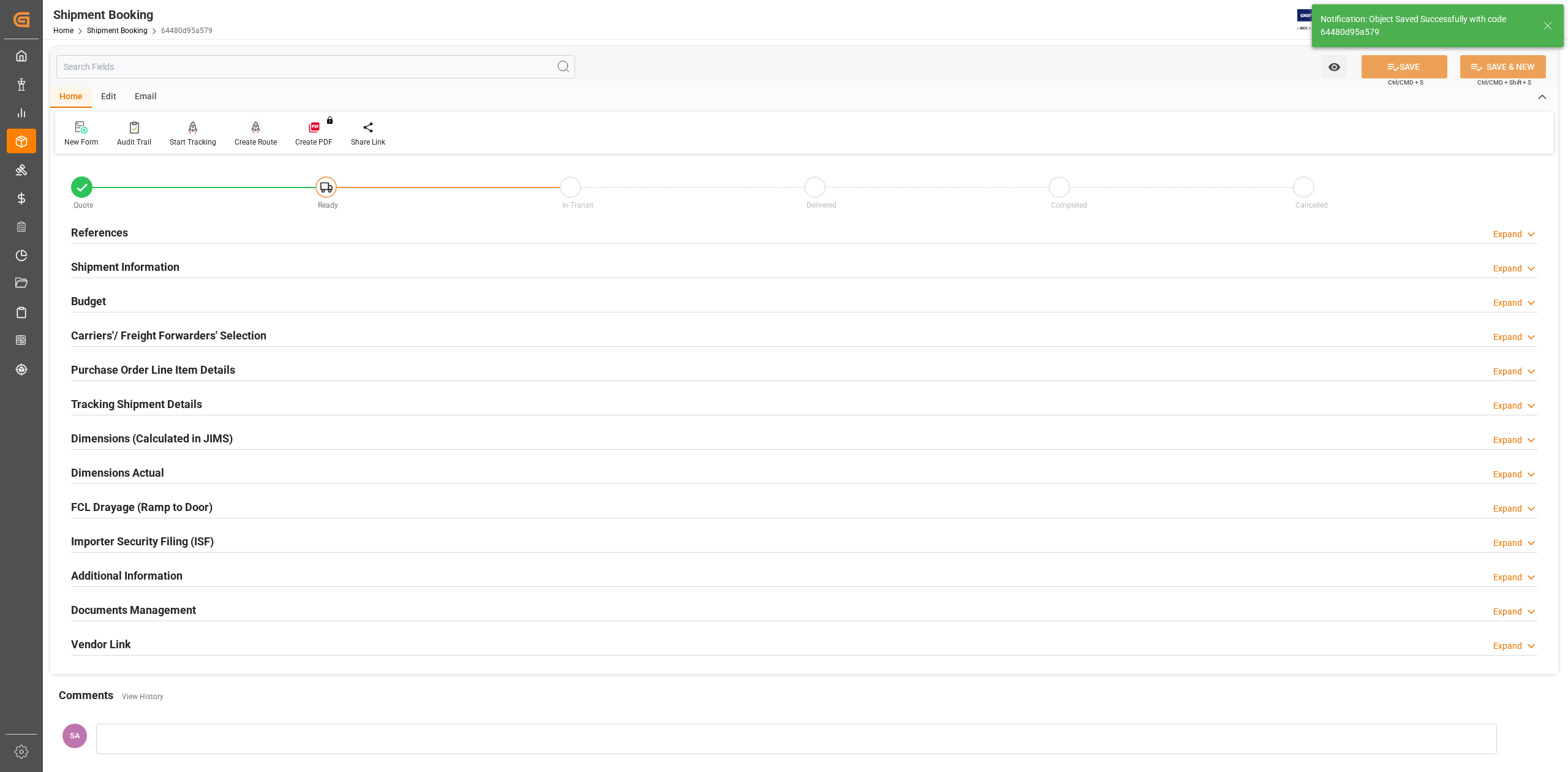
click at [251, 142] on div "Create Route" at bounding box center [255, 142] width 42 height 11
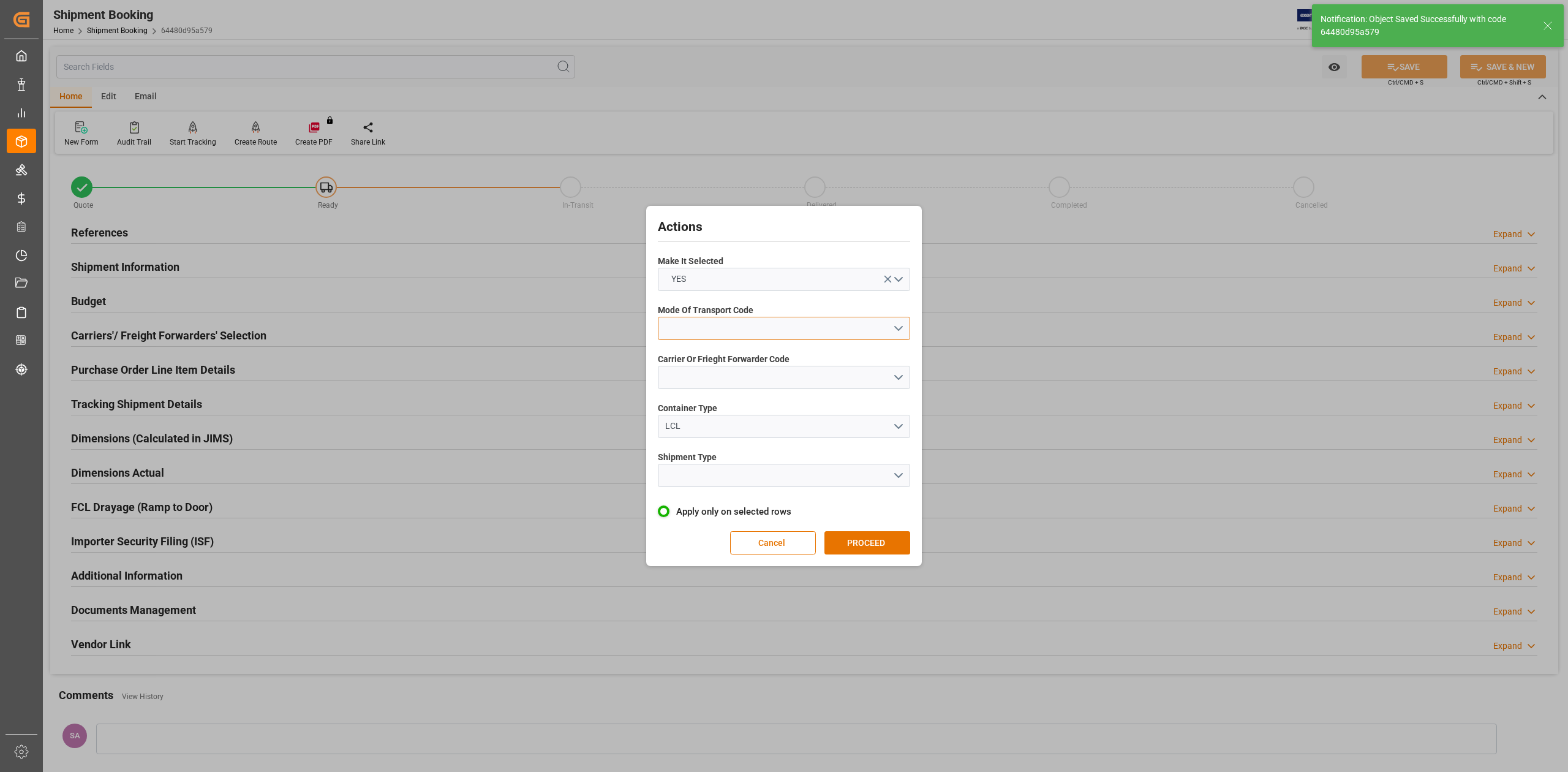
click at [703, 324] on button "open menu" at bounding box center [784, 328] width 252 height 23
click at [703, 329] on div "1- OCEAN" at bounding box center [784, 331] width 251 height 26
click at [708, 375] on button "open menu" at bounding box center [784, 377] width 252 height 23
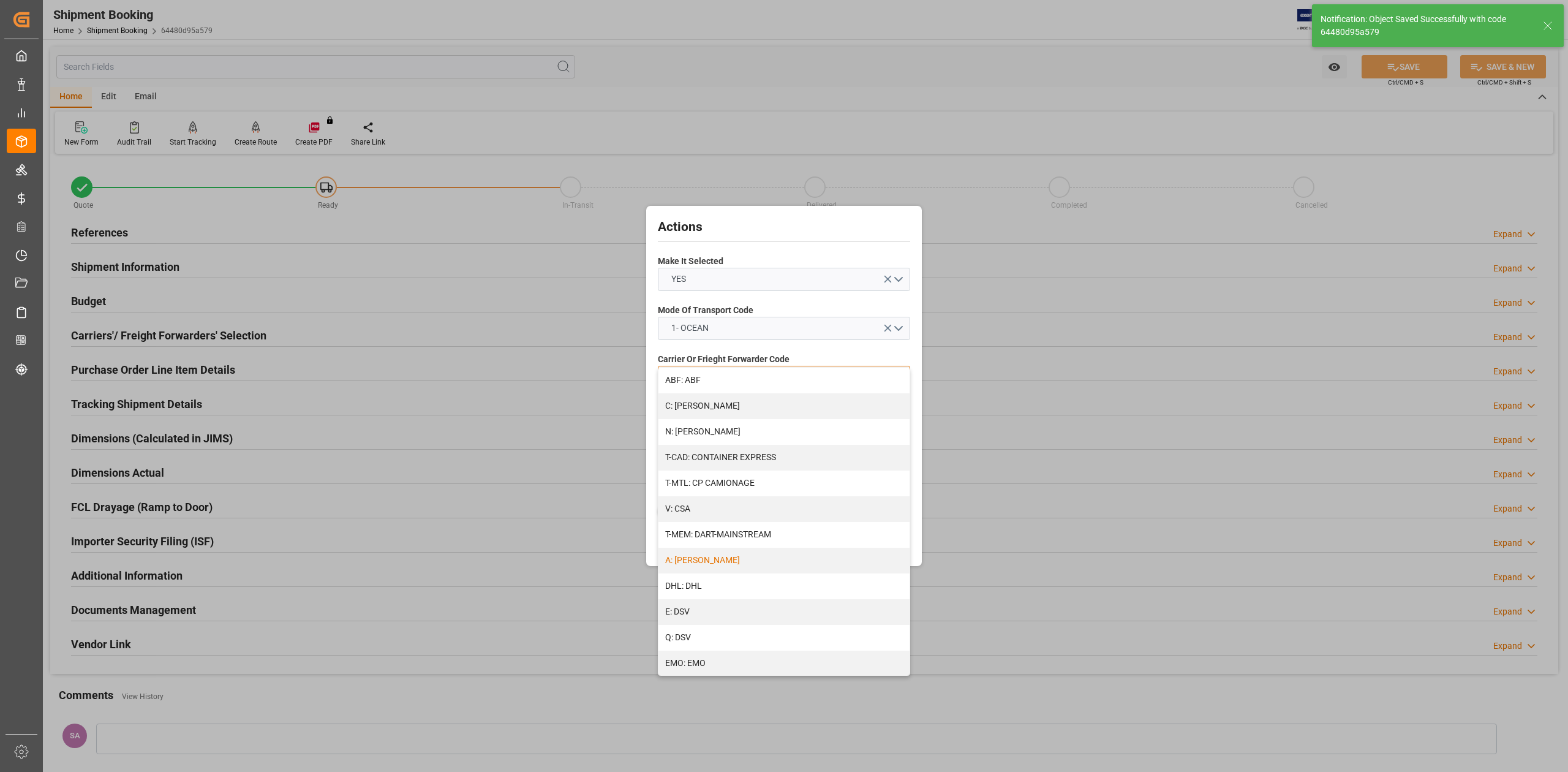
click at [711, 562] on div "A: DELMAR" at bounding box center [784, 560] width 251 height 26
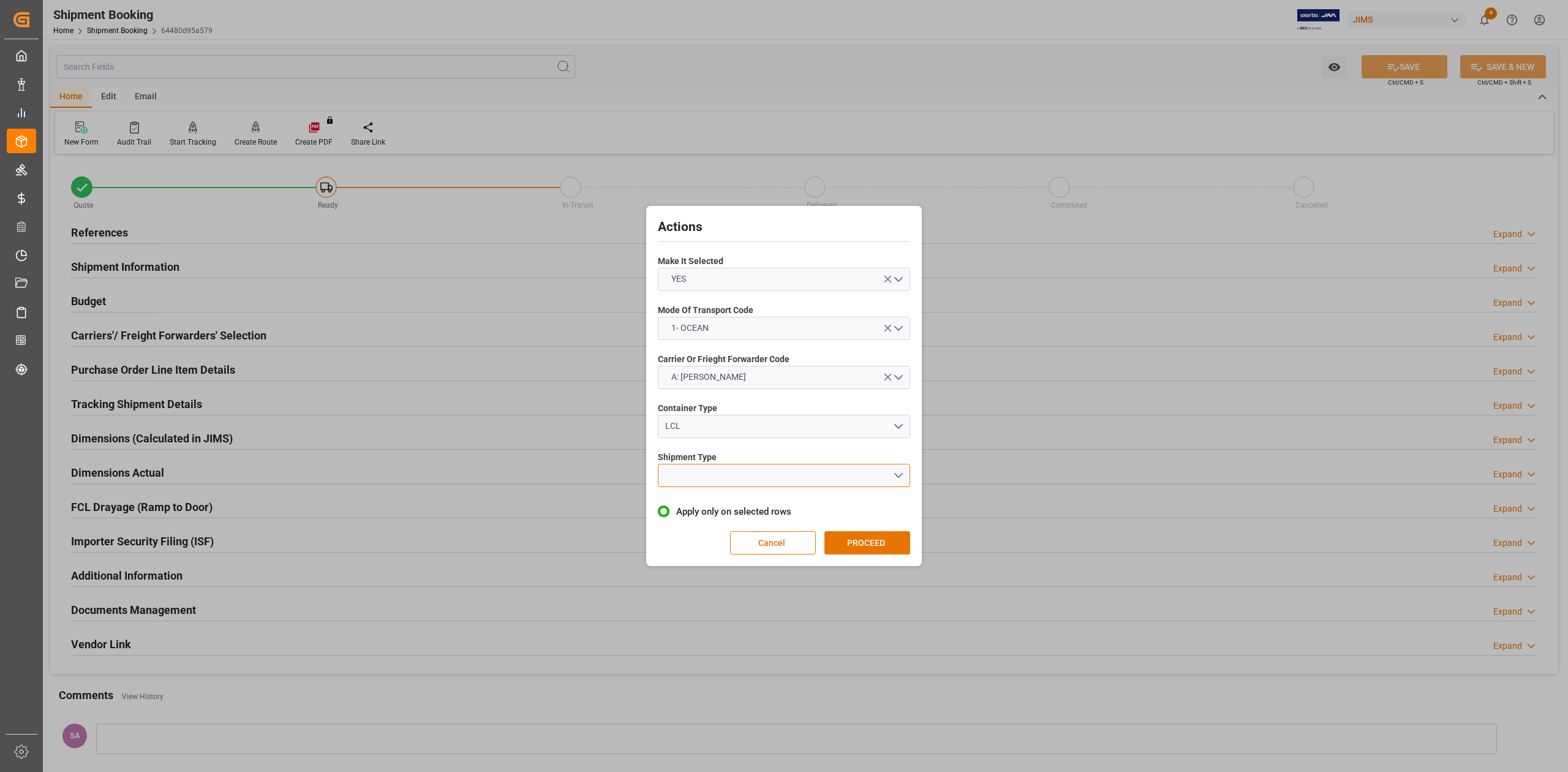
click at [681, 478] on button "open menu" at bounding box center [784, 475] width 252 height 23
click at [685, 504] on div "LCL" at bounding box center [784, 504] width 251 height 26
click at [847, 543] on button "PROCEED" at bounding box center [867, 542] width 86 height 23
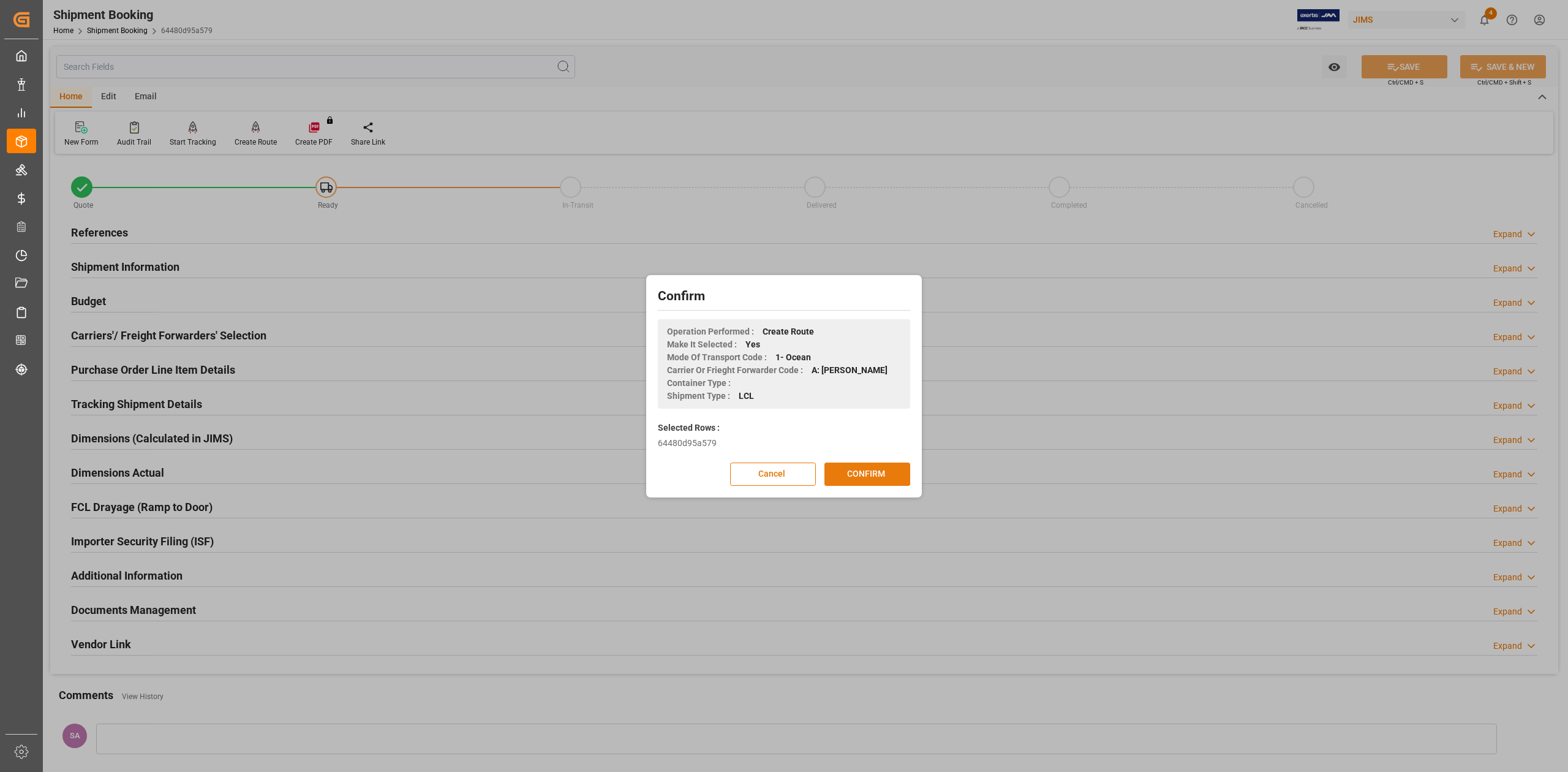
click at [866, 472] on button "CONFIRM" at bounding box center [867, 474] width 86 height 23
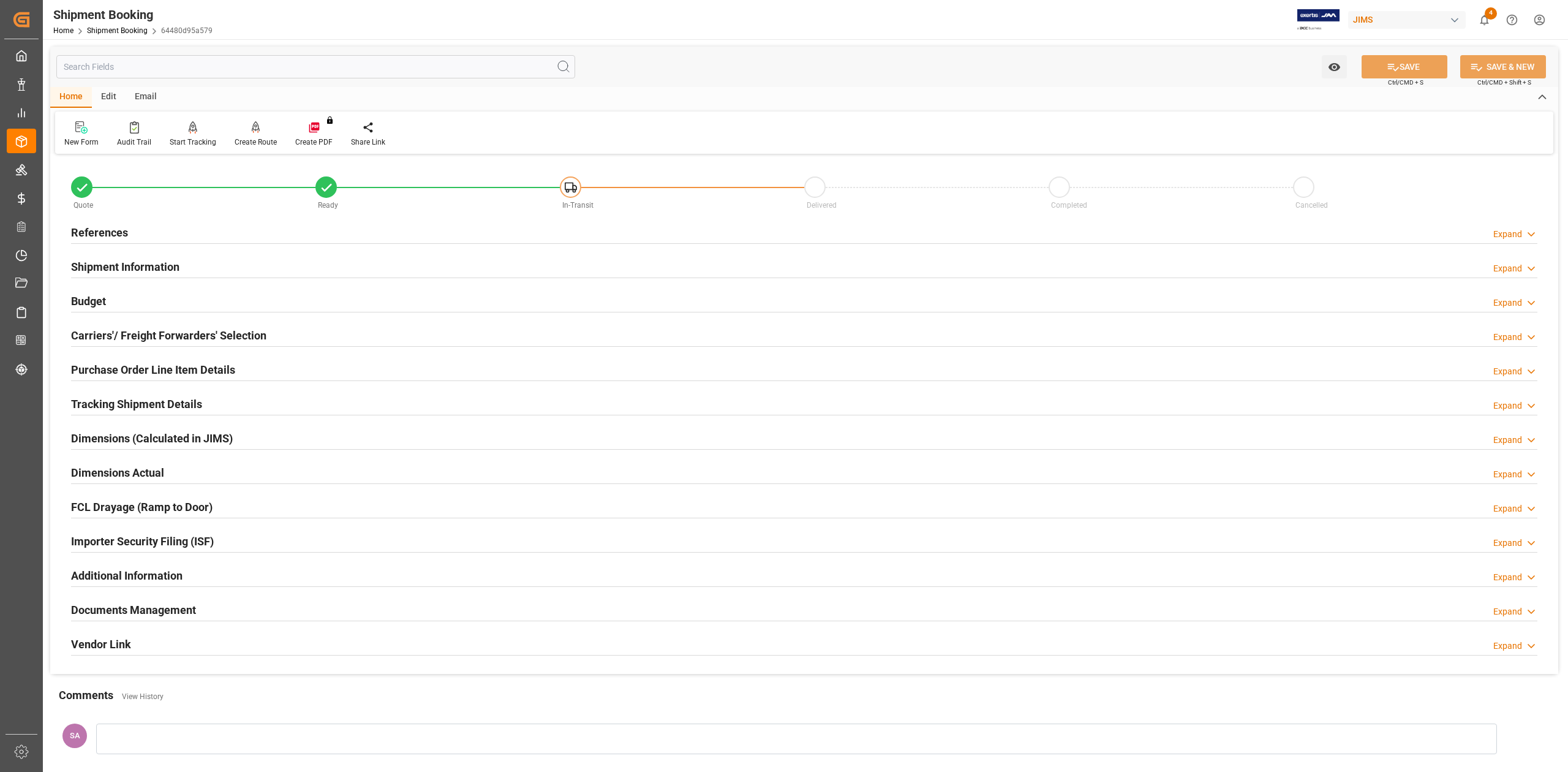
click at [151, 97] on div "Email" at bounding box center [146, 98] width 41 height 21
drag, startPoint x: 85, startPoint y: 133, endPoint x: 186, endPoint y: 159, distance: 104.3
click at [86, 133] on icon at bounding box center [83, 128] width 17 height 8
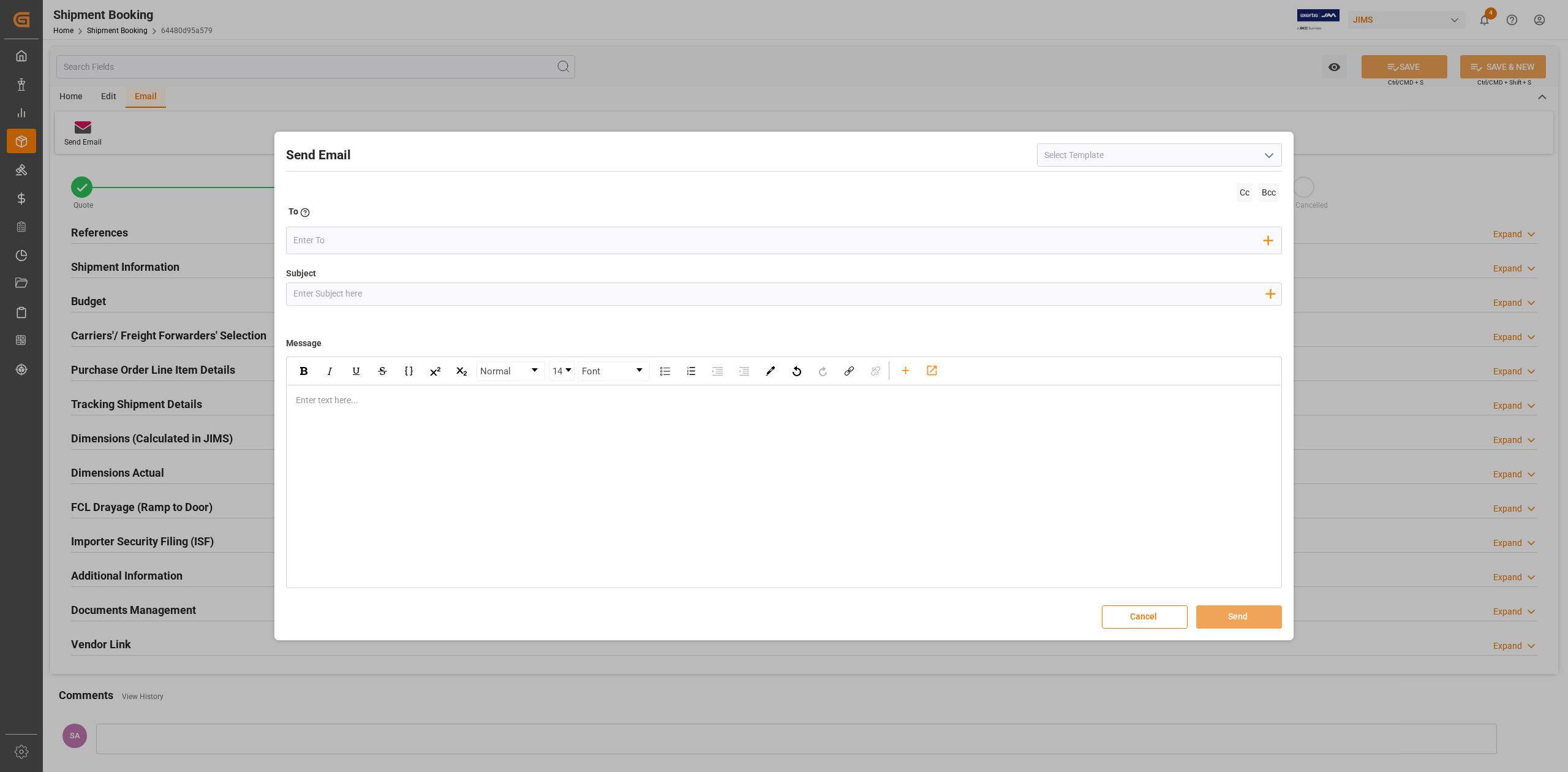
click at [1115, 152] on input at bounding box center [1159, 155] width 245 height 23
click at [1272, 154] on polyline "open menu" at bounding box center [1269, 155] width 8 height 4
click at [1136, 184] on div "2BOOK - Ocean - Air freight" at bounding box center [1159, 182] width 244 height 28
type input "2BOOK - Ocean - Air freight"
type input "2BOOK {{jamReferenceNumber}} {{supplierFullName}} Ship from: {{country}} Ship t…"
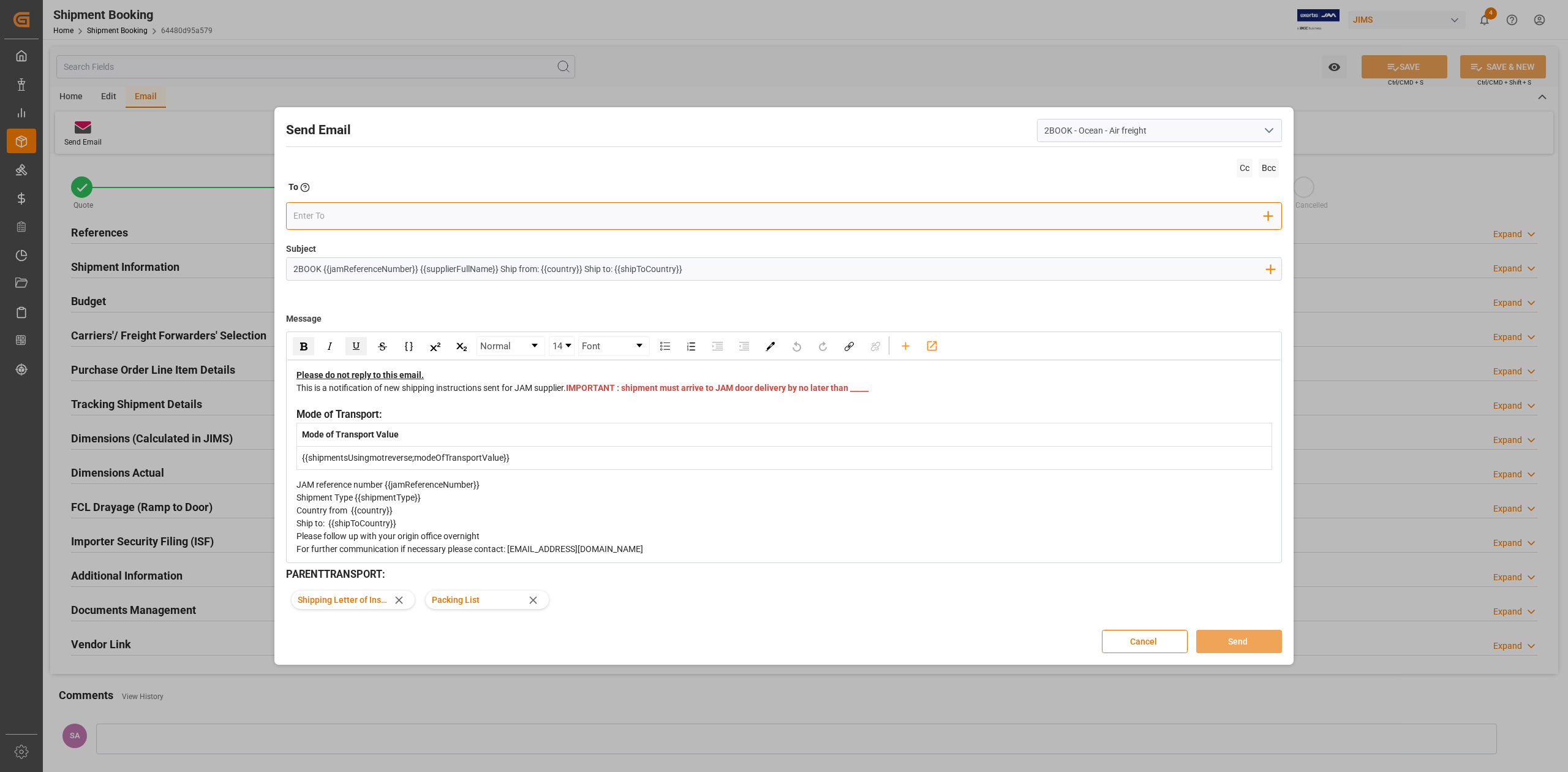
click at [424, 219] on input "email" at bounding box center [779, 216] width 971 height 18
type input "[PERSON_NAME]"
click at [427, 233] on div "[PERSON_NAME][EMAIL_ADDRESS][PERSON_NAME][DOMAIN_NAME]" at bounding box center [408, 246] width 188 height 35
click at [587, 393] on span "IMPORTANT : shipment must arrive to JAM door delivery by no later than _____" at bounding box center [717, 388] width 302 height 10
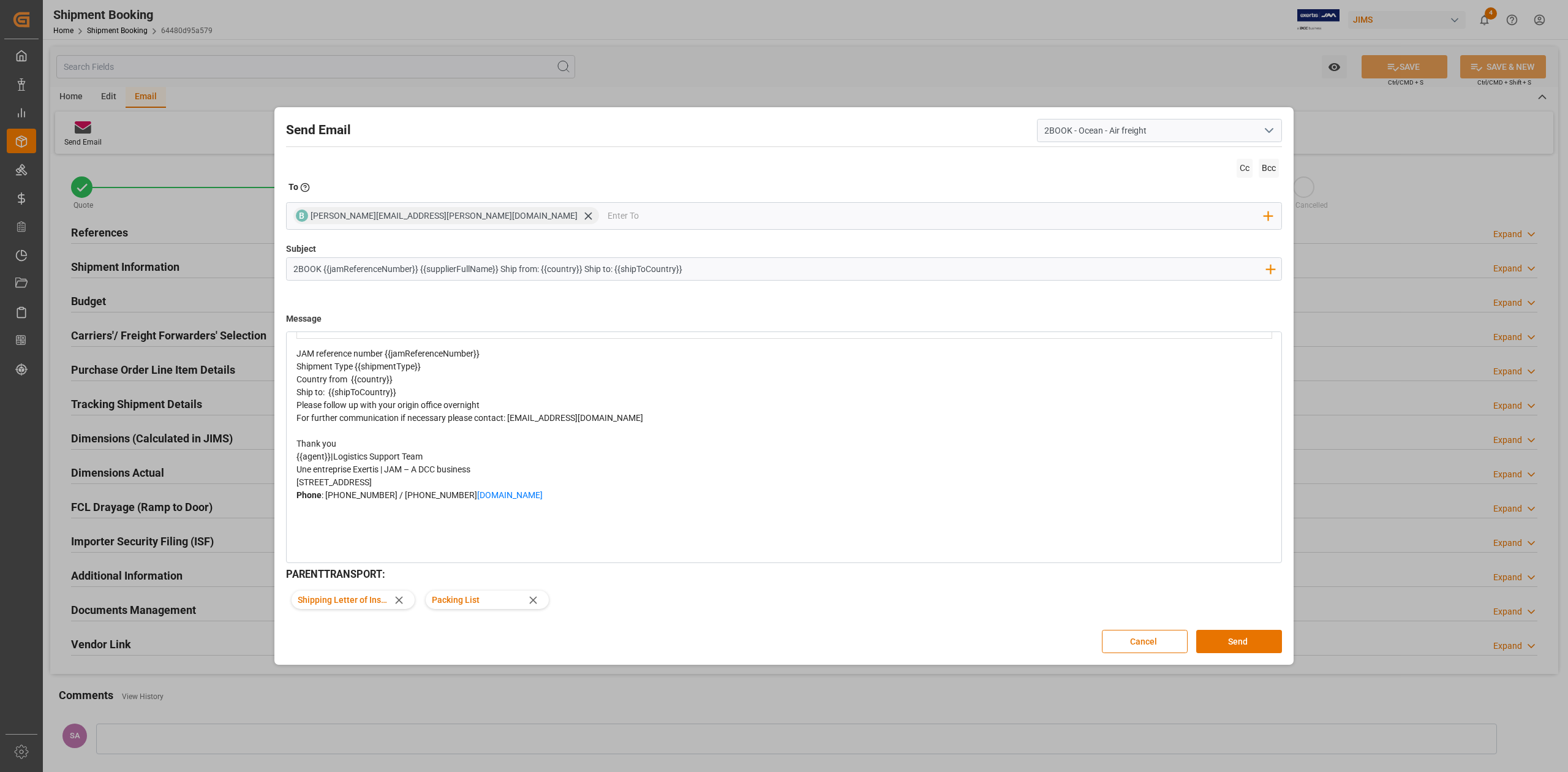
scroll to position [184, 0]
click at [1229, 641] on button "Send" at bounding box center [1238, 641] width 86 height 23
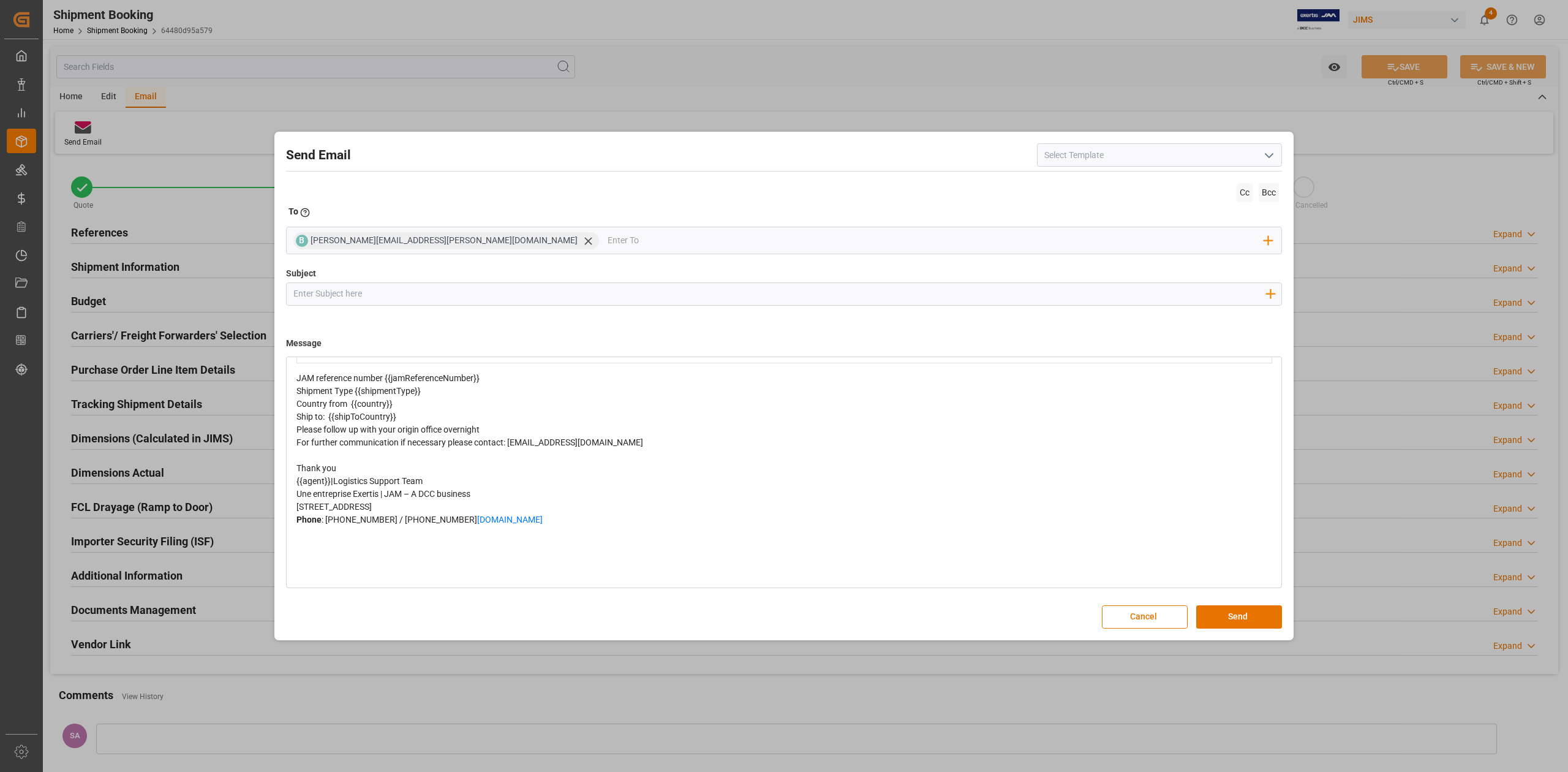
scroll to position [0, 0]
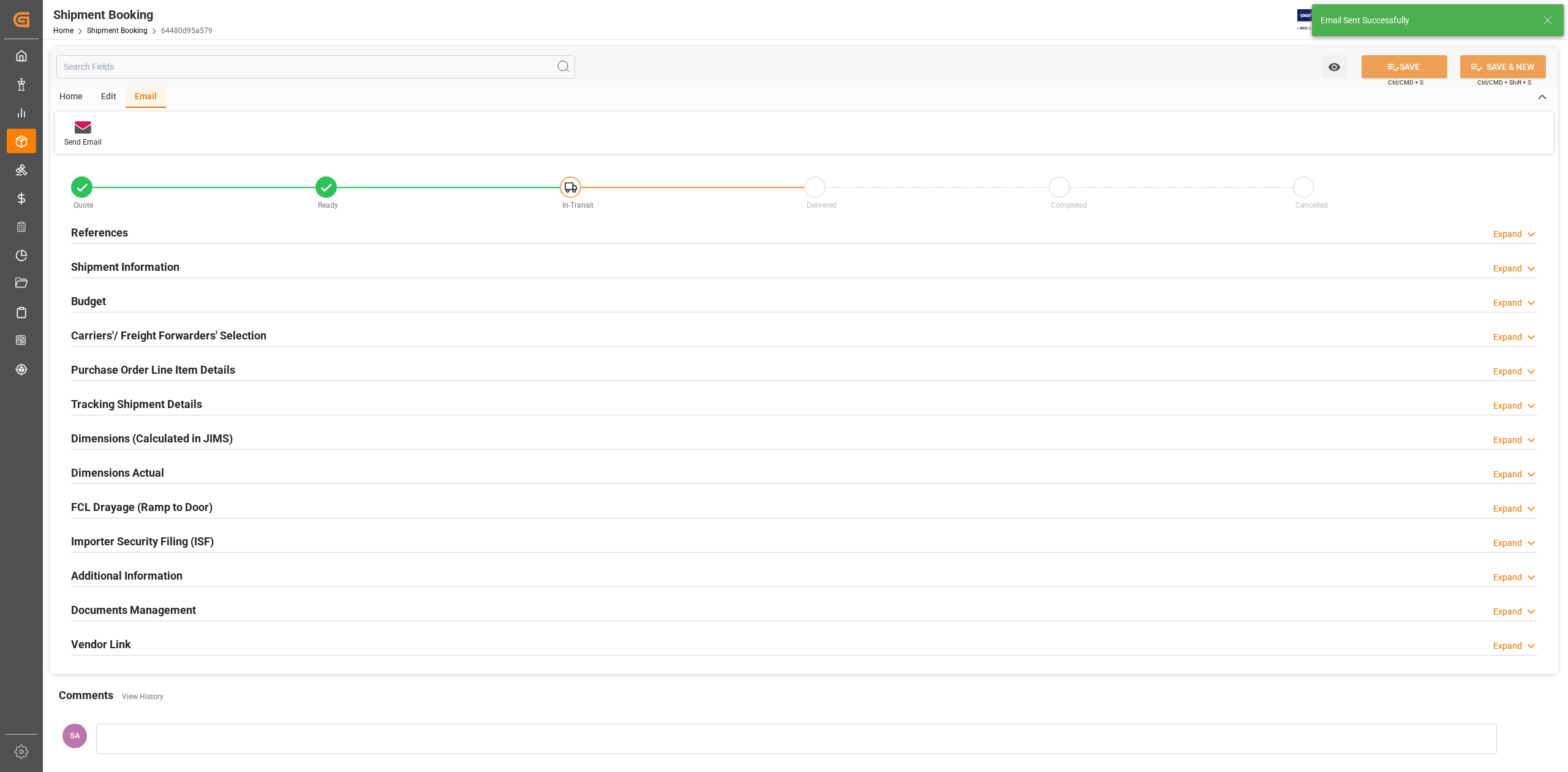
click at [136, 607] on h2 "Documents Management" at bounding box center [134, 610] width 125 height 17
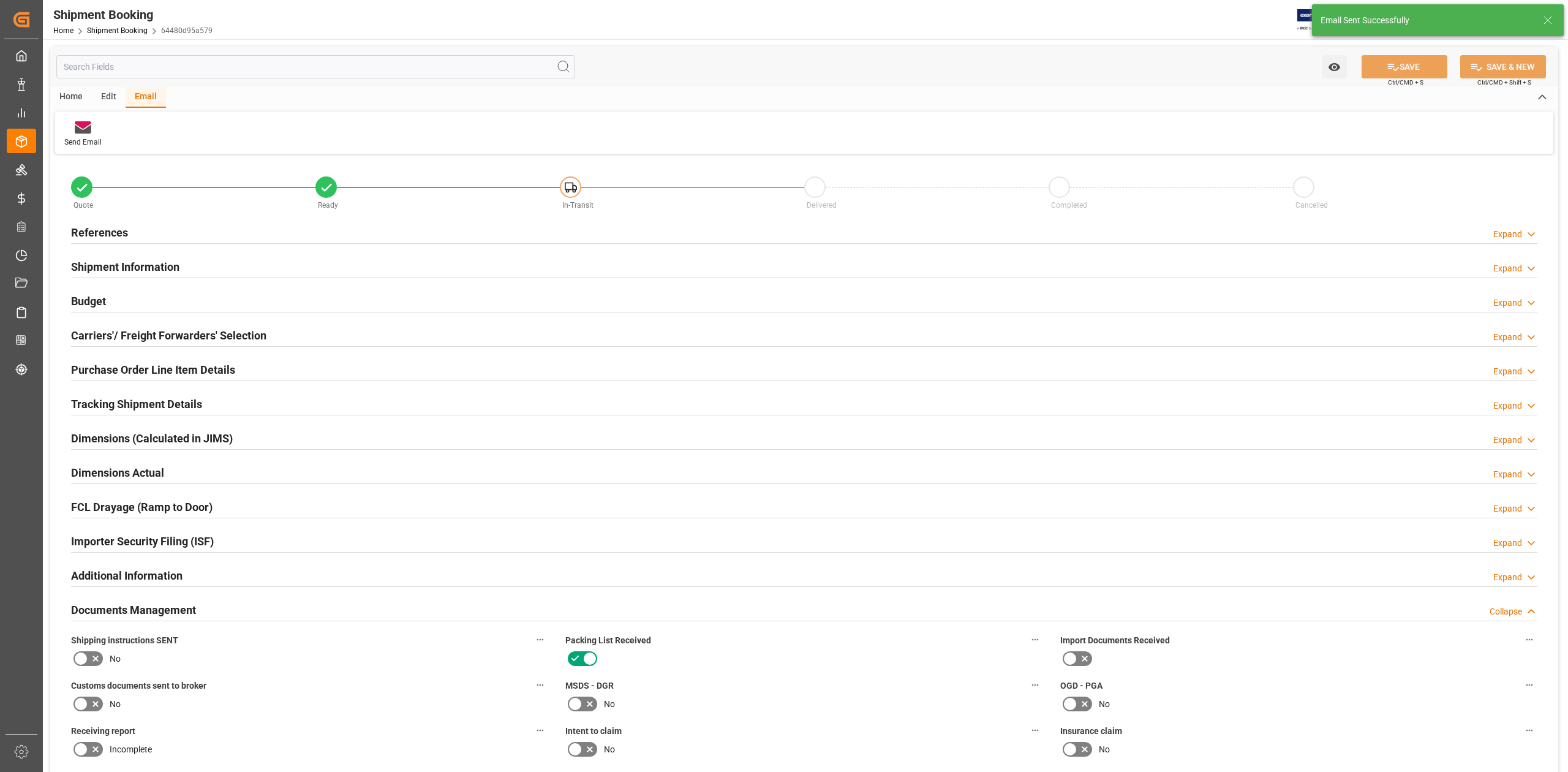
click at [89, 656] on icon at bounding box center [95, 659] width 15 height 15
click at [0, 0] on input "checkbox" at bounding box center [0, 0] width 0 height 0
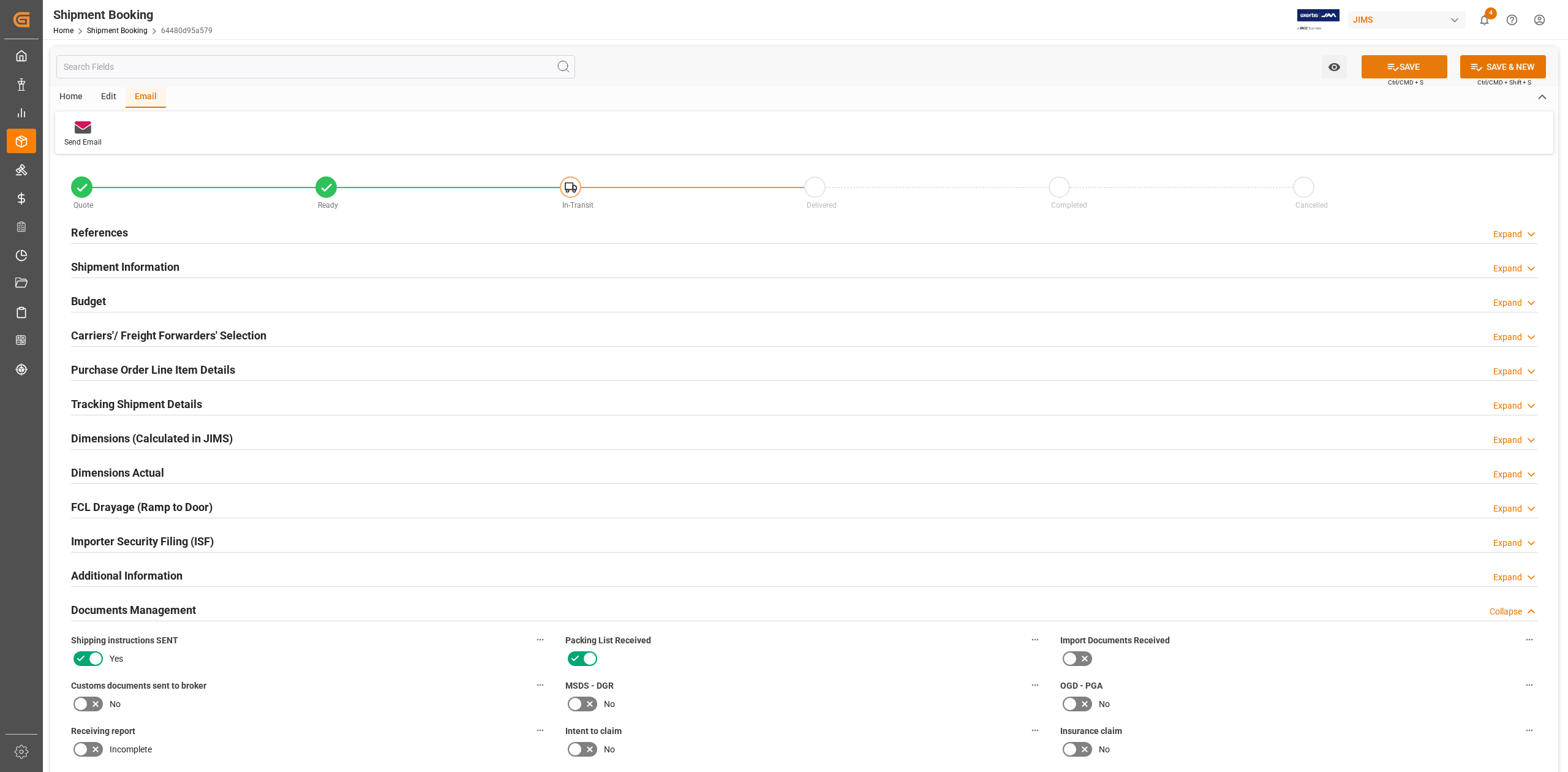
click at [1395, 64] on icon at bounding box center [1392, 67] width 13 height 13
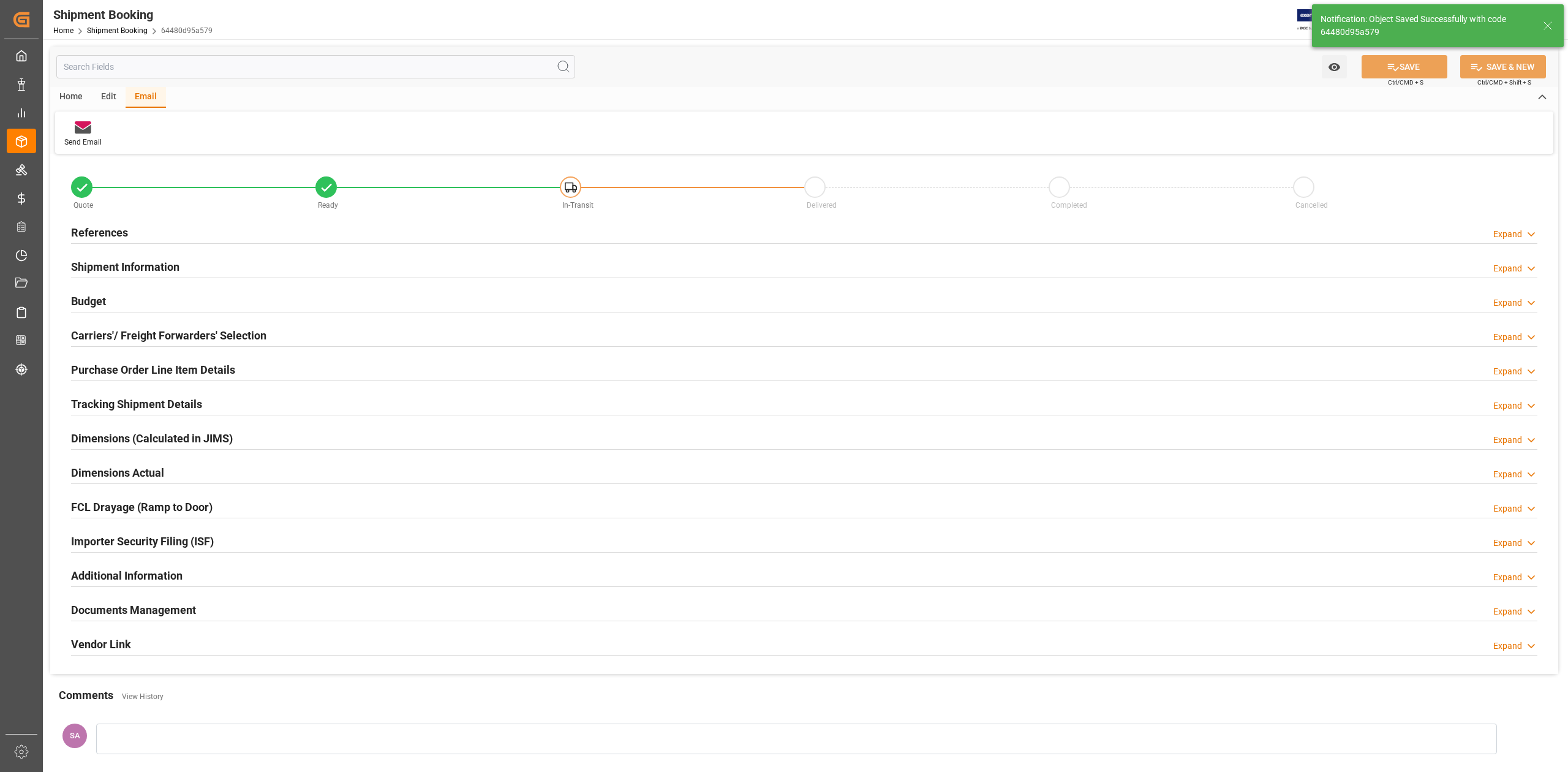
click at [131, 478] on h2 "Dimensions Actual" at bounding box center [118, 472] width 93 height 17
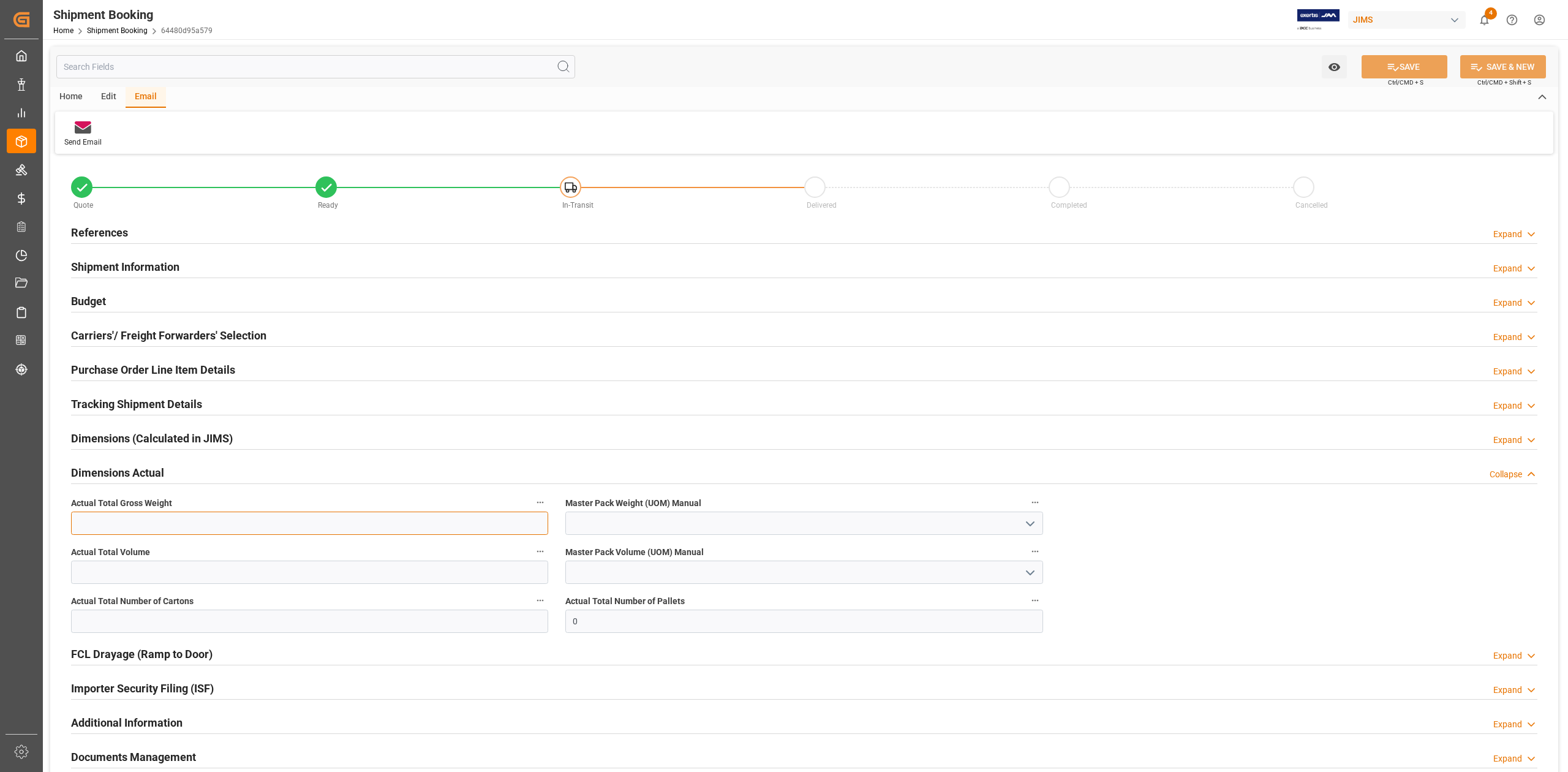
click at [114, 520] on input "text" at bounding box center [310, 523] width 477 height 23
type input "97.4"
click at [125, 570] on input "text" at bounding box center [310, 572] width 477 height 23
type input "1.393"
click at [140, 619] on input "text" at bounding box center [310, 621] width 477 height 23
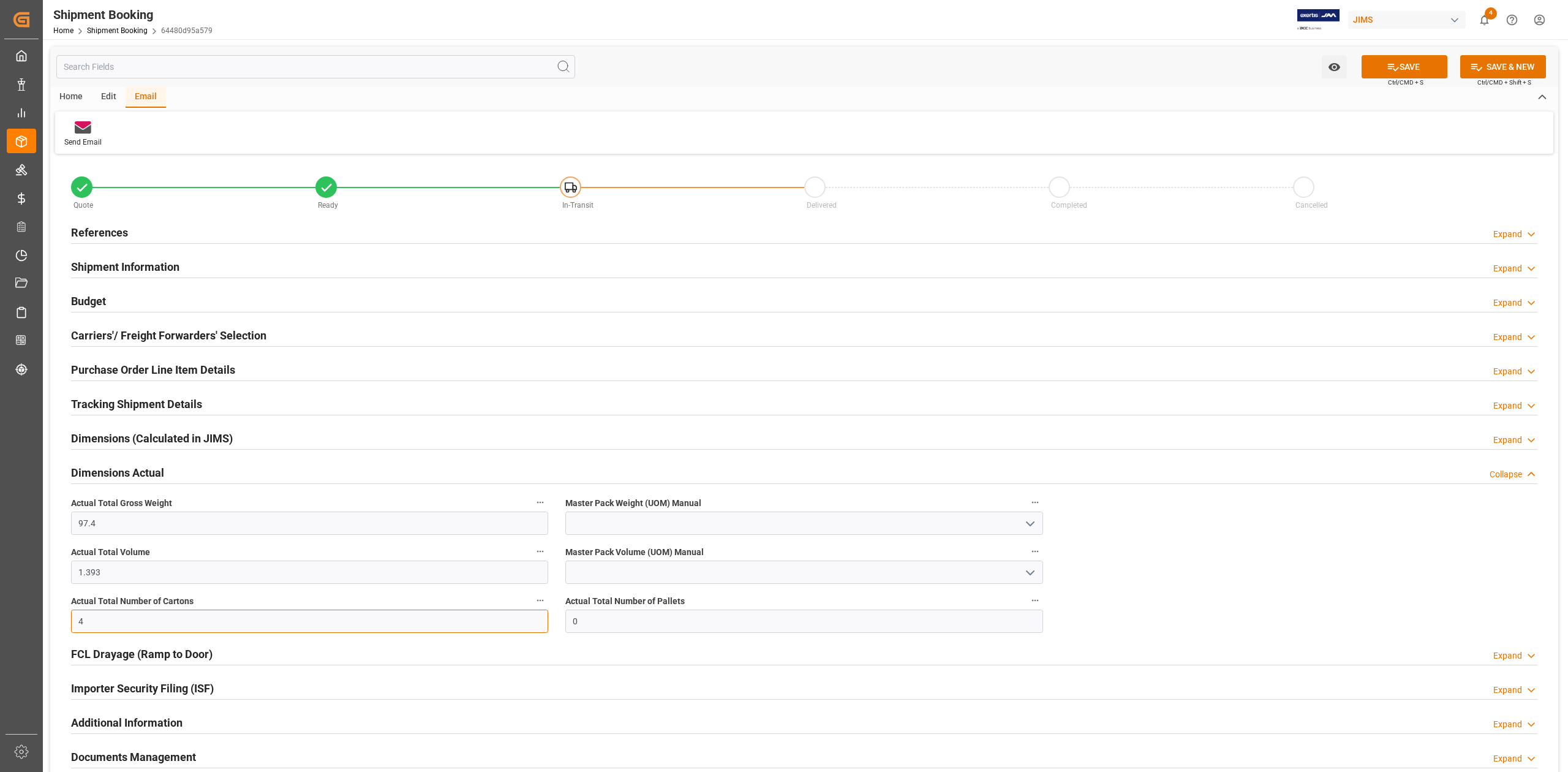
type input "4"
click at [591, 527] on input at bounding box center [804, 523] width 477 height 23
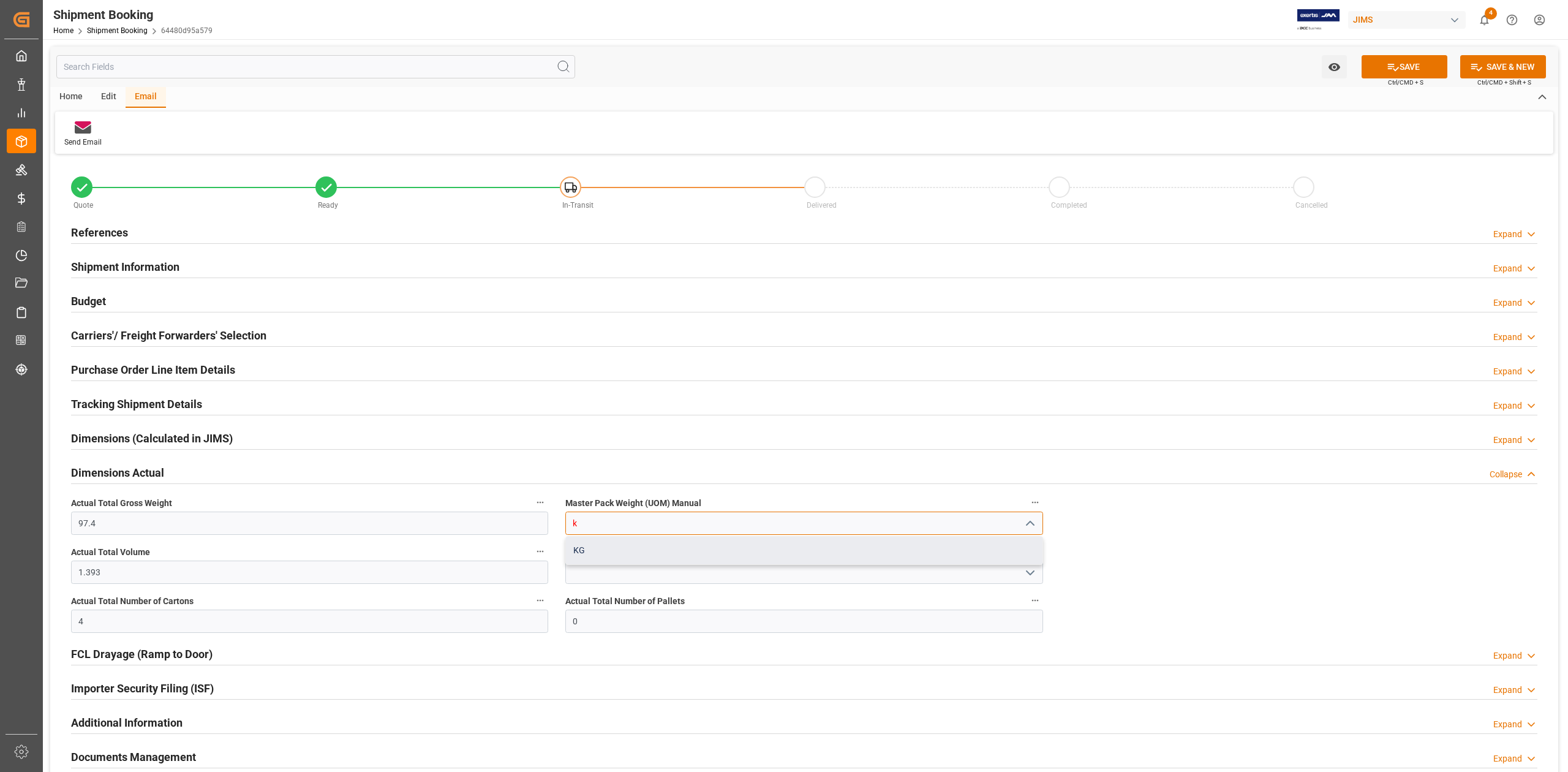
click at [591, 553] on div "KG" at bounding box center [804, 550] width 476 height 28
type input "KG"
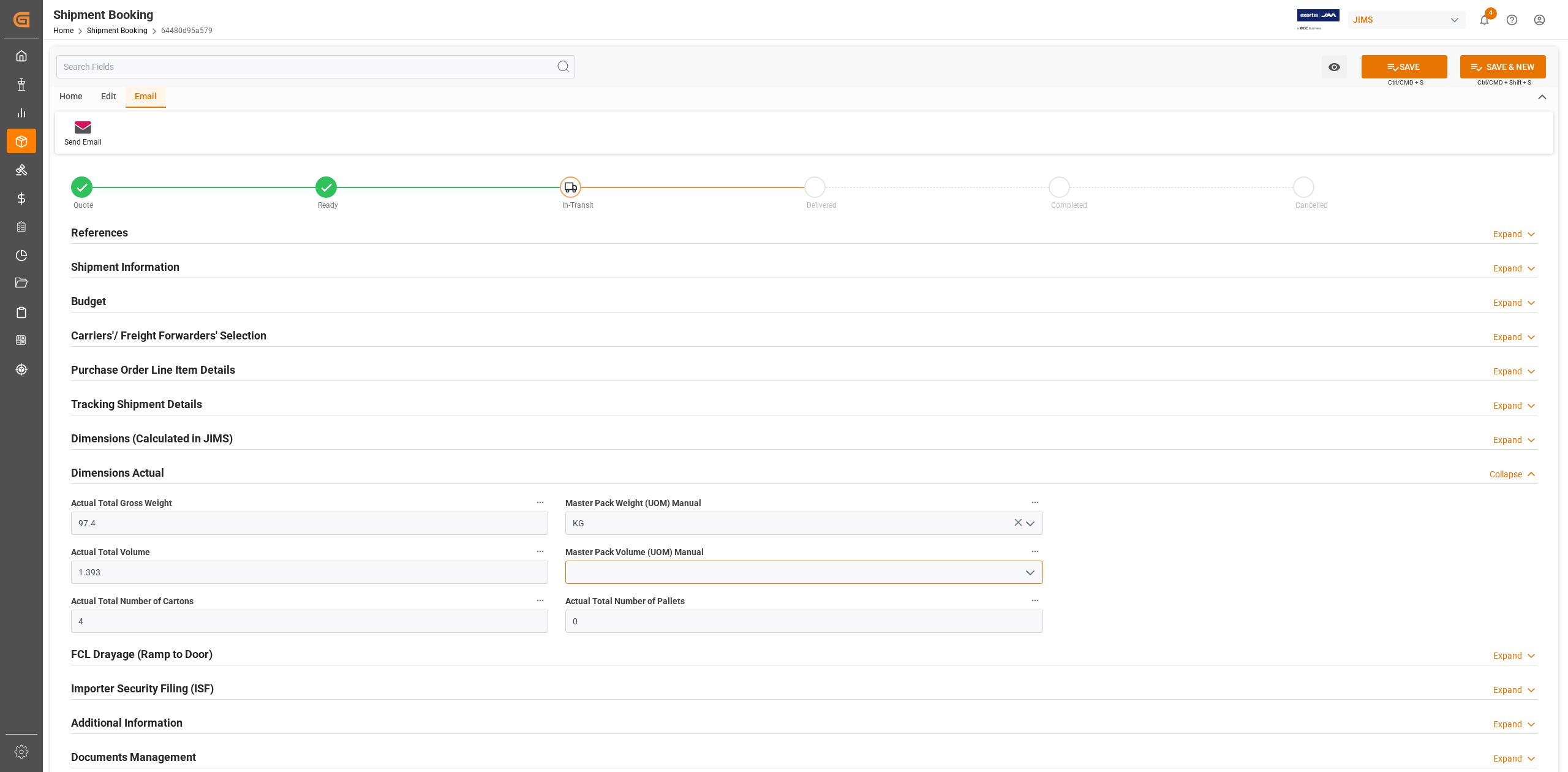
click at [594, 567] on input at bounding box center [804, 572] width 477 height 23
click at [591, 599] on div "CBM" at bounding box center [804, 599] width 476 height 28
type input "CBM"
click at [1422, 74] on button "SAVE" at bounding box center [1404, 66] width 86 height 23
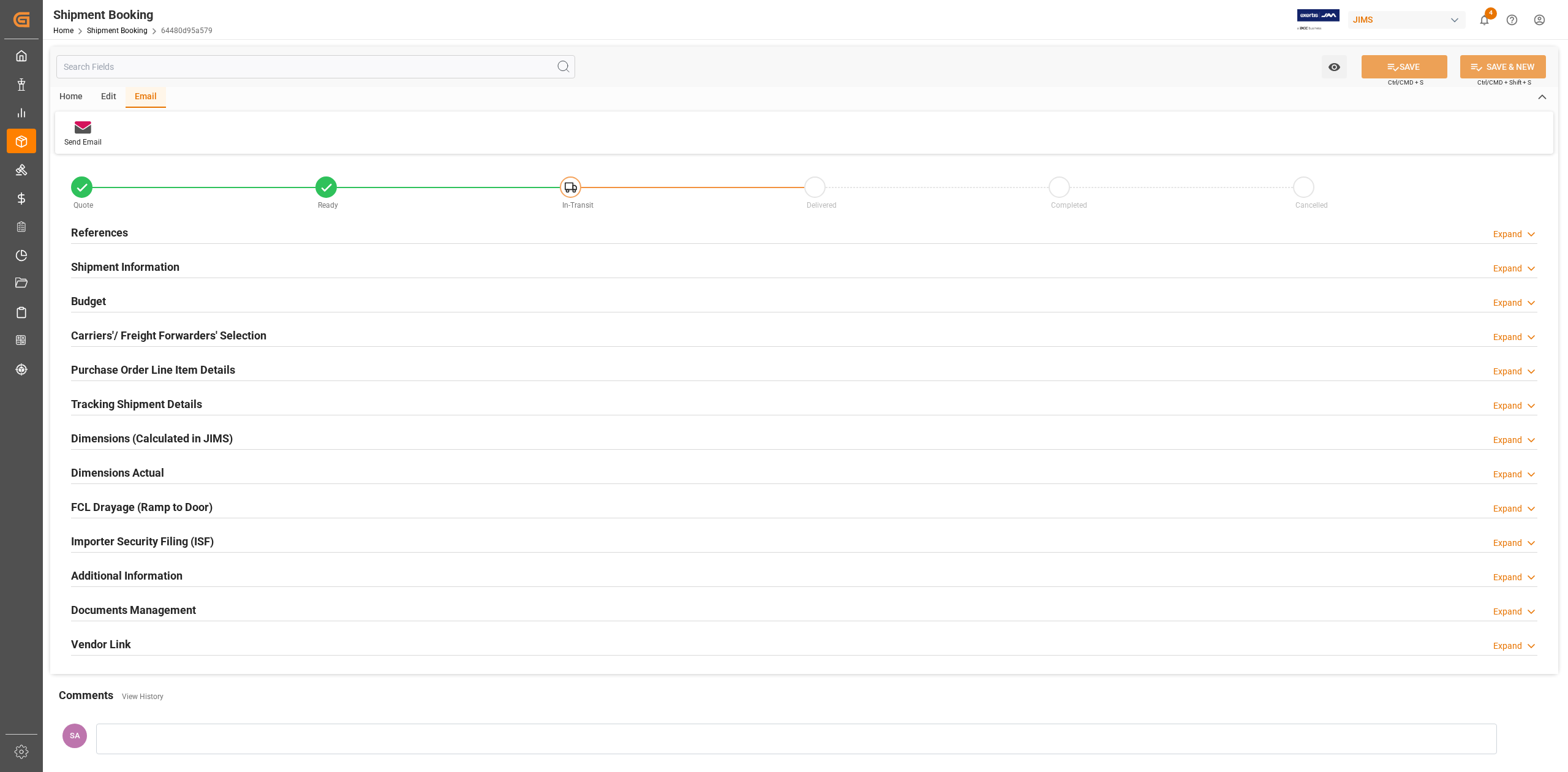
click at [108, 235] on h2 "References" at bounding box center [100, 233] width 57 height 17
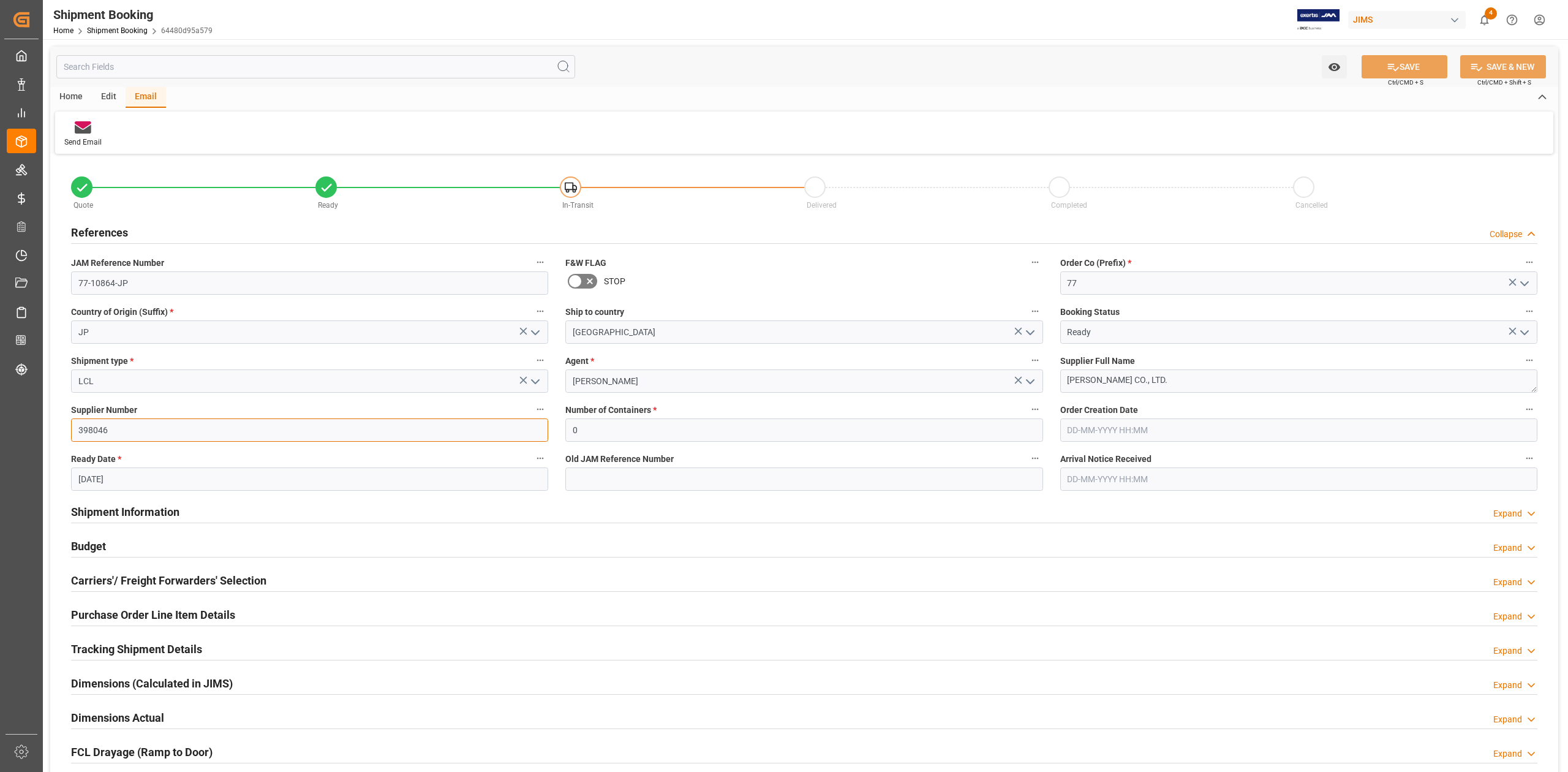
click at [92, 431] on input "398046" at bounding box center [310, 430] width 477 height 23
click at [84, 547] on h2 "Budget" at bounding box center [89, 546] width 35 height 17
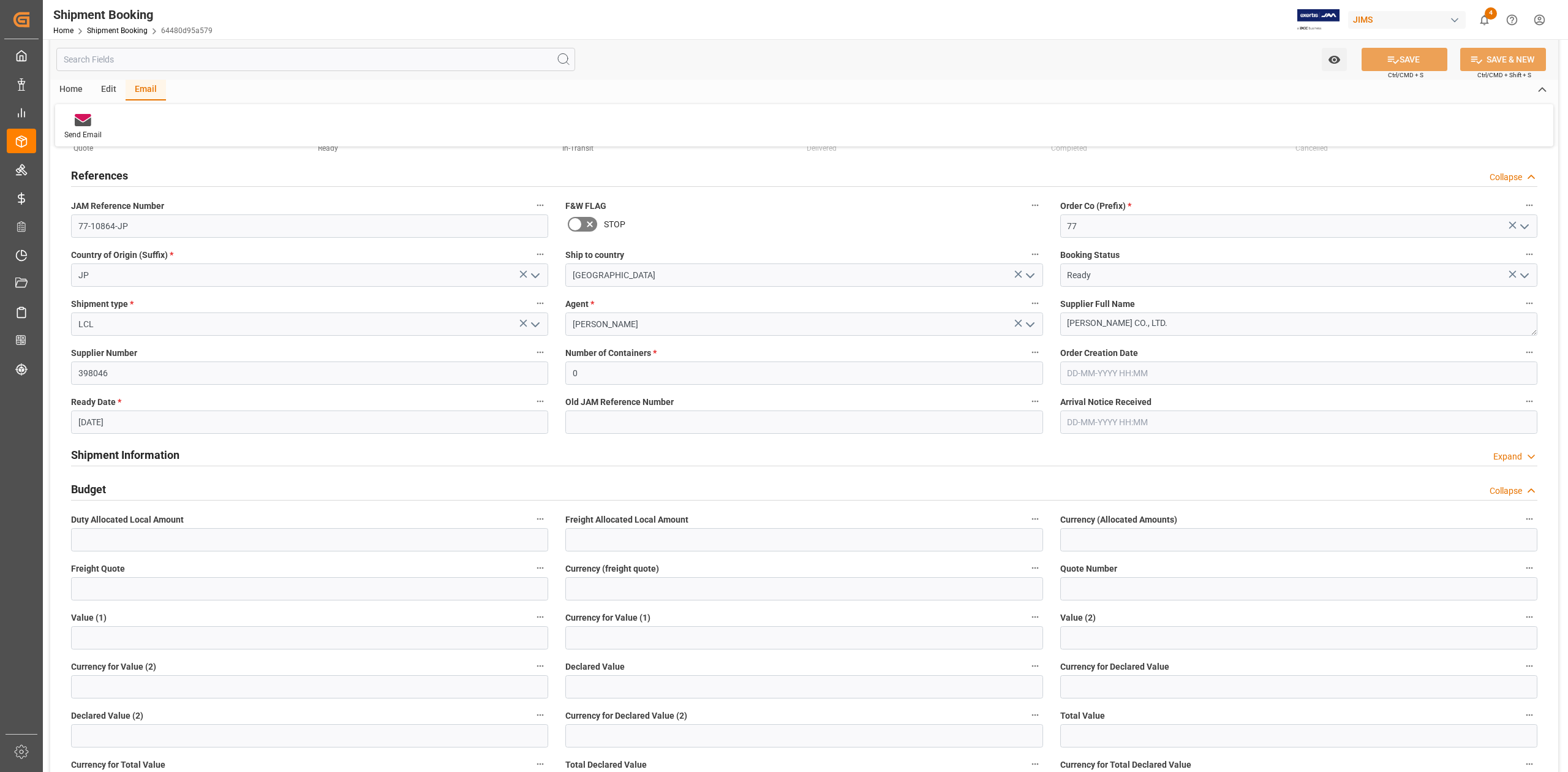
scroll to position [82, 0]
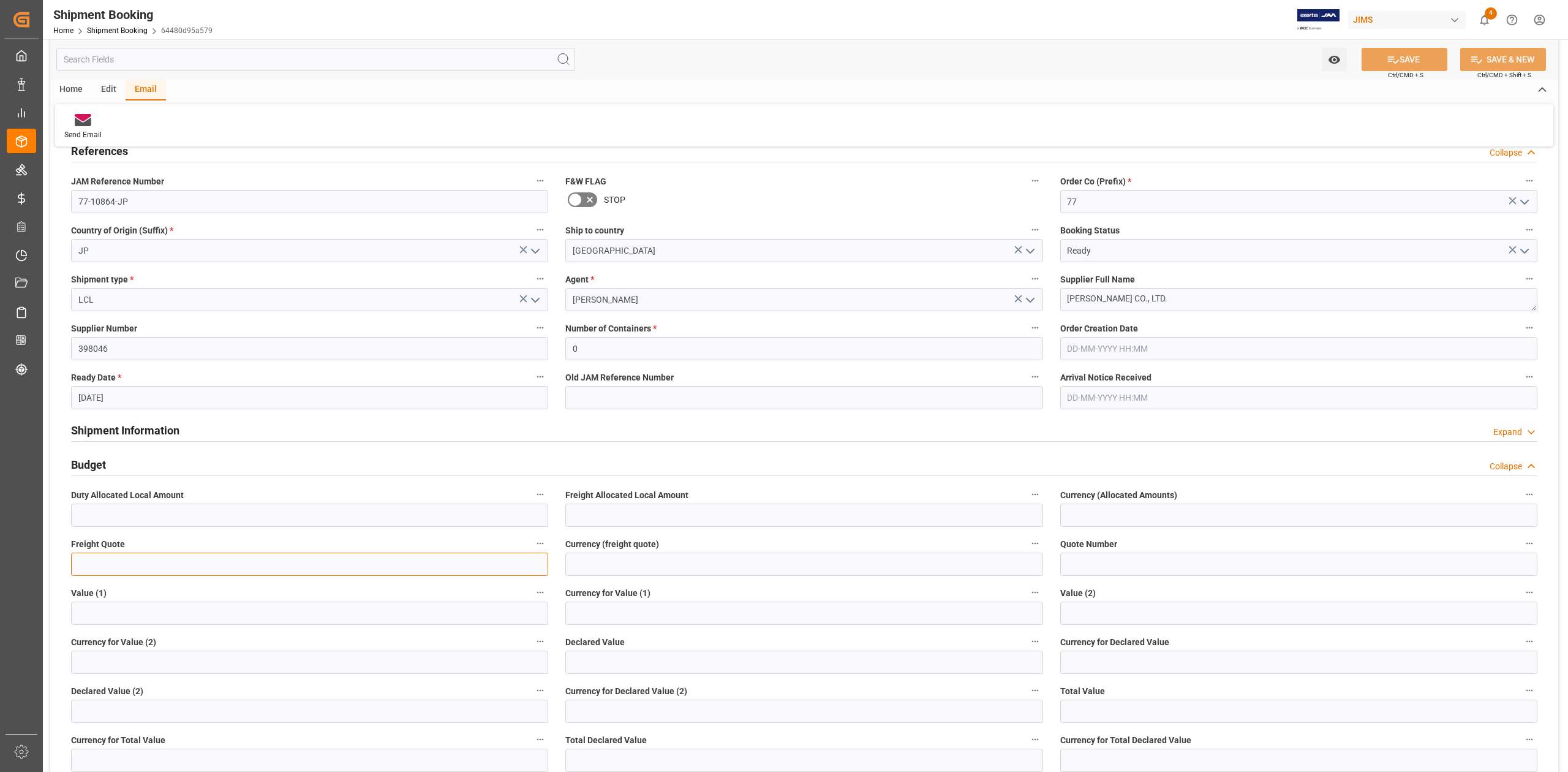
click at [122, 567] on input "text" at bounding box center [310, 564] width 477 height 23
type input "350"
click at [595, 562] on input at bounding box center [804, 564] width 477 height 23
type input "USD"
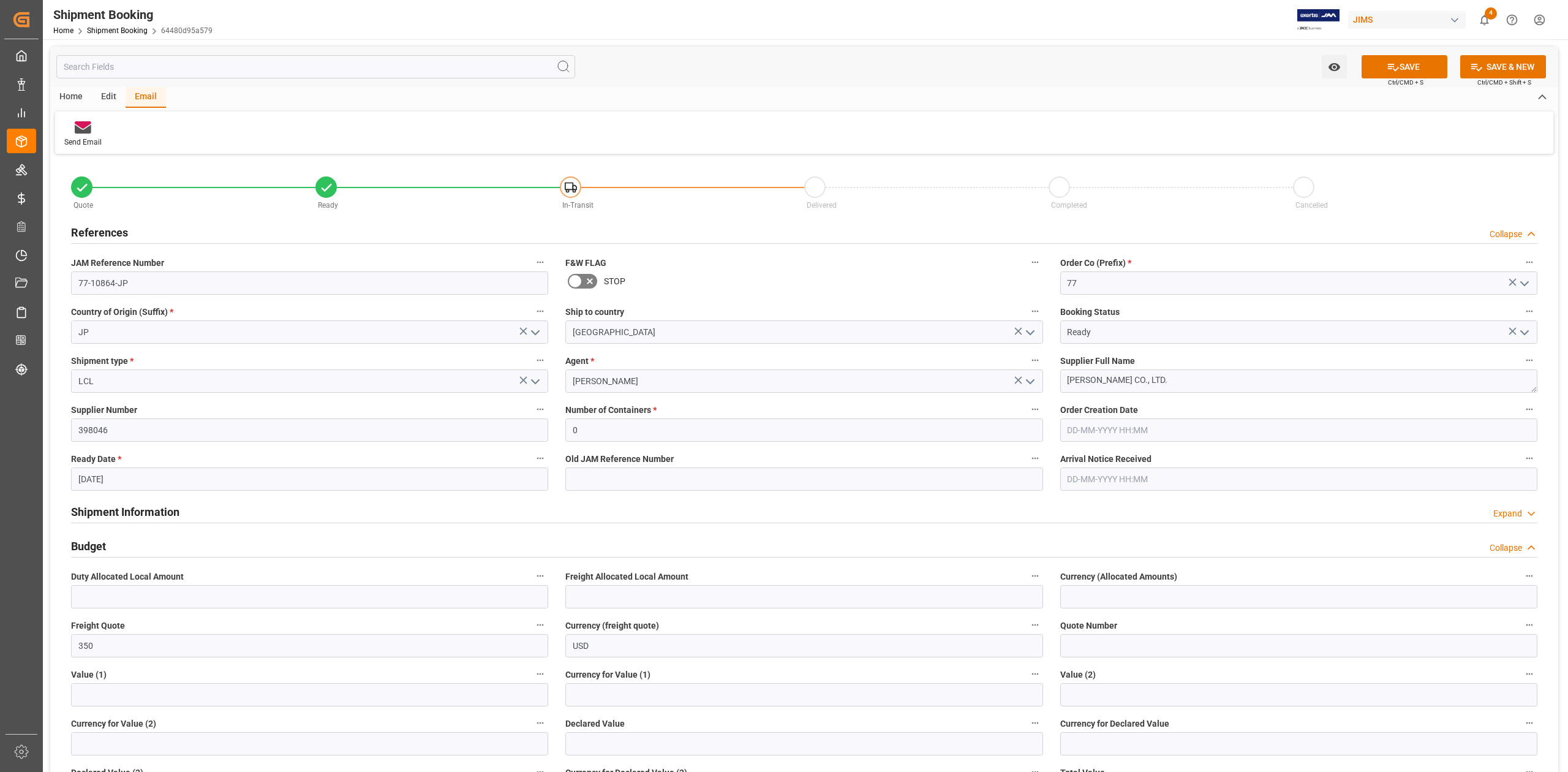
click at [170, 476] on input "[DATE]" at bounding box center [310, 479] width 477 height 23
type input "[DATE]"
click at [1389, 59] on button "SAVE" at bounding box center [1404, 66] width 86 height 23
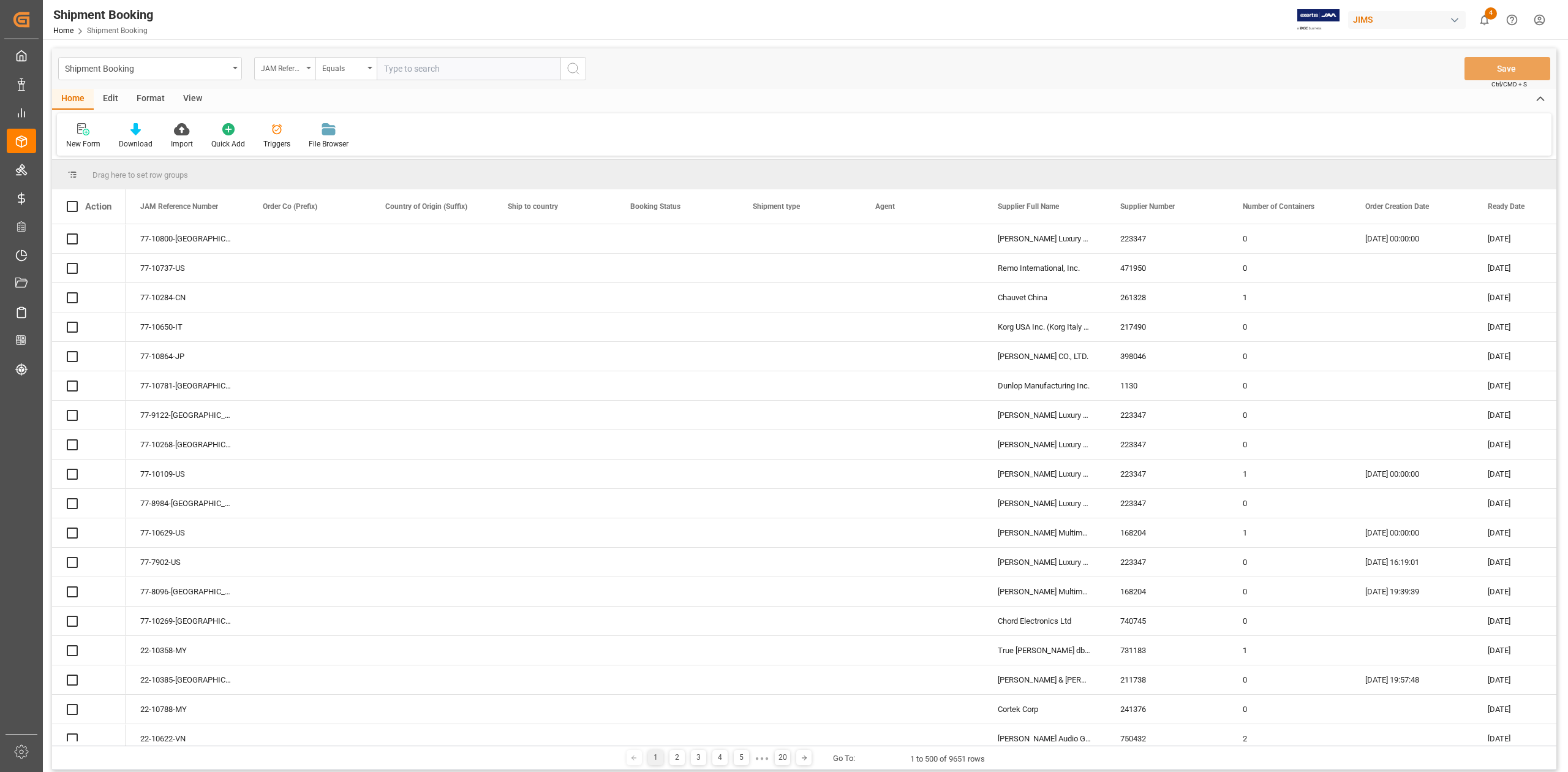
click at [292, 75] on div "JAM Reference Number" at bounding box center [285, 68] width 62 height 23
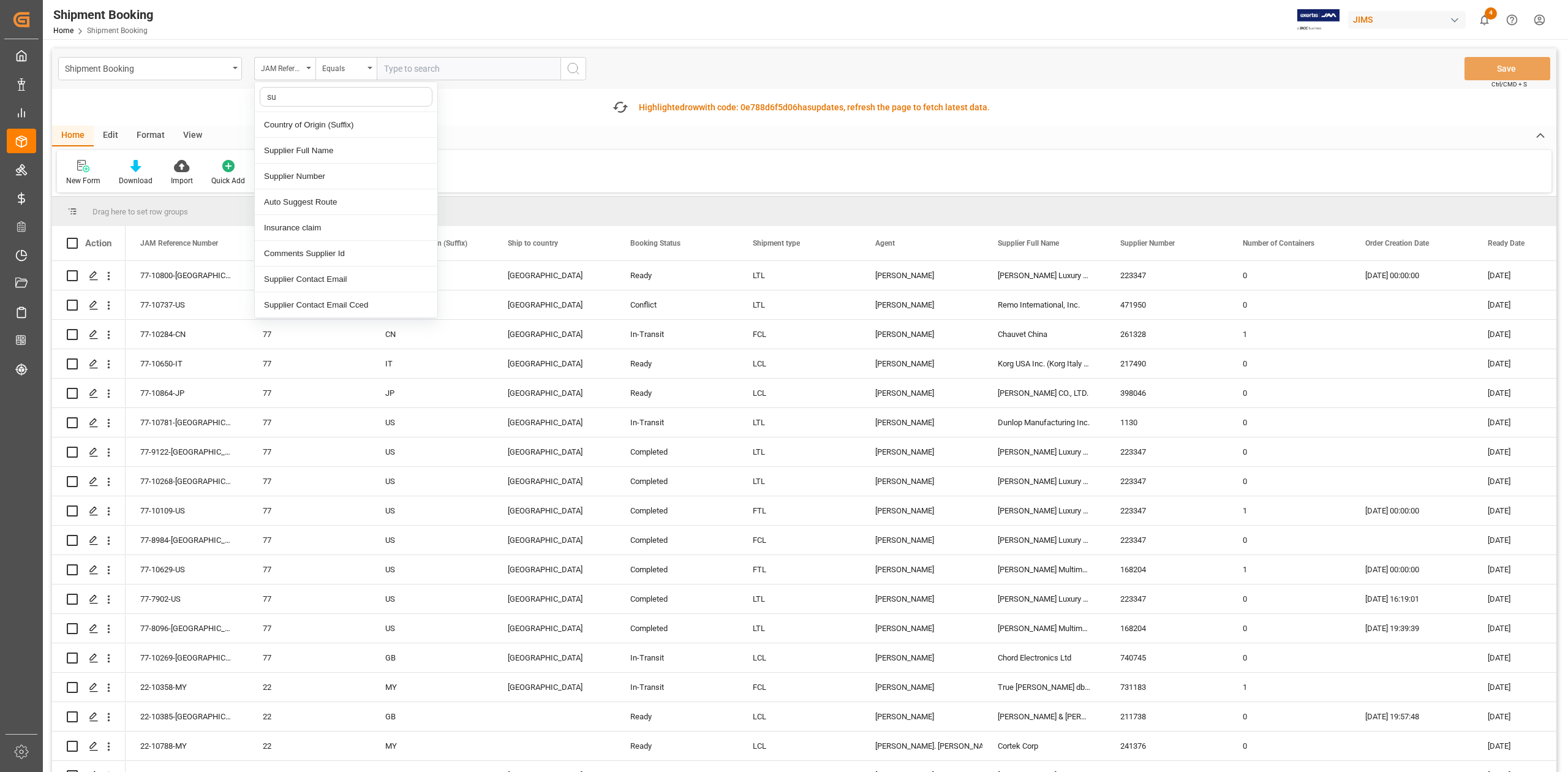
type input "sup"
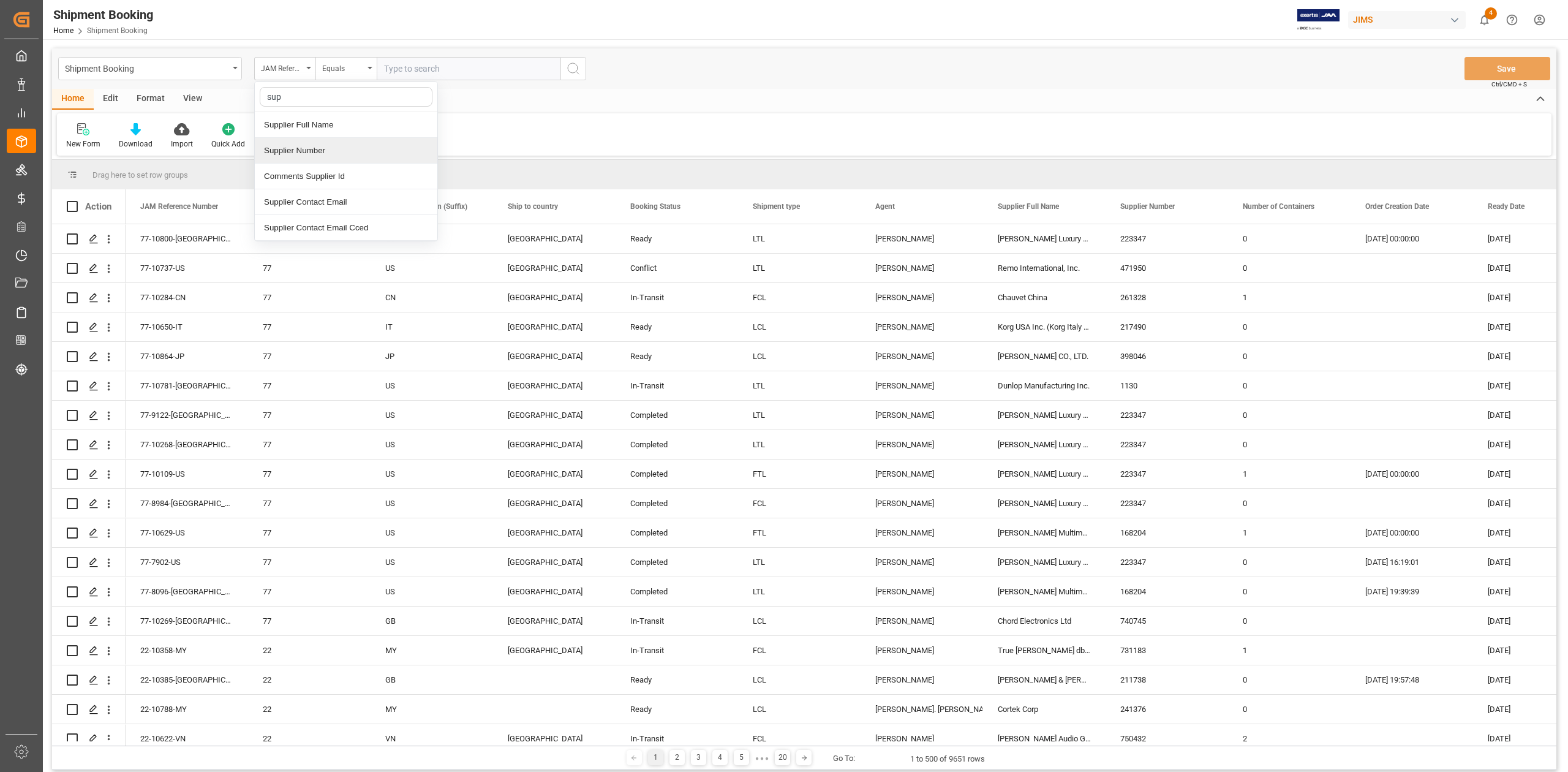
click at [322, 148] on div "Supplier Number" at bounding box center [345, 151] width 182 height 26
click at [432, 72] on input "text" at bounding box center [468, 68] width 184 height 23
paste input "398046"
type input "398046"
click at [577, 75] on icon "search button" at bounding box center [573, 69] width 15 height 15
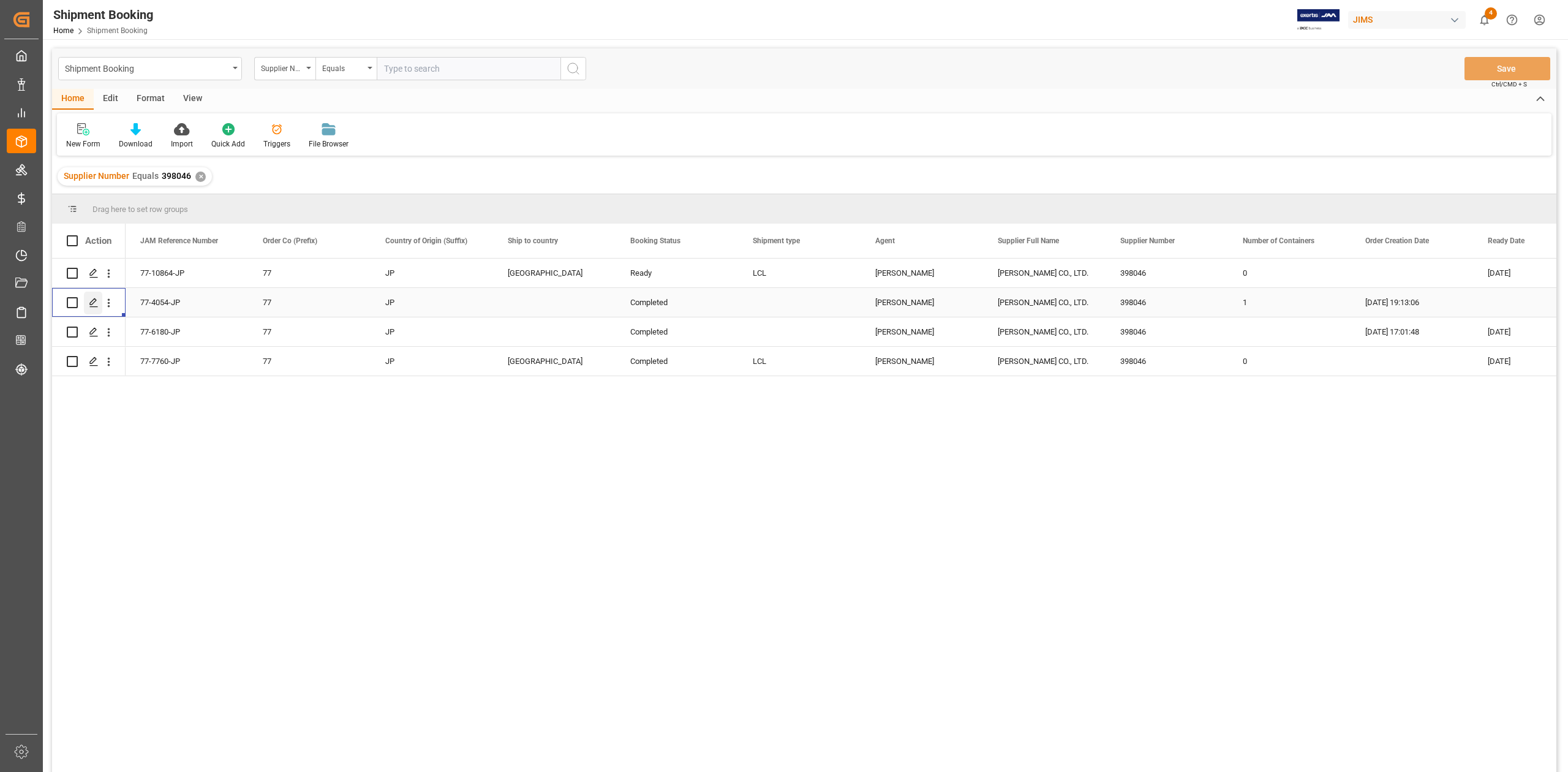
click at [95, 304] on icon "Press SPACE to select this row." at bounding box center [93, 303] width 10 height 10
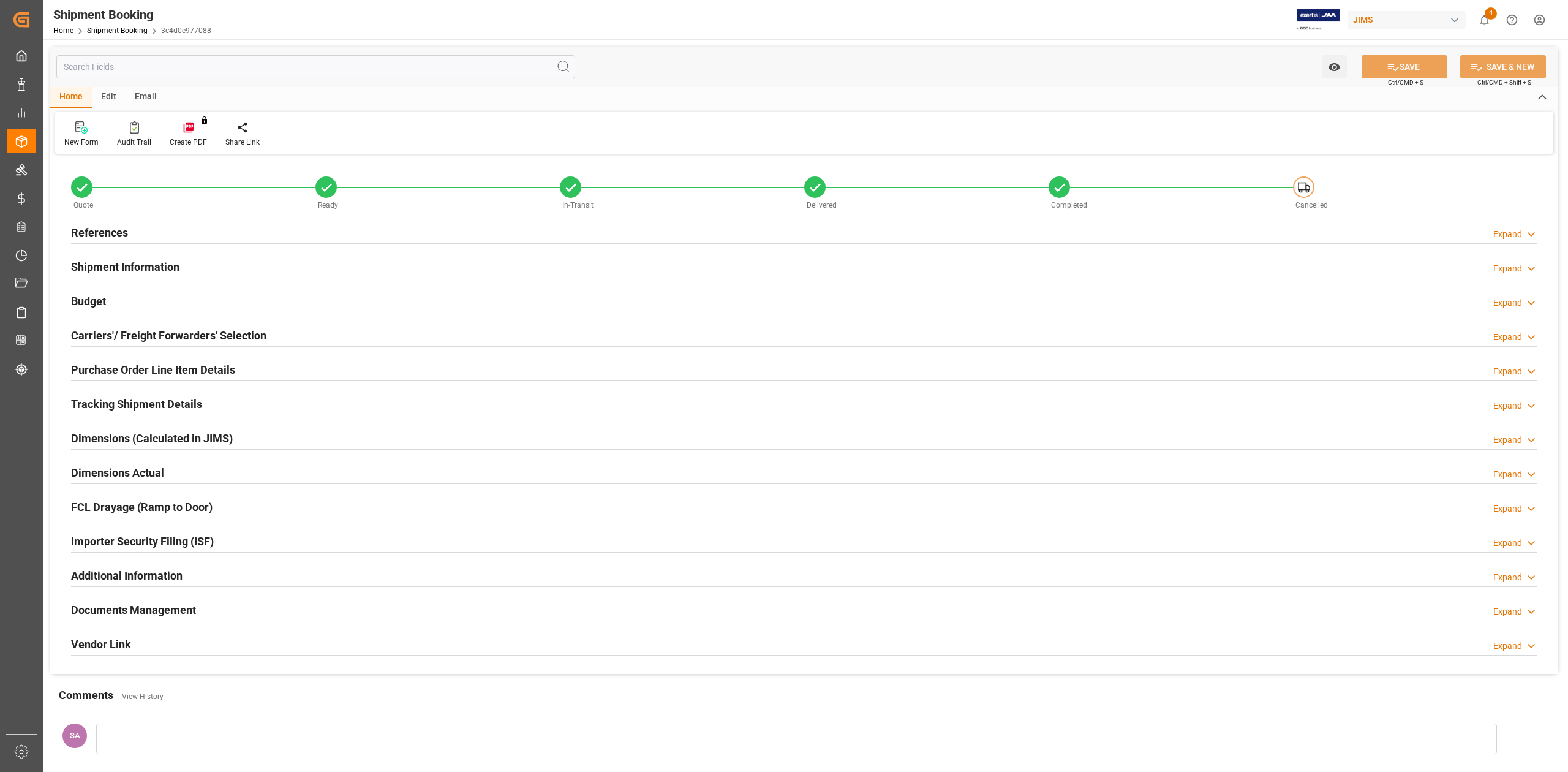
type input "41"
click at [126, 263] on h2 "Shipment Information" at bounding box center [125, 267] width 108 height 17
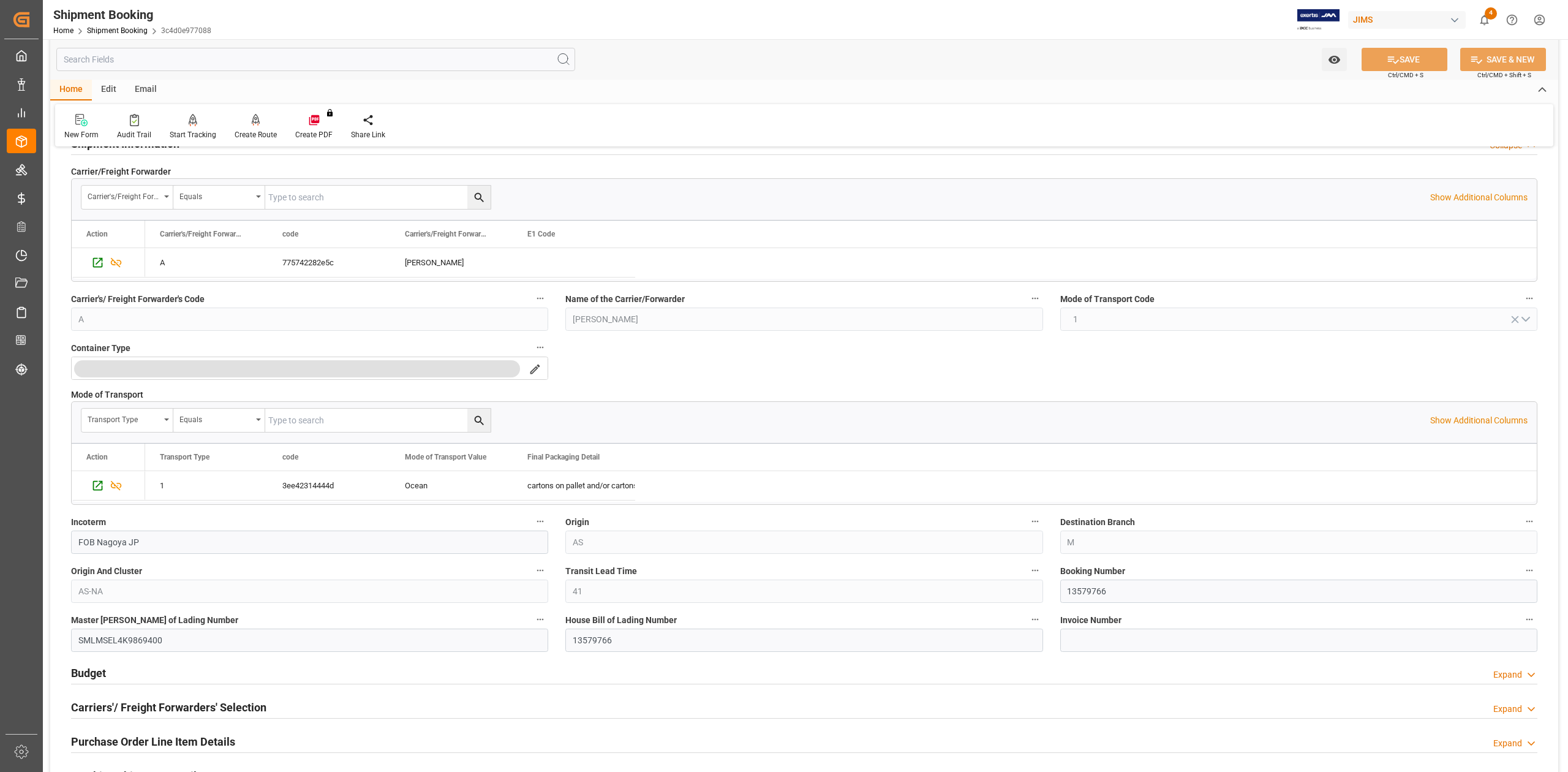
scroll to position [245, 0]
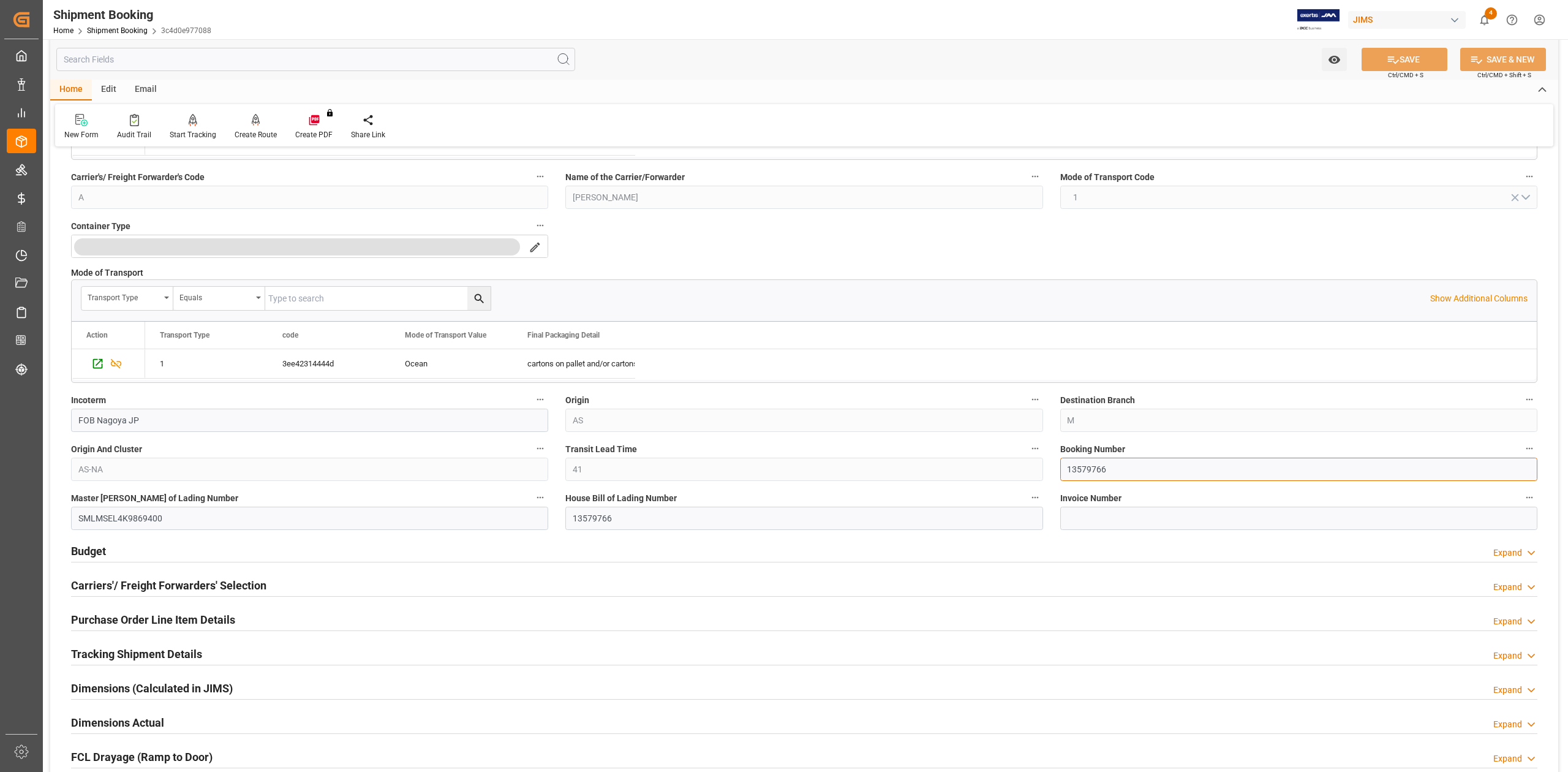
click at [1090, 478] on input "13579766" at bounding box center [1299, 469] width 477 height 23
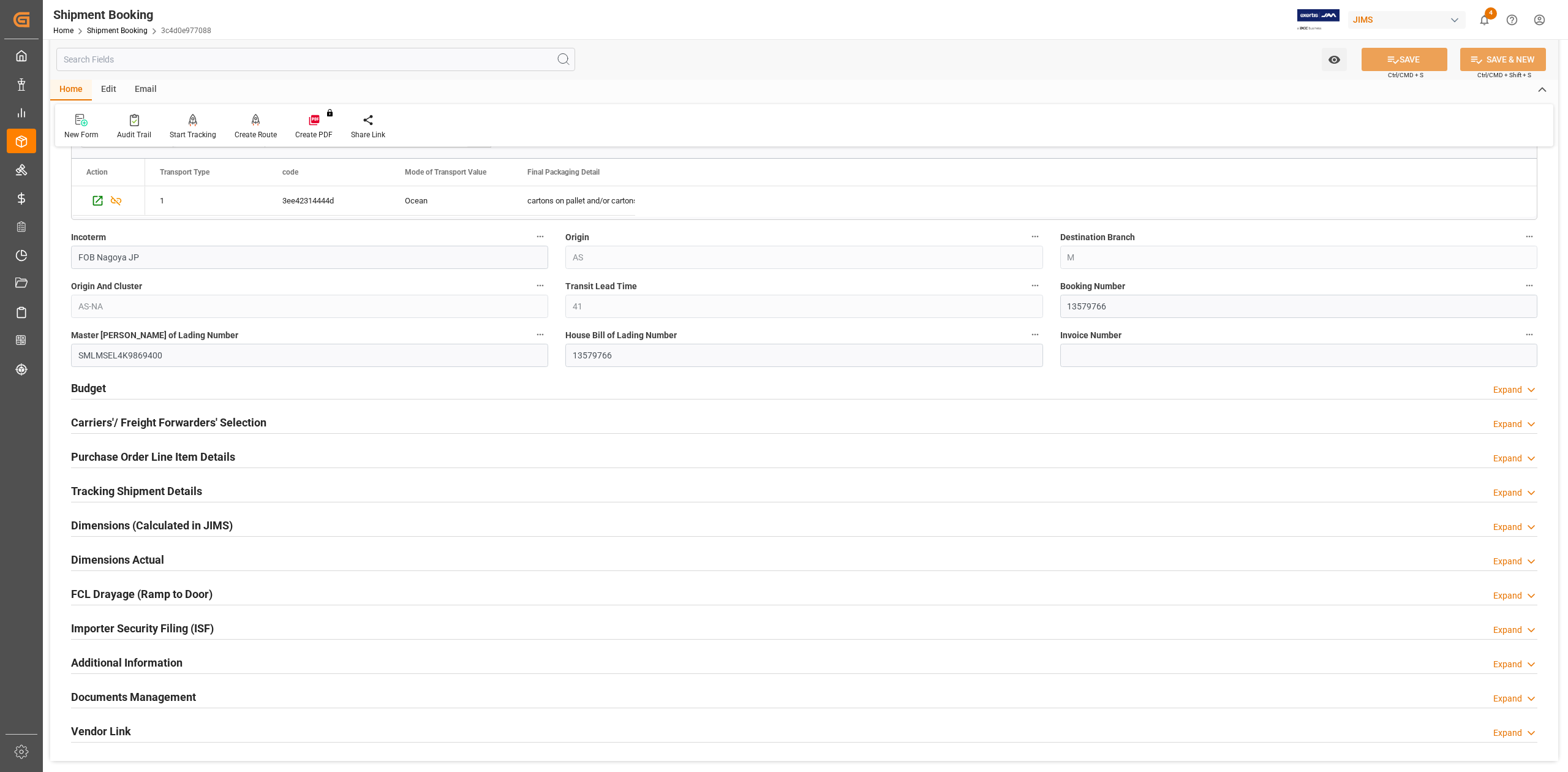
drag, startPoint x: 89, startPoint y: 392, endPoint x: 128, endPoint y: 464, distance: 81.9
click at [89, 392] on h2 "Budget" at bounding box center [89, 388] width 35 height 17
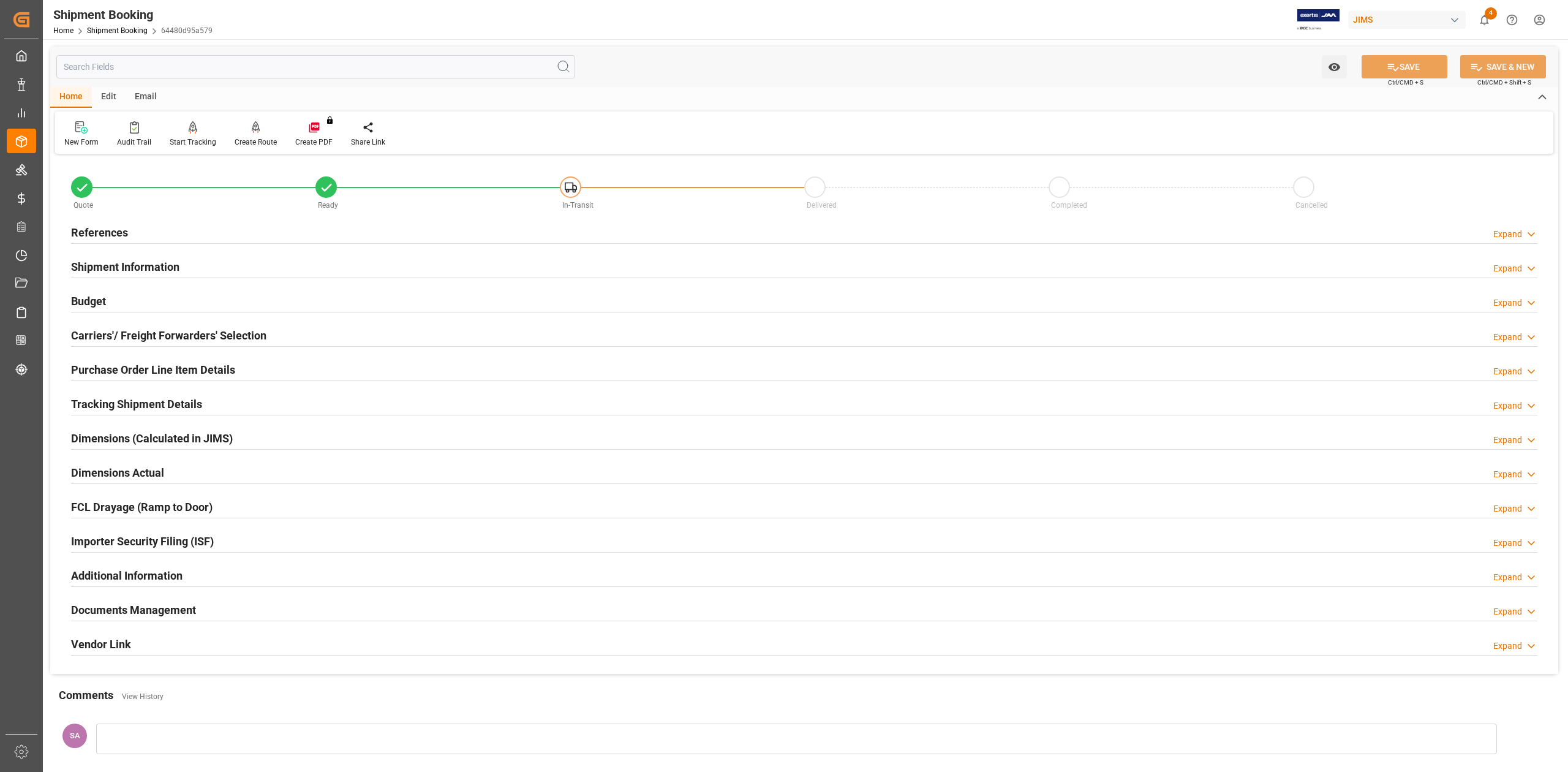
click at [153, 615] on h2 "Documents Management" at bounding box center [134, 610] width 125 height 17
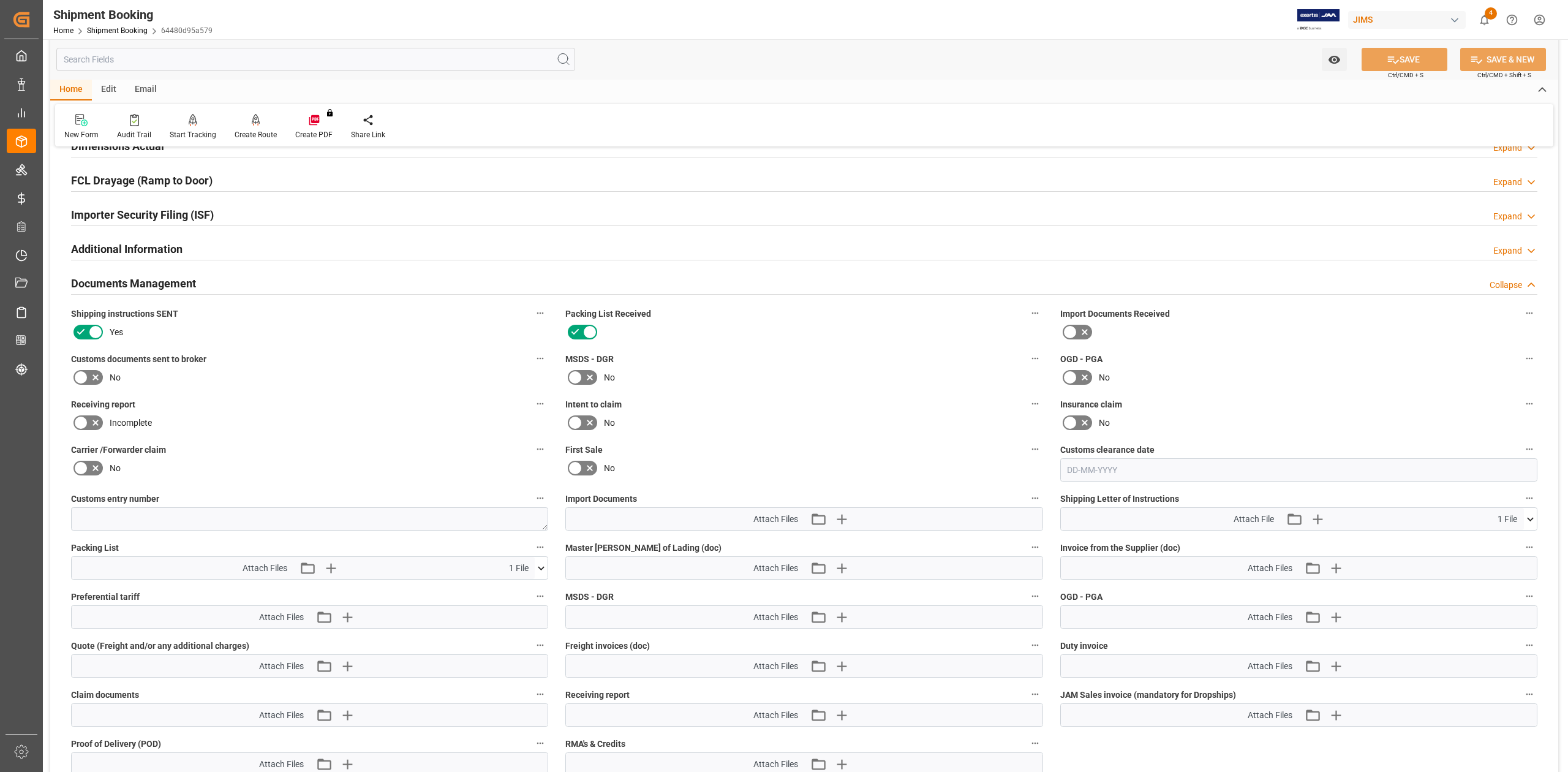
scroll to position [245, 0]
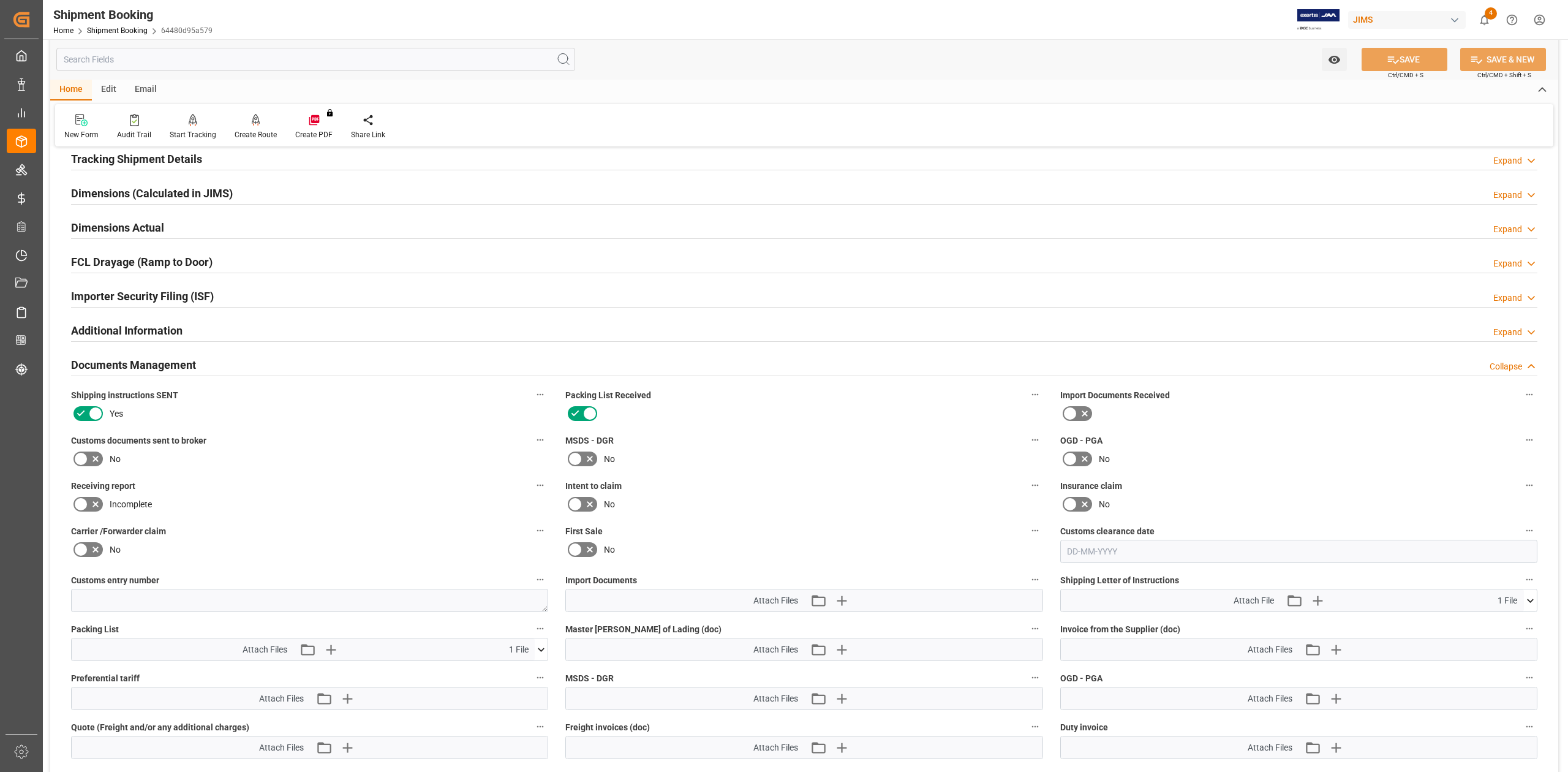
click at [87, 229] on h2 "Dimensions Actual" at bounding box center [118, 228] width 93 height 17
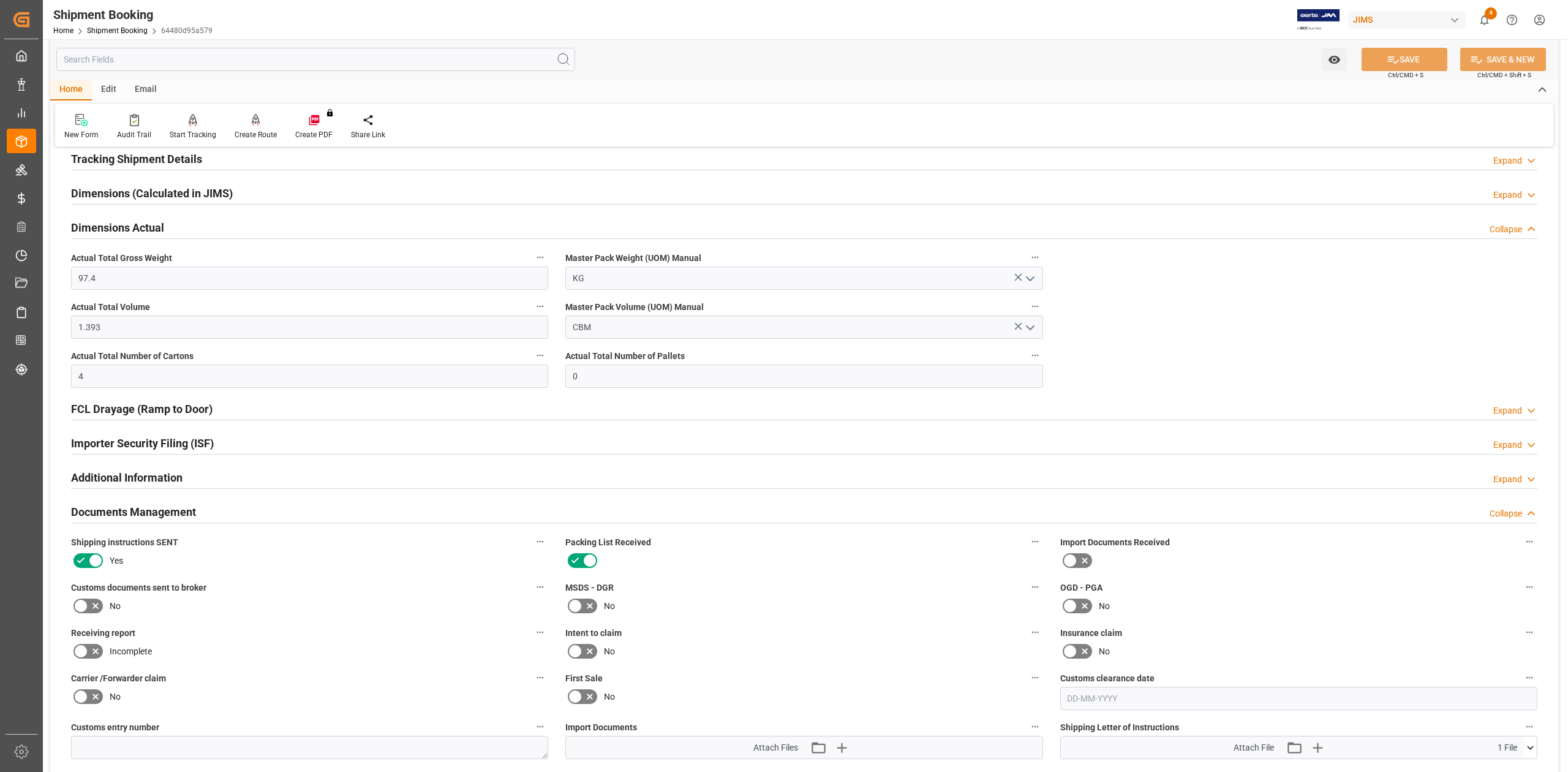
click at [86, 229] on h2 "Dimensions Actual" at bounding box center [118, 228] width 93 height 17
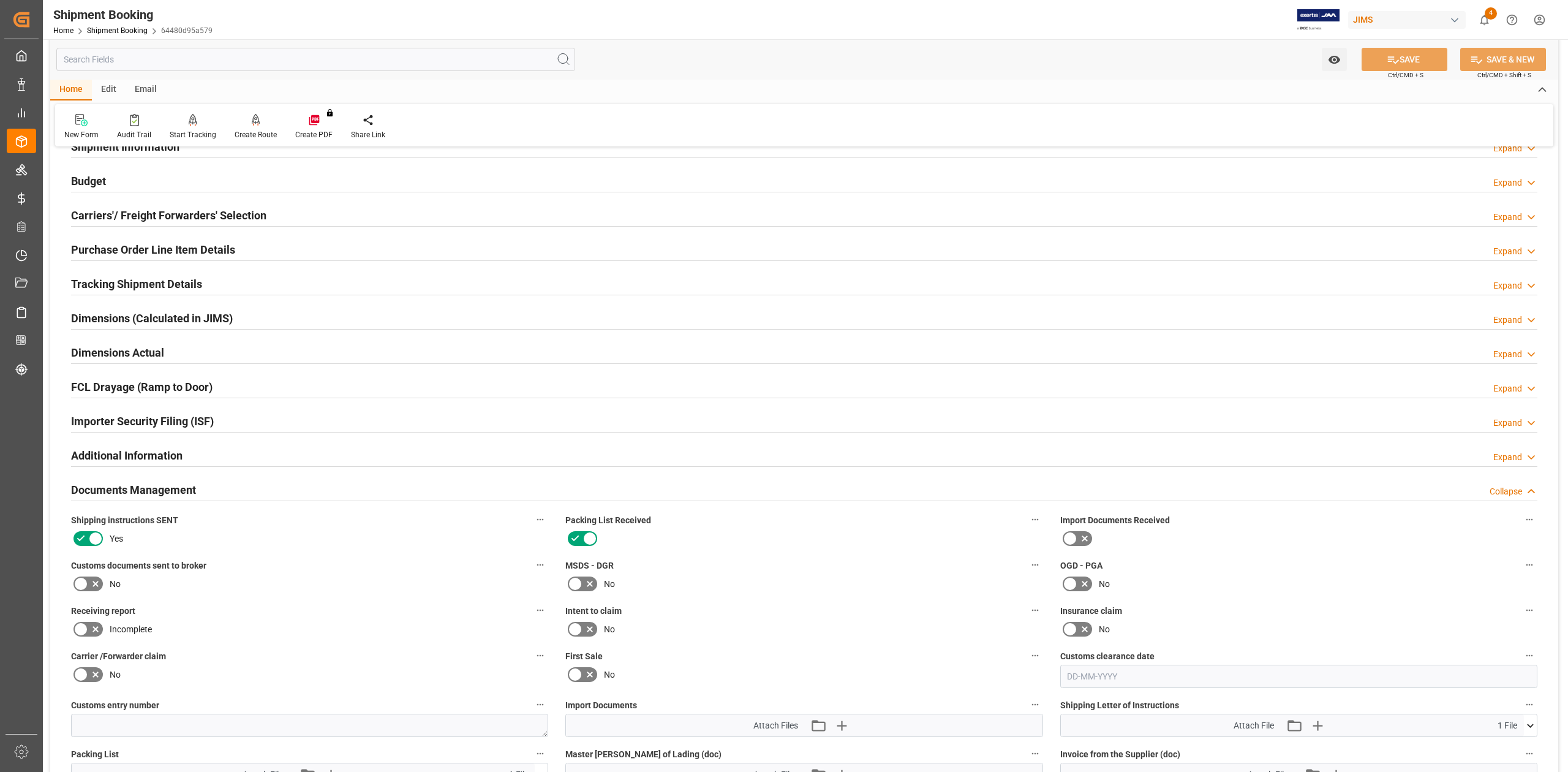
scroll to position [82, 0]
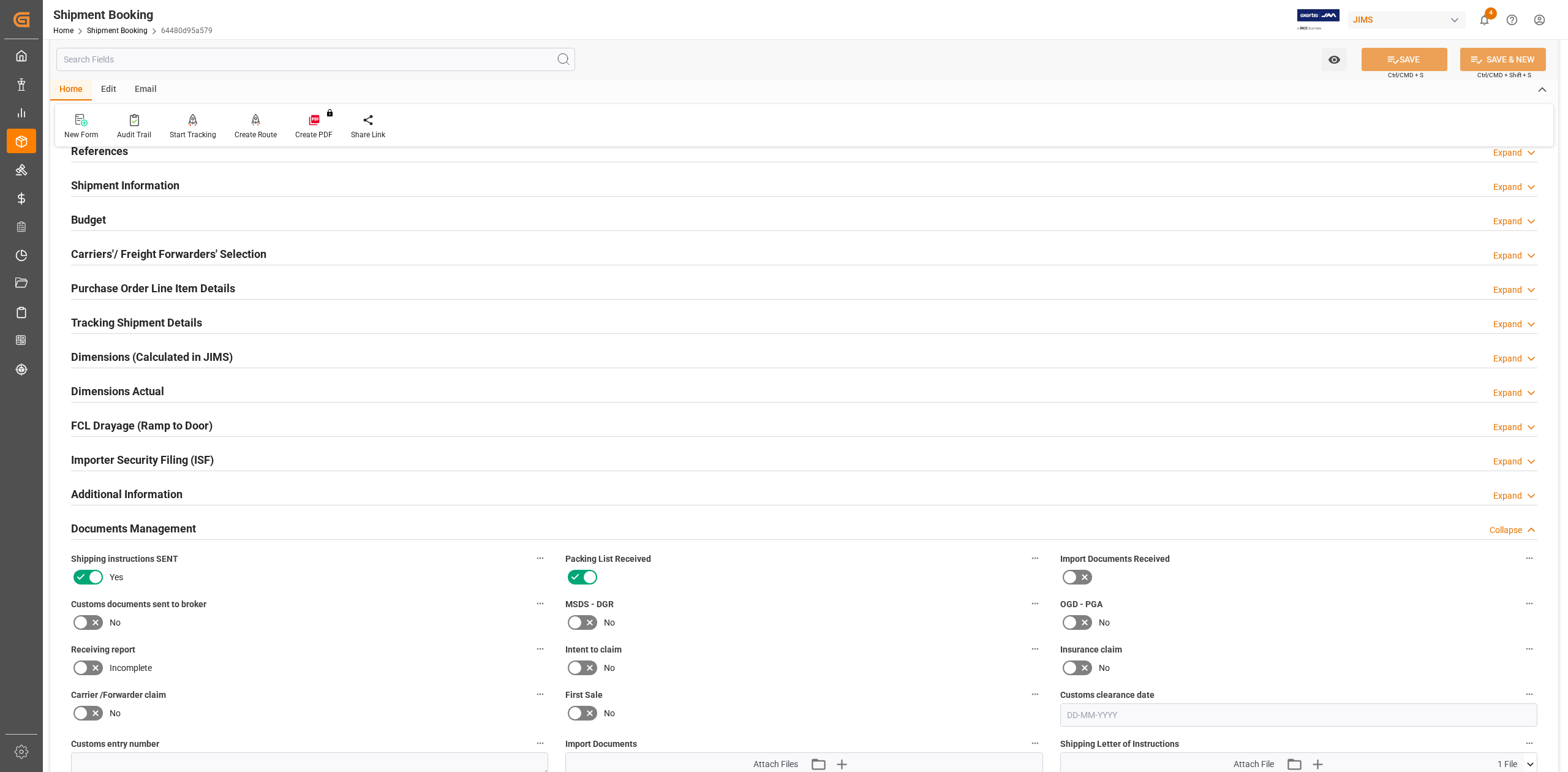
click at [80, 216] on h2 "Budget" at bounding box center [89, 219] width 35 height 17
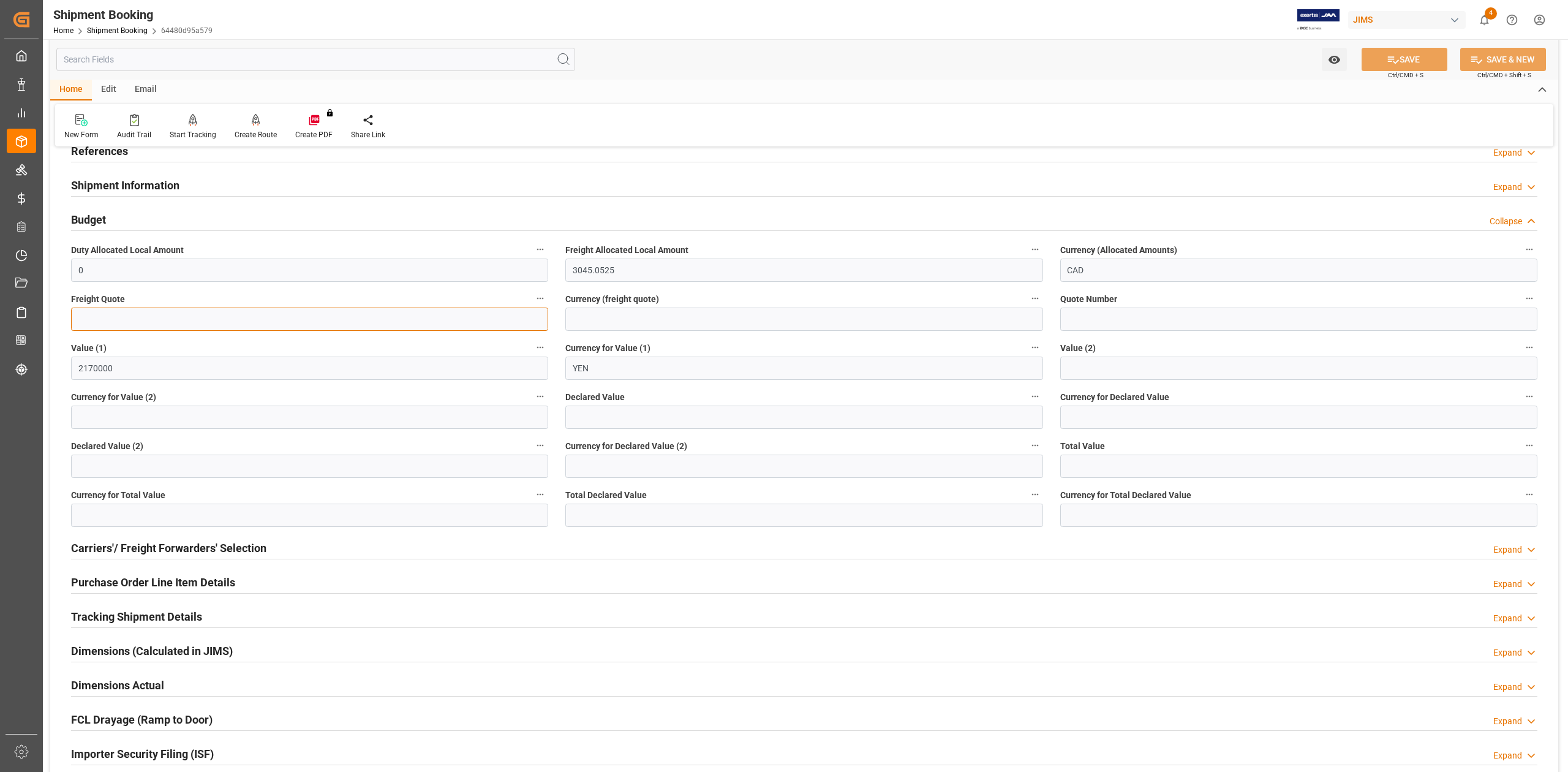
click at [113, 315] on input "text" at bounding box center [310, 319] width 477 height 23
type input "2"
type input "0"
type input "350"
click at [622, 311] on input at bounding box center [804, 319] width 477 height 23
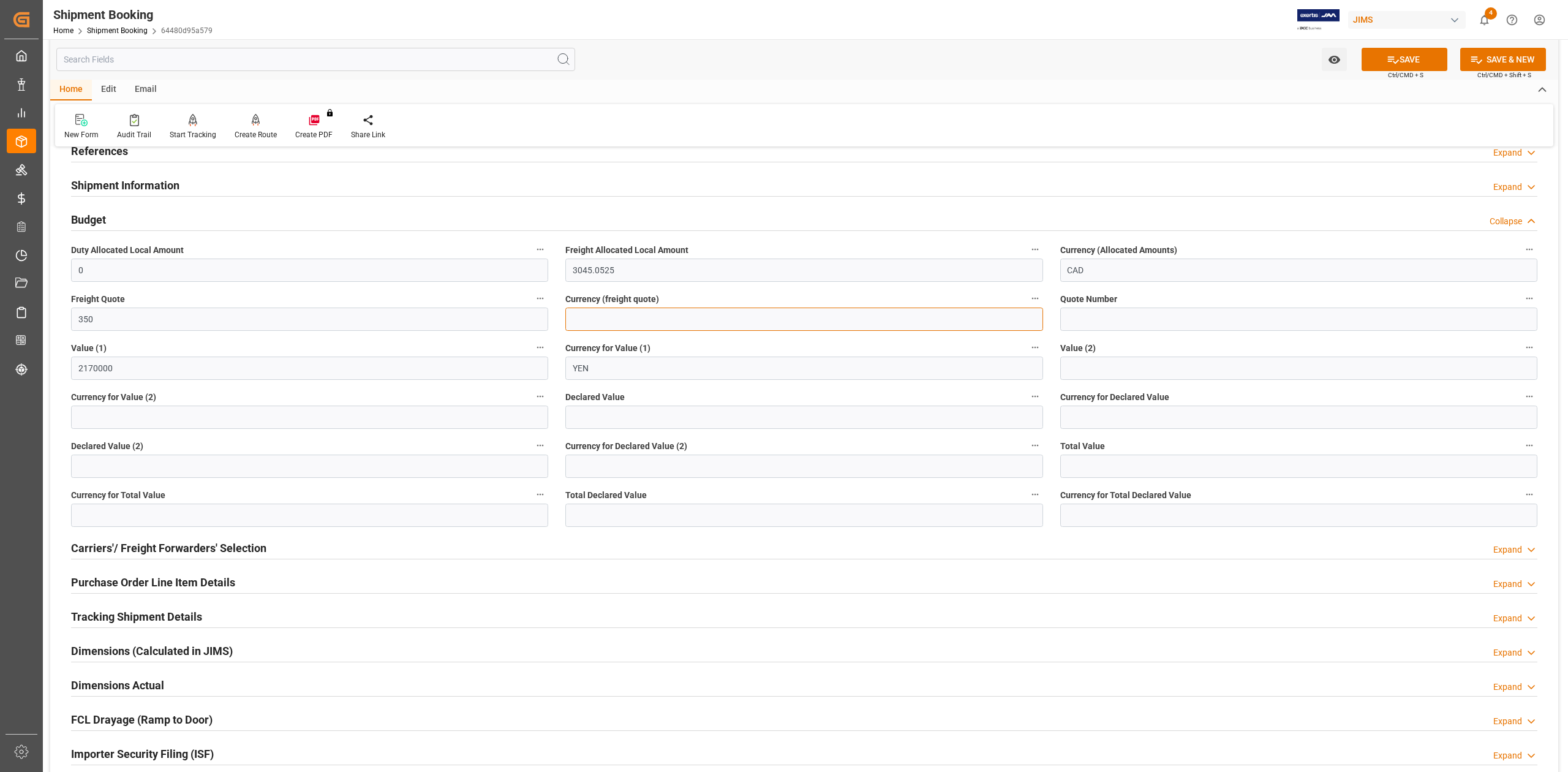
type input "USD"
click at [1398, 54] on button "SAVE" at bounding box center [1404, 59] width 86 height 23
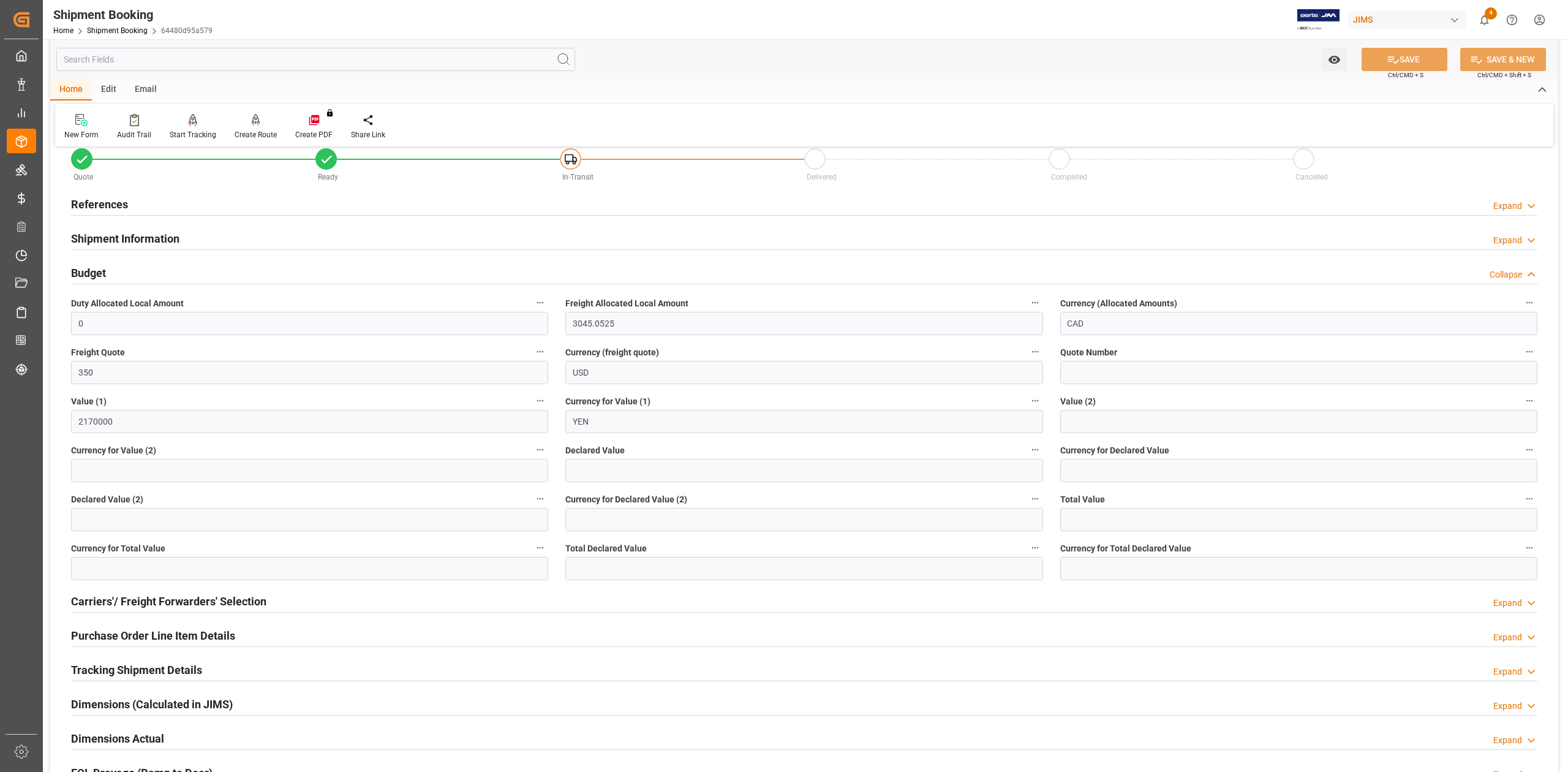
scroll to position [0, 0]
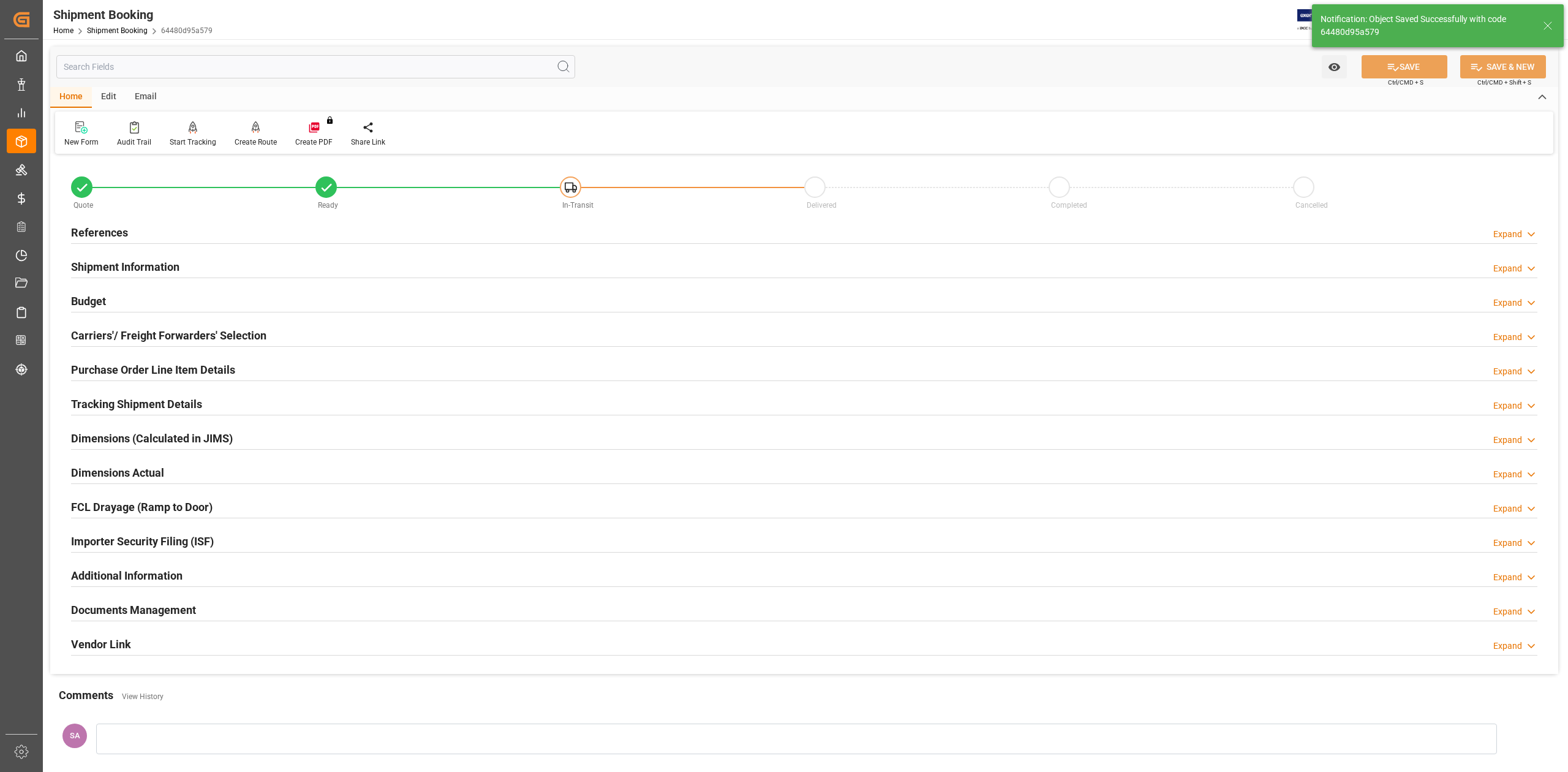
click at [99, 233] on h2 "References" at bounding box center [100, 233] width 57 height 17
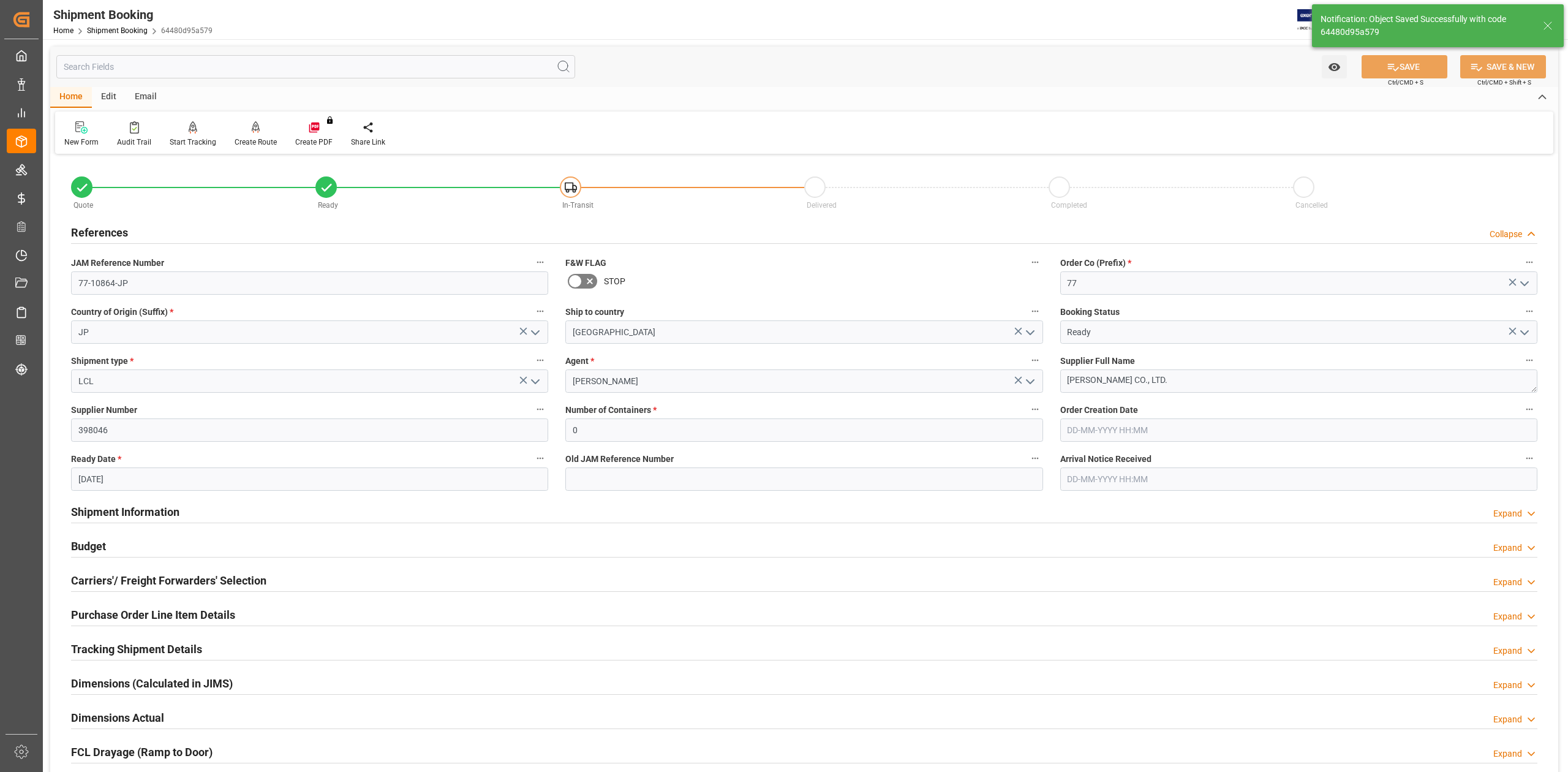
click at [147, 476] on input "[DATE]" at bounding box center [310, 479] width 477 height 23
click at [147, 477] on input "[DATE]" at bounding box center [310, 479] width 477 height 23
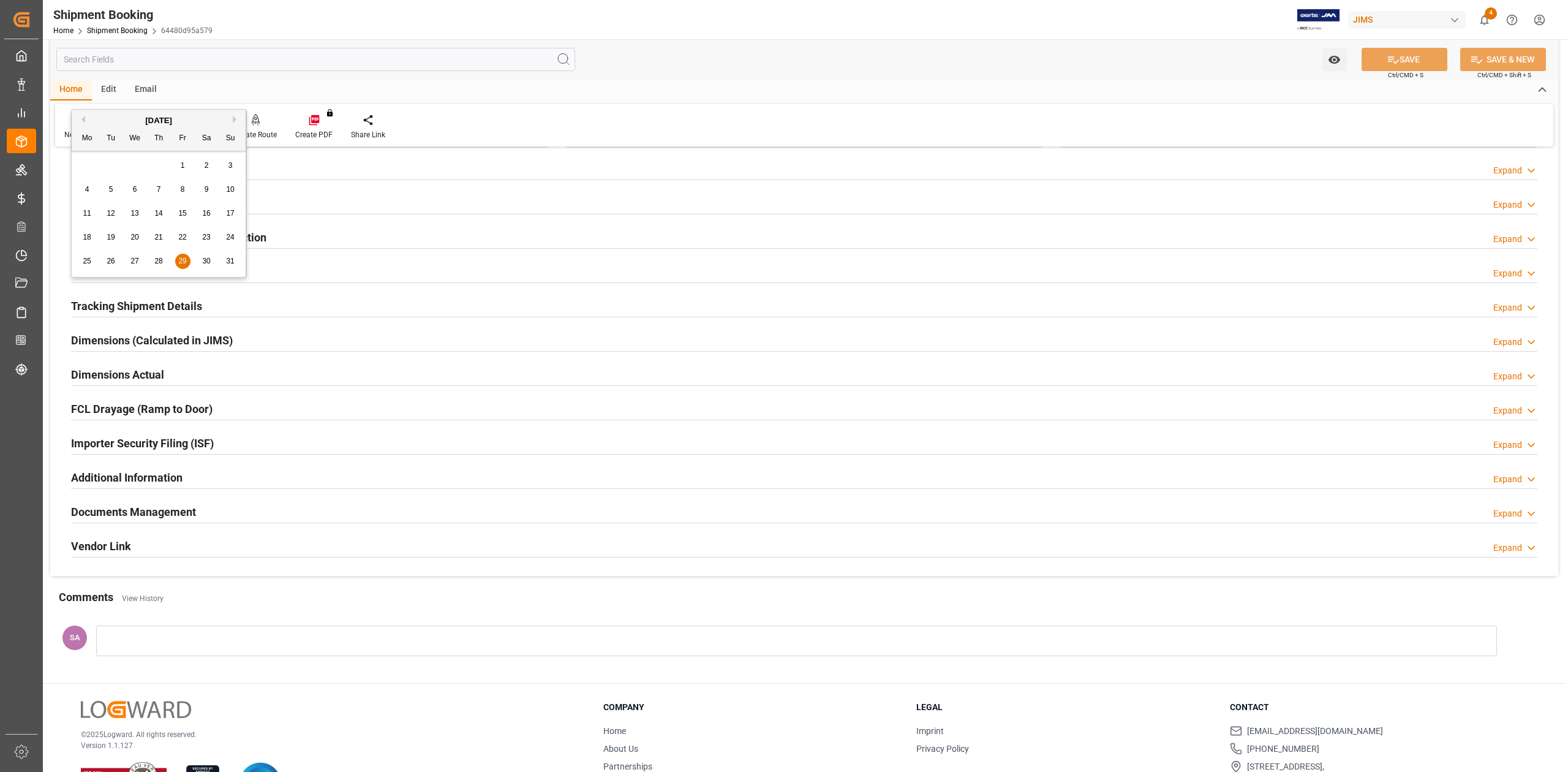
scroll to position [395, 0]
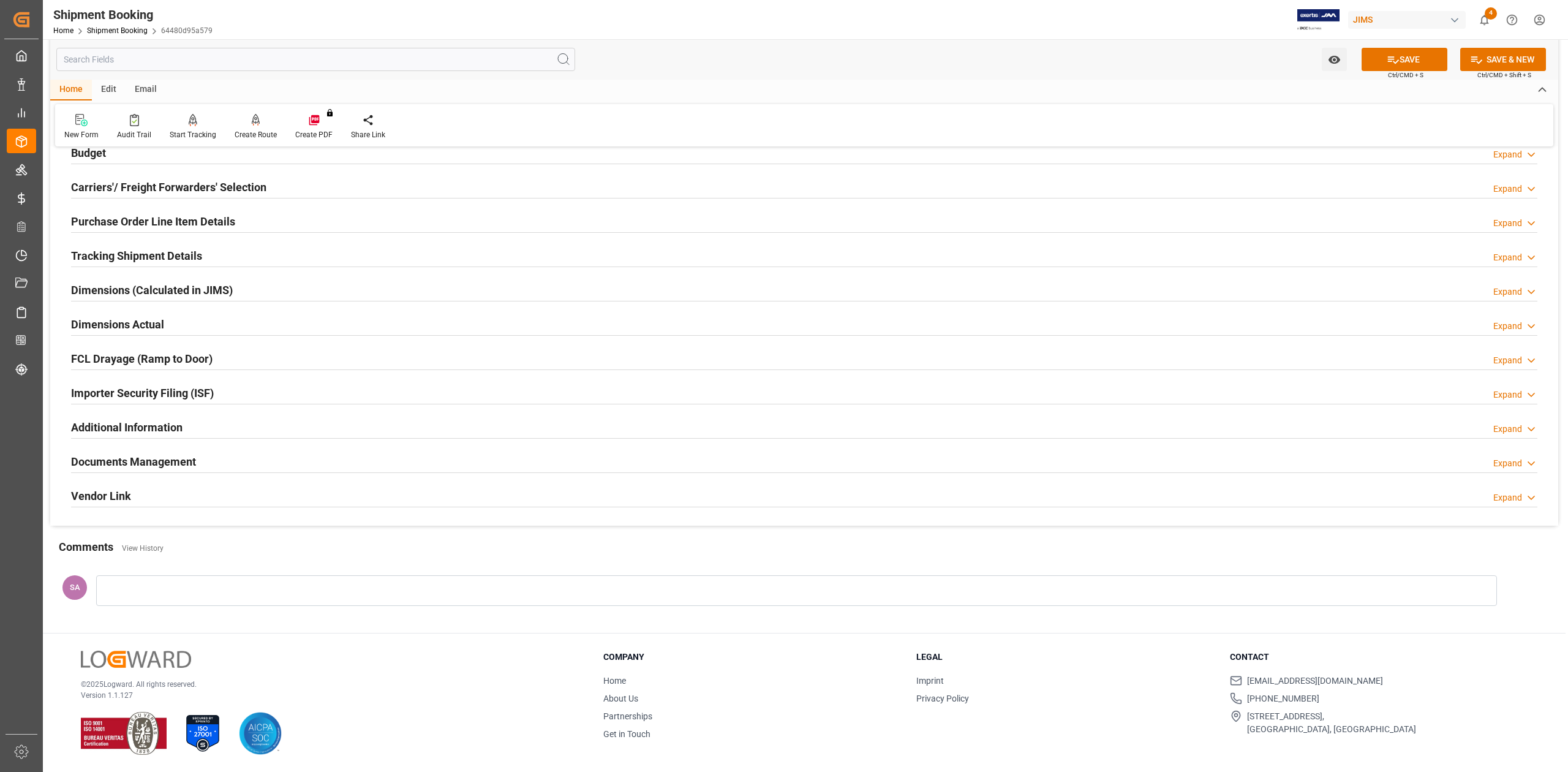
click at [104, 248] on h2 "Tracking Shipment Details" at bounding box center [137, 256] width 131 height 17
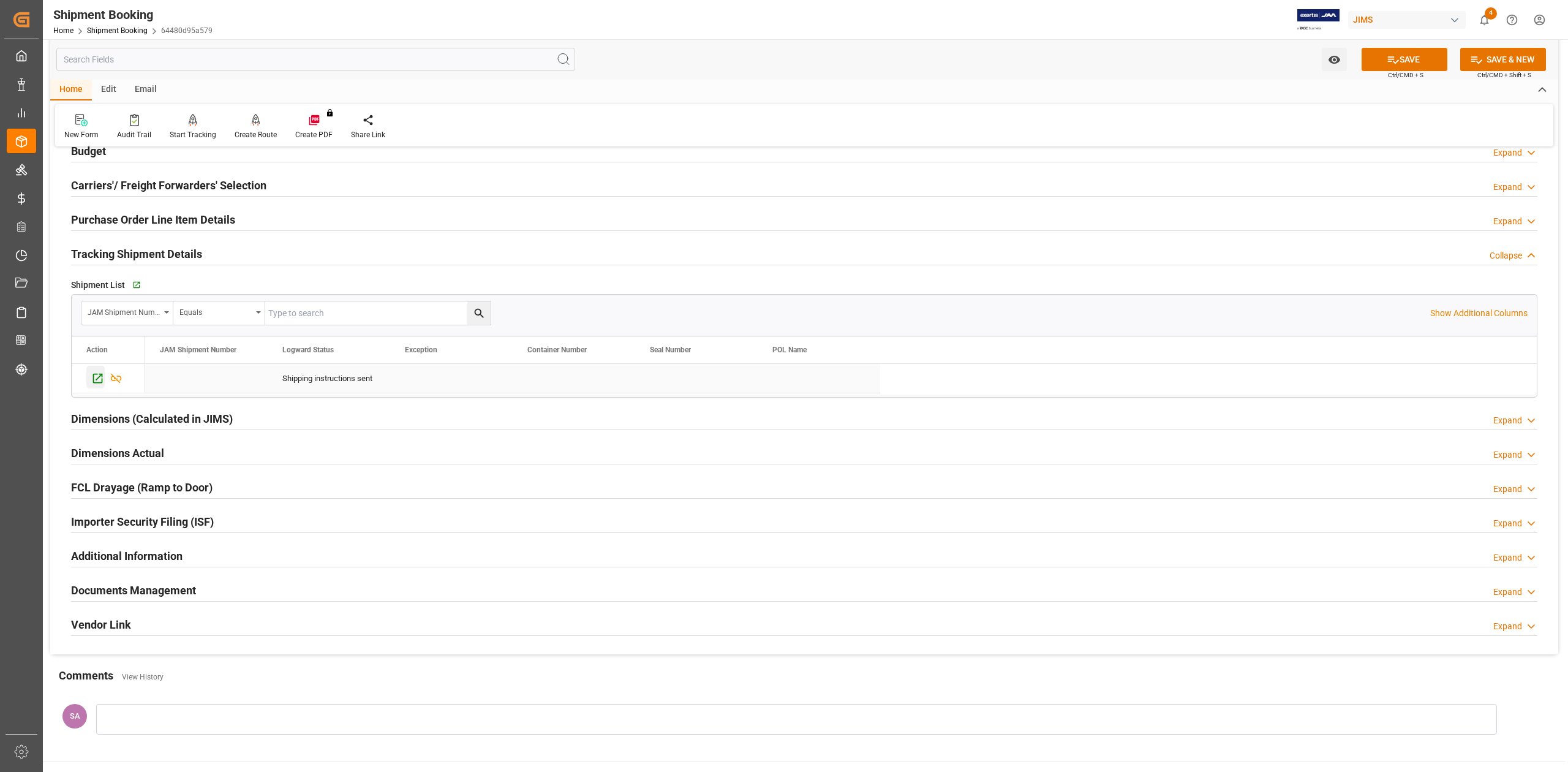
click at [97, 382] on icon "Press SPACE to select this row." at bounding box center [98, 378] width 13 height 13
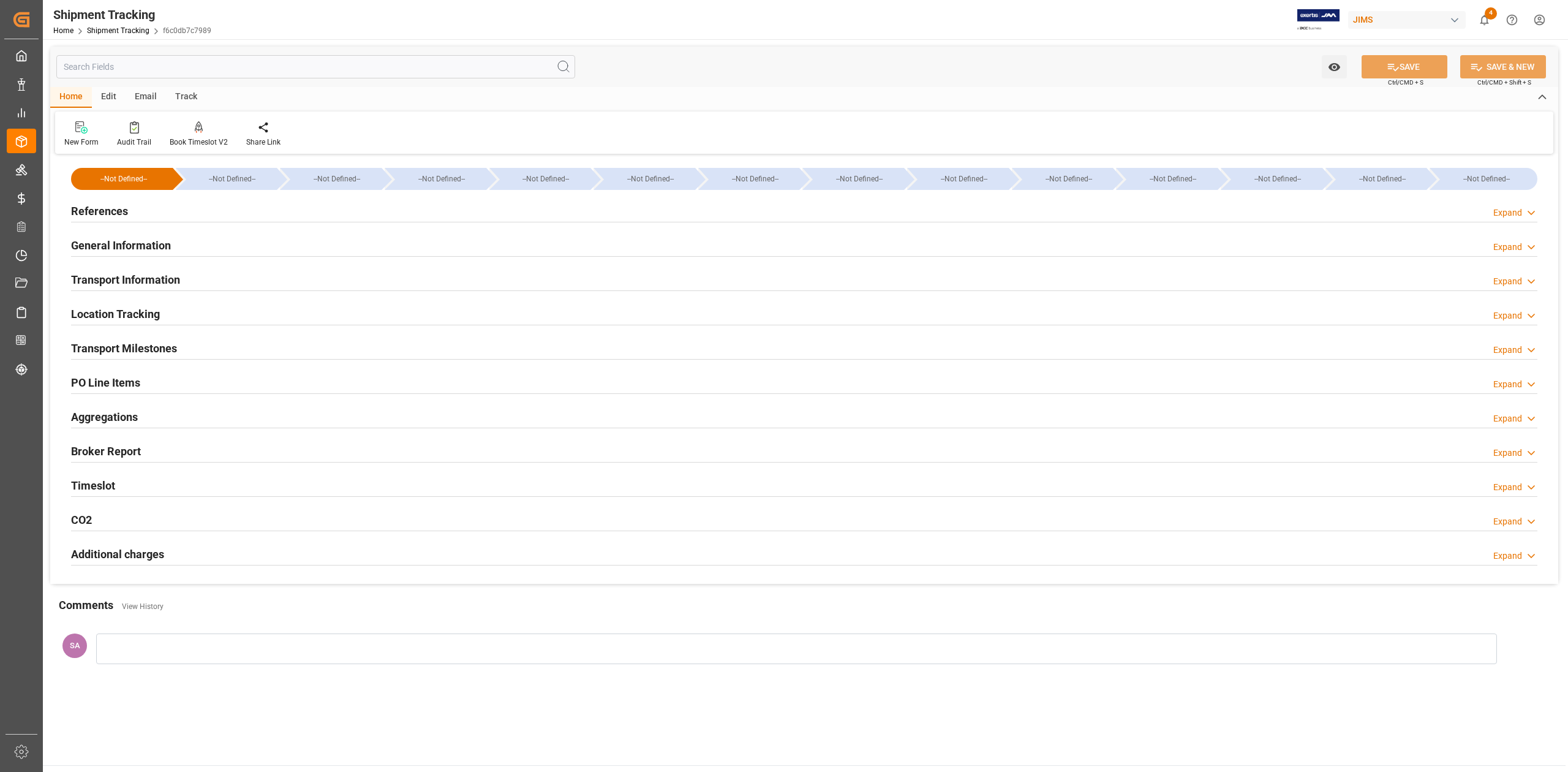
click at [101, 343] on h2 "Transport Milestones" at bounding box center [124, 348] width 106 height 17
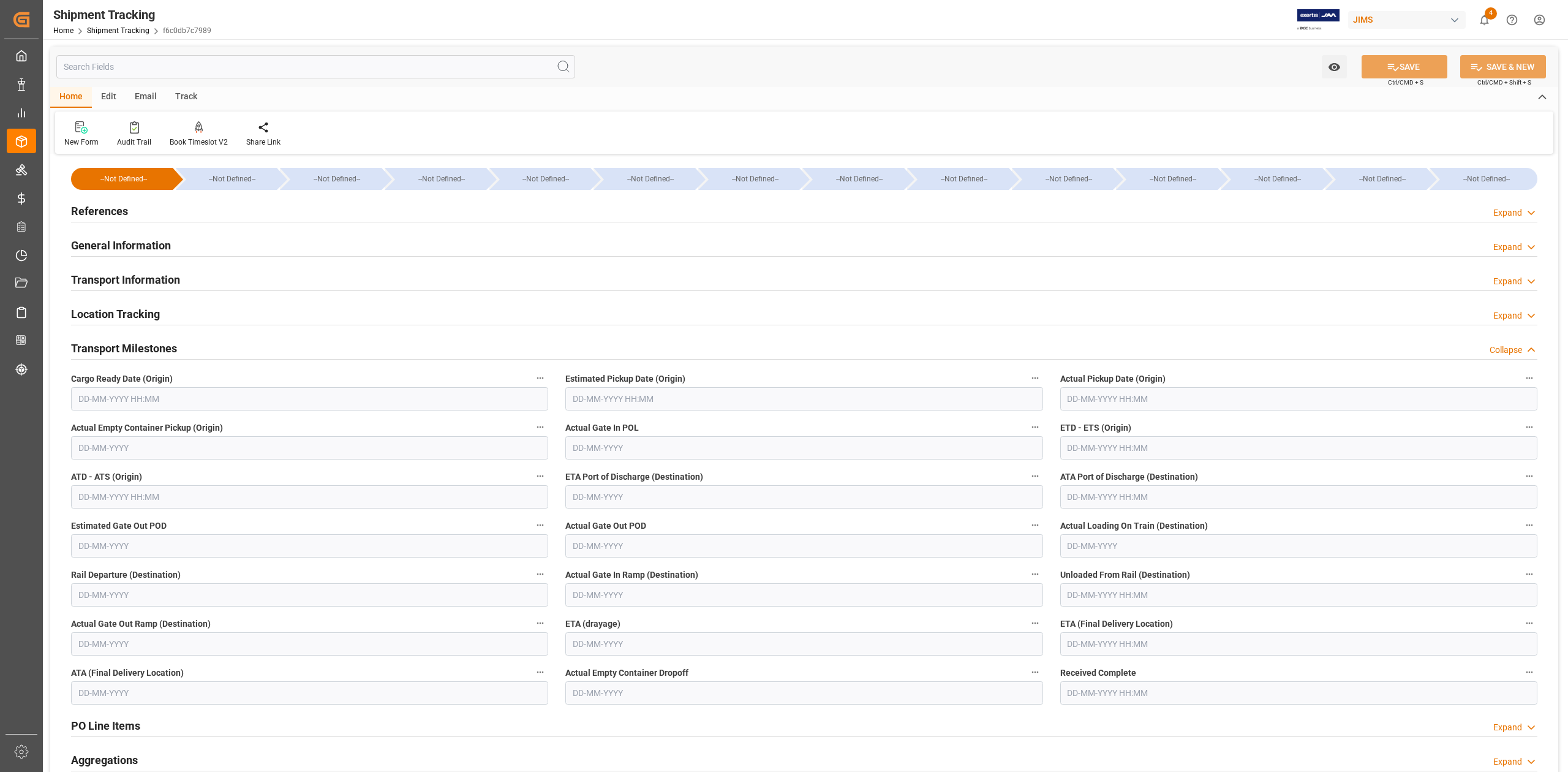
click at [186, 392] on input "text" at bounding box center [310, 399] width 477 height 23
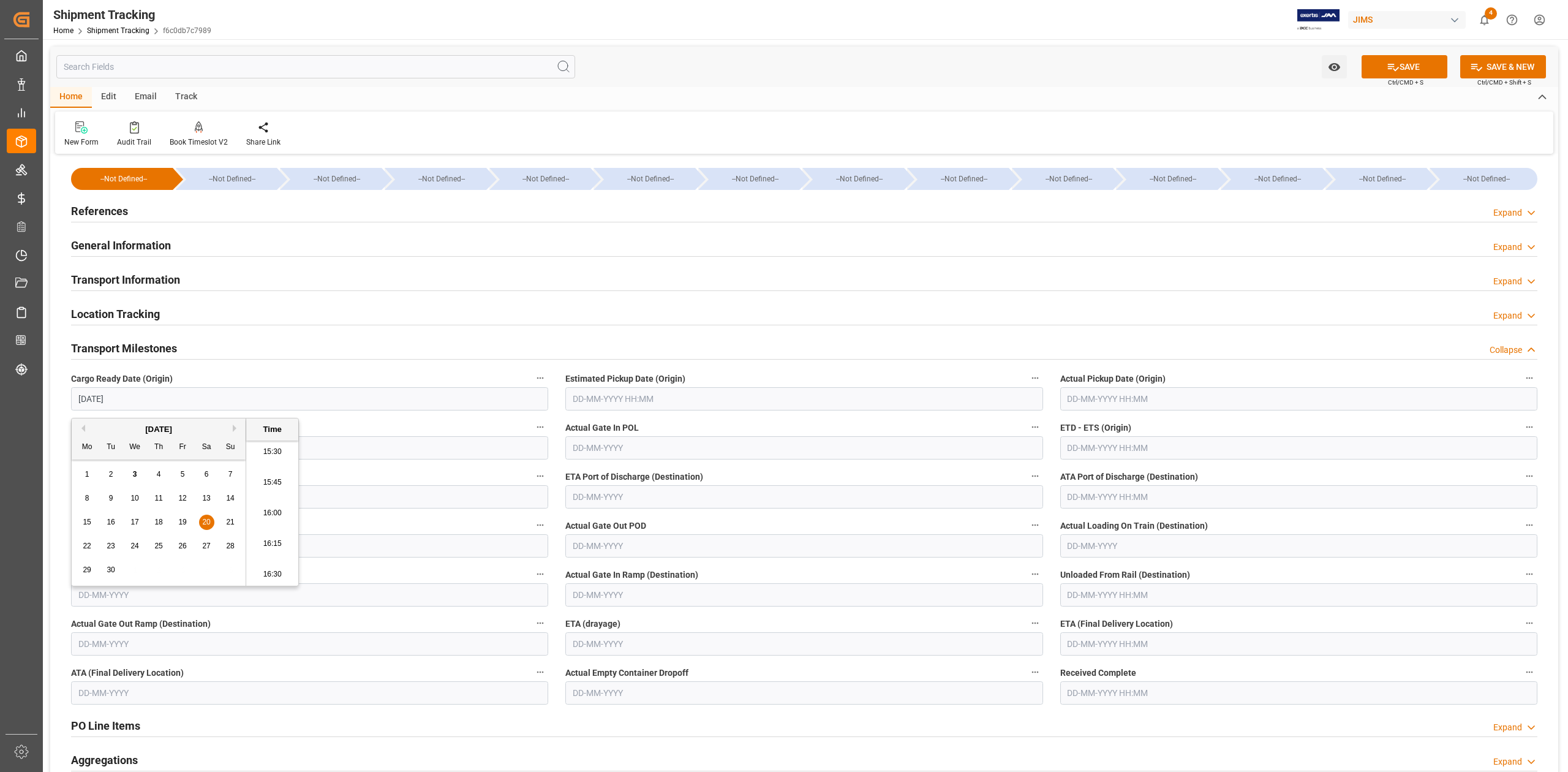
click at [1093, 636] on input "text" at bounding box center [1299, 644] width 477 height 23
type input "[DATE] 00:00"
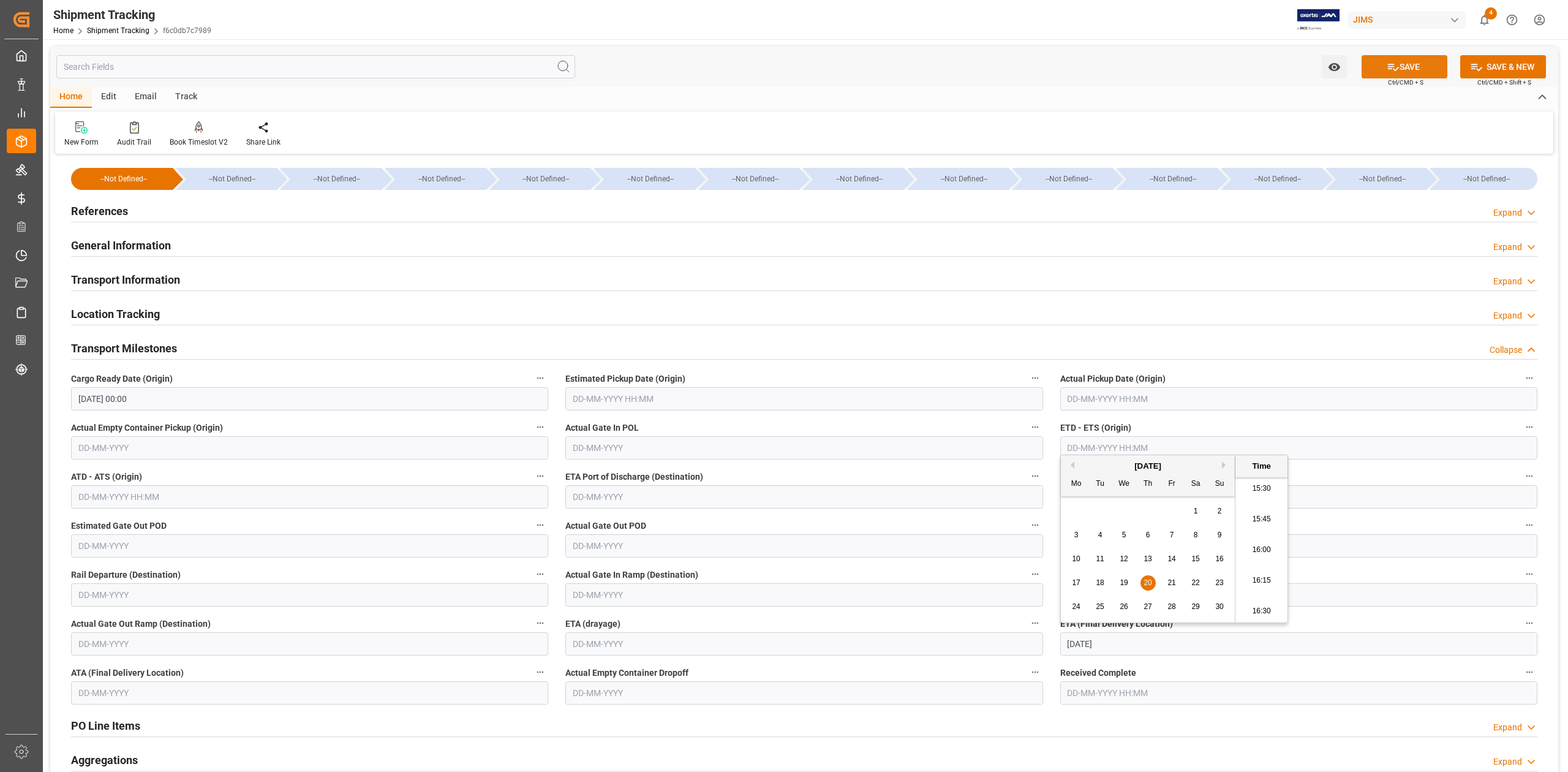
click at [1419, 58] on button "SAVE" at bounding box center [1404, 66] width 86 height 23
type input "[DATE] 00:00"
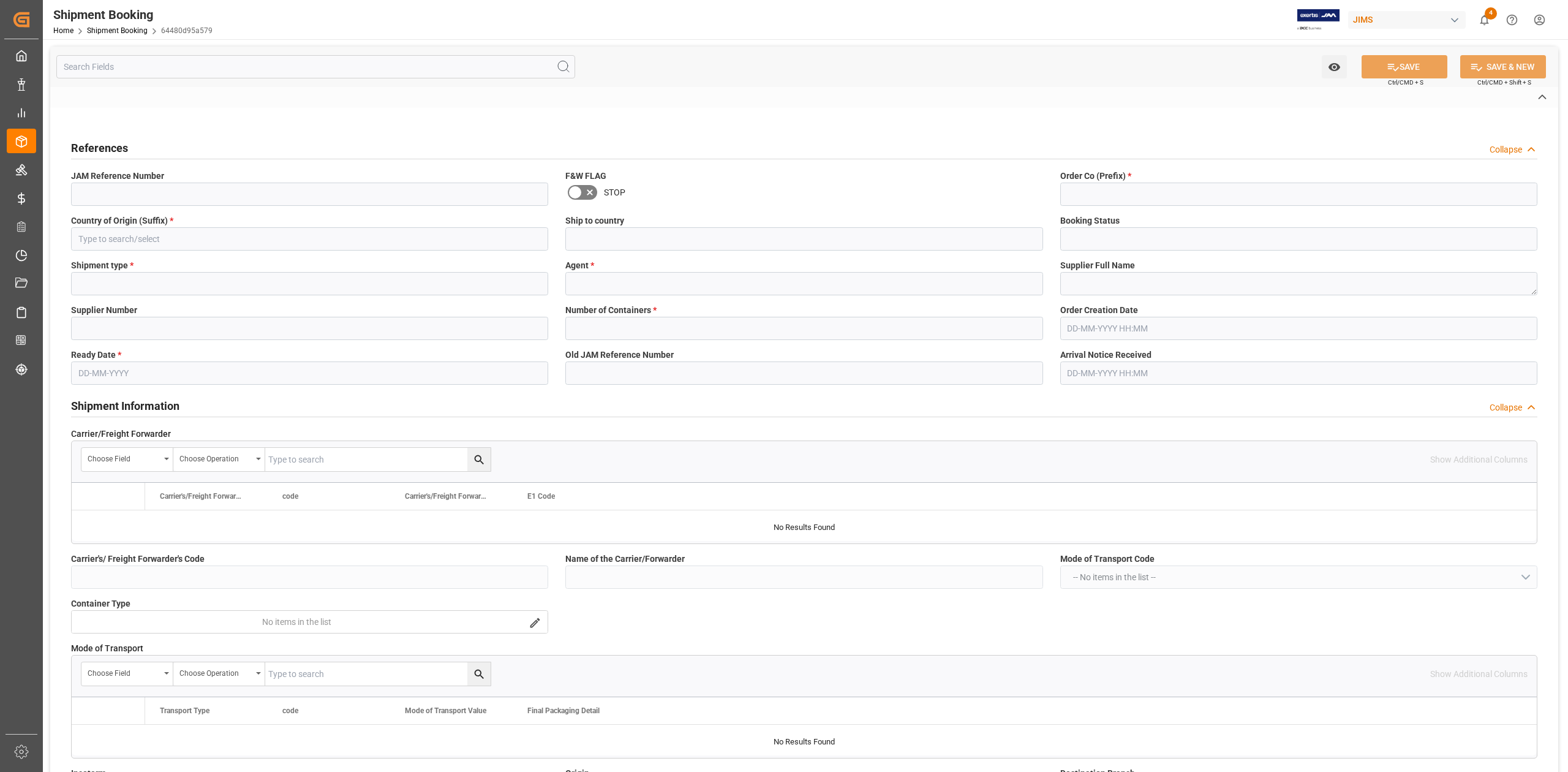
type input "77-10864-JP"
type input "77"
type input "JP"
type input "[GEOGRAPHIC_DATA]"
type input "Ready"
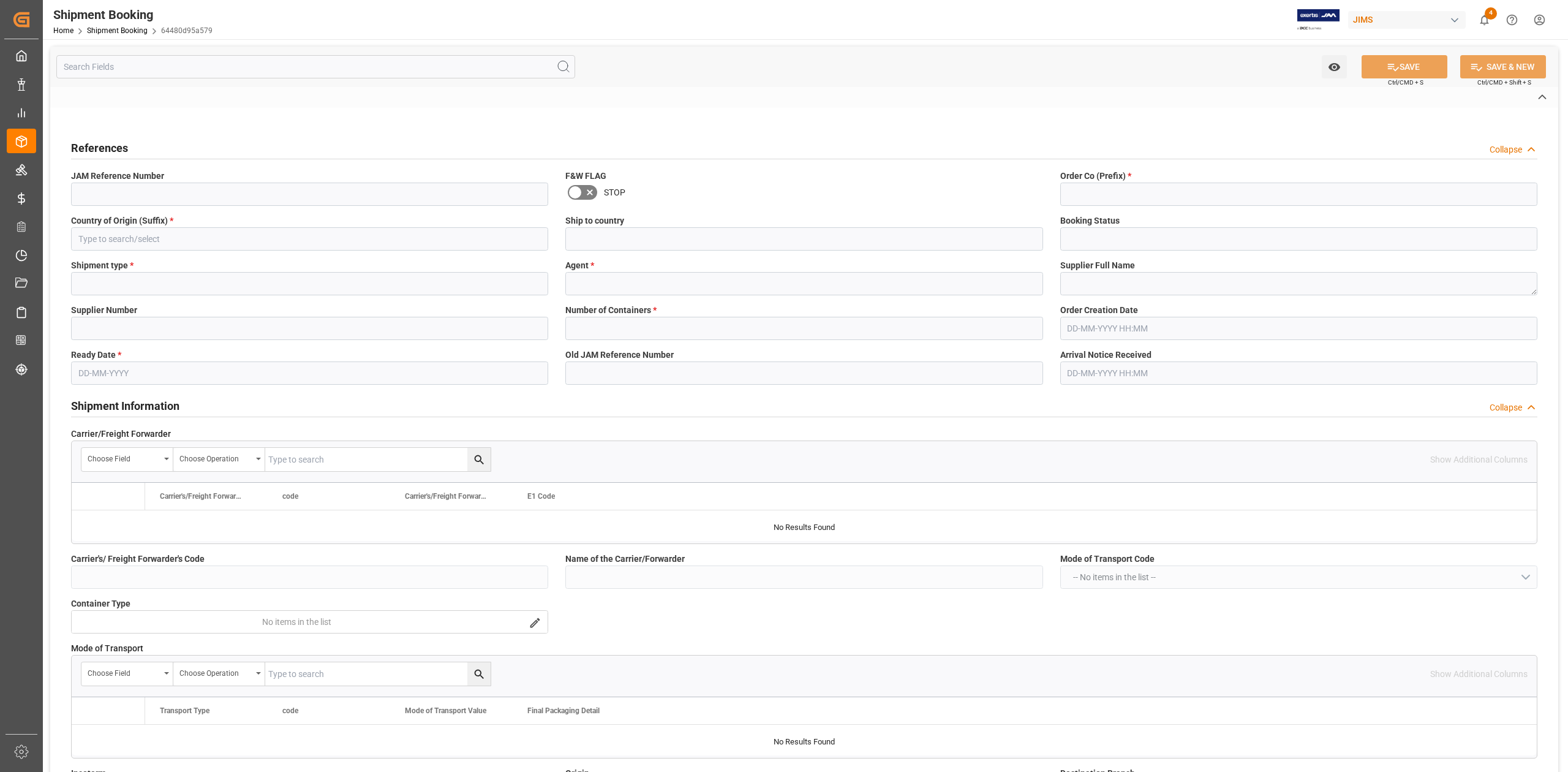
type input "LCL"
type input "[PERSON_NAME]"
type textarea "[PERSON_NAME] CO., LTD."
type input "398046"
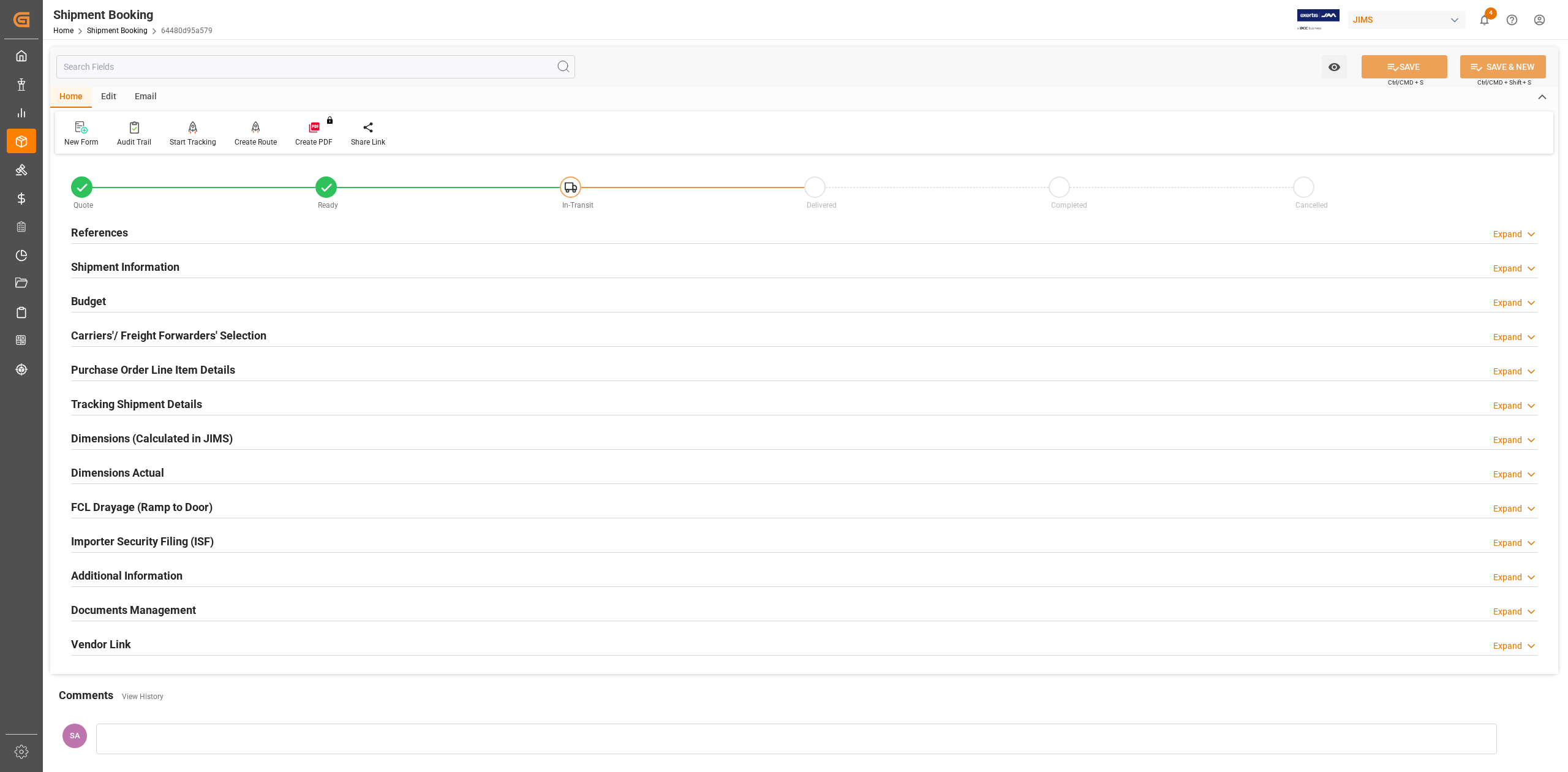
type input "0"
type input "[DATE]"
click at [123, 231] on h2 "References" at bounding box center [100, 233] width 57 height 17
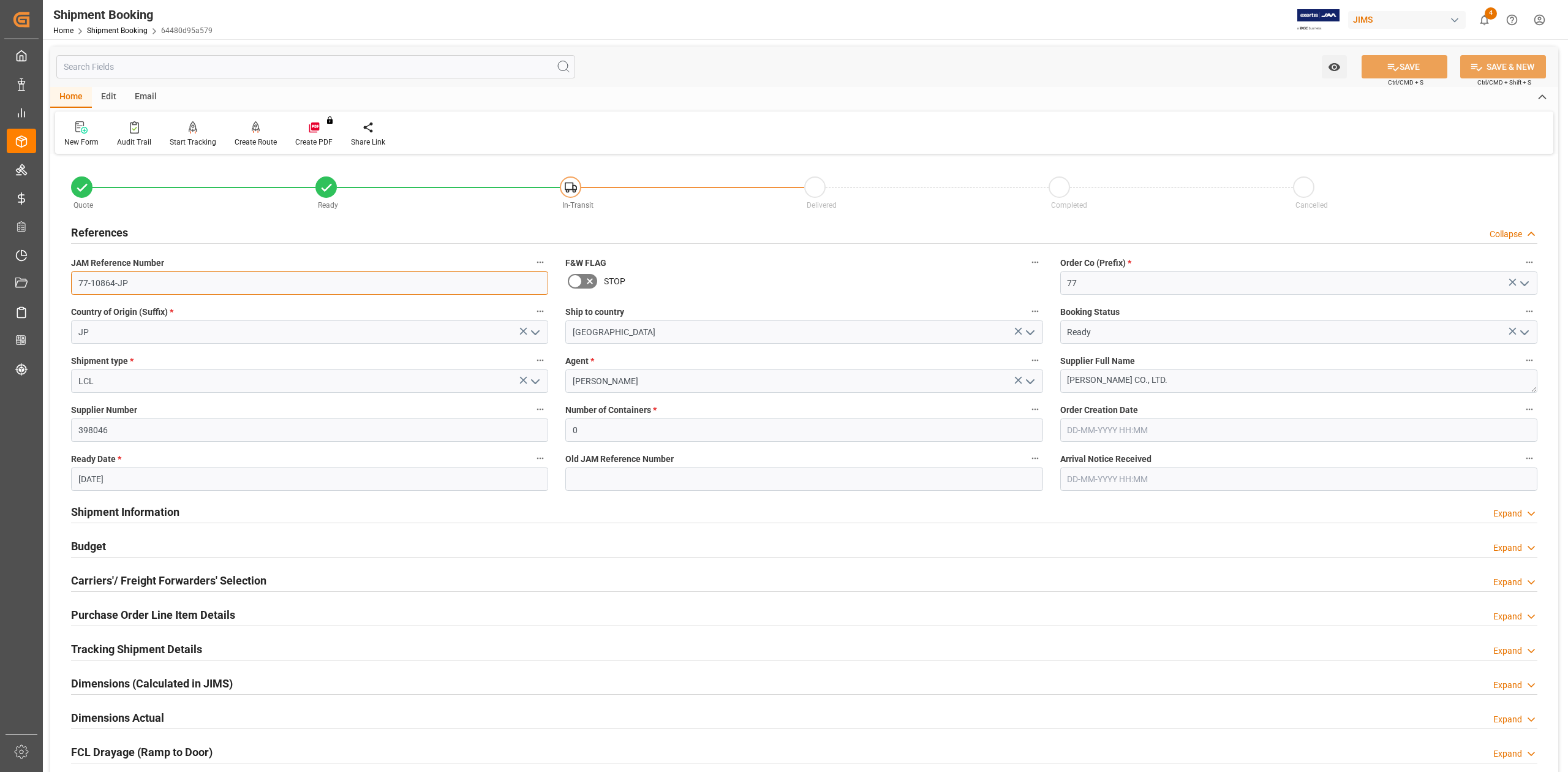
click at [161, 285] on input "77-10864-JP" at bounding box center [310, 282] width 477 height 23
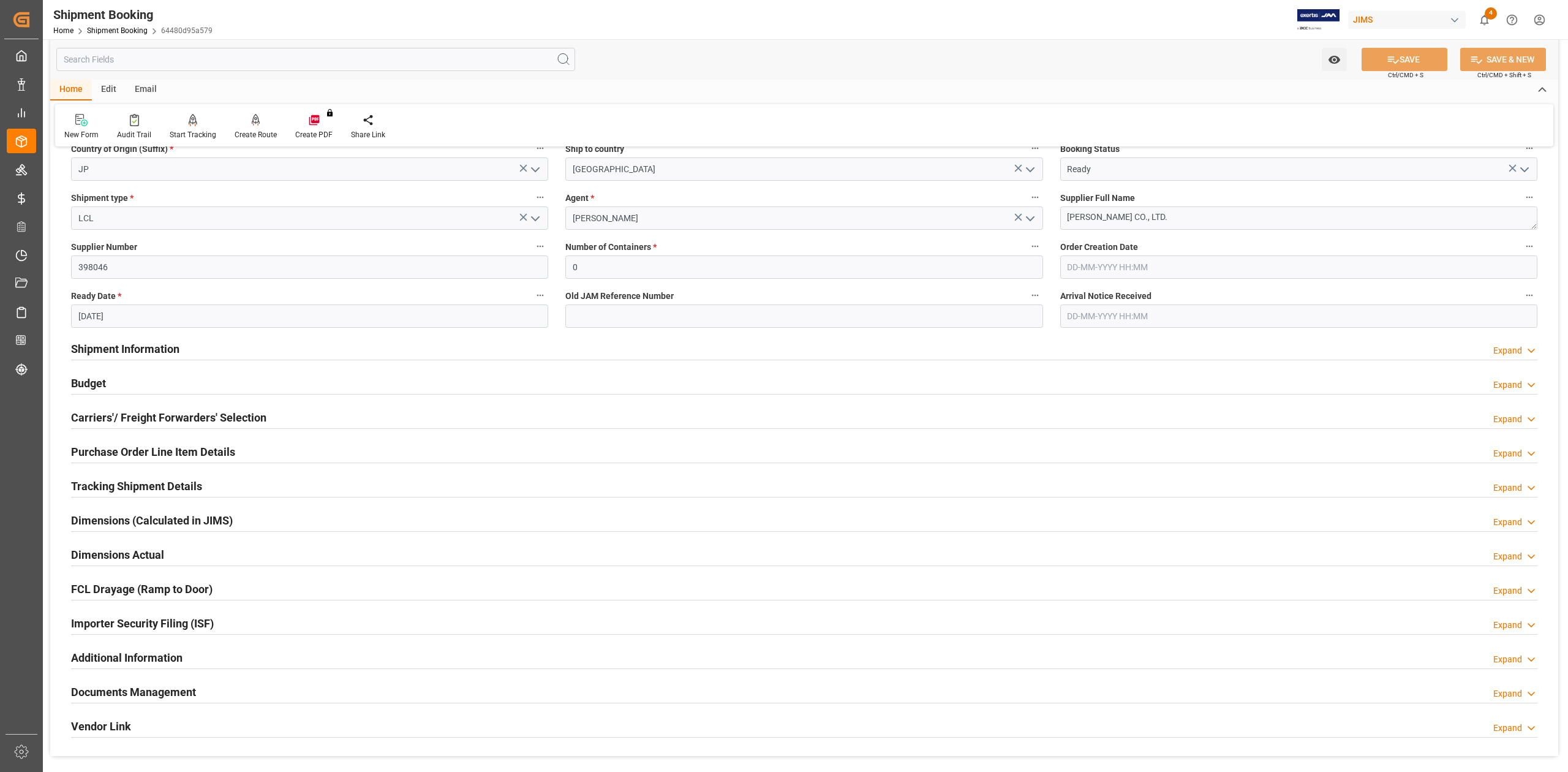
click at [118, 484] on h2 "Tracking Shipment Details" at bounding box center [137, 486] width 131 height 17
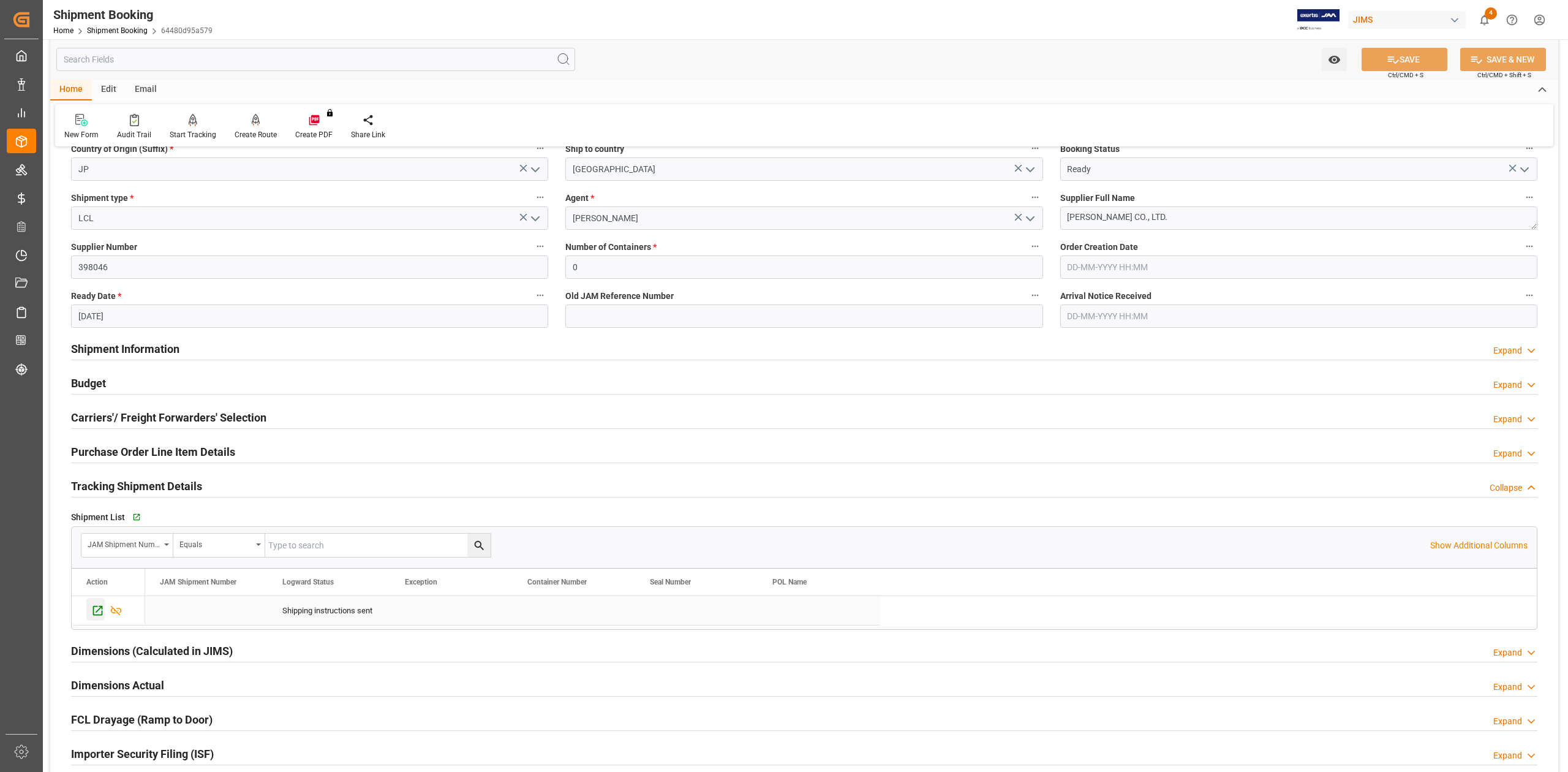
click at [97, 611] on icon "Press SPACE to select this row." at bounding box center [98, 610] width 13 height 13
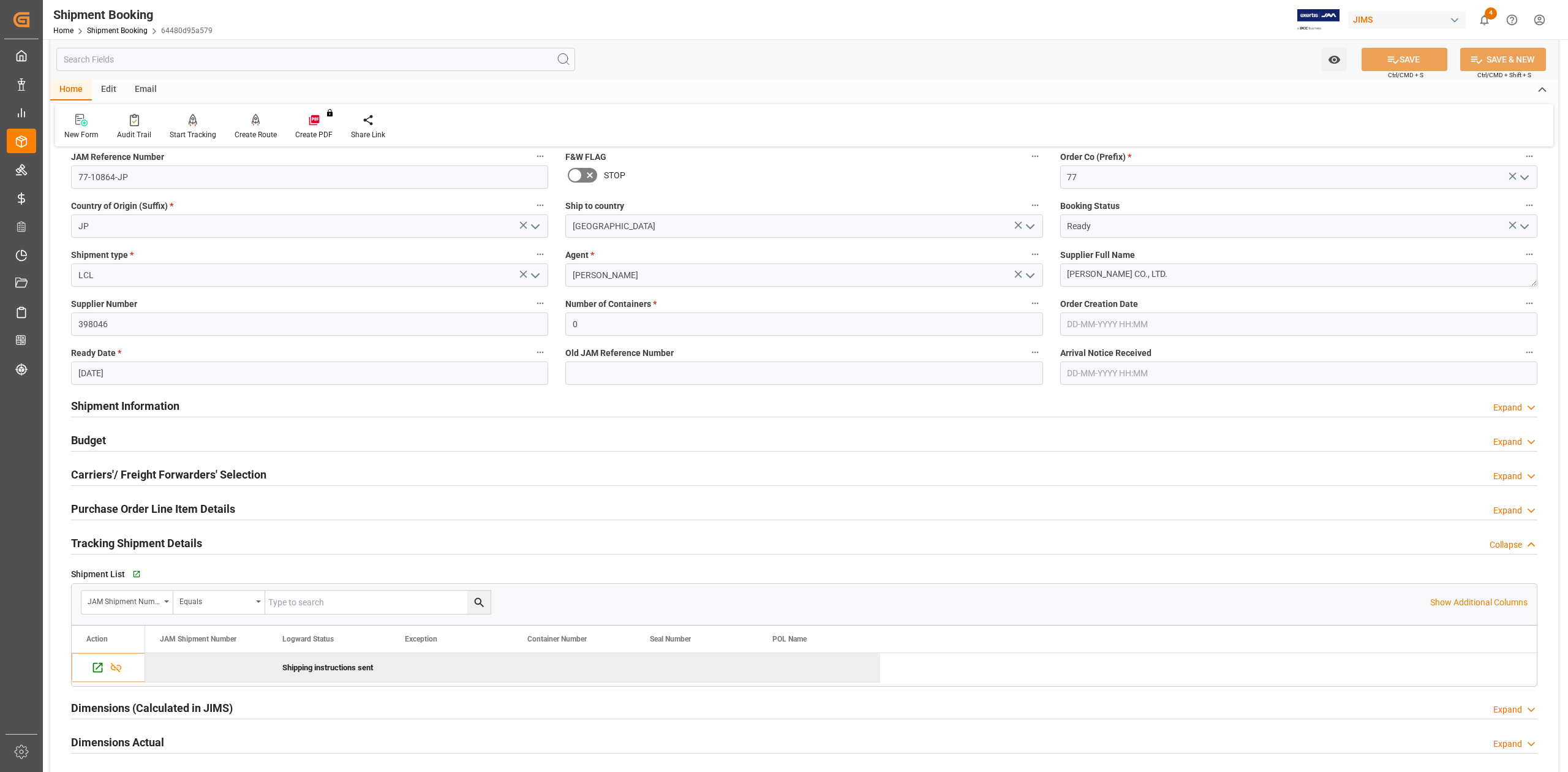
scroll to position [0, 0]
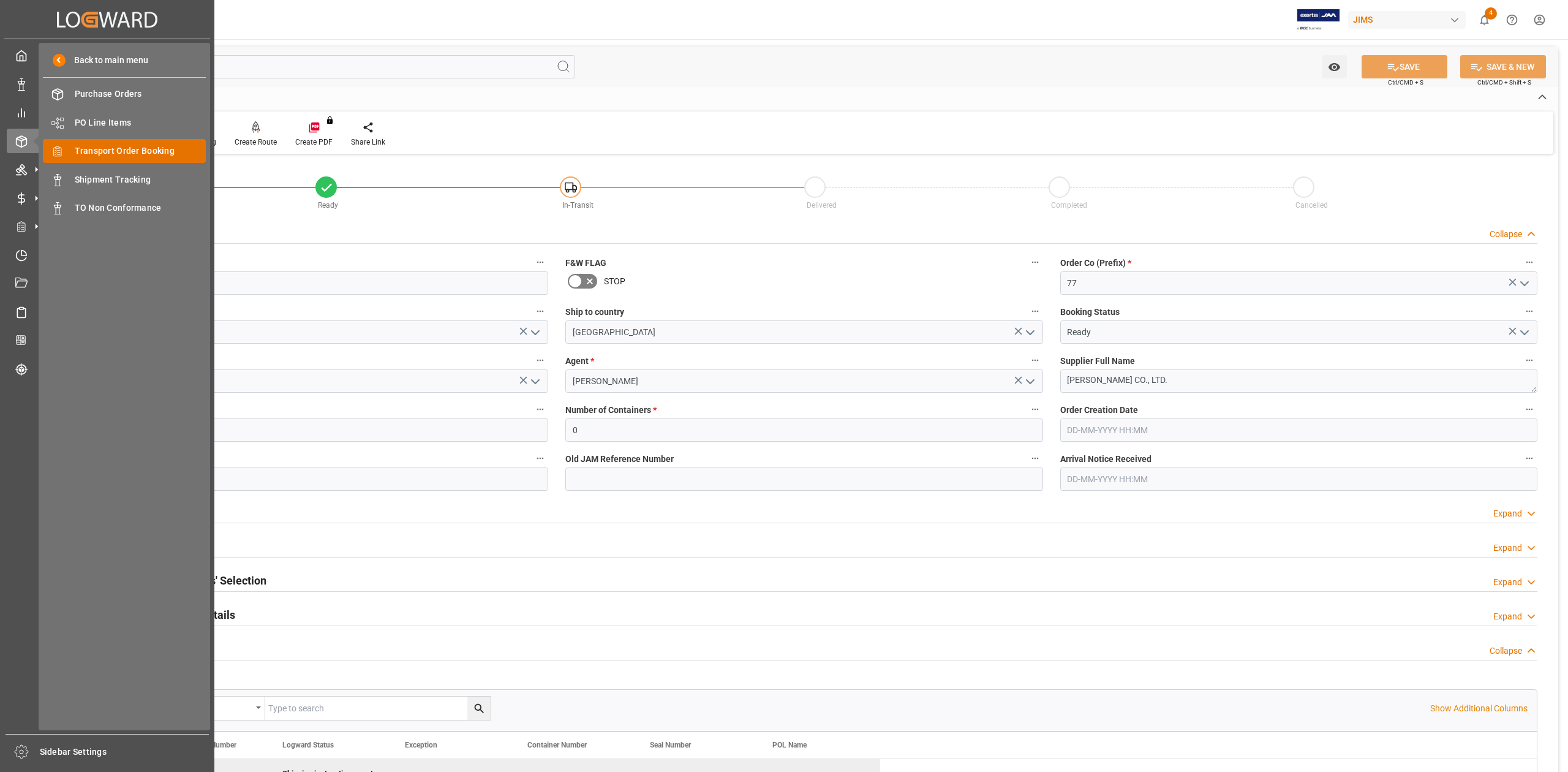
click at [116, 152] on span "Transport Order Booking" at bounding box center [140, 151] width 131 height 13
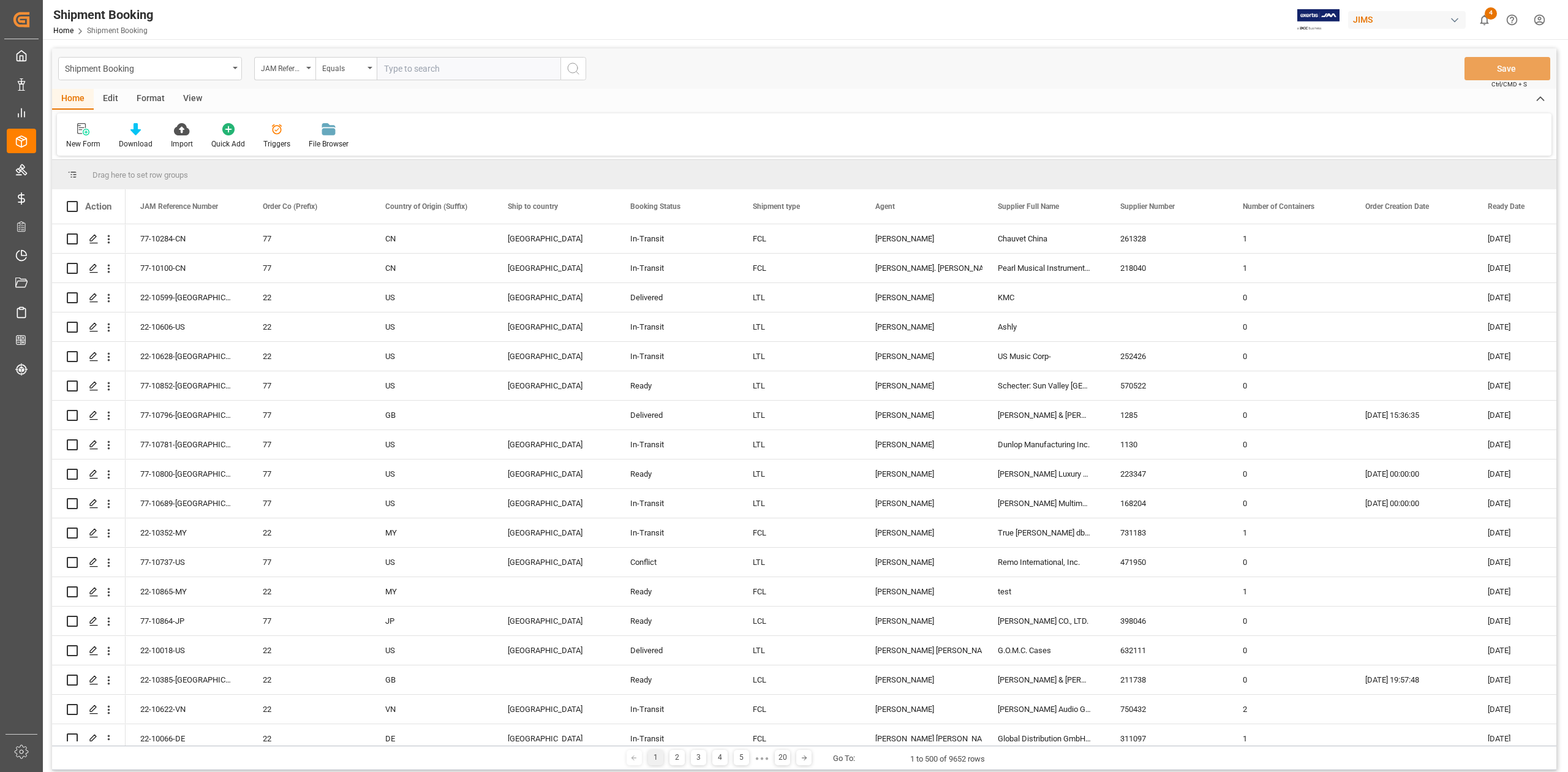
click at [411, 62] on input "text" at bounding box center [468, 68] width 184 height 23
type input "77-10527-CN"
click at [570, 65] on icon "search button" at bounding box center [573, 69] width 15 height 15
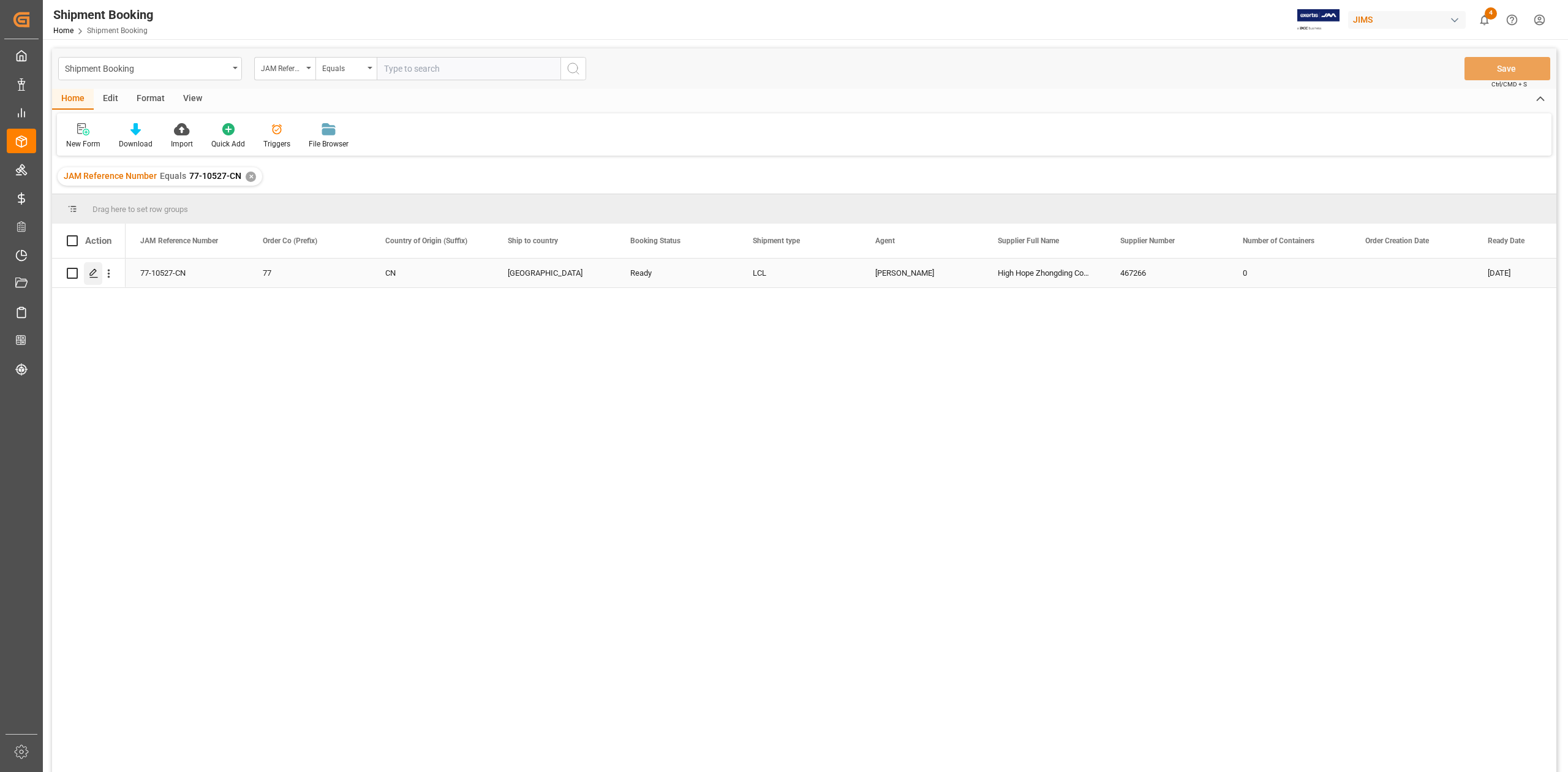
click at [94, 272] on icon "Press SPACE to select this row." at bounding box center [93, 273] width 10 height 10
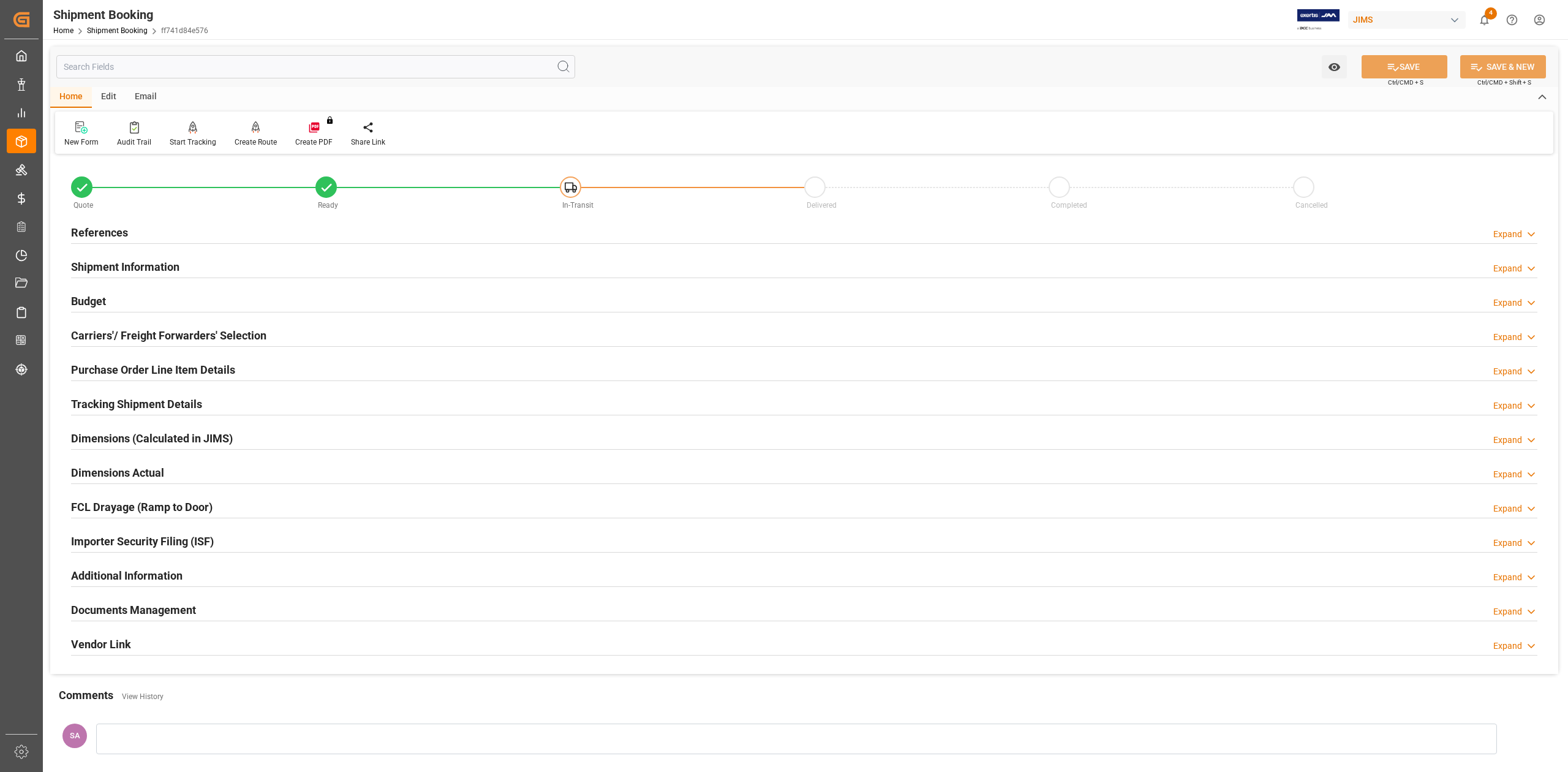
click at [131, 267] on h2 "Shipment Information" at bounding box center [125, 267] width 108 height 17
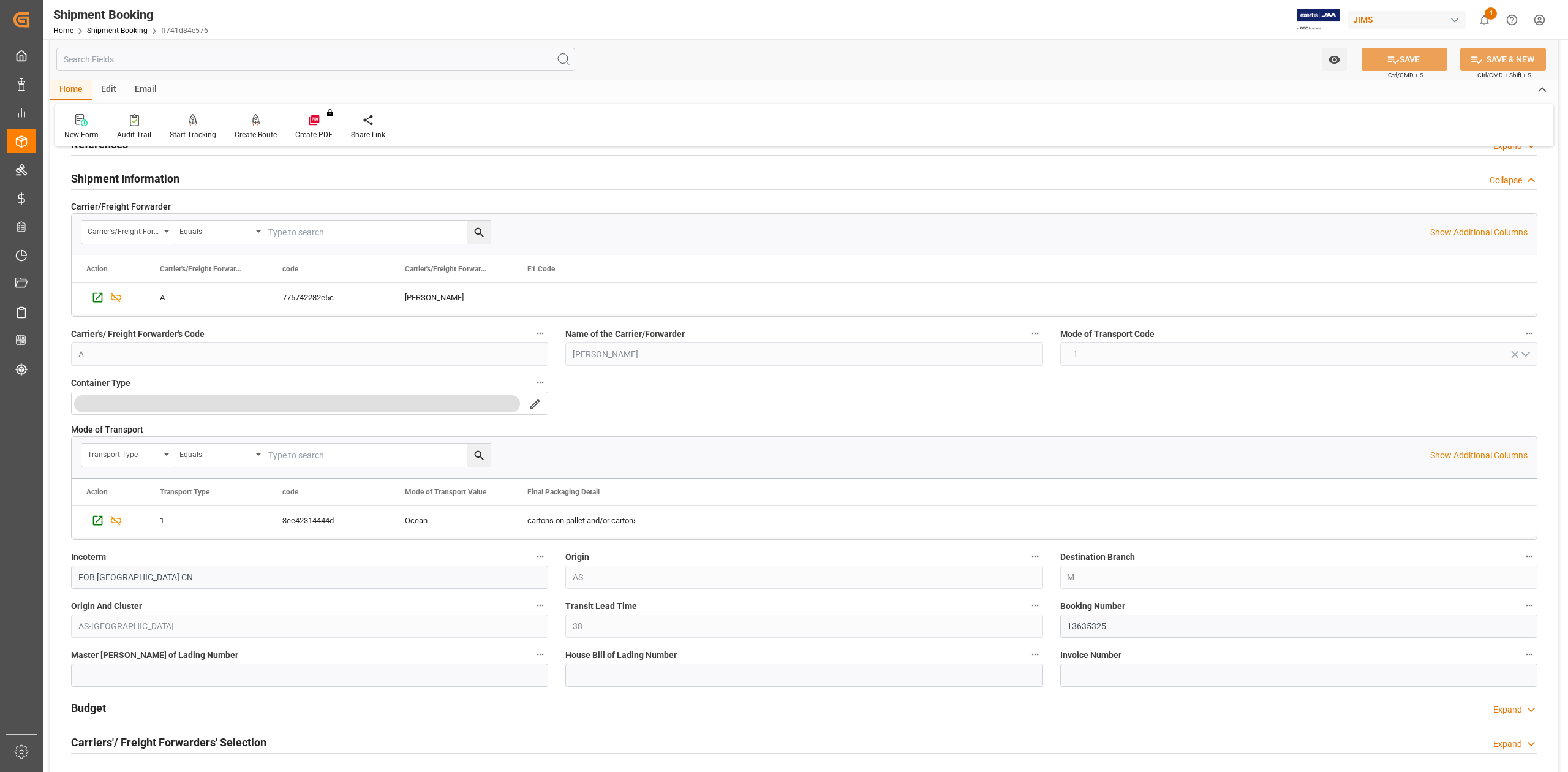
scroll to position [245, 0]
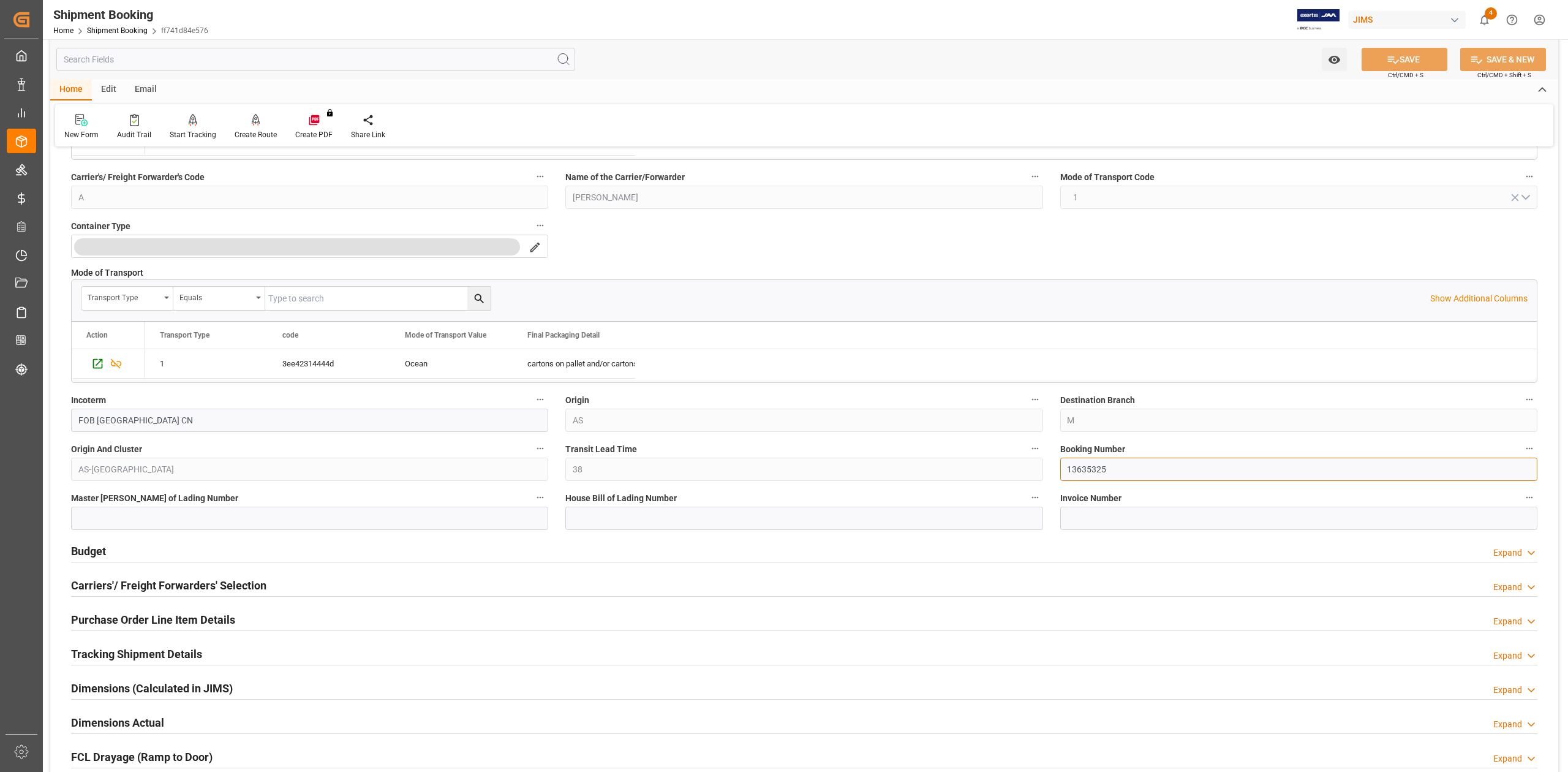
click at [1088, 473] on input "13635325" at bounding box center [1299, 469] width 477 height 23
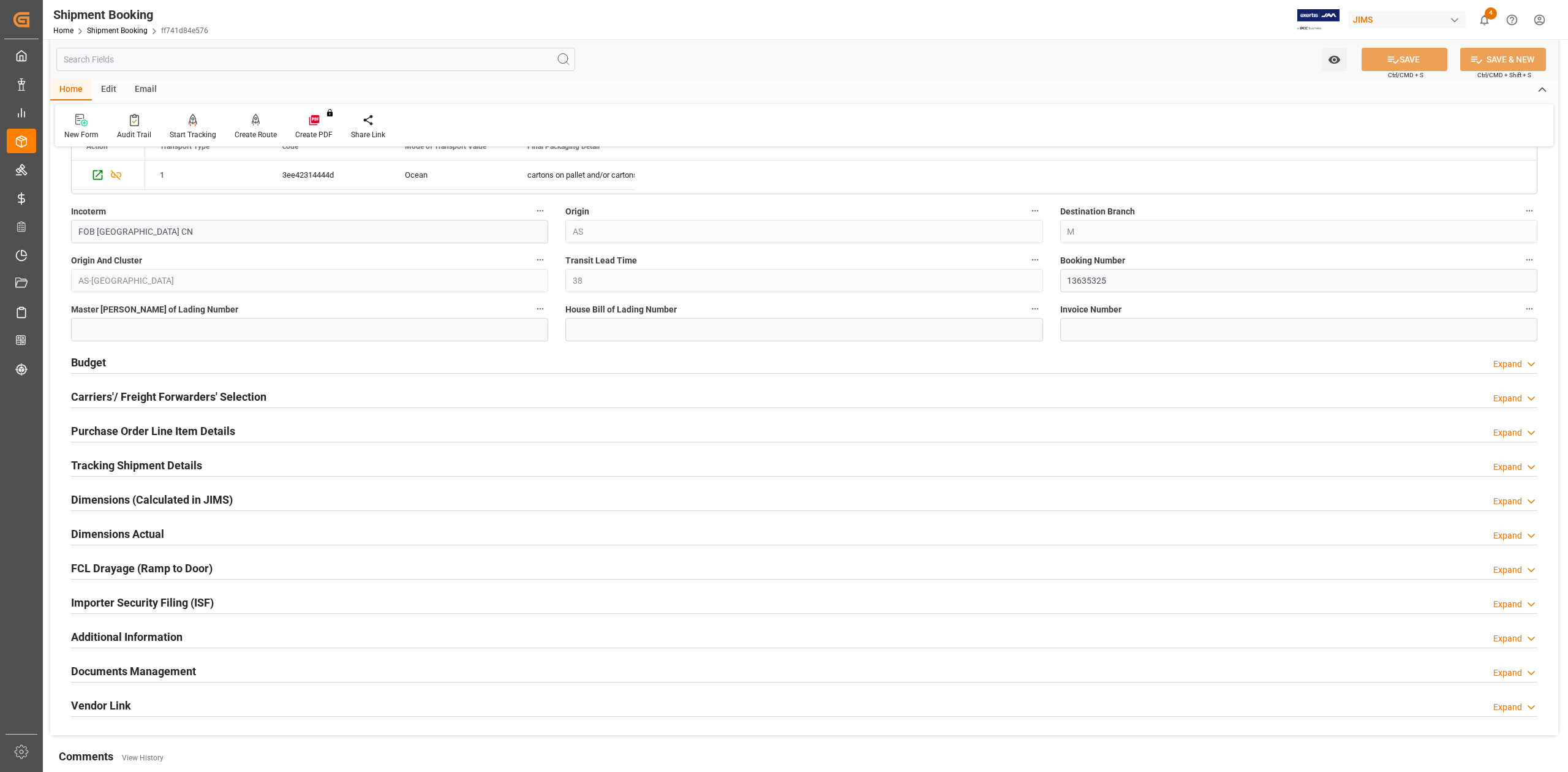
scroll to position [490, 0]
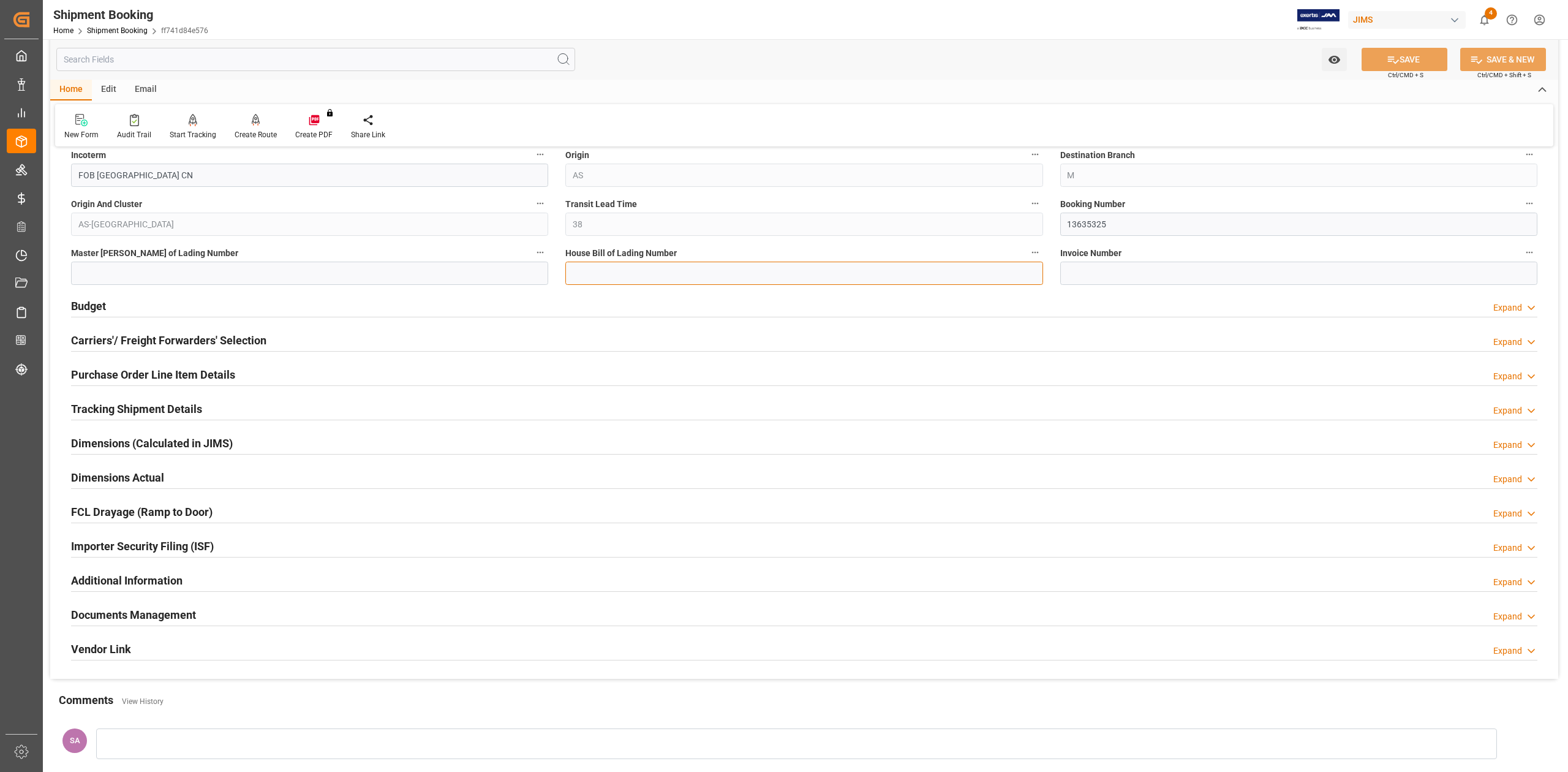
click at [682, 278] on input at bounding box center [804, 273] width 477 height 23
paste input "DMCNSY082485"
type input "DMCNSY082485"
click at [263, 278] on input at bounding box center [310, 273] width 477 height 23
paste input "COSU6427666386"
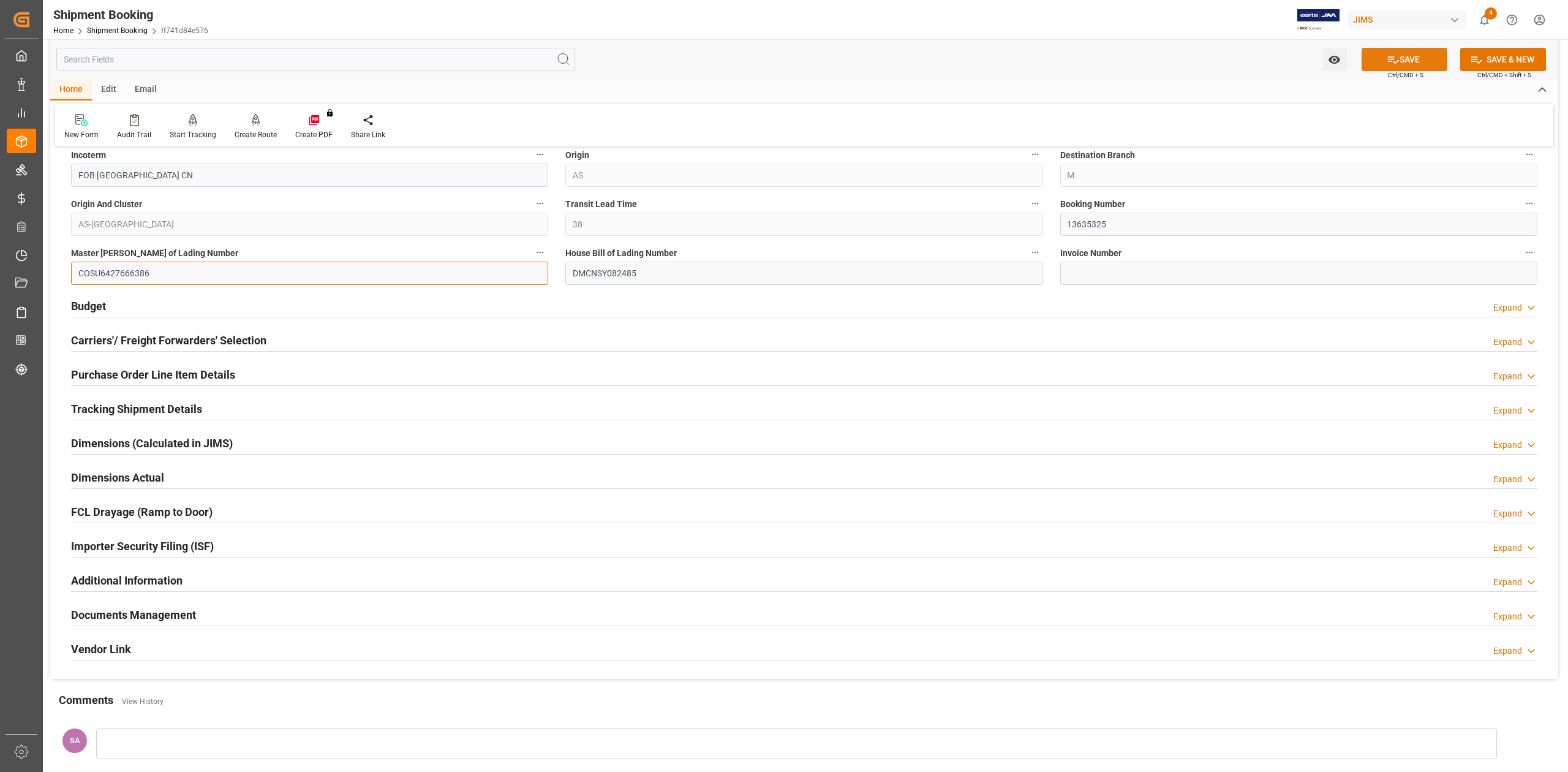
type input "COSU6427666386"
click at [1419, 53] on button "SAVE" at bounding box center [1404, 59] width 86 height 23
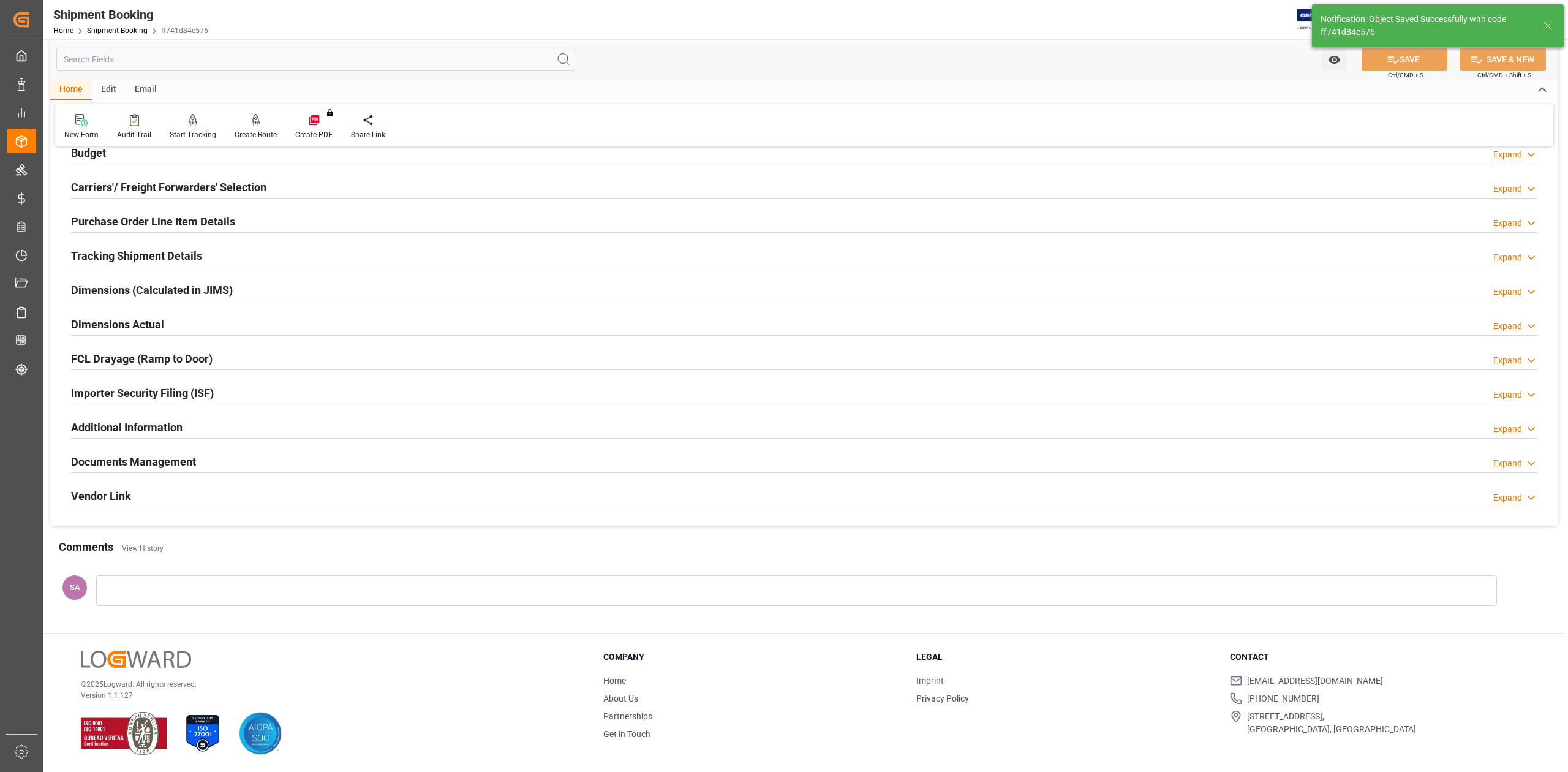
scroll to position [0, 0]
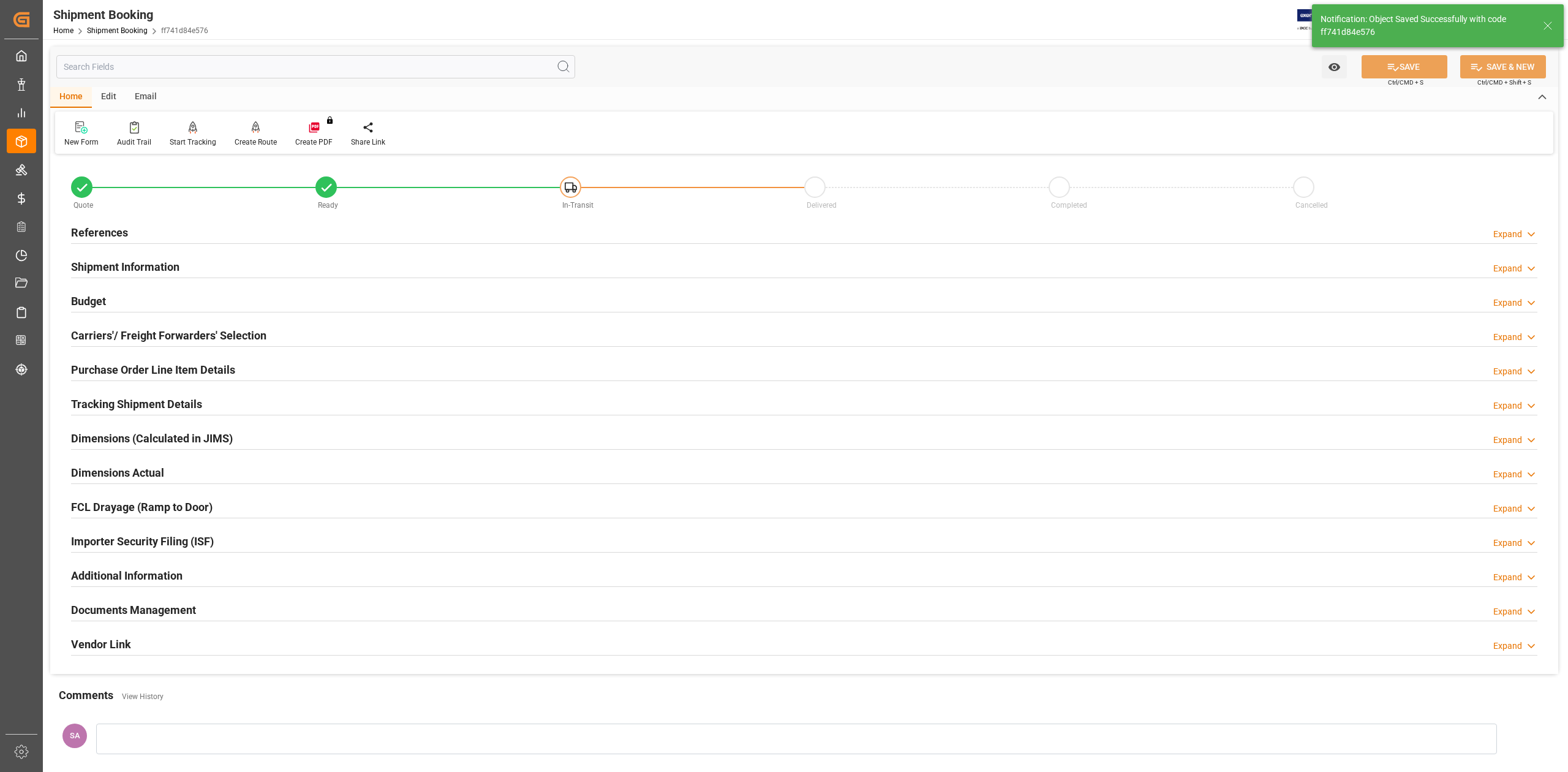
click at [111, 402] on h2 "Tracking Shipment Details" at bounding box center [137, 404] width 131 height 17
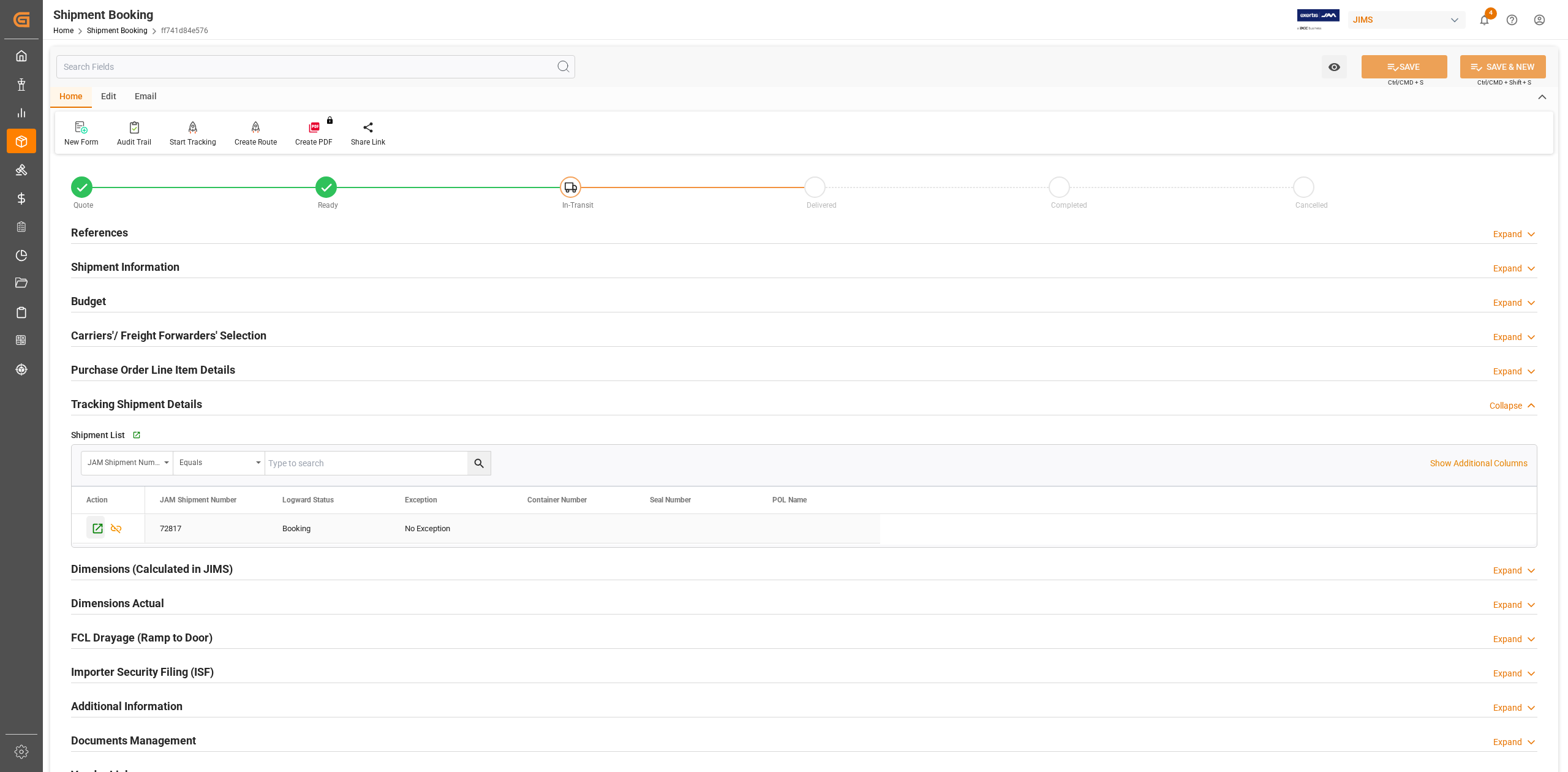
click at [98, 530] on icon "Press SPACE to select this row." at bounding box center [98, 529] width 10 height 10
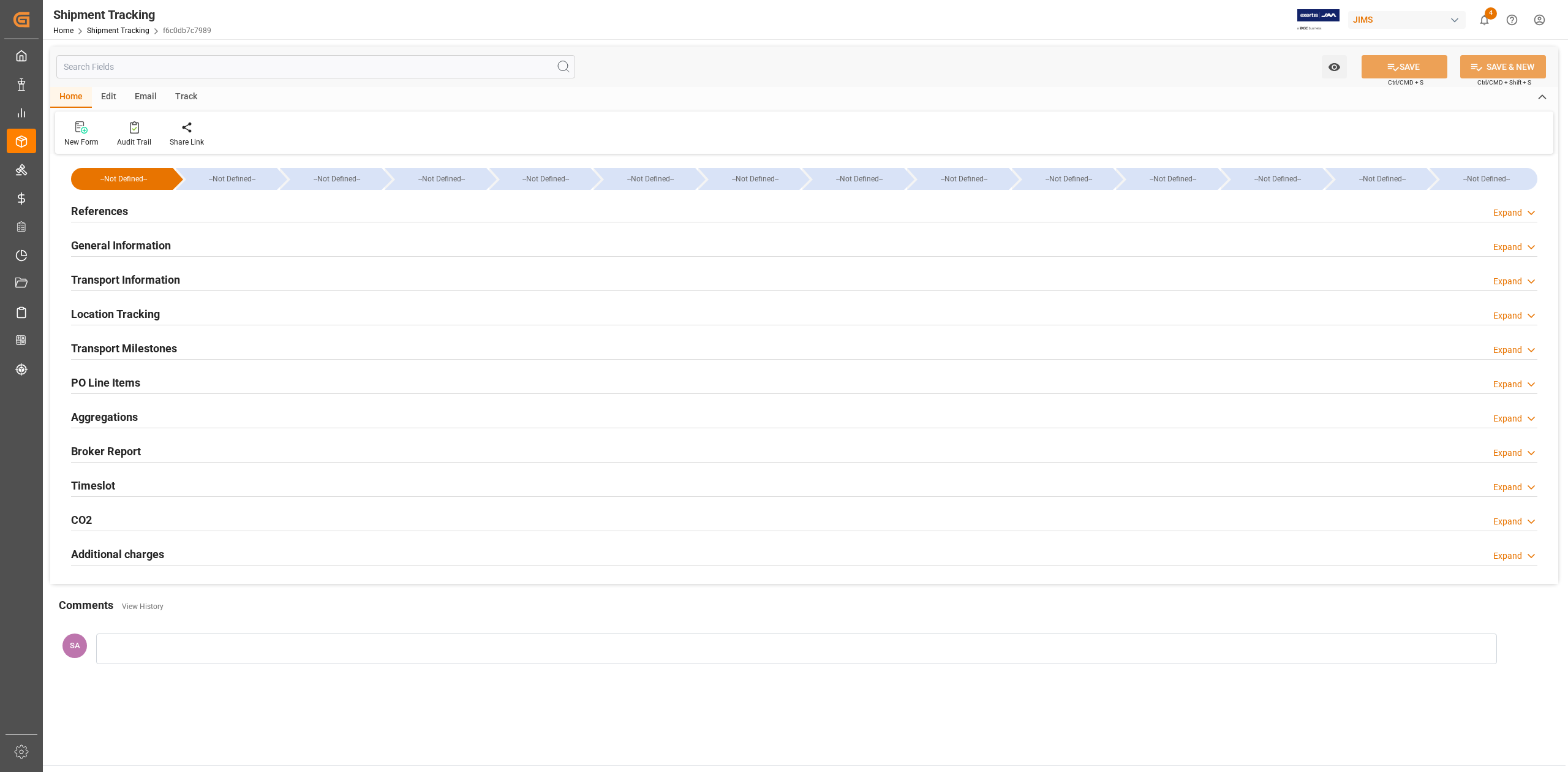
type input "[DATE]"
click at [123, 355] on h2 "Transport Milestones" at bounding box center [124, 348] width 106 height 17
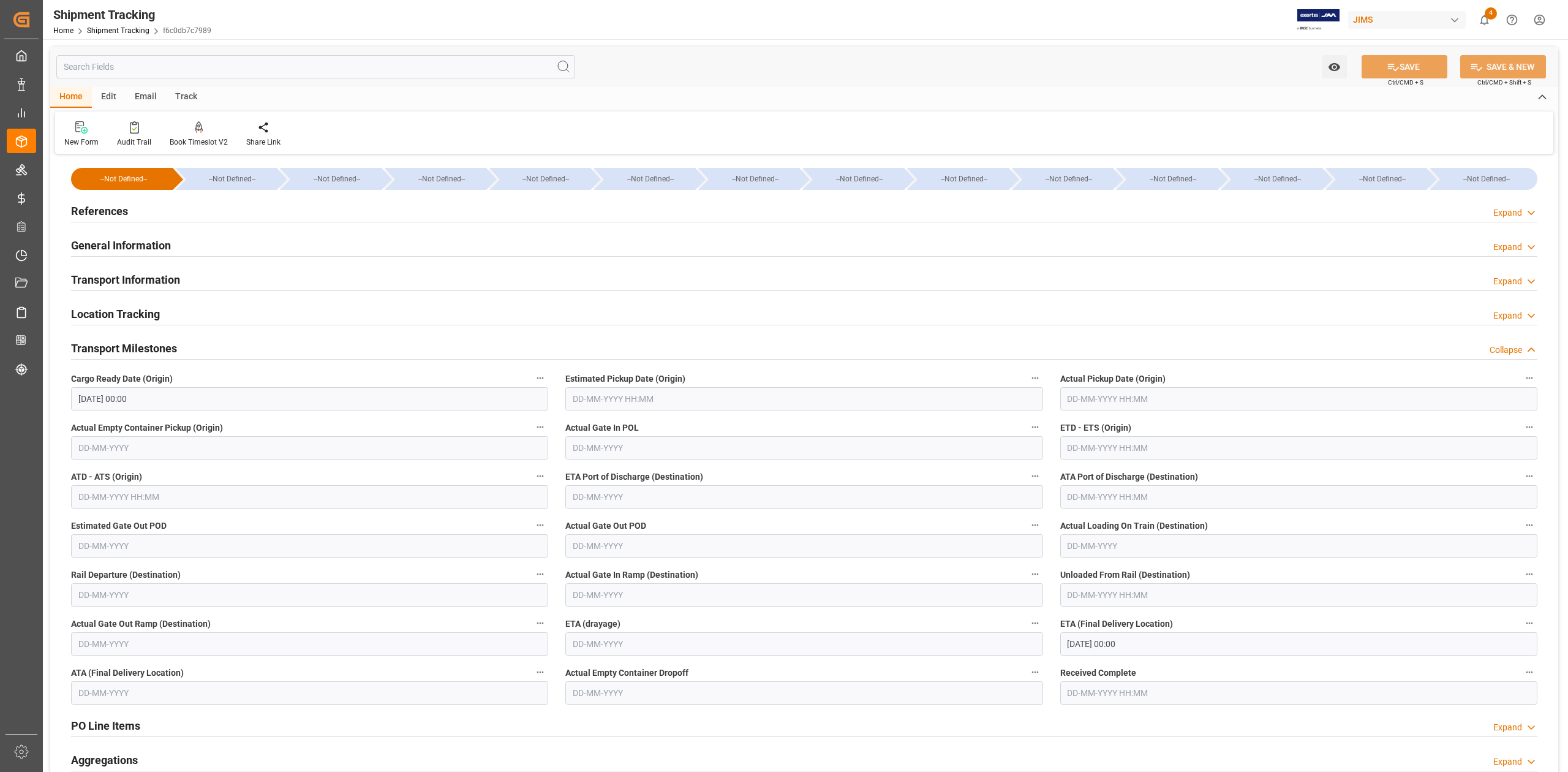
click at [116, 348] on h2 "Transport Milestones" at bounding box center [124, 348] width 106 height 17
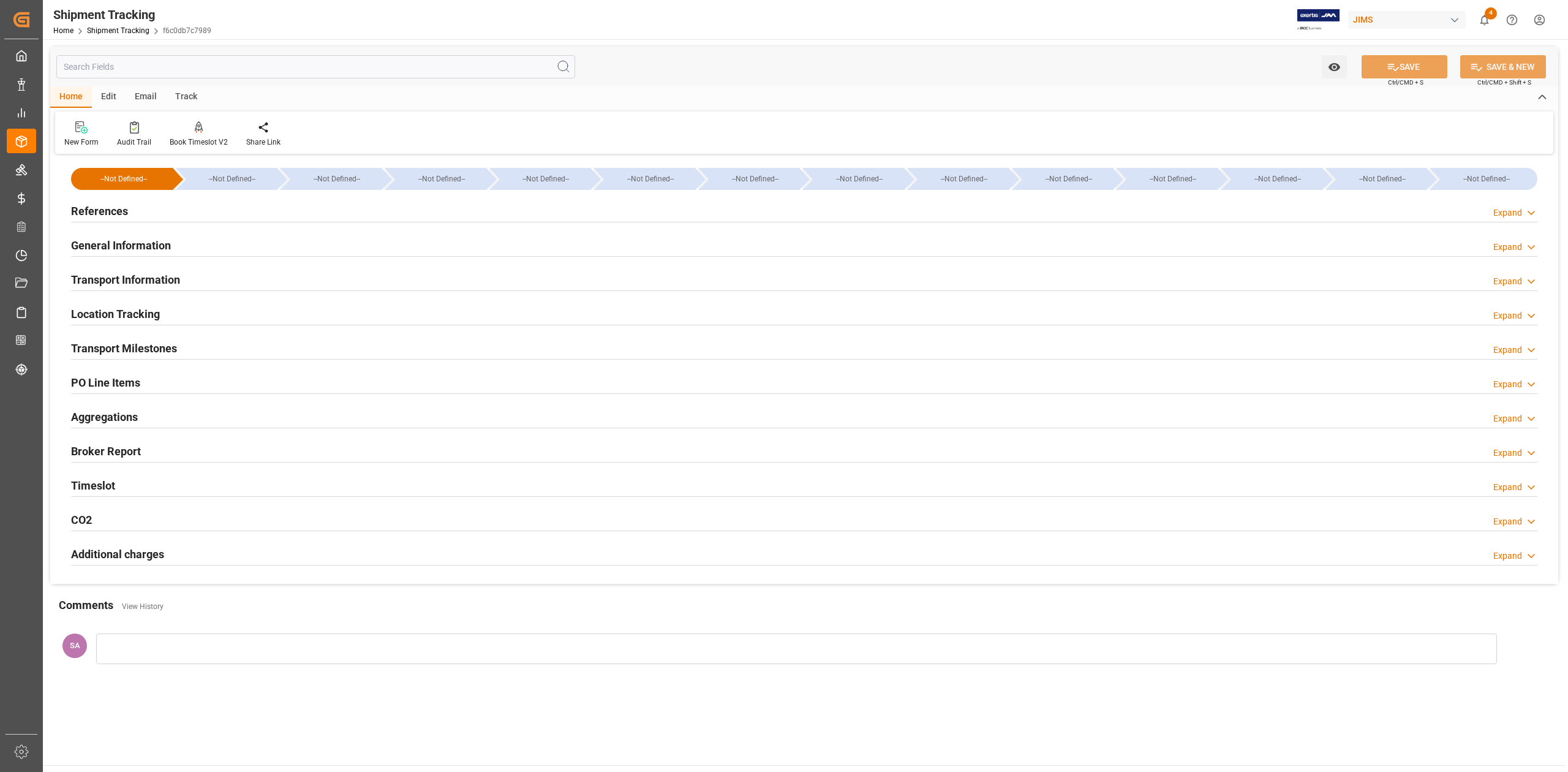
drag, startPoint x: 89, startPoint y: 201, endPoint x: 88, endPoint y: 208, distance: 7.1
click at [89, 205] on div "References" at bounding box center [100, 210] width 57 height 23
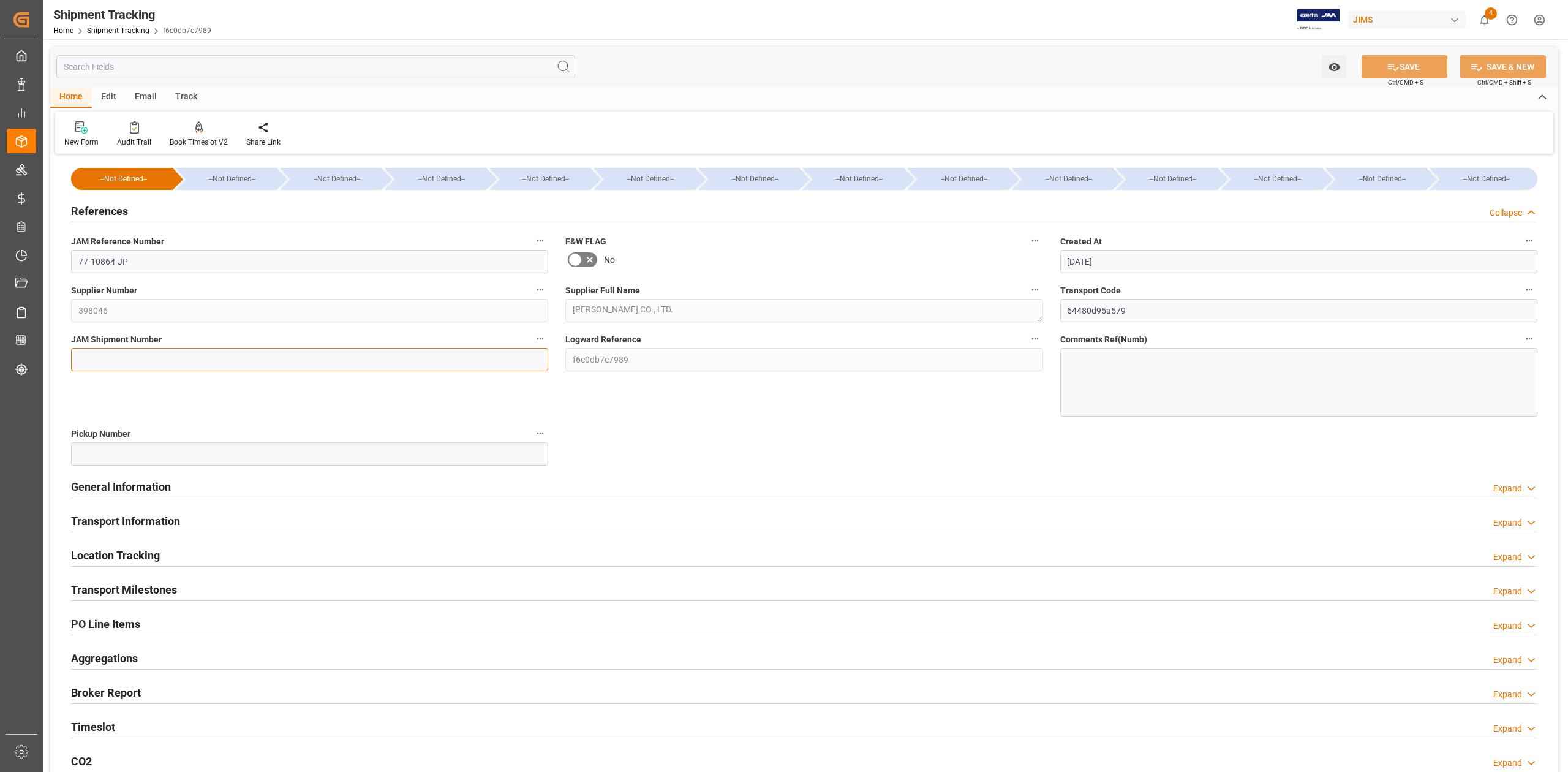
click at [135, 361] on input at bounding box center [310, 359] width 477 height 23
paste input "72862"
type input "72862"
click at [1389, 62] on icon at bounding box center [1392, 67] width 13 height 13
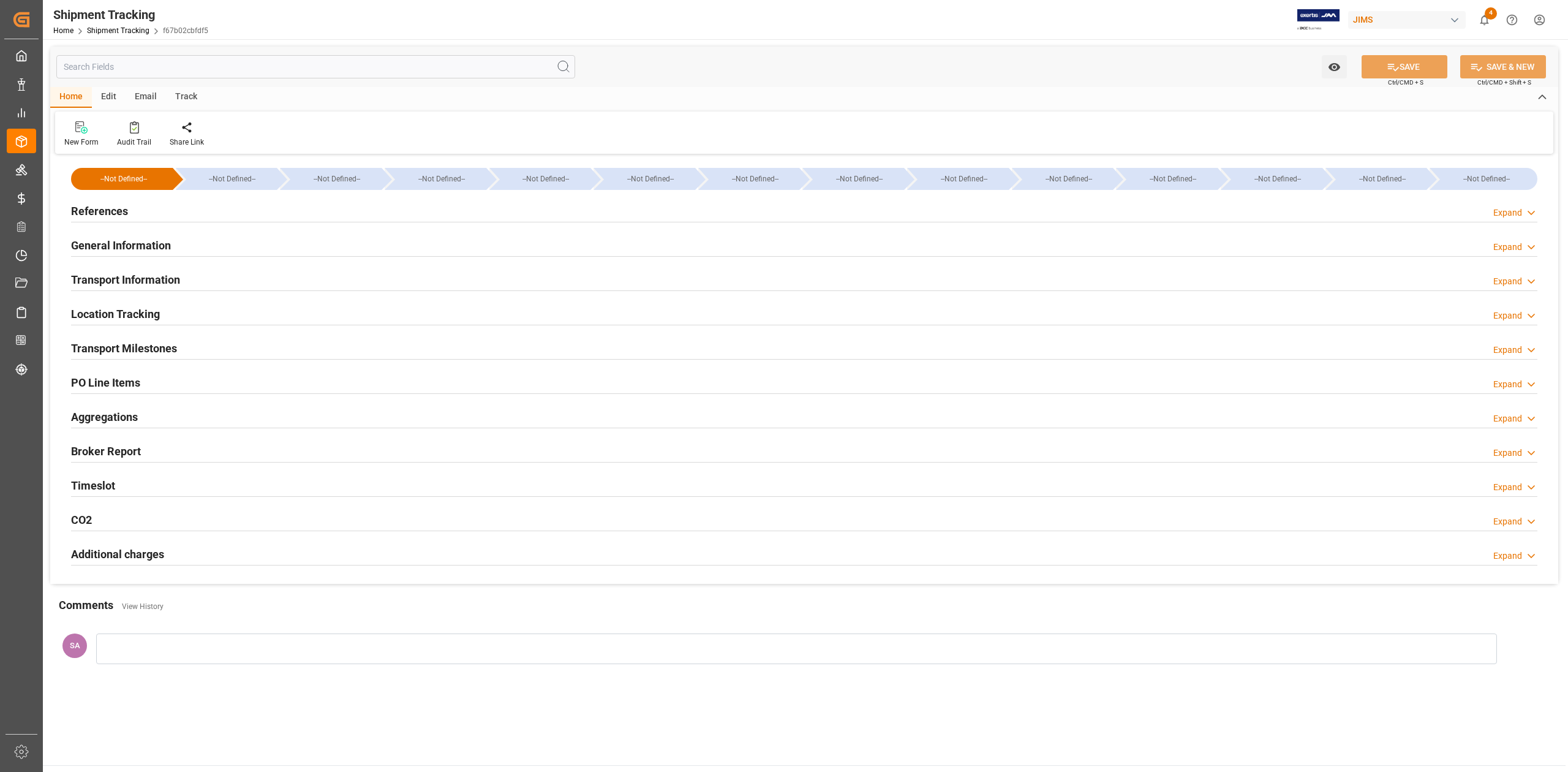
type input "[DATE] 00:00"
type input "06-10-2025 00:00"
click at [158, 348] on h2 "Transport Milestones" at bounding box center [124, 348] width 106 height 17
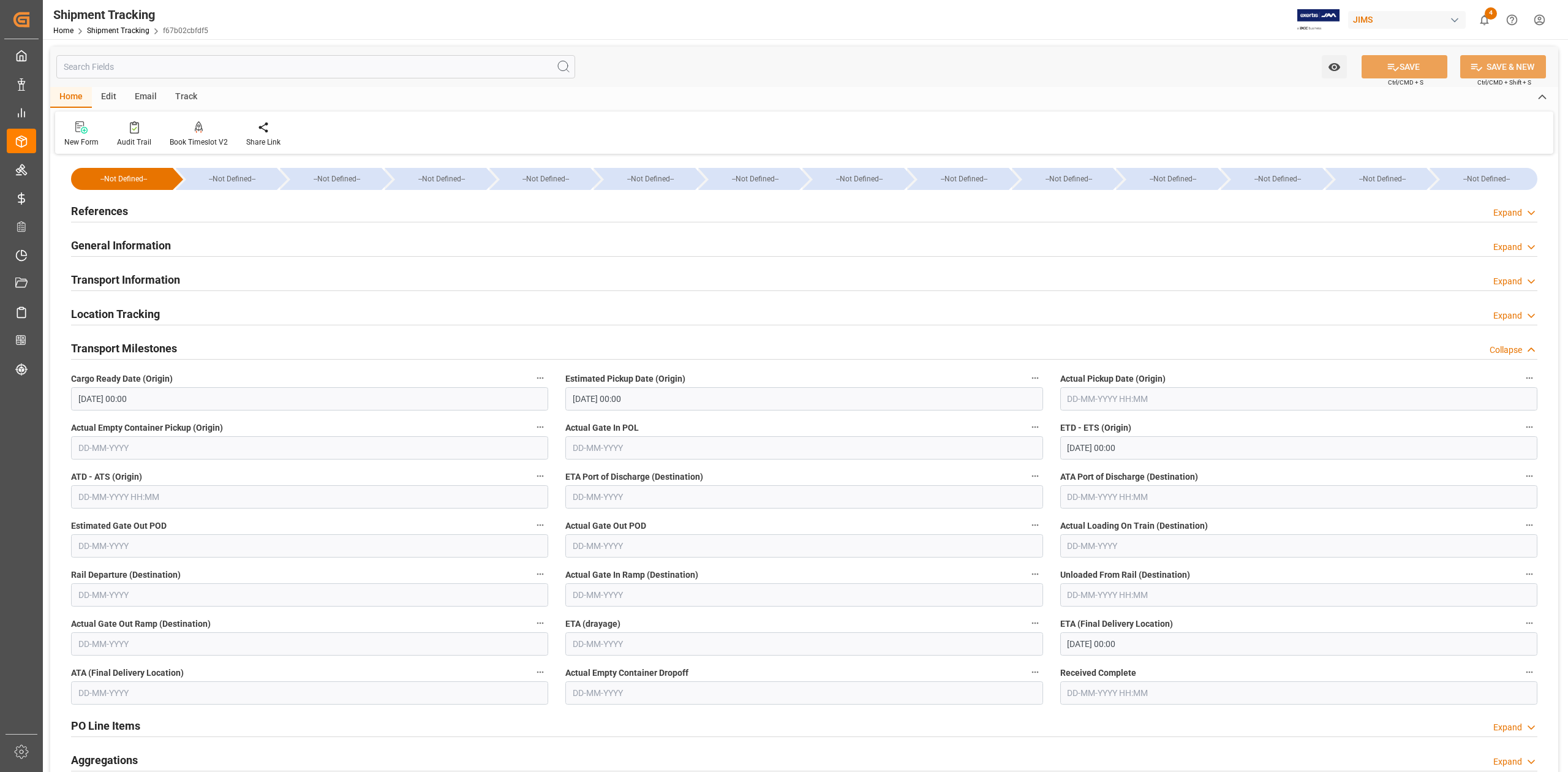
click at [1136, 397] on input "text" at bounding box center [1299, 399] width 477 height 23
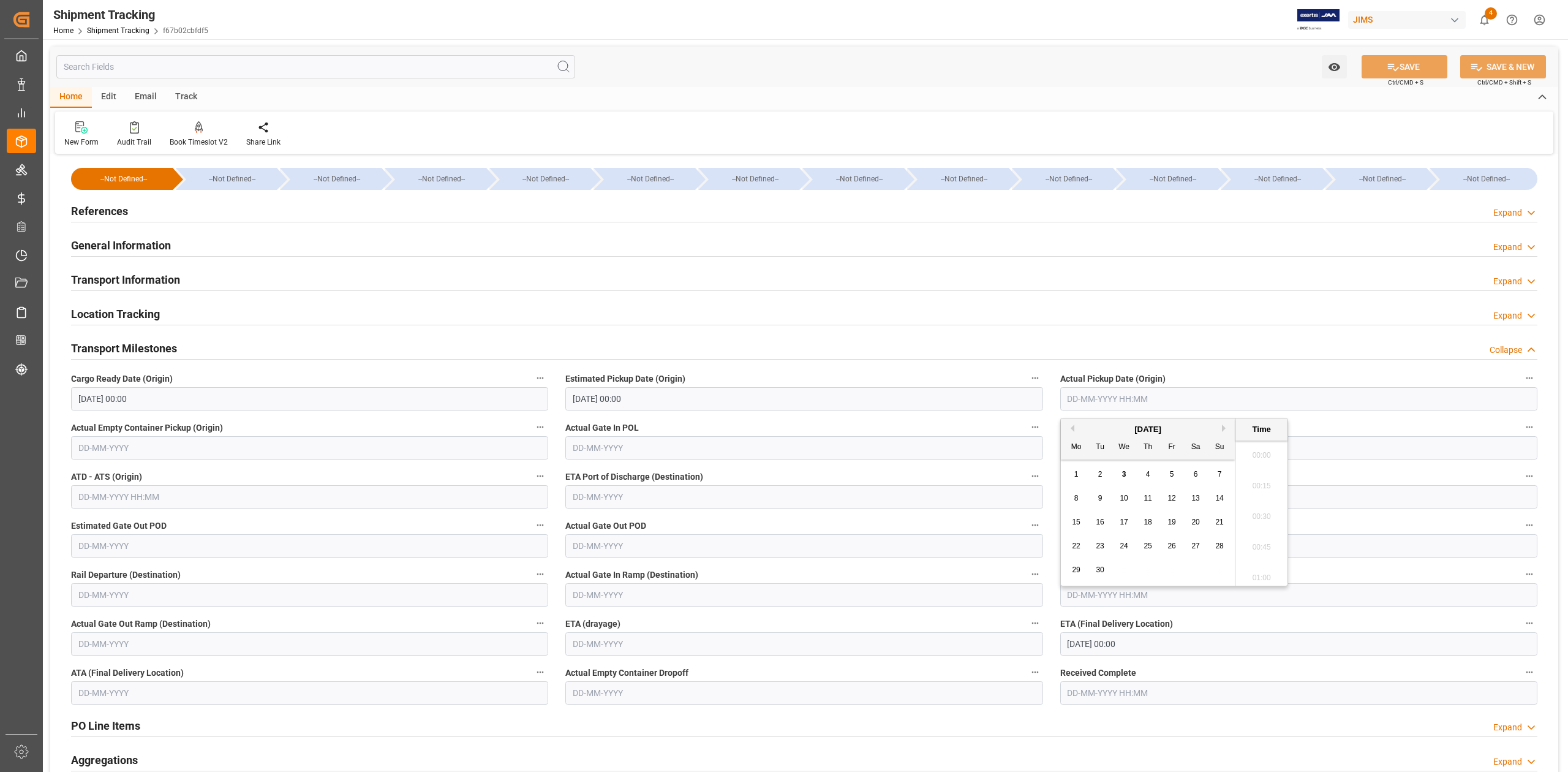
click at [1136, 397] on input "text" at bounding box center [1299, 399] width 477 height 23
click at [1091, 400] on input "text" at bounding box center [1299, 399] width 477 height 23
click at [1348, 457] on input "29-08-2025 00:00" at bounding box center [1299, 448] width 477 height 23
type input "02-09-2025 00:00"
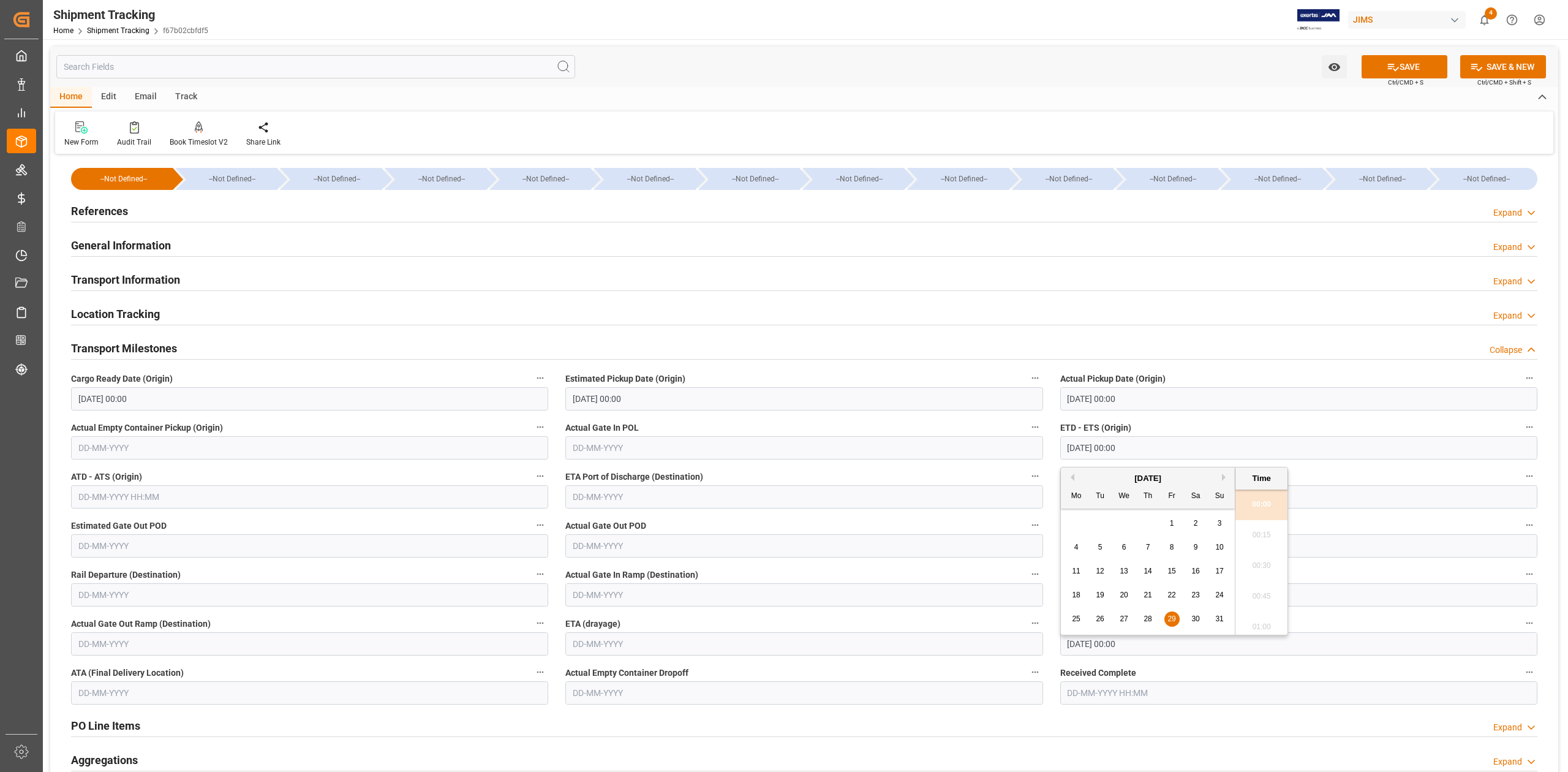
click at [1338, 451] on input "29-08-2025 00:00" at bounding box center [1299, 448] width 477 height 23
click at [1167, 657] on div "ETA (Final Delivery Location) 06-10-2025 00:00" at bounding box center [1299, 635] width 494 height 49
type input "02-09-2025 00:00"
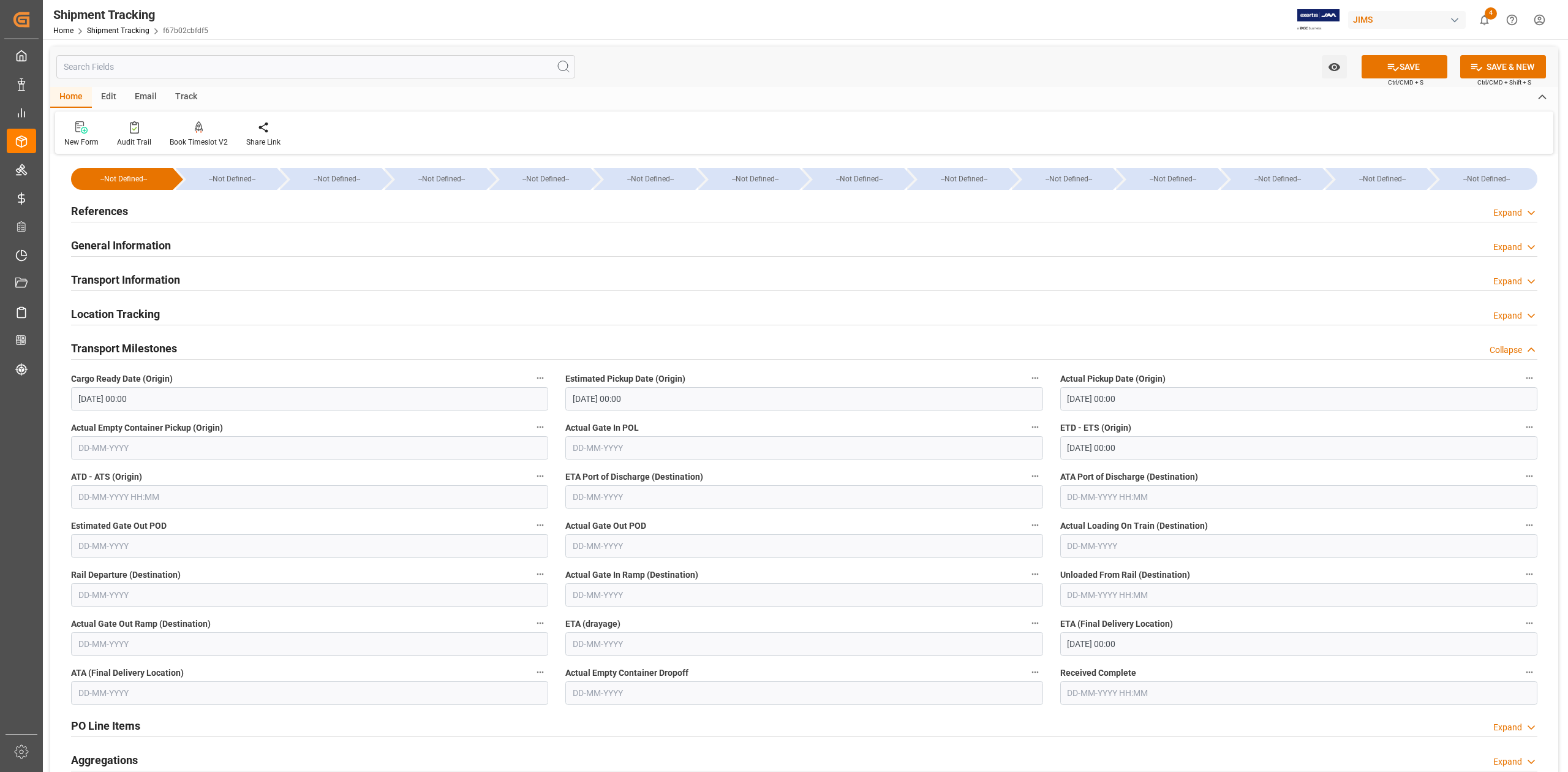
click at [1162, 650] on input "06-10-2025 00:00" at bounding box center [1299, 644] width 477 height 23
click at [1071, 464] on button "Previous Month" at bounding box center [1070, 465] width 8 height 8
click at [1392, 68] on icon at bounding box center [1392, 67] width 13 height 13
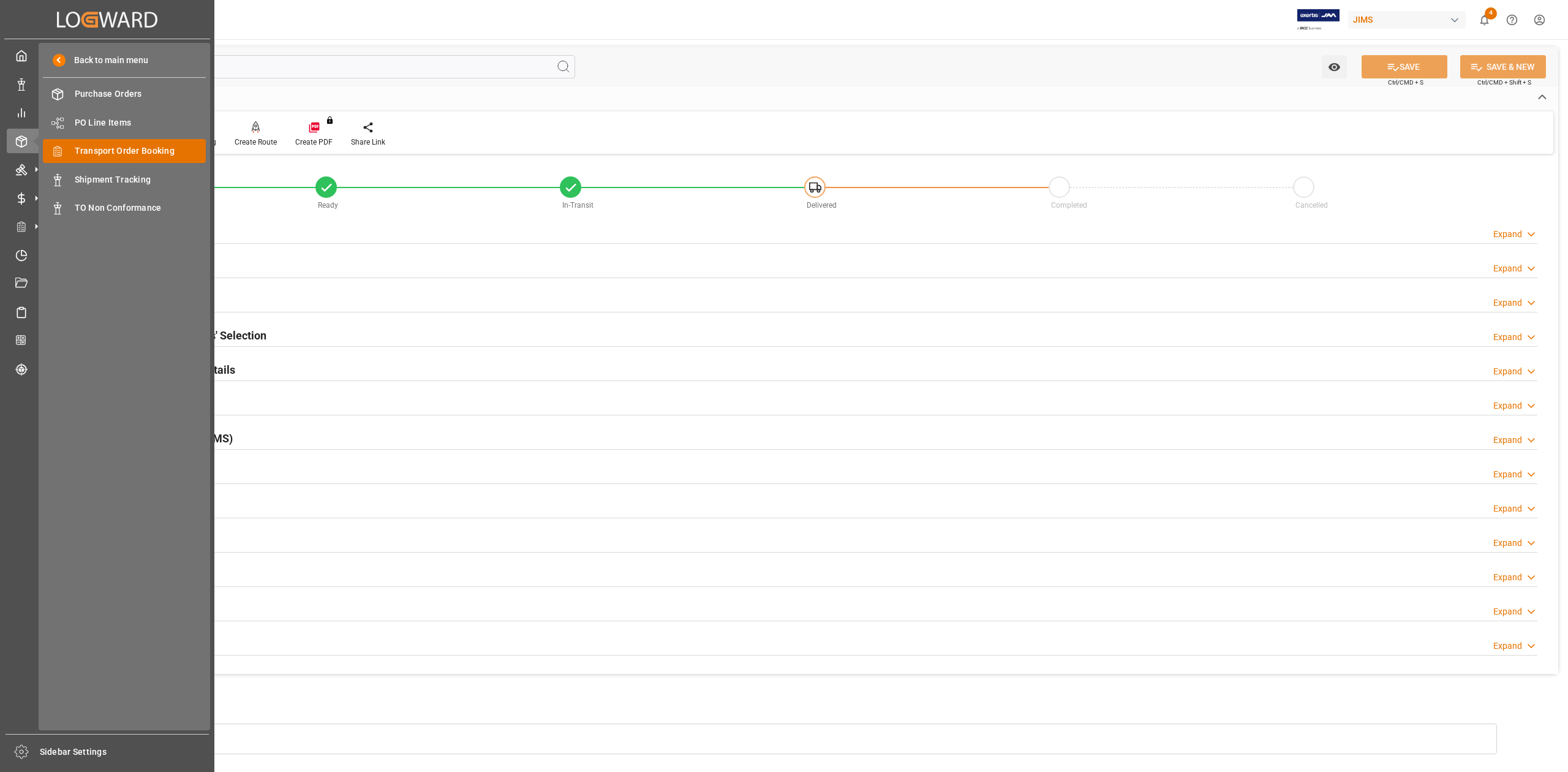
click at [104, 152] on span "Transport Order Booking" at bounding box center [140, 151] width 131 height 13
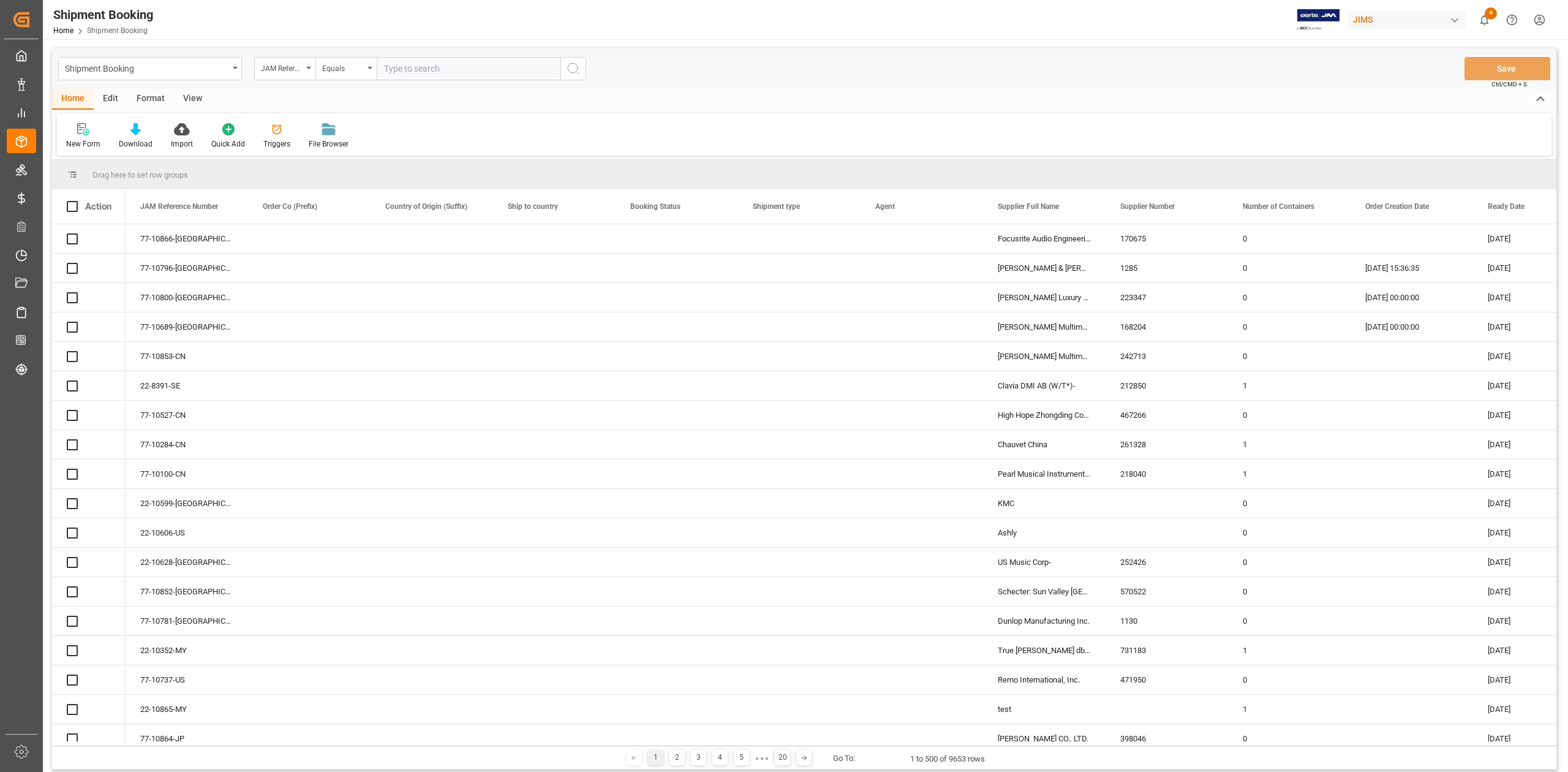
click at [405, 68] on input "text" at bounding box center [468, 68] width 184 height 23
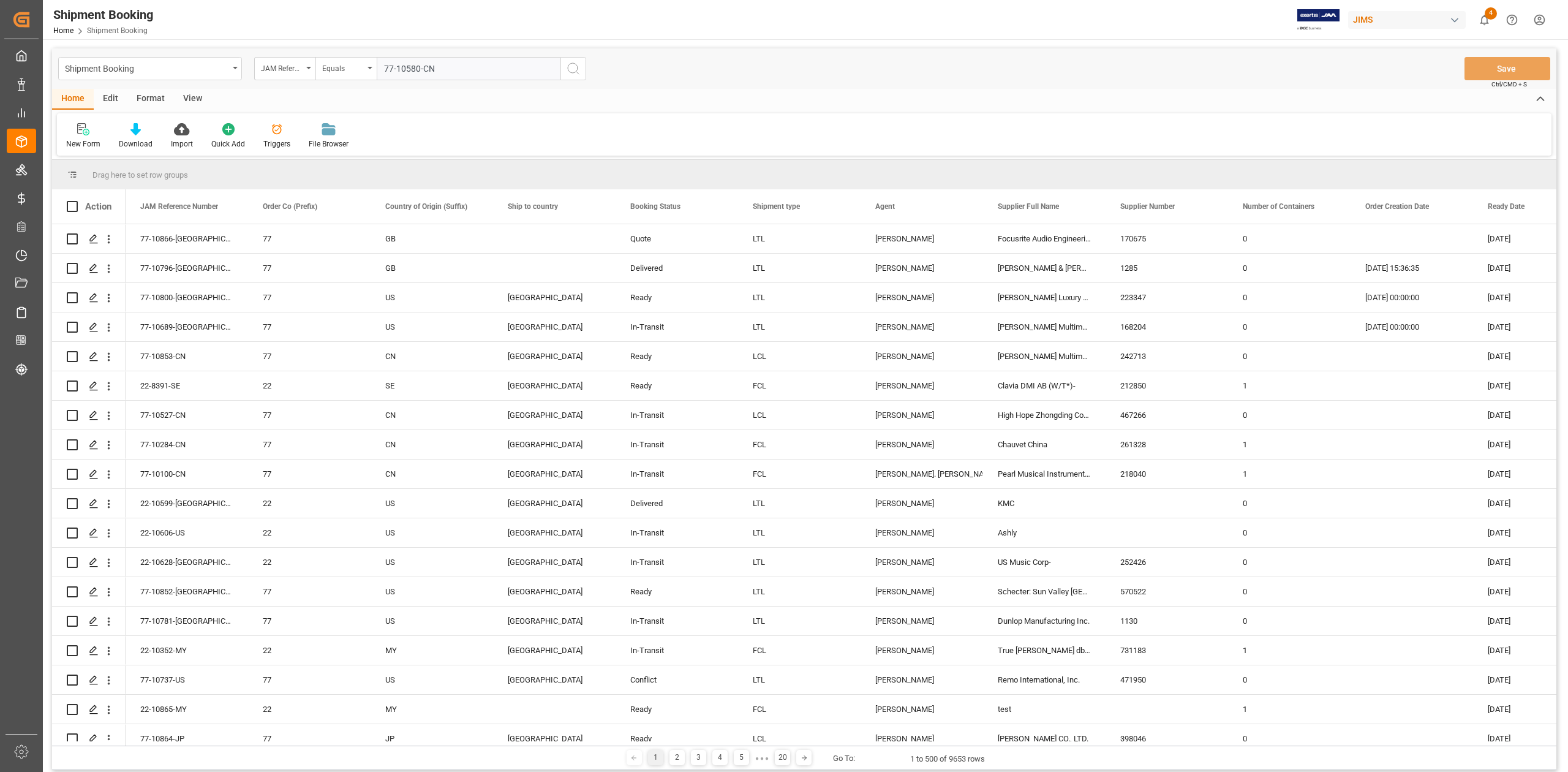
type input "77-10580-CN"
click at [567, 69] on icon "search button" at bounding box center [573, 69] width 15 height 15
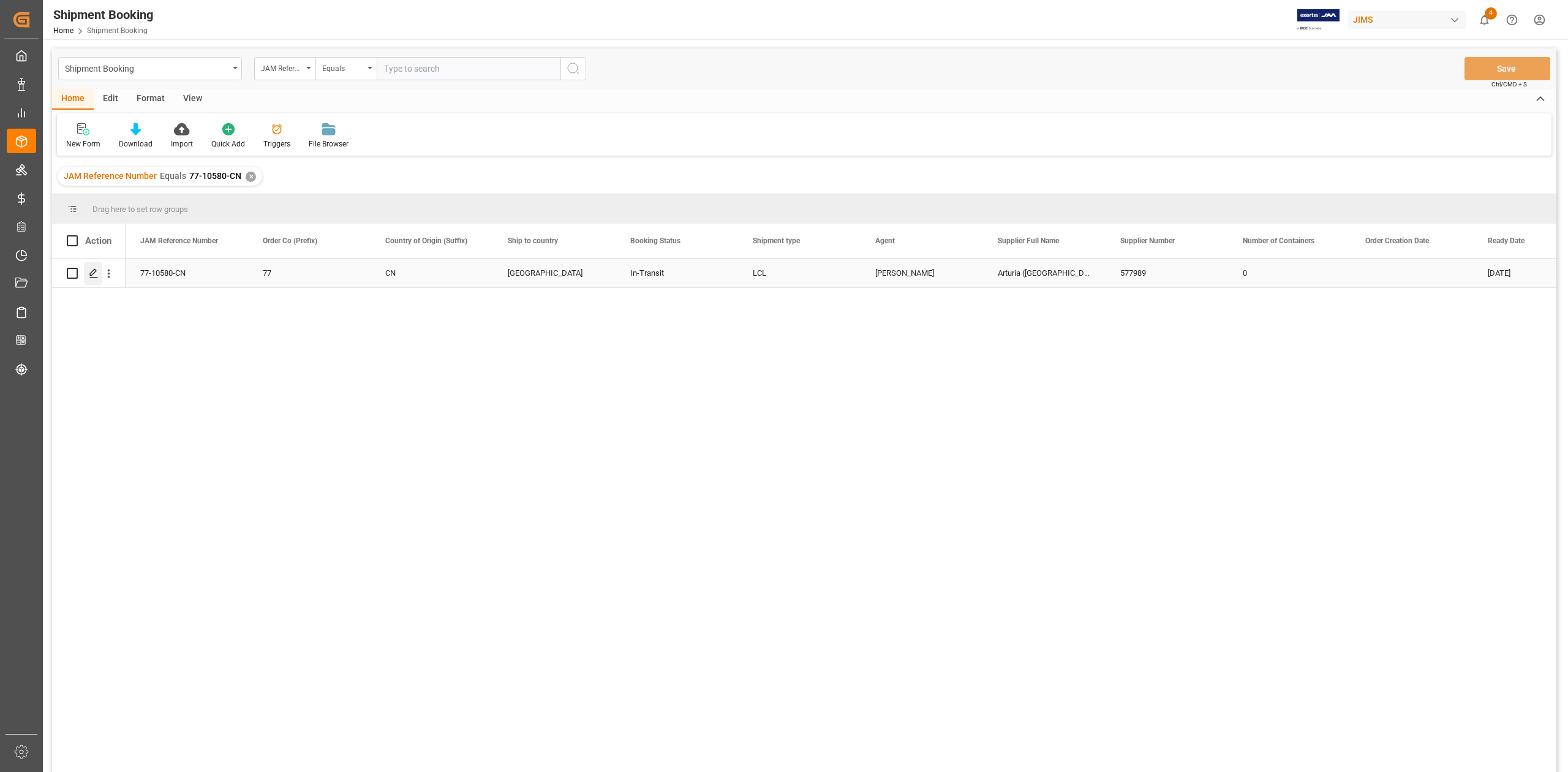
click at [93, 276] on icon "Press SPACE to select this row." at bounding box center [93, 273] width 10 height 10
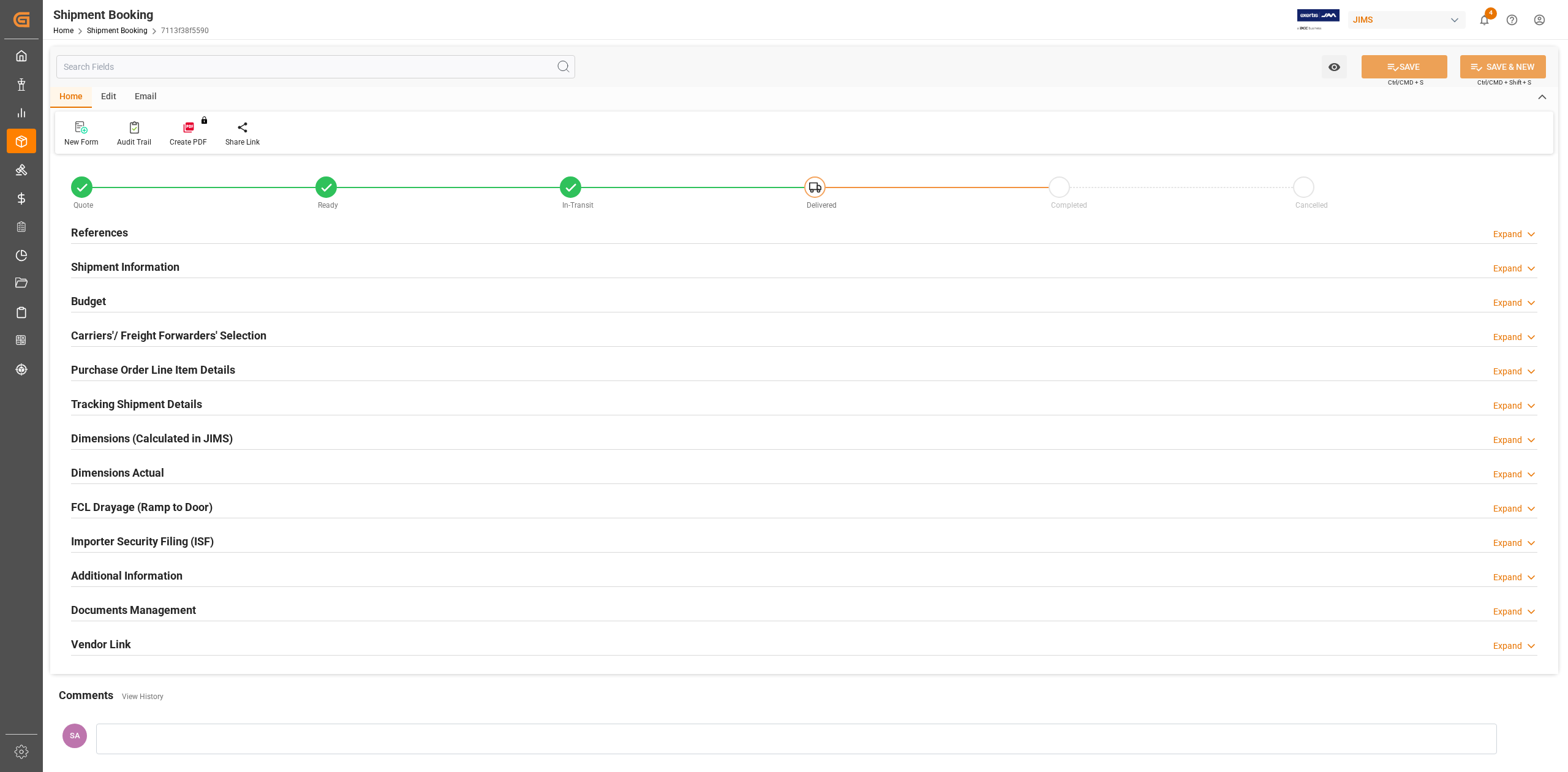
type input "0"
type input "[DATE]"
click at [114, 229] on h2 "References" at bounding box center [100, 233] width 57 height 17
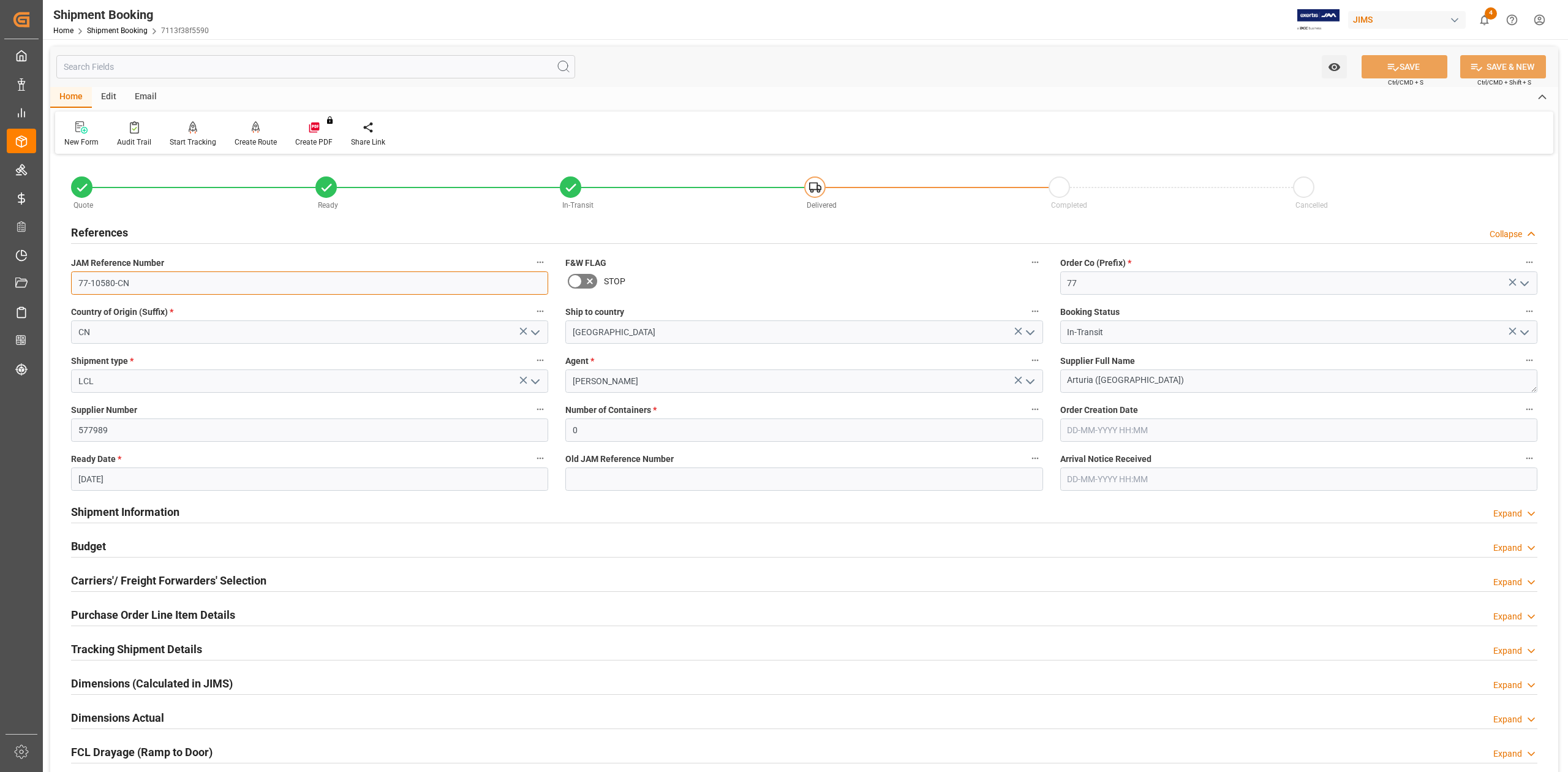
click at [171, 273] on input "77-10580-CN" at bounding box center [310, 282] width 477 height 23
click at [1160, 376] on textarea "Arturia ([GEOGRAPHIC_DATA])" at bounding box center [1299, 381] width 477 height 23
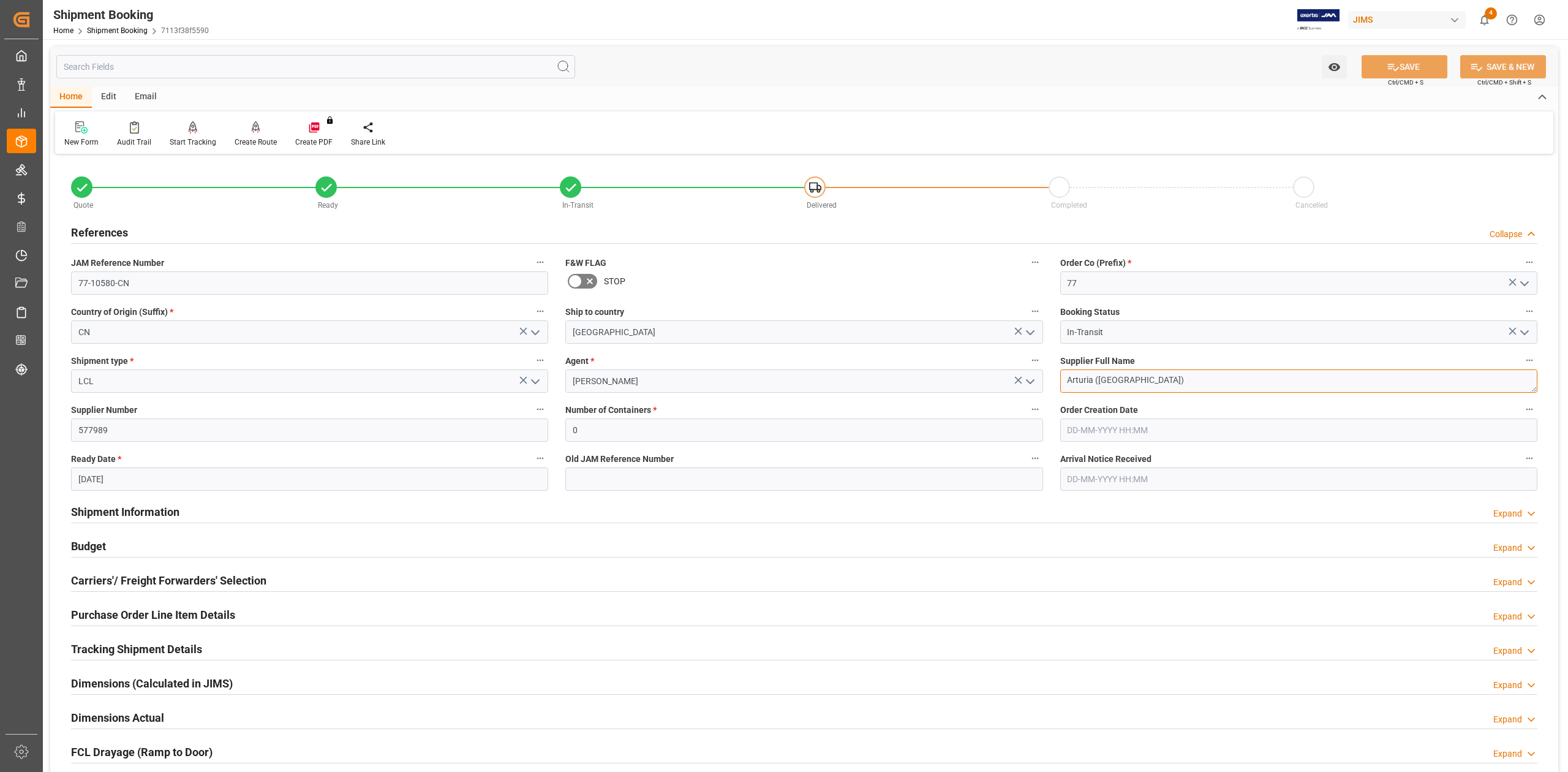
click at [1160, 376] on textarea "Arturia ([GEOGRAPHIC_DATA])" at bounding box center [1299, 381] width 477 height 23
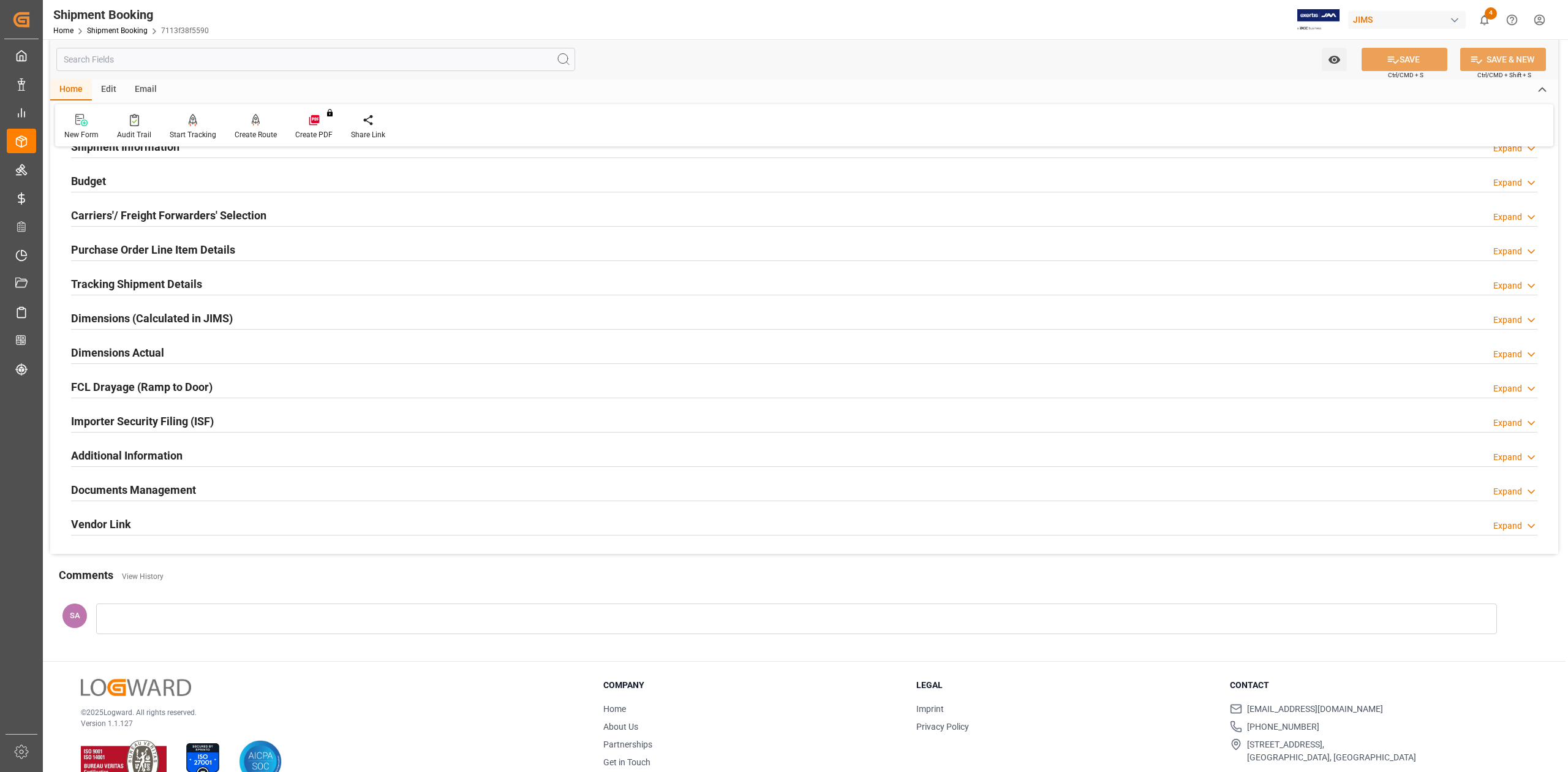
scroll to position [395, 0]
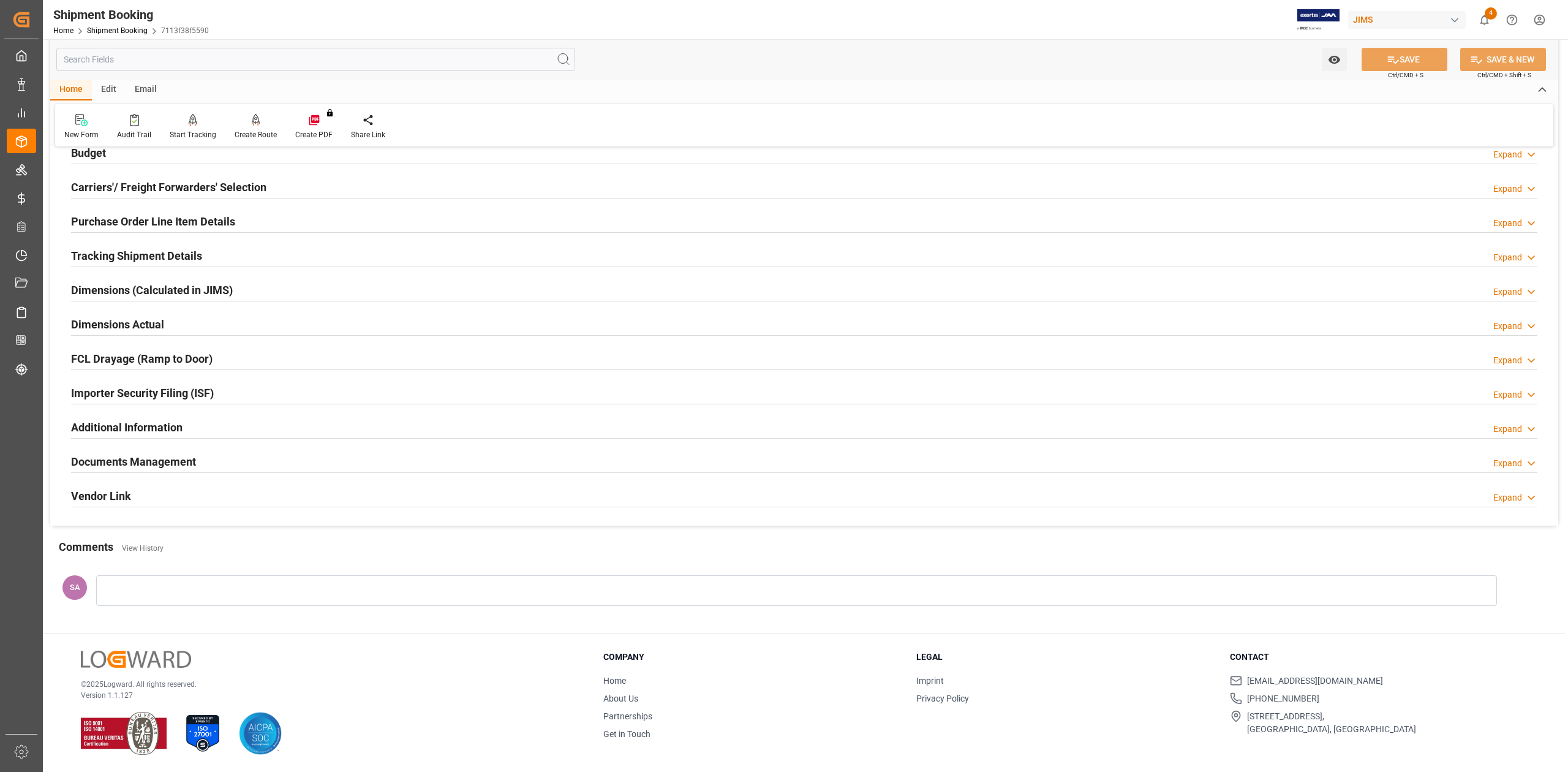
click at [161, 462] on h2 "Documents Management" at bounding box center [134, 462] width 125 height 17
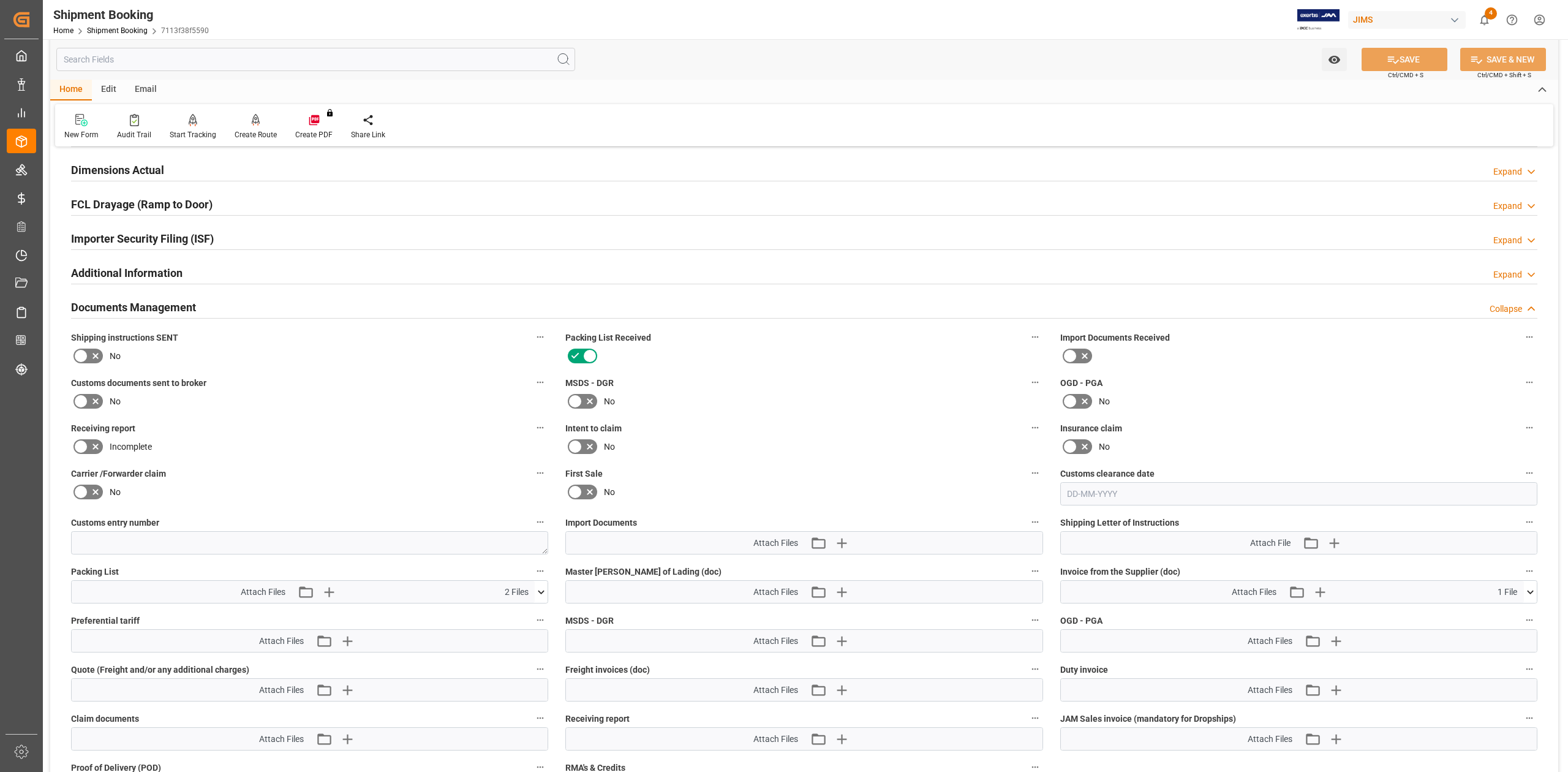
scroll to position [722, 0]
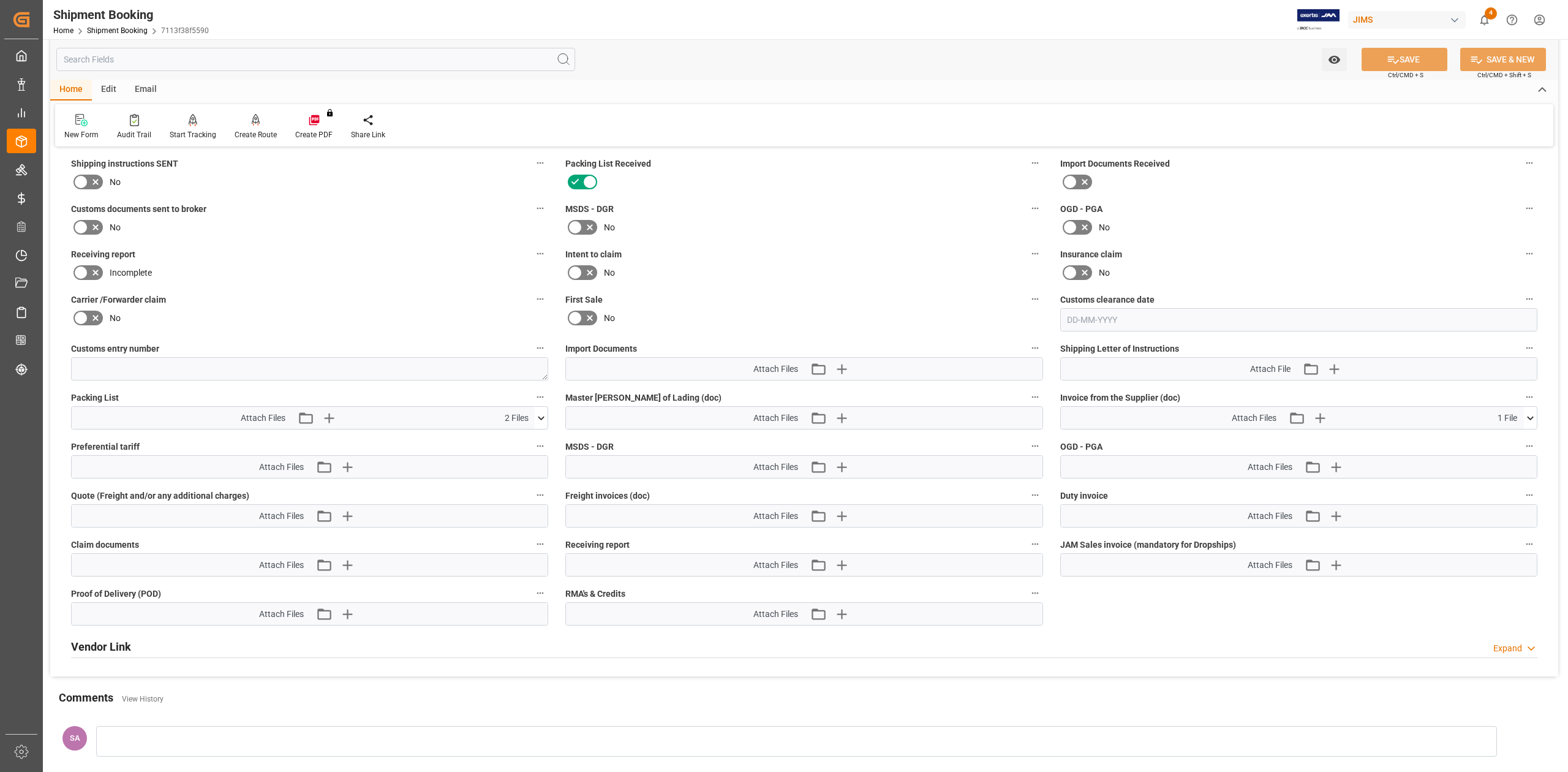
click at [1526, 420] on icon at bounding box center [1530, 418] width 13 height 13
click at [1497, 442] on icon at bounding box center [1497, 441] width 10 height 10
click at [543, 424] on button at bounding box center [540, 418] width 13 height 22
click at [510, 439] on icon at bounding box center [508, 440] width 13 height 13
